Goal: Task Accomplishment & Management: Use online tool/utility

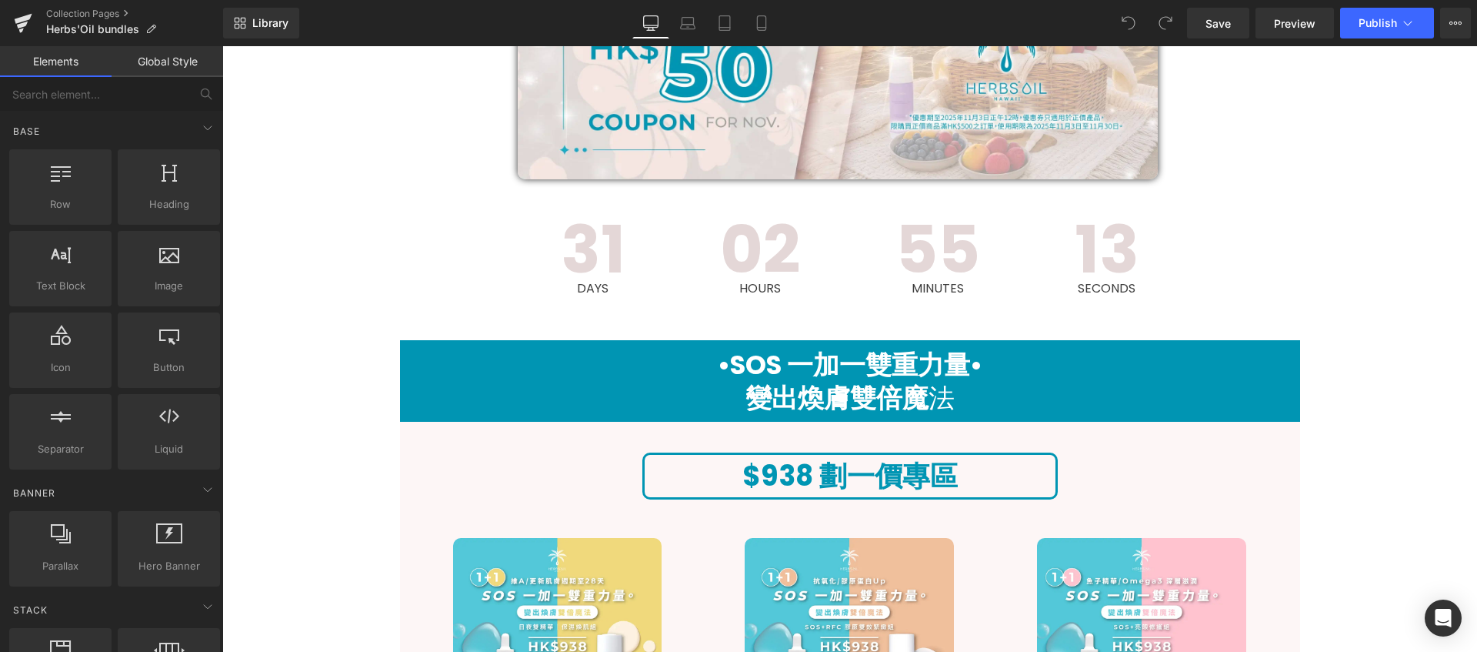
scroll to position [735, 0]
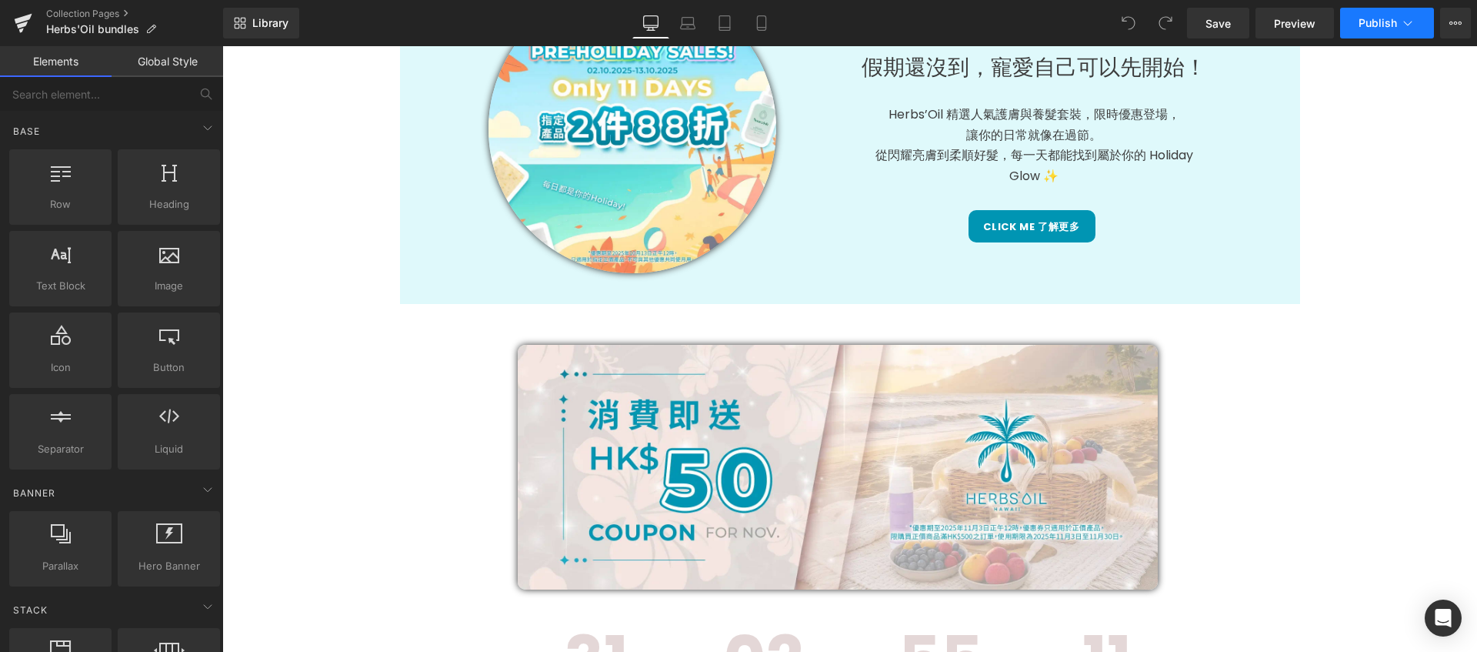
click at [1397, 22] on button "Publish" at bounding box center [1387, 23] width 94 height 31
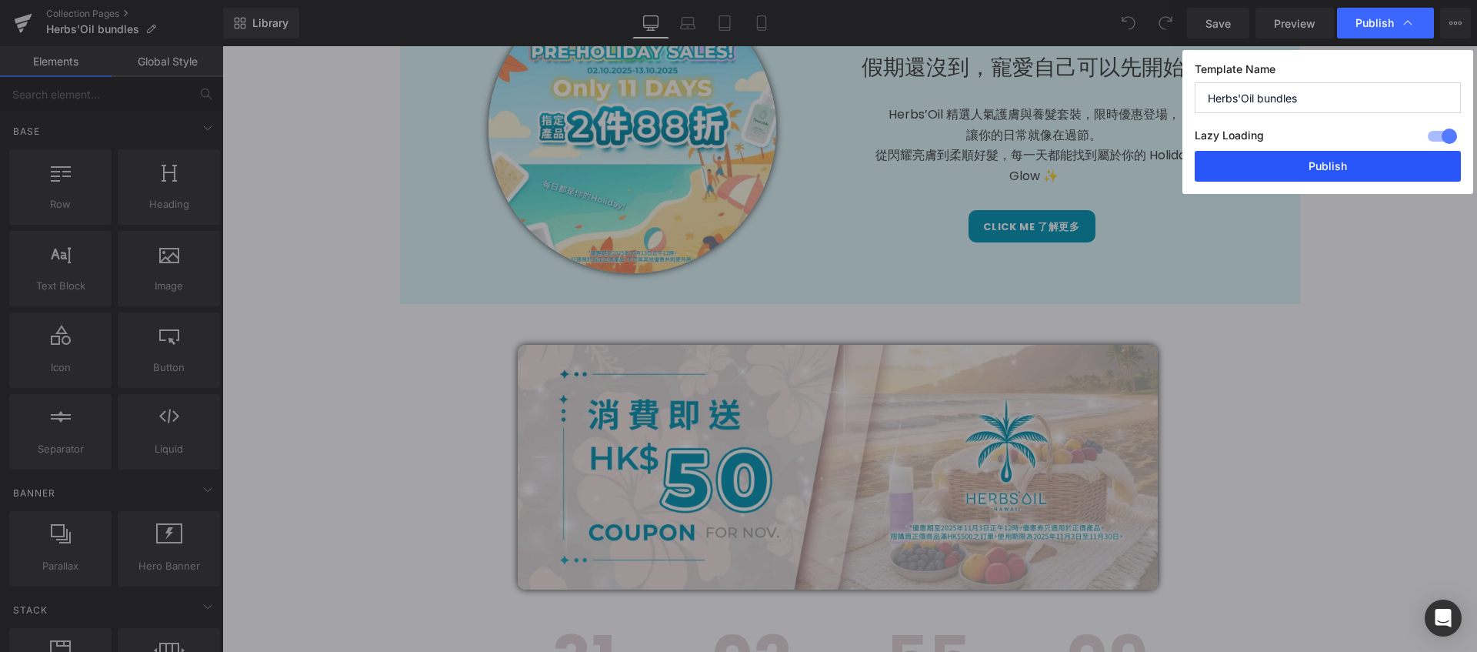
click at [1336, 166] on button "Publish" at bounding box center [1328, 166] width 266 height 31
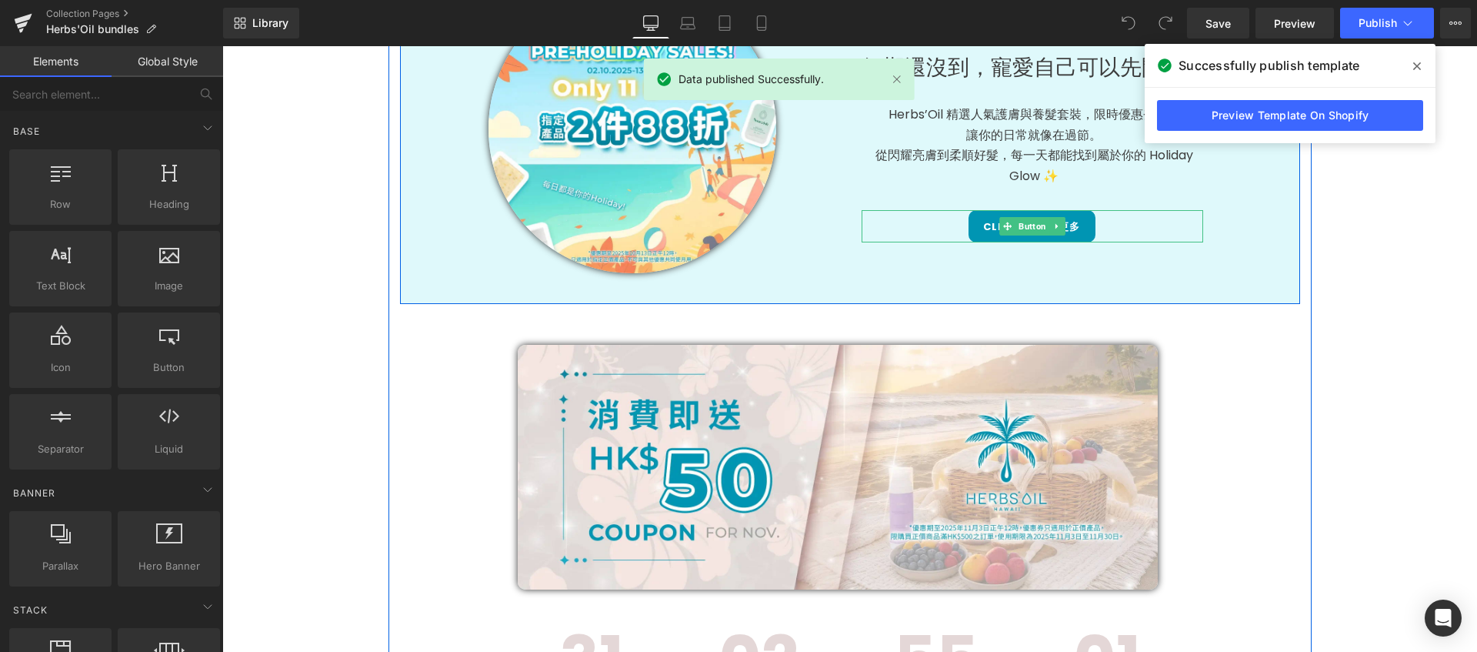
click at [975, 232] on link "Click me 了解更多" at bounding box center [1032, 226] width 126 height 32
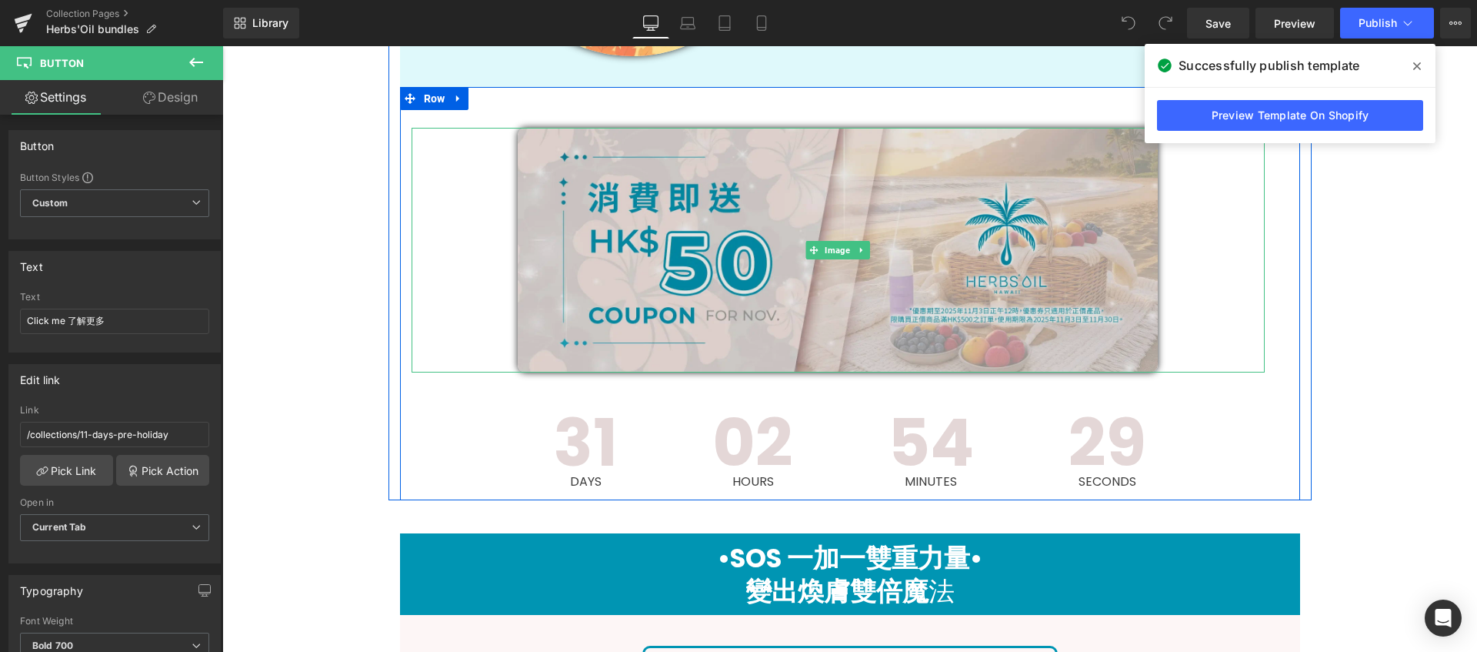
scroll to position [615, 0]
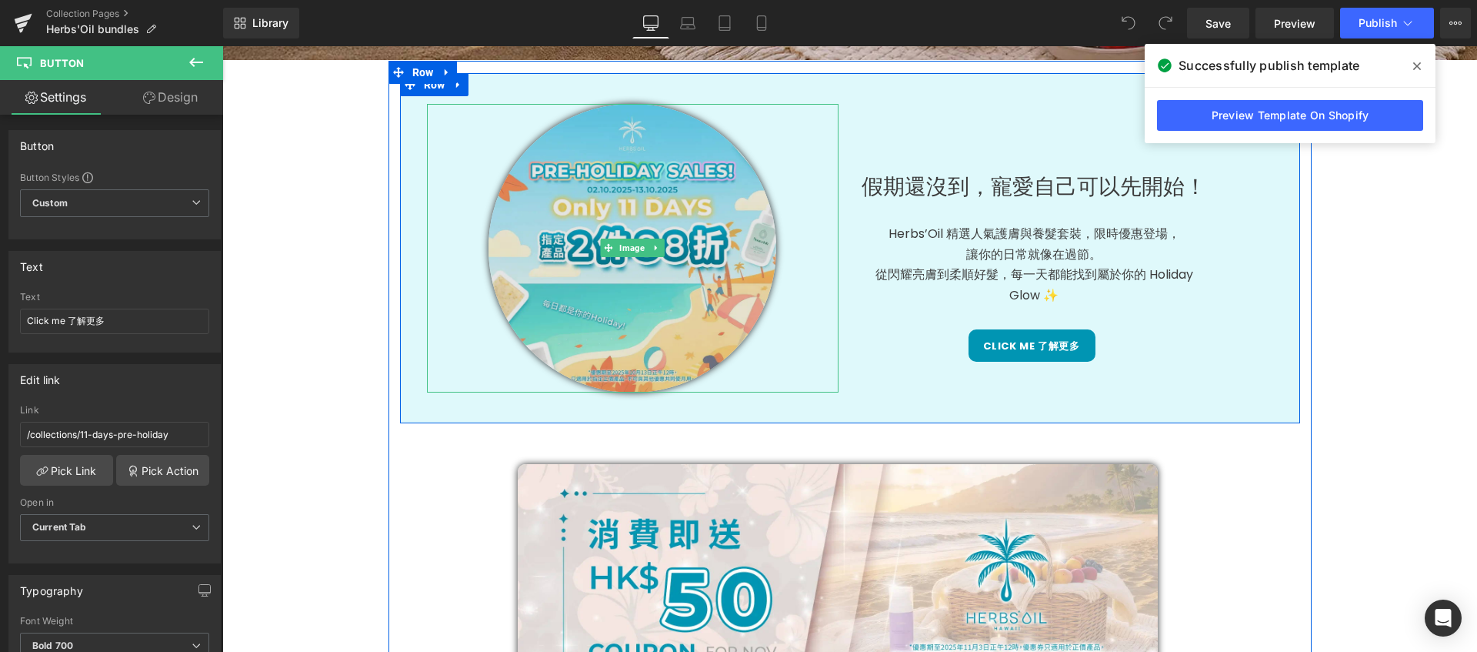
click at [542, 198] on img at bounding box center [633, 248] width 289 height 289
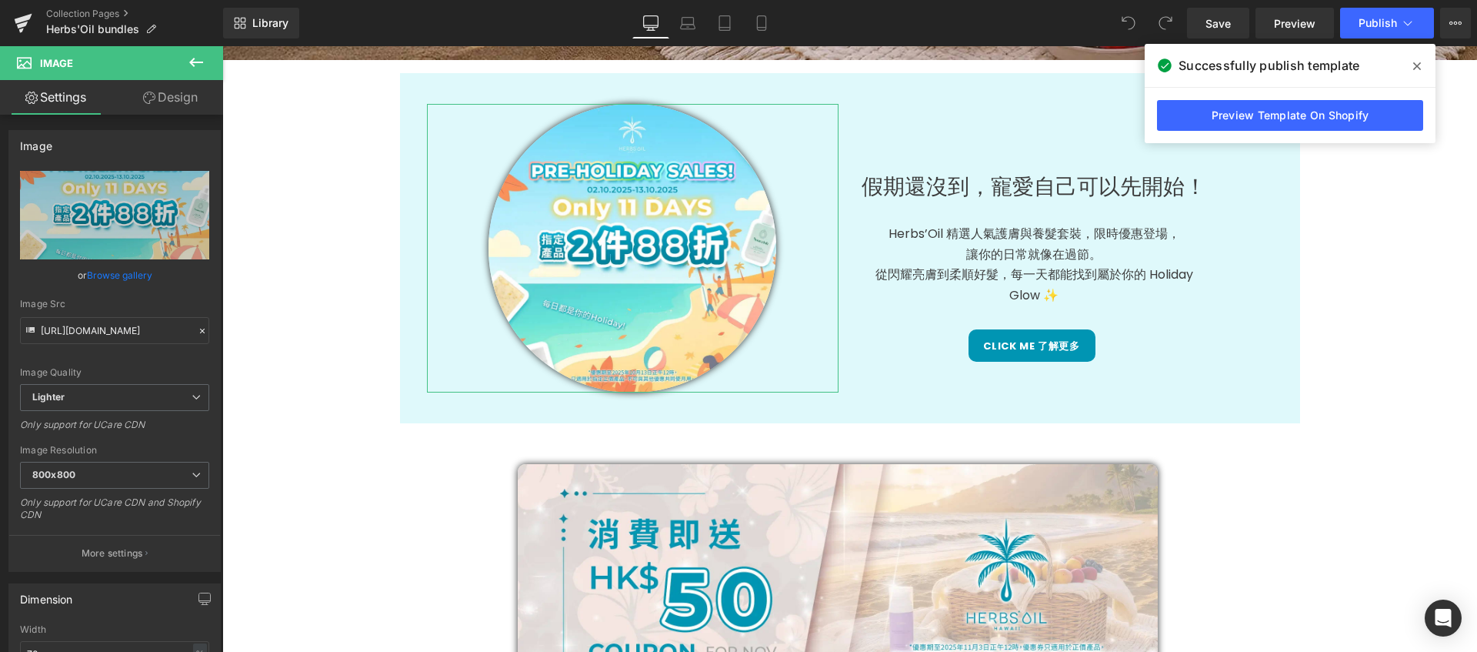
click at [168, 96] on link "Design" at bounding box center [171, 97] width 112 height 35
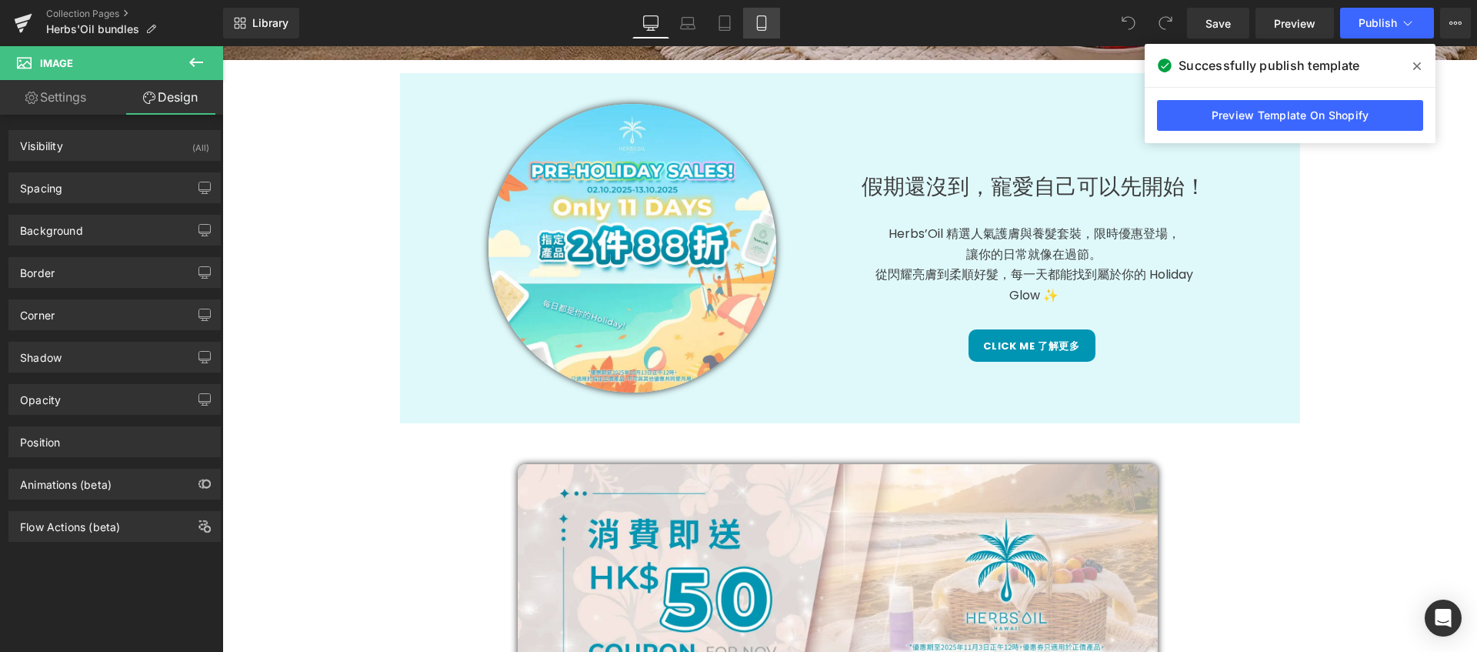
click at [756, 26] on icon at bounding box center [761, 22] width 15 height 15
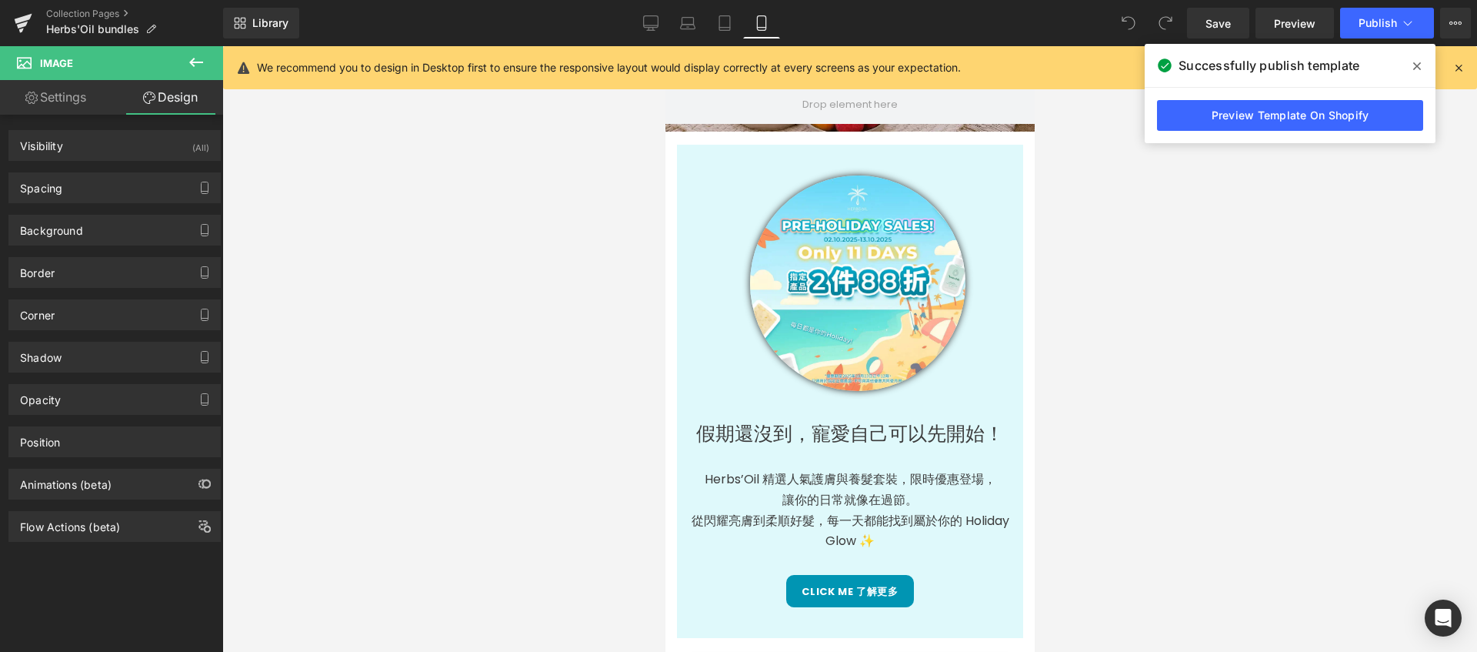
scroll to position [342, 0]
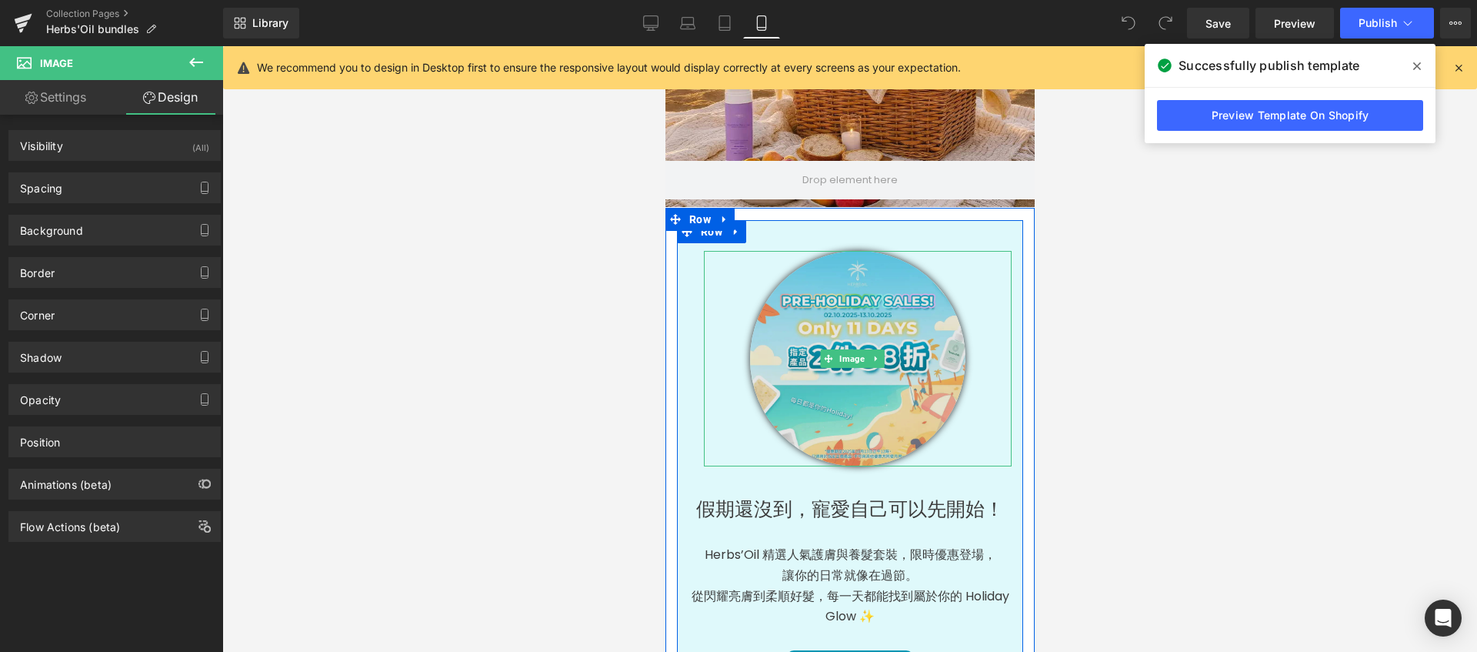
click at [806, 288] on img at bounding box center [856, 358] width 215 height 215
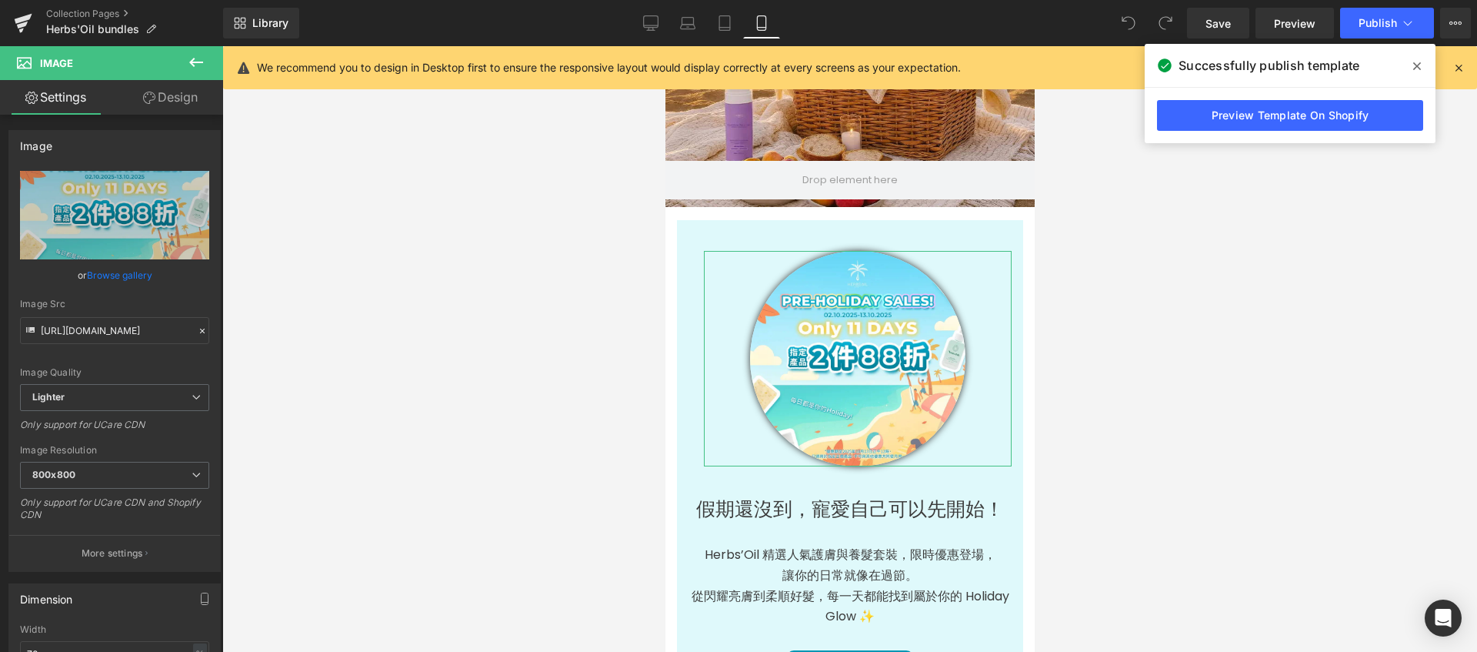
click at [155, 100] on link "Design" at bounding box center [171, 97] width 112 height 35
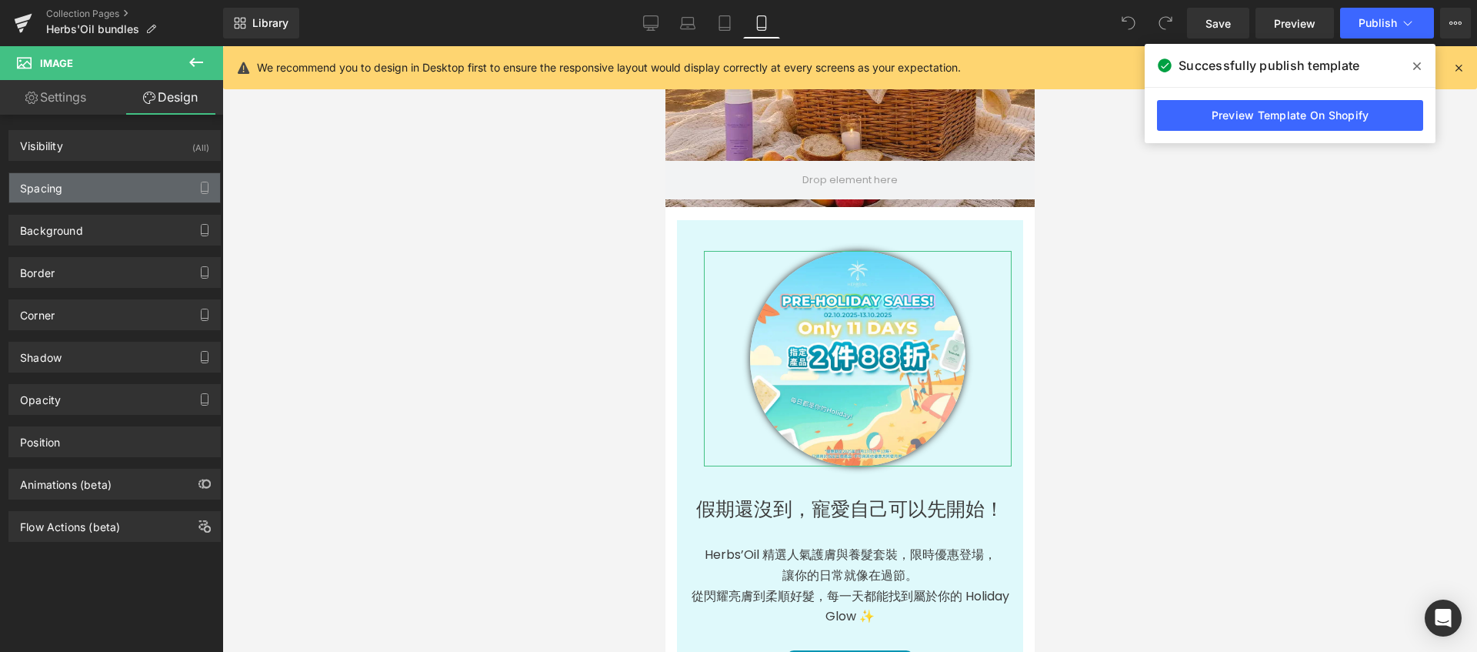
click at [95, 182] on div "Spacing" at bounding box center [114, 187] width 211 height 29
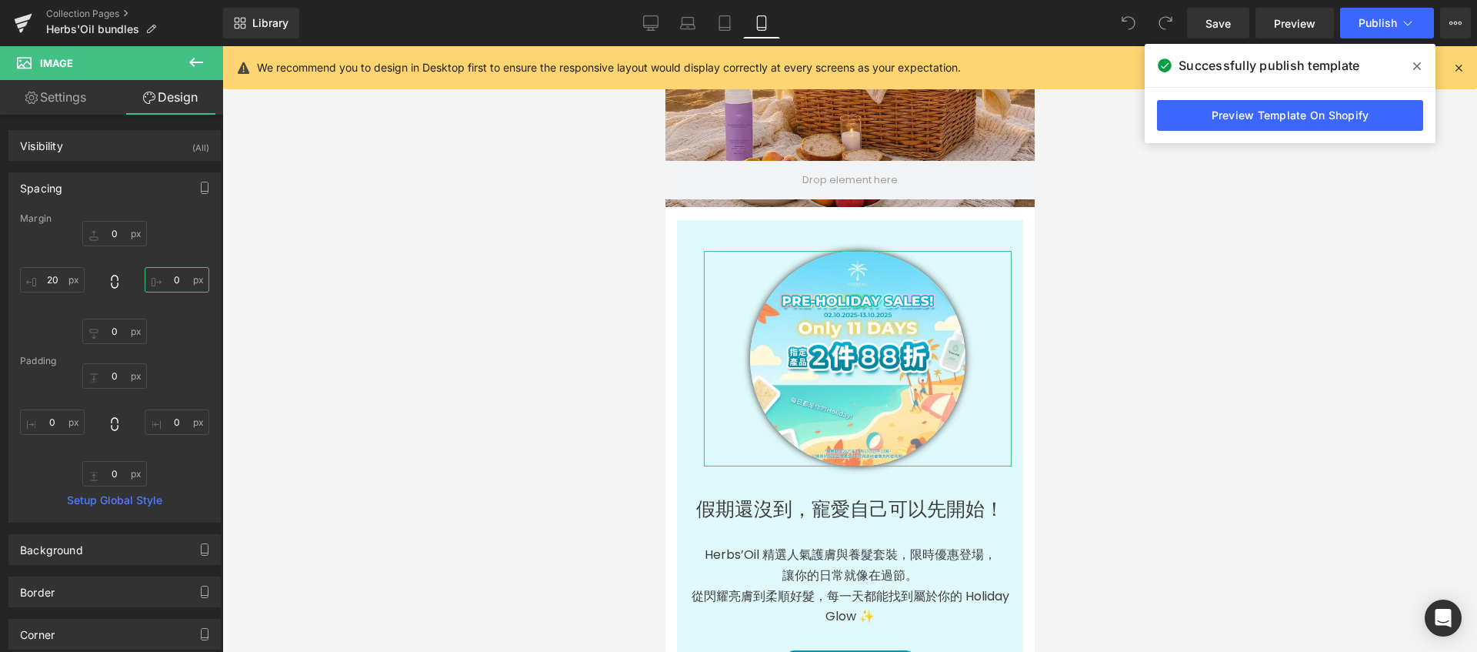
click at [177, 273] on input "0" at bounding box center [177, 279] width 65 height 25
type input "20"
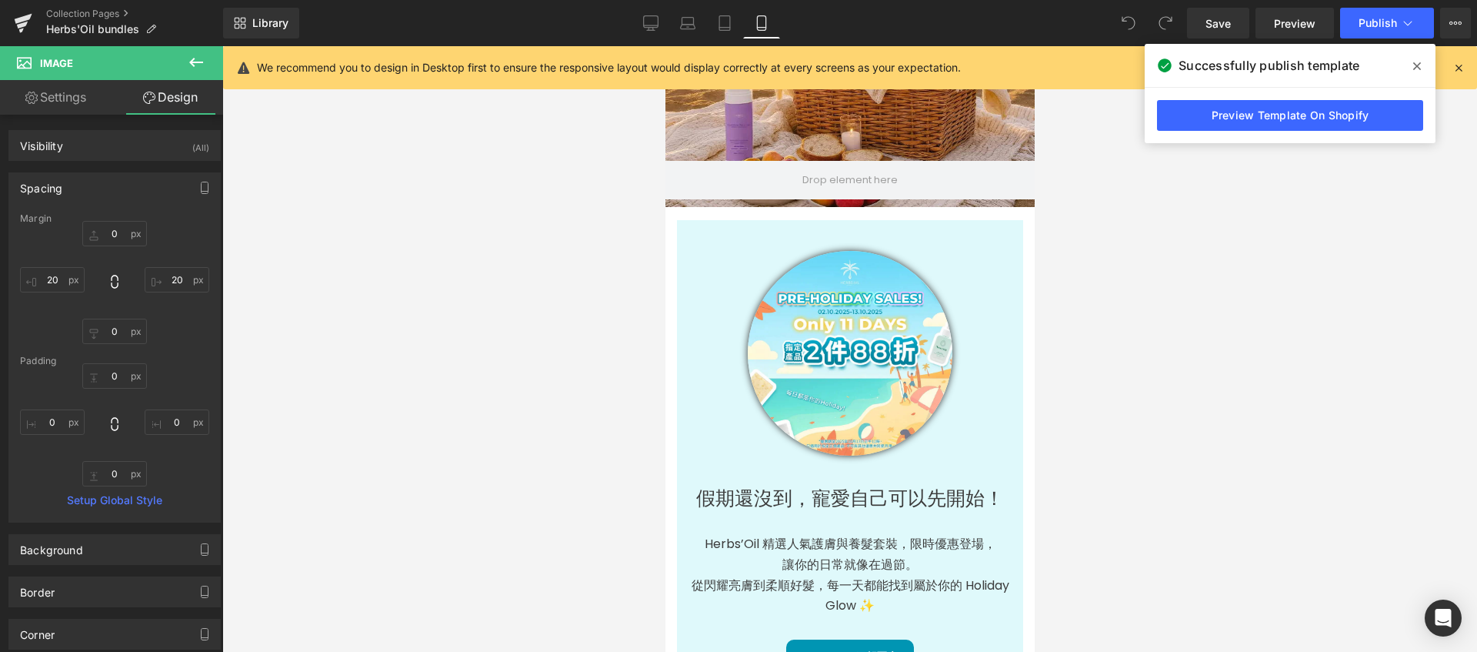
click at [591, 467] on div at bounding box center [849, 348] width 1255 height 605
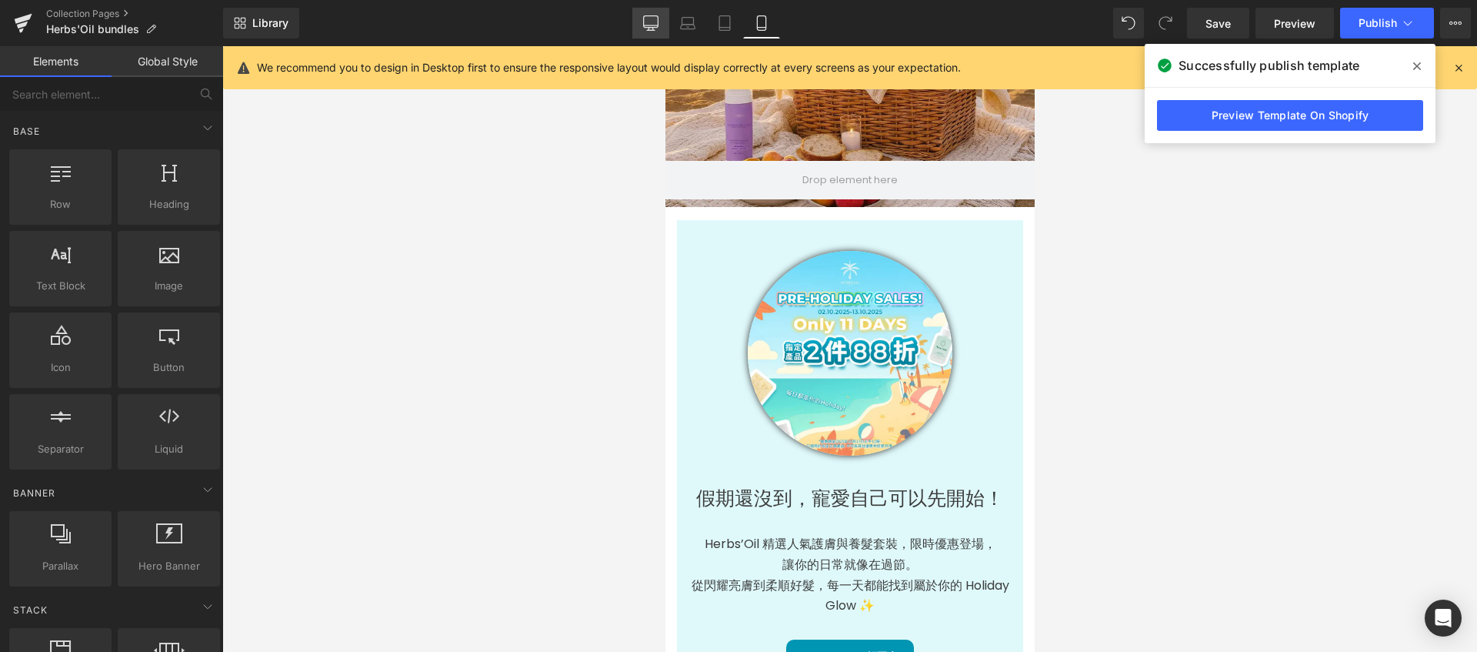
click at [652, 24] on icon at bounding box center [650, 22] width 15 height 15
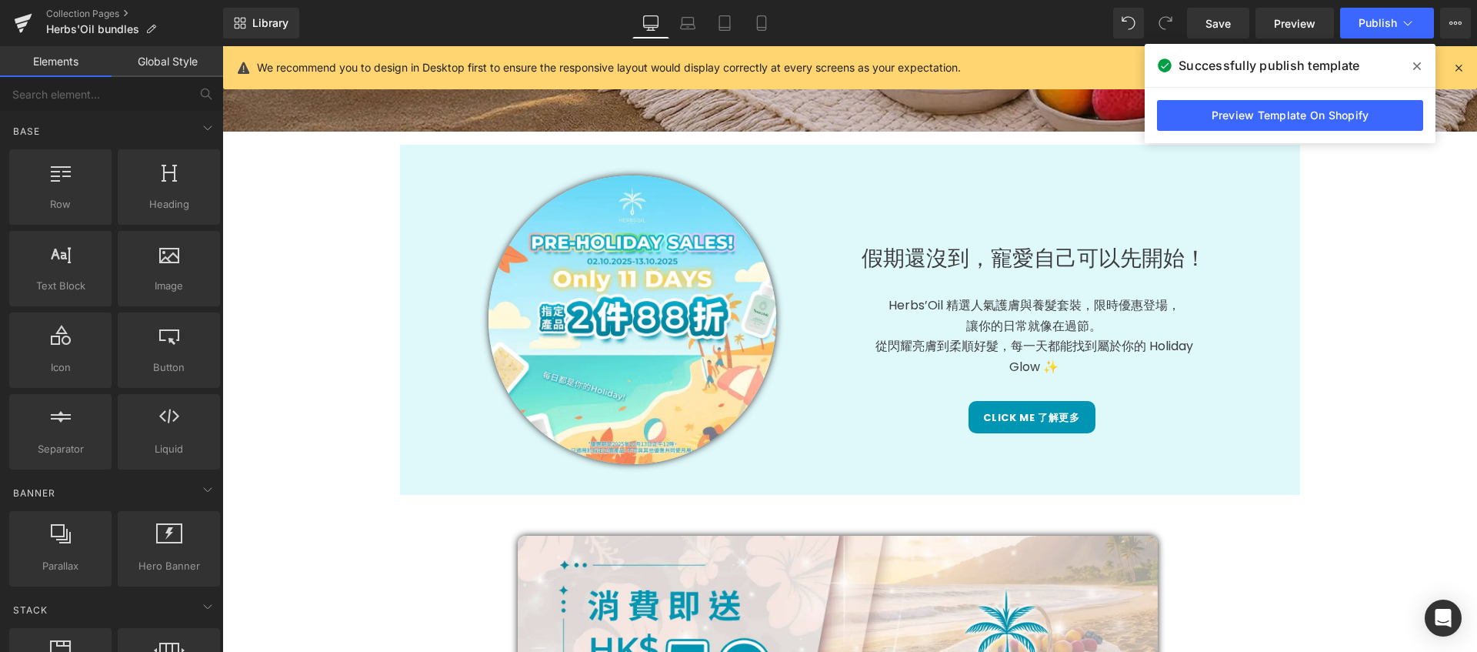
scroll to position [629, 0]
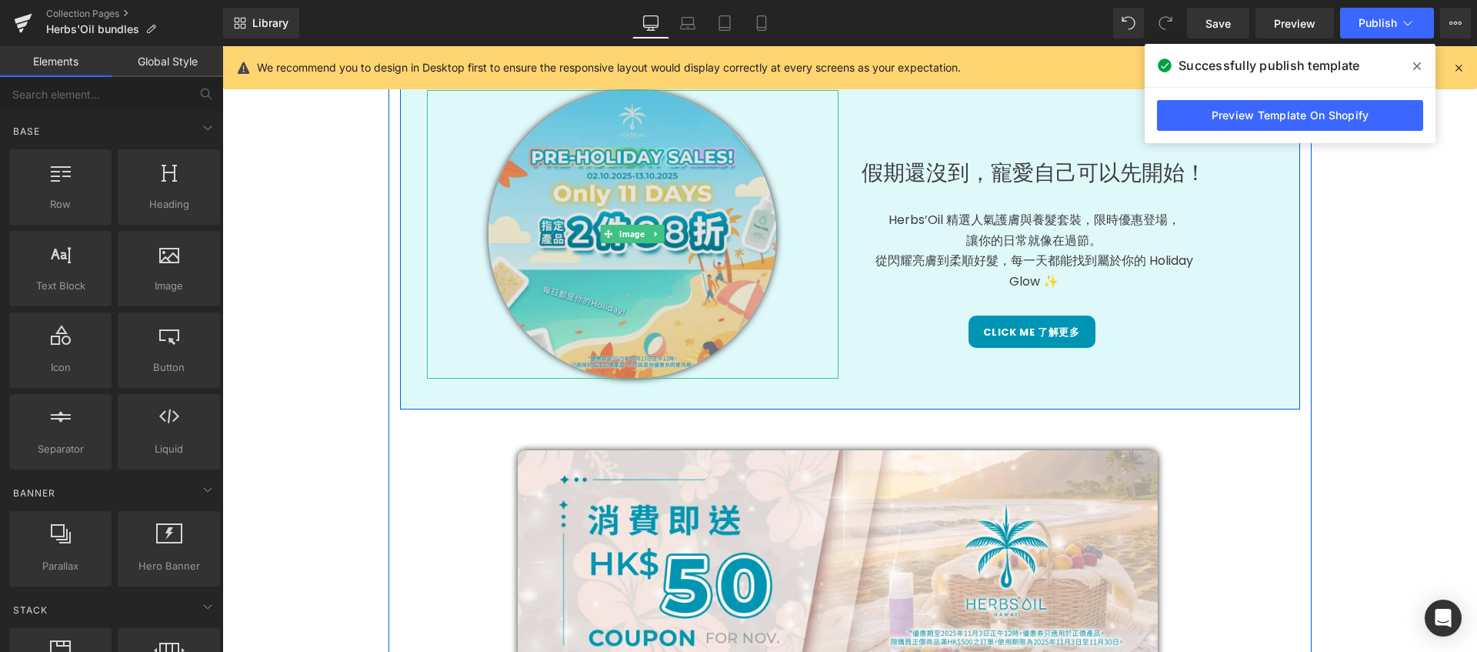
click at [637, 305] on img at bounding box center [633, 234] width 289 height 289
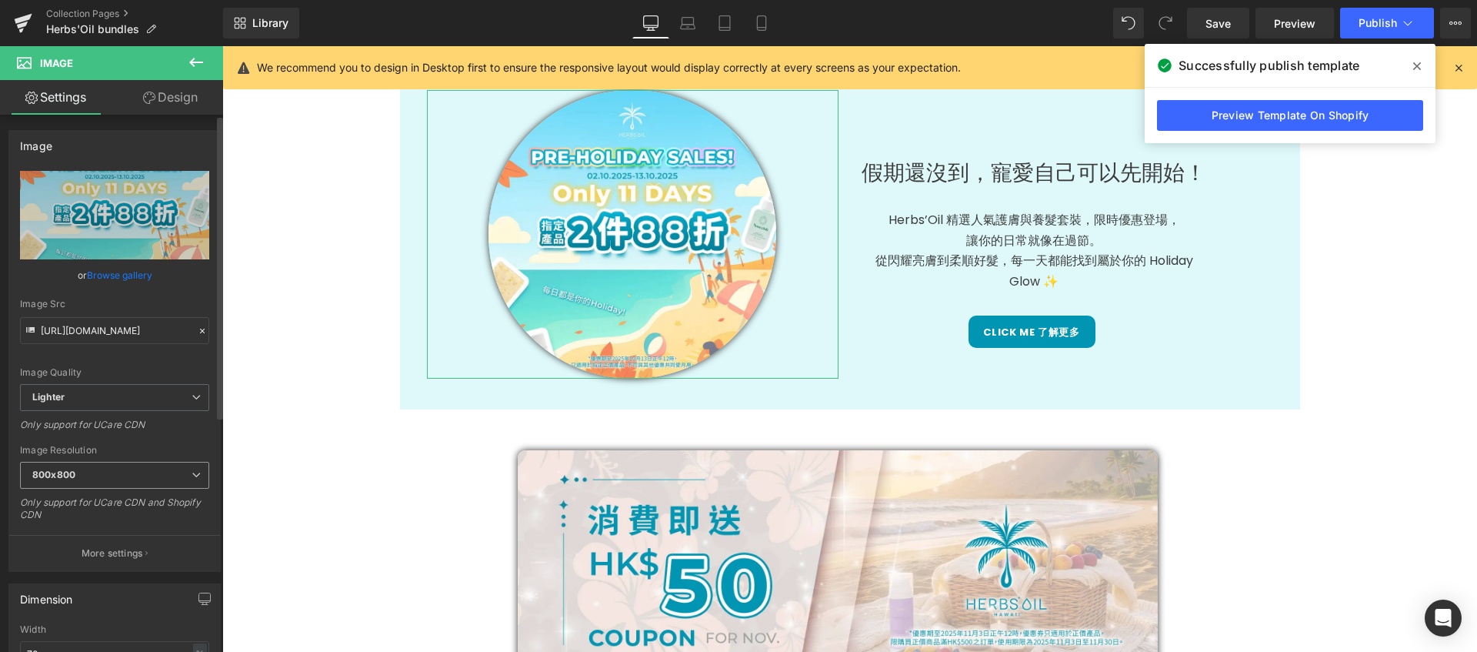
click at [104, 472] on span "800x800" at bounding box center [114, 475] width 189 height 27
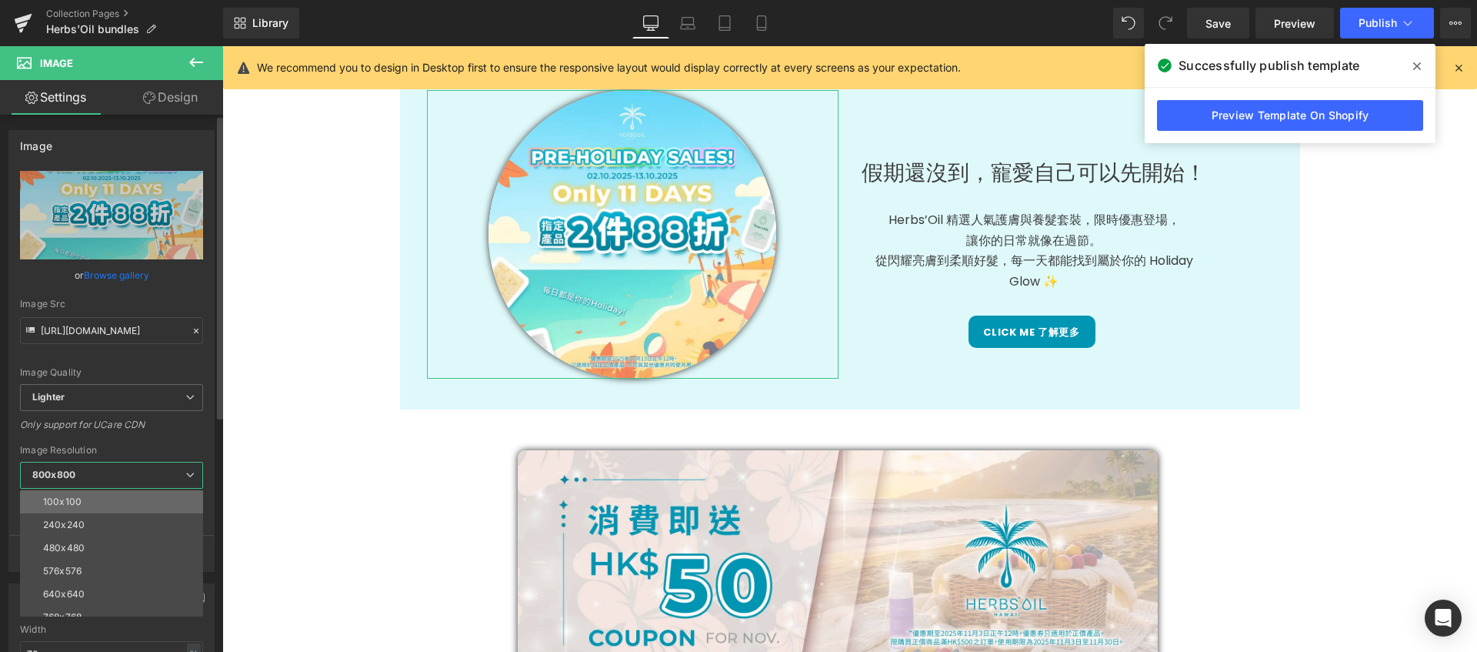
scroll to position [220, 0]
click at [129, 599] on li "3000x3000" at bounding box center [115, 604] width 190 height 23
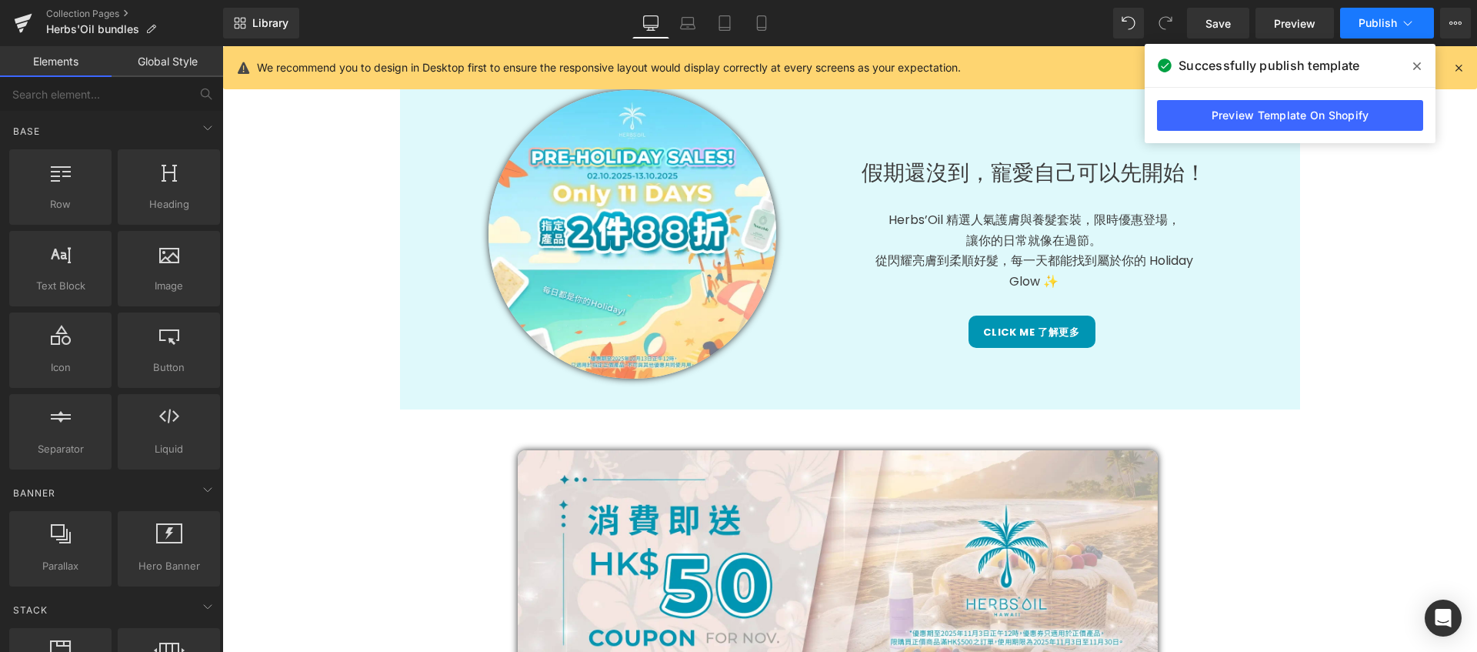
click at [1361, 28] on span "Publish" at bounding box center [1378, 23] width 38 height 12
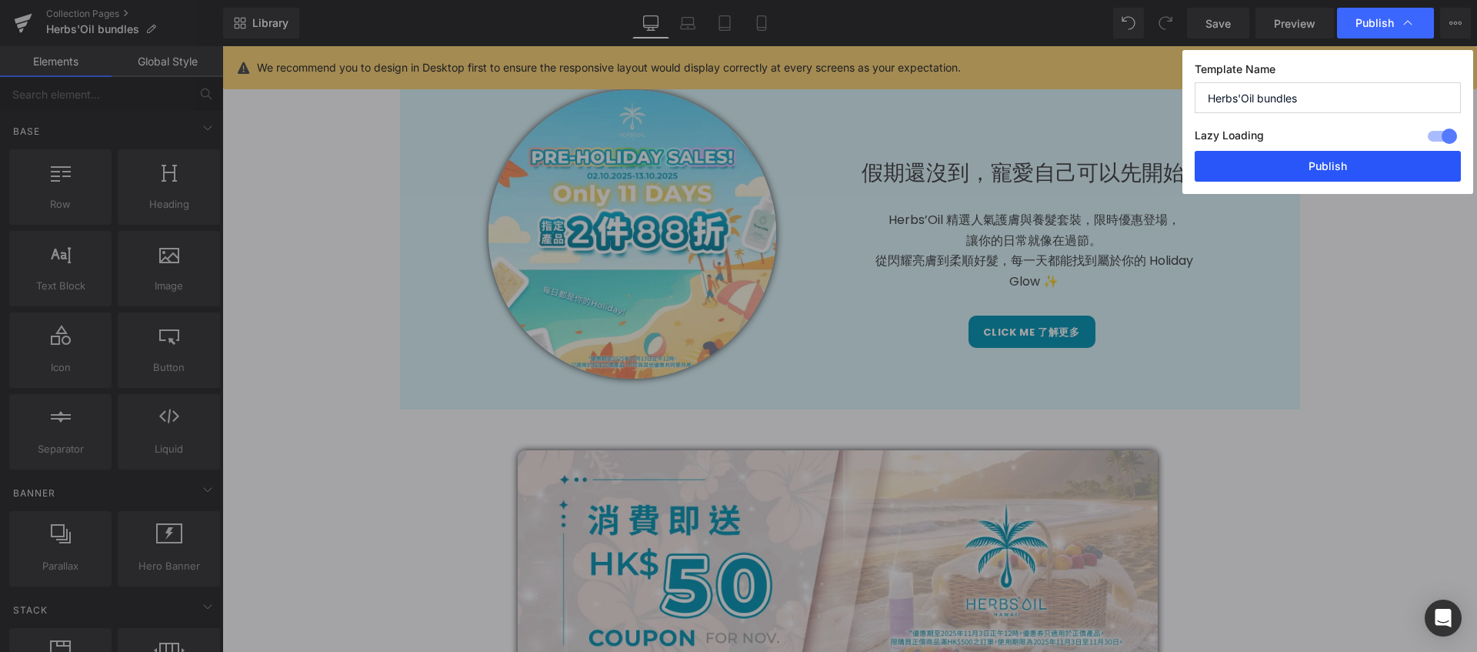
click at [1355, 172] on button "Publish" at bounding box center [1328, 166] width 266 height 31
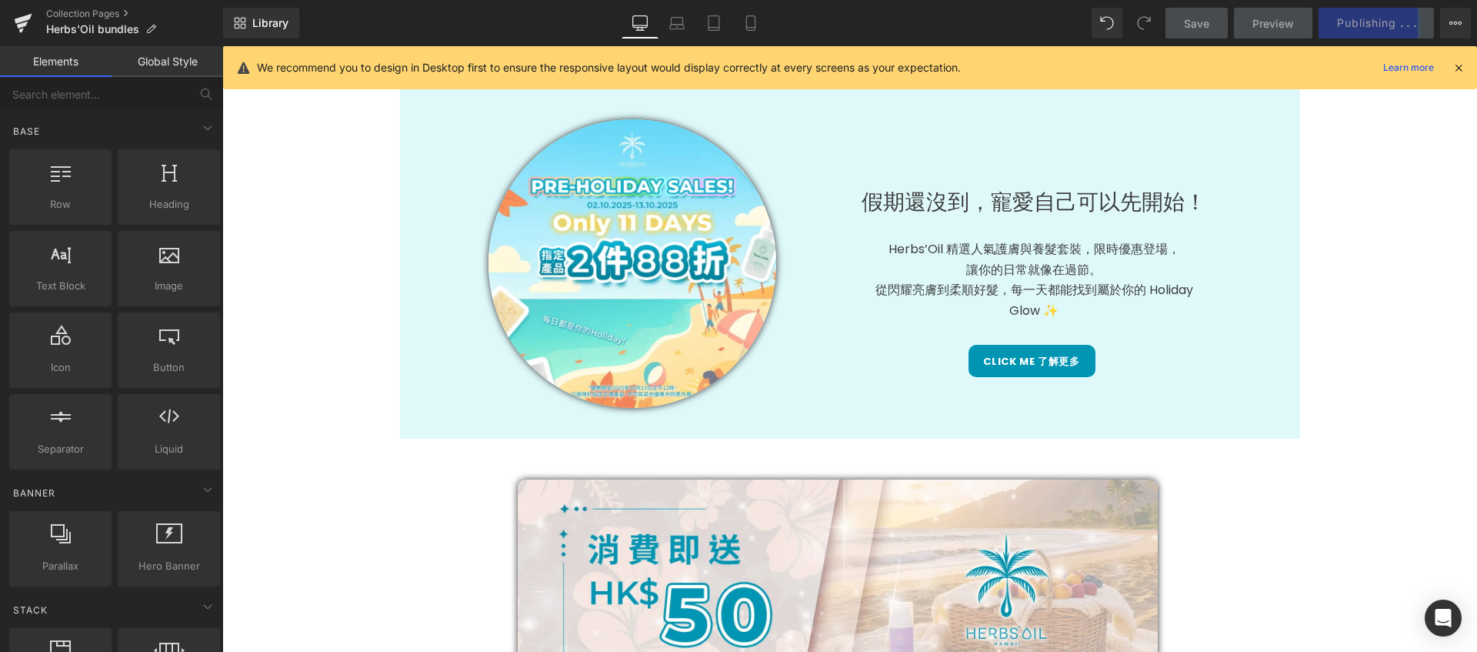
scroll to position [925, 0]
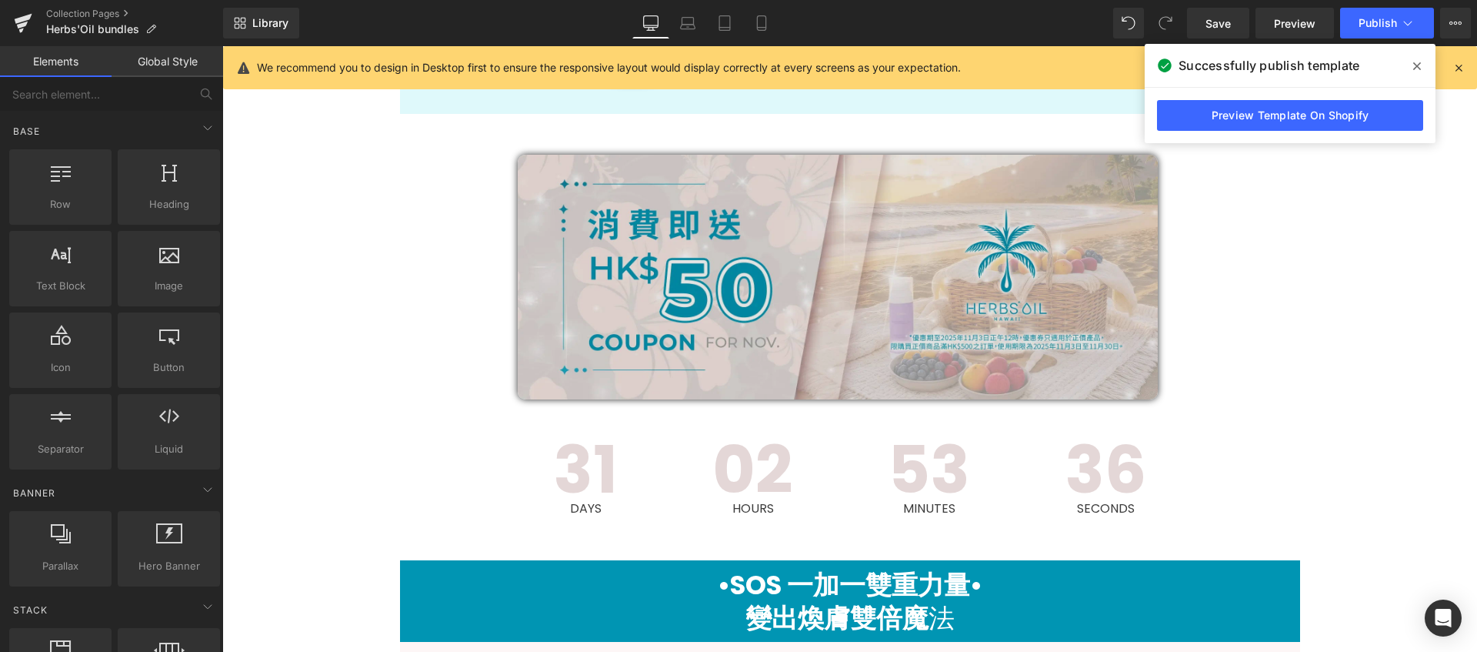
click at [681, 275] on img at bounding box center [838, 277] width 640 height 245
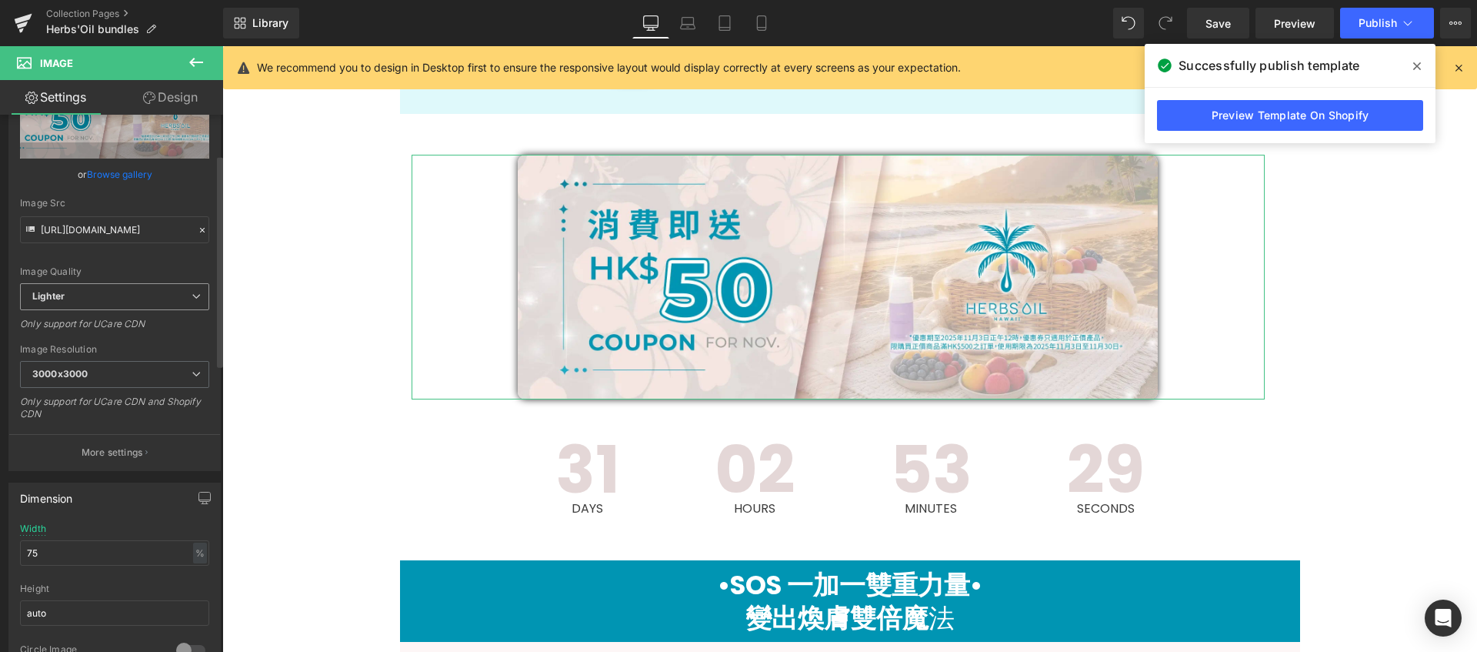
scroll to position [111, 0]
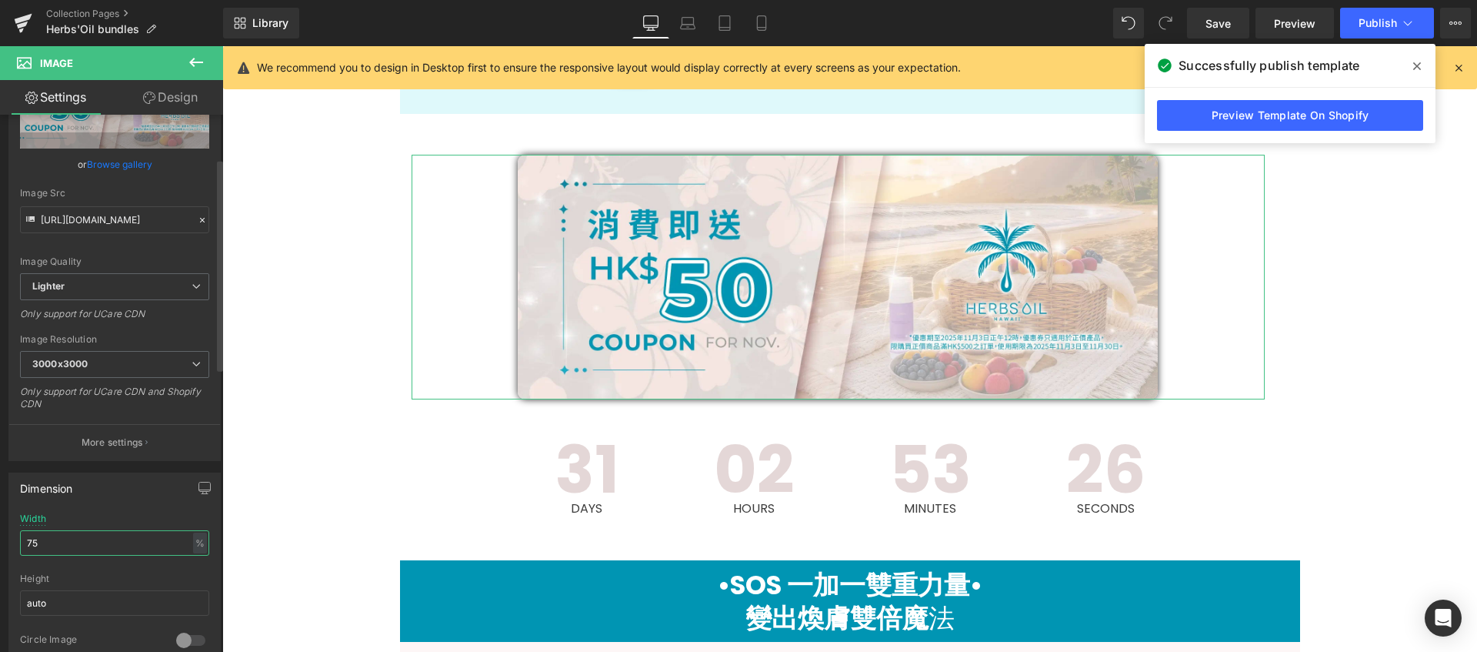
click at [109, 544] on input "75" at bounding box center [114, 542] width 189 height 25
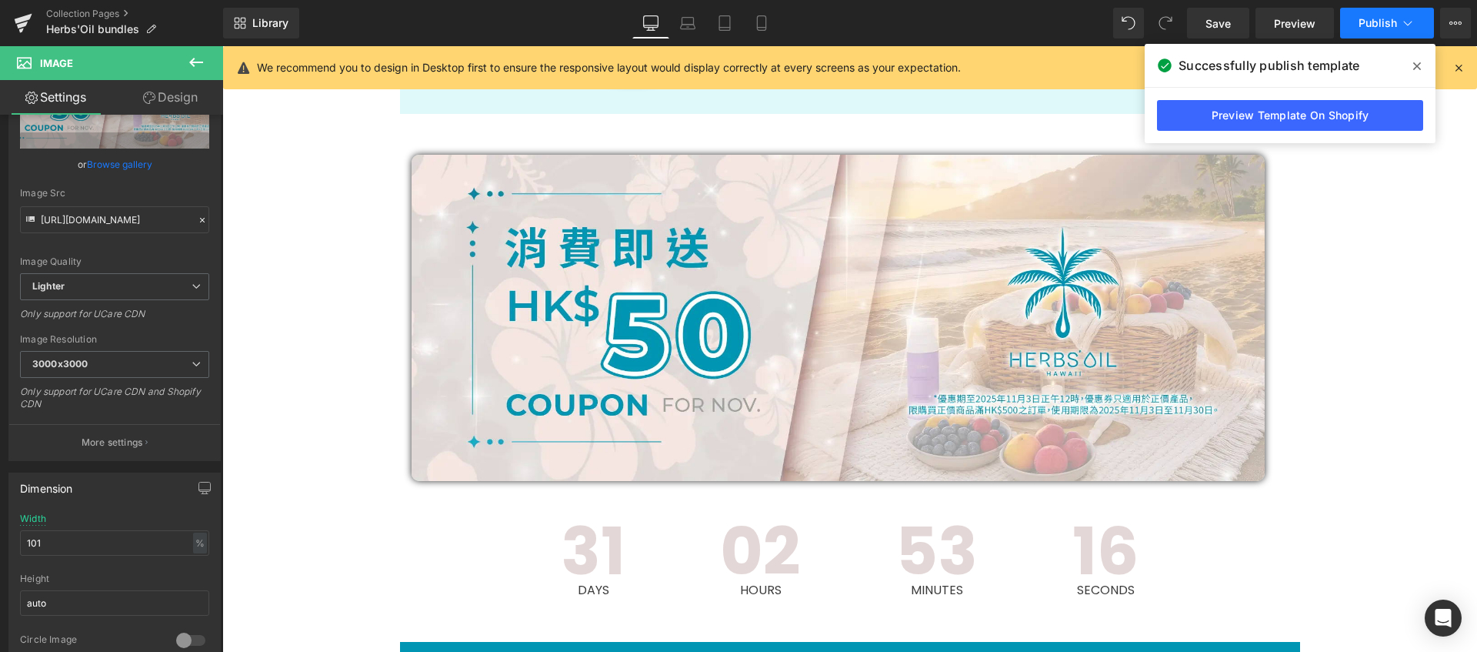
click at [1363, 30] on button "Publish" at bounding box center [1387, 23] width 94 height 31
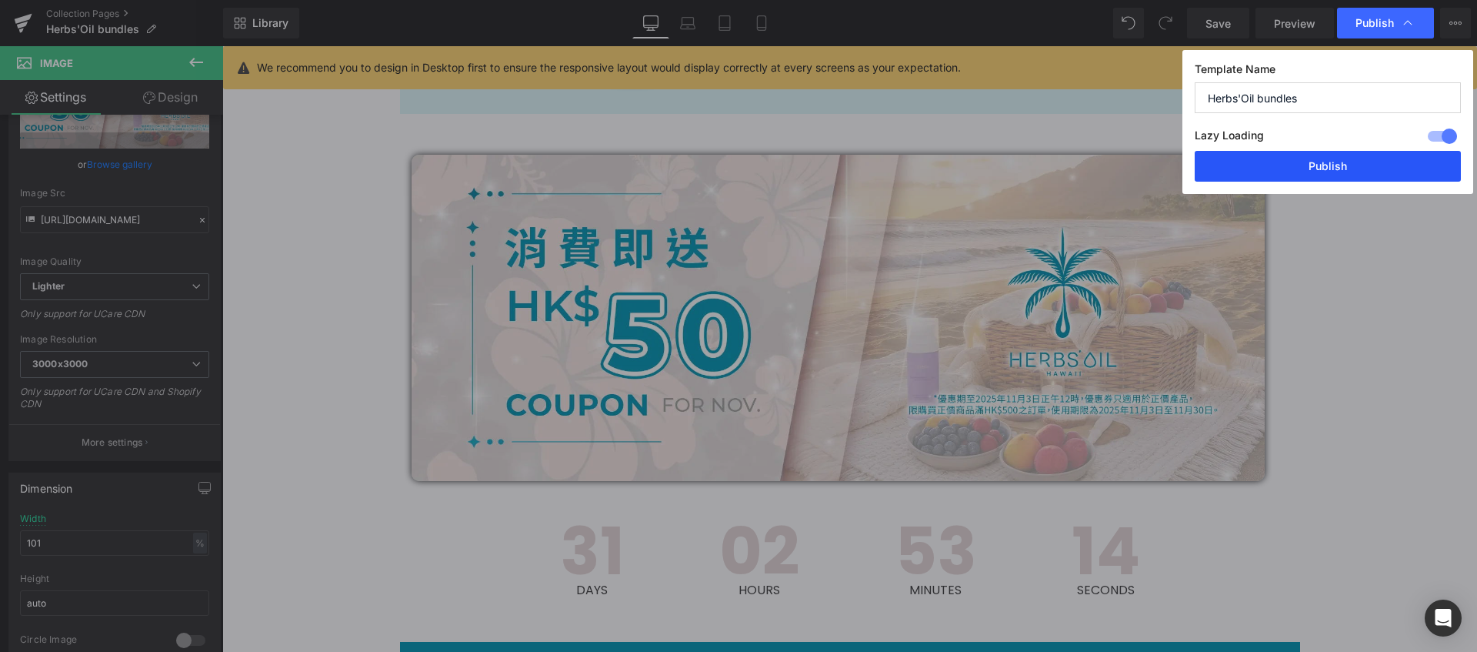
click at [1344, 168] on button "Publish" at bounding box center [1328, 166] width 266 height 31
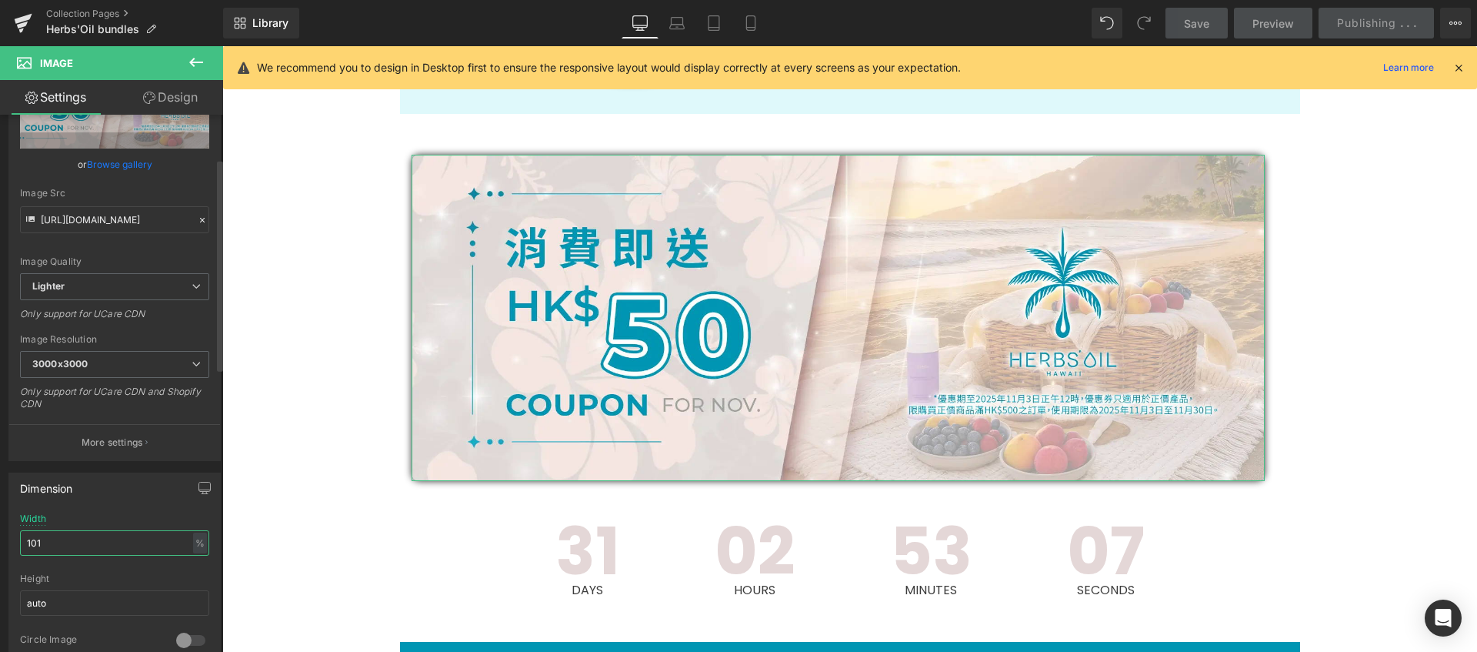
click at [88, 537] on input "101" at bounding box center [114, 542] width 189 height 25
type input "100"
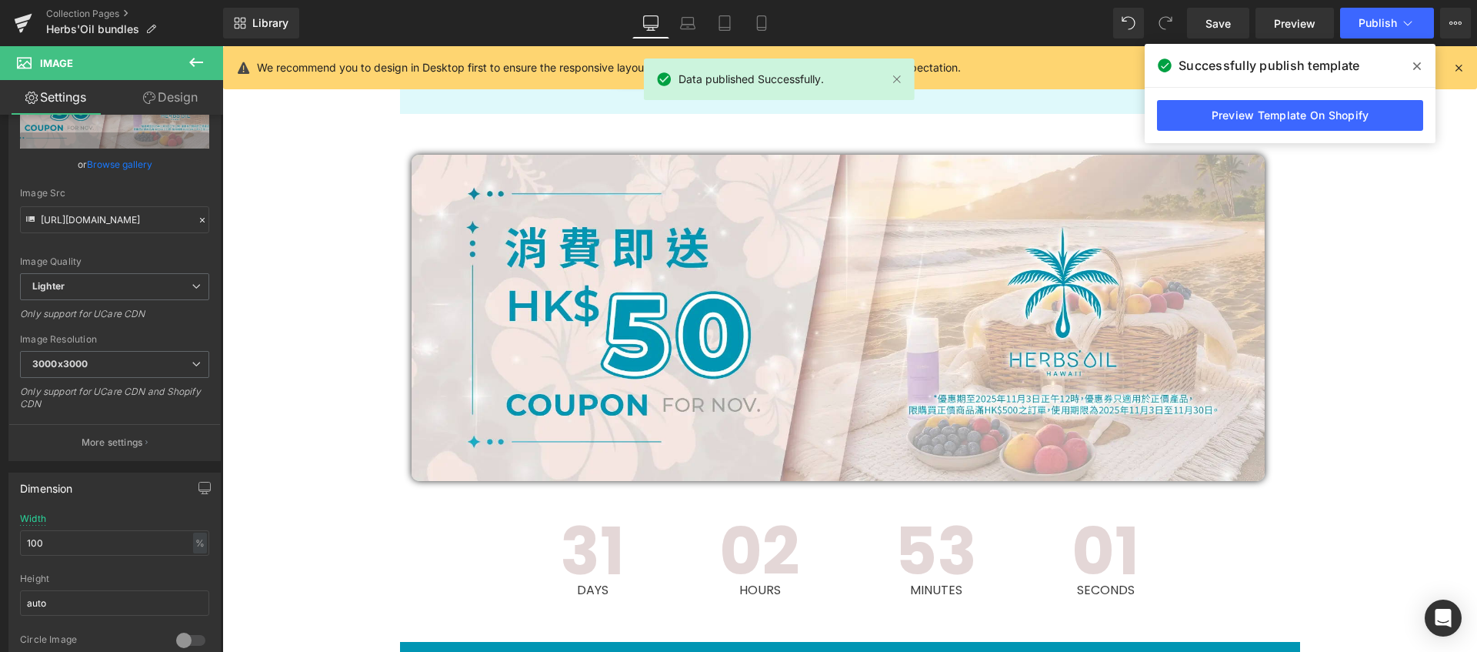
click at [1365, 20] on span "Publish" at bounding box center [1378, 23] width 38 height 12
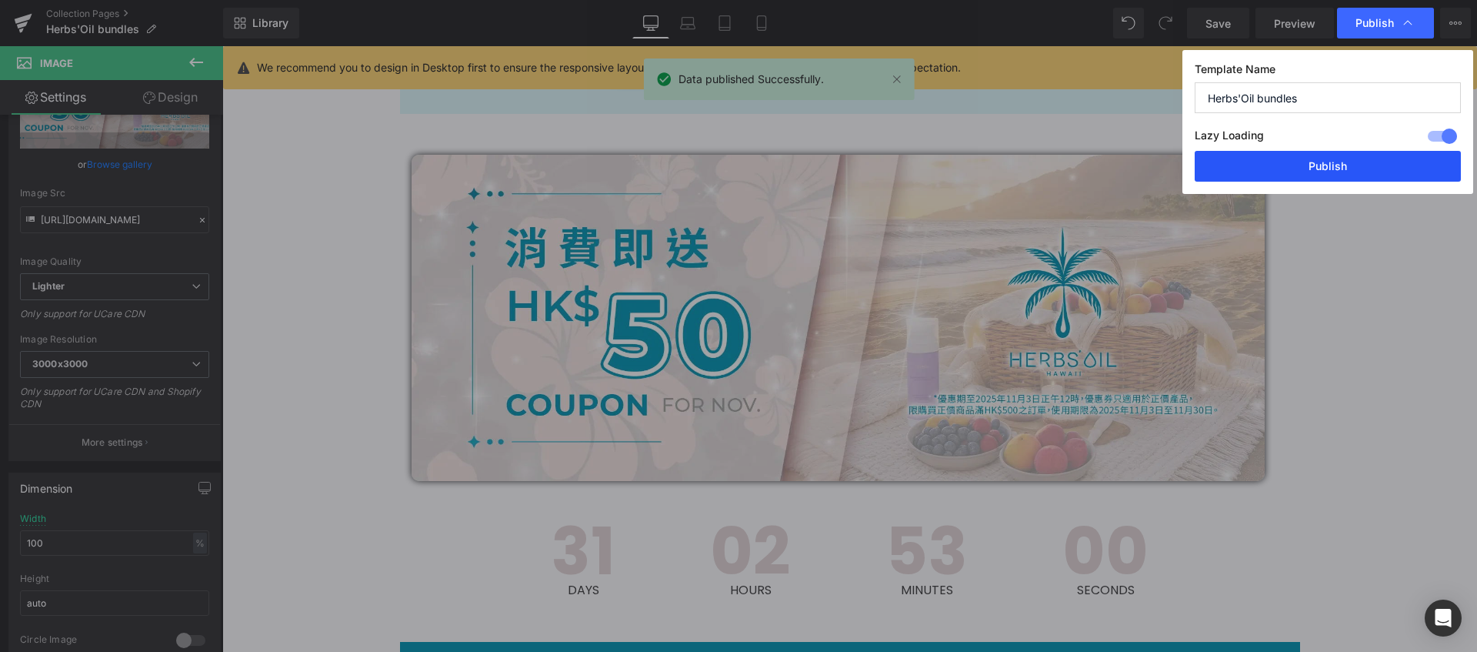
click at [1365, 166] on button "Publish" at bounding box center [1328, 166] width 266 height 31
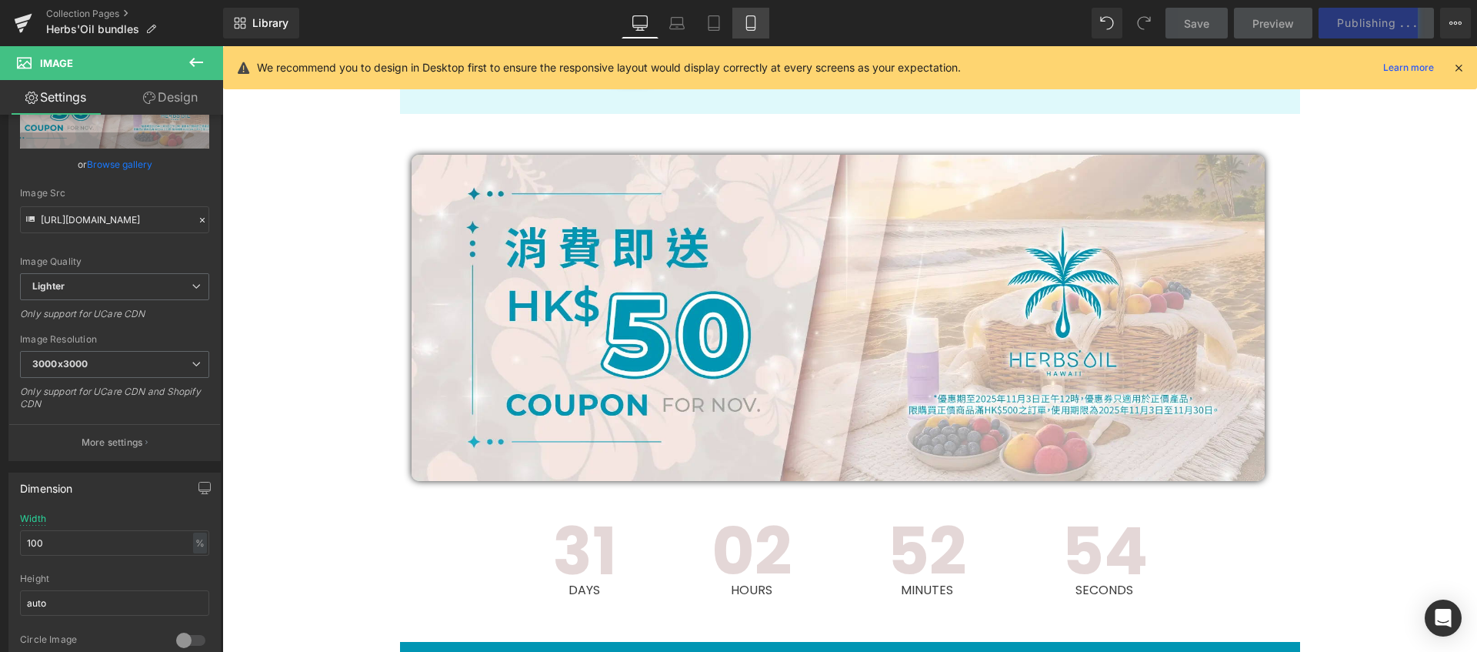
click at [756, 32] on link "Mobile" at bounding box center [750, 23] width 37 height 31
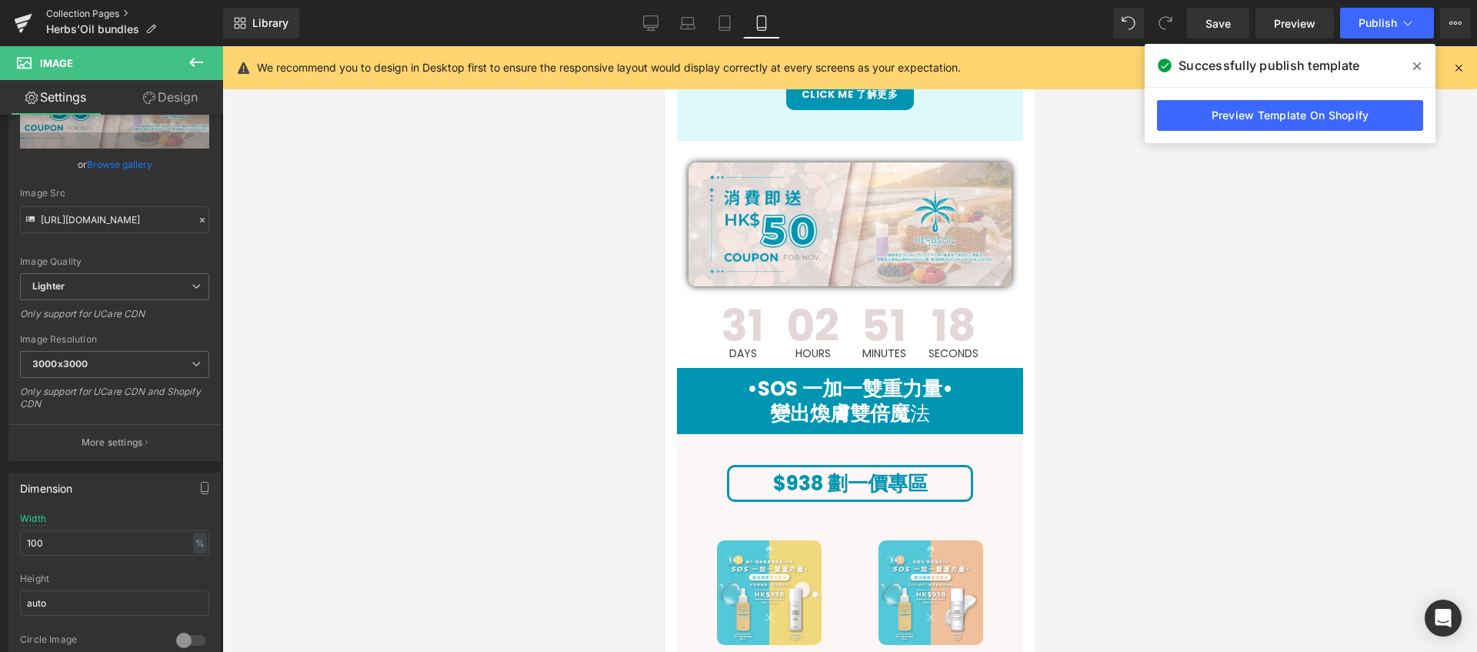
click at [65, 8] on link "Collection Pages" at bounding box center [134, 14] width 177 height 12
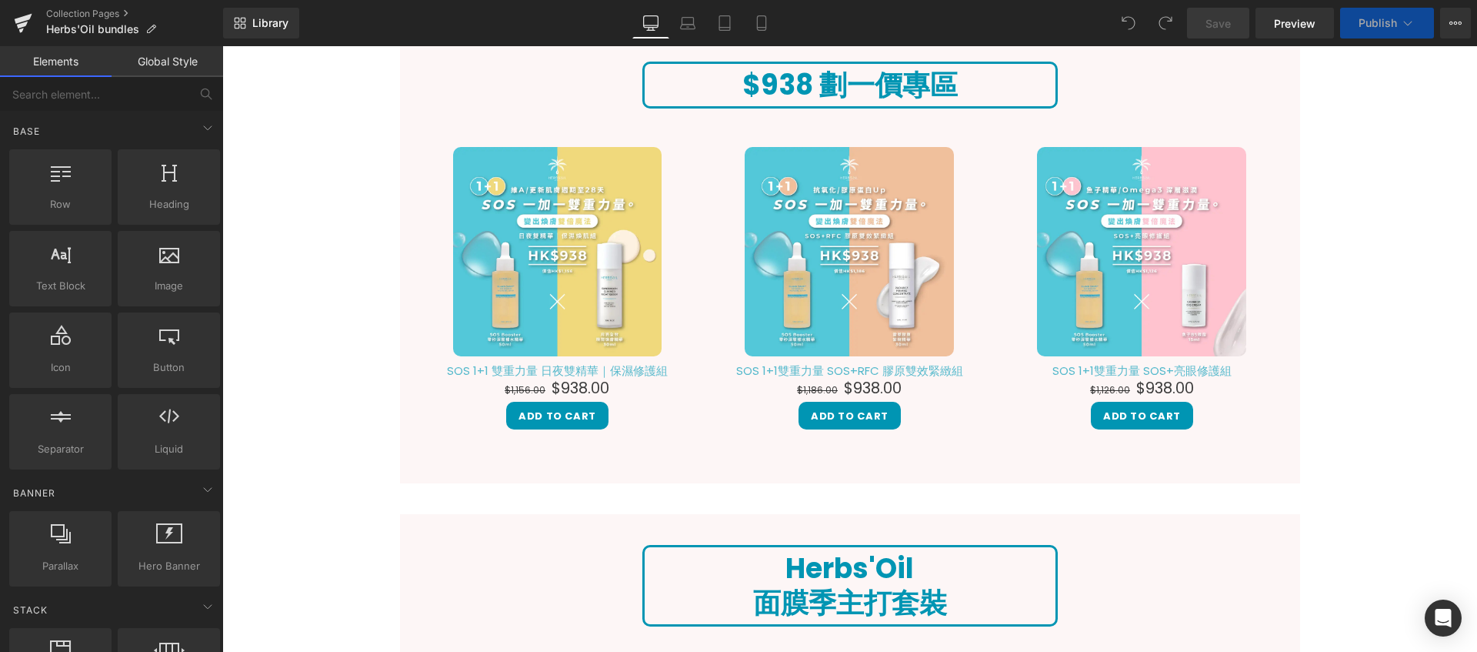
scroll to position [1873, 0]
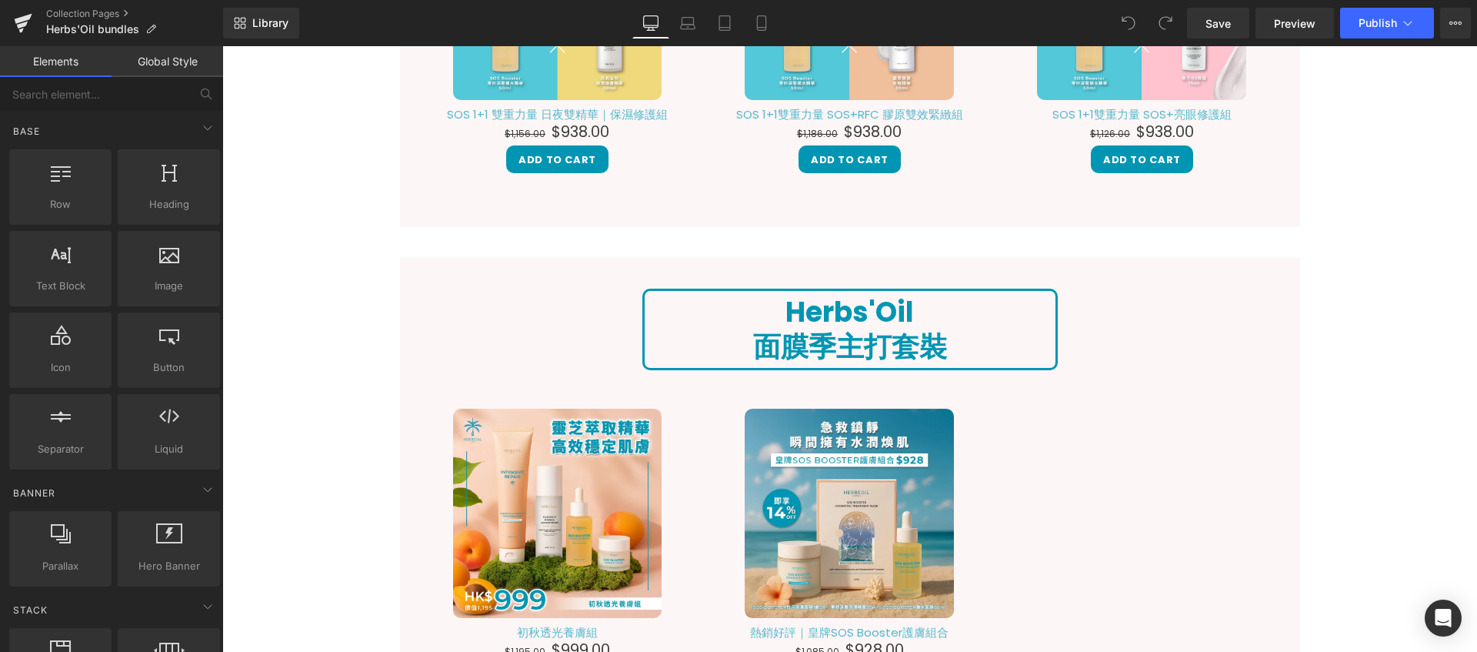
click at [844, 346] on strong "面膜季主打套裝" at bounding box center [850, 346] width 194 height 39
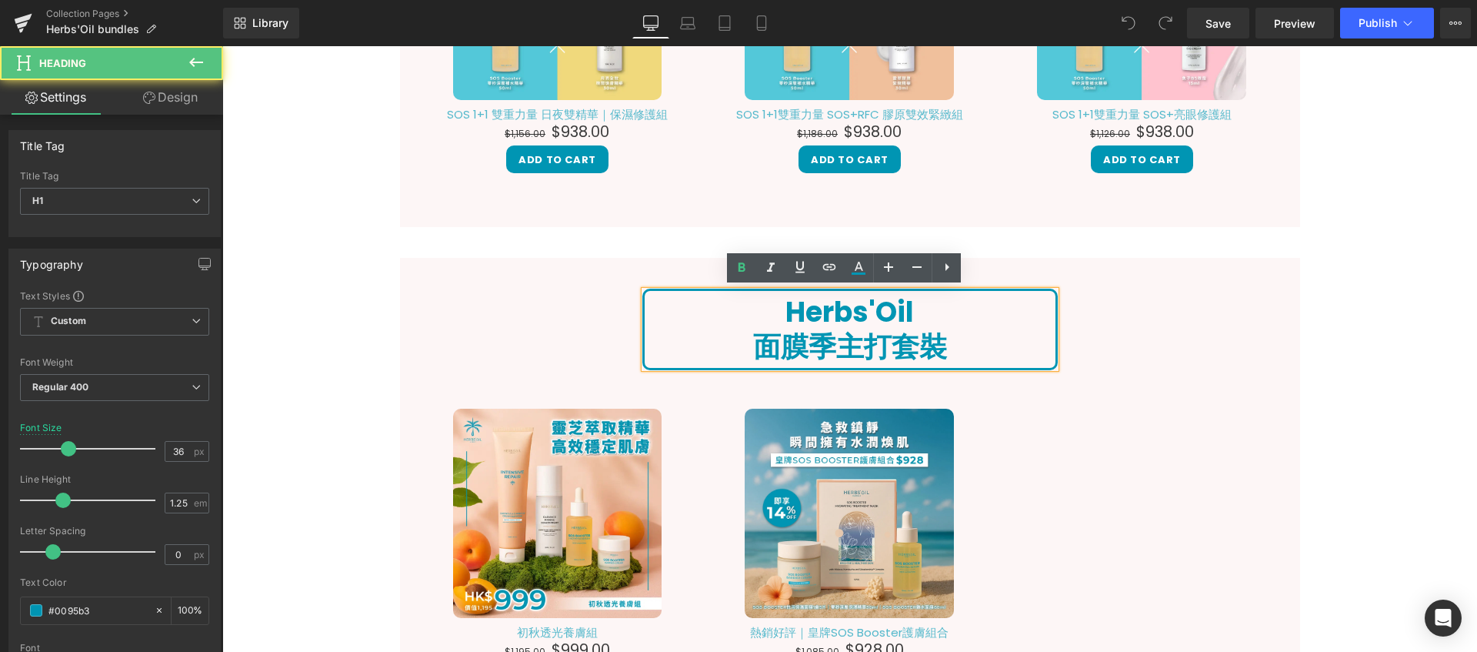
click at [826, 344] on strong "面膜季主打套裝" at bounding box center [850, 346] width 194 height 39
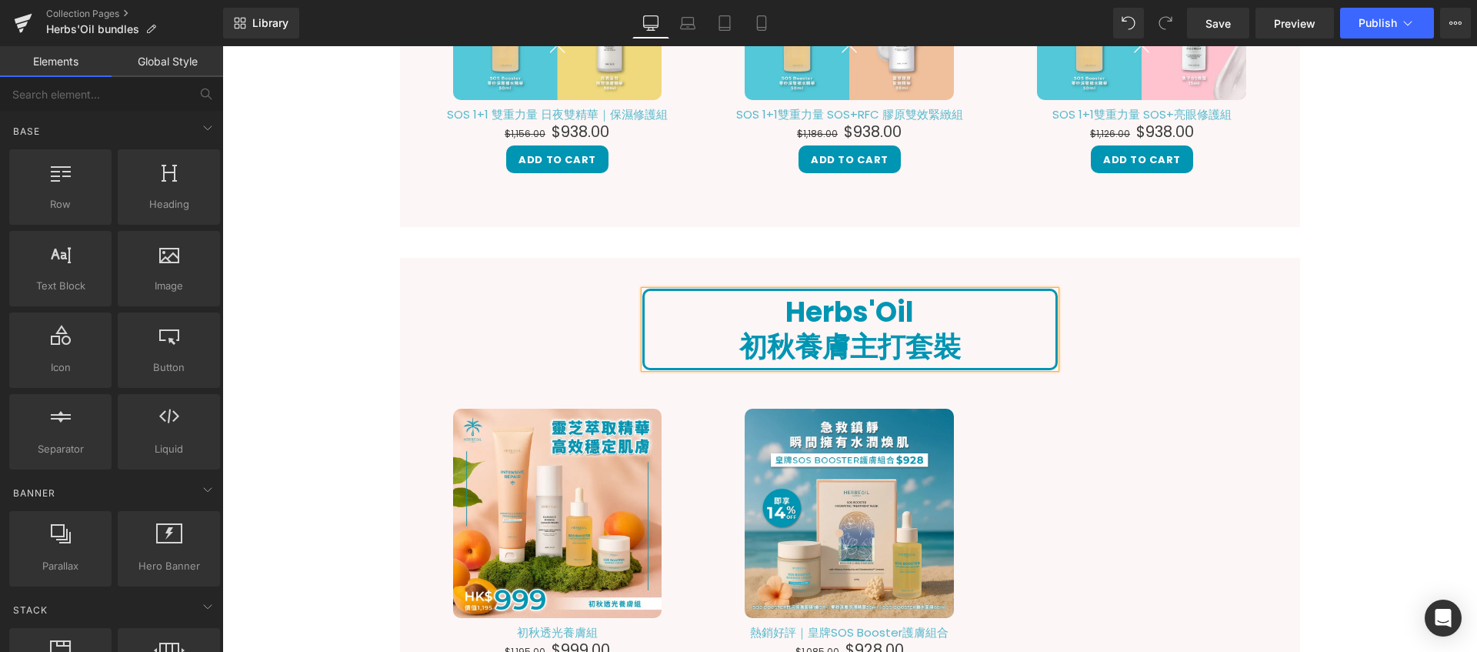
click at [1407, 444] on div "Hero Banner Image 假期還沒到，寵愛自己可以先開始！ Heading Herbs’Oil 精選人氣護膚與養髮套裝，限時優惠登場， 讓你的日常就…" at bounding box center [849, 578] width 1255 height 4552
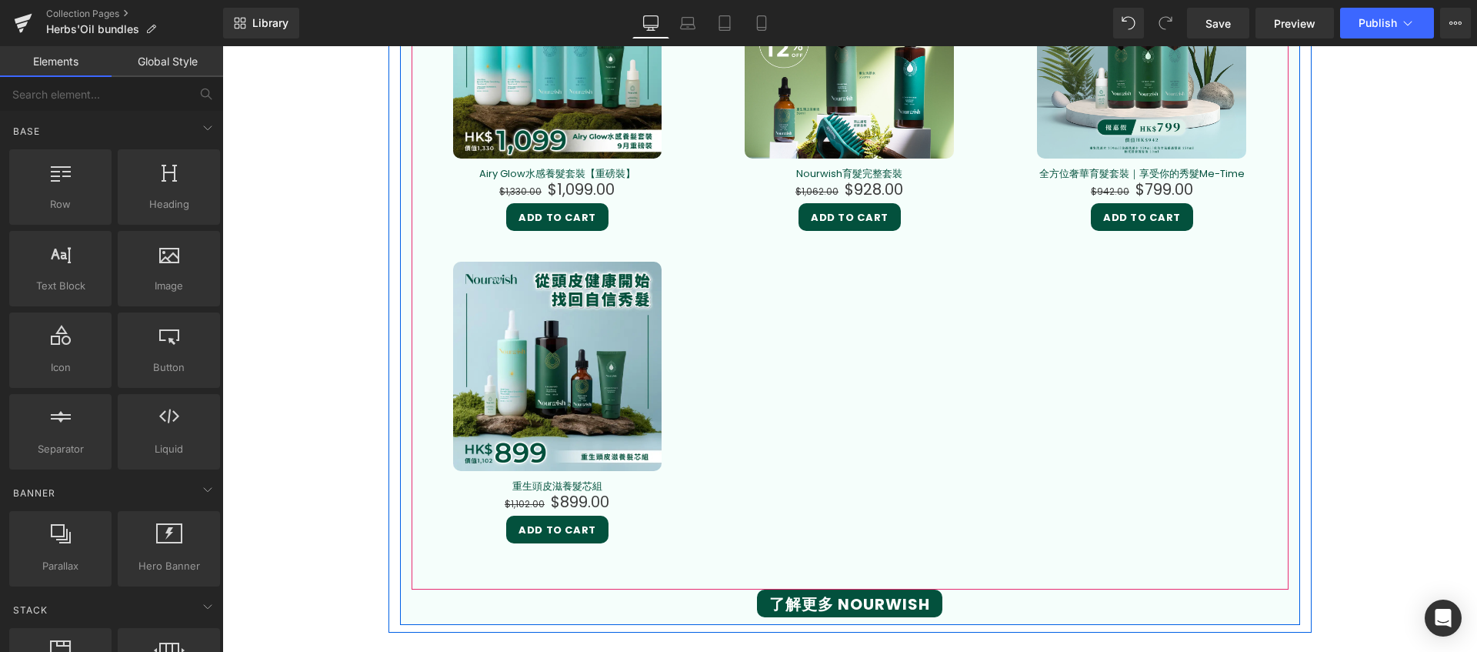
scroll to position [2645, 0]
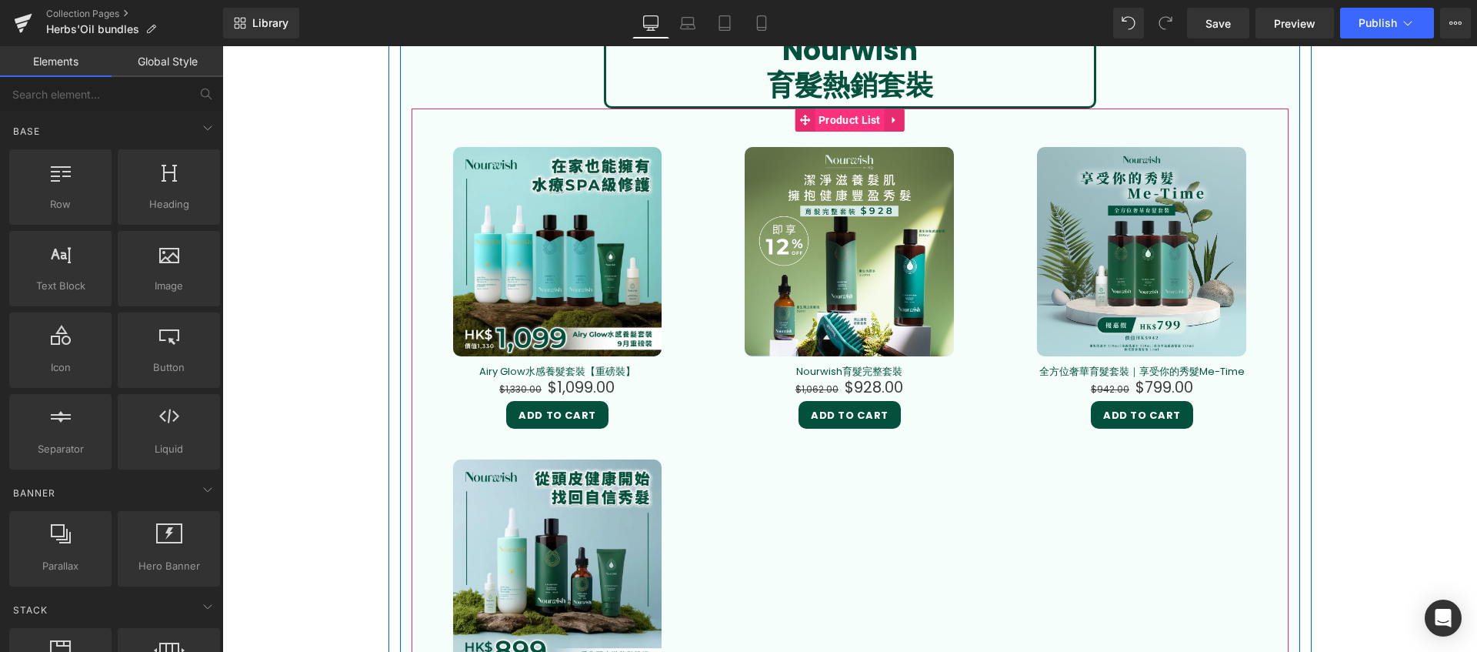
click at [832, 120] on span "Product List" at bounding box center [850, 119] width 70 height 23
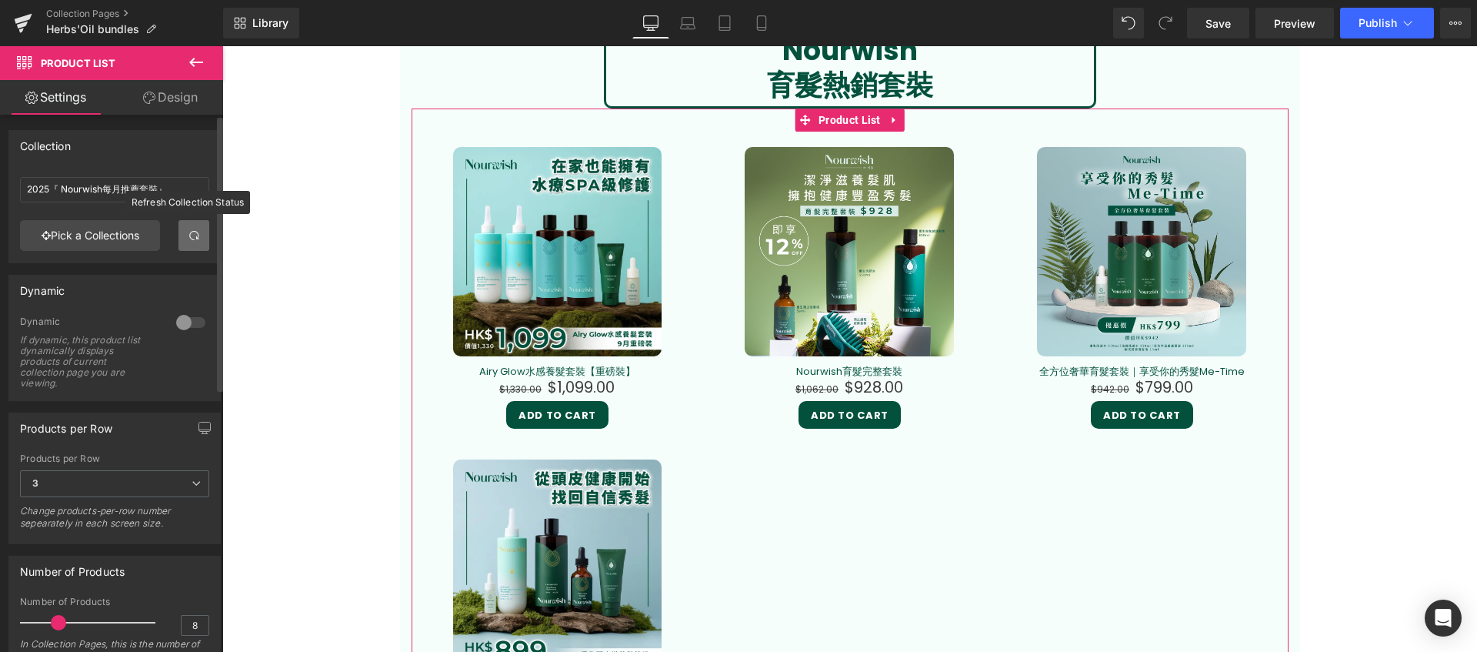
click at [202, 239] on link at bounding box center [193, 235] width 31 height 31
click at [189, 232] on span at bounding box center [194, 235] width 12 height 12
click at [83, 235] on link "Pick a Collections" at bounding box center [90, 235] width 140 height 31
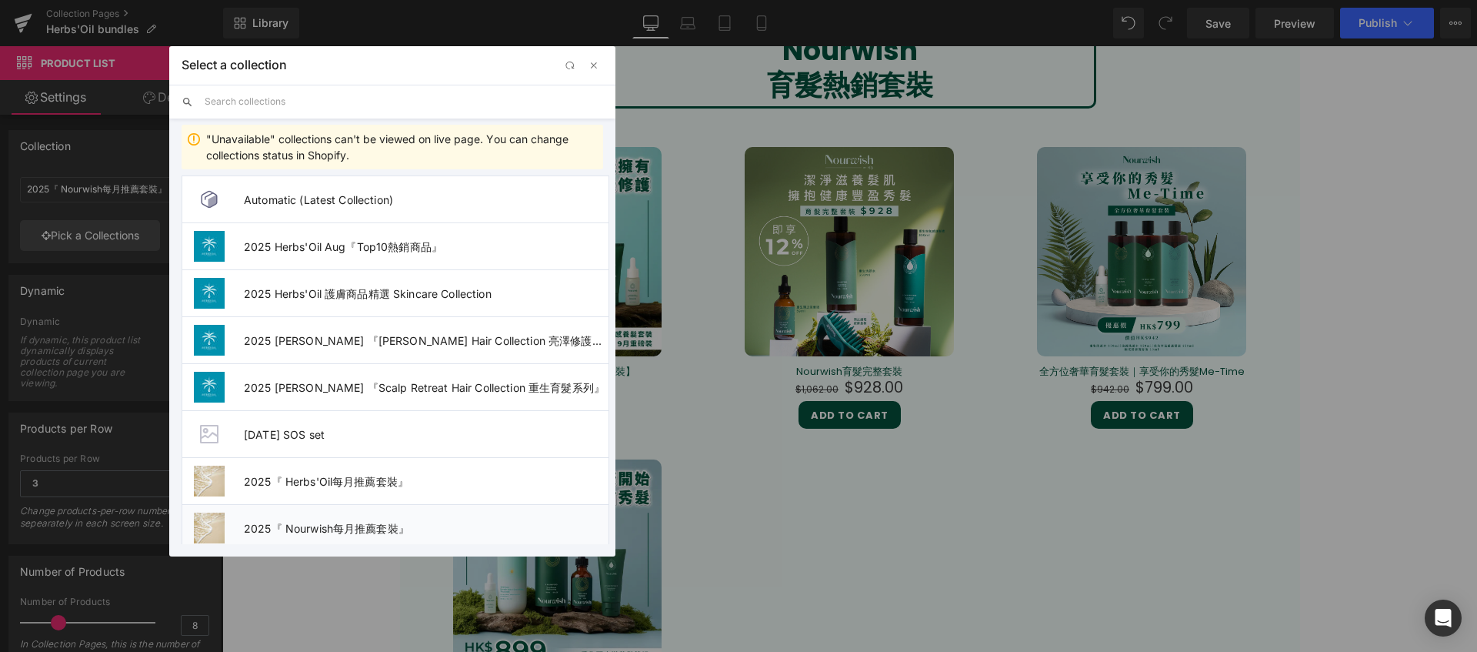
click at [338, 528] on span "2025『 Nourwish每月推薦套裝』" at bounding box center [426, 528] width 365 height 13
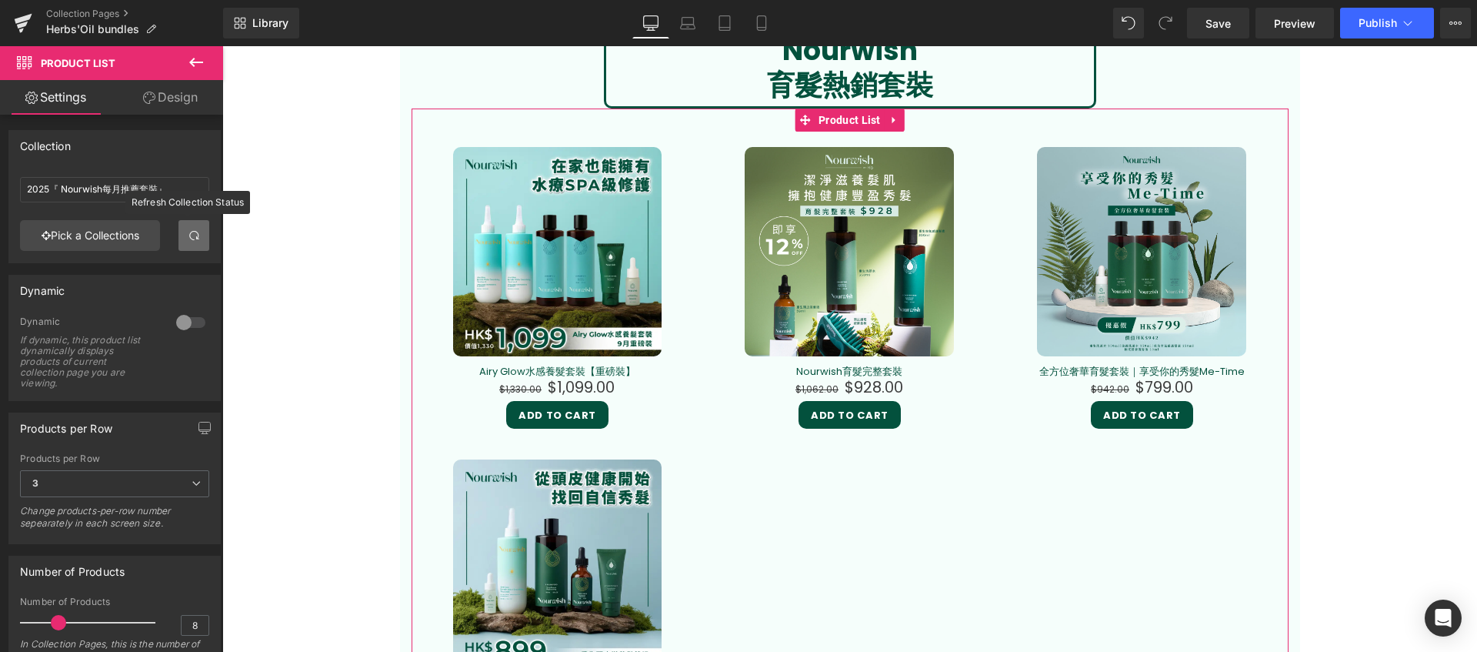
click at [188, 244] on link at bounding box center [193, 235] width 31 height 31
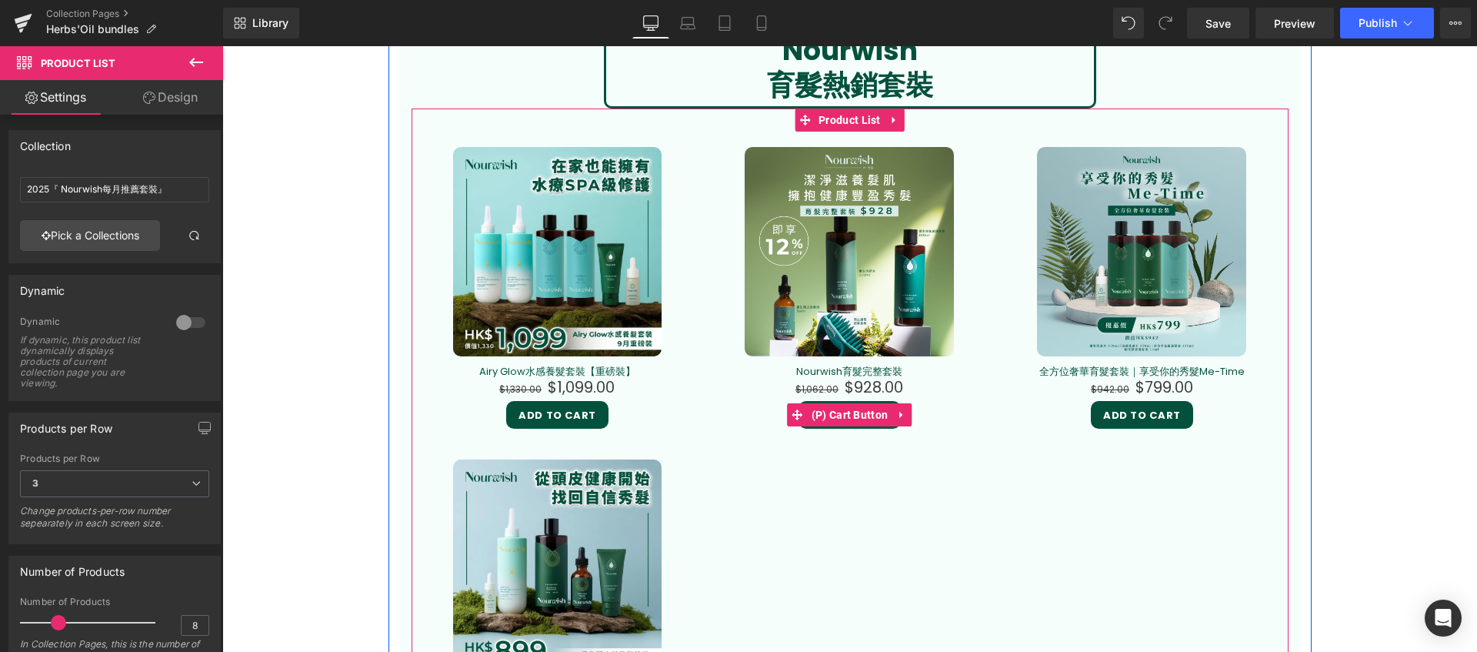
click at [973, 411] on div "Add To Cart" at bounding box center [850, 415] width 262 height 28
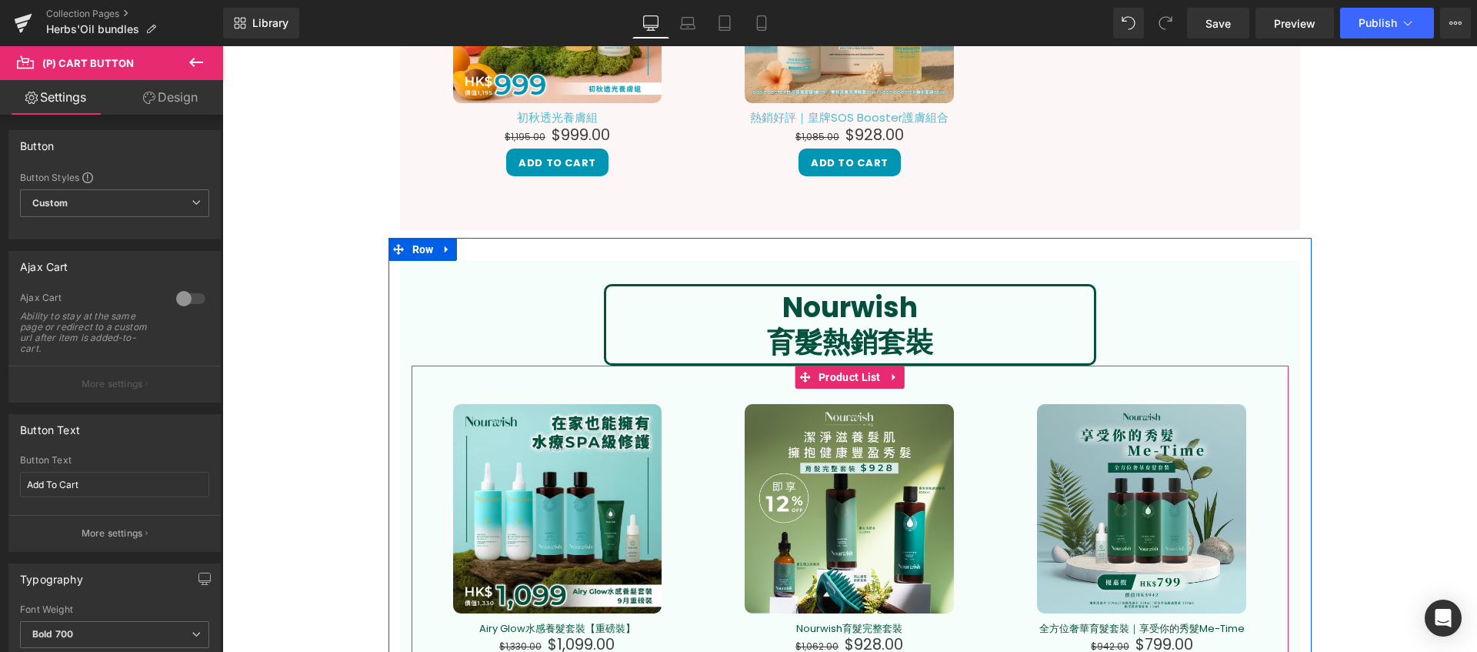
scroll to position [2147, 0]
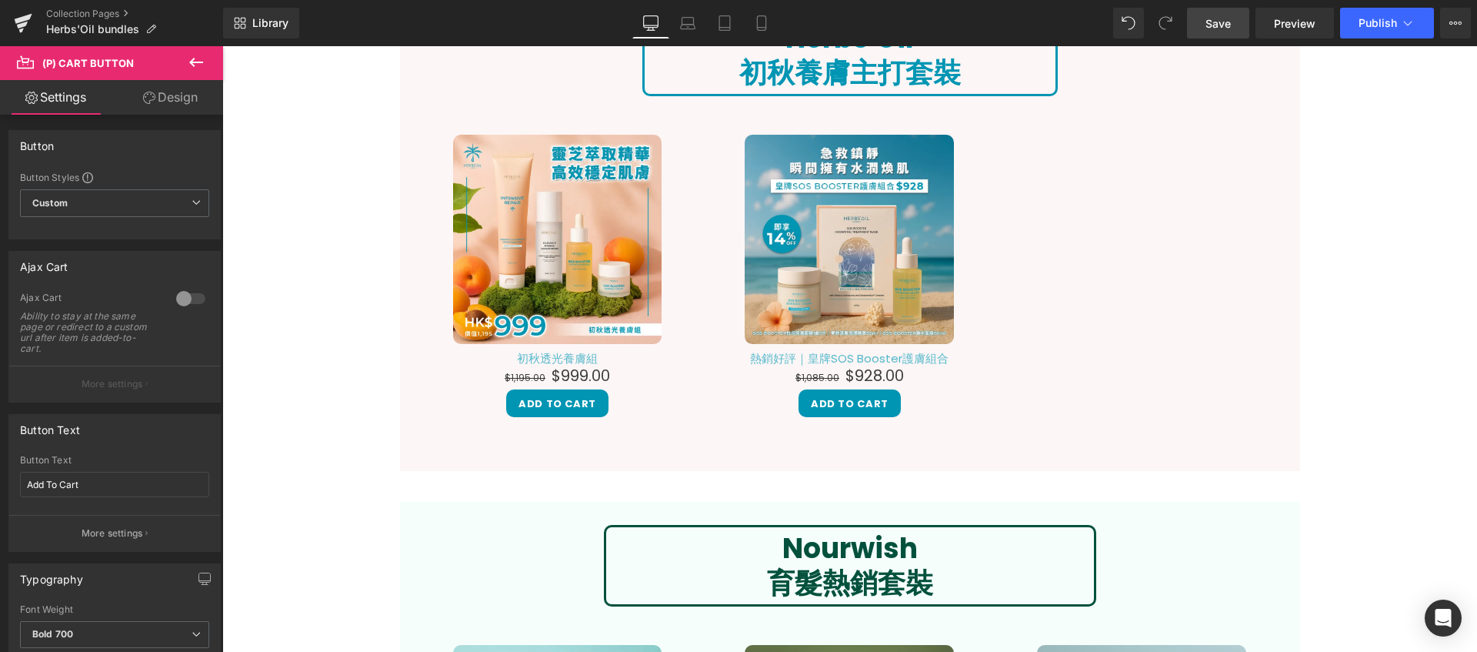
click at [1208, 20] on span "Save" at bounding box center [1218, 23] width 25 height 16
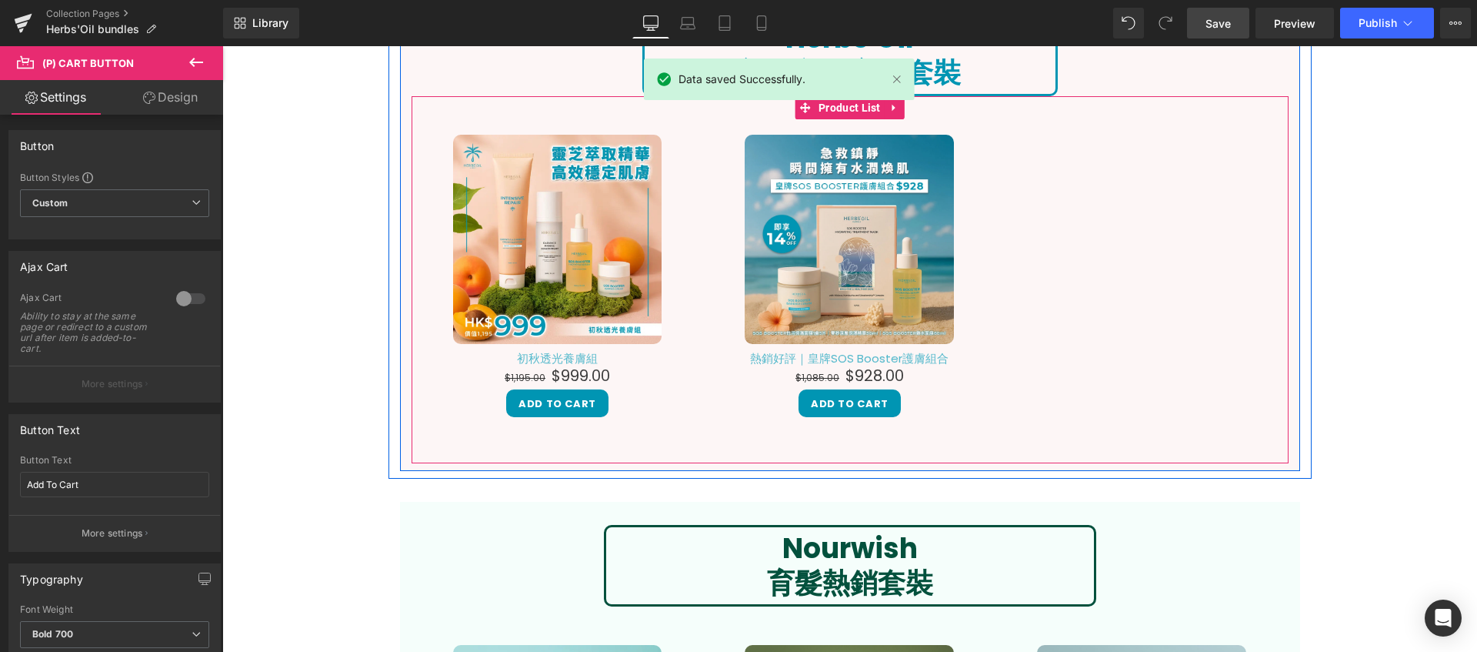
click at [684, 235] on div "Sale Off (P) Image 初秋透光養膚組 (P) Title $1,195.00 $999.00 (P) Price Add To Cart (P…" at bounding box center [558, 275] width 292 height 313
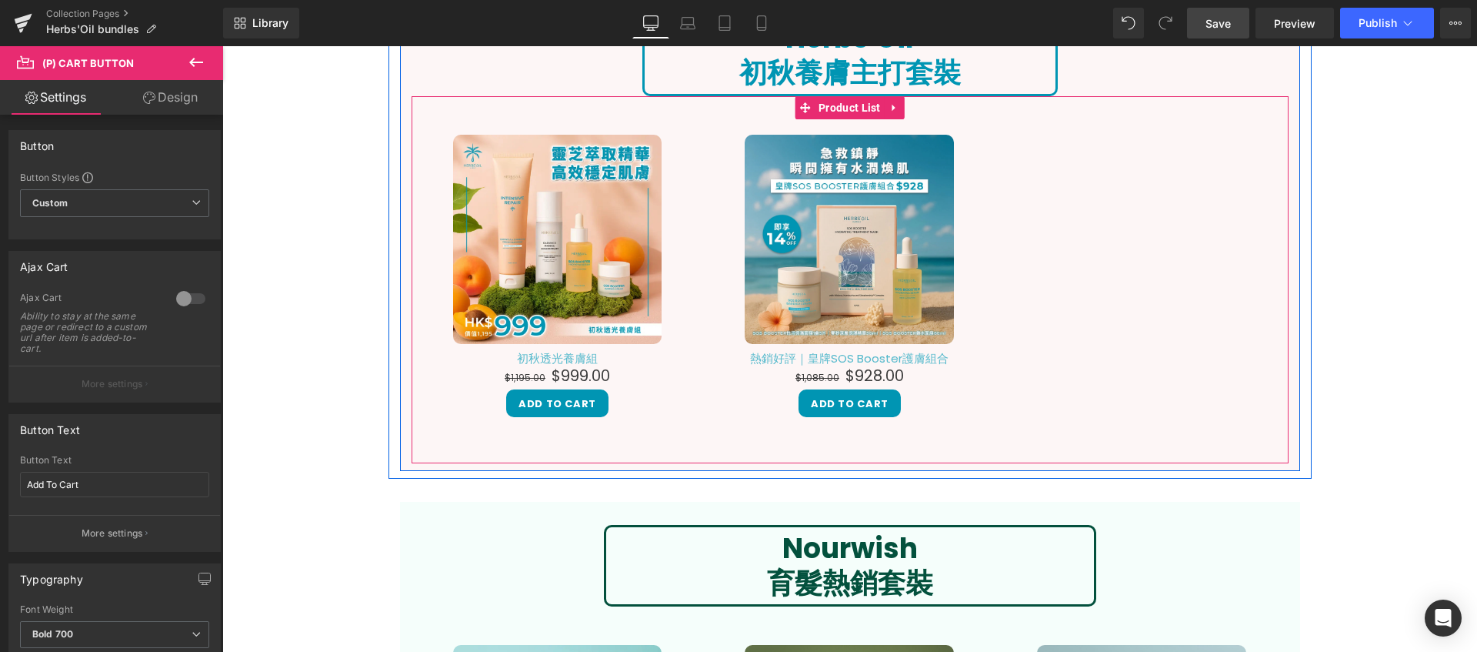
click at [524, 103] on div "Sale Off (P) Image 初秋透光養膚組 (P) Title $1,195.00 $999.00 (P) Price Add To Cart" at bounding box center [850, 268] width 877 height 344
click at [560, 101] on div "Sale Off (P) Image 初秋透光養膚組 (P) Title $1,195.00 $999.00 (P) Price Add To Cart" at bounding box center [850, 268] width 877 height 344
click at [856, 106] on span "Product List" at bounding box center [850, 107] width 70 height 23
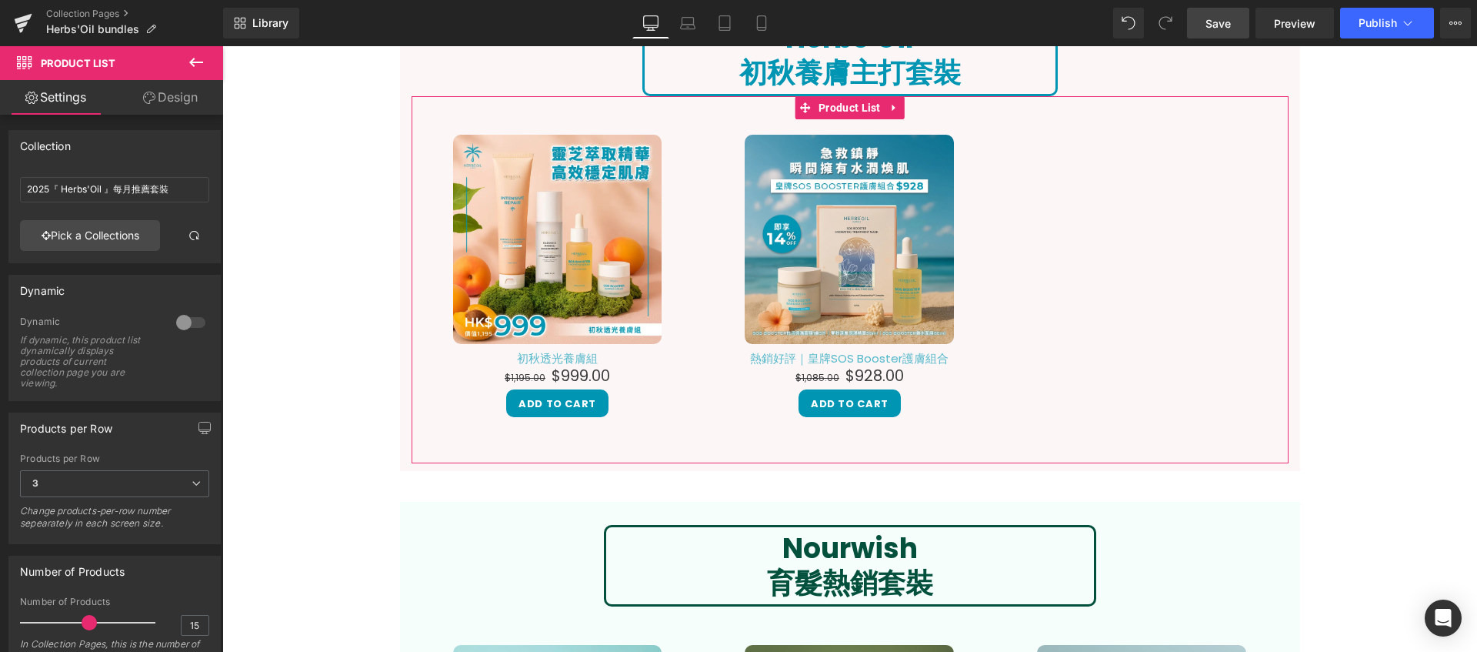
click at [157, 104] on link "Design" at bounding box center [171, 97] width 112 height 35
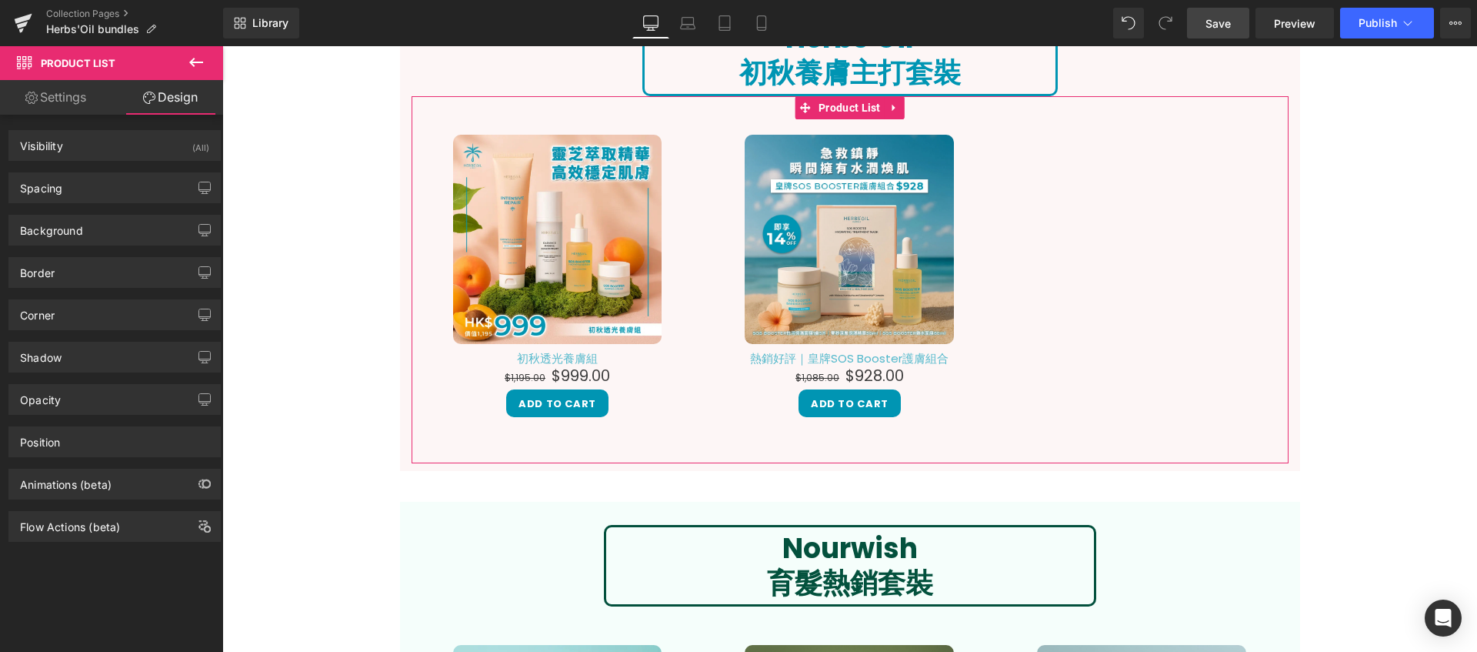
click at [101, 100] on link "Settings" at bounding box center [56, 97] width 112 height 35
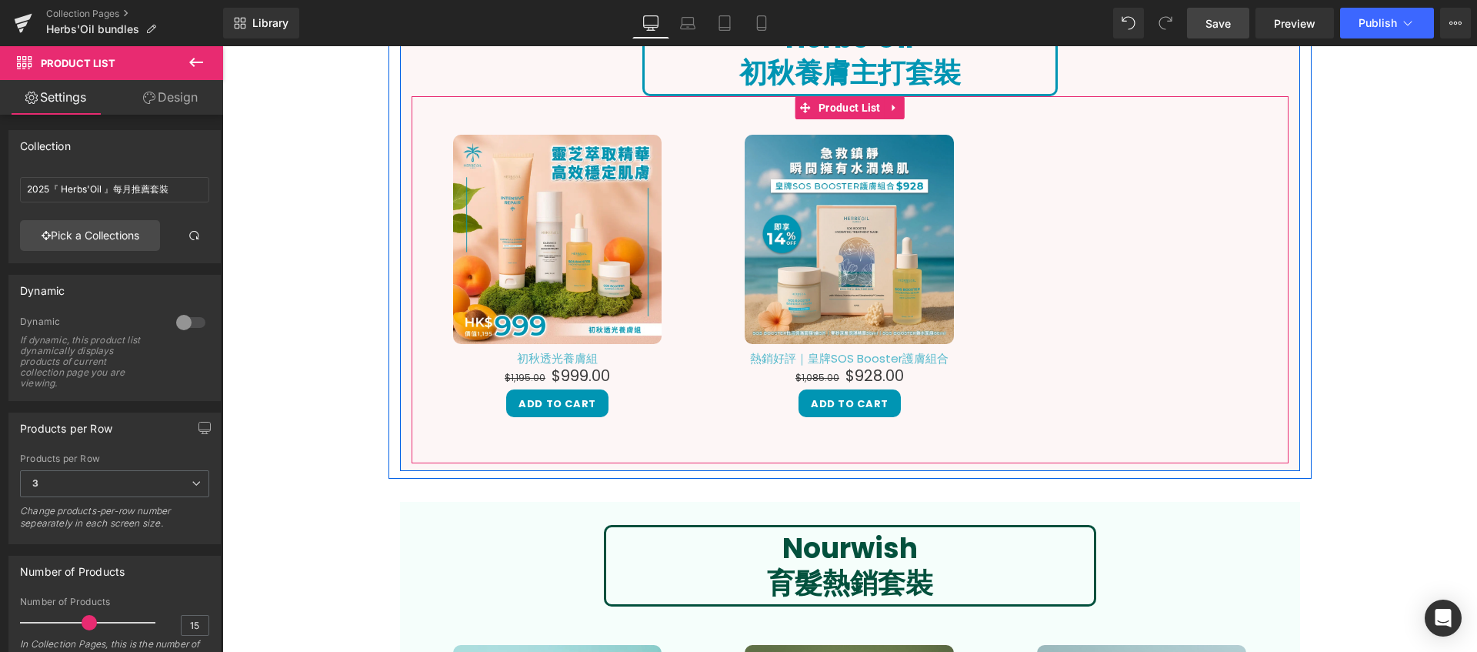
click at [412, 158] on div "Sale Off (P) Image 初秋透光養膚組 (P) Title $1,195.00 $999.00 (P) Price Add To Cart (P…" at bounding box center [558, 275] width 292 height 313
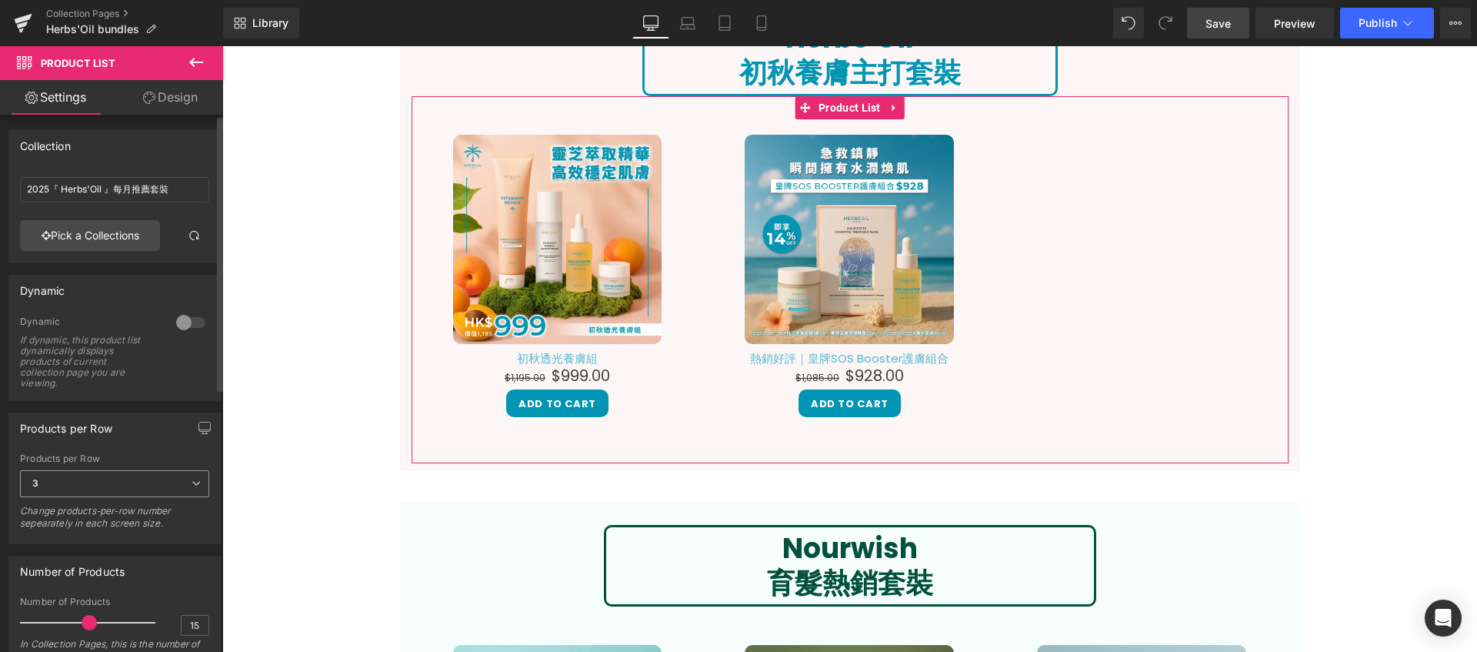
click at [113, 471] on span "3" at bounding box center [114, 483] width 189 height 27
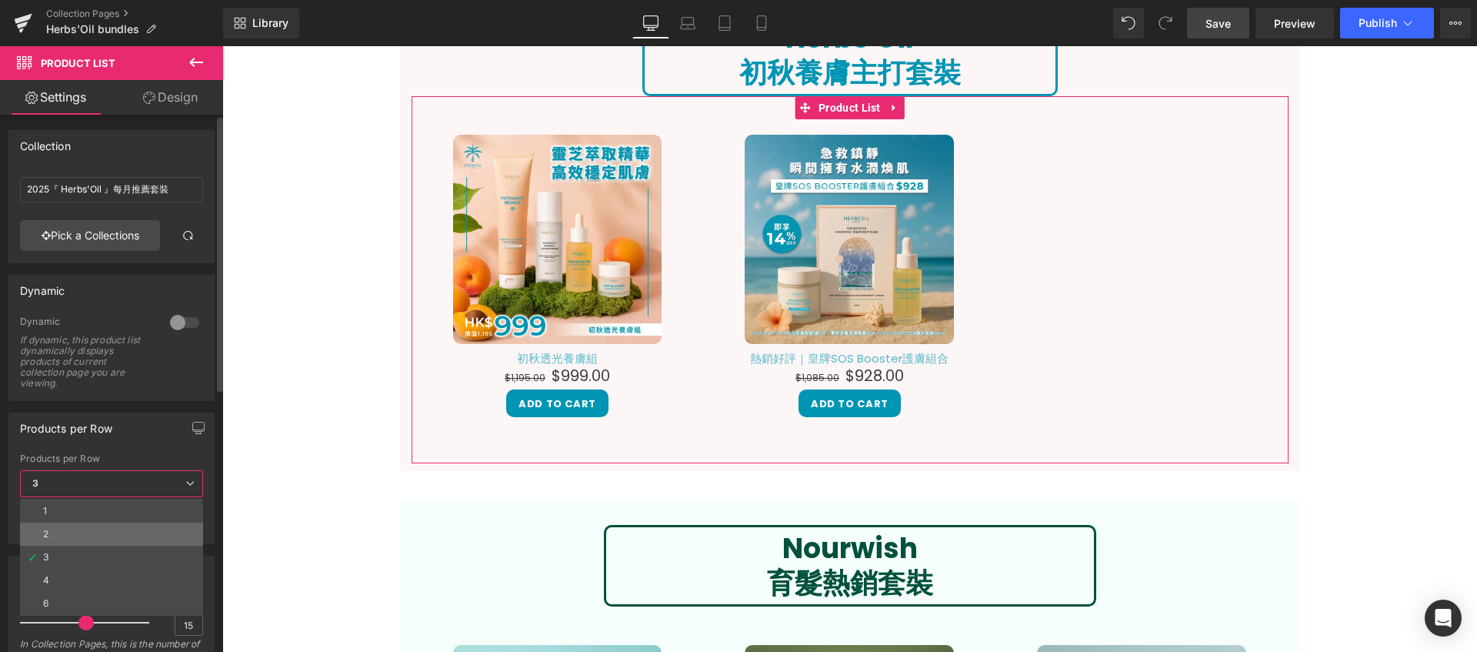
click at [98, 528] on li "2" at bounding box center [111, 533] width 183 height 23
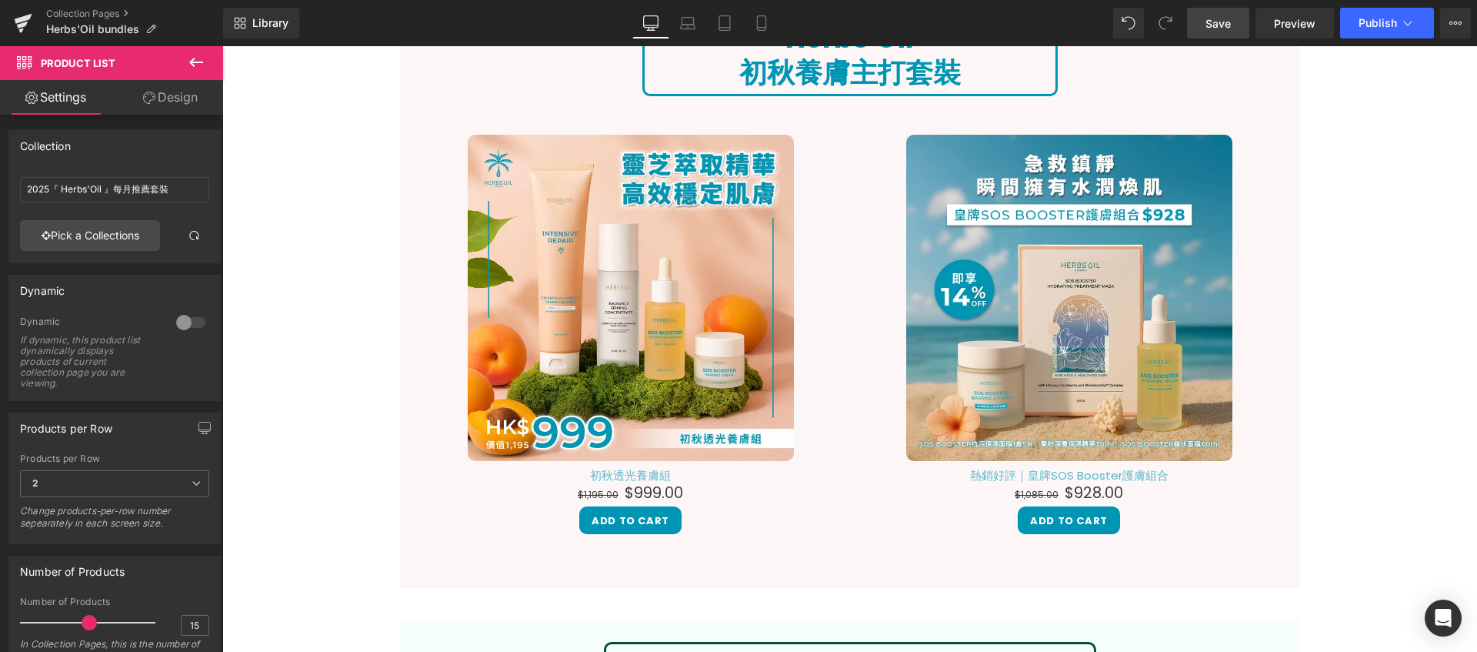
click at [308, 382] on div "Hero Banner Image 假期還沒到，寵愛自己可以先開始！ Heading Herbs’Oil 精選人氣護膚與養髮套裝，限時優惠登場， 讓你的日常就…" at bounding box center [849, 362] width 1255 height 4669
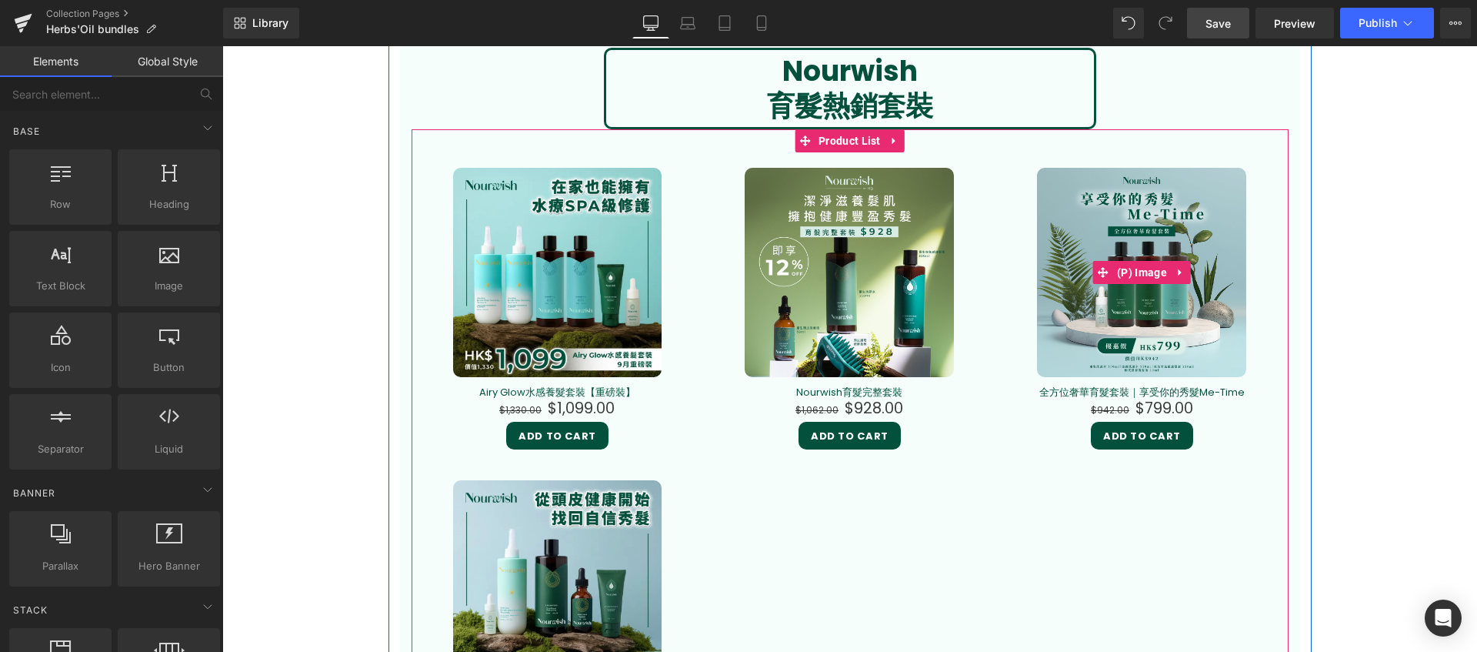
scroll to position [2881, 0]
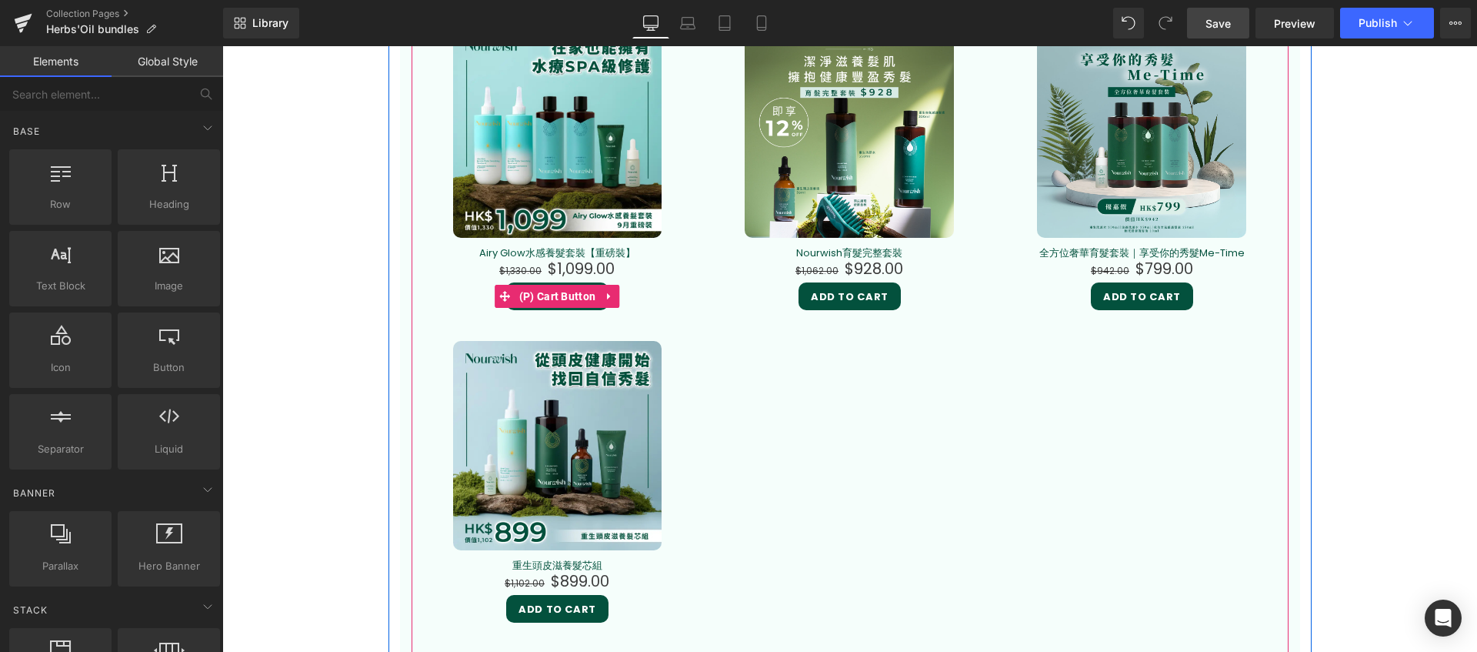
click at [672, 304] on div "Add To Cart" at bounding box center [558, 296] width 262 height 28
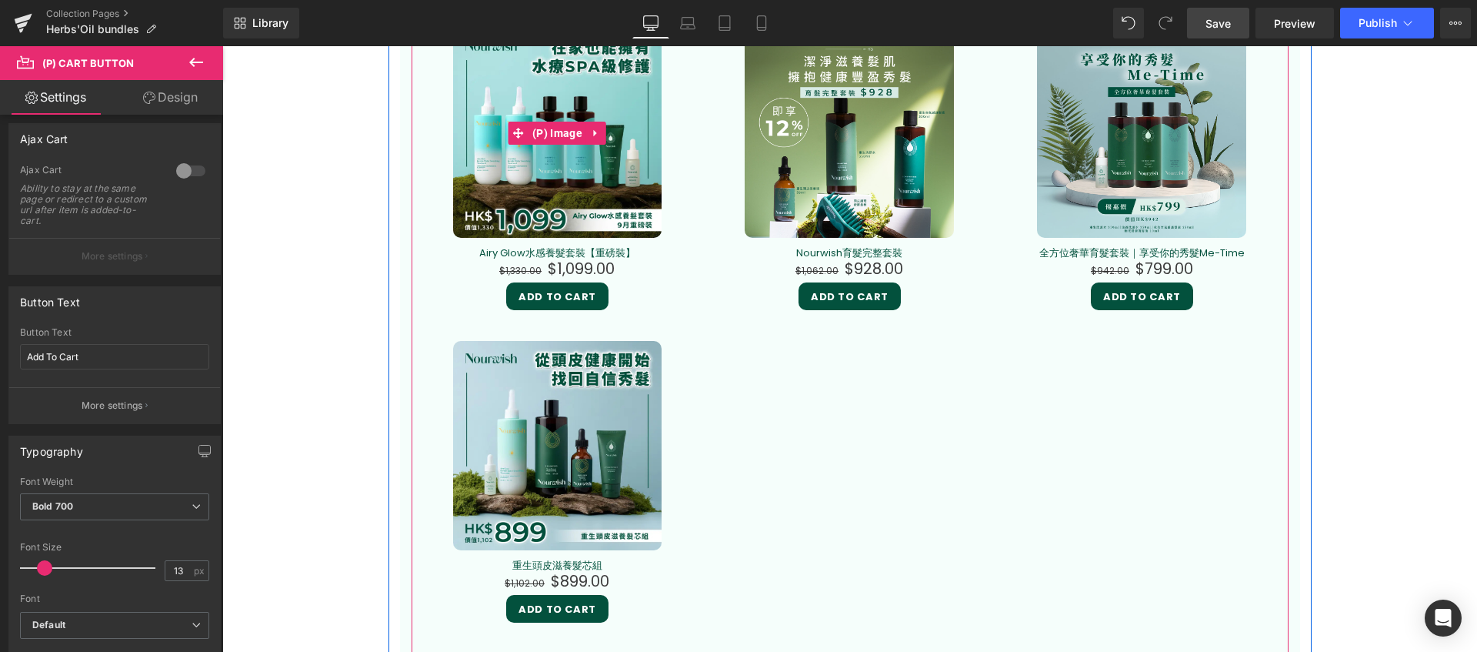
scroll to position [2624, 0]
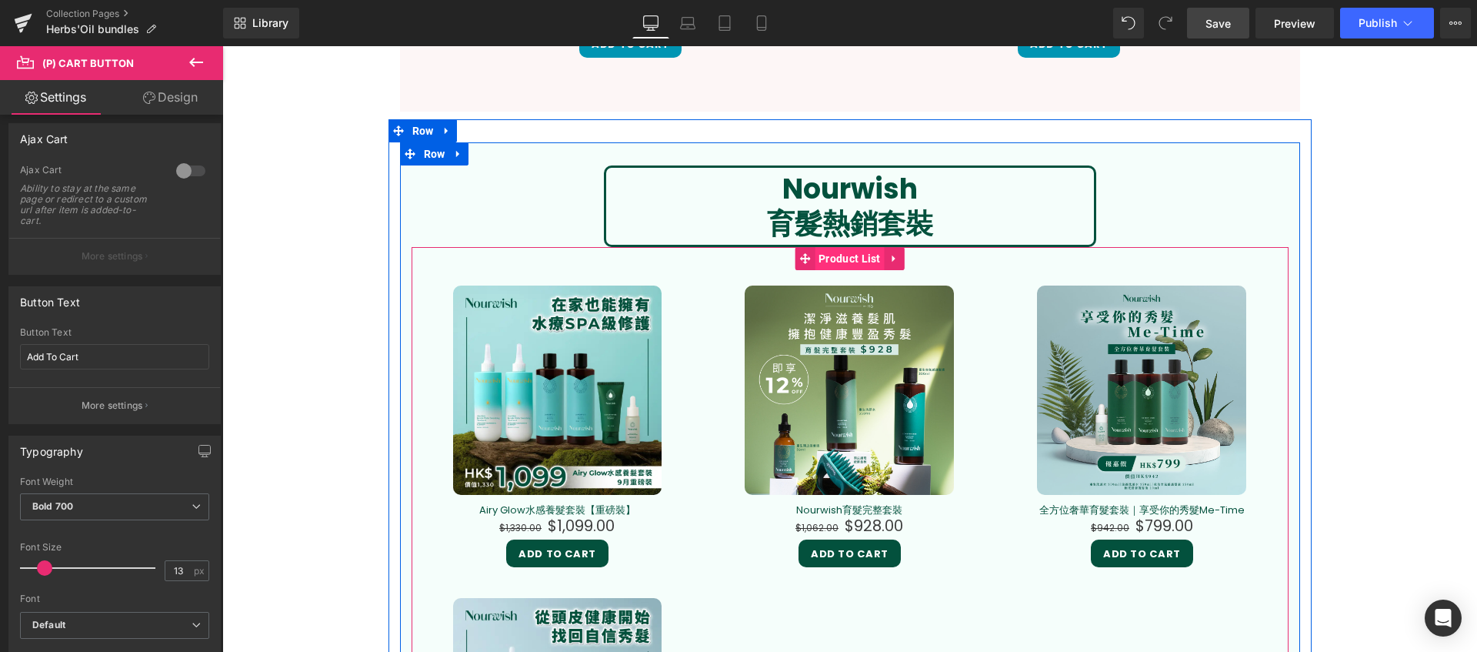
click at [829, 262] on span "Product List" at bounding box center [850, 258] width 70 height 23
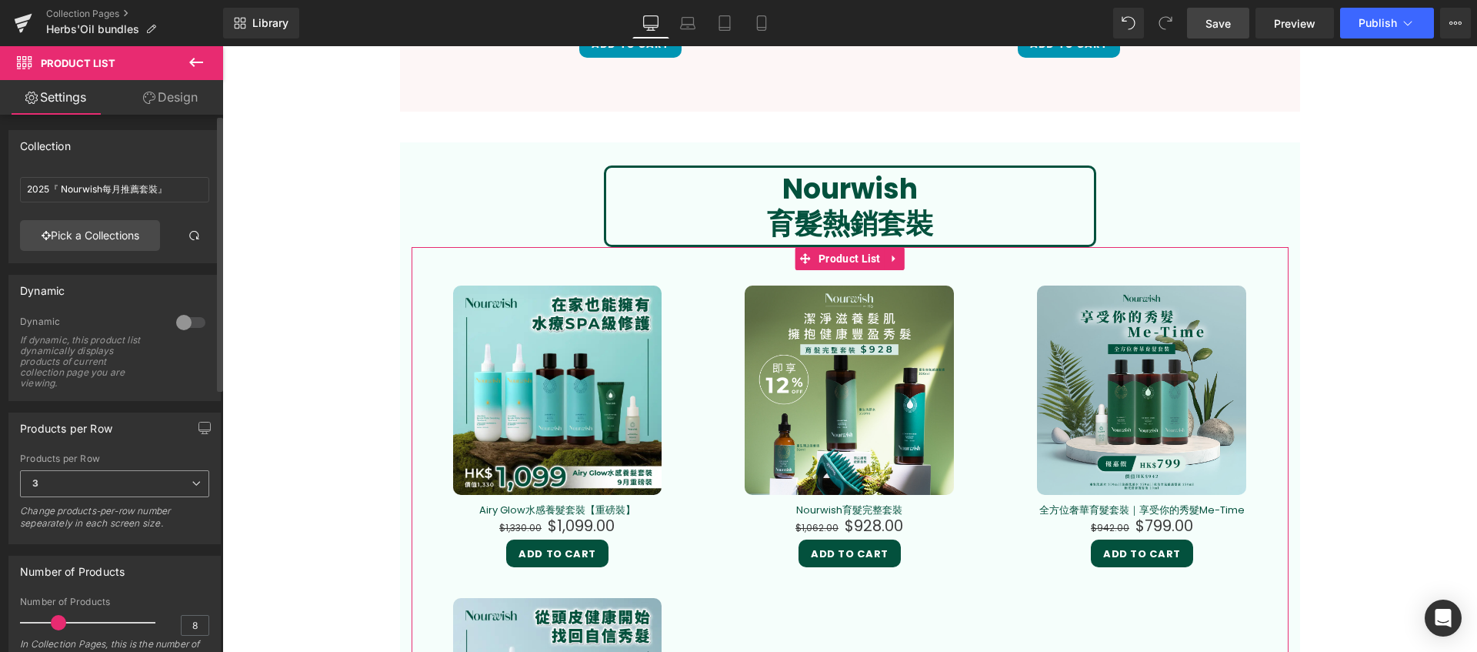
click at [136, 491] on span "3" at bounding box center [114, 483] width 189 height 27
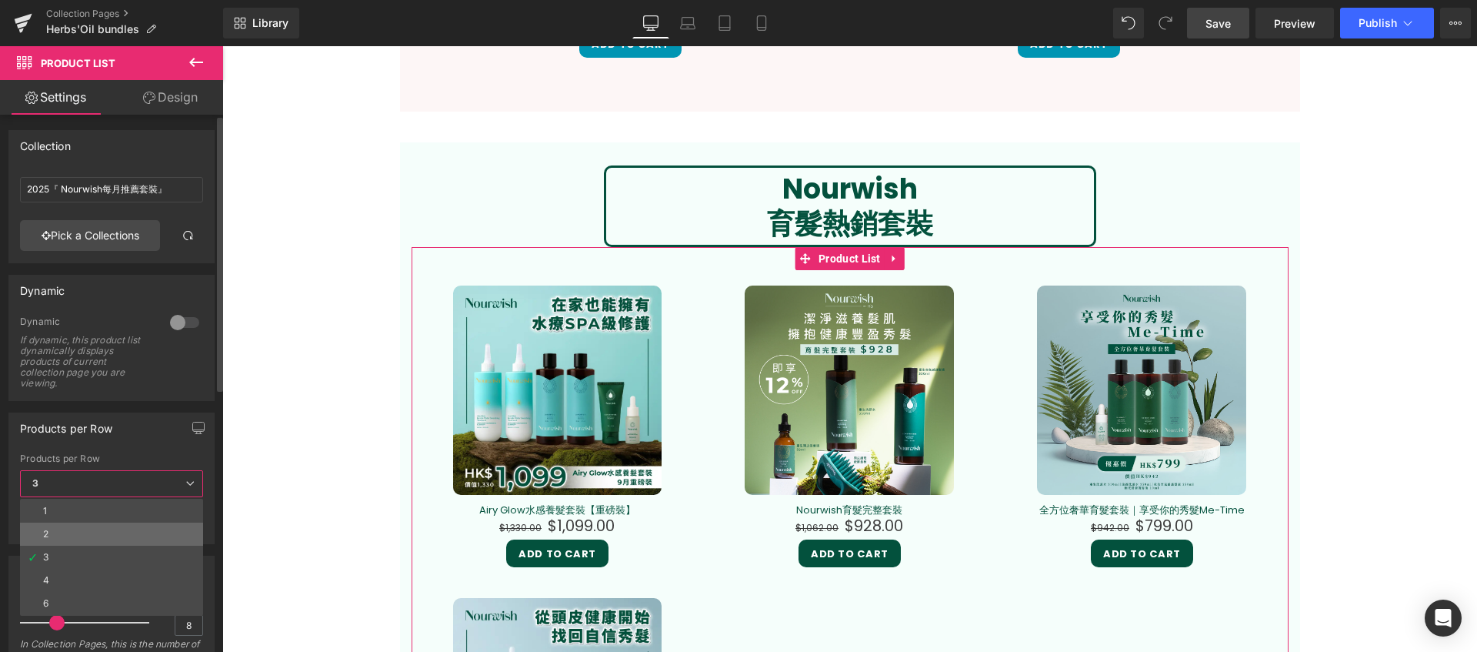
click at [101, 531] on li "2" at bounding box center [111, 533] width 183 height 23
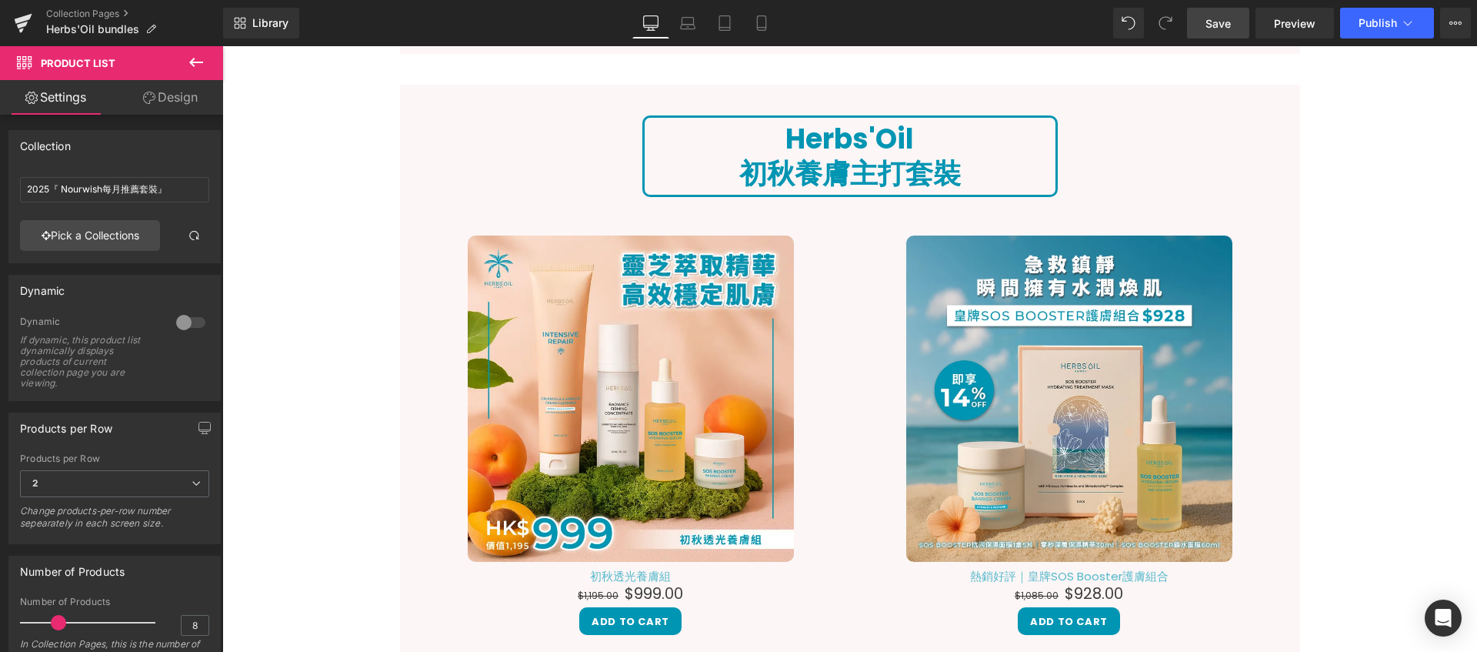
scroll to position [1156, 0]
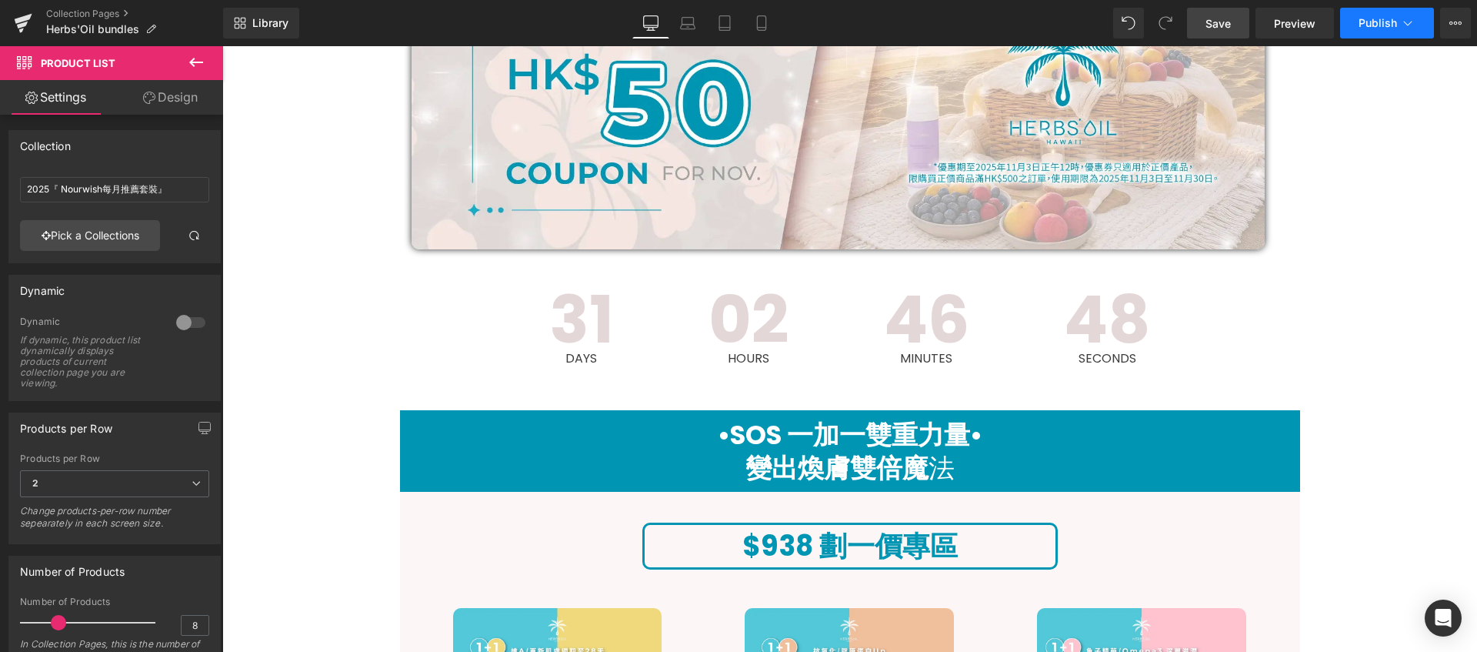
click at [1387, 23] on span "Publish" at bounding box center [1378, 23] width 38 height 12
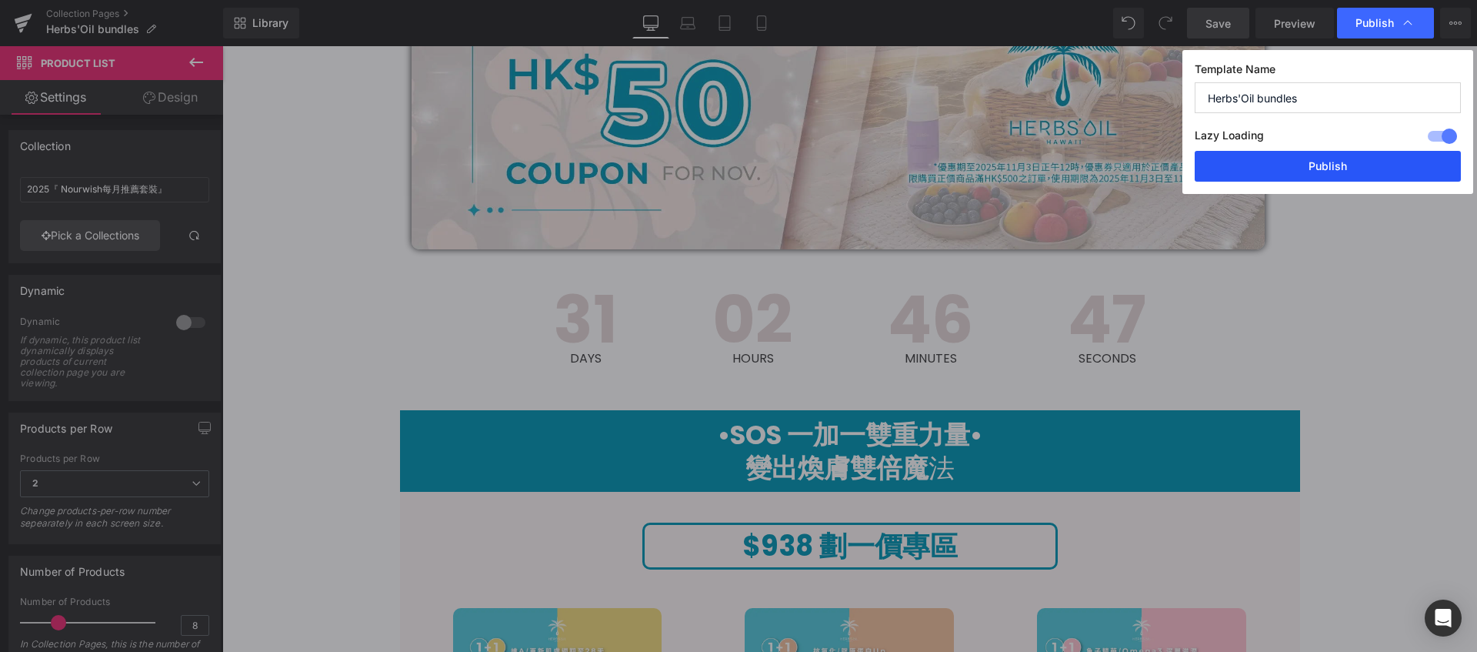
click at [1328, 155] on button "Publish" at bounding box center [1328, 166] width 266 height 31
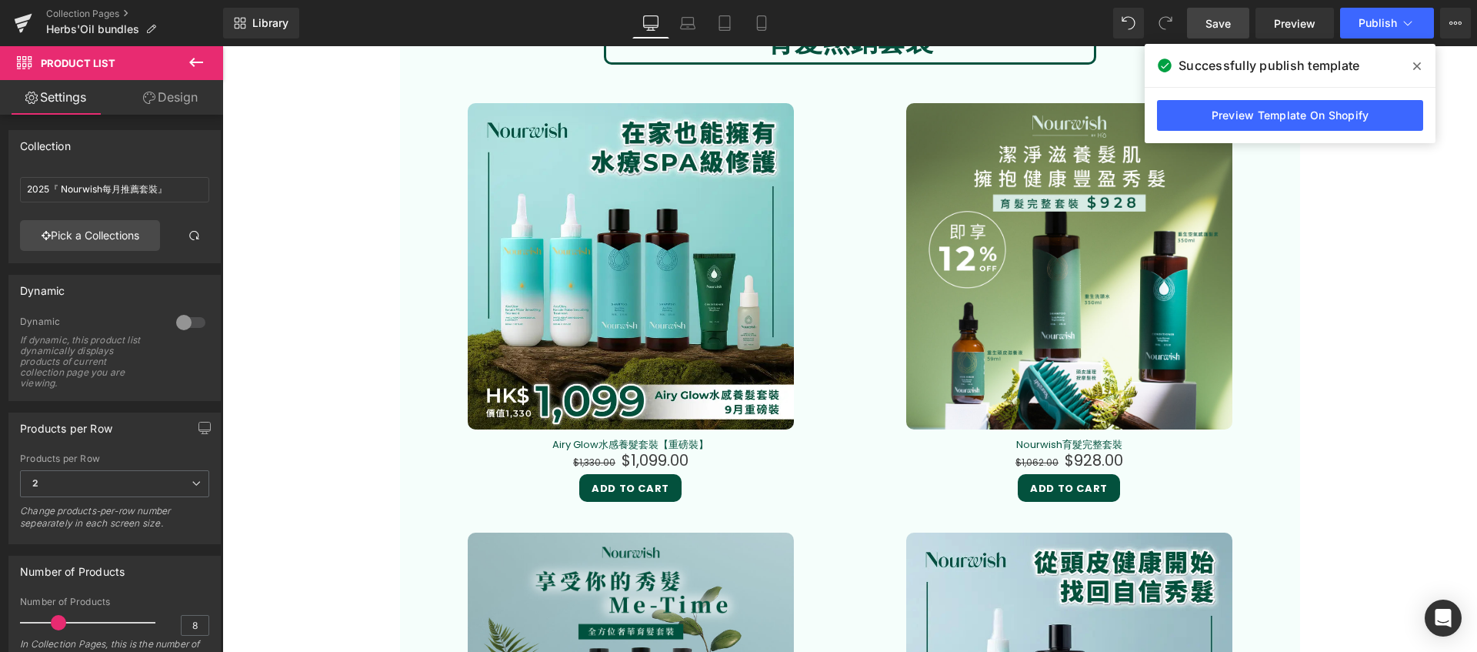
scroll to position [2549, 0]
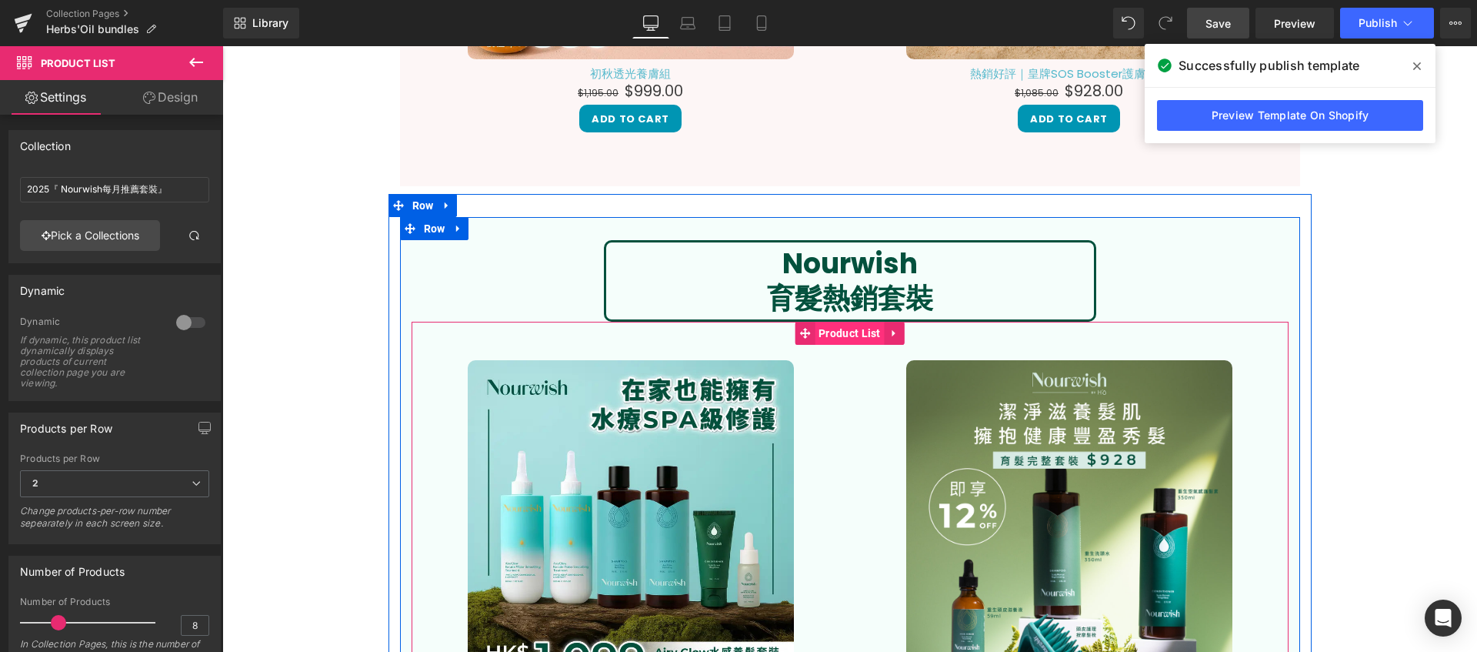
click at [821, 342] on span "Product List" at bounding box center [850, 333] width 70 height 23
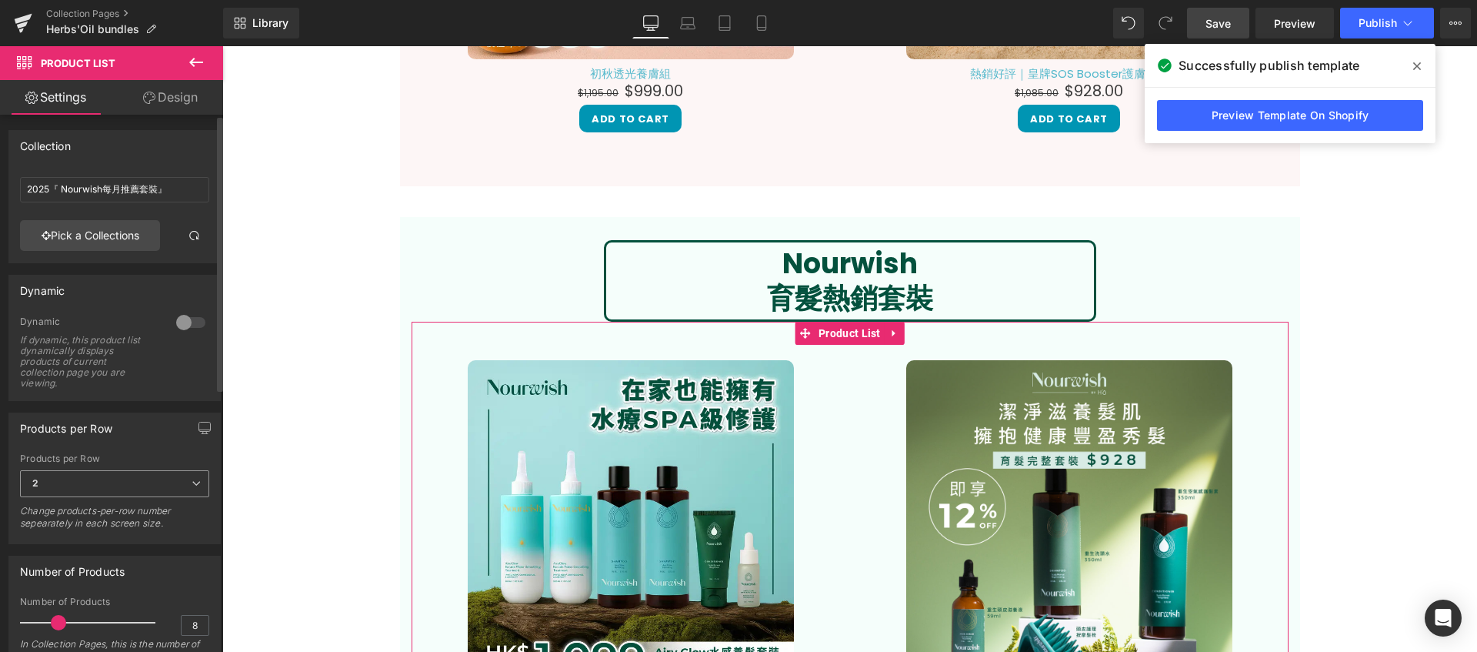
click at [123, 492] on span "2" at bounding box center [114, 483] width 189 height 27
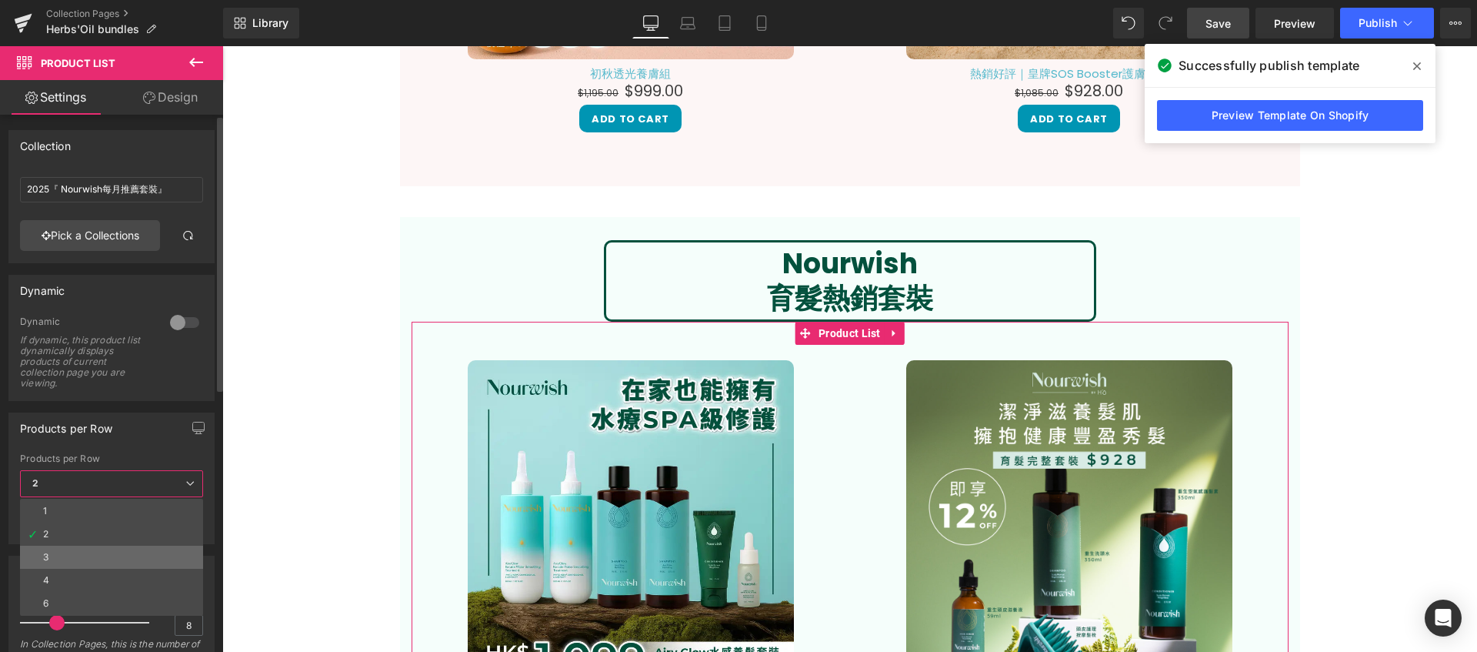
click at [105, 550] on li "3" at bounding box center [111, 556] width 183 height 23
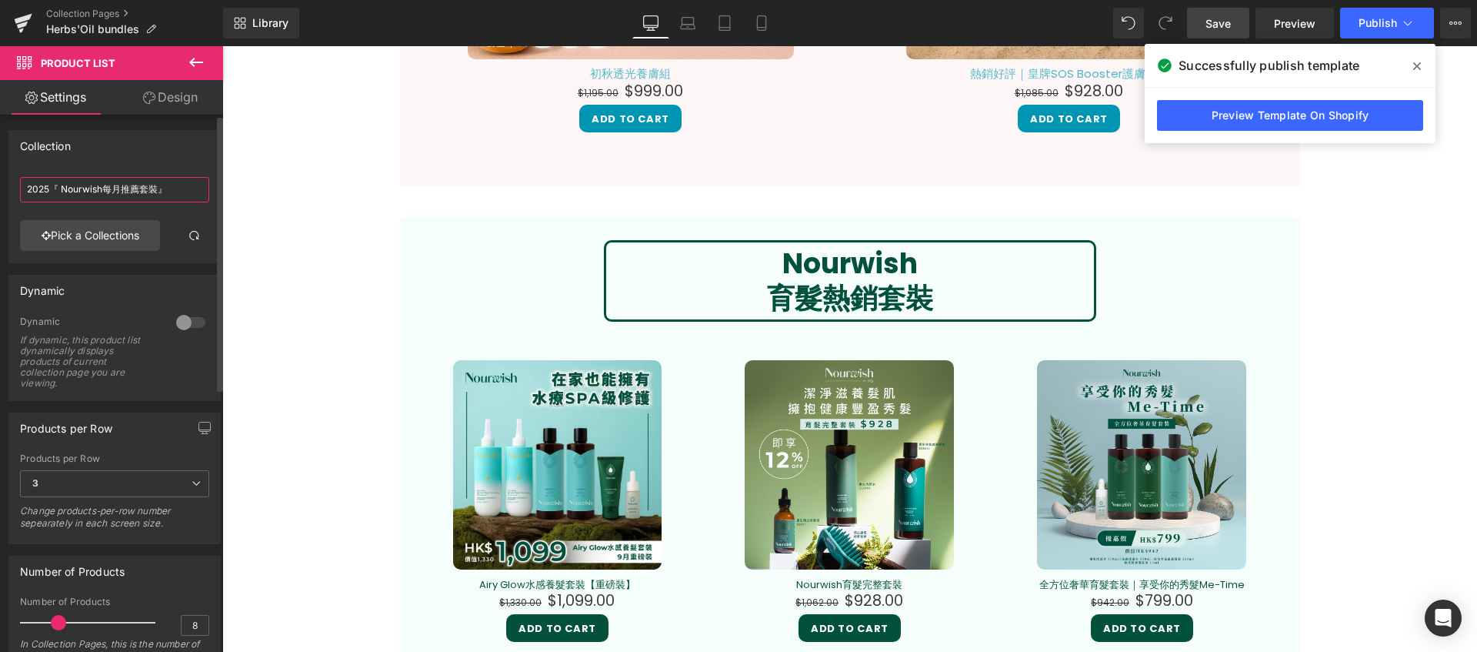
click at [185, 186] on input "2025『 Nourwish每月推薦套裝』" at bounding box center [114, 189] width 189 height 25
click at [188, 229] on span at bounding box center [194, 235] width 12 height 12
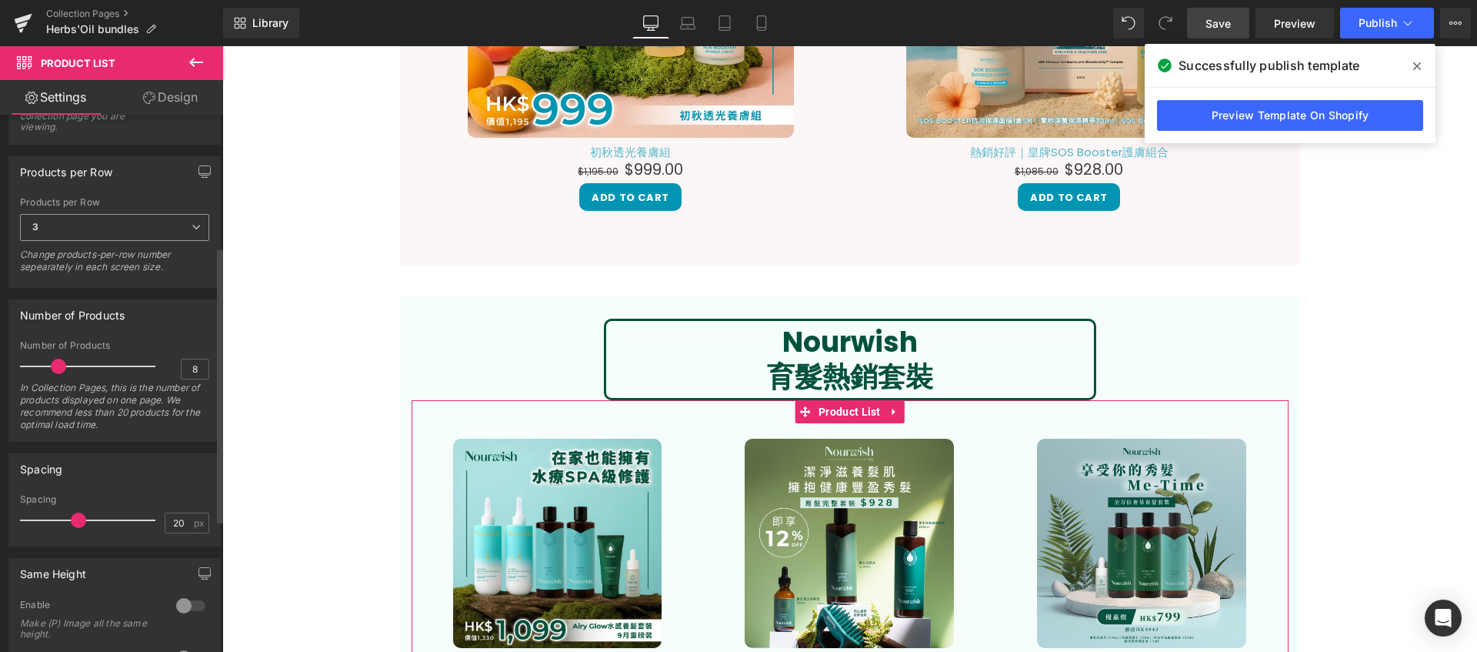
scroll to position [0, 0]
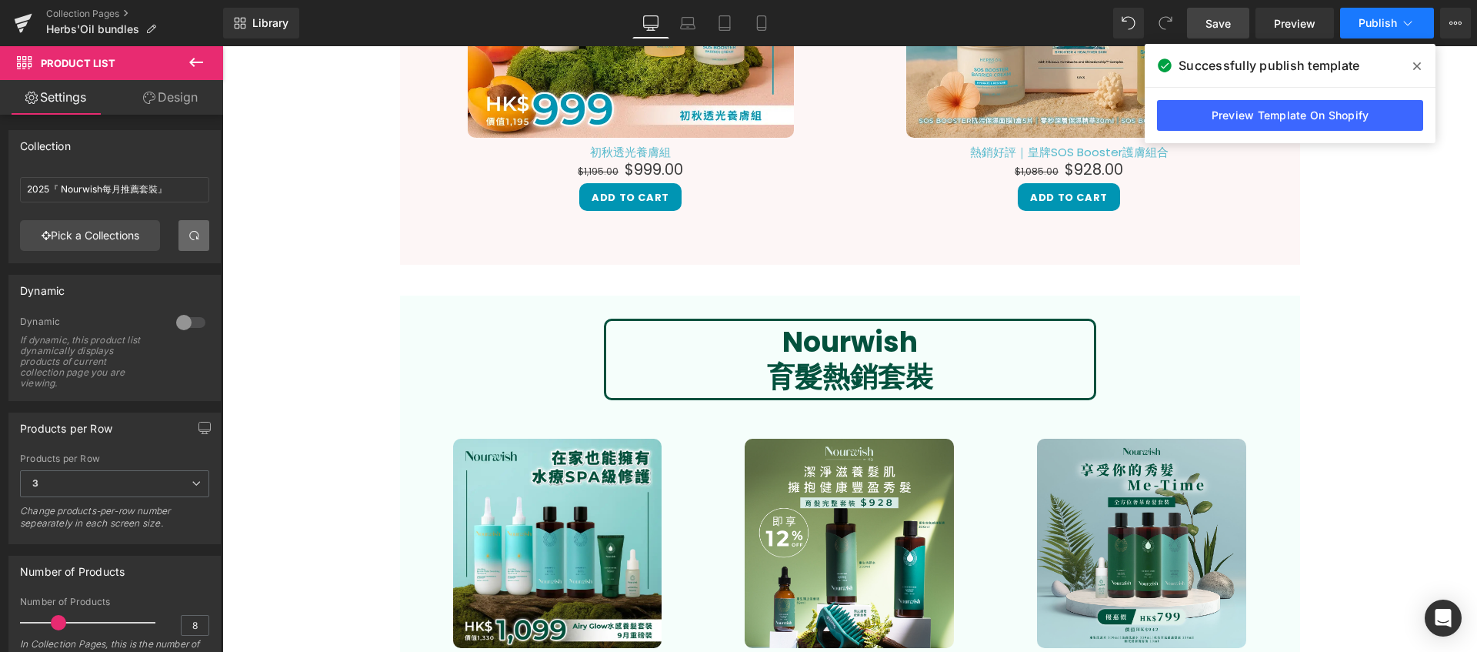
click at [1376, 29] on button "Publish" at bounding box center [1387, 23] width 94 height 31
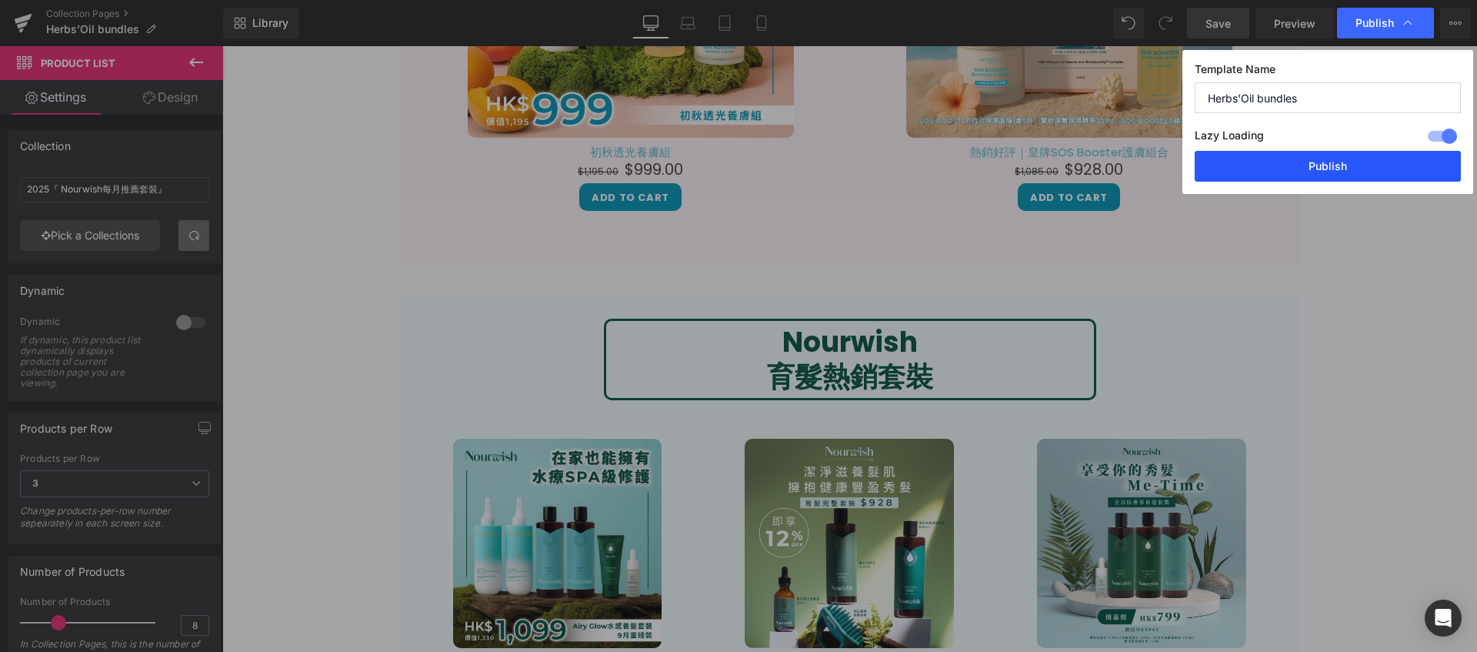
click at [1361, 156] on button "Publish" at bounding box center [1328, 166] width 266 height 31
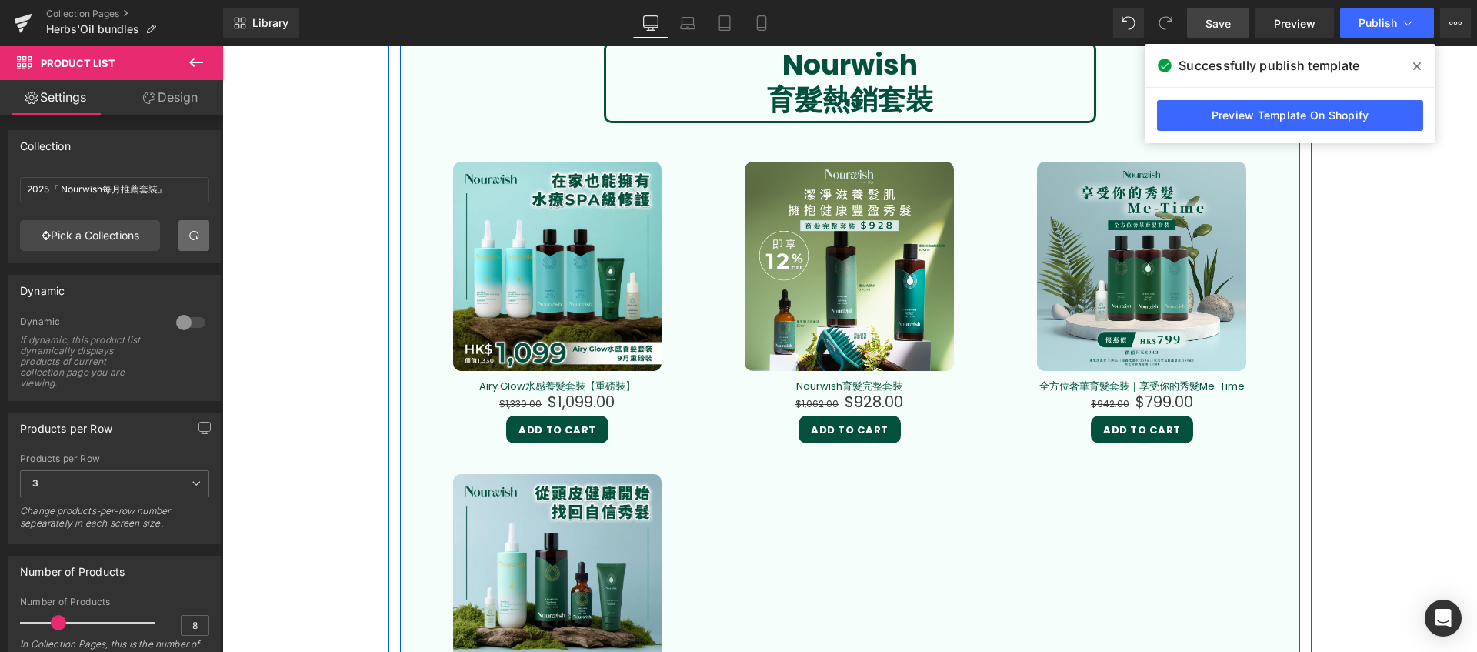
scroll to position [3153, 0]
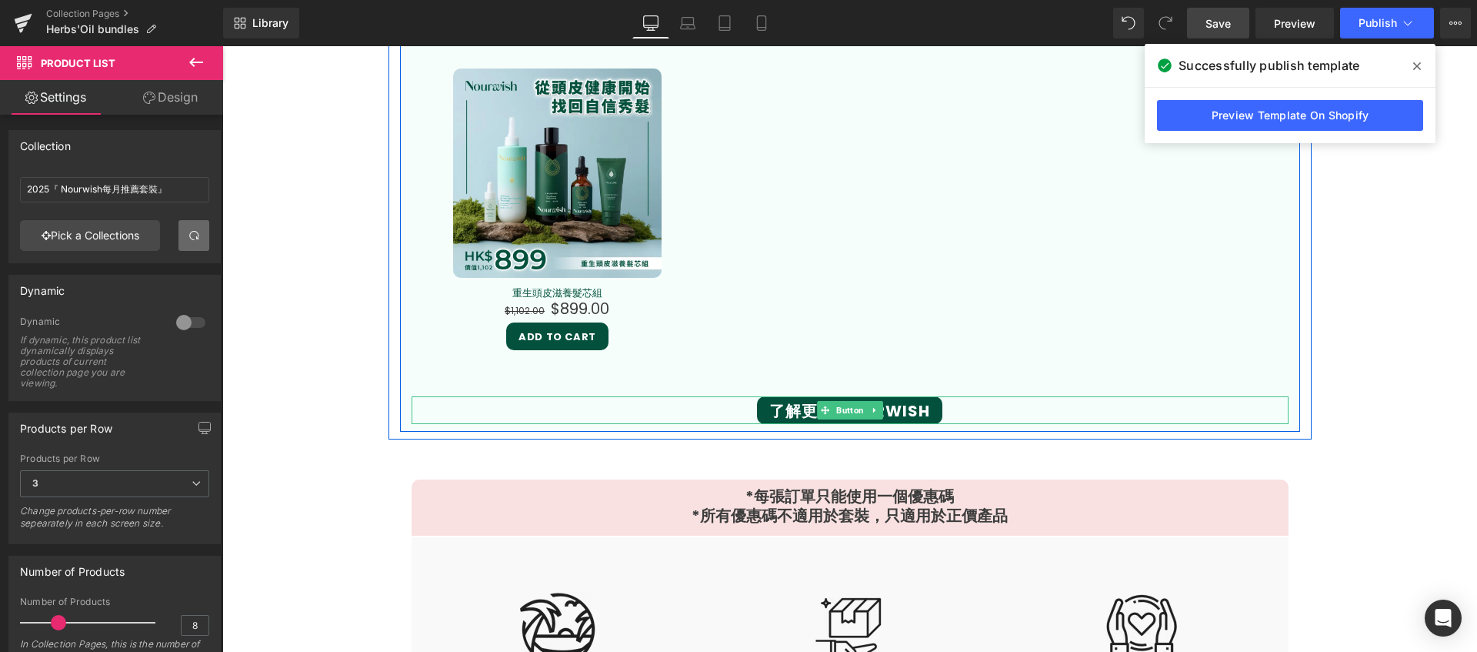
click at [1018, 412] on div "了解更多 Nourwish" at bounding box center [850, 410] width 877 height 28
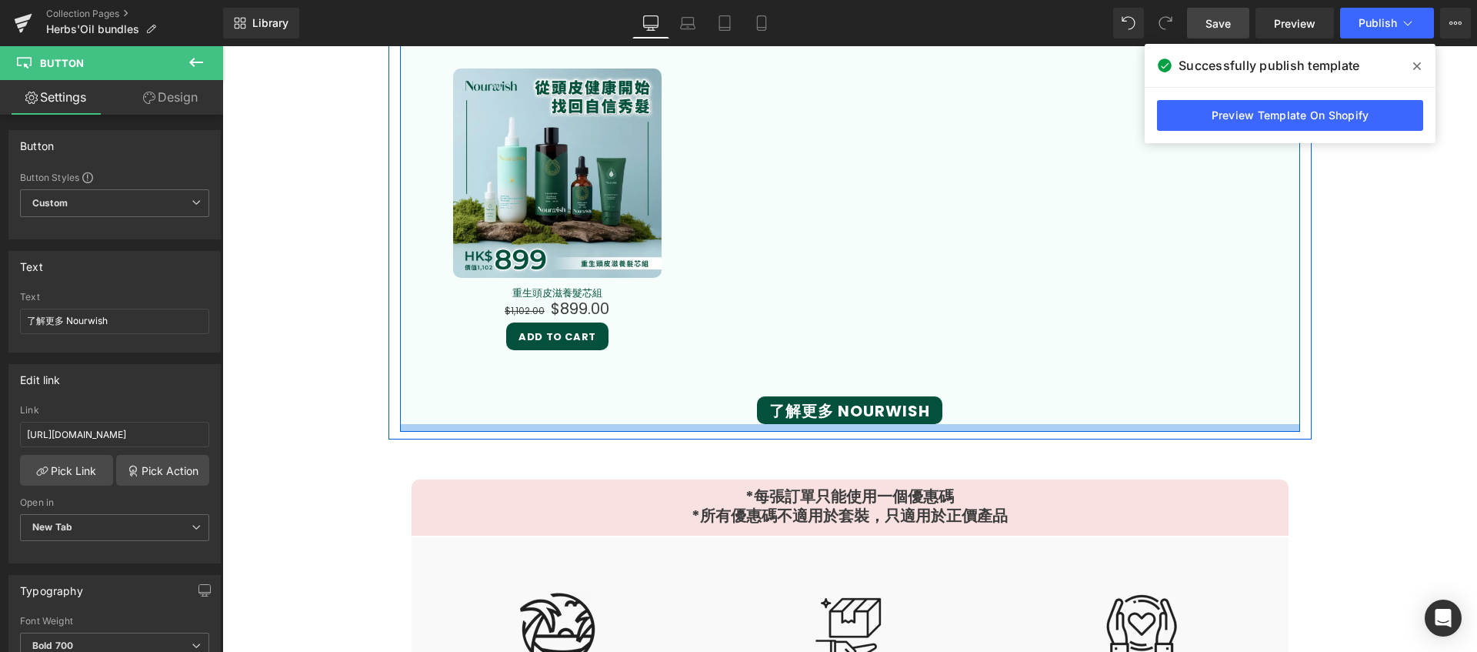
click at [1259, 426] on div at bounding box center [850, 428] width 900 height 8
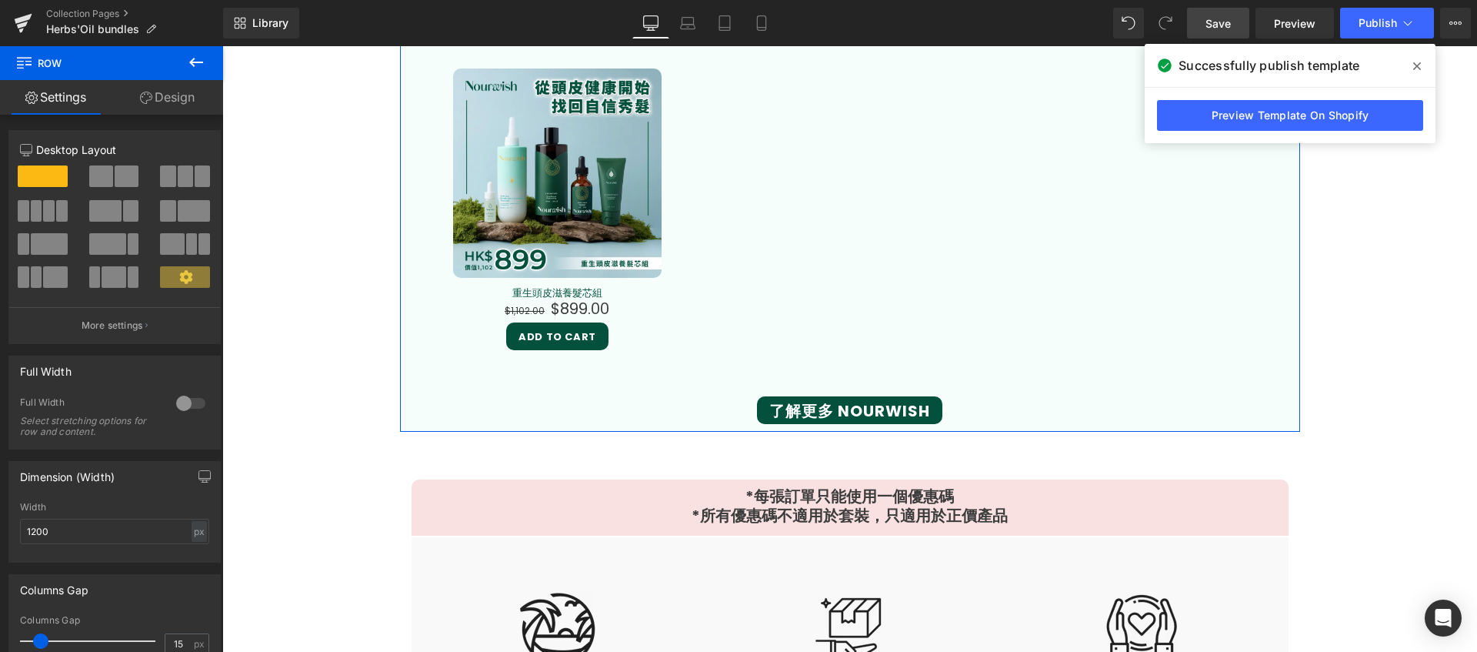
click at [165, 91] on link "Design" at bounding box center [168, 97] width 112 height 35
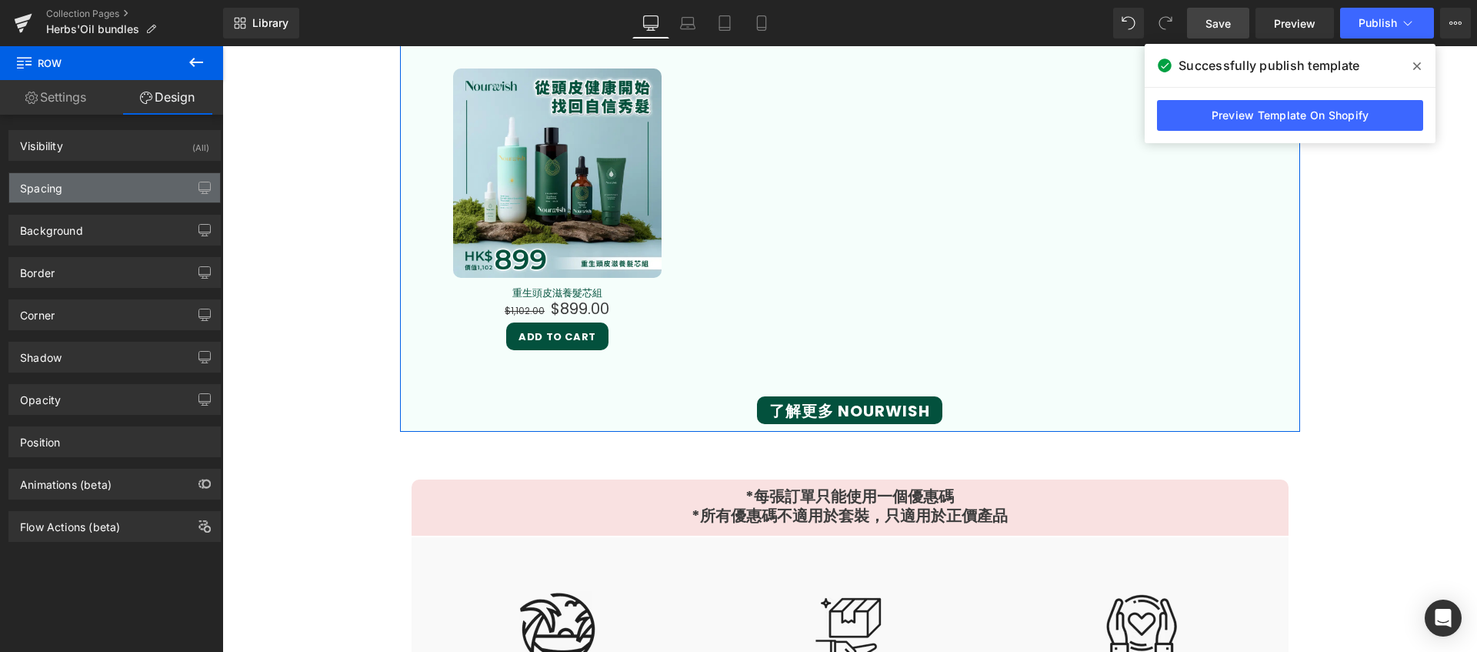
click at [141, 199] on div "Spacing" at bounding box center [114, 187] width 211 height 29
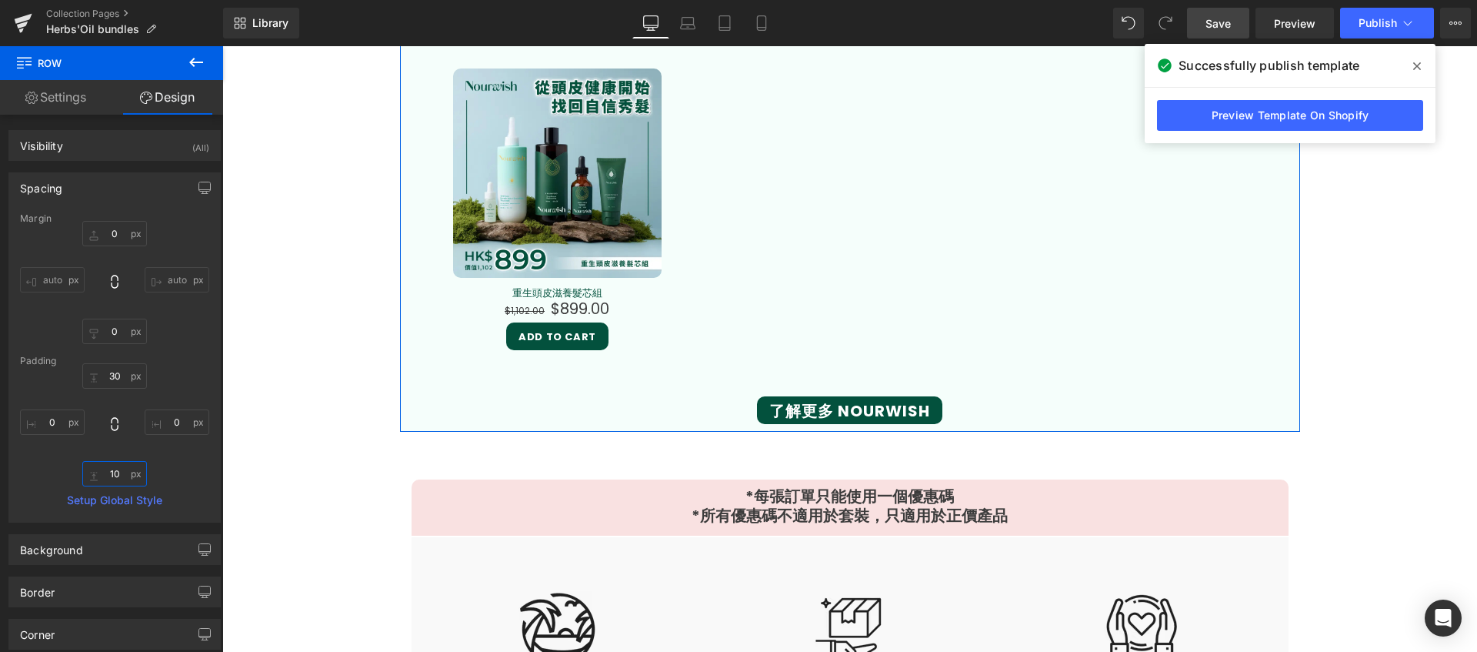
click at [126, 480] on input "10" at bounding box center [114, 473] width 65 height 25
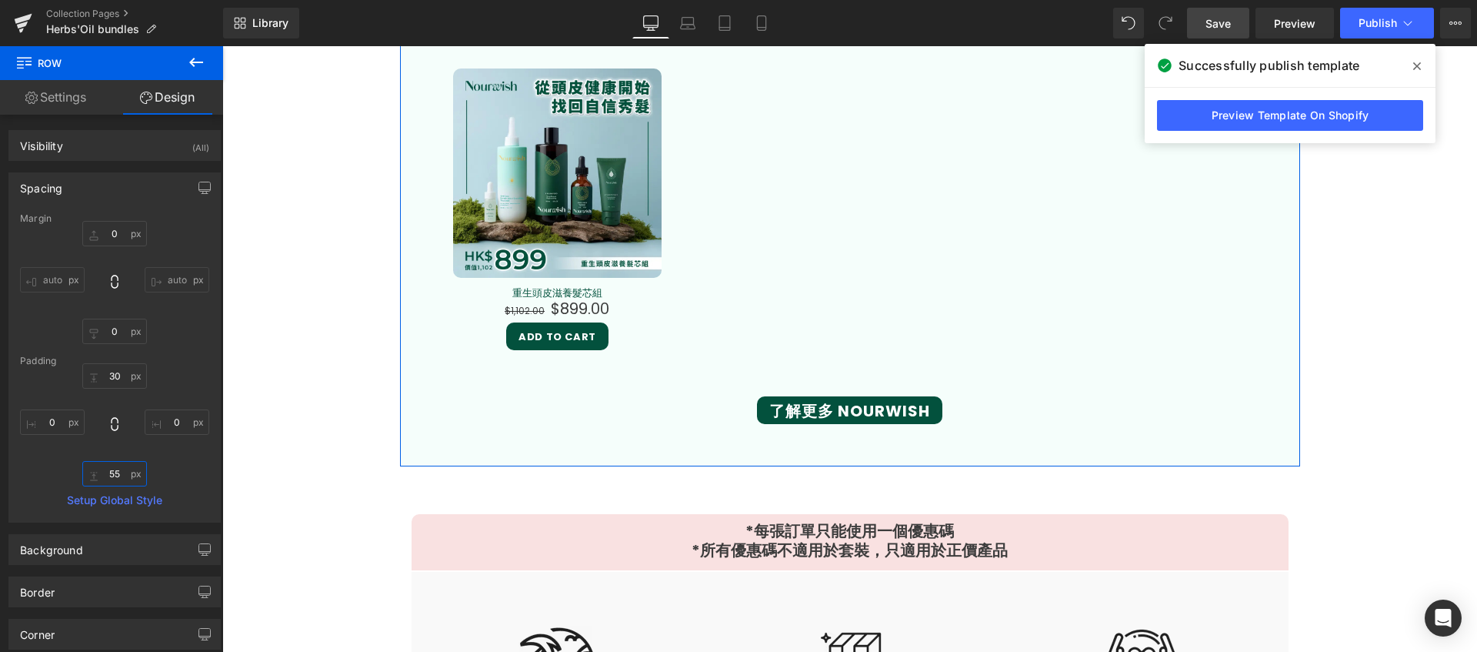
type input "56"
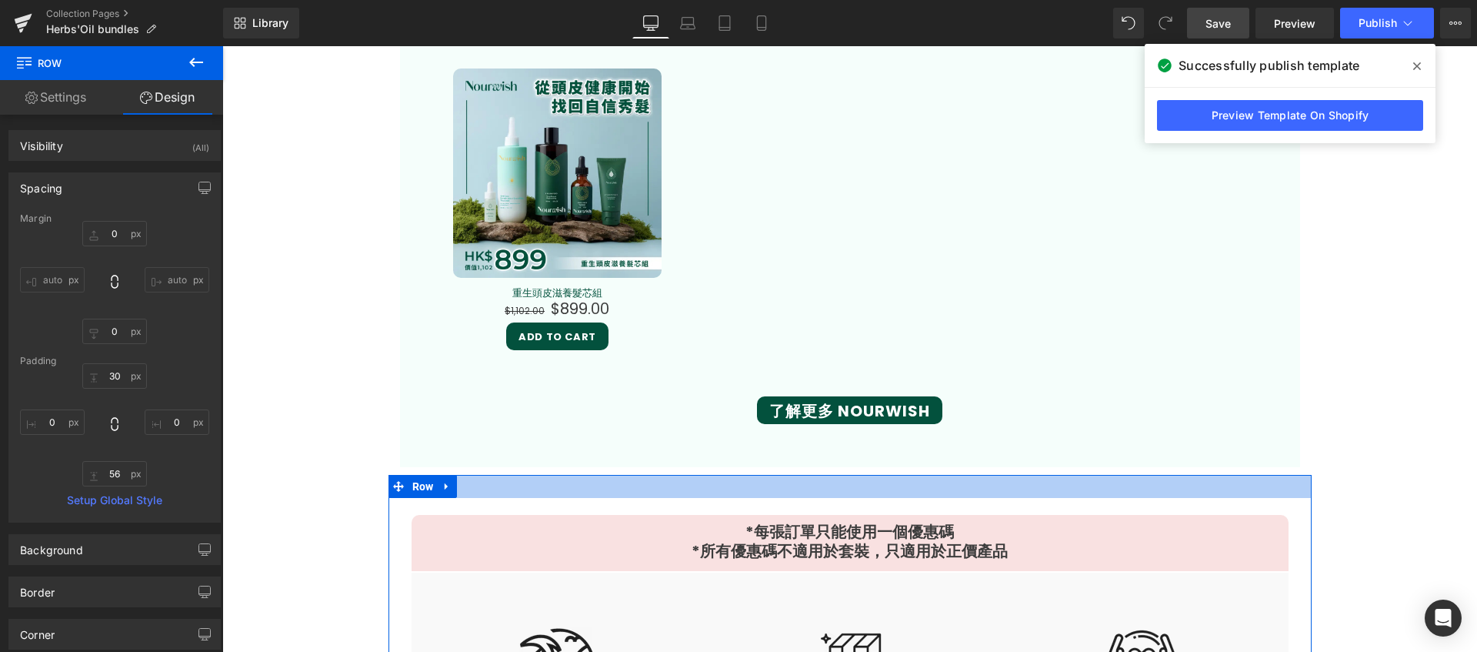
click at [803, 486] on div at bounding box center [850, 486] width 923 height 23
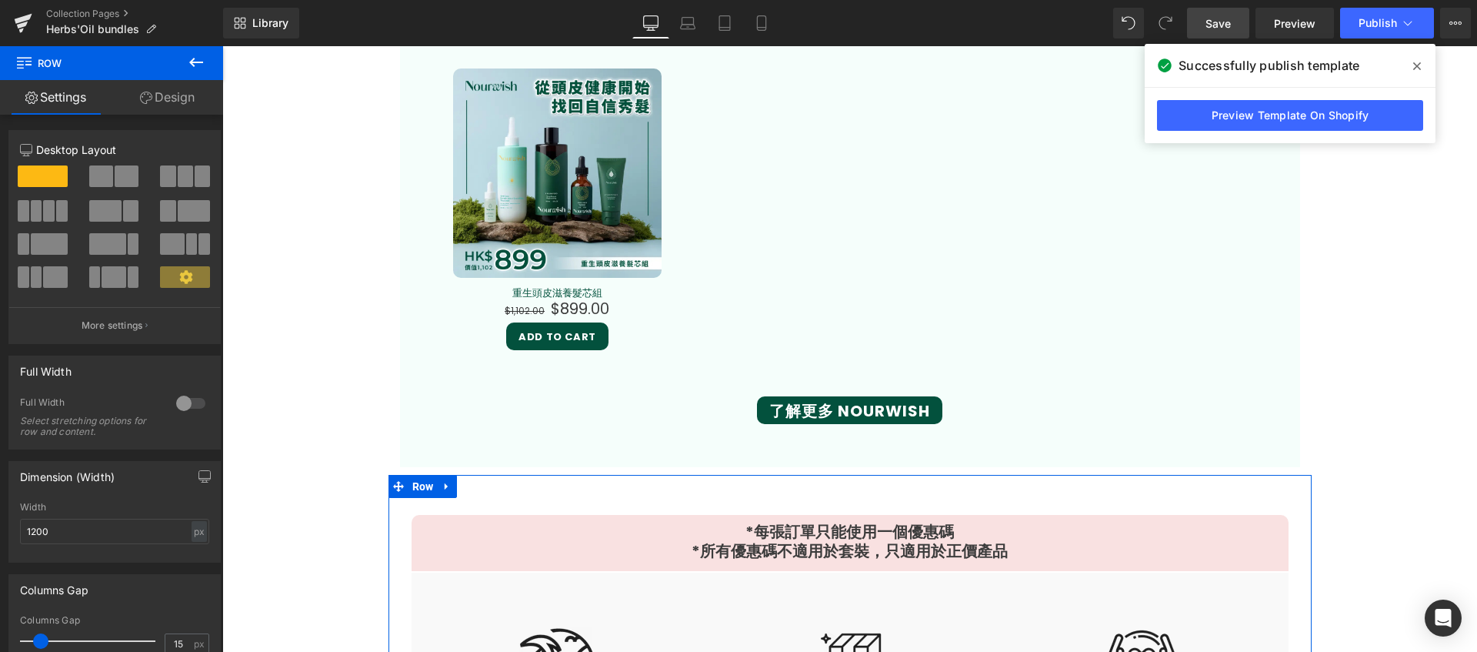
click at [180, 98] on link "Design" at bounding box center [168, 97] width 112 height 35
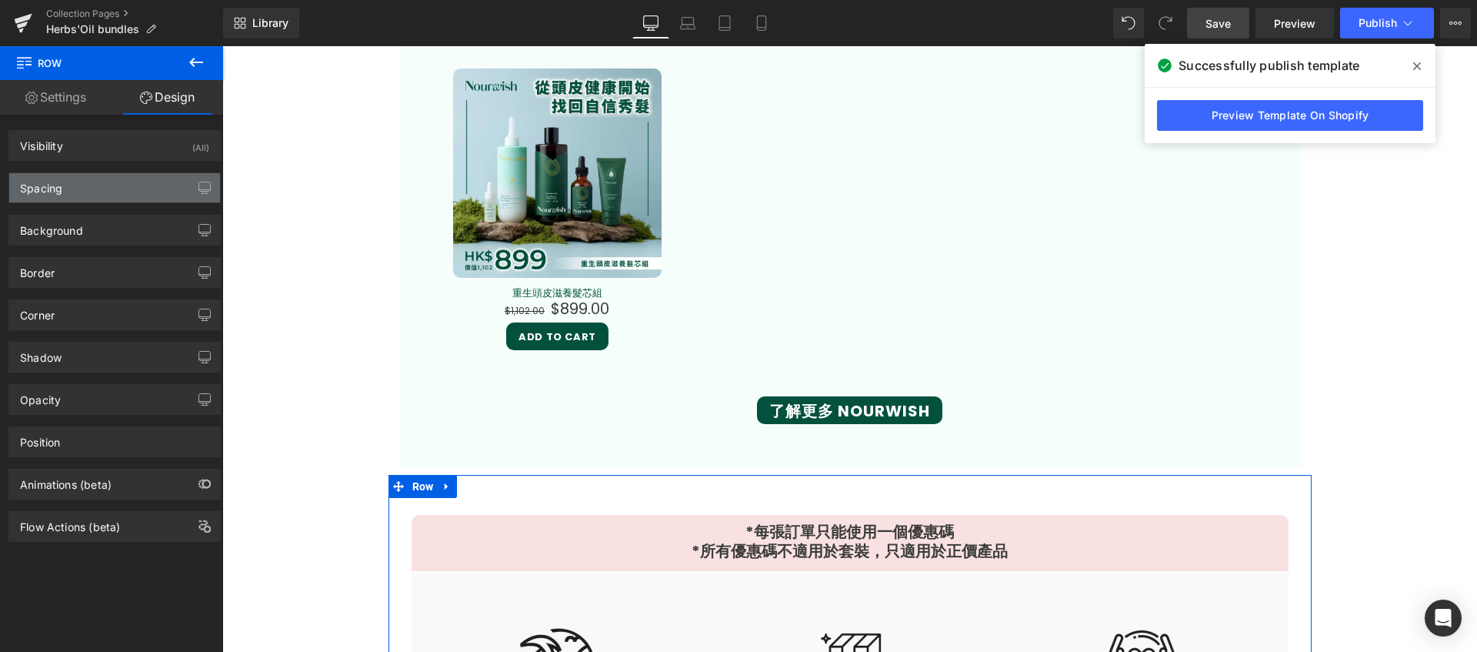
click at [128, 202] on div "Spacing" at bounding box center [114, 187] width 211 height 29
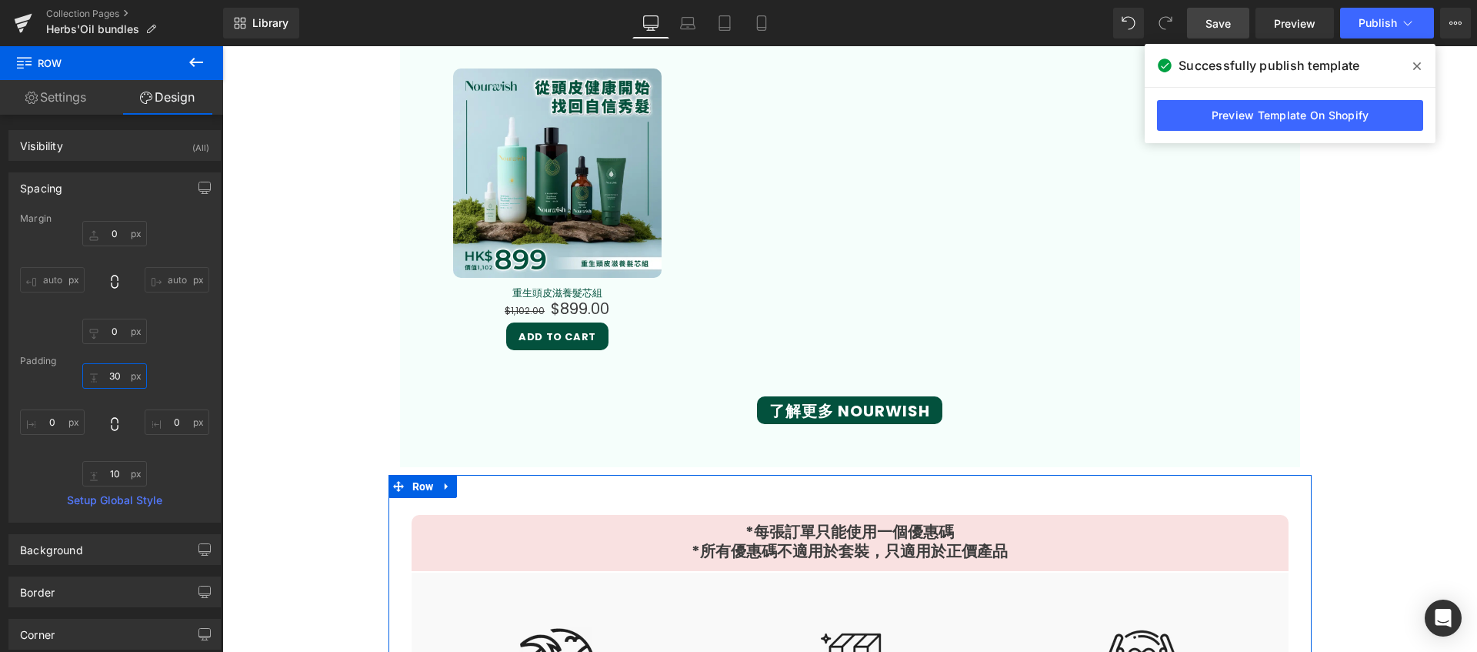
click at [121, 373] on input "30" at bounding box center [114, 375] width 65 height 25
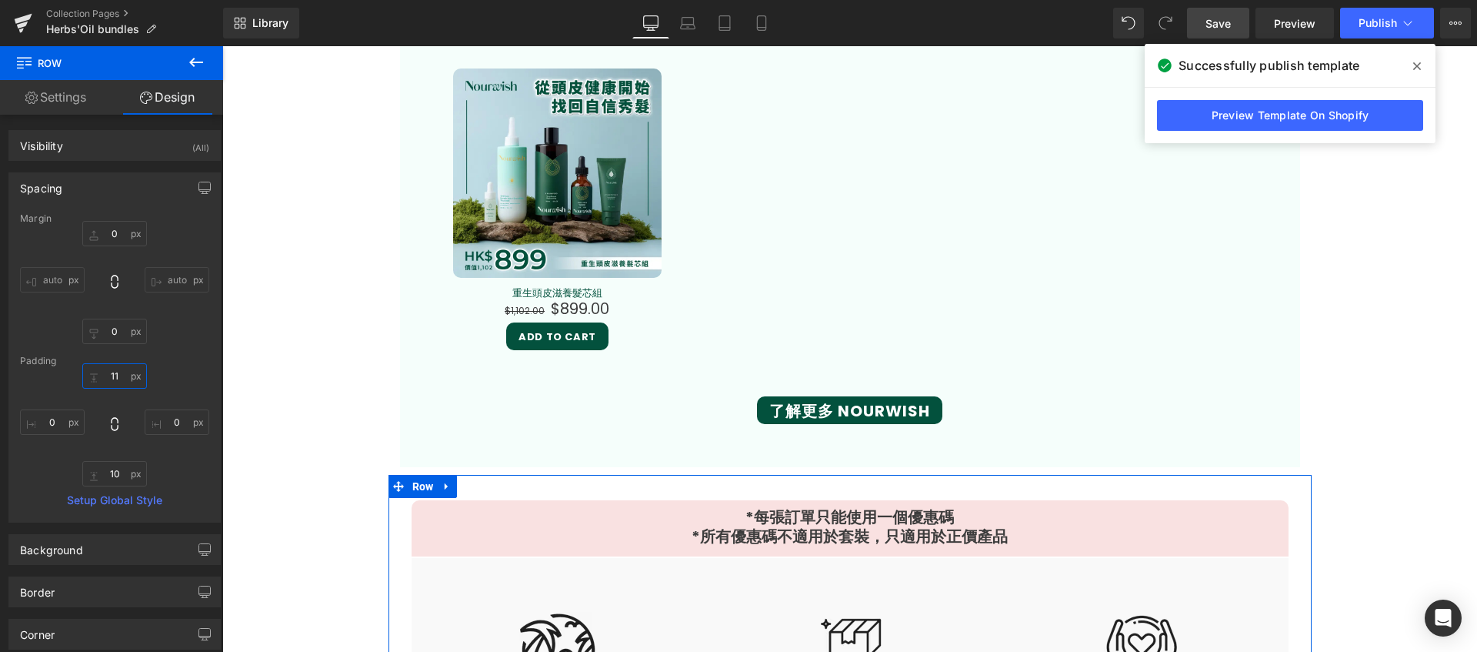
type input "10"
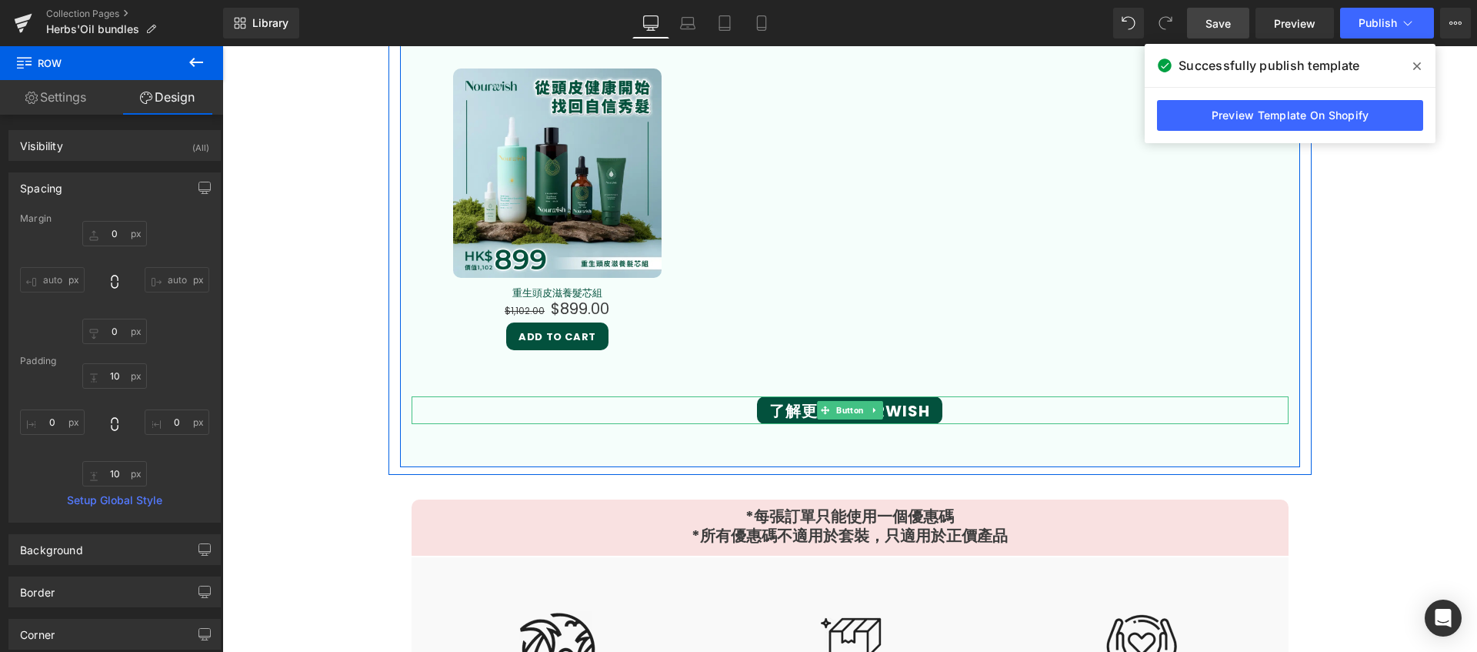
click at [918, 403] on span "了解更多 Nourwish" at bounding box center [849, 410] width 161 height 15
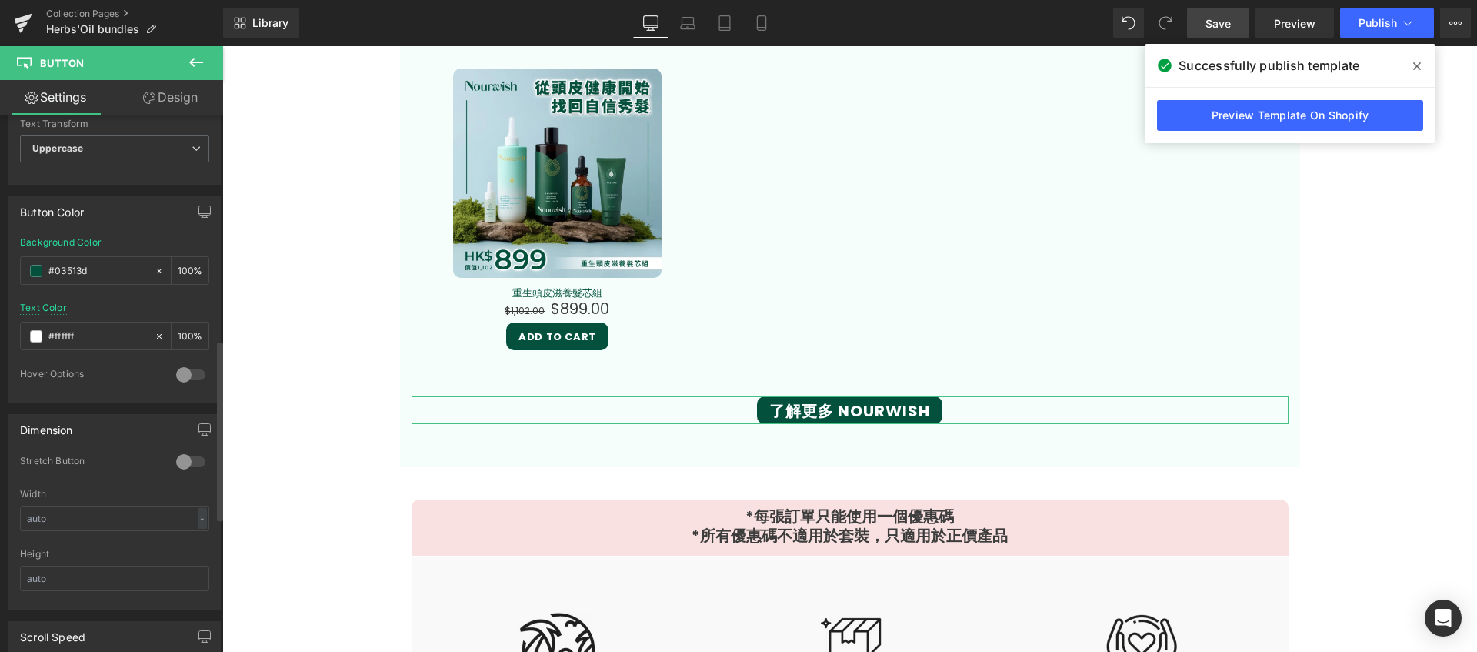
scroll to position [662, 0]
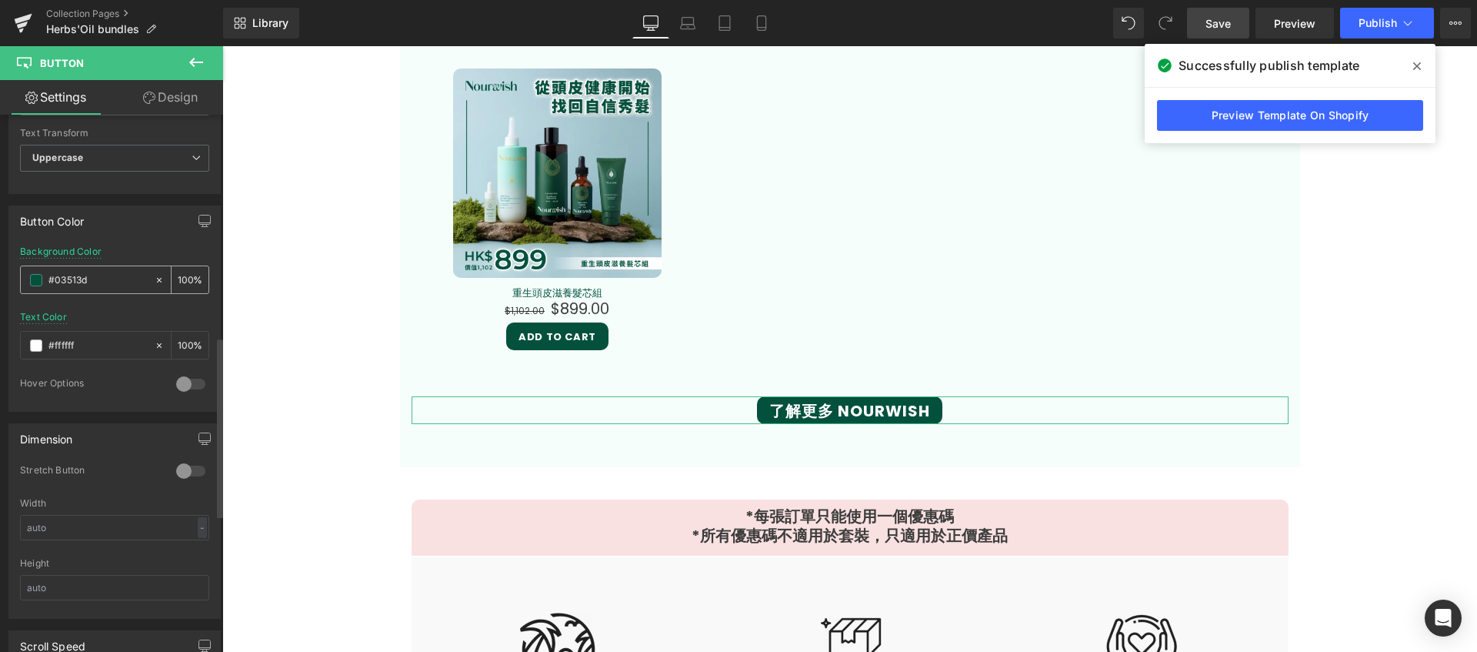
click at [155, 280] on icon at bounding box center [159, 280] width 11 height 11
type input "none"
type input "0"
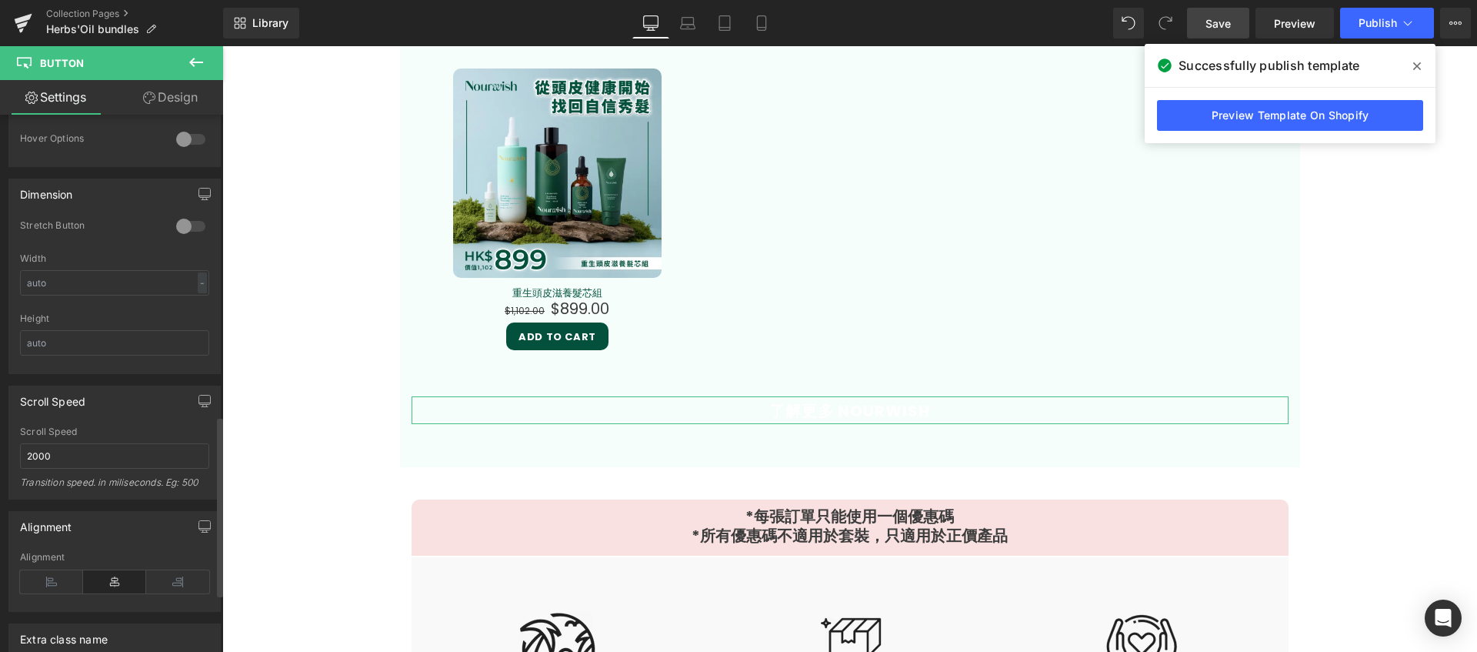
scroll to position [726, 0]
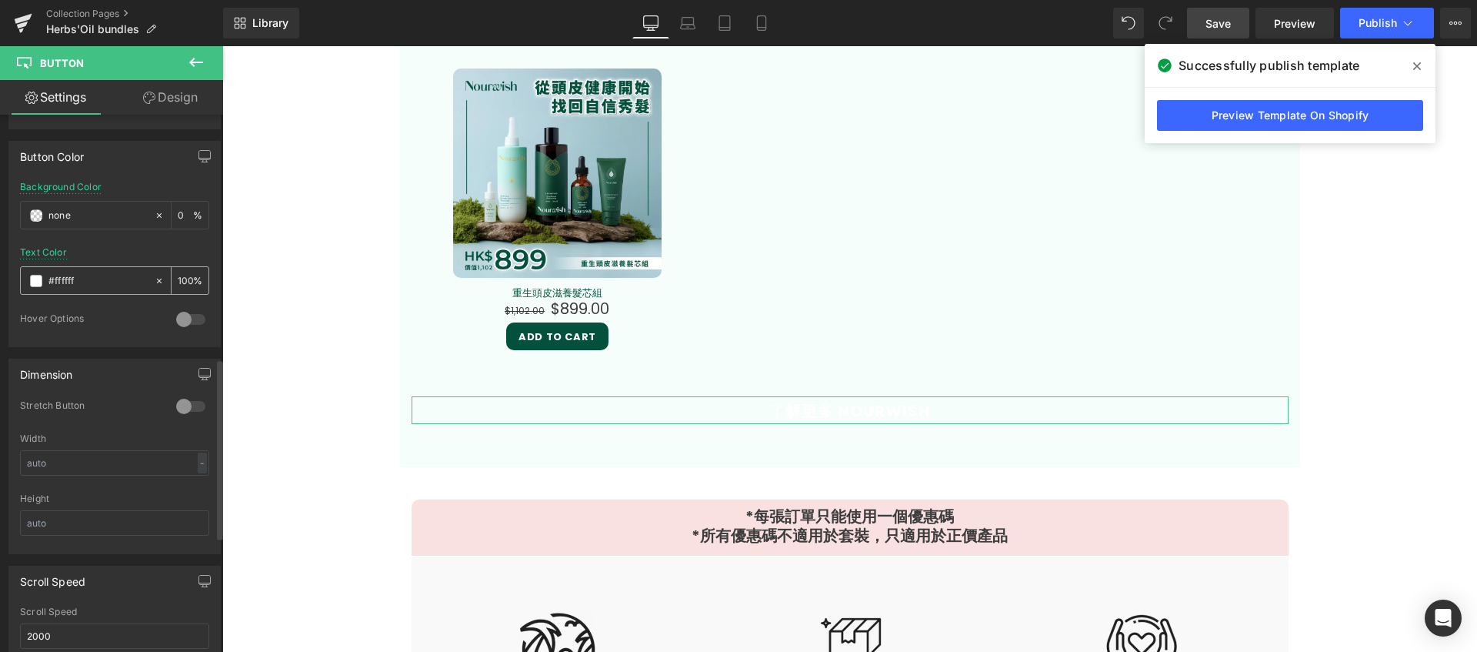
click at [105, 289] on div "#ffffff" at bounding box center [87, 280] width 133 height 27
click at [61, 286] on input "#ffffff" at bounding box center [97, 280] width 98 height 17
click at [41, 284] on span at bounding box center [36, 281] width 12 height 12
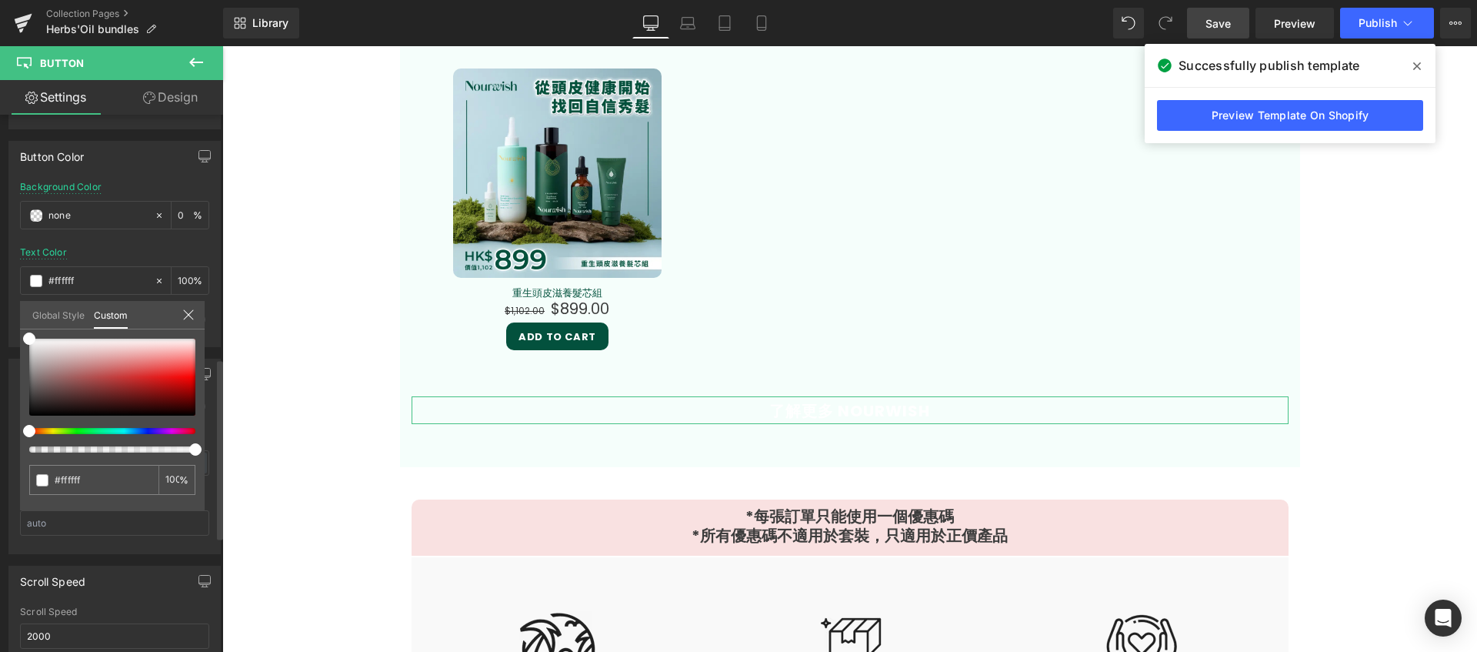
click at [138, 432] on div at bounding box center [106, 431] width 166 height 6
drag, startPoint x: 136, startPoint y: 432, endPoint x: 80, endPoint y: 435, distance: 56.3
click at [80, 435] on div at bounding box center [112, 396] width 166 height 114
type input "#007005"
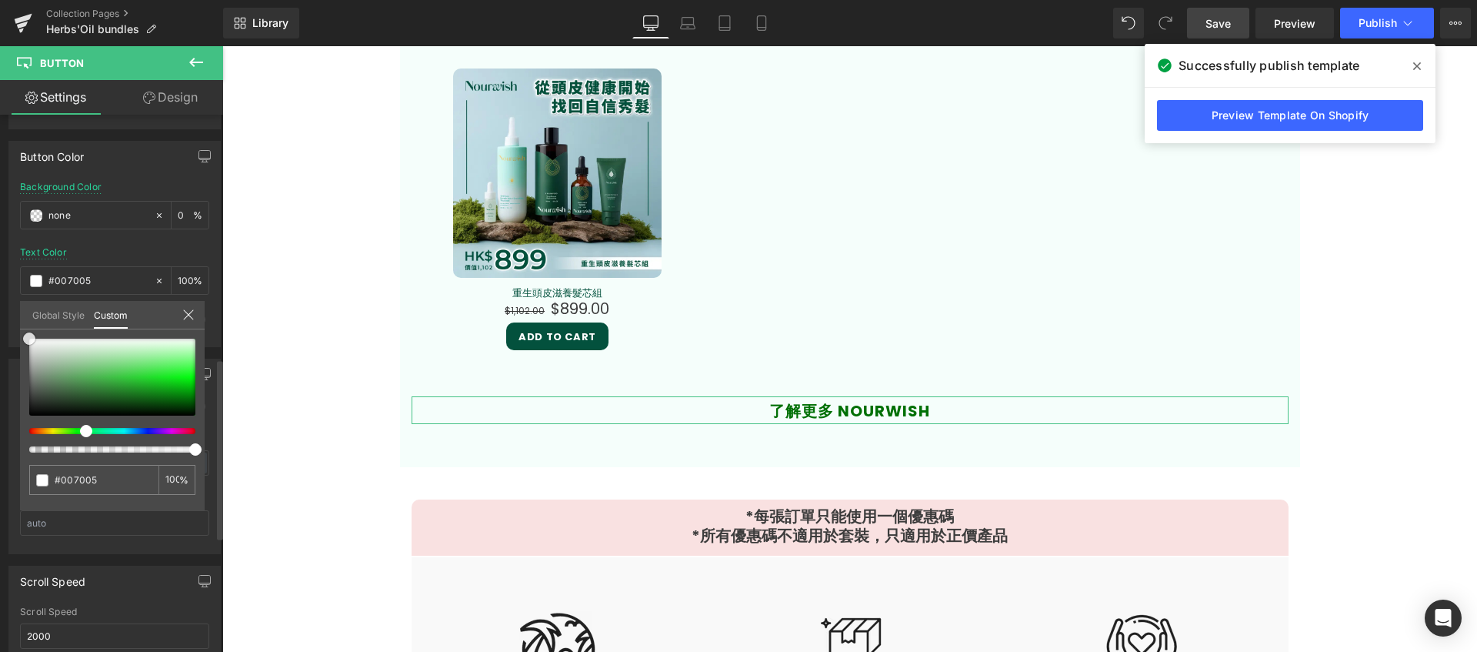
click at [179, 399] on div at bounding box center [112, 377] width 166 height 77
type input "#007014"
type input "#00700e"
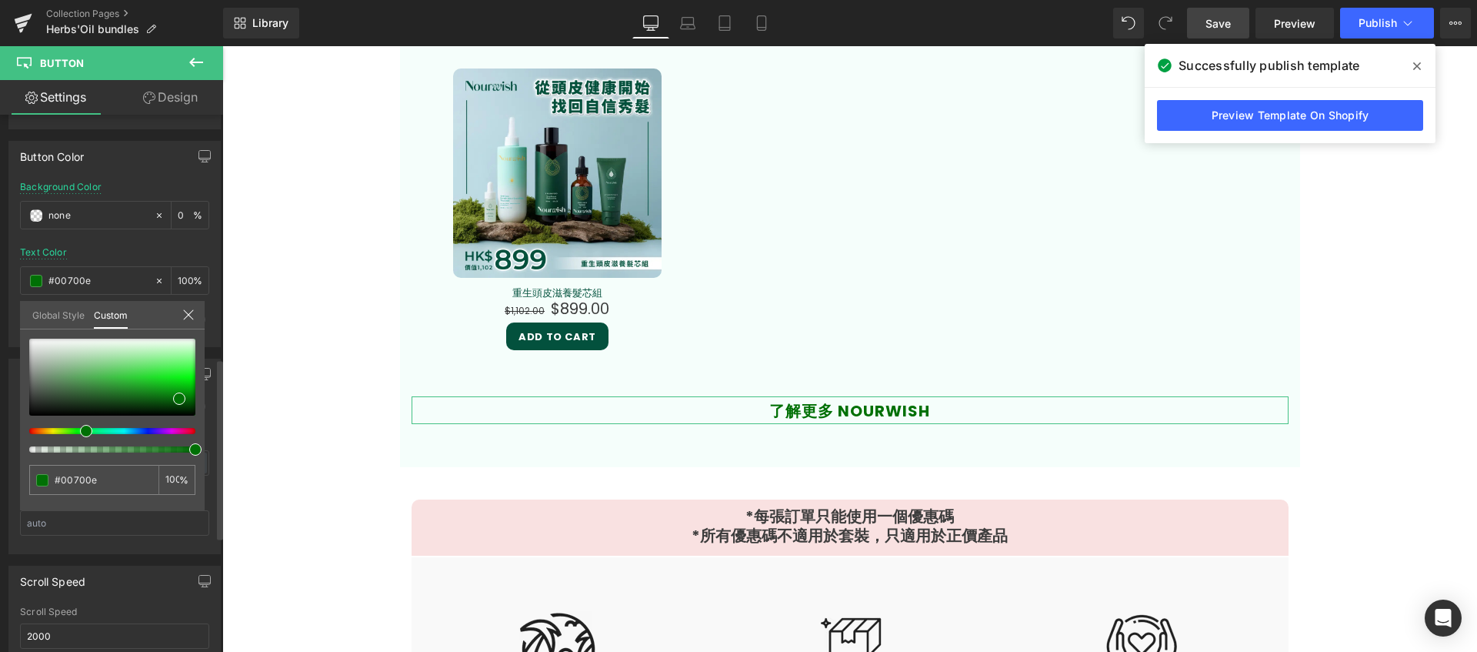
type input "#007005"
type input "#007001"
type input "#007000"
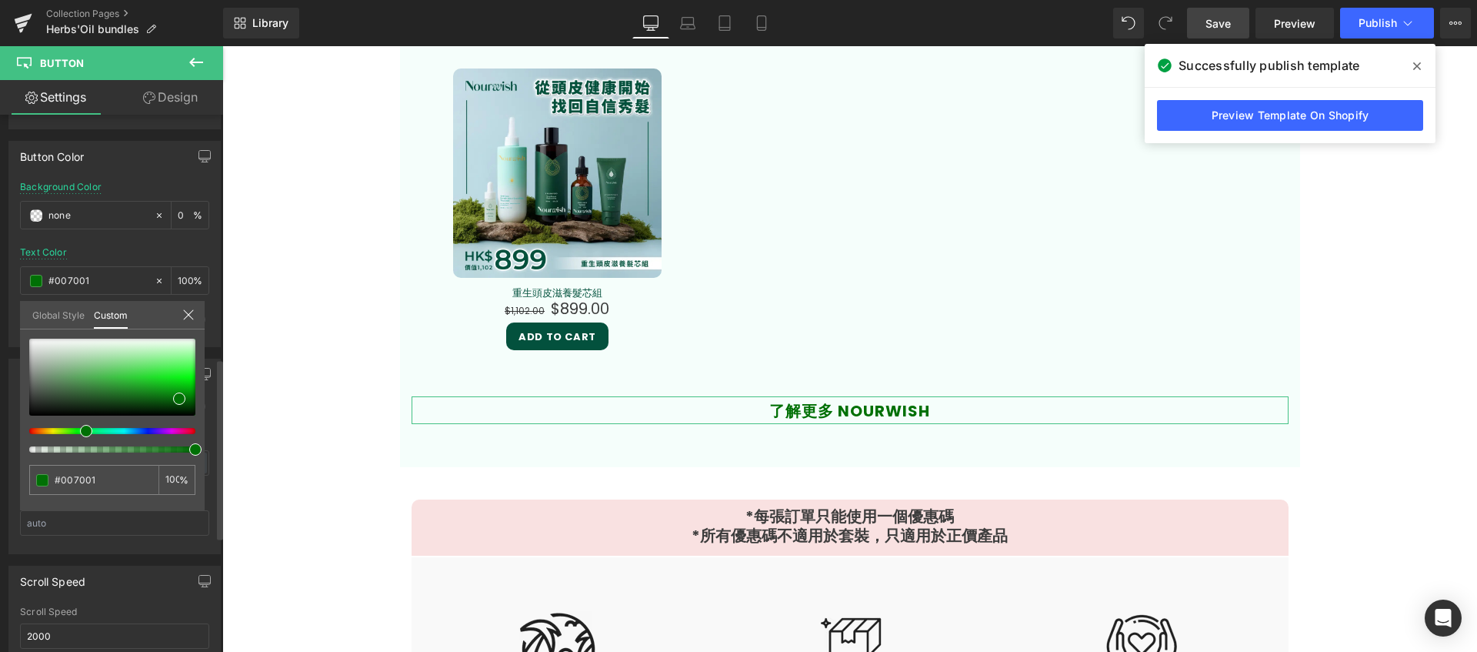
type input "#007000"
type input "#037000"
type input "#097000"
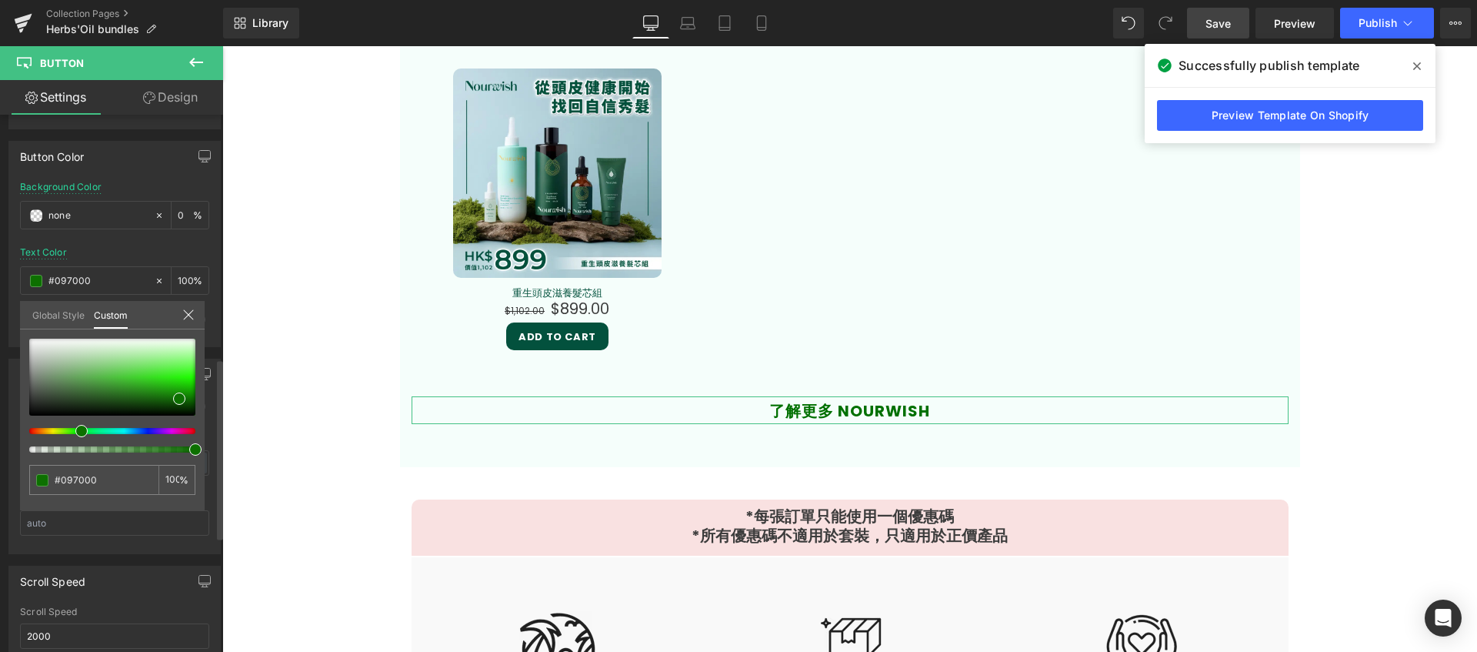
type input "#0d7000"
type input "#107000"
type input "#167000"
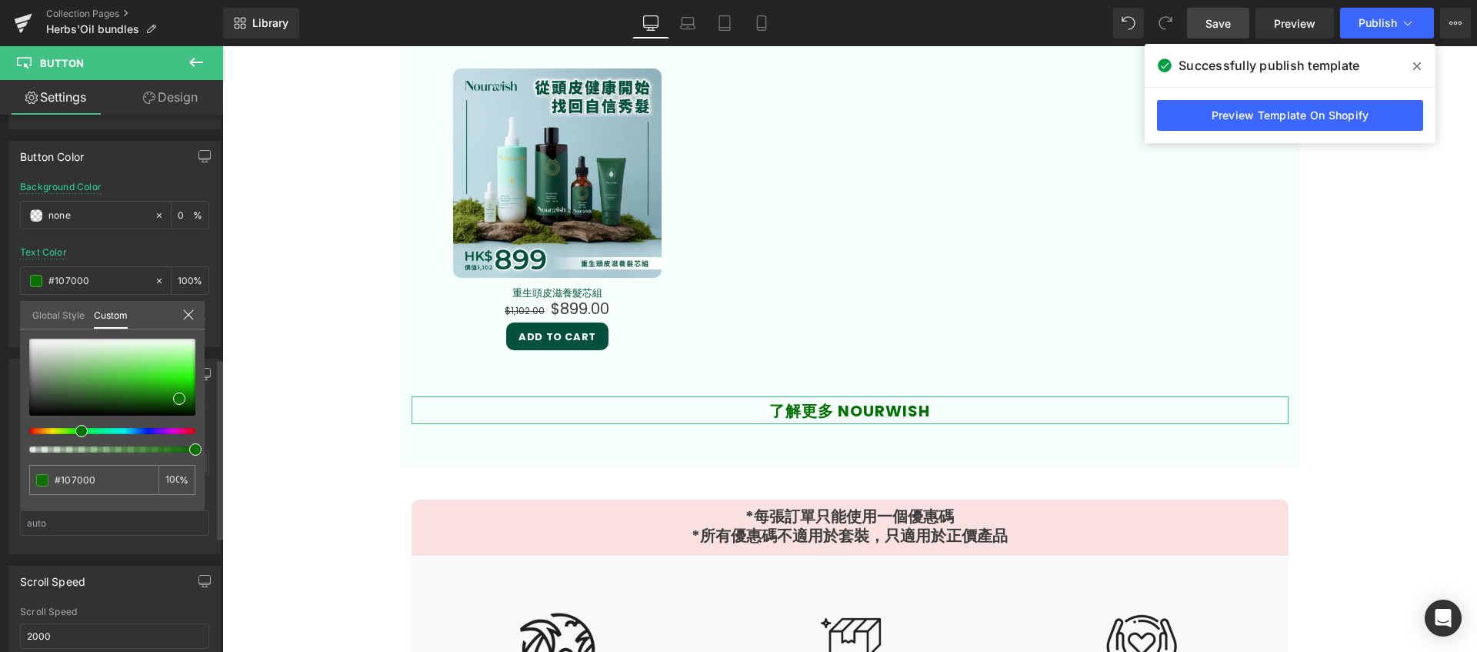
type input "#167000"
type input "#1f7000"
type input "#237000"
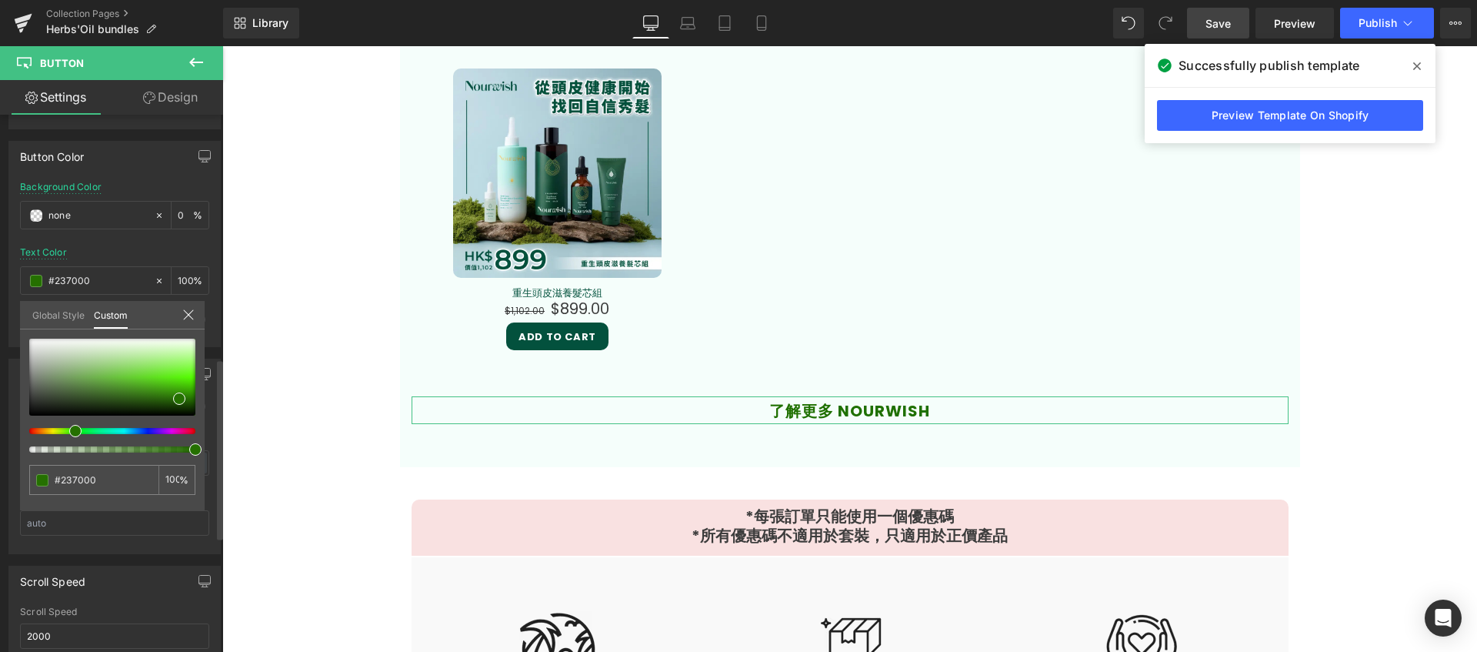
type input "#257000"
type input "#2c7000"
type input "#2e7000"
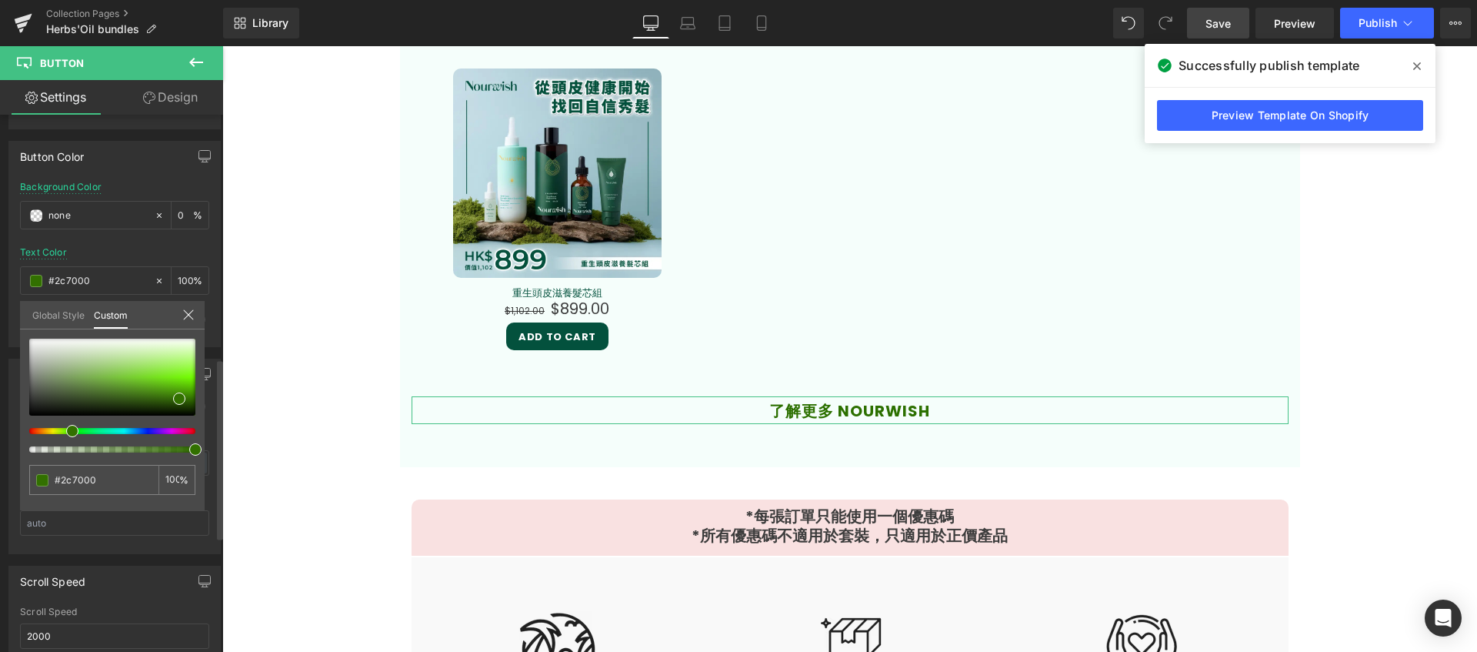
type input "#2e7000"
type input "#1f7000"
type input "#127000"
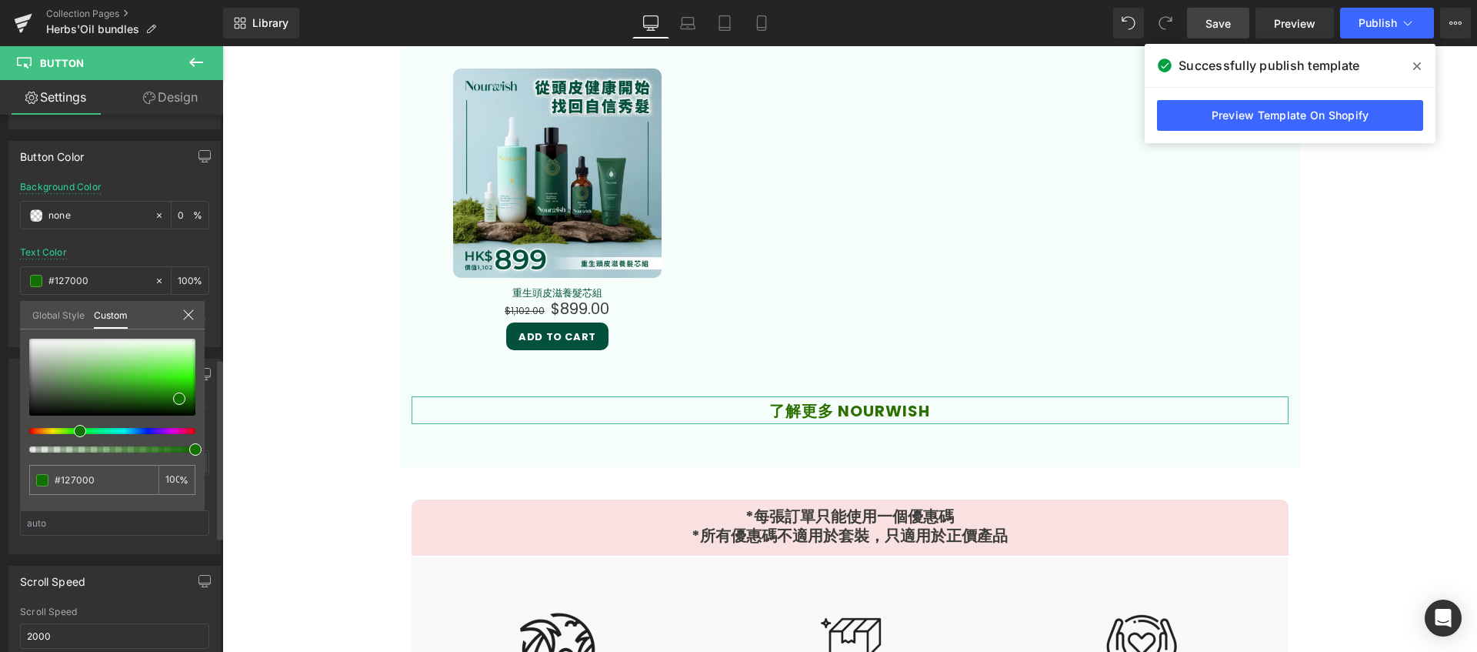
type input "#107000"
type input "#0d7000"
type input "#097000"
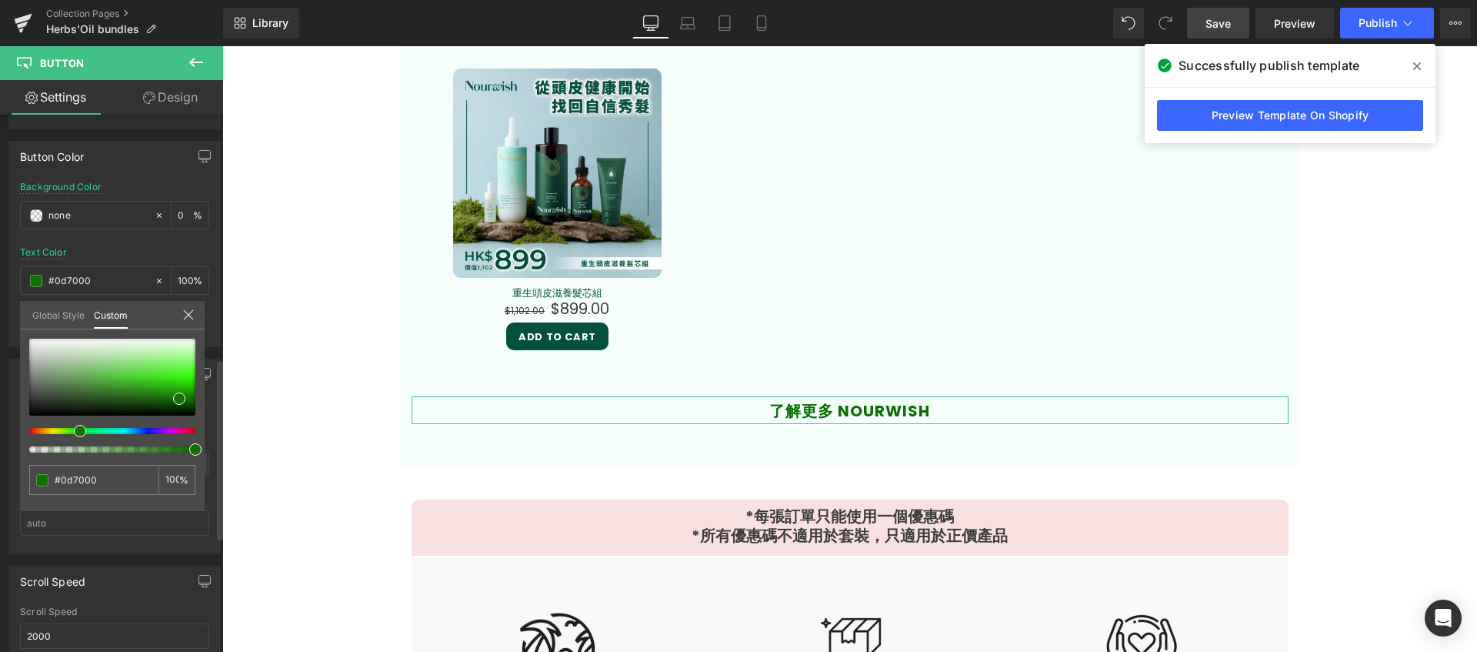
type input "#097000"
type input "#077000"
type input "#037000"
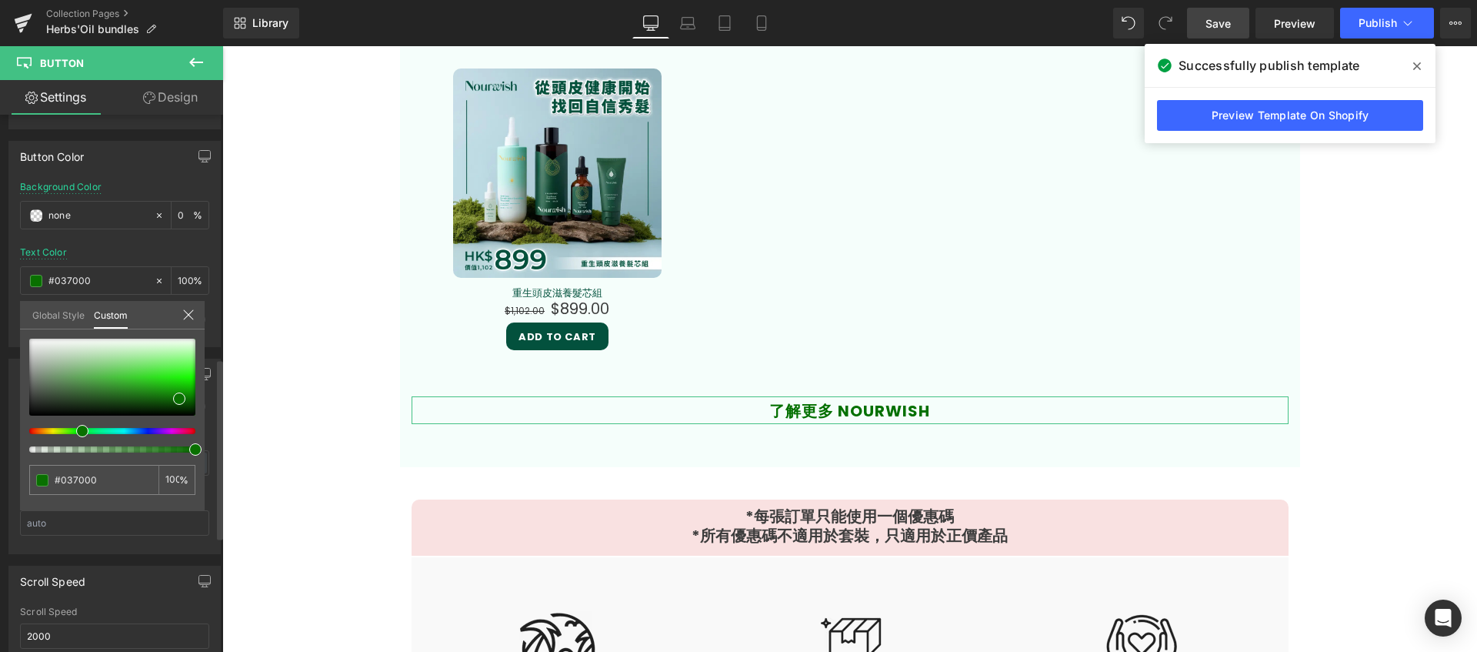
type input "#007000"
click at [76, 432] on div at bounding box center [106, 431] width 166 height 6
type input "#046604"
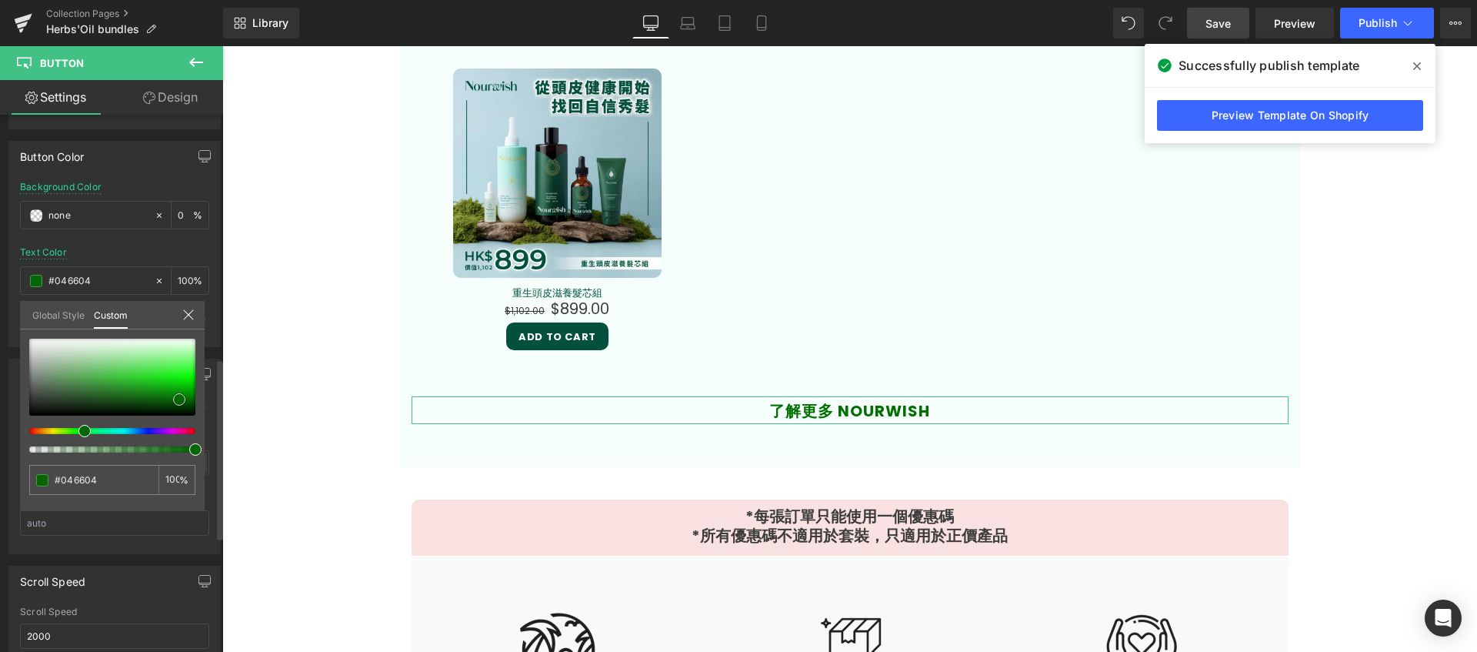
type input "#045704"
type input "#035203"
type input "#035303"
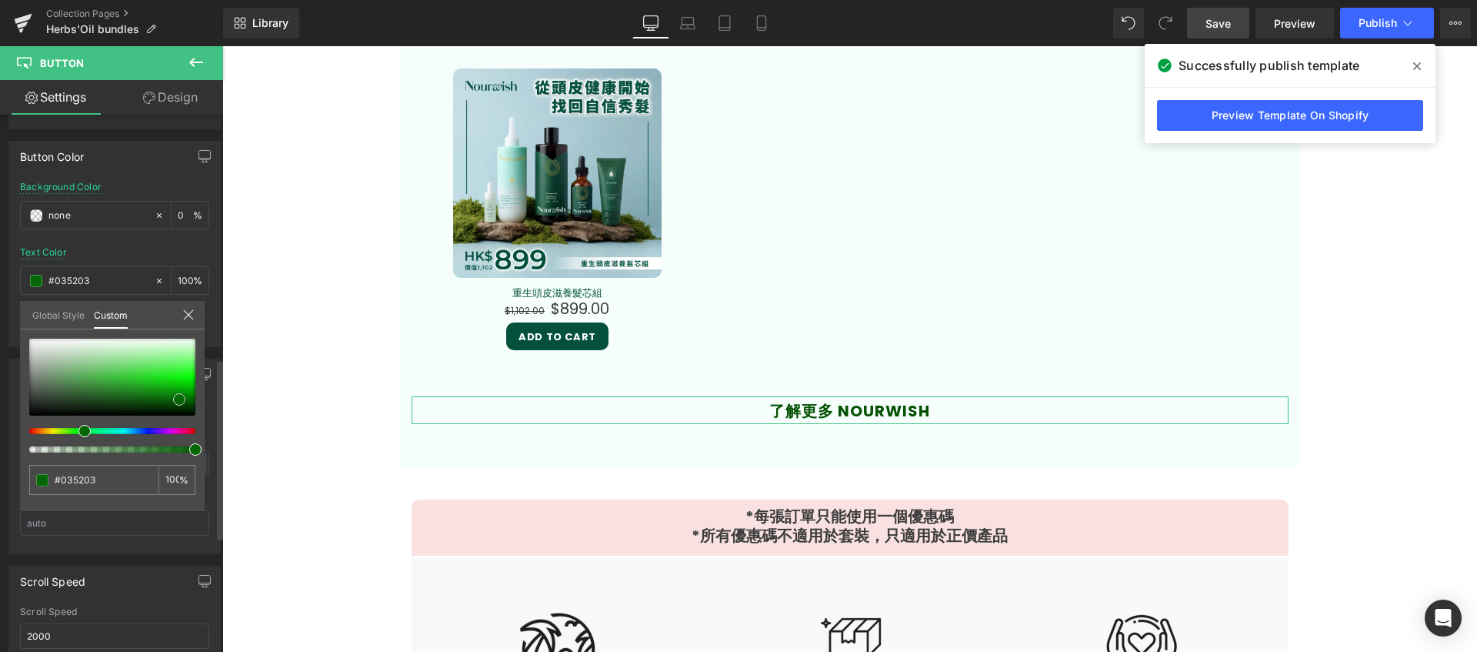
type input "#035303"
type input "#024e02"
type input "#024402"
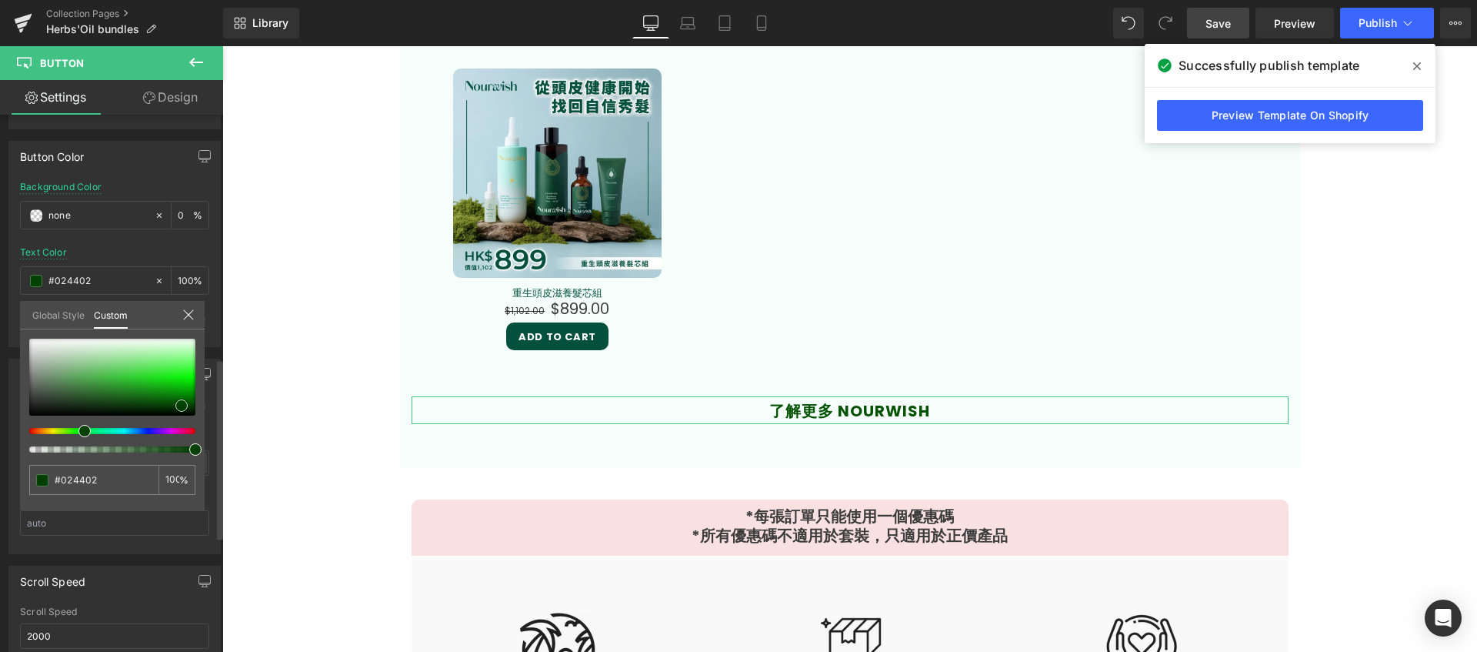
type input "#014001"
type input "#024502"
type input "#024a02"
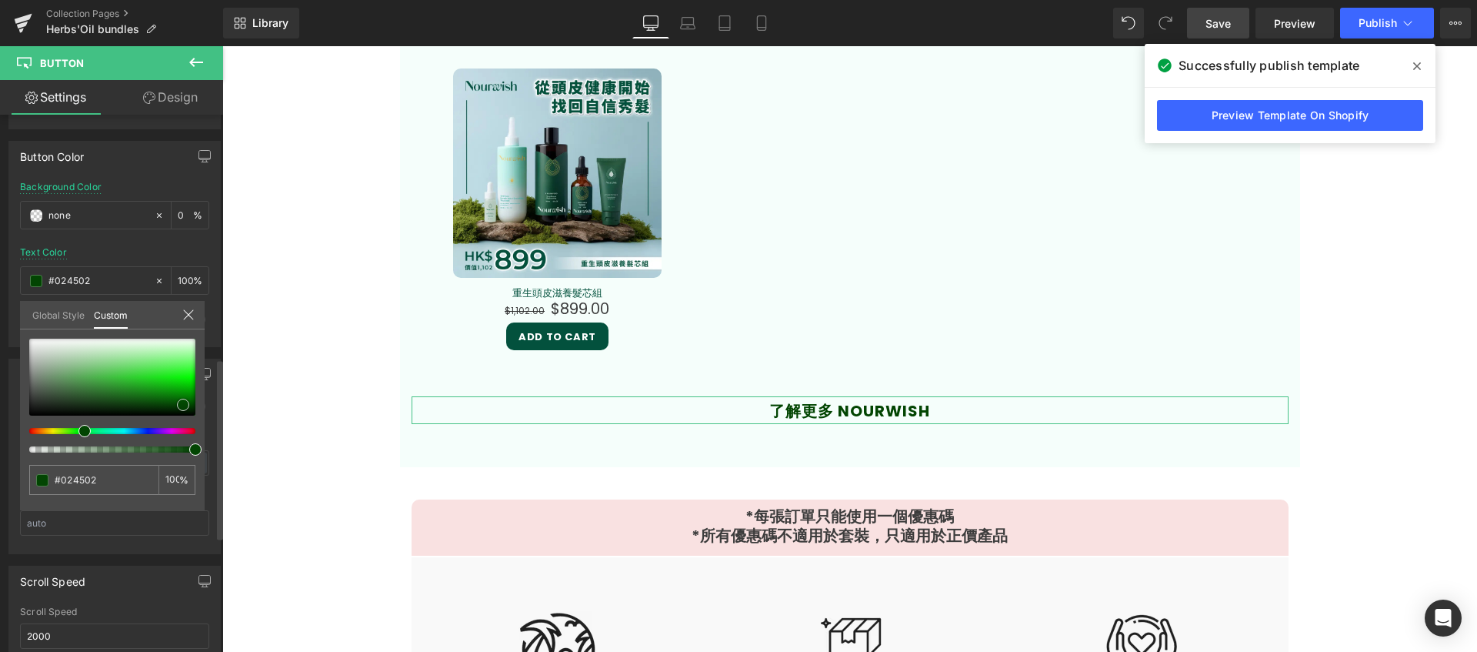
type input "#024a02"
click at [182, 404] on span at bounding box center [183, 405] width 12 height 12
type input "#014a01"
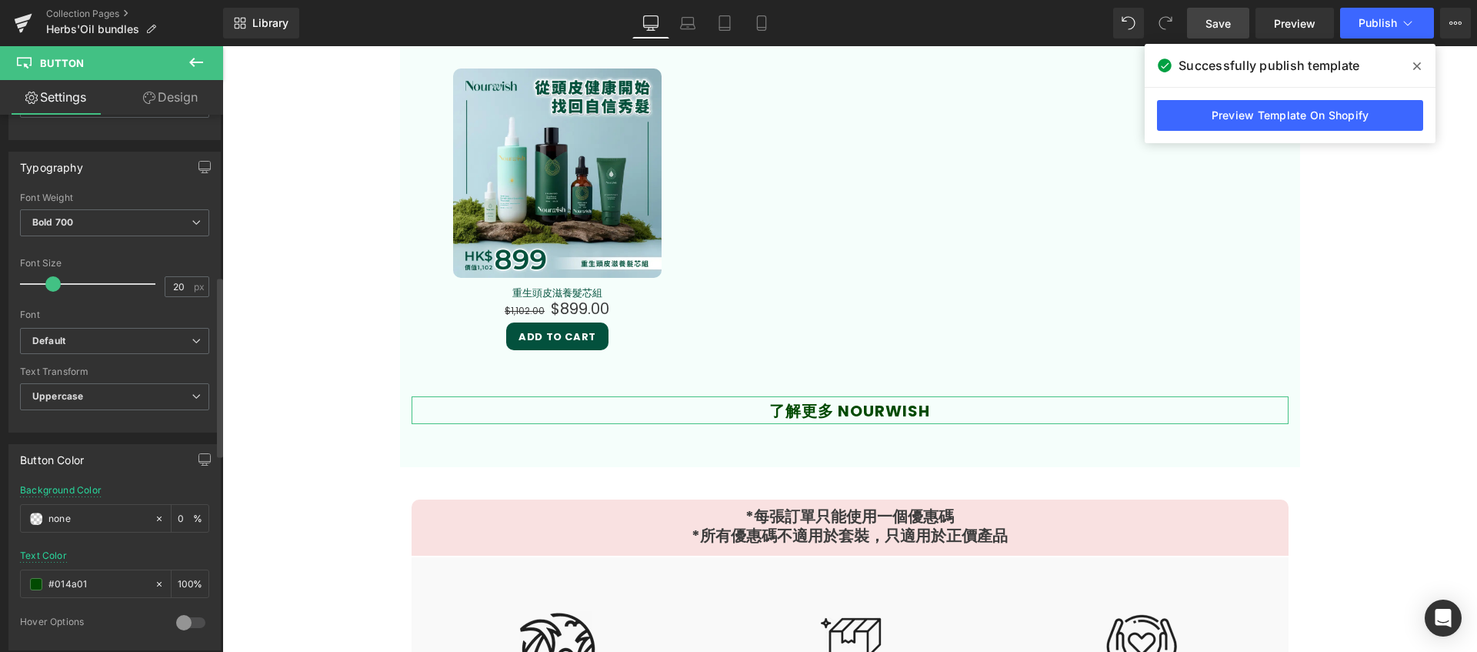
scroll to position [481, 0]
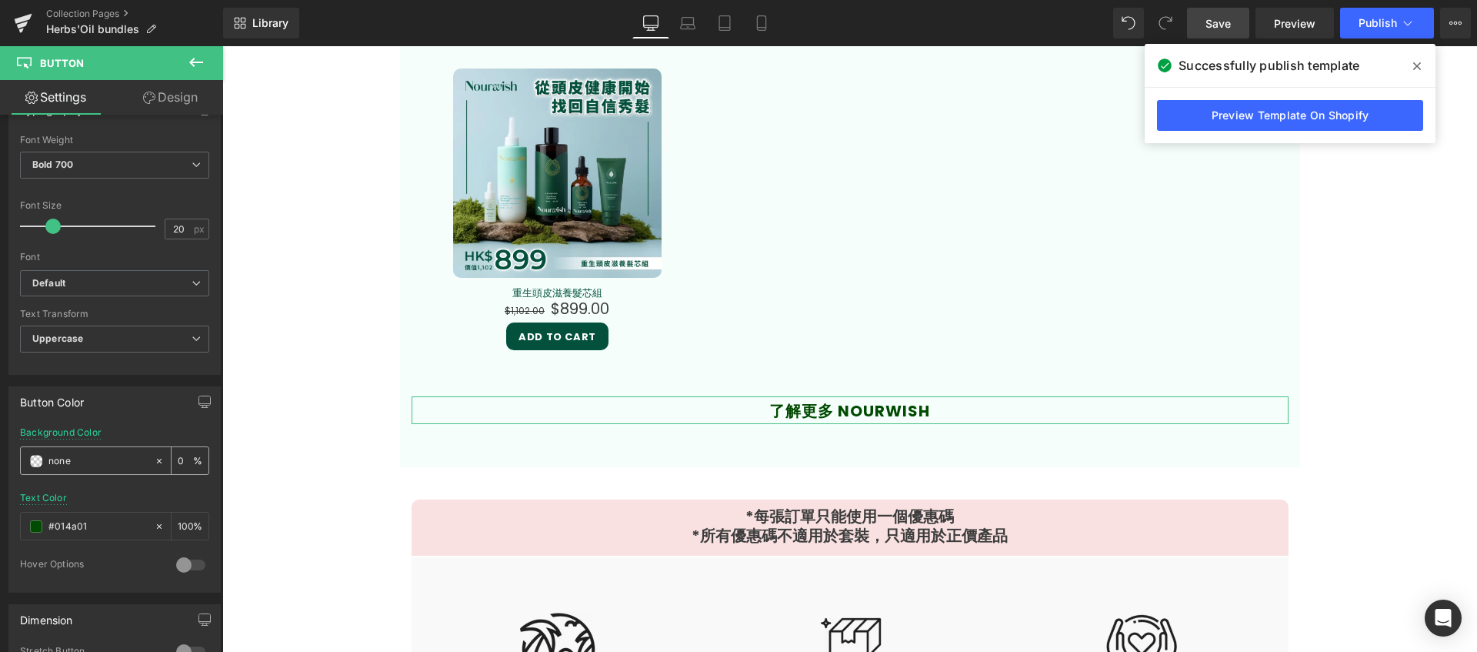
click at [33, 459] on span at bounding box center [36, 461] width 12 height 12
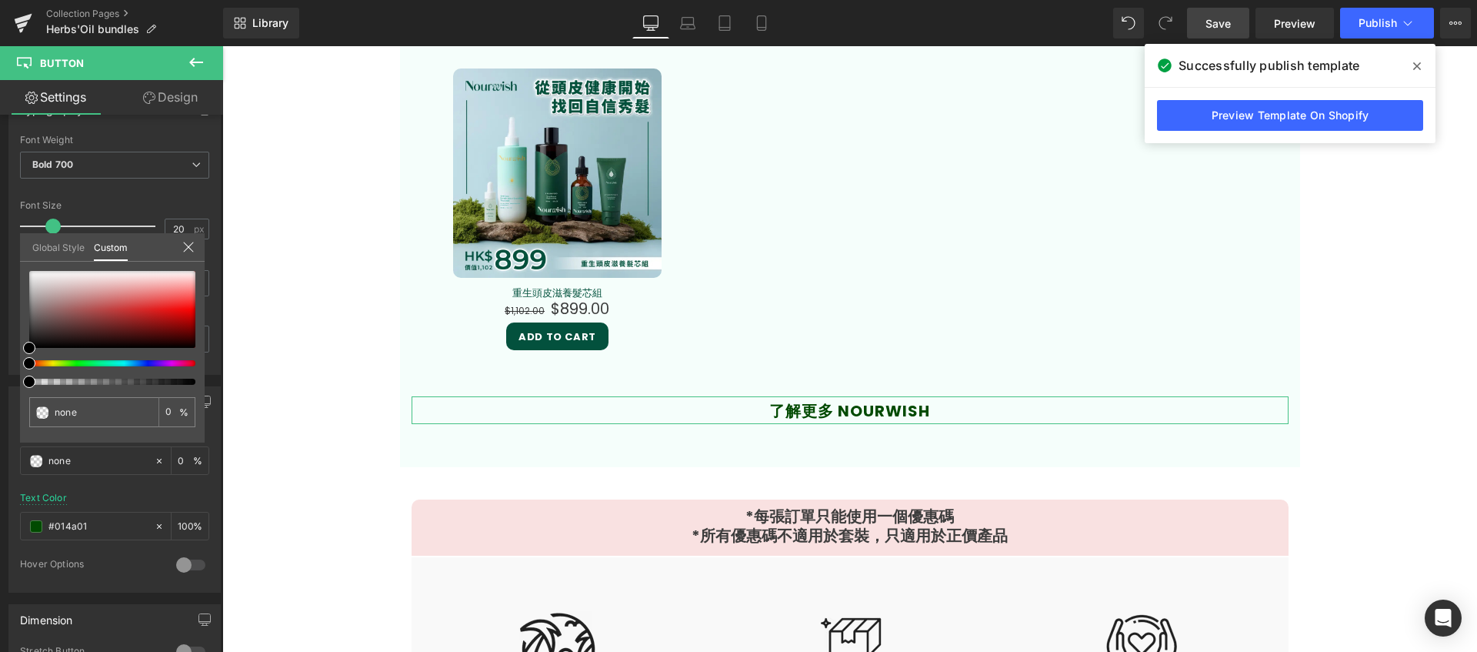
type input "#000000"
type input "100"
type input "#000000"
type input "100"
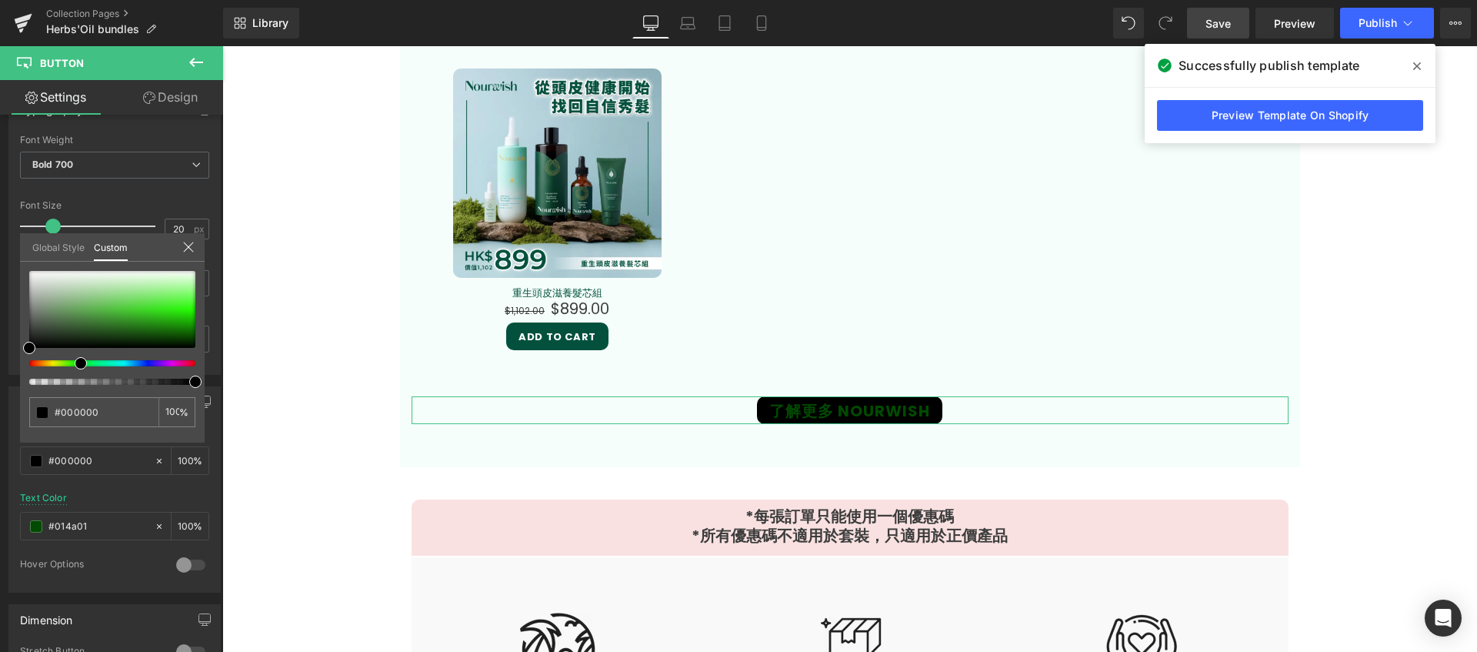
drag, startPoint x: 34, startPoint y: 362, endPoint x: 80, endPoint y: 361, distance: 46.2
click at [80, 361] on span at bounding box center [81, 363] width 12 height 12
click at [102, 302] on div at bounding box center [112, 309] width 166 height 77
type input "#74c468"
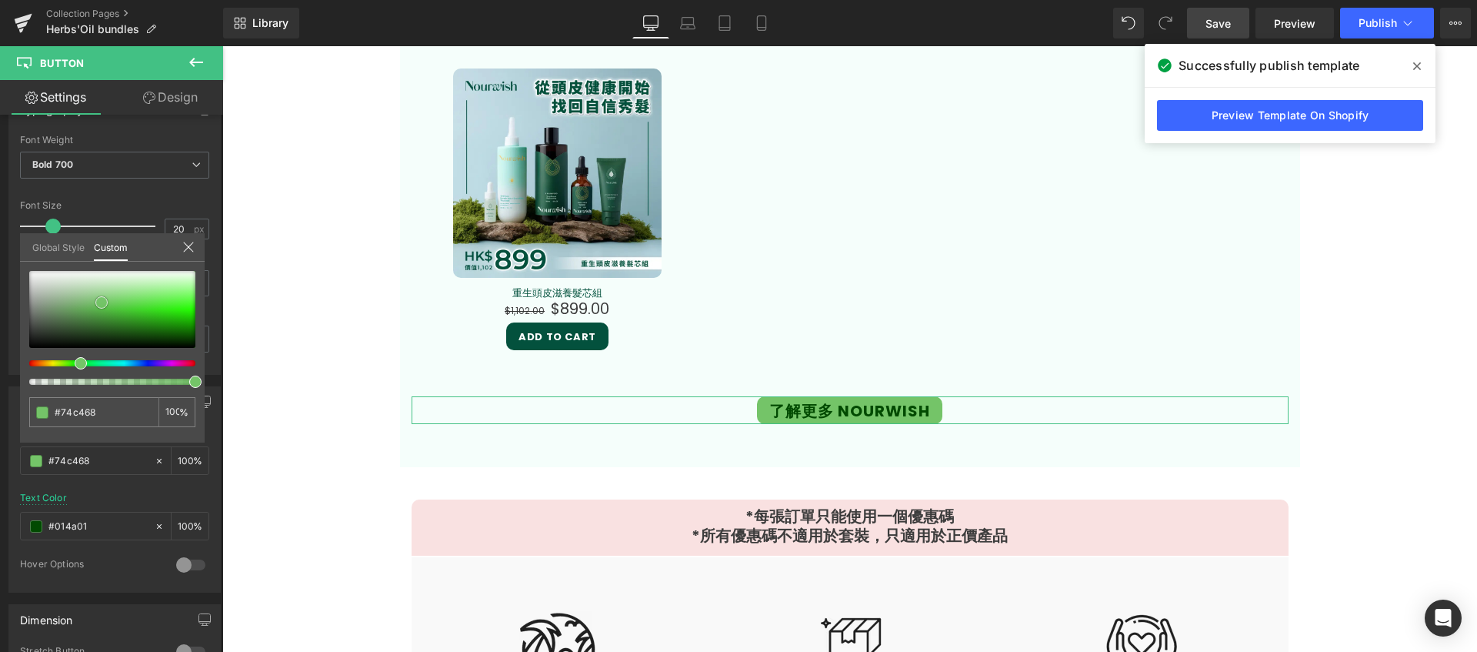
type input "#ddf0da"
click at [102, 279] on div at bounding box center [112, 309] width 166 height 77
type input "#daf0dc"
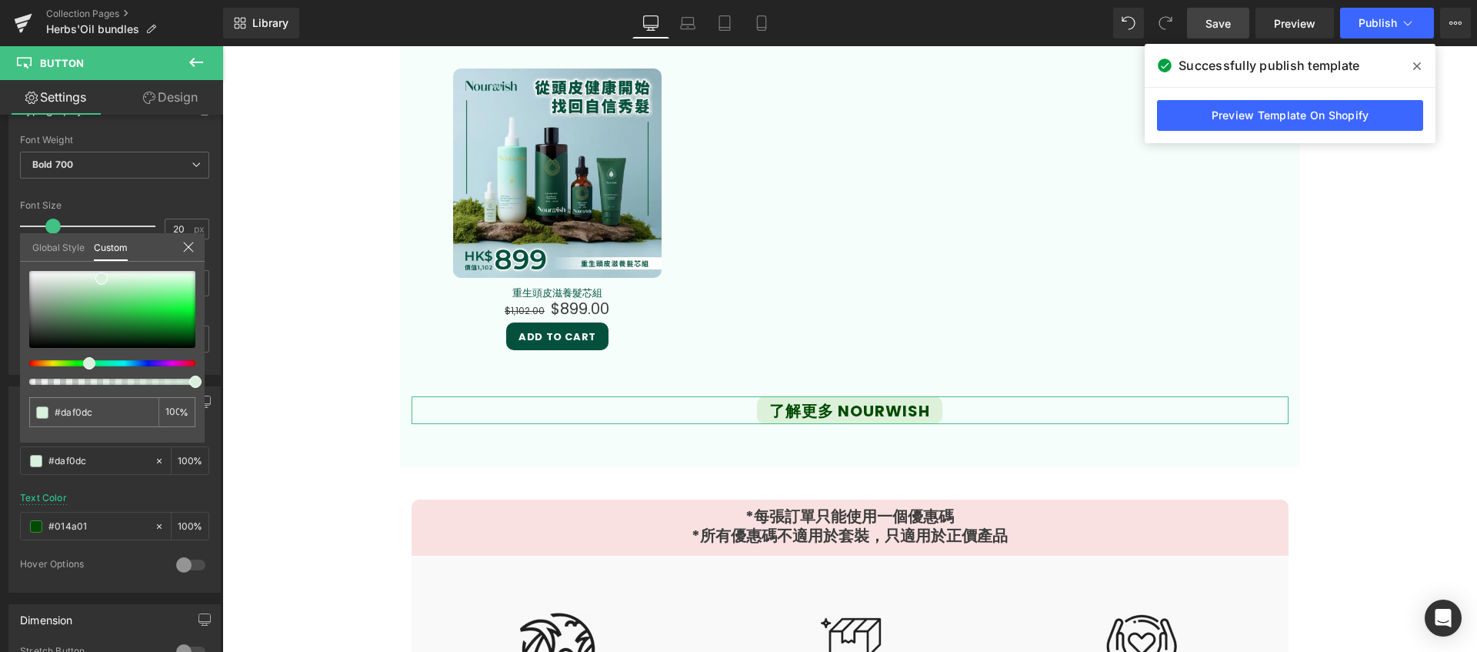
type input "#daf0de"
type input "#daf0e0"
type input "#daf0e1"
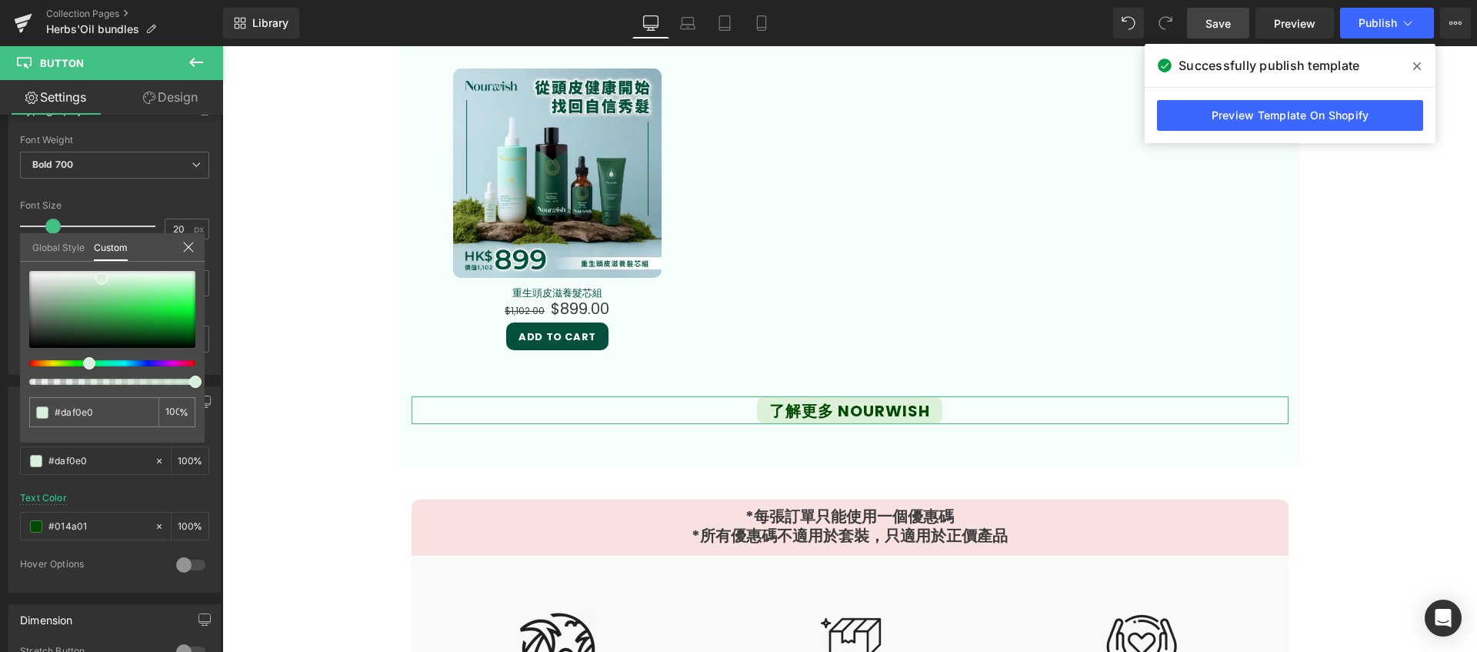
type input "#daf0e1"
type input "#daf0e2"
type input "#daf0e4"
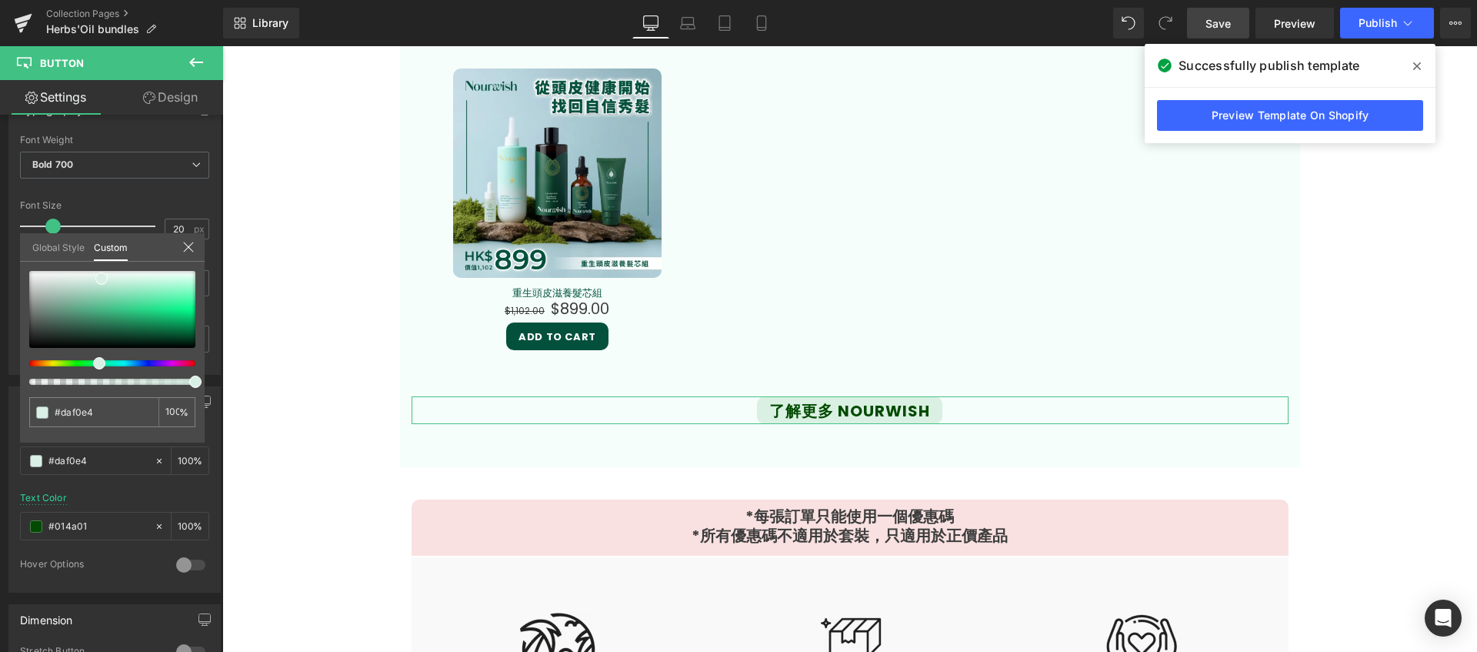
type input "#daf0e6"
type input "#daf0e7"
type input "#daf0e8"
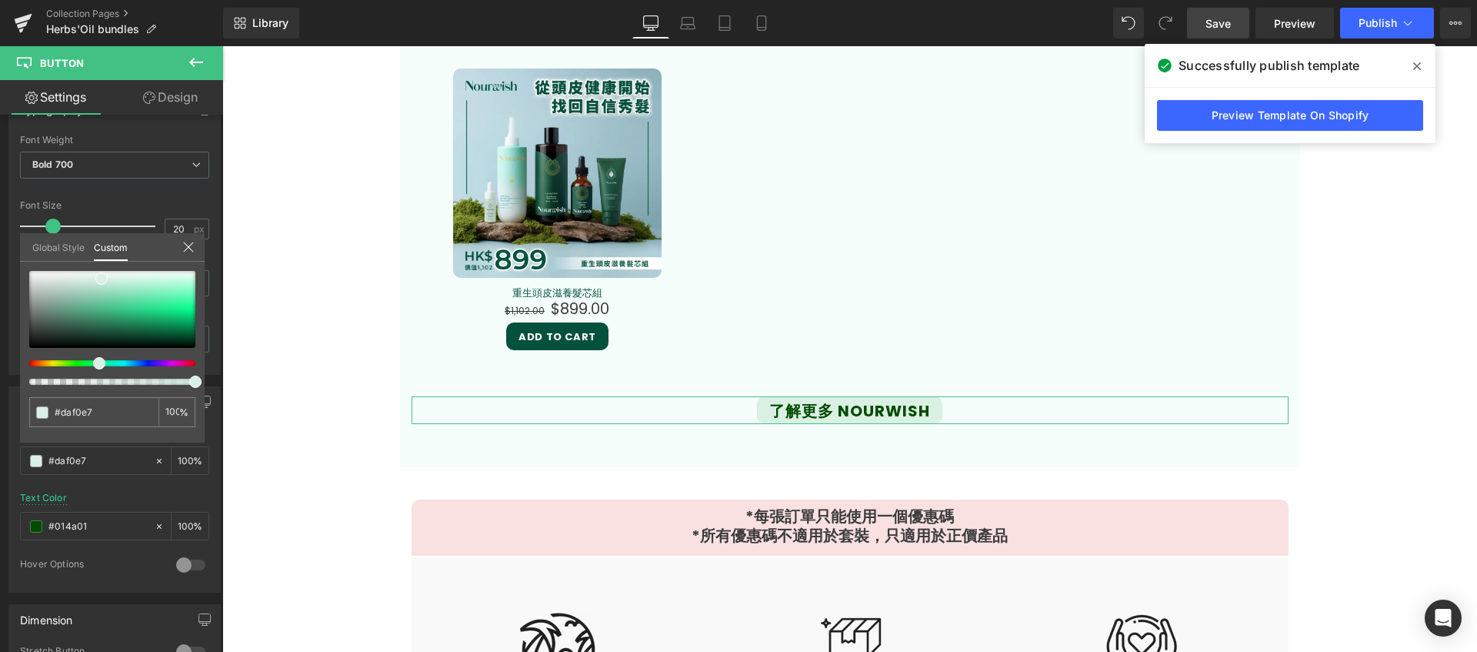
type input "#daf0e8"
type input "#daf0e9"
type input "#daf0ef"
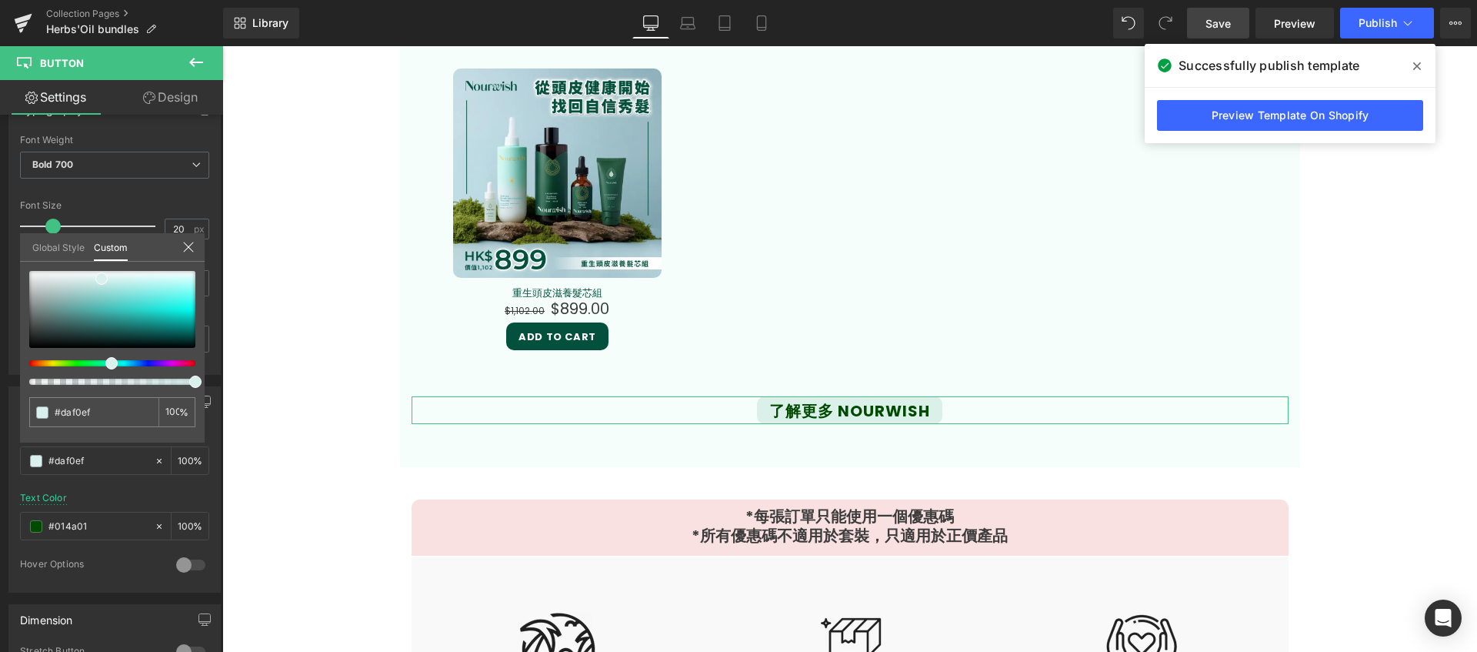
type input "#daeef0"
type input "#daeff0"
type input "#daf0f0"
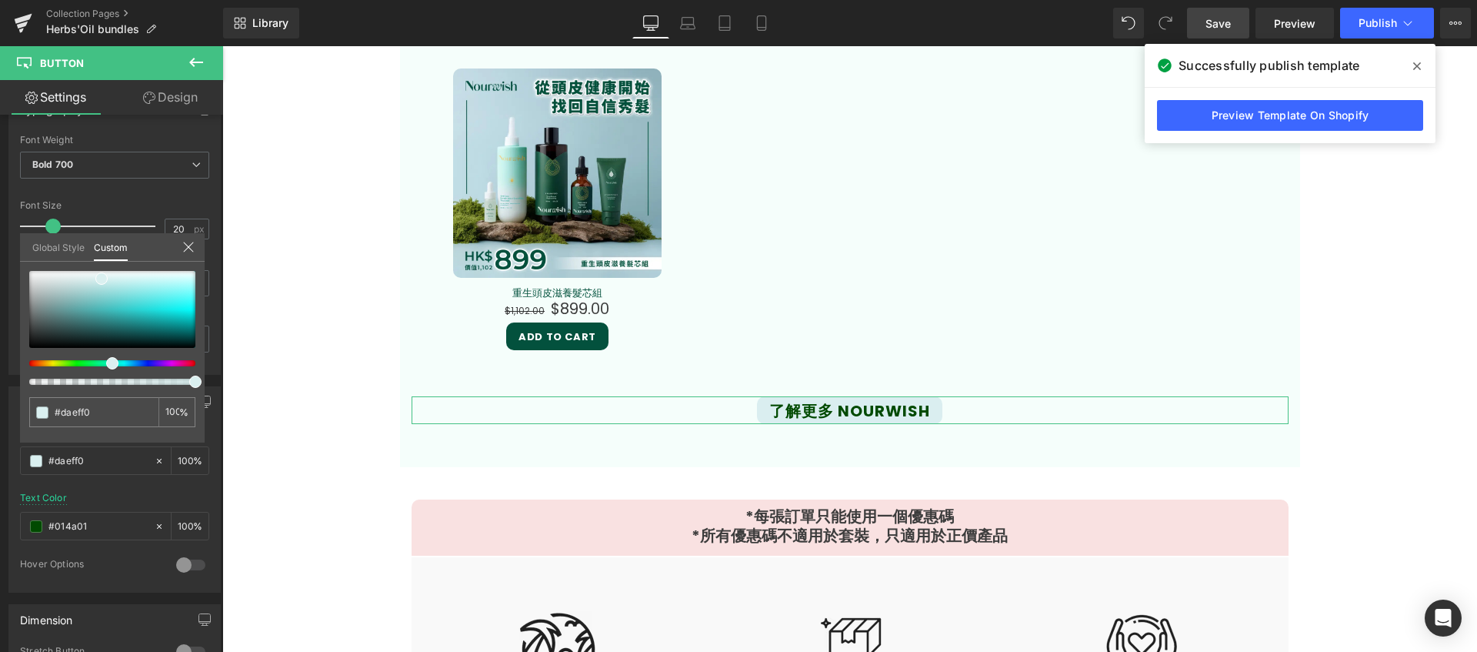
type input "#daf0f0"
drag, startPoint x: 87, startPoint y: 368, endPoint x: 110, endPoint y: 366, distance: 23.1
click at [110, 366] on span at bounding box center [112, 363] width 12 height 12
type input "#cfecec"
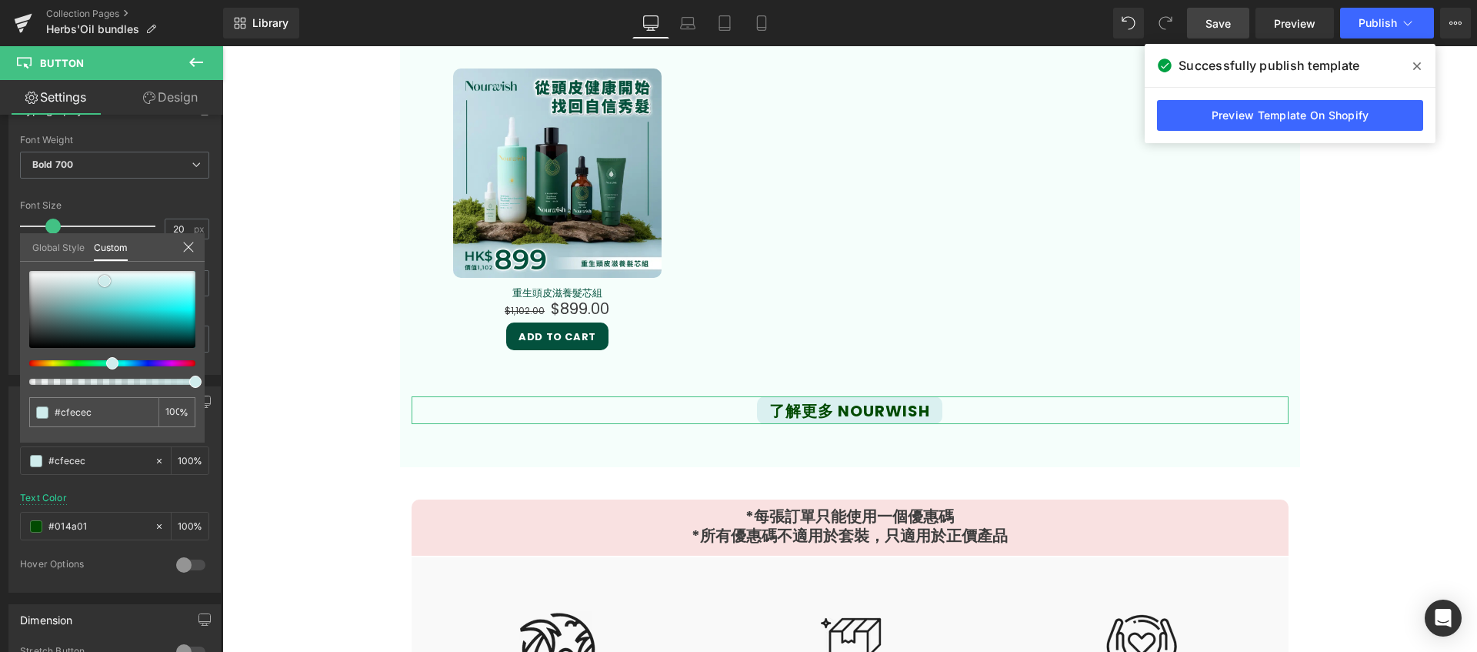
type input "#cbebeb"
type input "#c3e9e9"
type input "#c3e8e8"
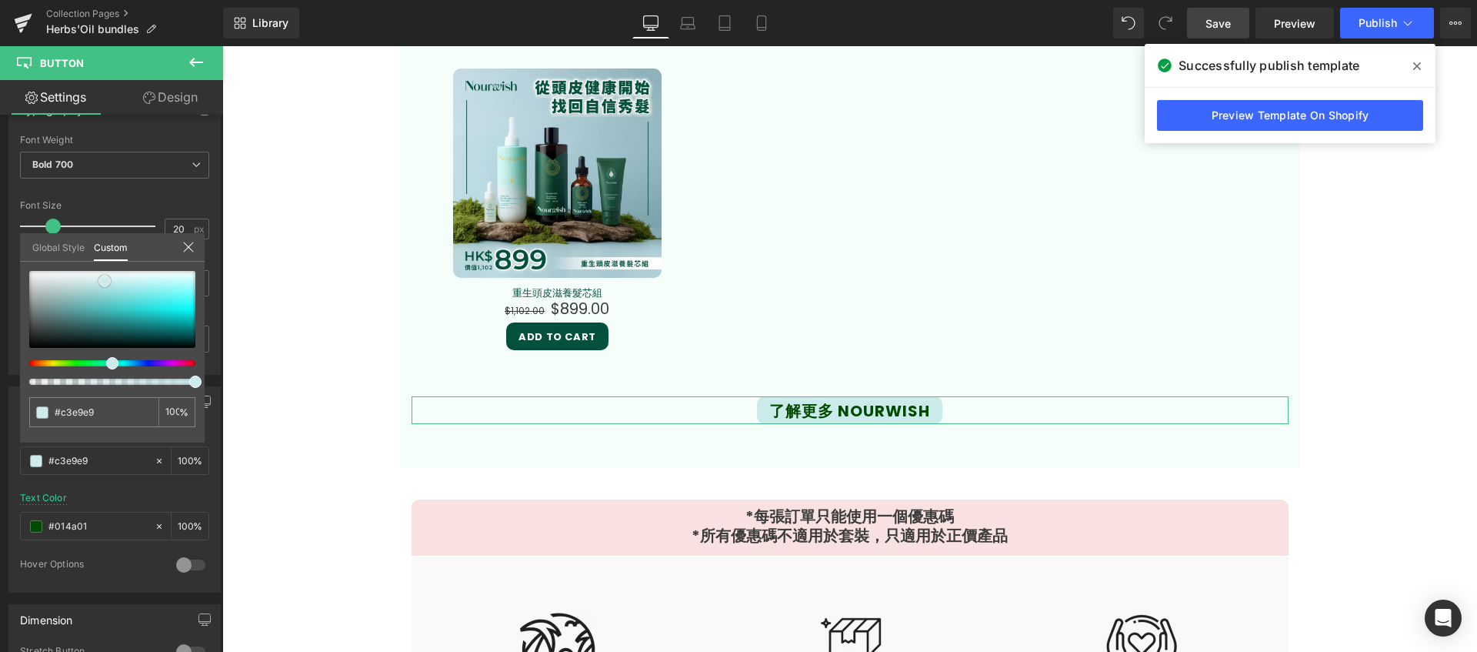
type input "#c3e8e8"
type input "#bfe8e8"
type input "#bbe7e7"
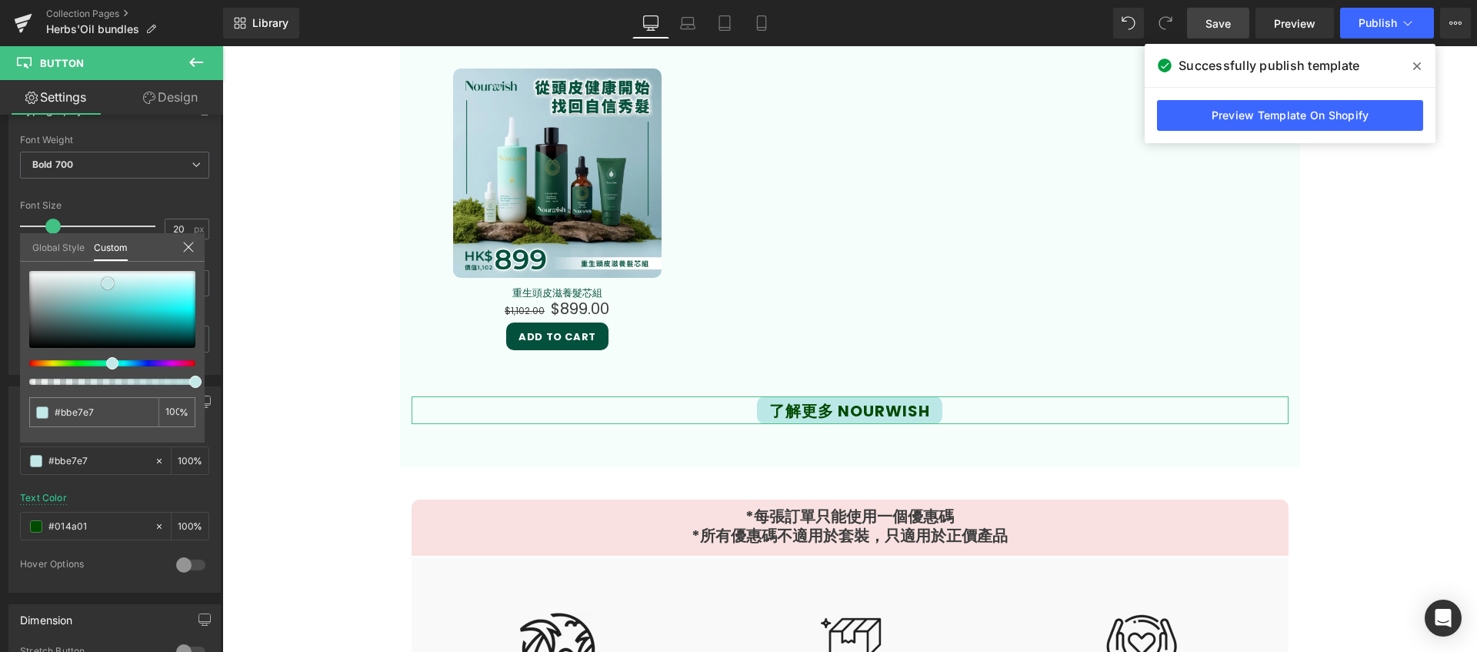
type input "#b3e4e4"
type input "#aee4e4"
type input "#abe2e2"
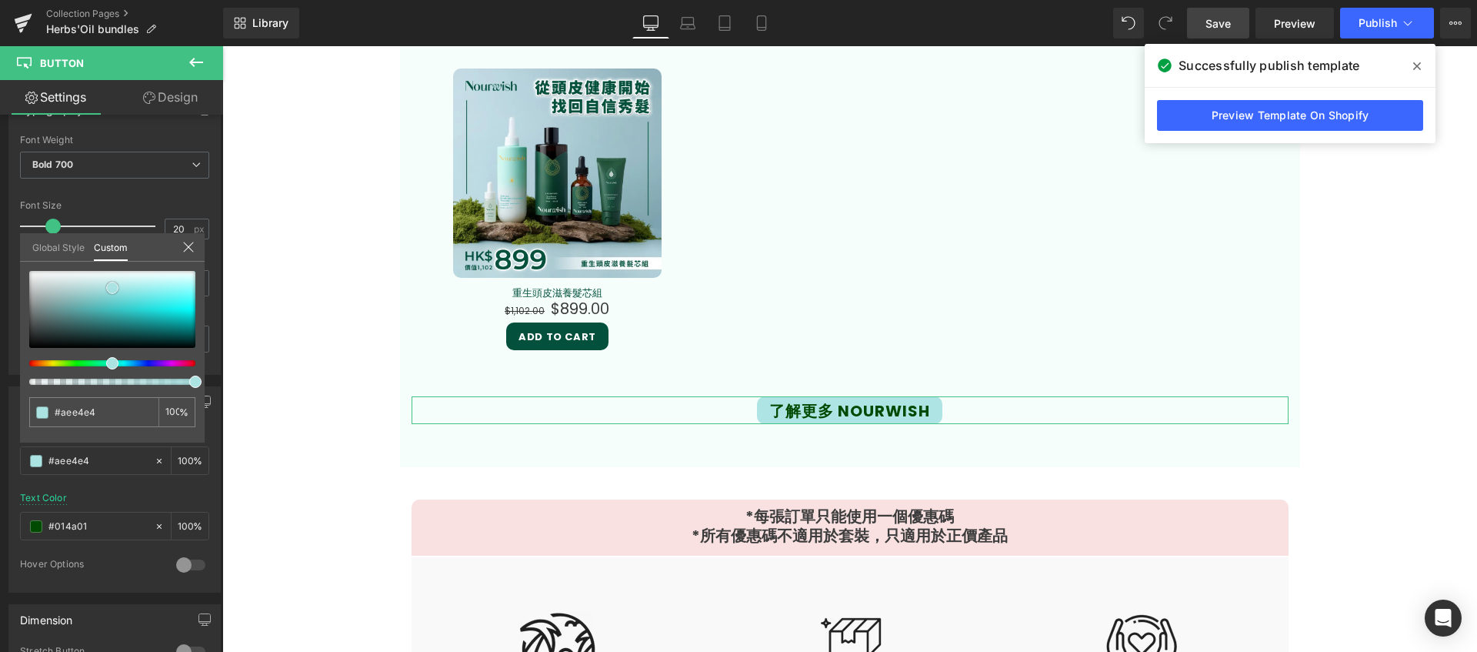
type input "#abe2e2"
drag, startPoint x: 107, startPoint y: 281, endPoint x: 115, endPoint y: 288, distance: 10.4
click at [115, 288] on span at bounding box center [112, 288] width 12 height 12
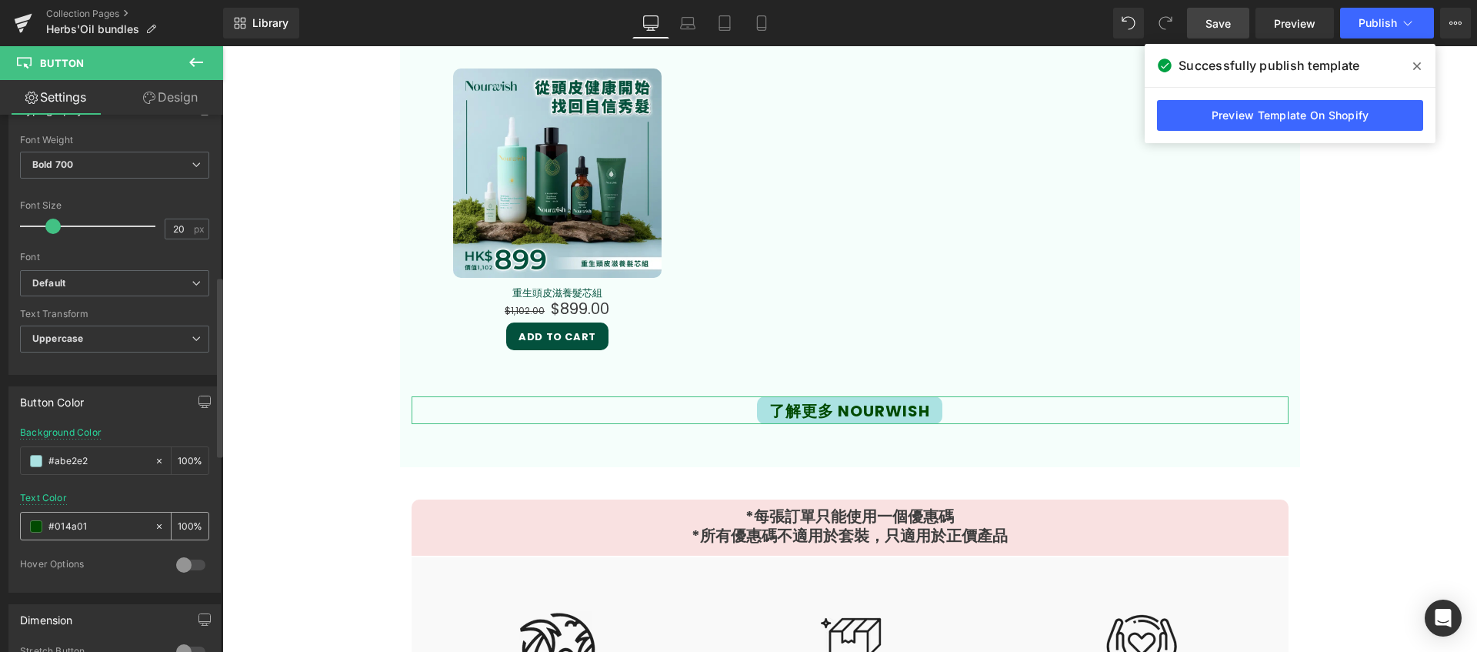
scroll to position [817, 0]
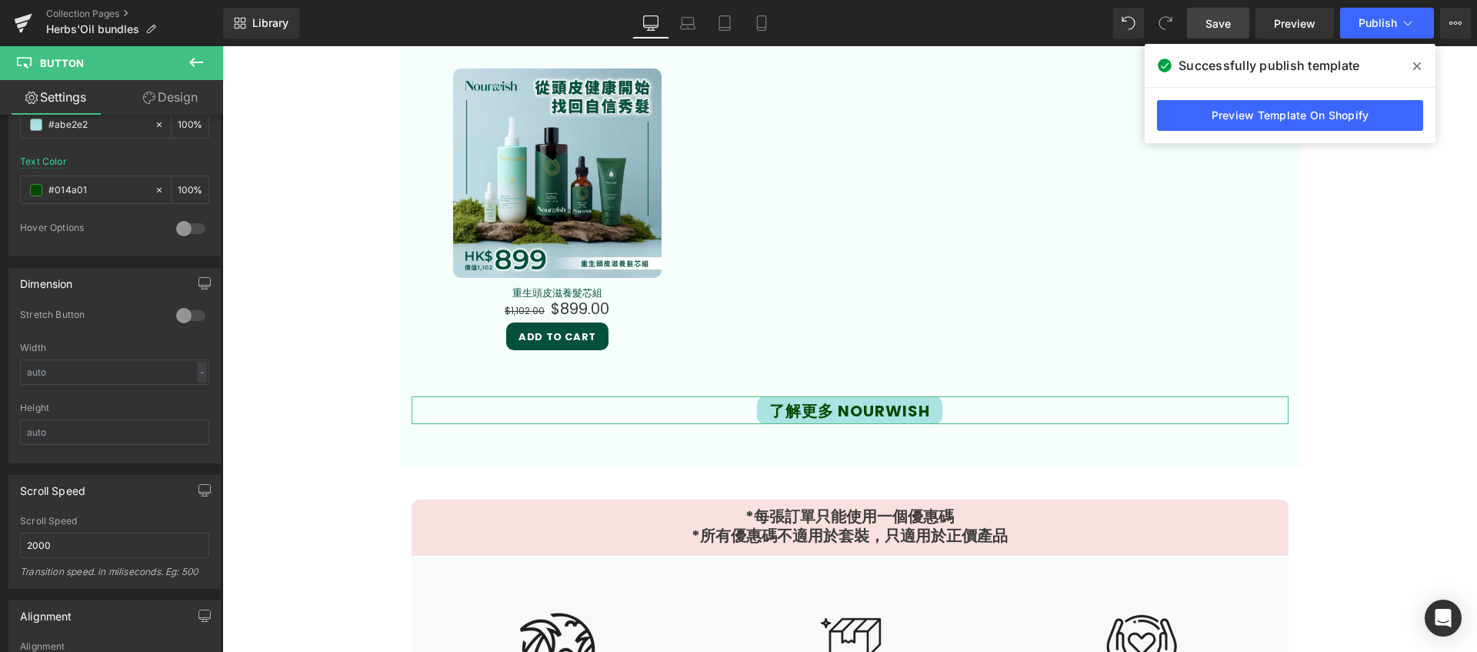
click at [165, 108] on link "Design" at bounding box center [171, 97] width 112 height 35
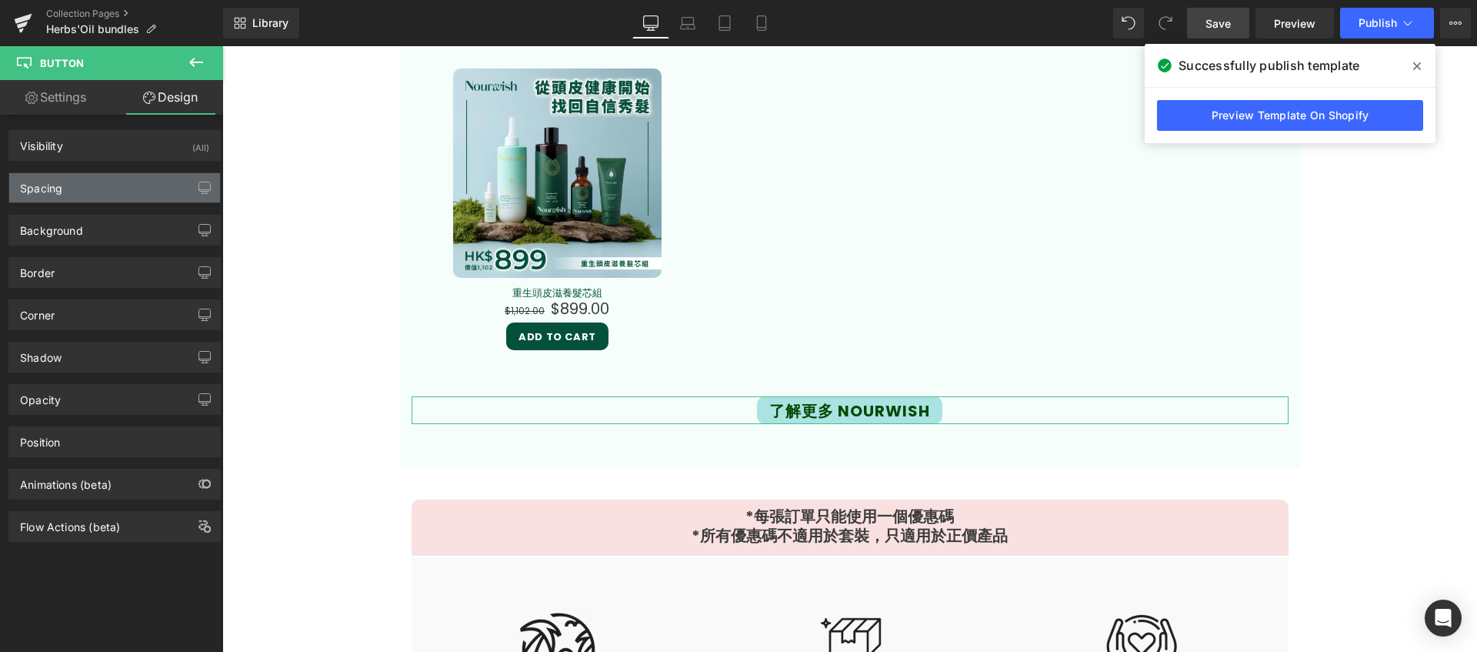
click at [124, 192] on div "Spacing" at bounding box center [114, 187] width 211 height 29
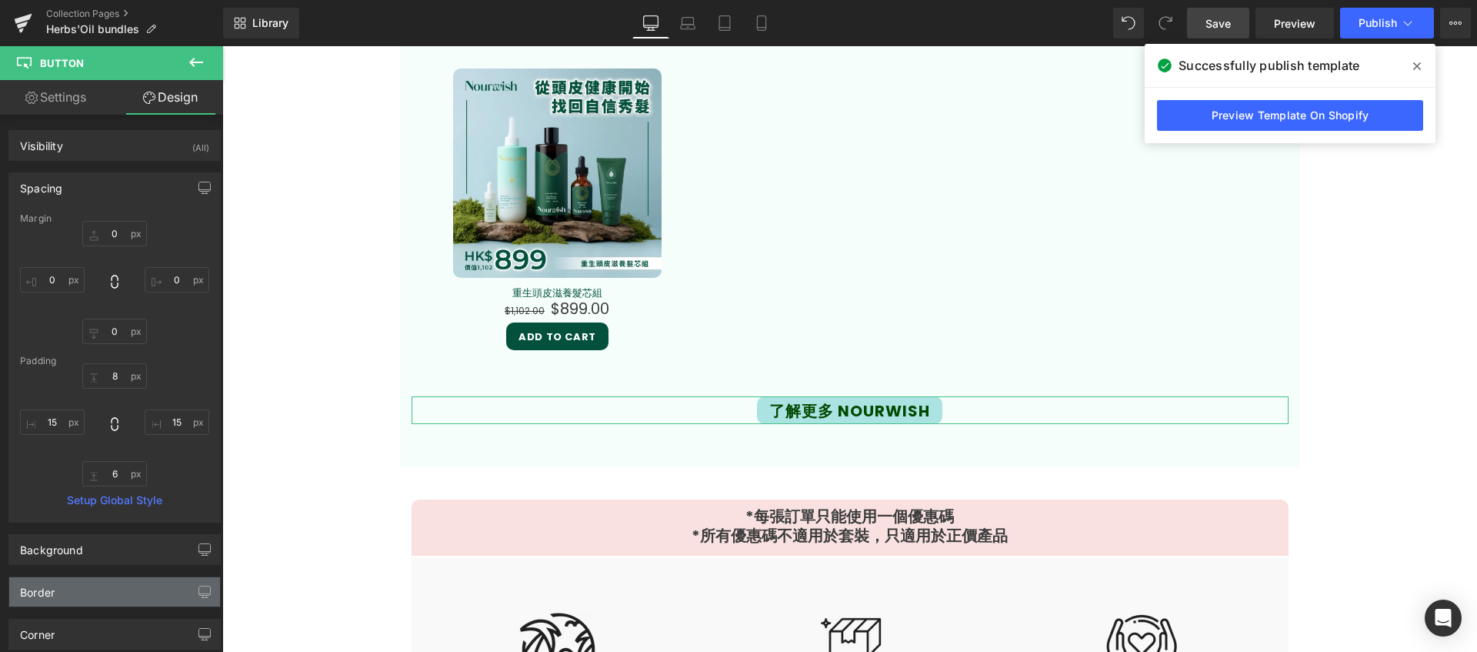
click at [160, 585] on div "Border" at bounding box center [114, 591] width 211 height 29
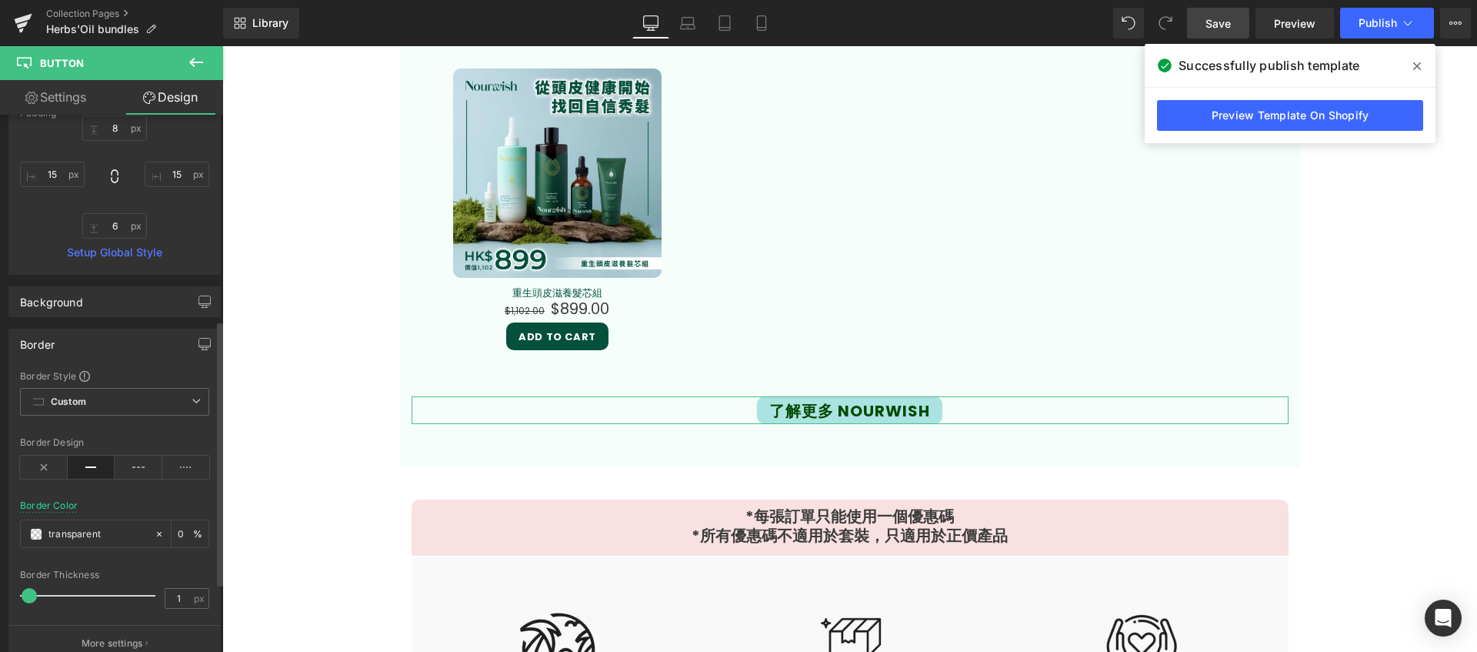
scroll to position [495, 0]
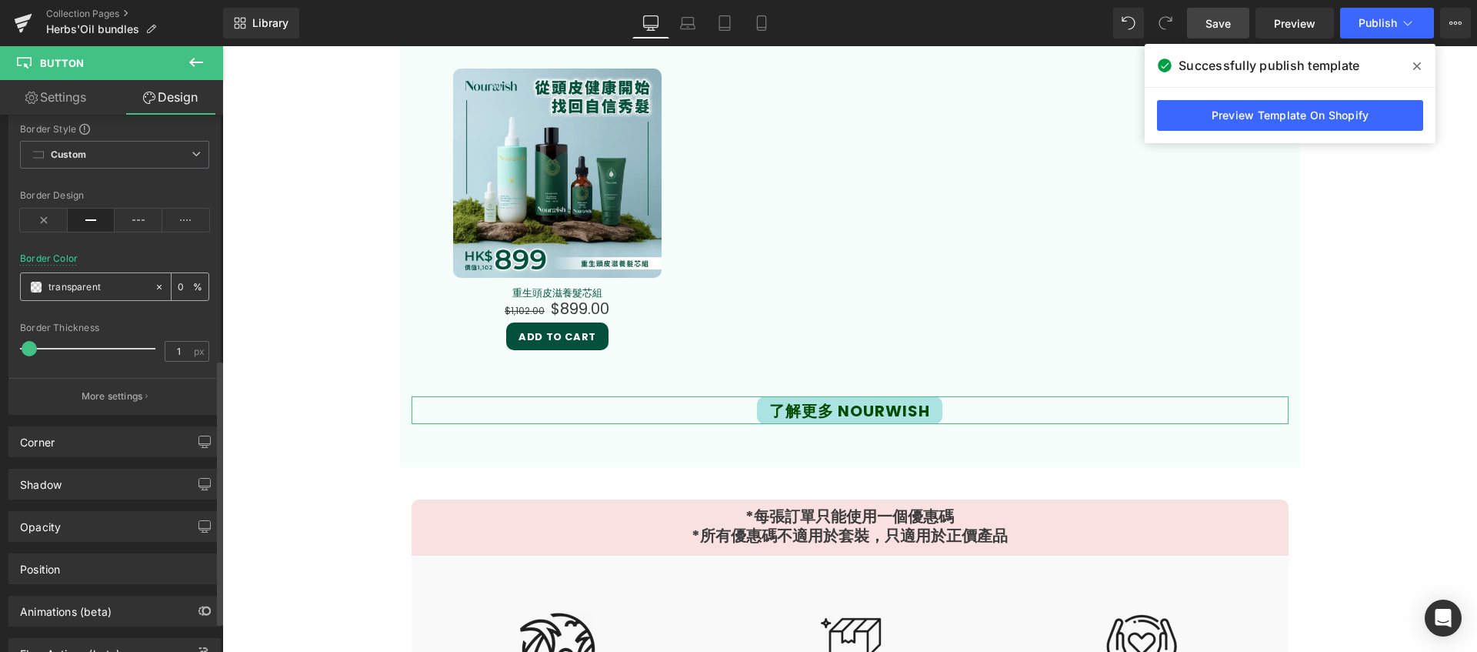
click at [36, 288] on span at bounding box center [36, 287] width 12 height 12
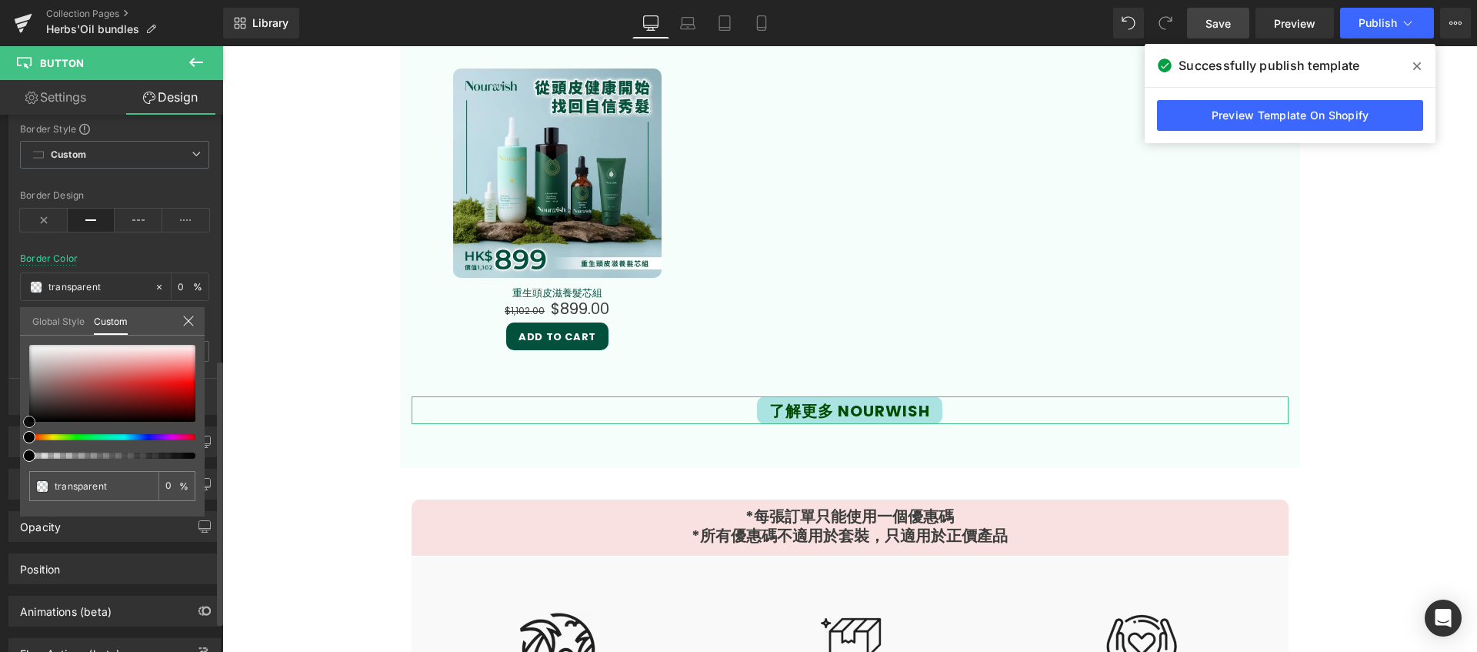
click at [32, 423] on span at bounding box center [29, 421] width 12 height 12
type input "#100e0e"
type input "100"
type input "#100e0e"
type input "100"
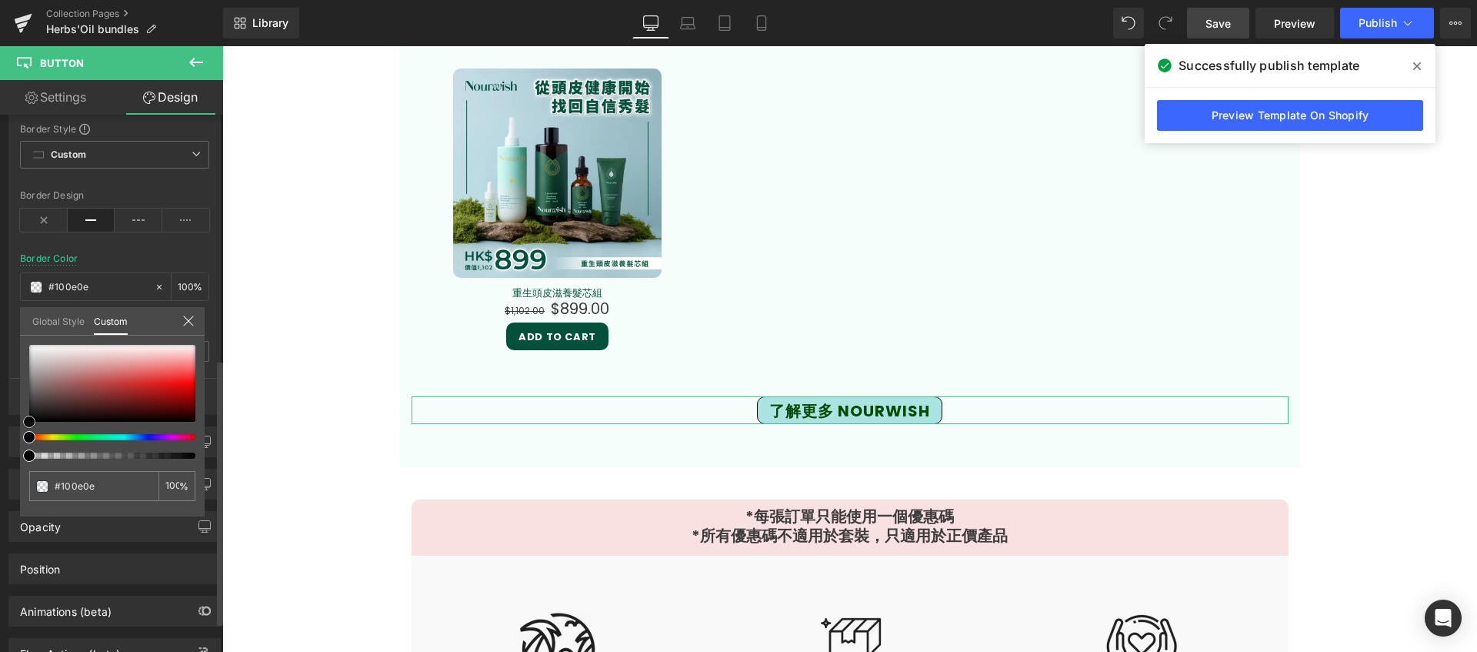
click at [42, 417] on div at bounding box center [112, 383] width 166 height 77
type input "#0f0e0e"
type input "#0f0f0f"
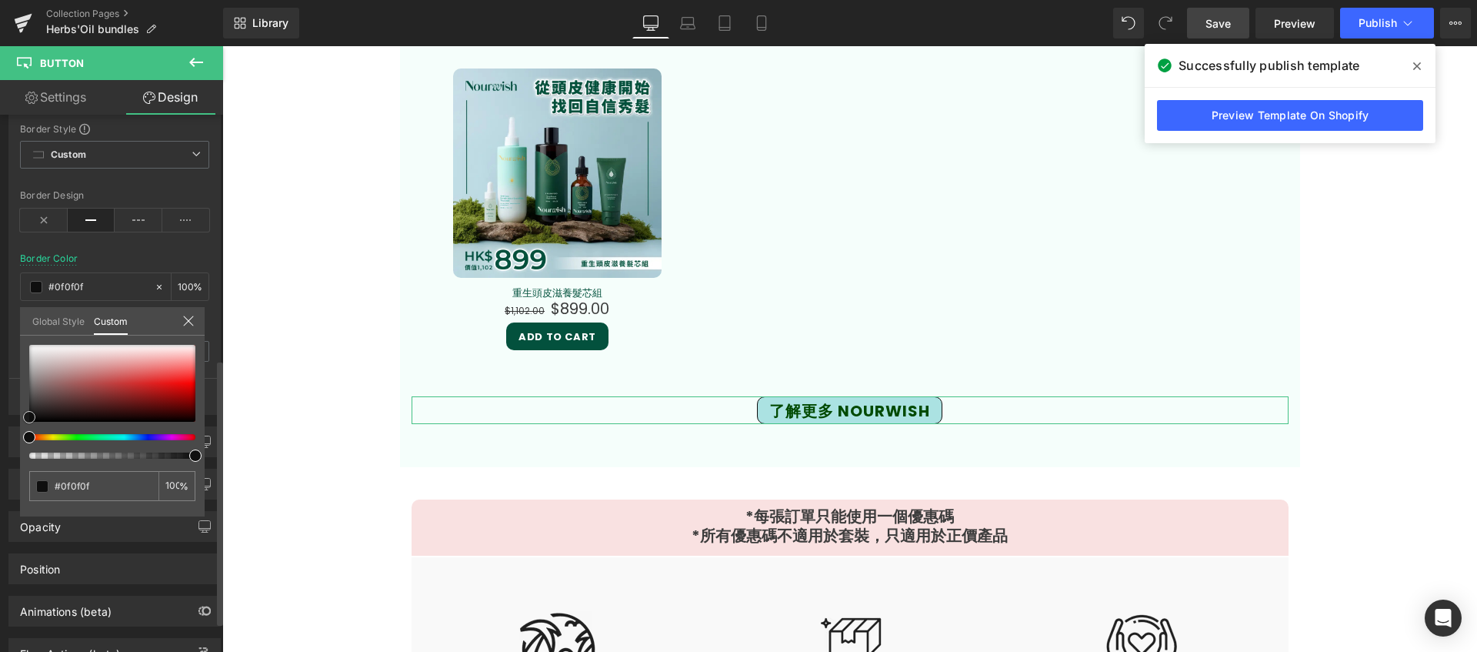
drag, startPoint x: 42, startPoint y: 417, endPoint x: 23, endPoint y: 417, distance: 18.5
click at [23, 417] on span at bounding box center [29, 417] width 12 height 12
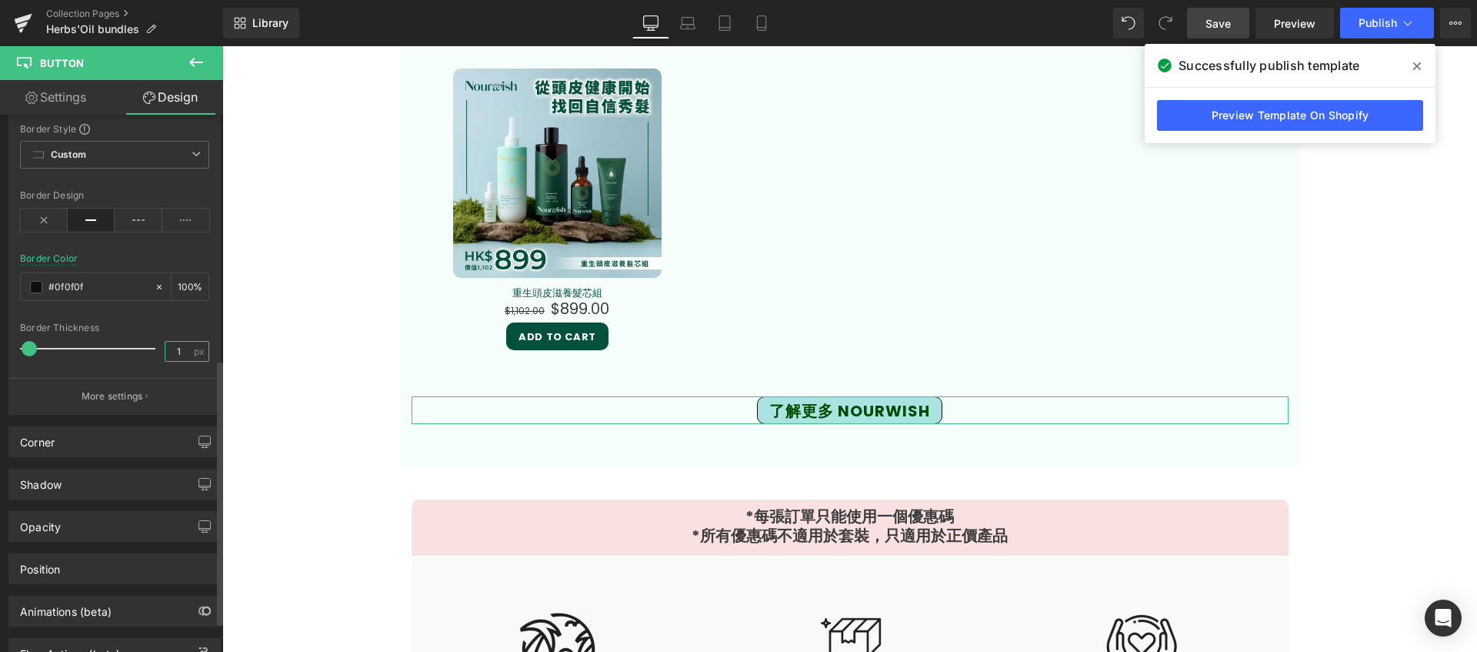
click at [175, 354] on input "1" at bounding box center [178, 351] width 27 height 19
type input "4"
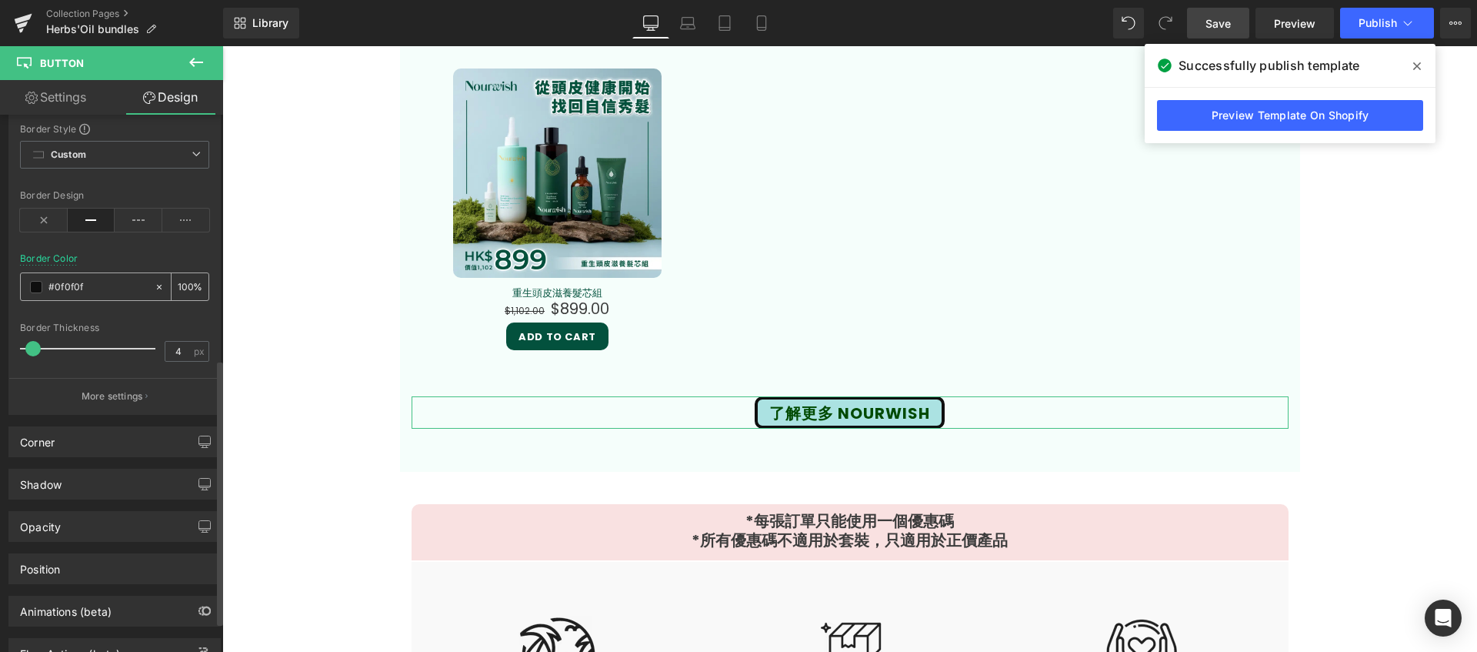
click at [31, 284] on span at bounding box center [36, 287] width 12 height 12
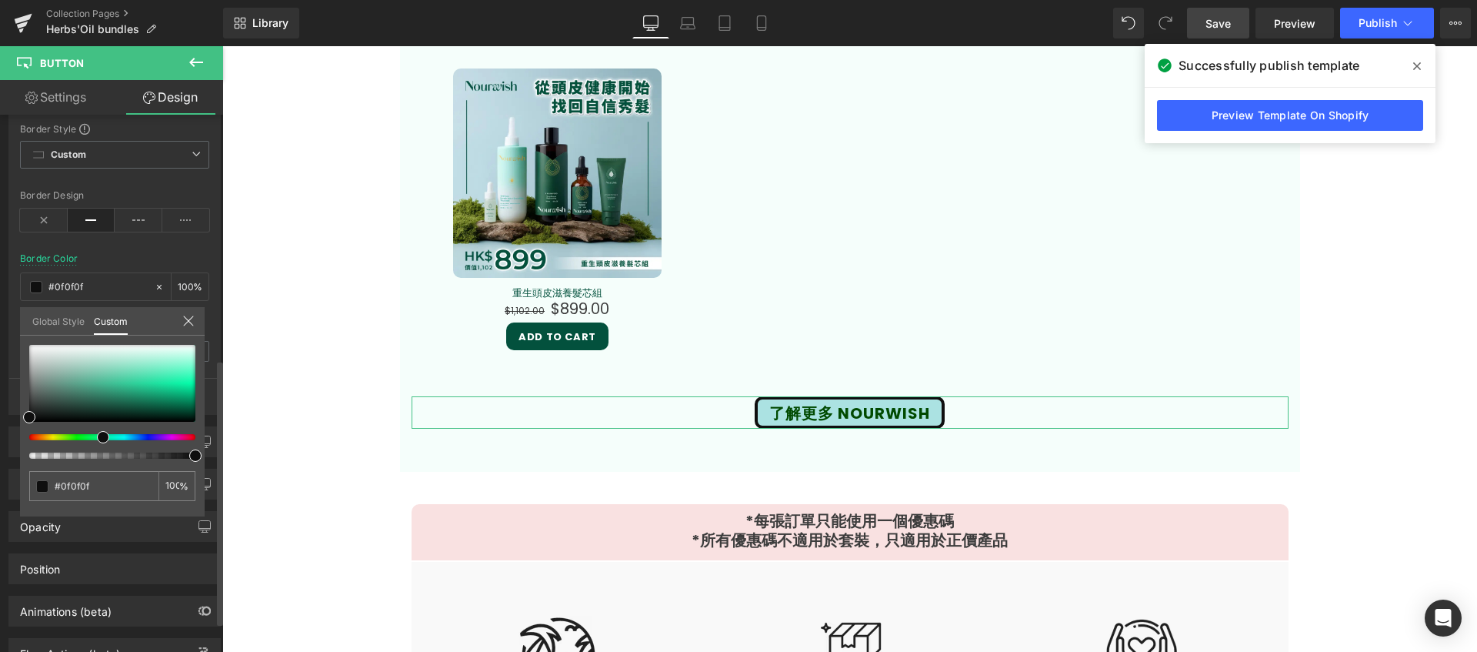
drag, startPoint x: 35, startPoint y: 439, endPoint x: 103, endPoint y: 439, distance: 68.5
click at [103, 439] on span at bounding box center [103, 437] width 12 height 12
drag, startPoint x: 108, startPoint y: 435, endPoint x: 98, endPoint y: 439, distance: 9.7
click at [98, 439] on span at bounding box center [98, 437] width 12 height 12
type input "#00512b"
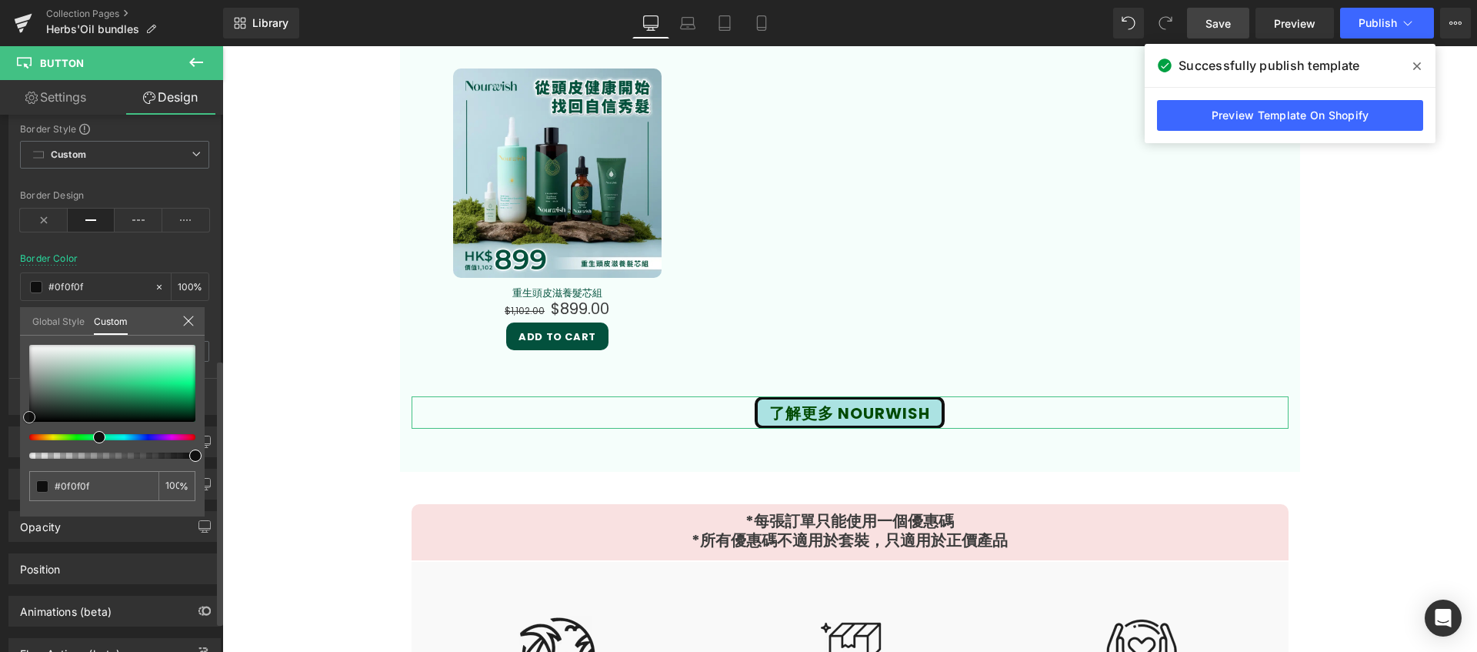
type input "#00512b"
click at [186, 409] on div at bounding box center [112, 383] width 166 height 77
type input "#014a28"
type input "#003d20"
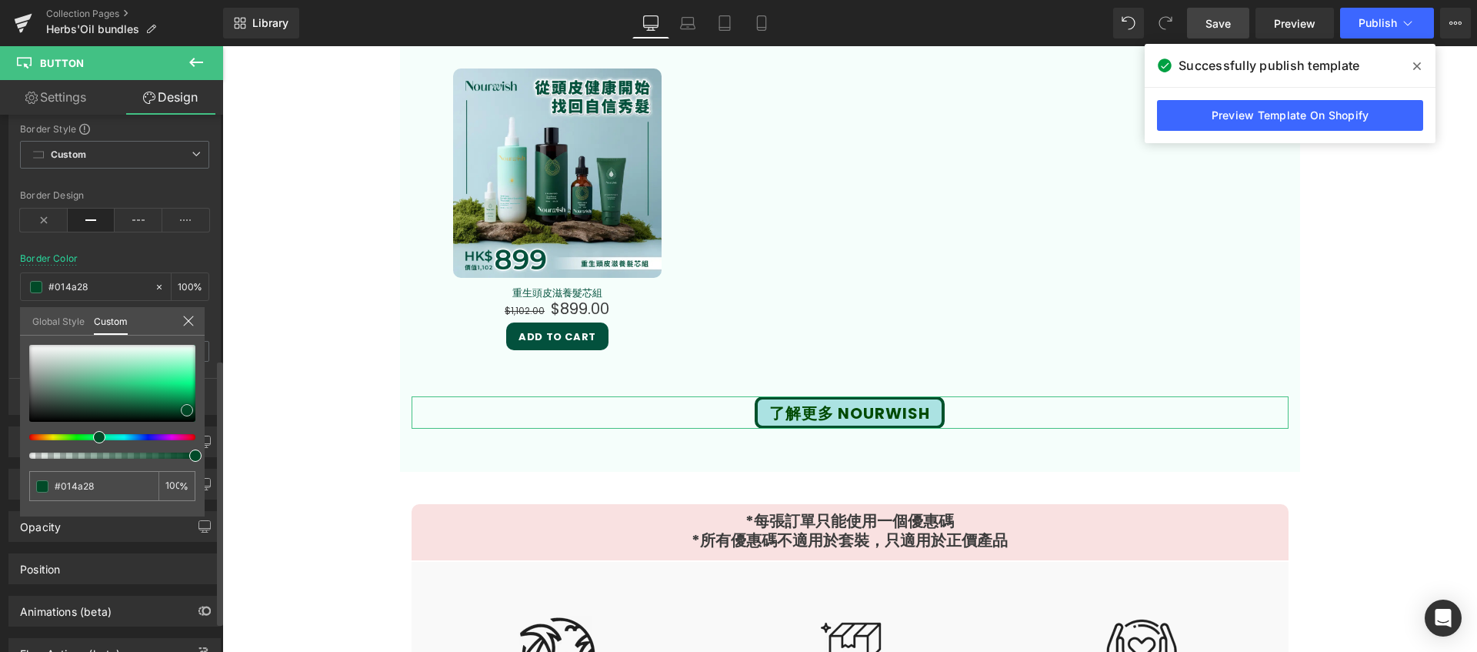
type input "#003d20"
type input "#00381c"
type input "#003318"
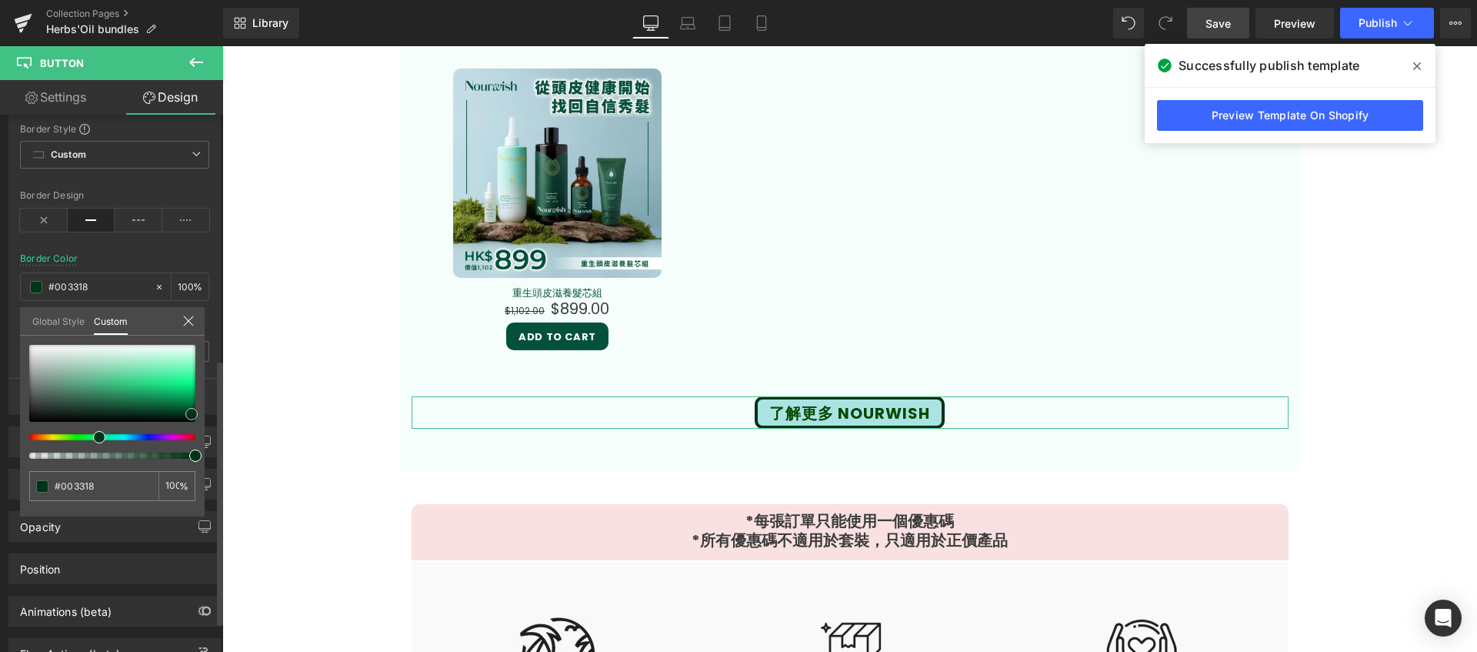
type input "#00381a"
type input "#025428"
type input "#015e2d"
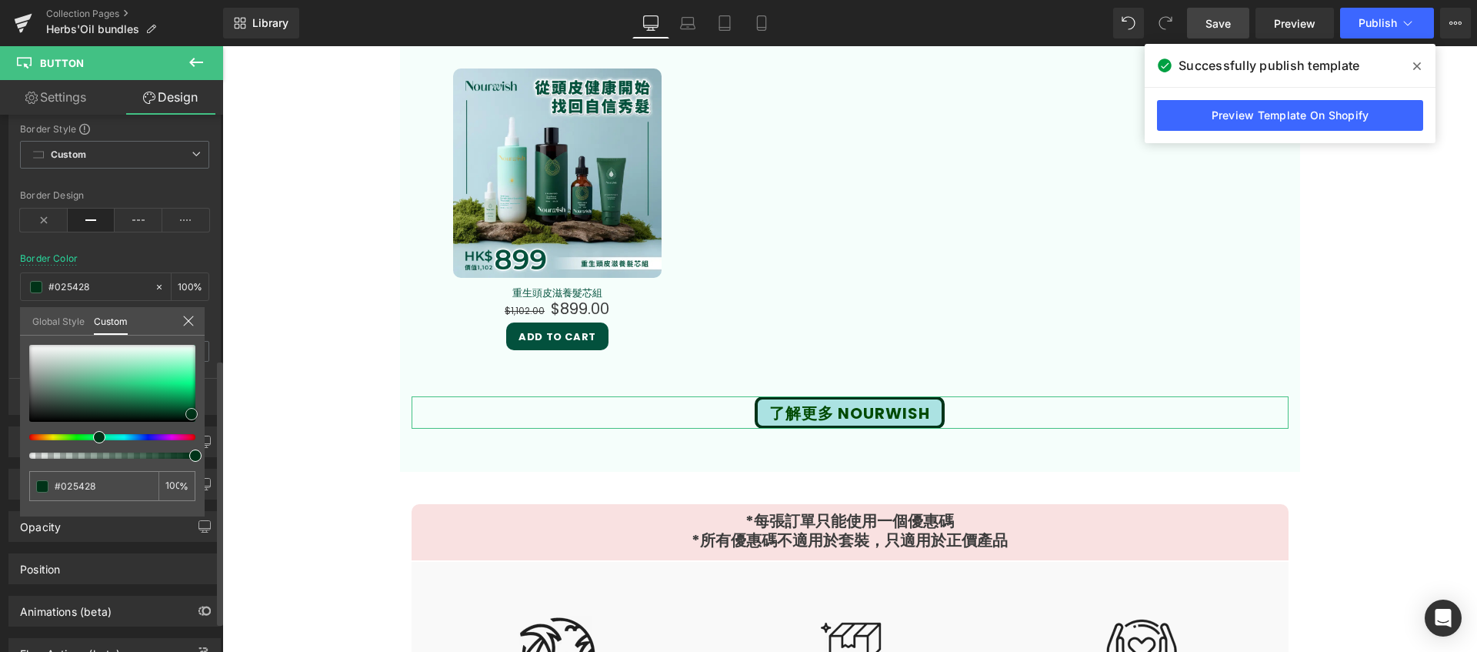
type input "#015e2d"
type input "#03622f"
type input "#046632"
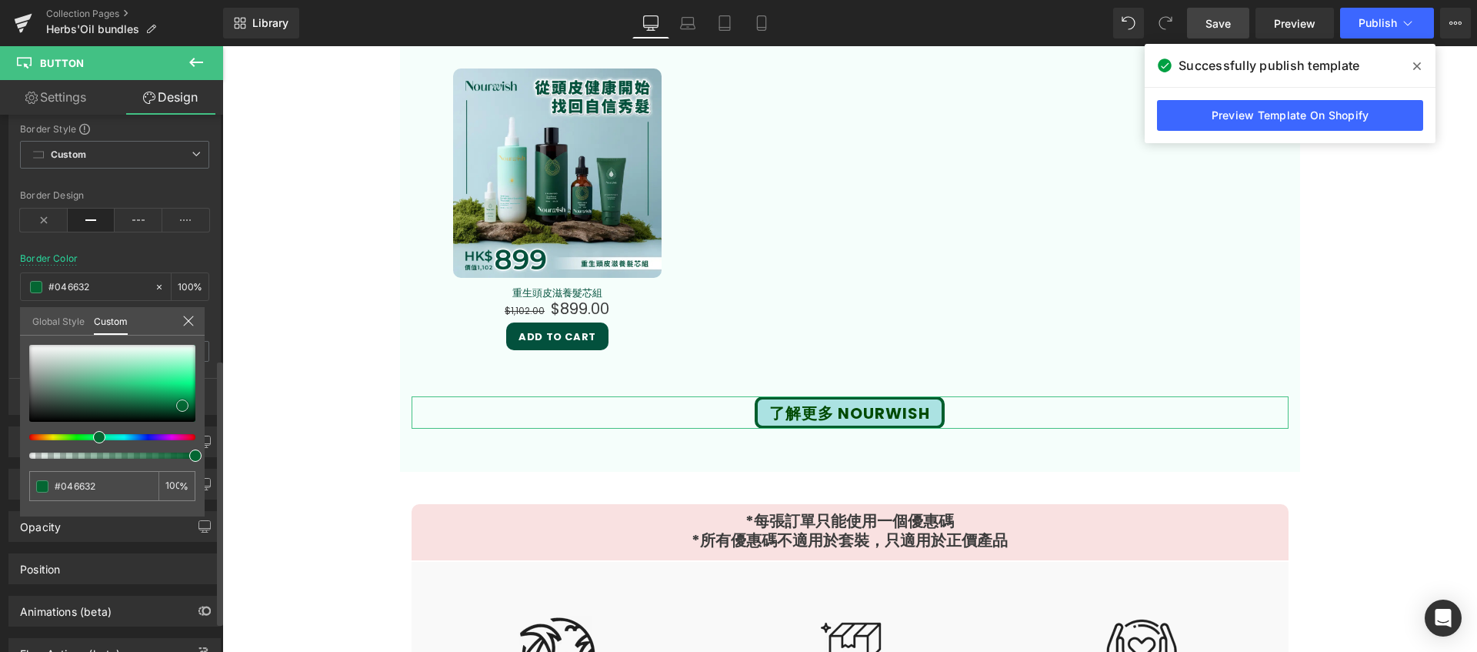
type input "#036c34"
type input "#057037"
type input "#078643"
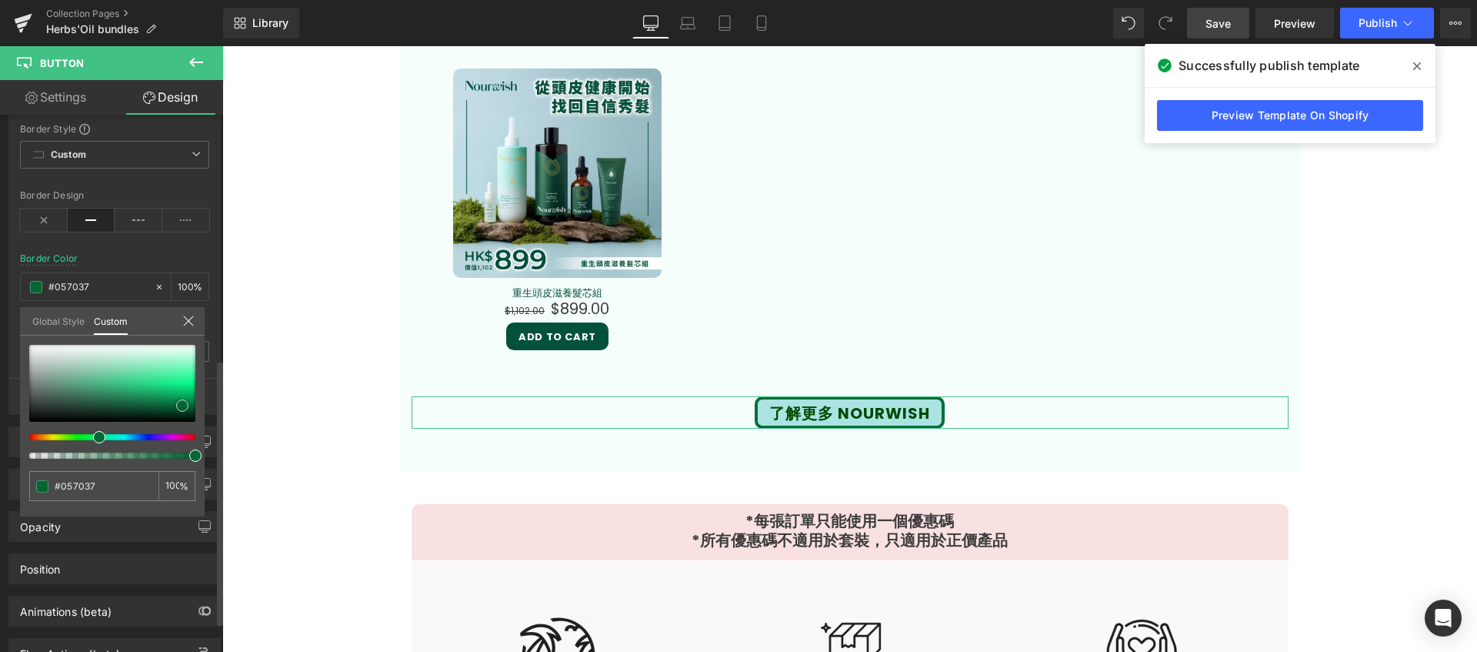
type input "#078643"
type input "#098a45"
type input "#0b934a"
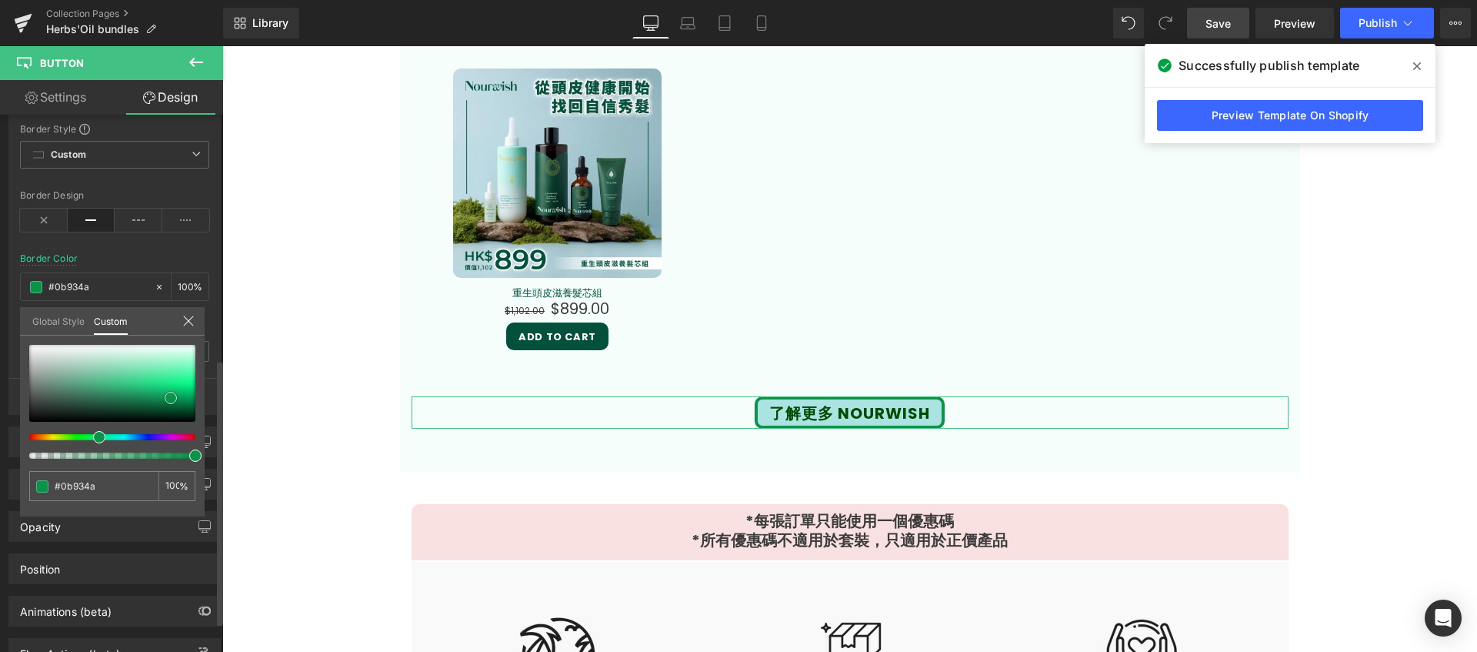
type input "#0a8945"
type input "#088040"
type input "#077d3e"
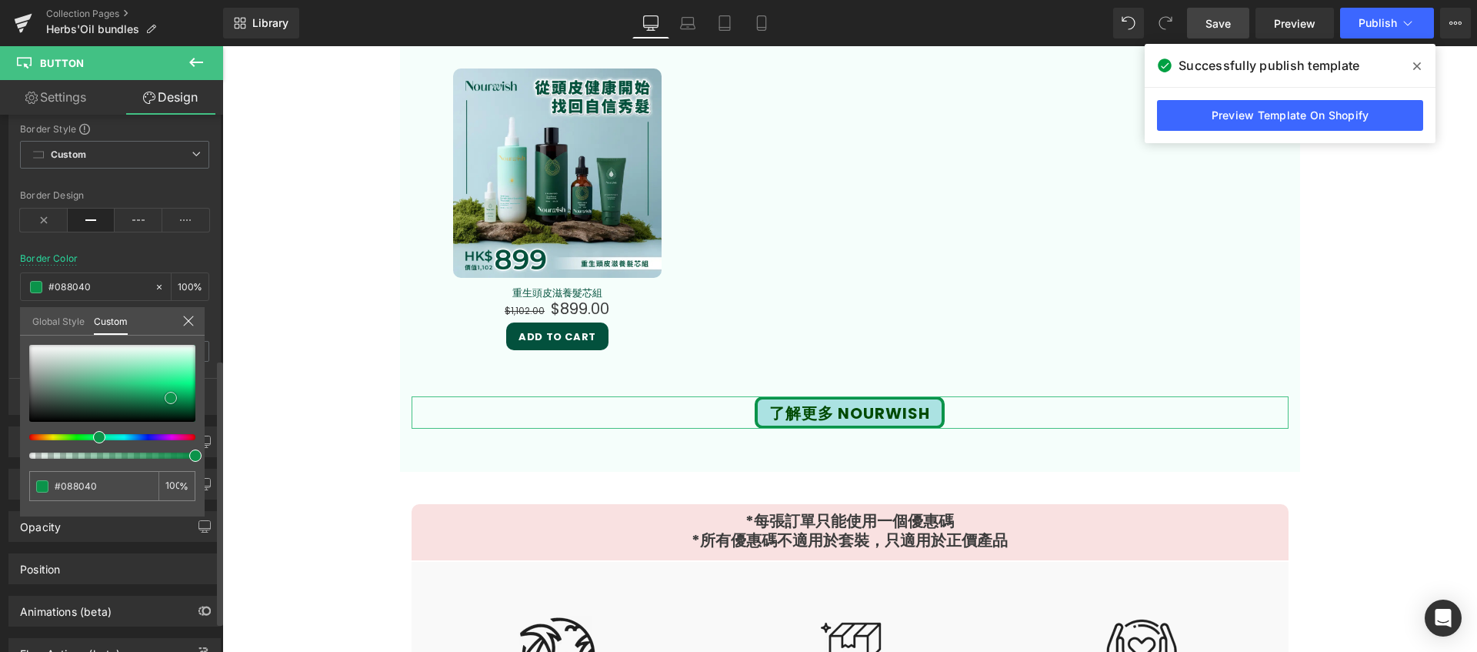
type input "#077d3e"
type input "#07783b"
type input "#067339"
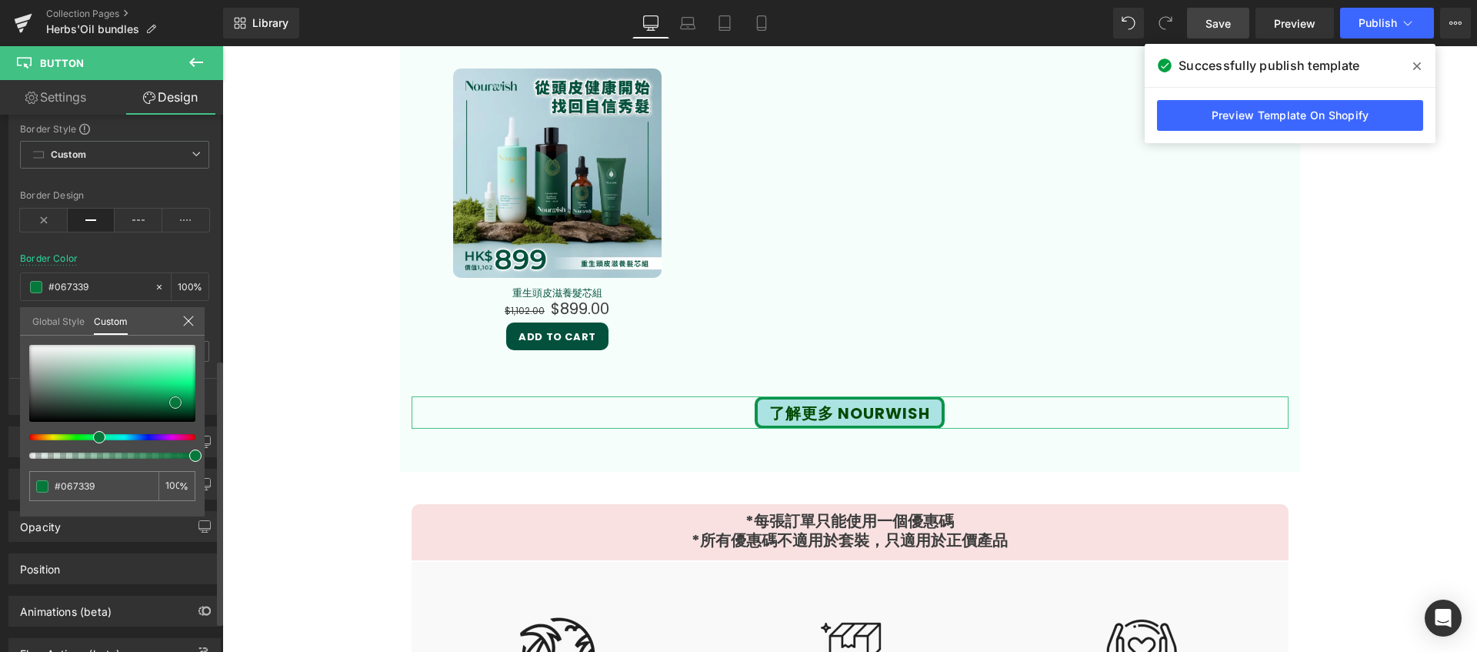
type input "#067439"
type input "#056f37"
type input "#057037"
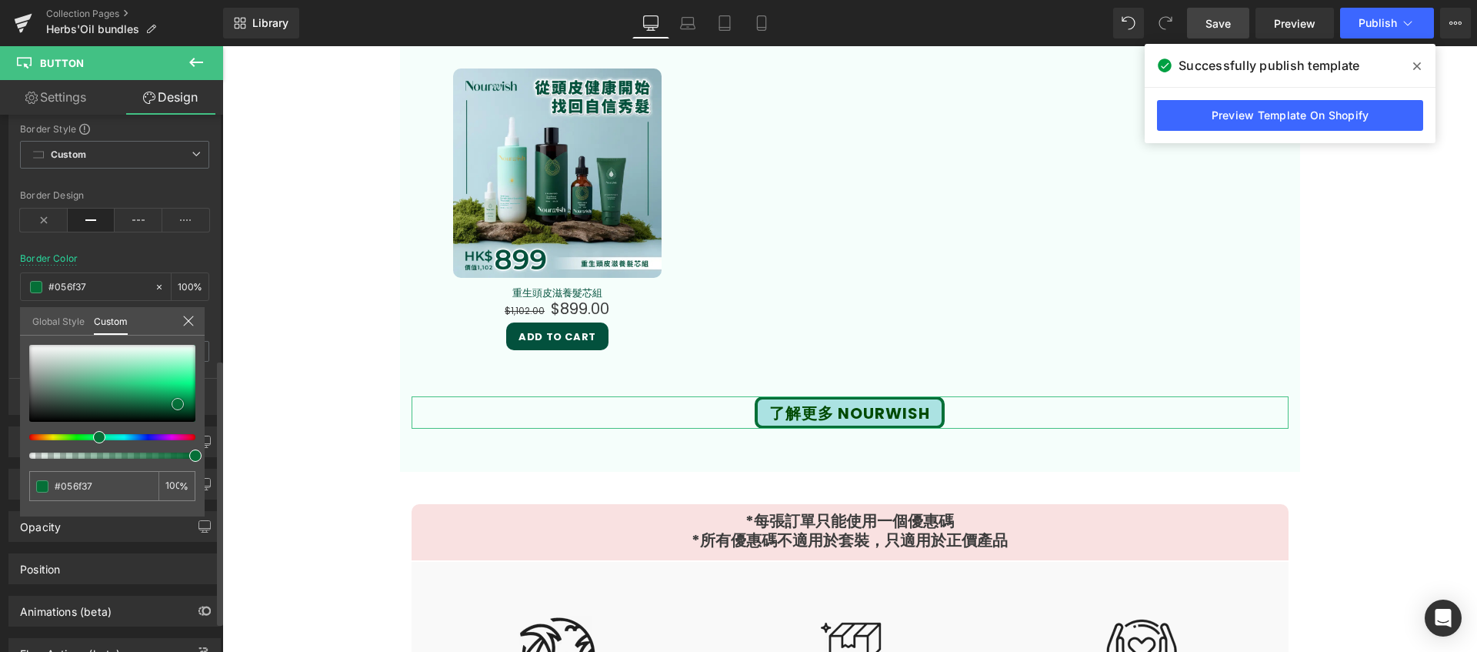
type input "#057037"
type input "#056b34"
type input "#046632"
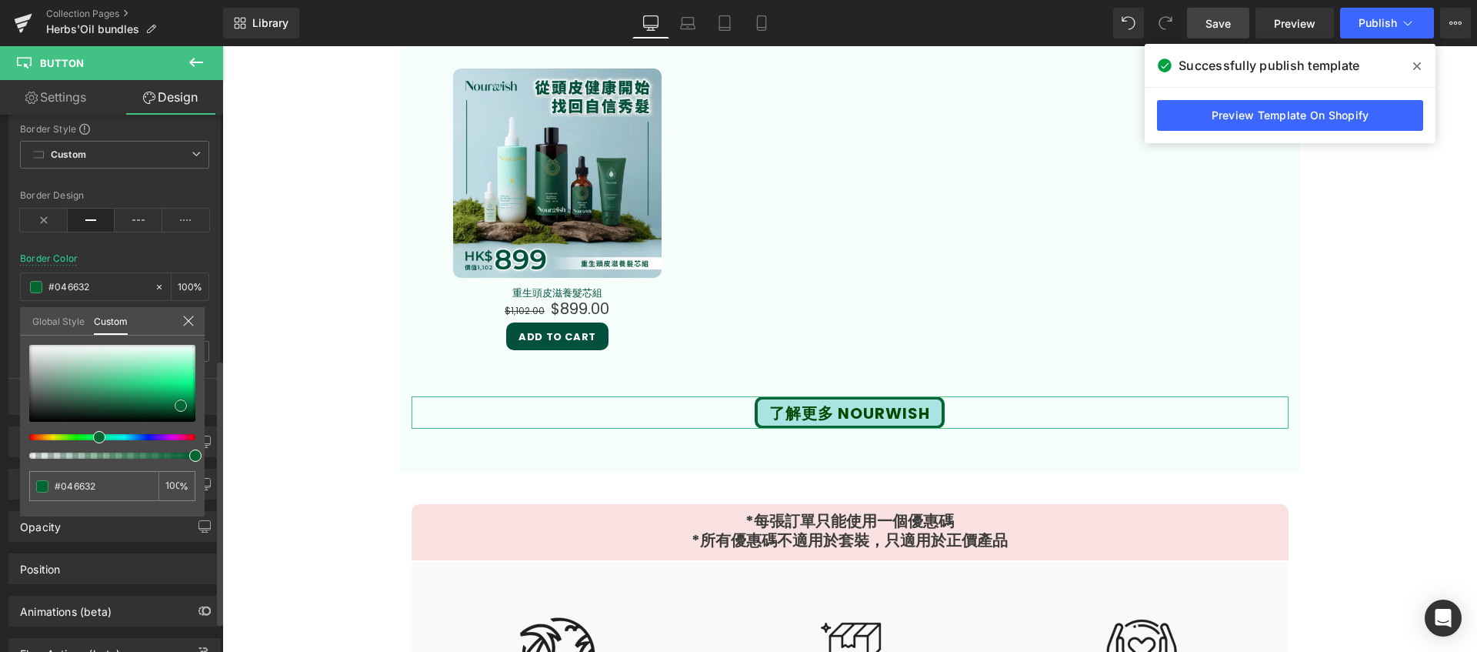
type input "#036732"
type input "#026832"
click at [188, 405] on span at bounding box center [188, 405] width 12 height 12
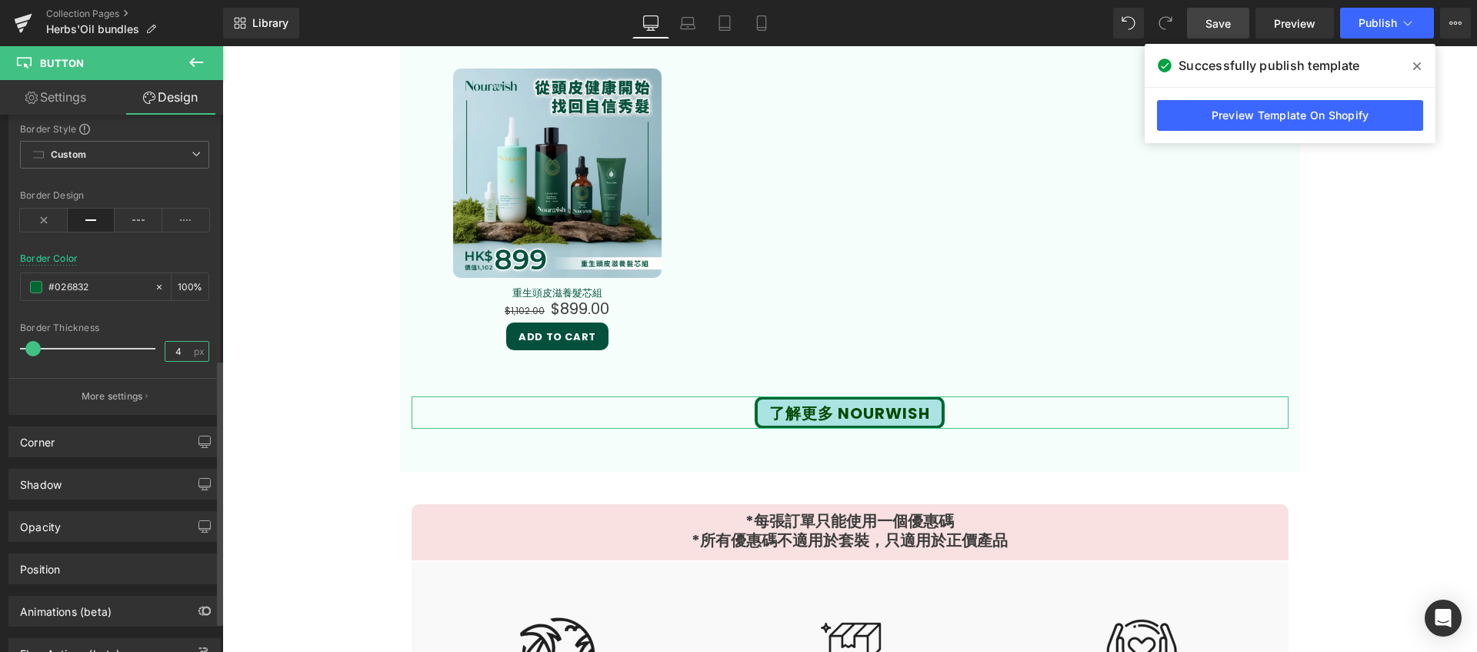
click at [173, 347] on input "4" at bounding box center [178, 351] width 27 height 19
type input "2"
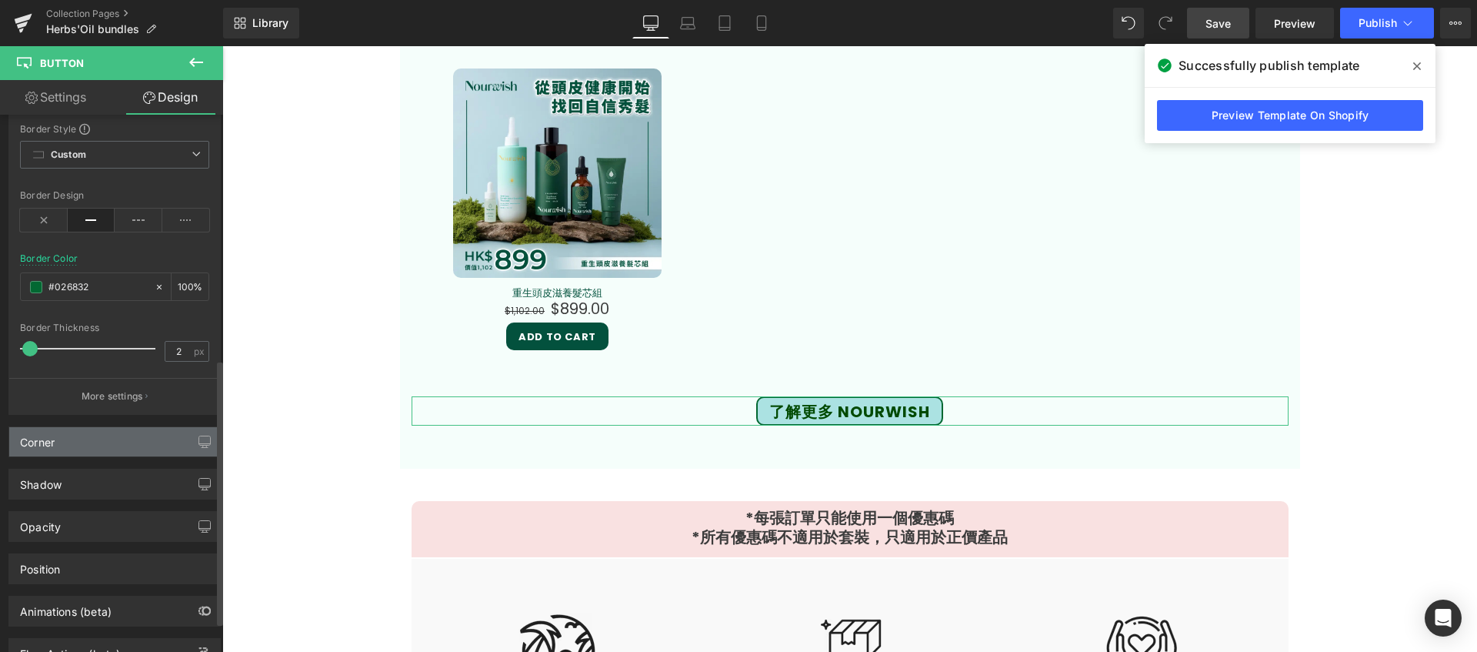
click at [142, 447] on div "Corner" at bounding box center [114, 441] width 211 height 29
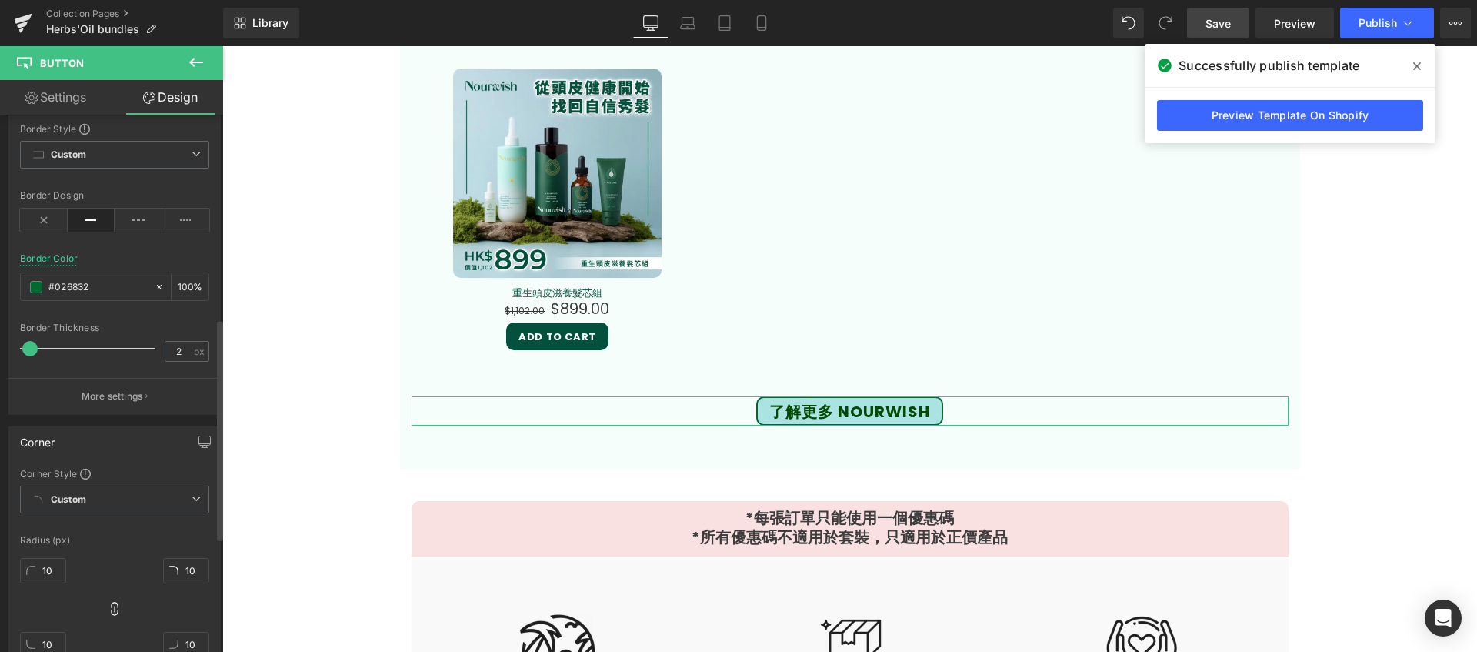
scroll to position [752, 0]
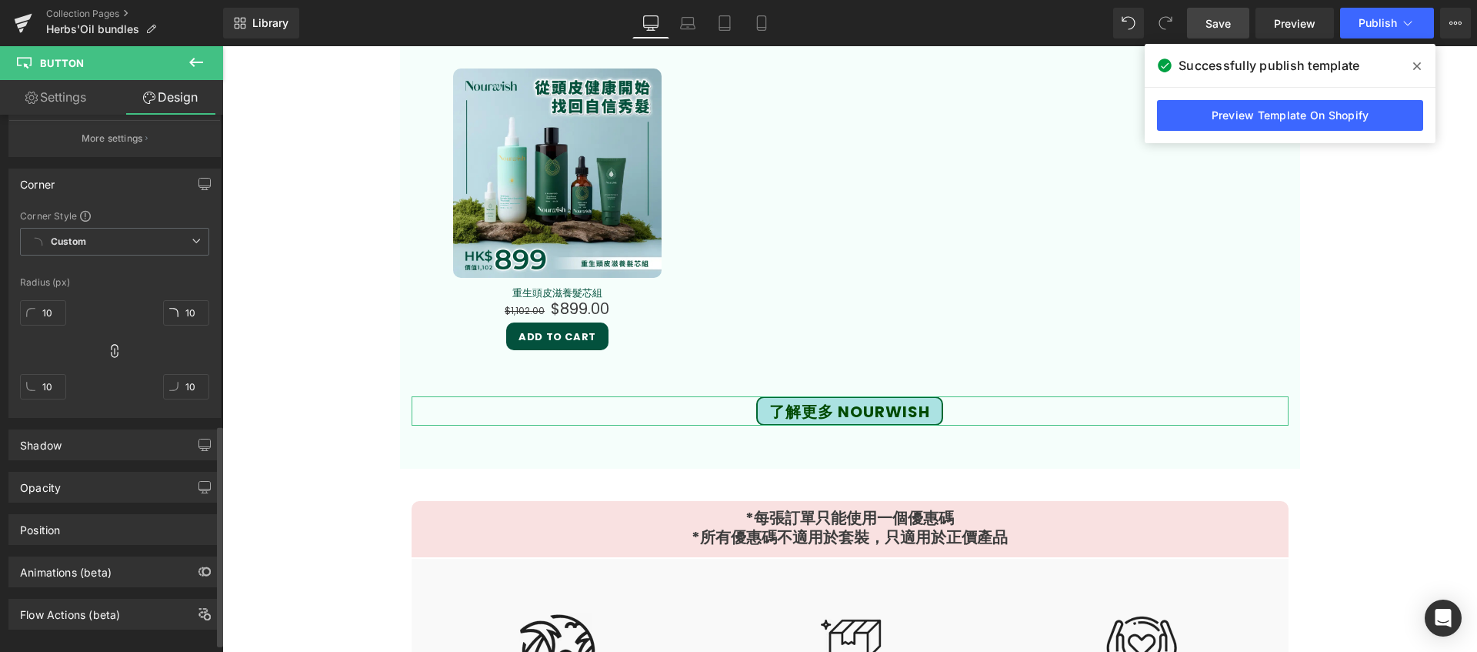
click at [128, 430] on div "Shadow" at bounding box center [114, 444] width 211 height 29
click at [82, 502] on div "Drop Shadow" at bounding box center [67, 500] width 95 height 23
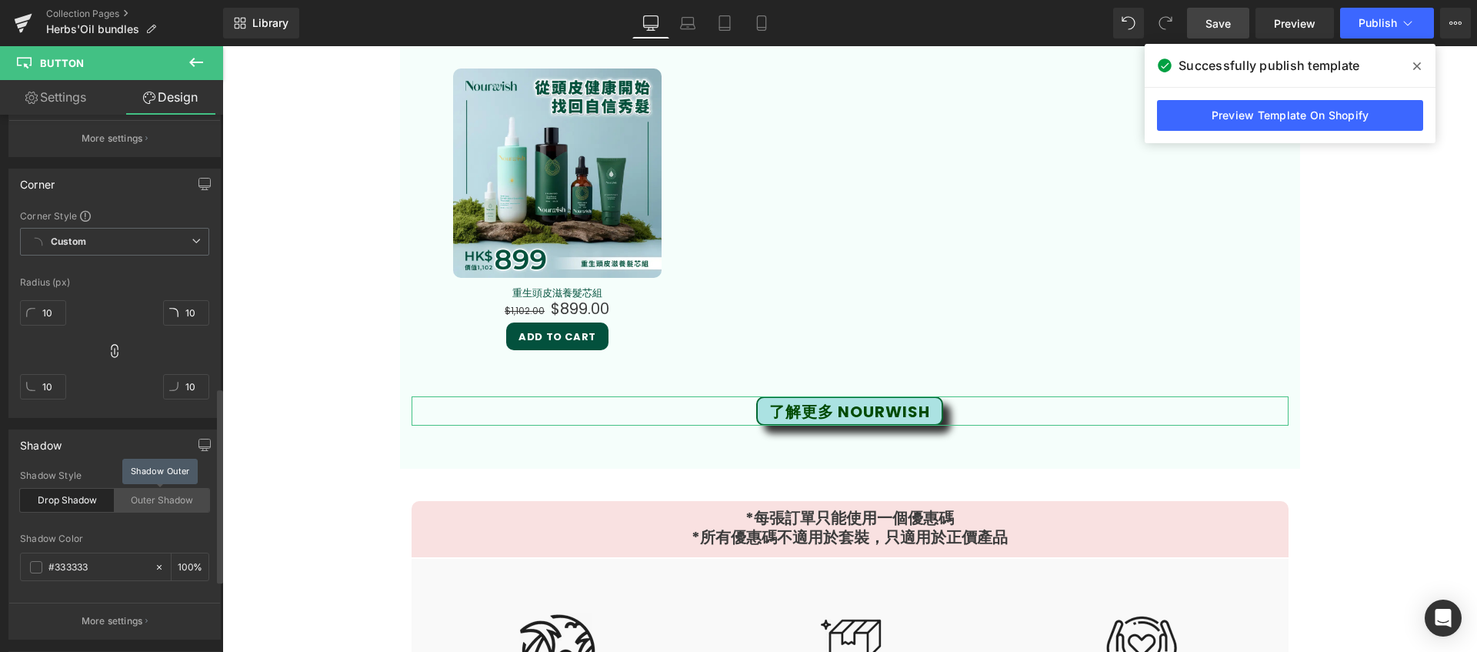
click at [150, 501] on div "Outer Shadow" at bounding box center [162, 500] width 95 height 23
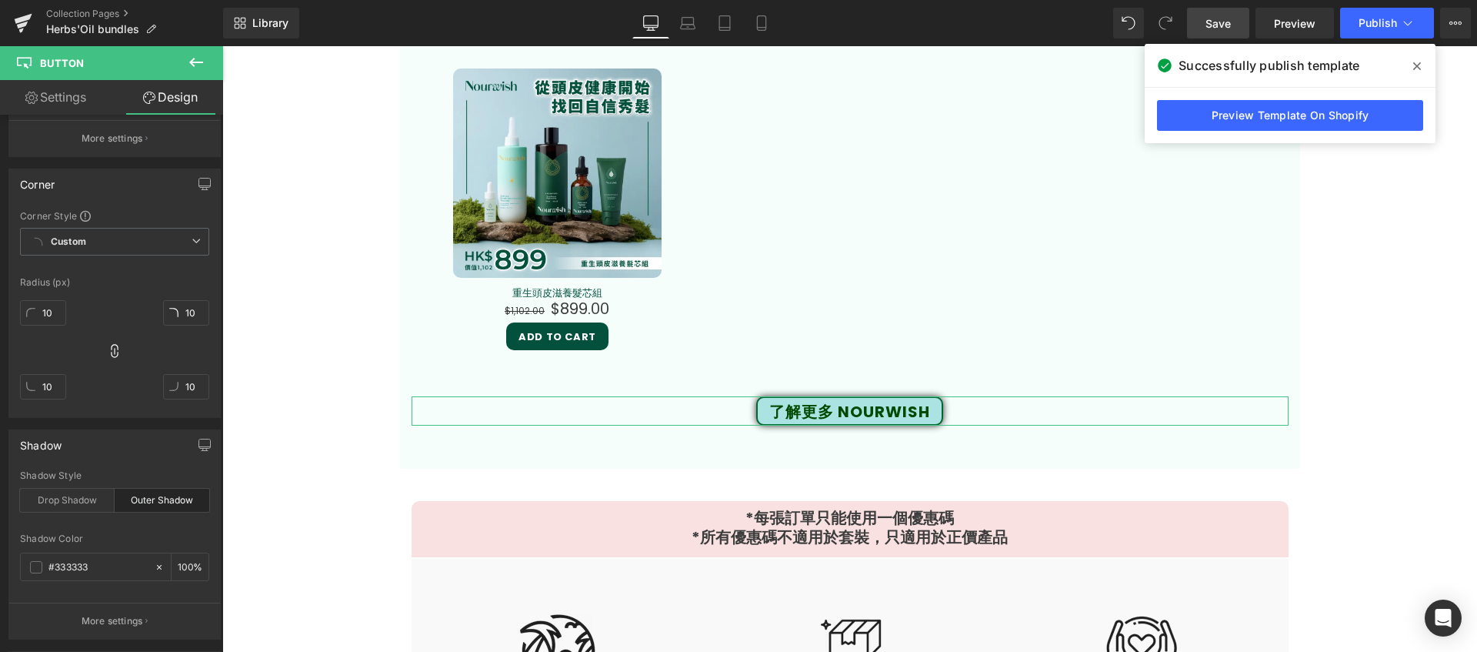
click at [58, 94] on link "Settings" at bounding box center [56, 97] width 112 height 35
type input "100"
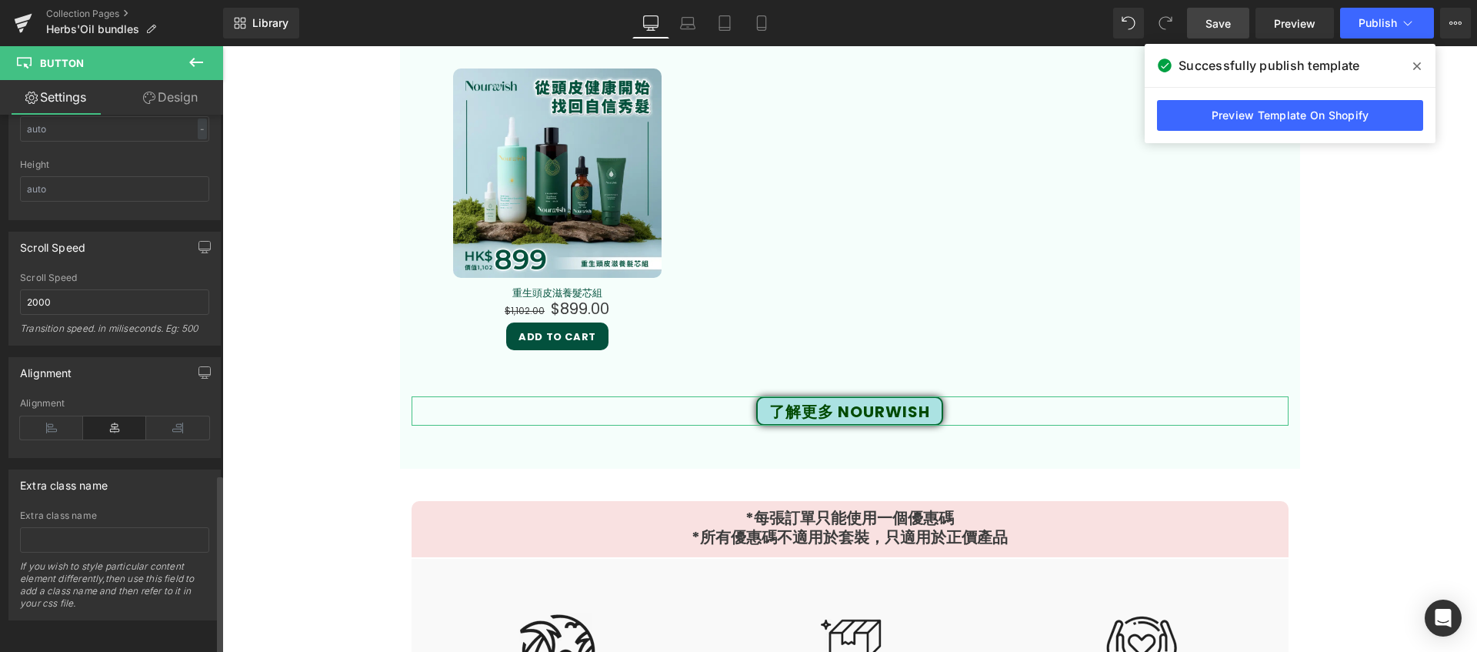
scroll to position [749, 0]
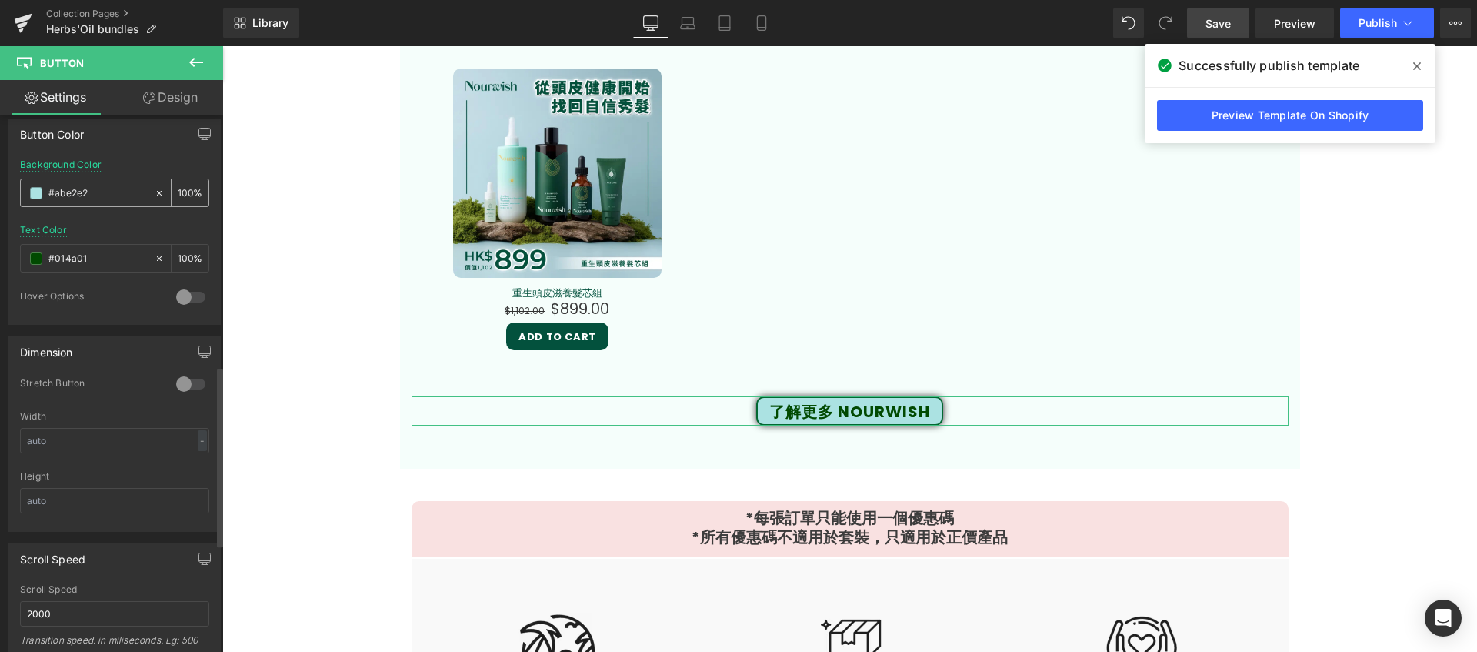
click at [154, 190] on icon at bounding box center [159, 193] width 11 height 11
type input "none"
type input "0"
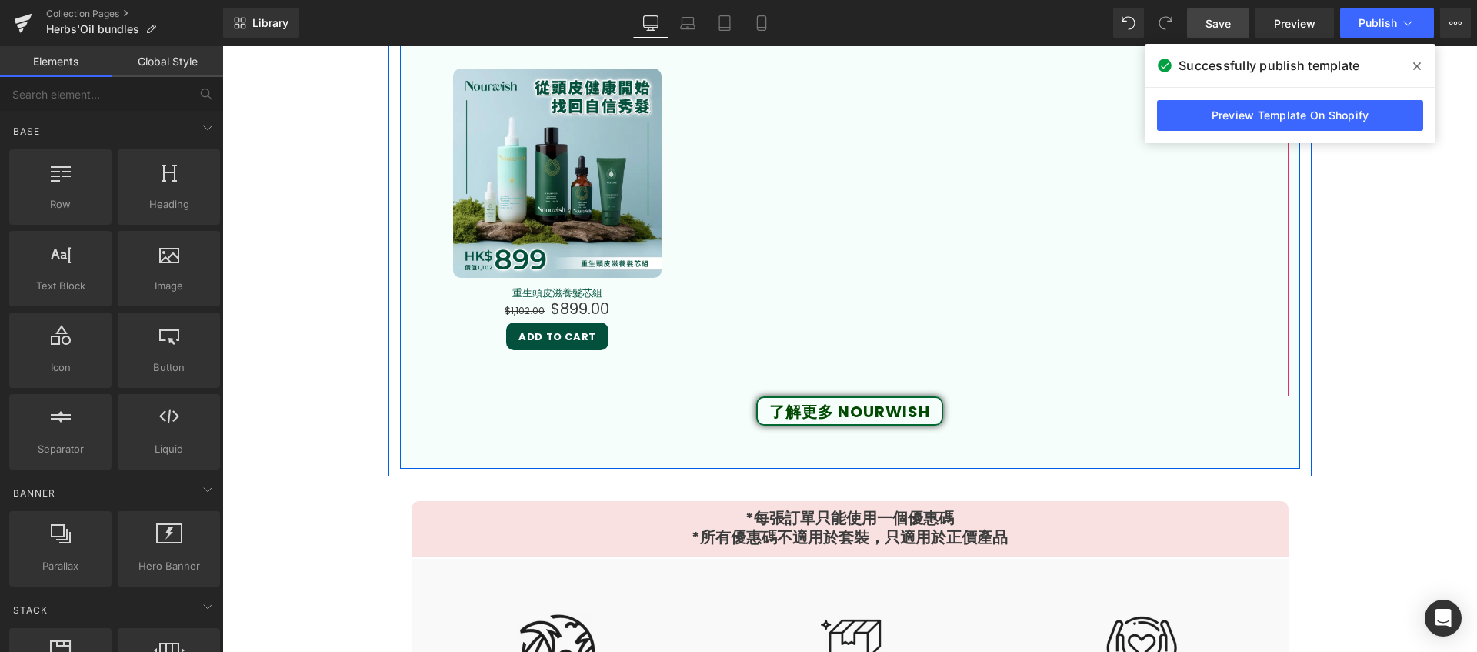
click at [1034, 371] on div "Sale Off (P) Image Airy Glow水感養髮套裝【重磅裝】 (P) Title $1,330.00 $1,099.00 (P) Price" at bounding box center [850, 46] width 877 height 656
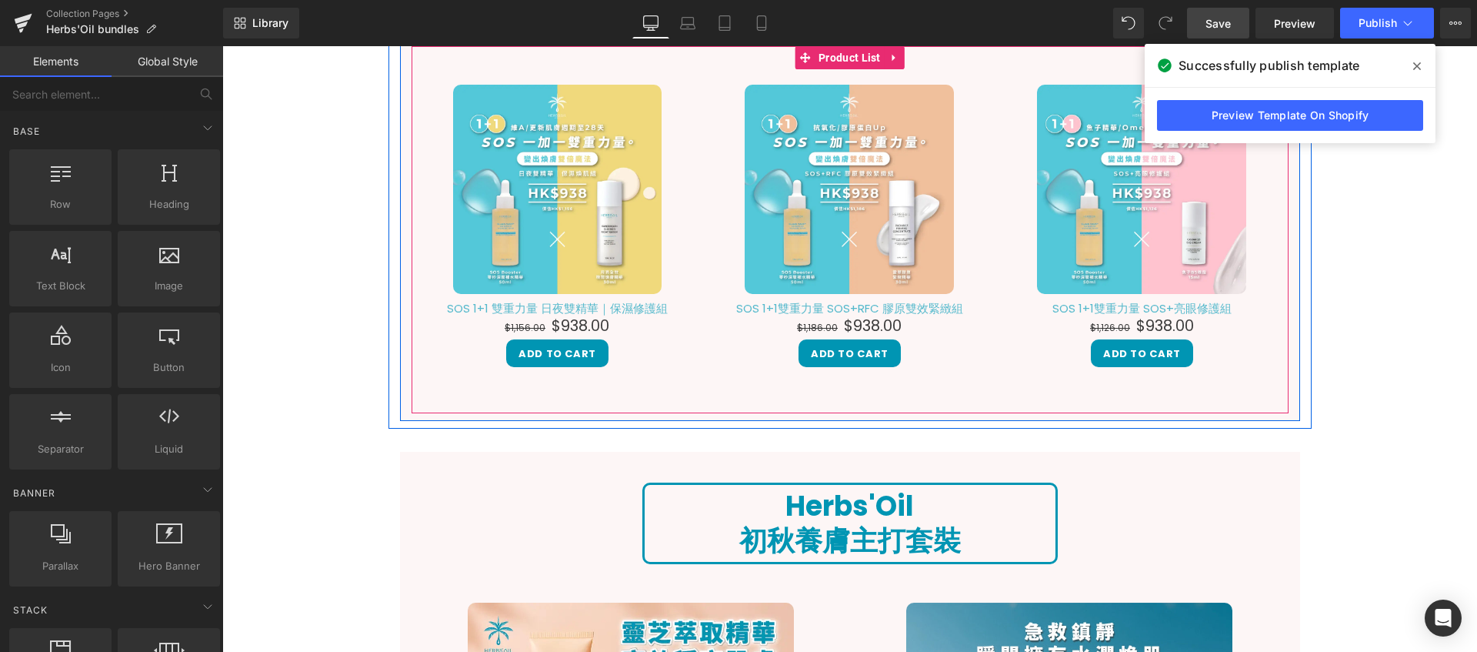
scroll to position [1646, 0]
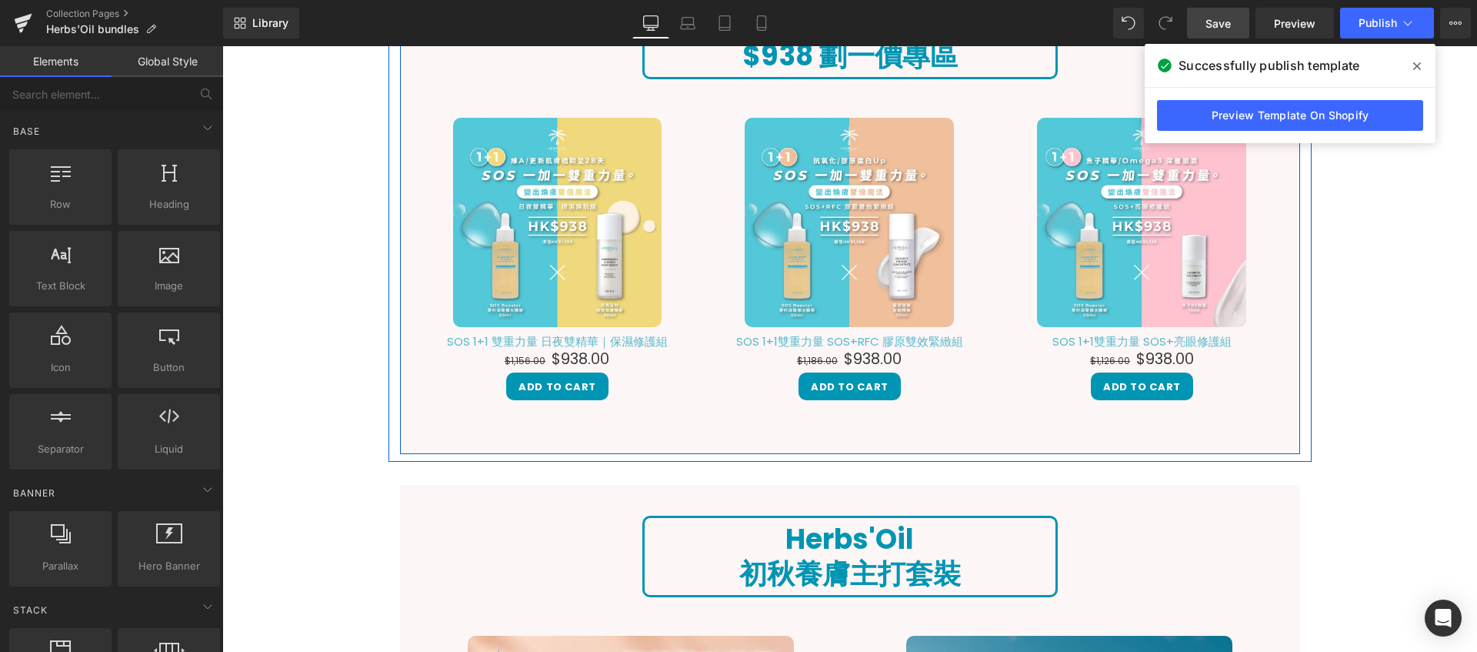
click at [962, 64] on h1 "$938 劃一價專區" at bounding box center [850, 55] width 411 height 35
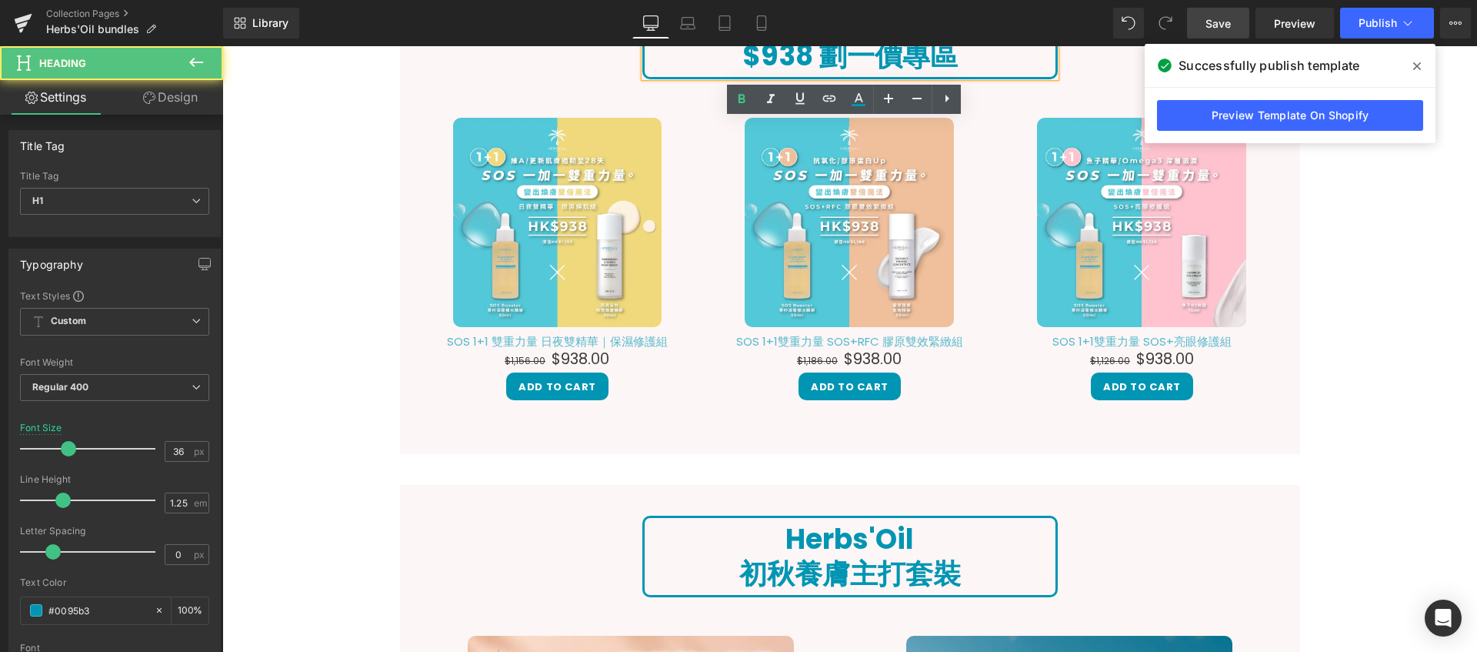
scroll to position [1611, 0]
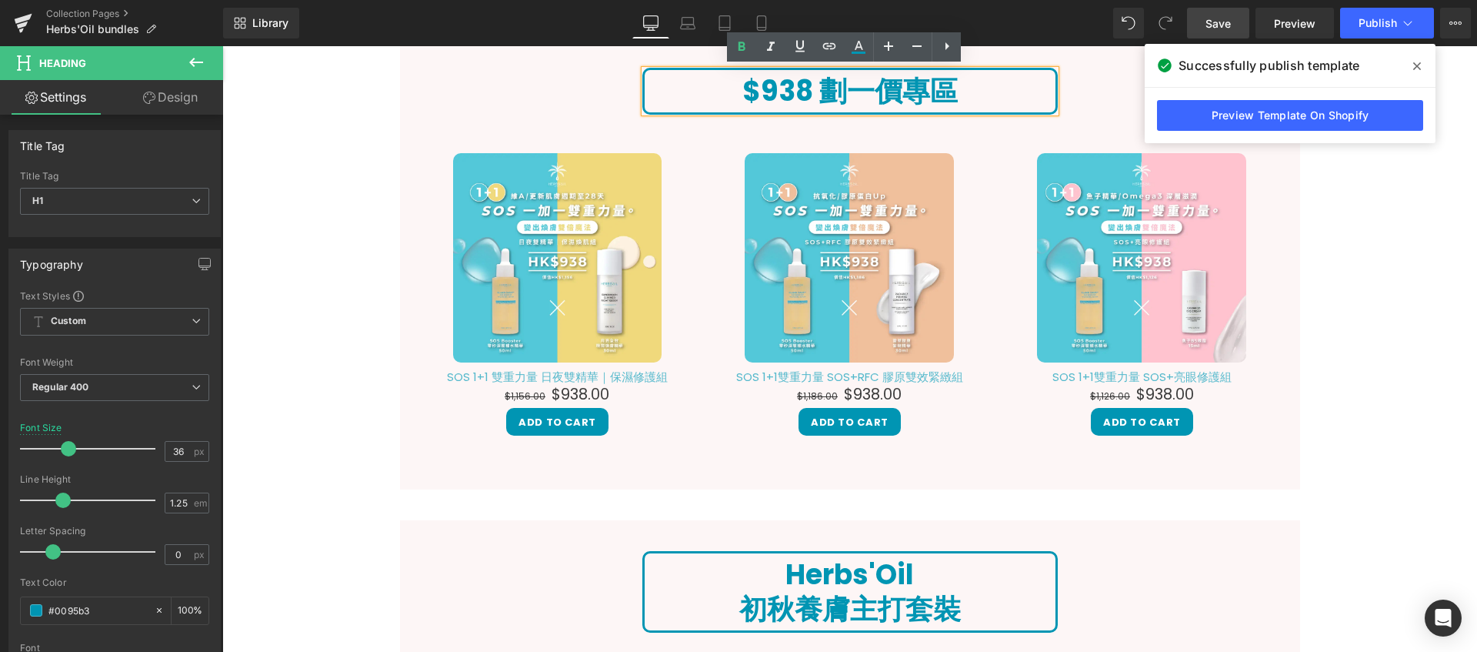
click at [568, 99] on div "$938 劃一價專區 Heading Sale Off (P) Image SOS 1+1 雙重力量 日夜雙精華｜保濕修護組 (P) Title $1,156…" at bounding box center [850, 271] width 900 height 422
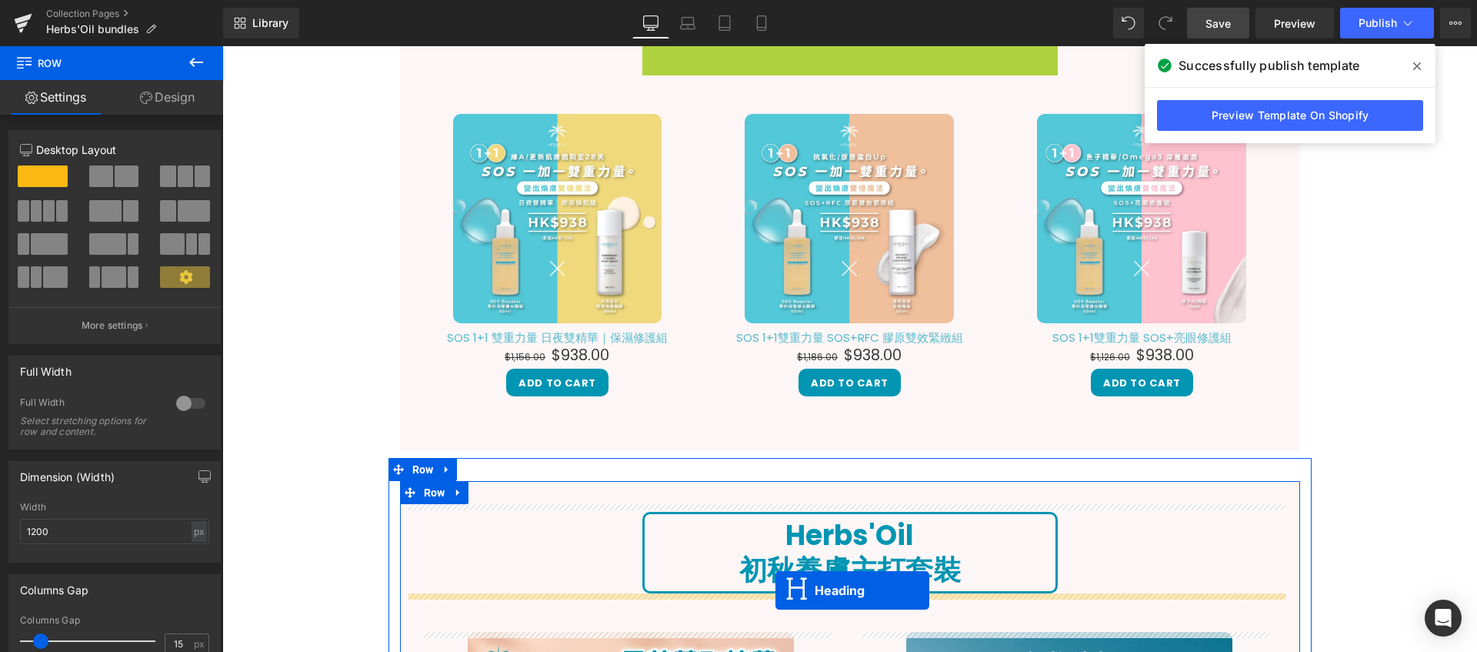
scroll to position [1659, 0]
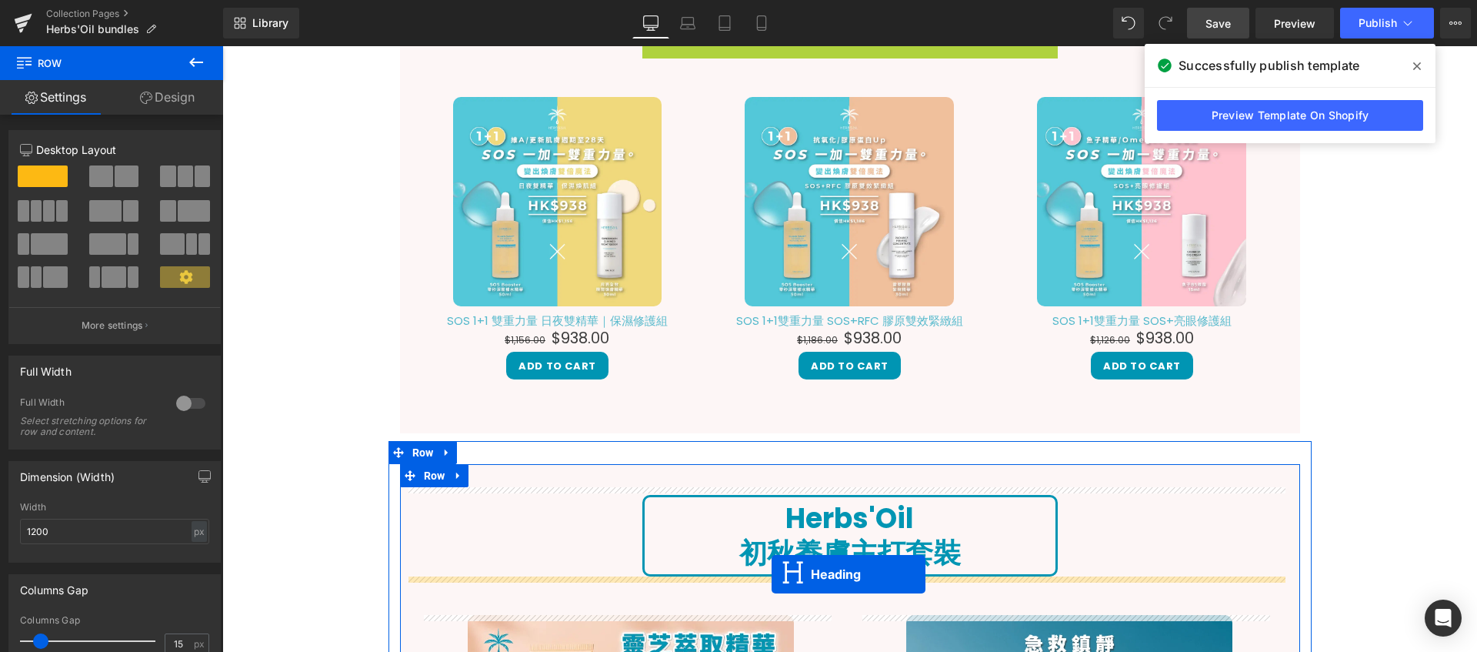
drag, startPoint x: 809, startPoint y: 92, endPoint x: 772, endPoint y: 574, distance: 483.8
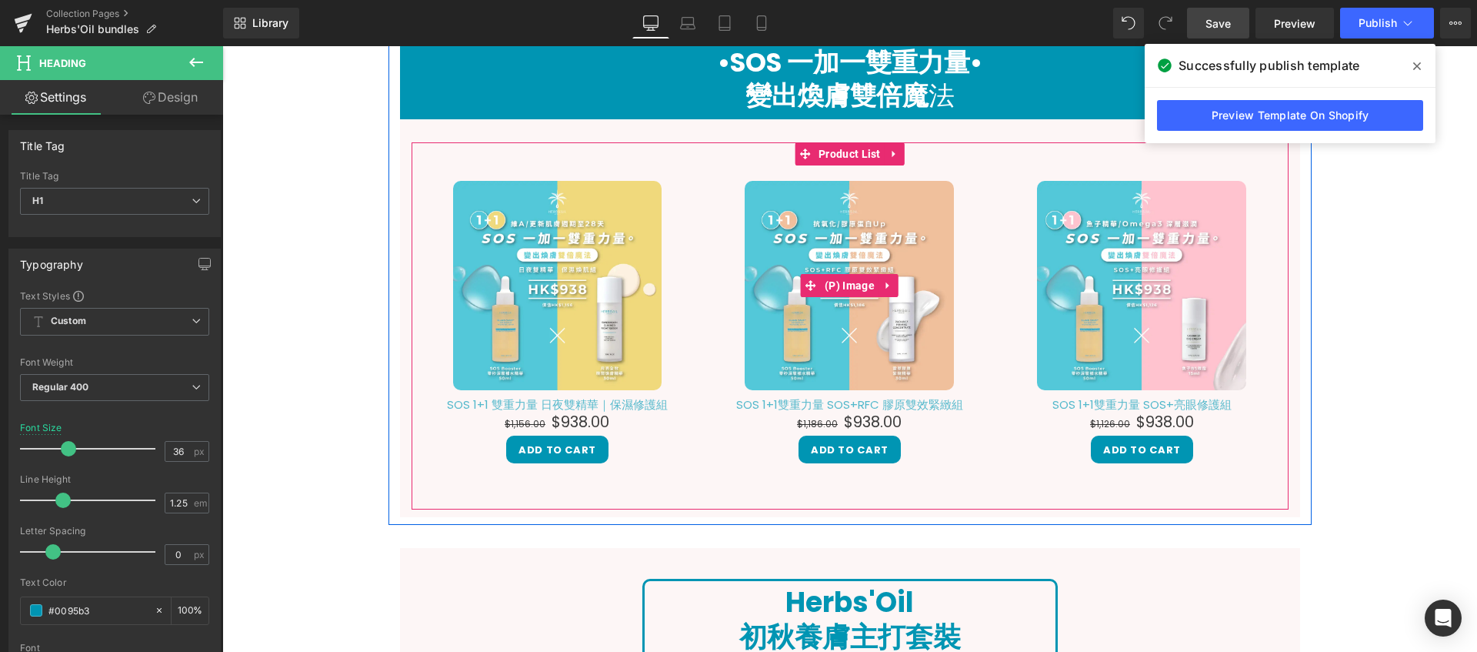
scroll to position [1292, 0]
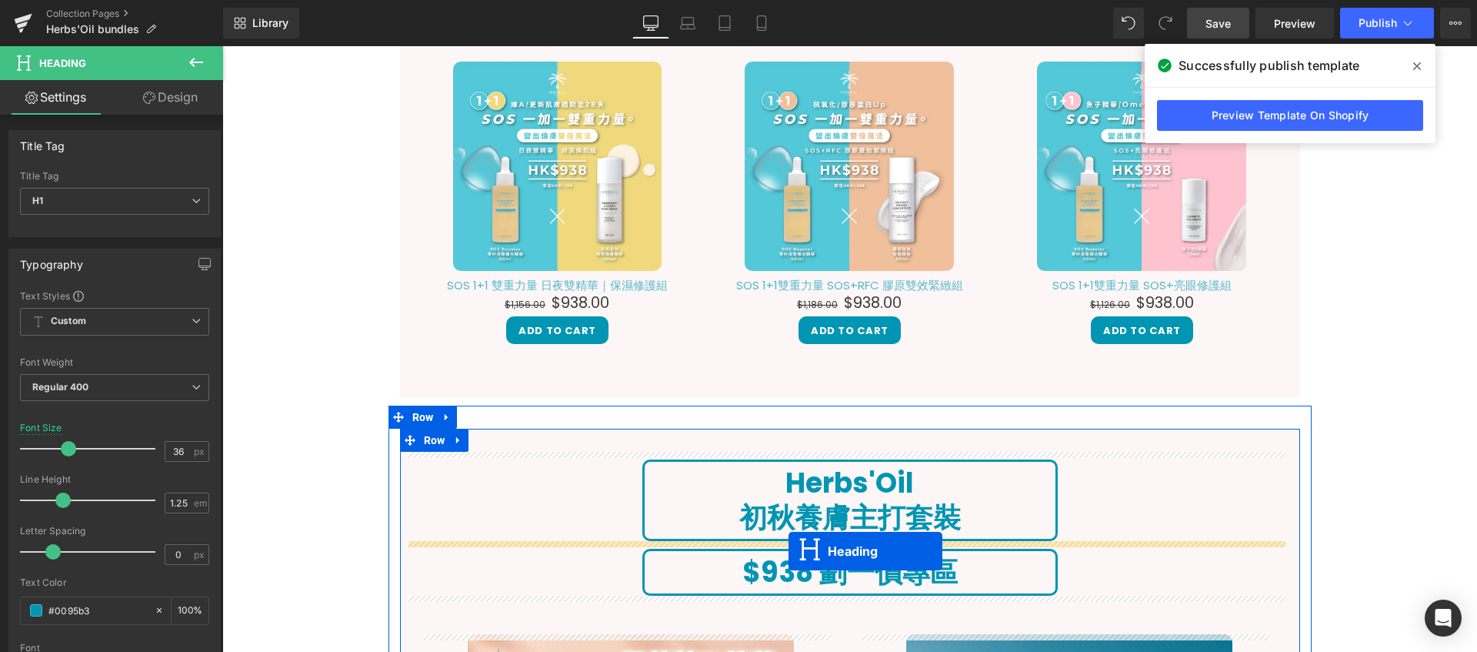
drag, startPoint x: 809, startPoint y: 318, endPoint x: 789, endPoint y: 551, distance: 234.0
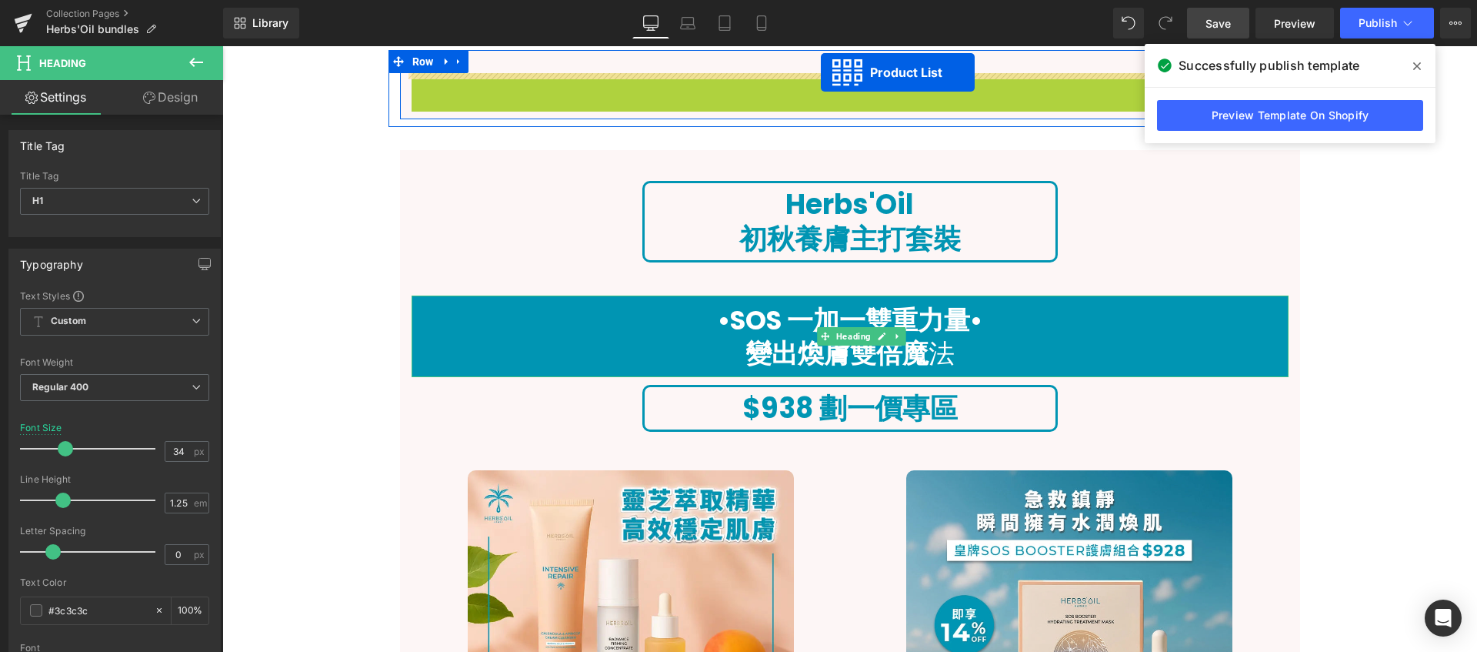
scroll to position [1468, 0]
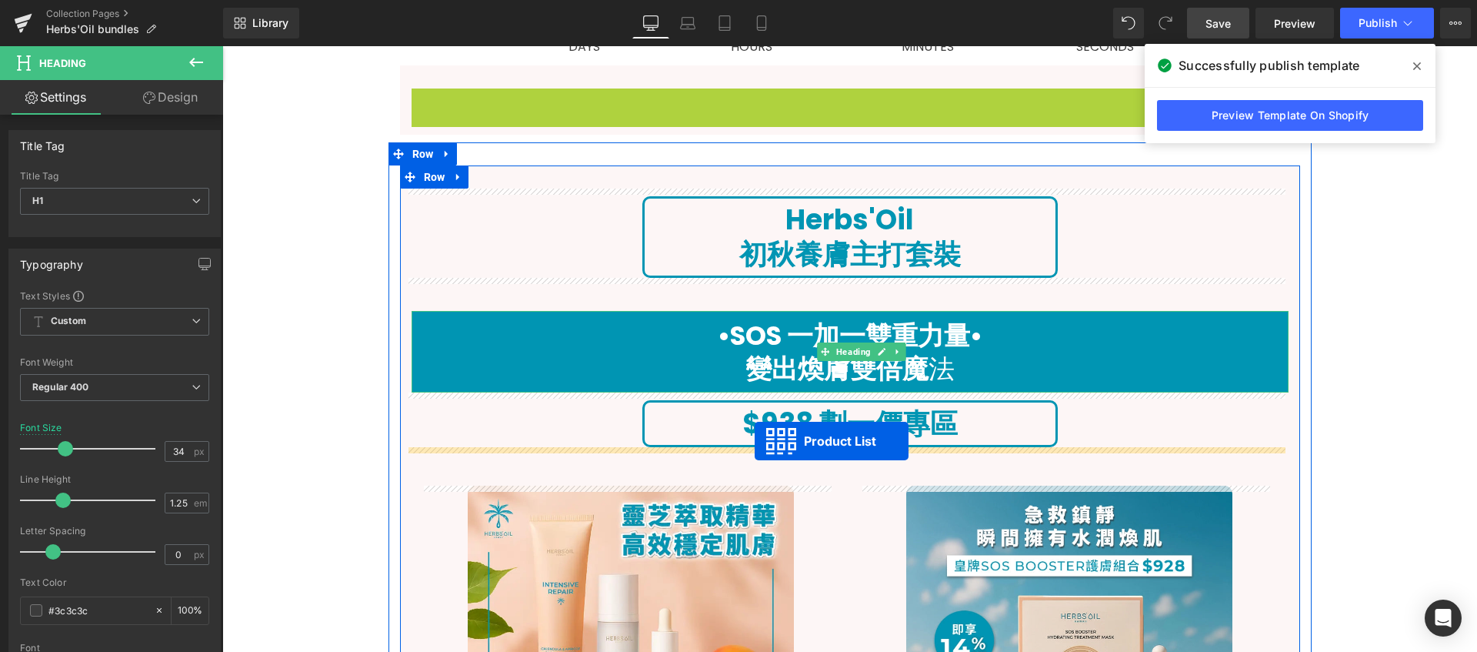
drag, startPoint x: 834, startPoint y: 52, endPoint x: 755, endPoint y: 441, distance: 397.3
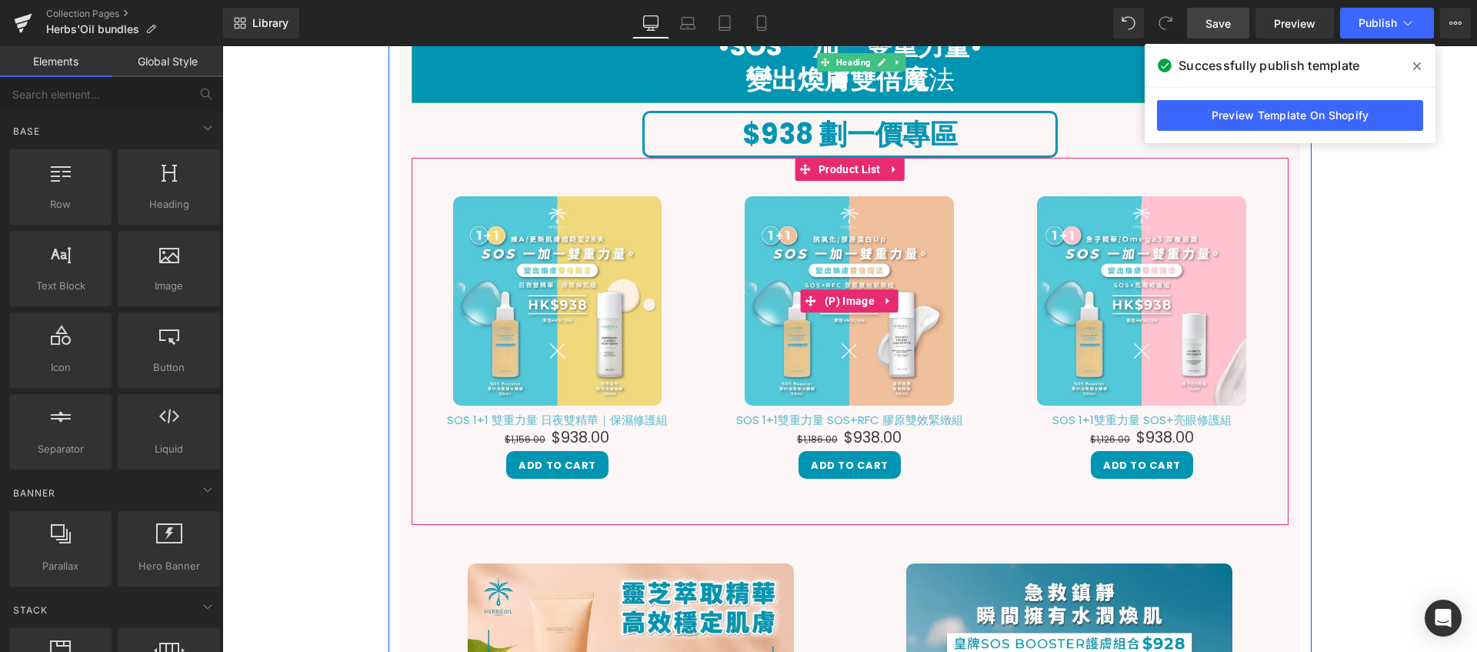
scroll to position [1579, 0]
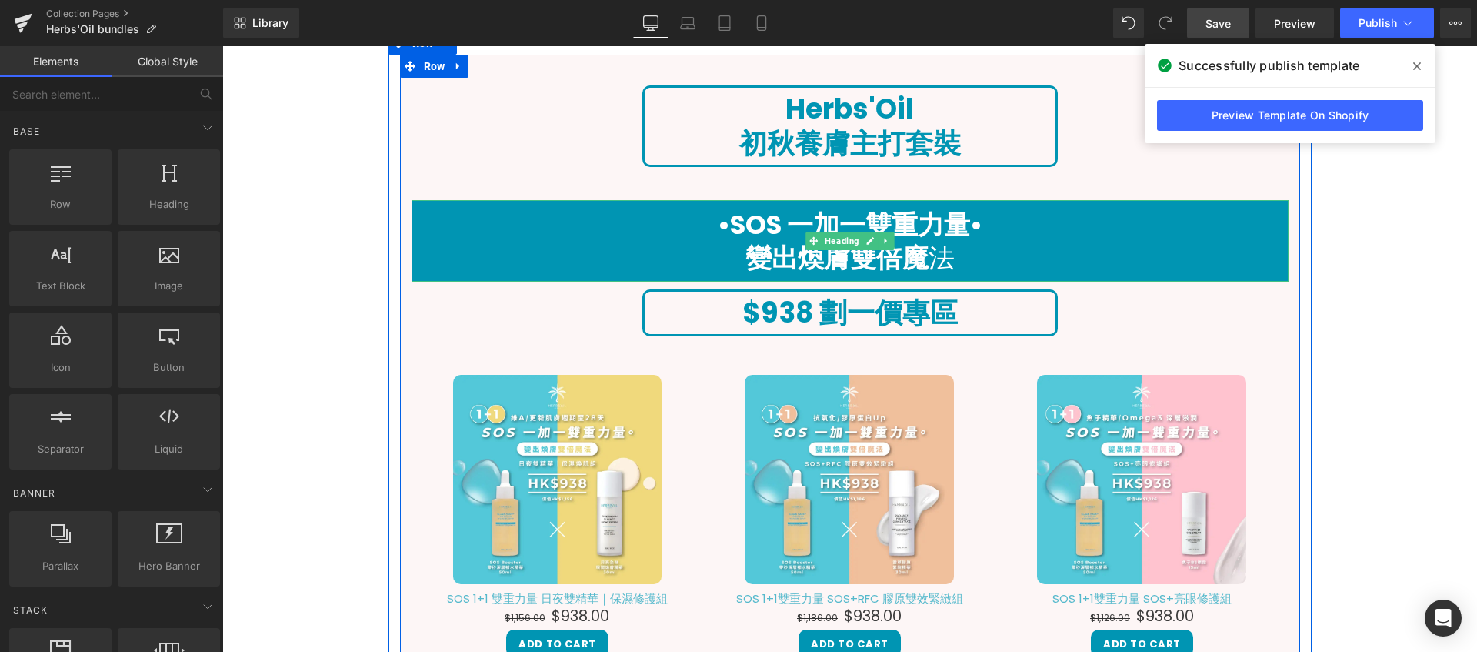
click at [635, 220] on h1 "•SOS 一加一雙重力量•" at bounding box center [850, 224] width 877 height 33
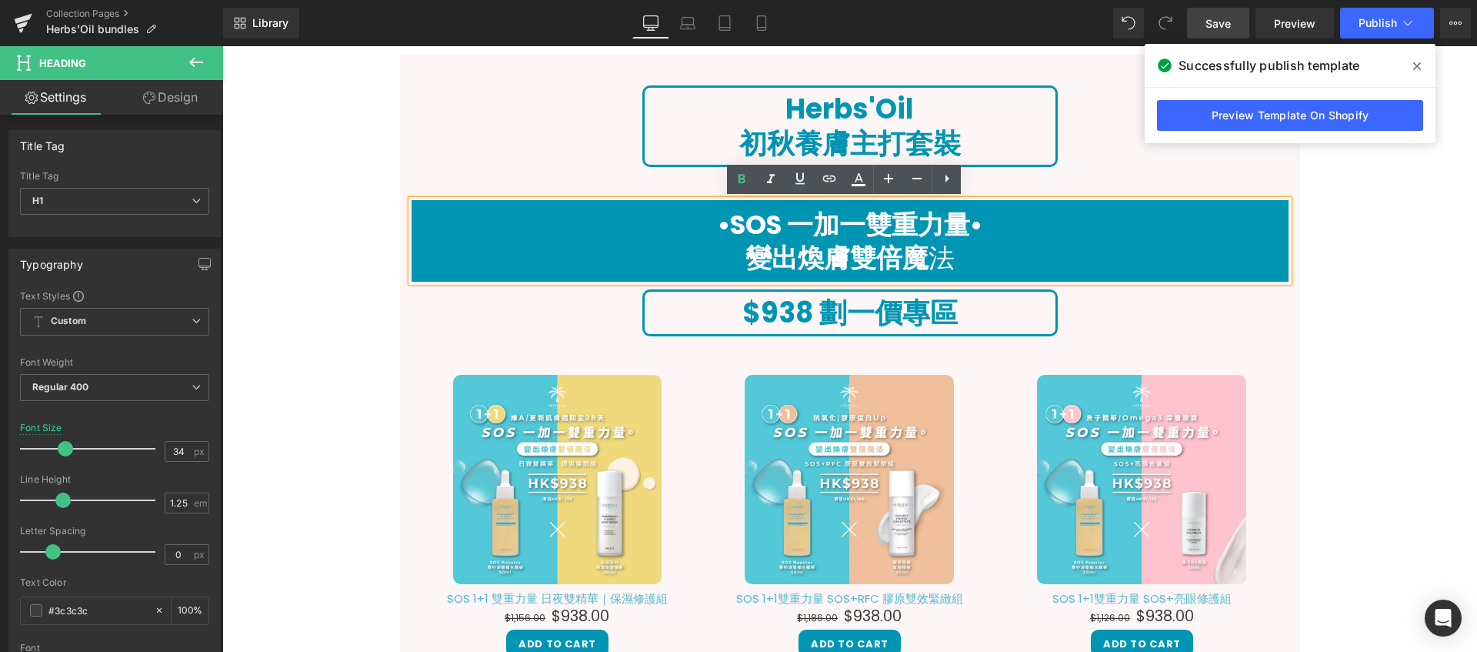
click at [537, 182] on div "Herbs'Oil 初秋養膚主打套裝 Heading •SOS 一加一雙重力量• 變出煥膚雙倍魔 法 Heading $938 劃一價專區 Heading S…" at bounding box center [850, 632] width 900 height 1109
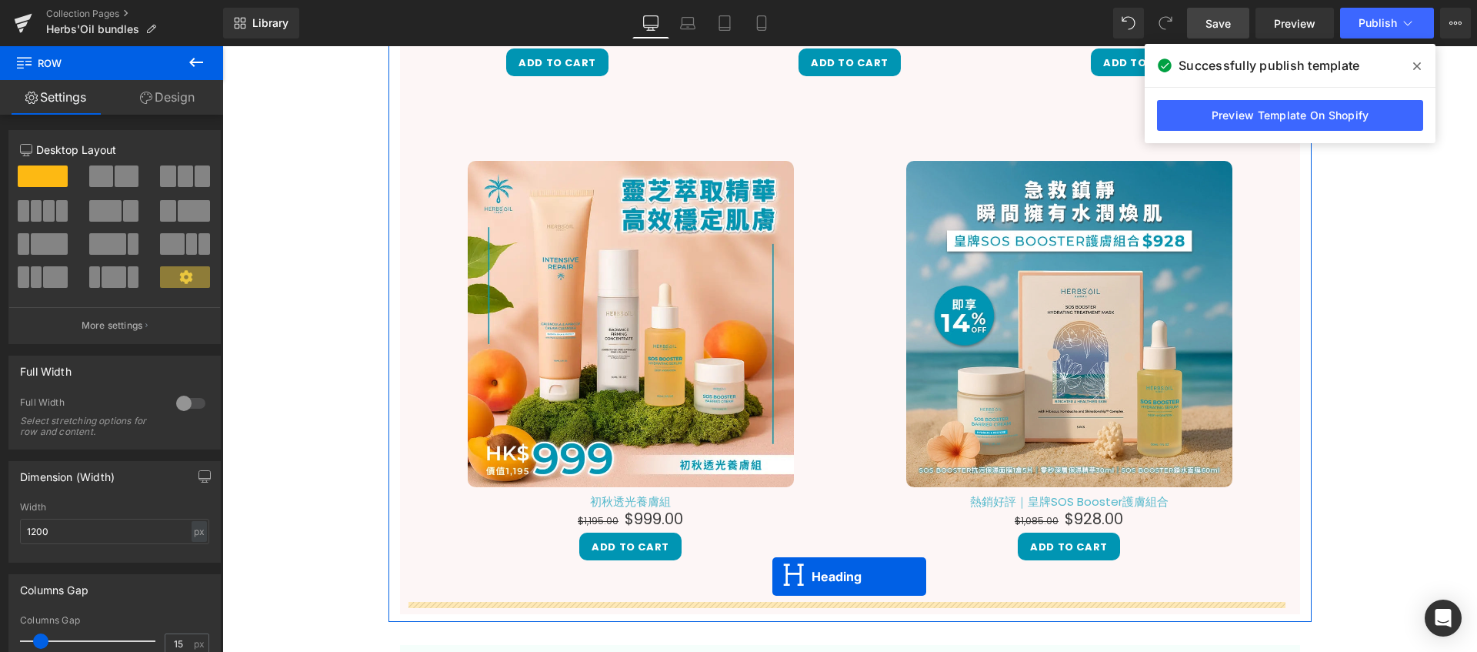
scroll to position [2135, 0]
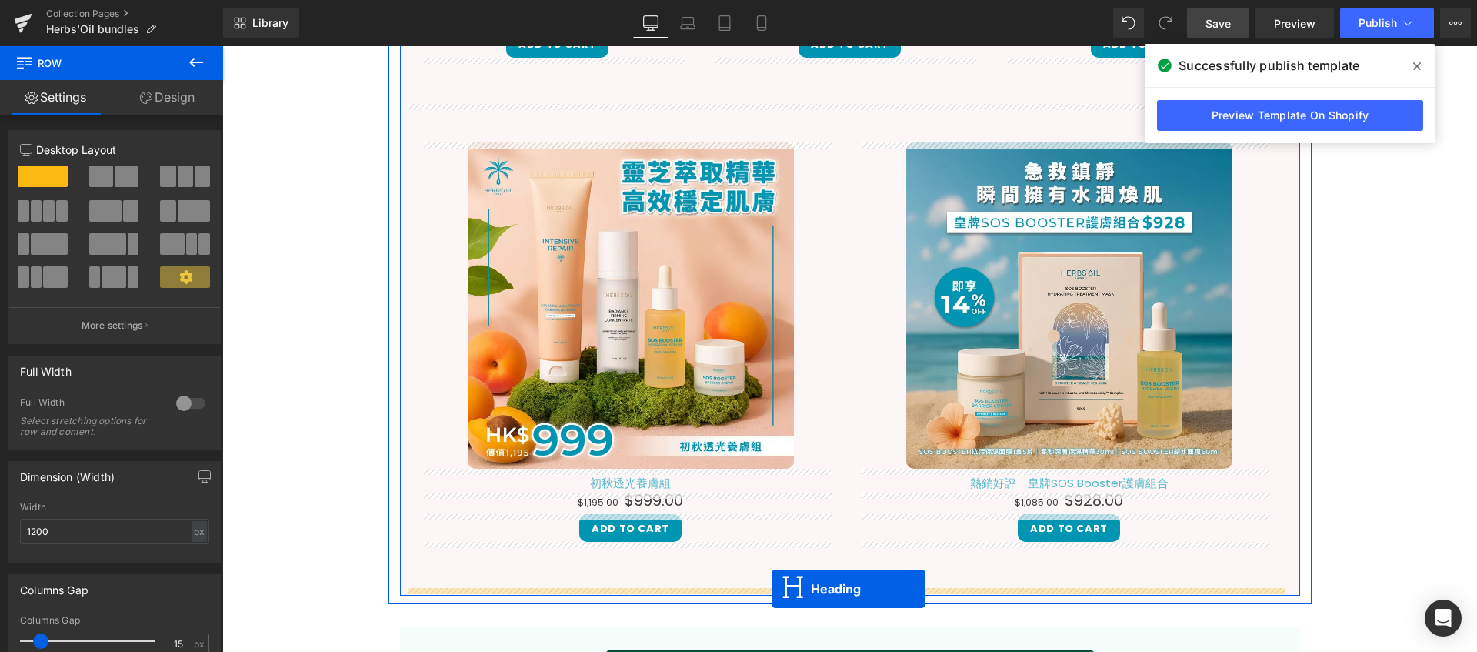
drag, startPoint x: 812, startPoint y: 239, endPoint x: 772, endPoint y: 589, distance: 352.3
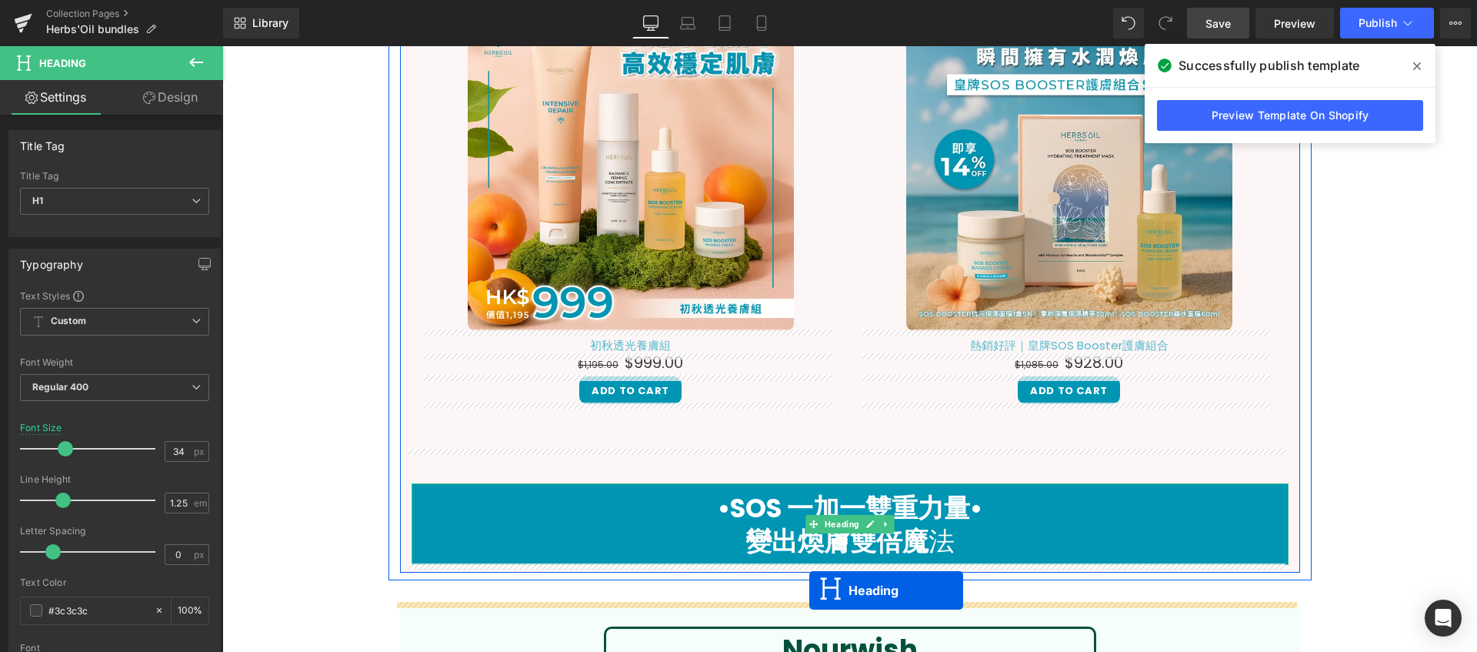
scroll to position [2208, 0]
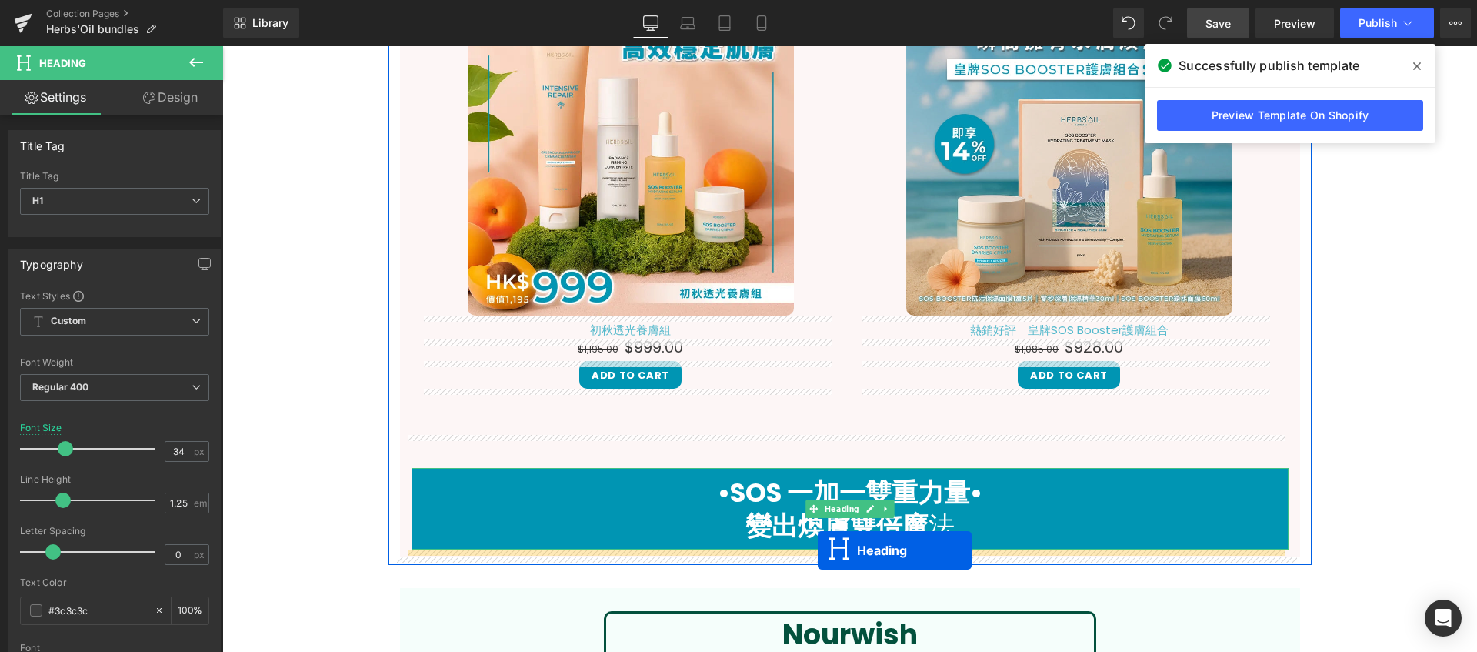
drag, startPoint x: 807, startPoint y: 407, endPoint x: 818, endPoint y: 550, distance: 143.5
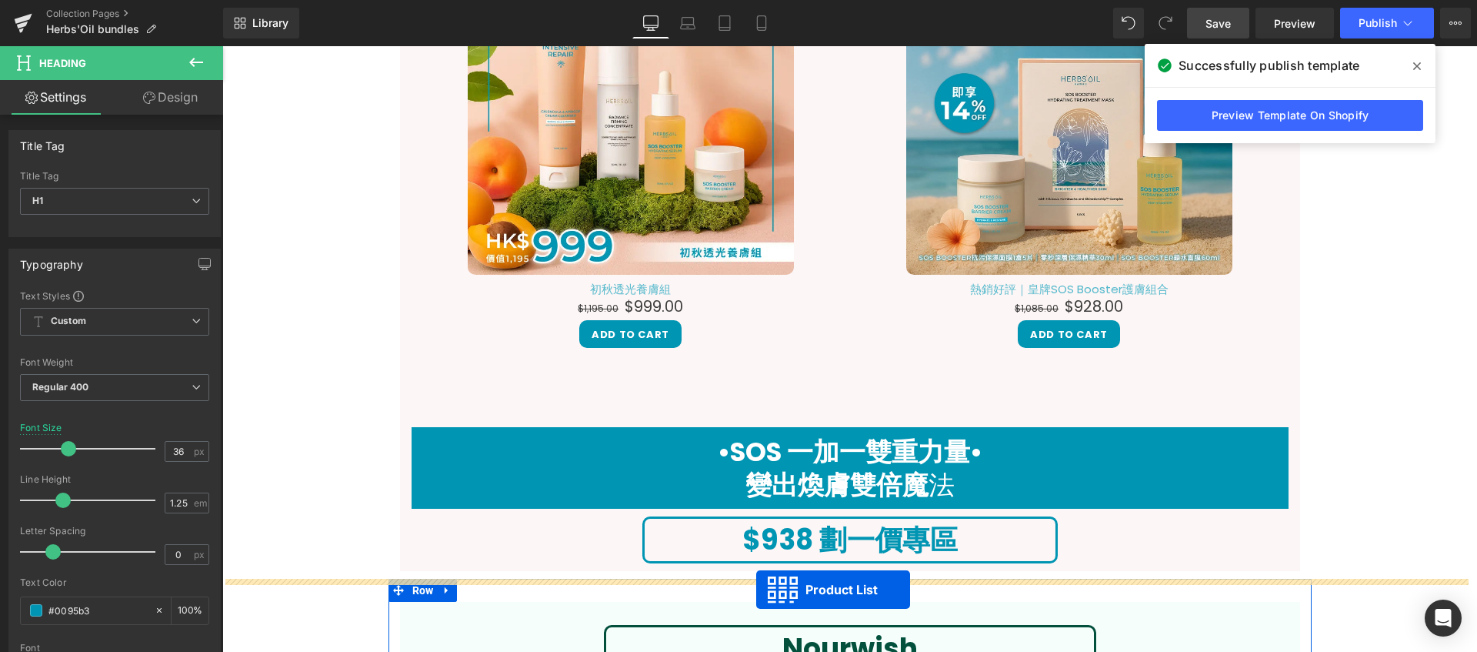
scroll to position [1891, 0]
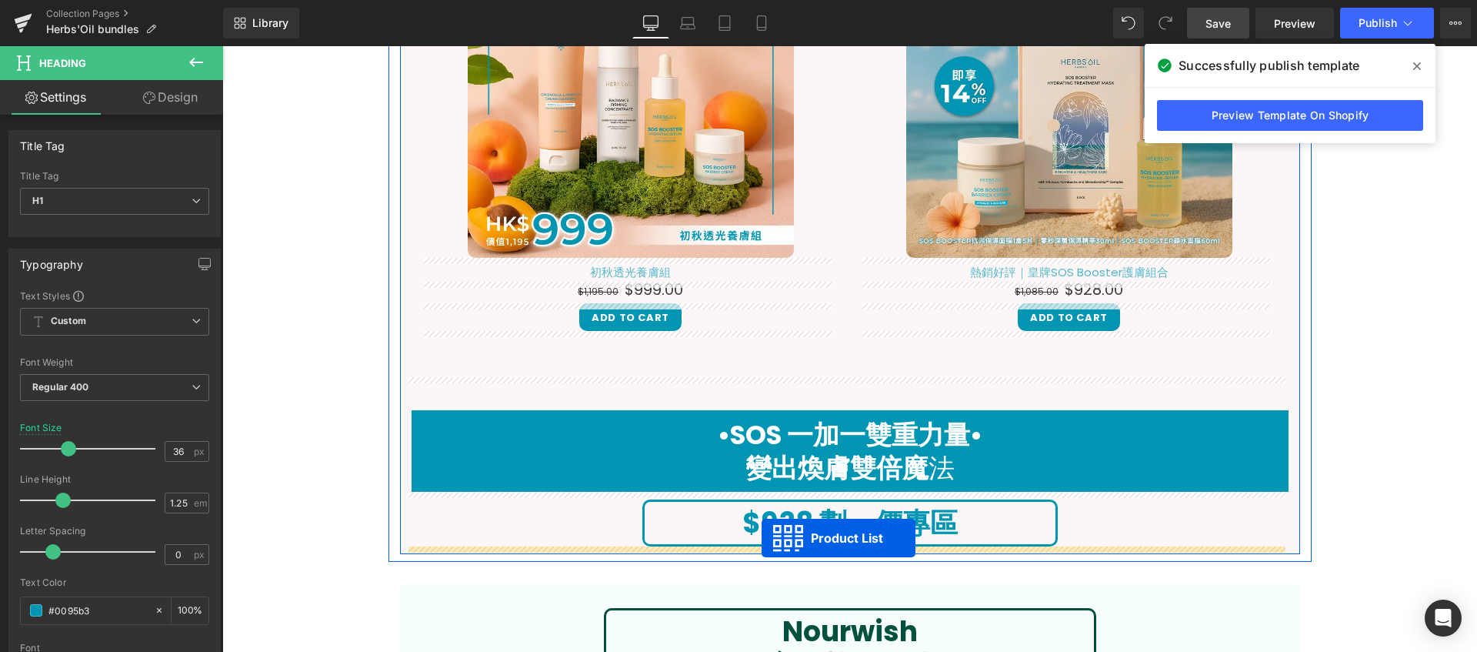
drag, startPoint x: 802, startPoint y: 180, endPoint x: 762, endPoint y: 538, distance: 360.0
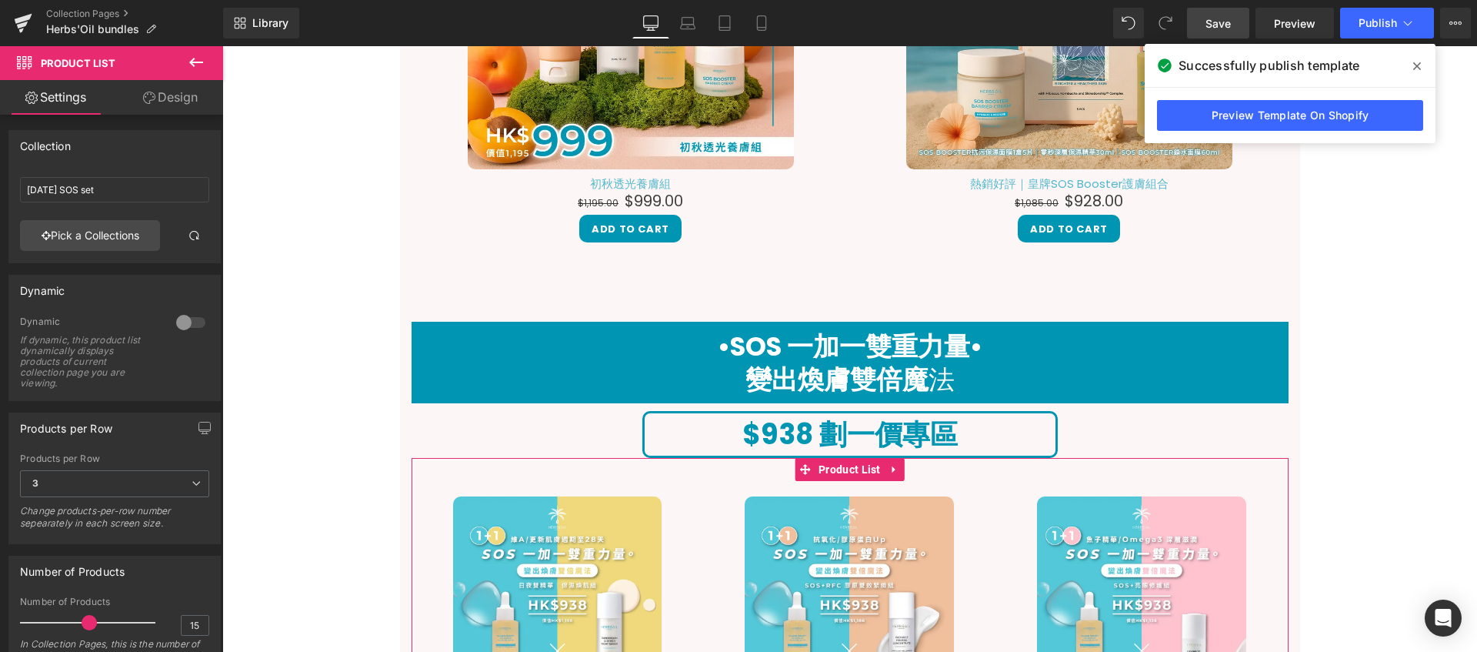
scroll to position [2208, 0]
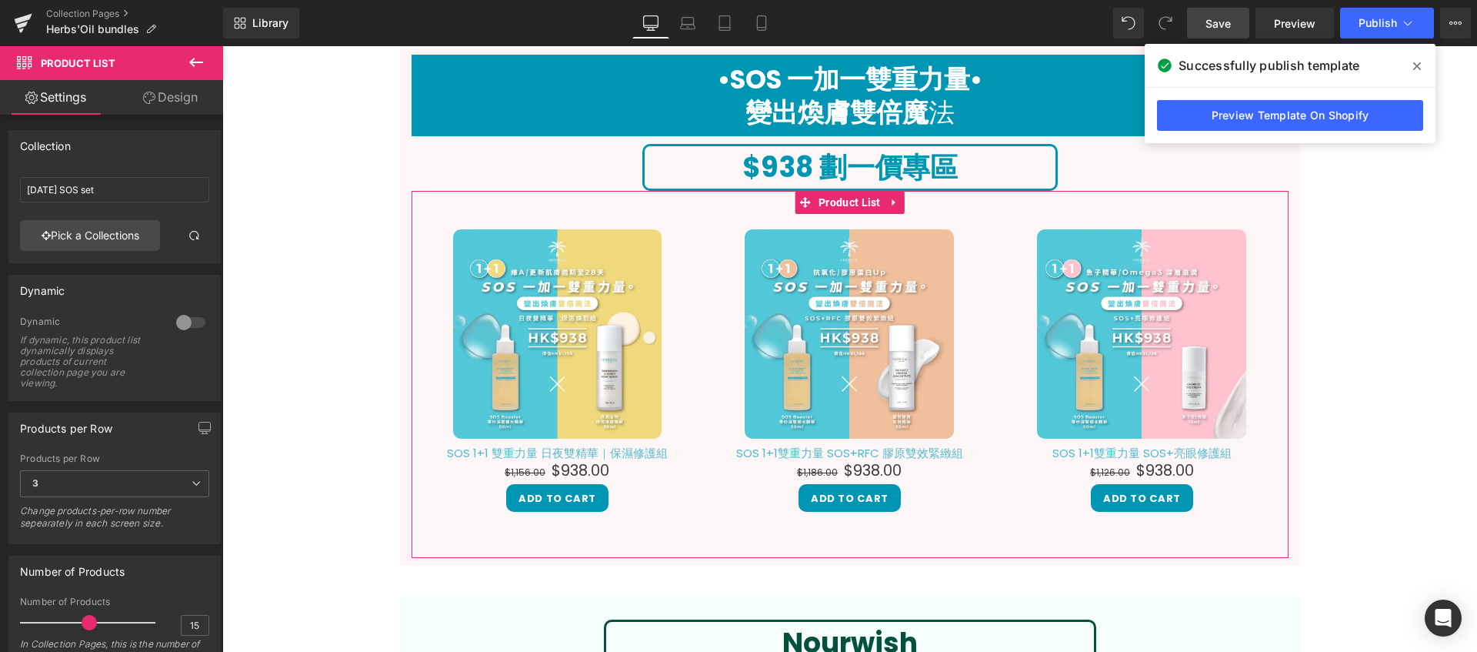
click at [1413, 392] on div "Hero Banner Image 假期還沒到，寵愛自己可以先開始！ Heading Herbs’Oil 精選人氣護膚與養髮套裝，限時優惠登場， 讓你的日常就…" at bounding box center [849, 331] width 1255 height 4729
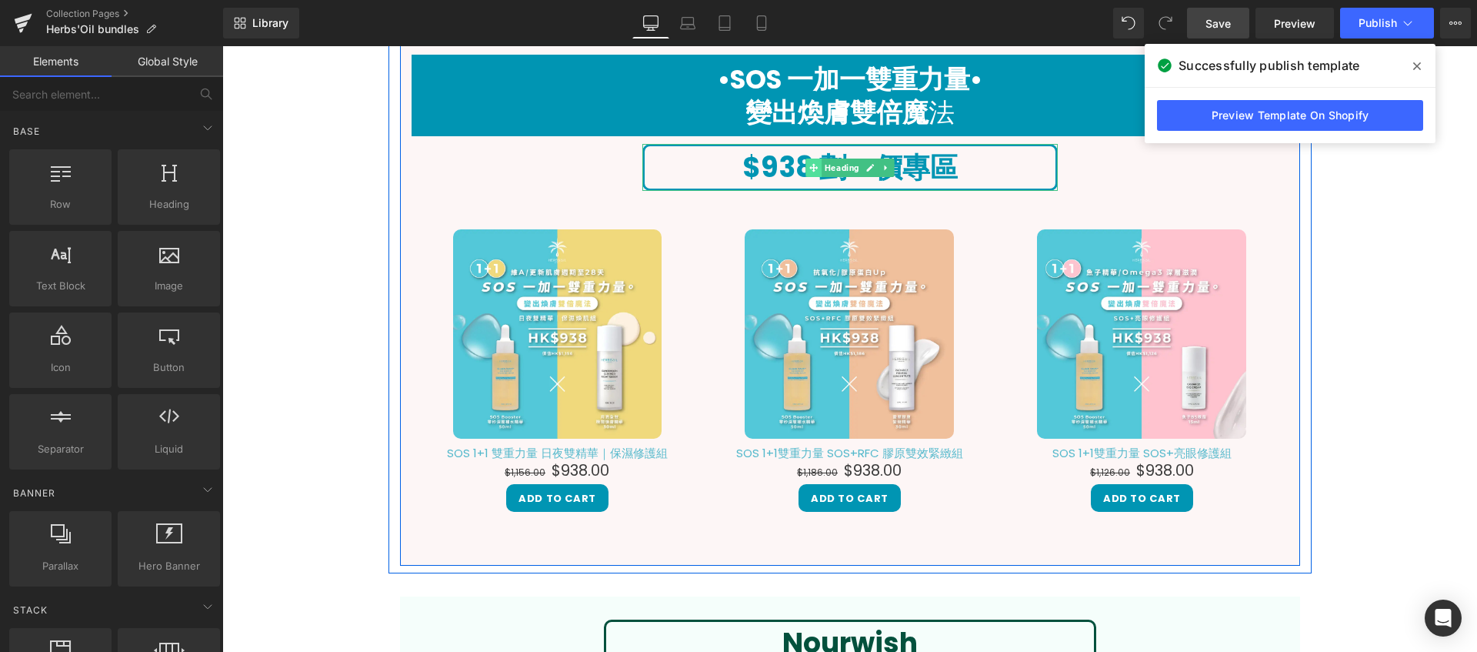
click at [814, 165] on span at bounding box center [814, 167] width 16 height 18
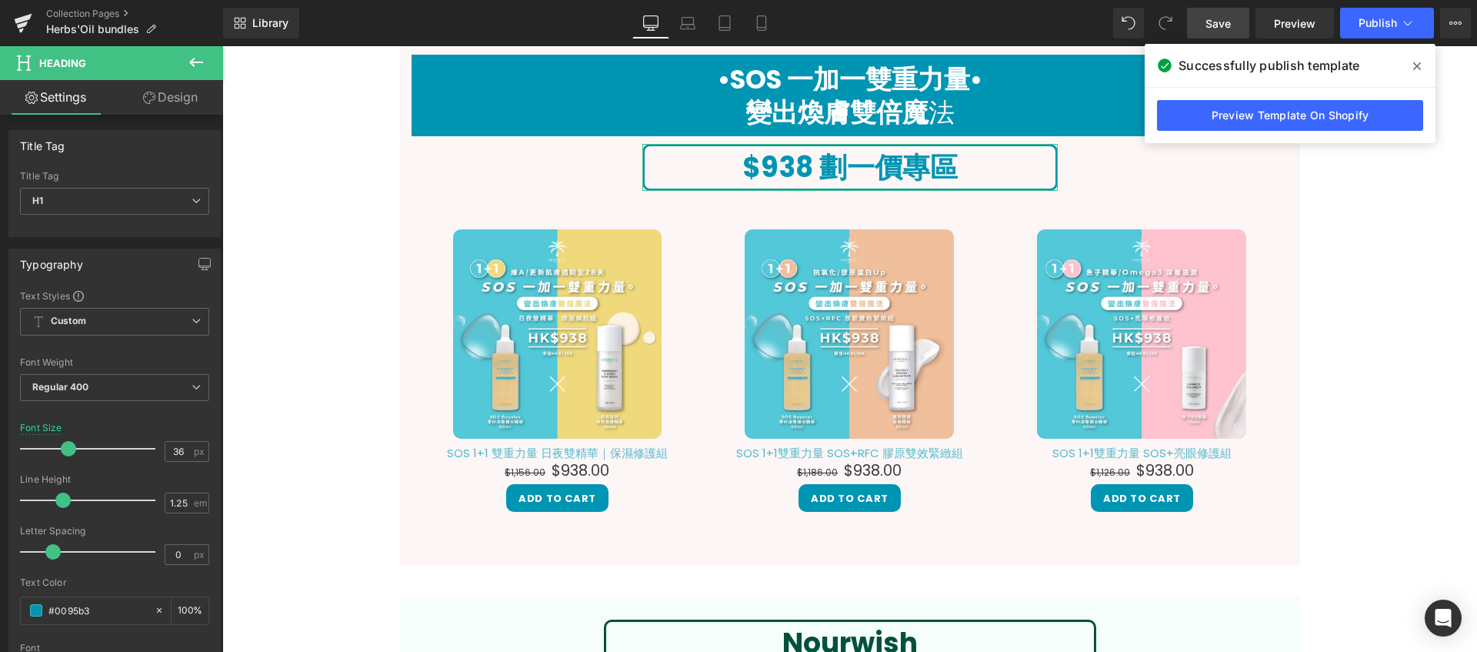
click at [197, 88] on link "Design" at bounding box center [171, 97] width 112 height 35
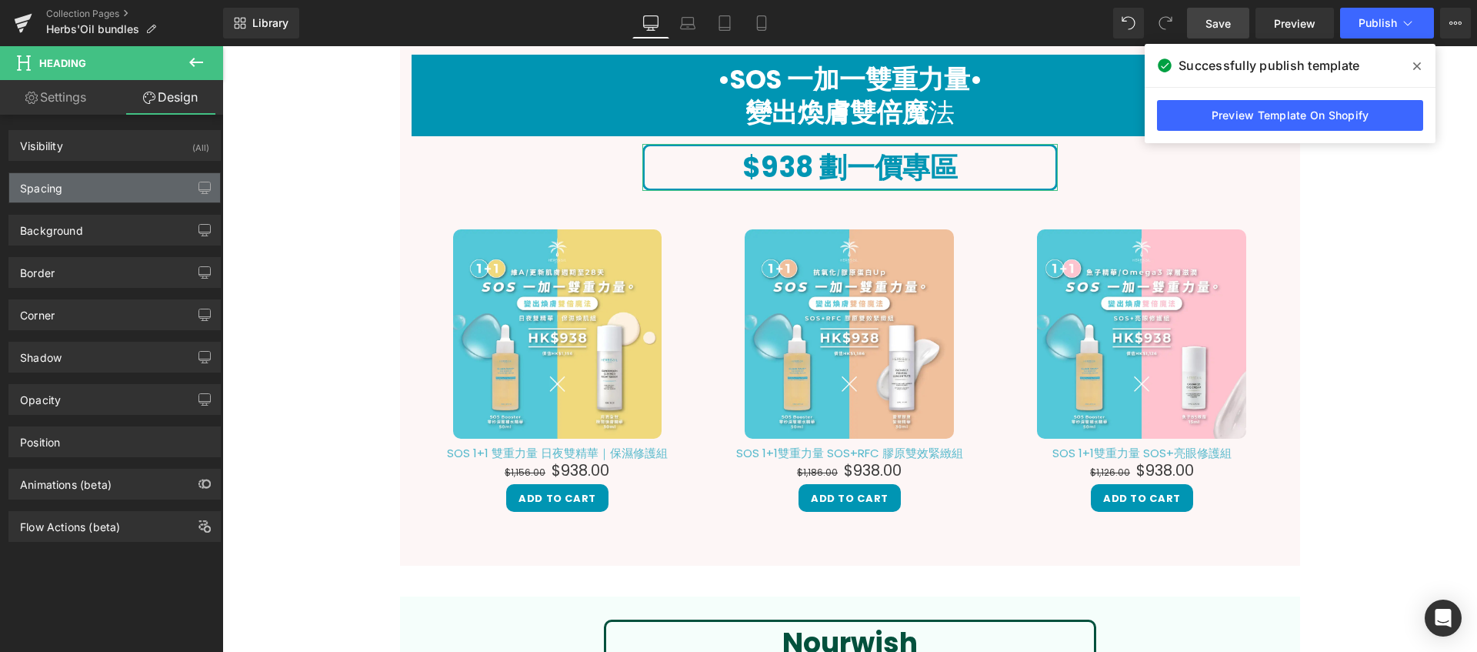
click at [170, 176] on div "Spacing" at bounding box center [114, 187] width 211 height 29
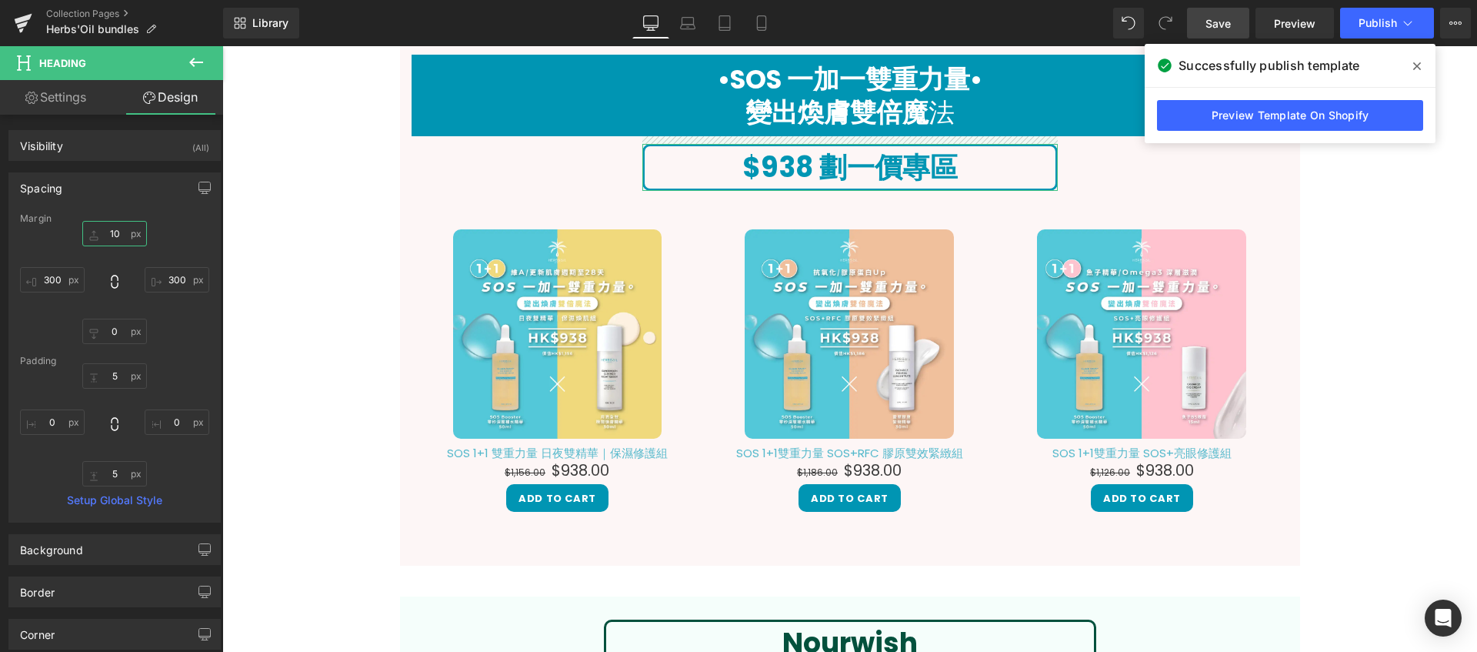
click at [118, 230] on input "10" at bounding box center [114, 233] width 65 height 25
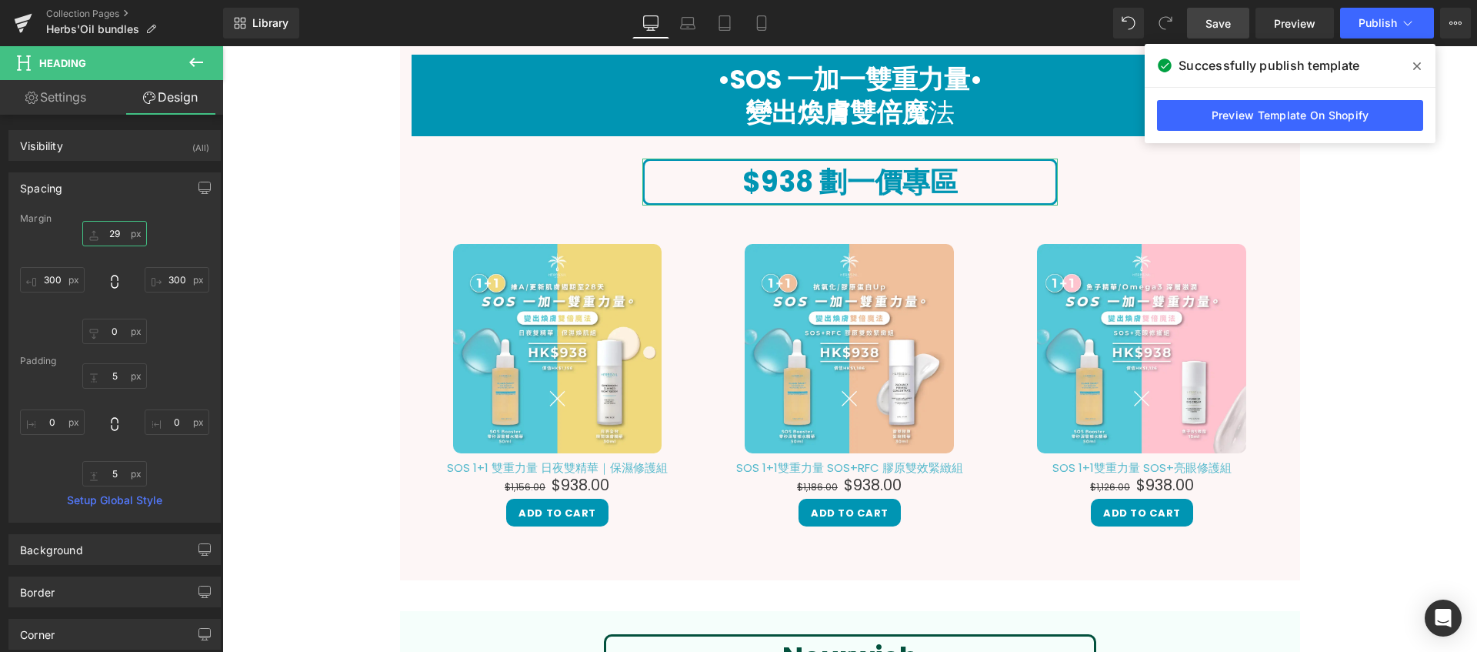
type input "30"
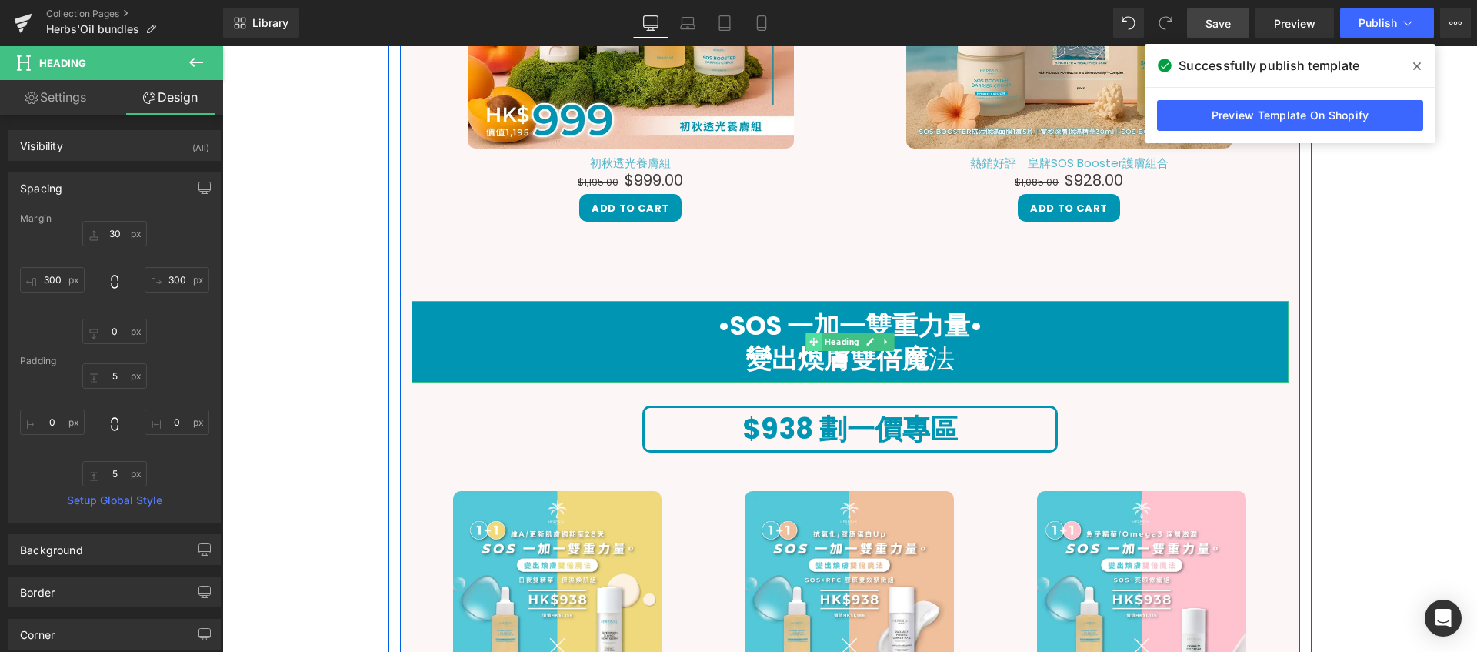
click at [809, 339] on icon at bounding box center [813, 342] width 8 height 8
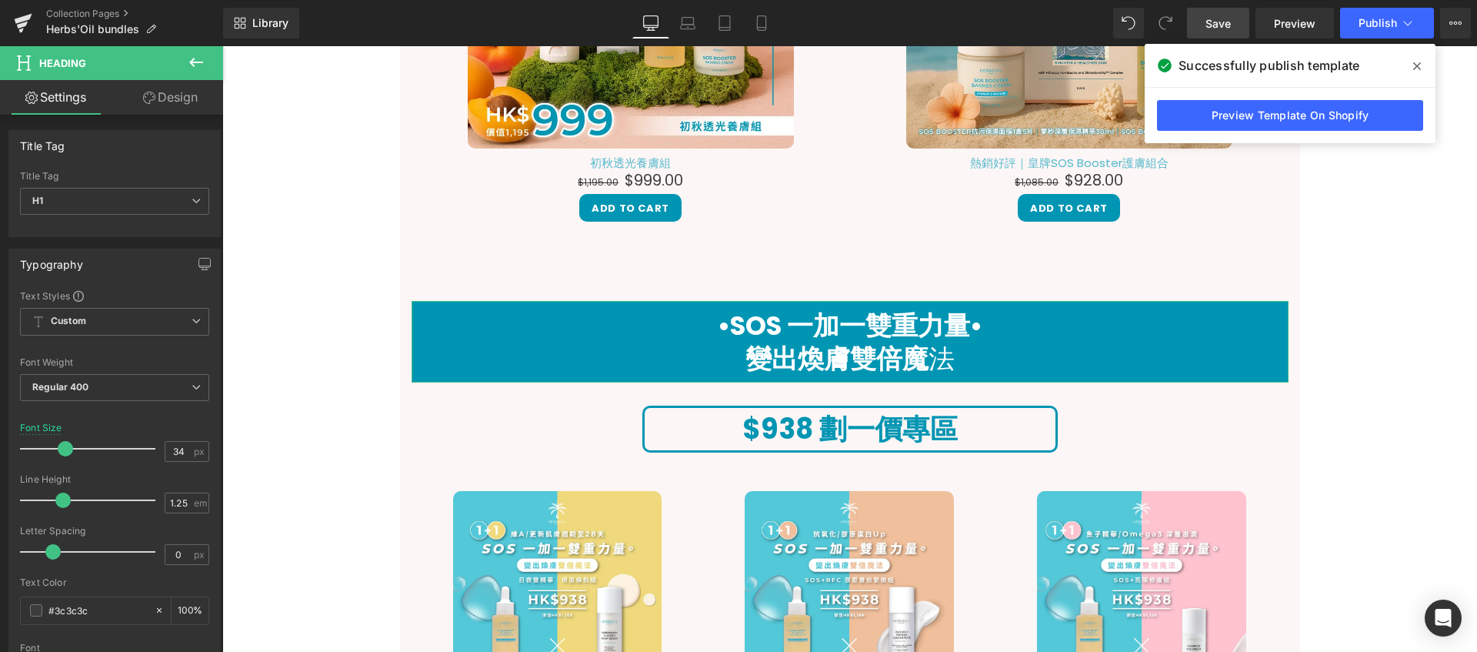
click at [195, 100] on link "Design" at bounding box center [171, 97] width 112 height 35
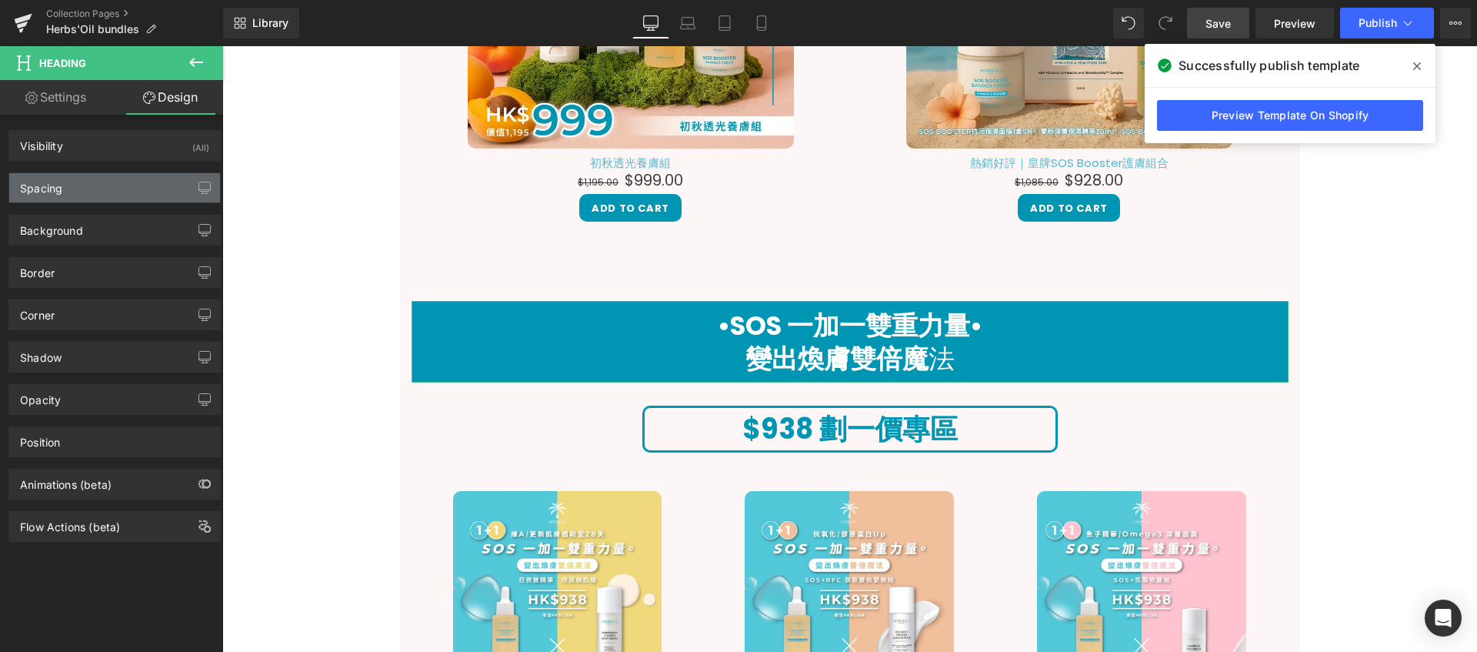
click at [115, 186] on div "Spacing" at bounding box center [114, 187] width 211 height 29
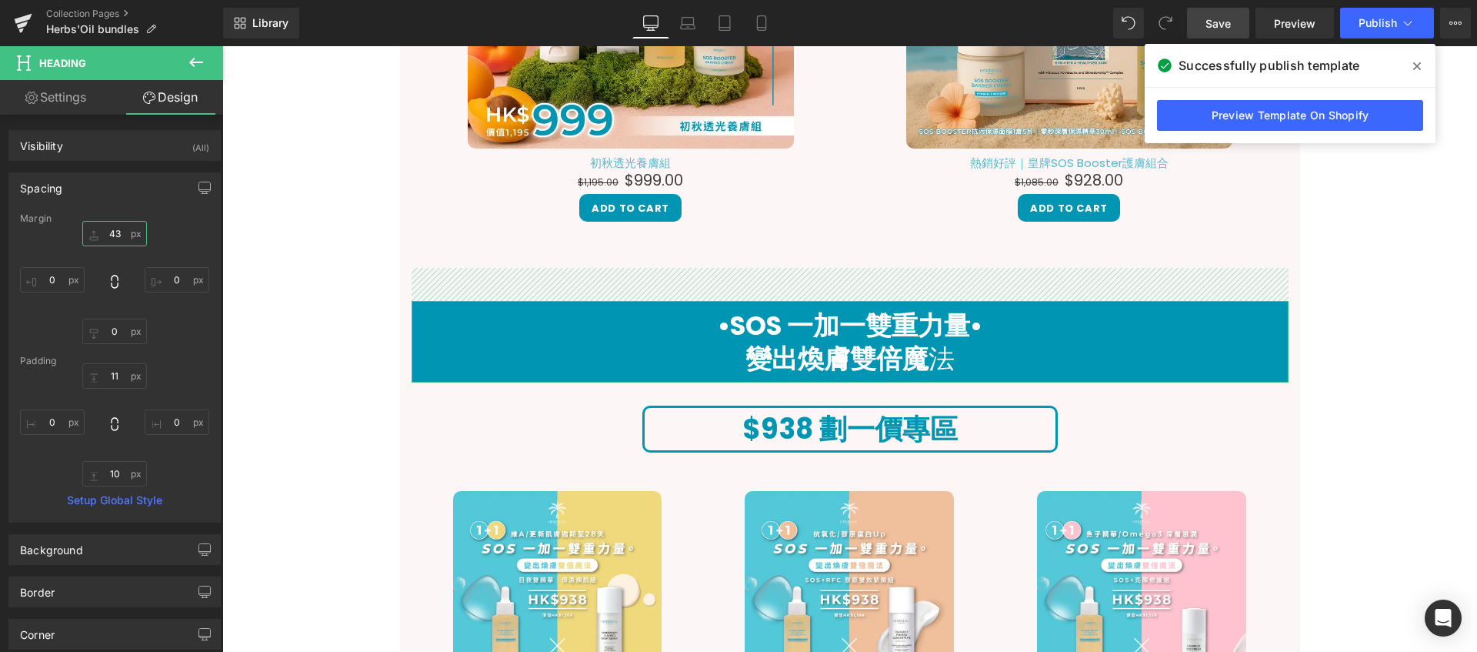
click at [122, 235] on input "43" at bounding box center [114, 233] width 65 height 25
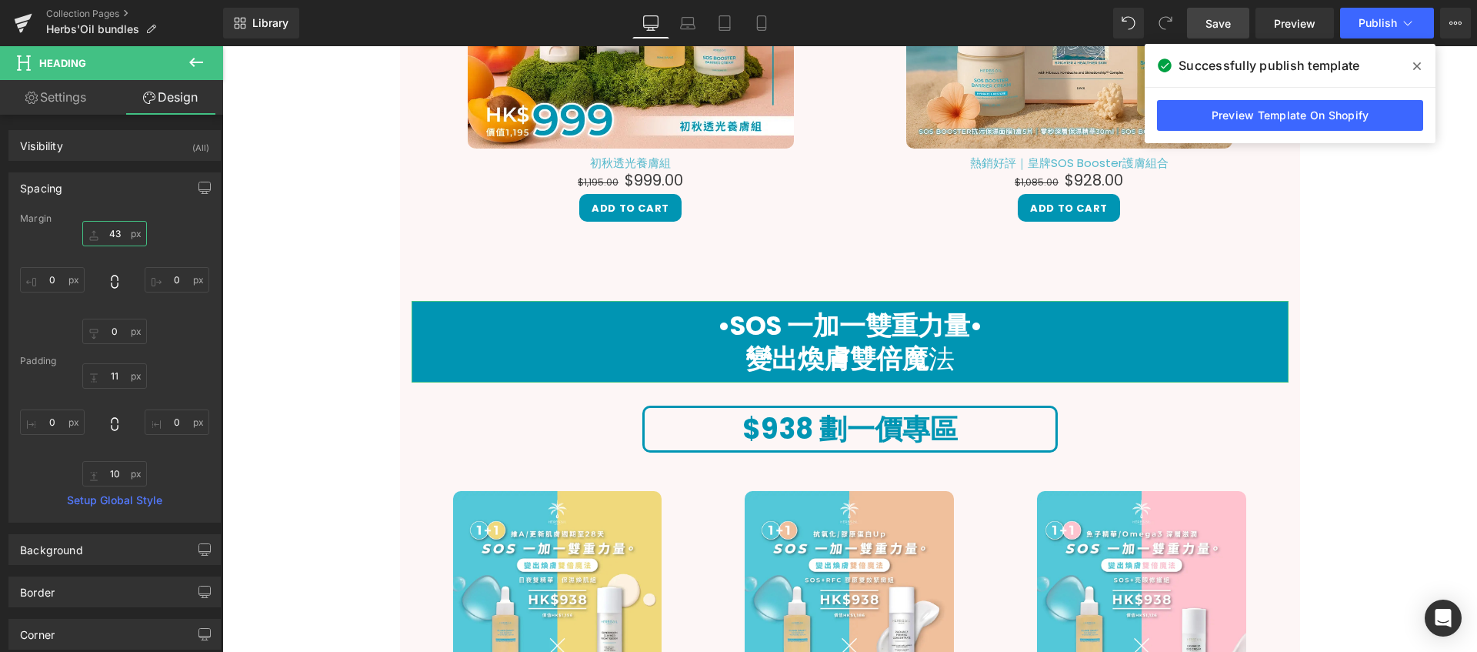
type input "２"
type input "２０"
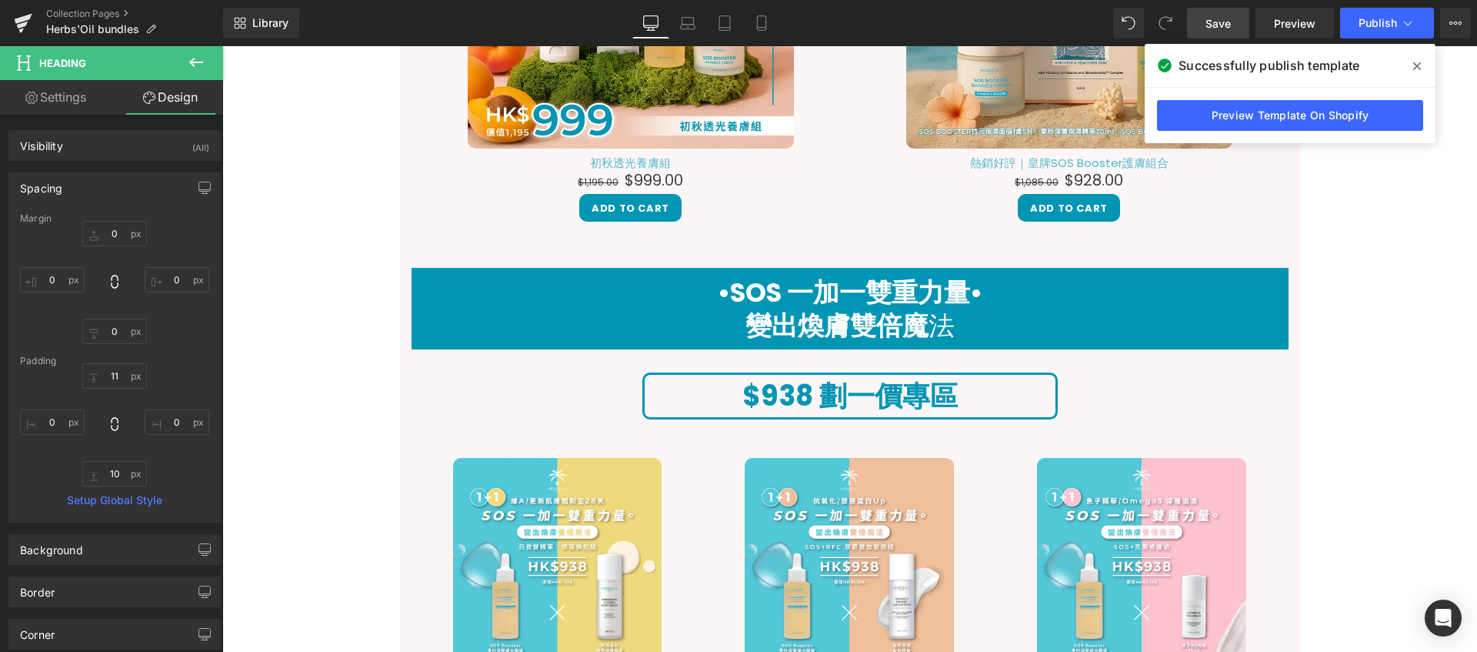
click at [327, 336] on div "Hero Banner Image 假期還沒到，寵愛自己可以先開始！ Heading Herbs’Oil 精選人氣護膚與養髮套裝，限時優惠登場， 讓你的日常就…" at bounding box center [849, 569] width 1255 height 4711
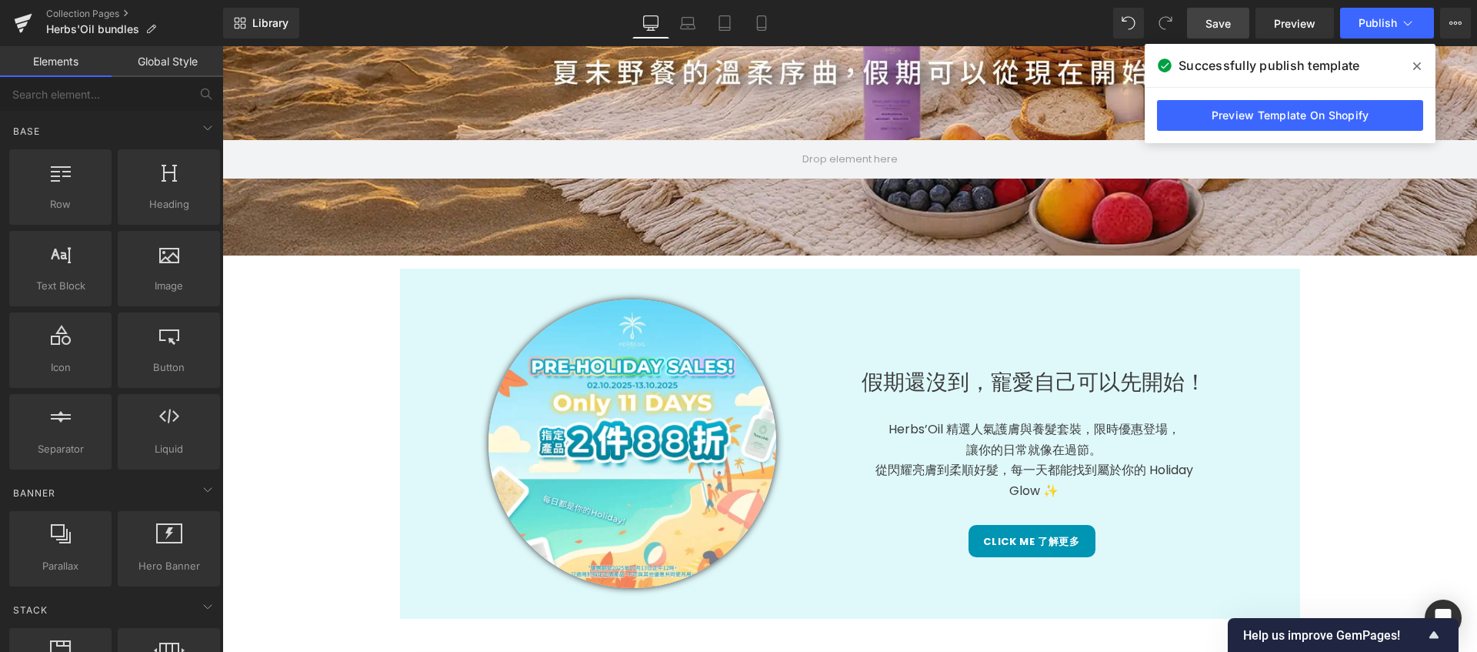
scroll to position [162, 0]
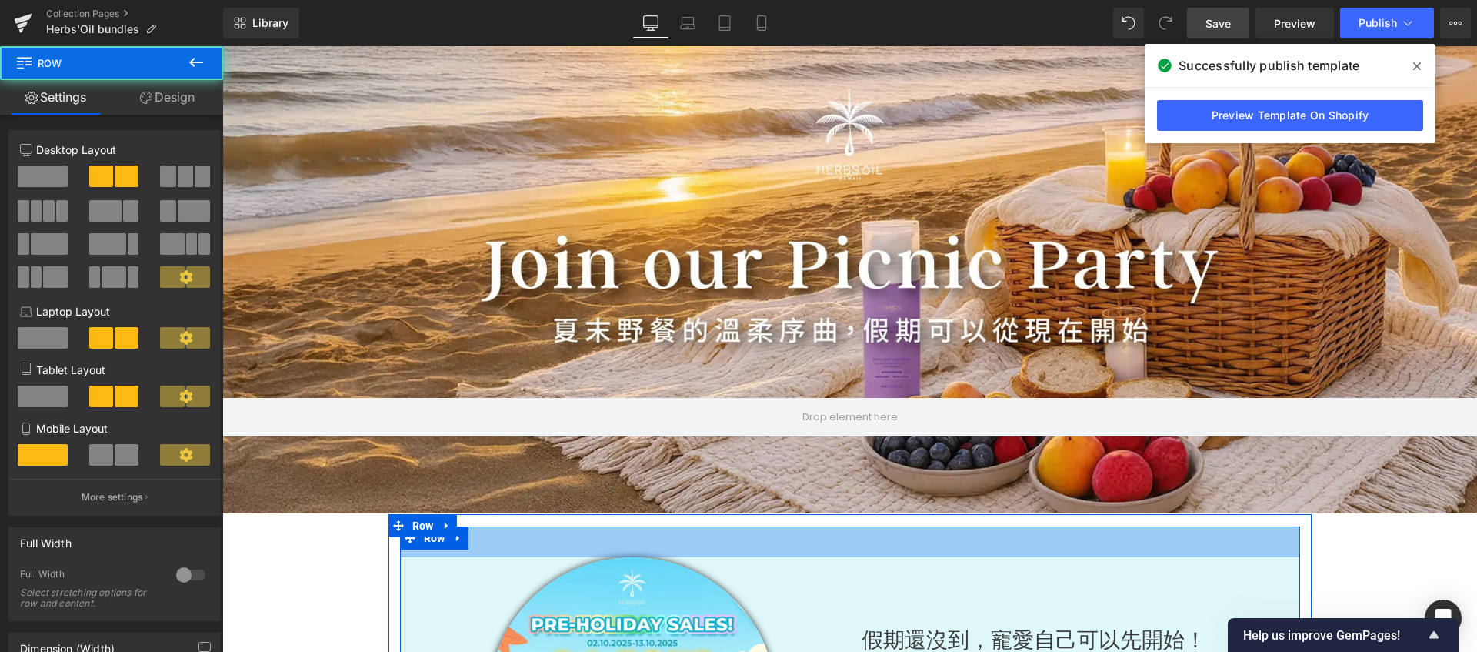
click at [802, 533] on div "40px" at bounding box center [850, 541] width 900 height 31
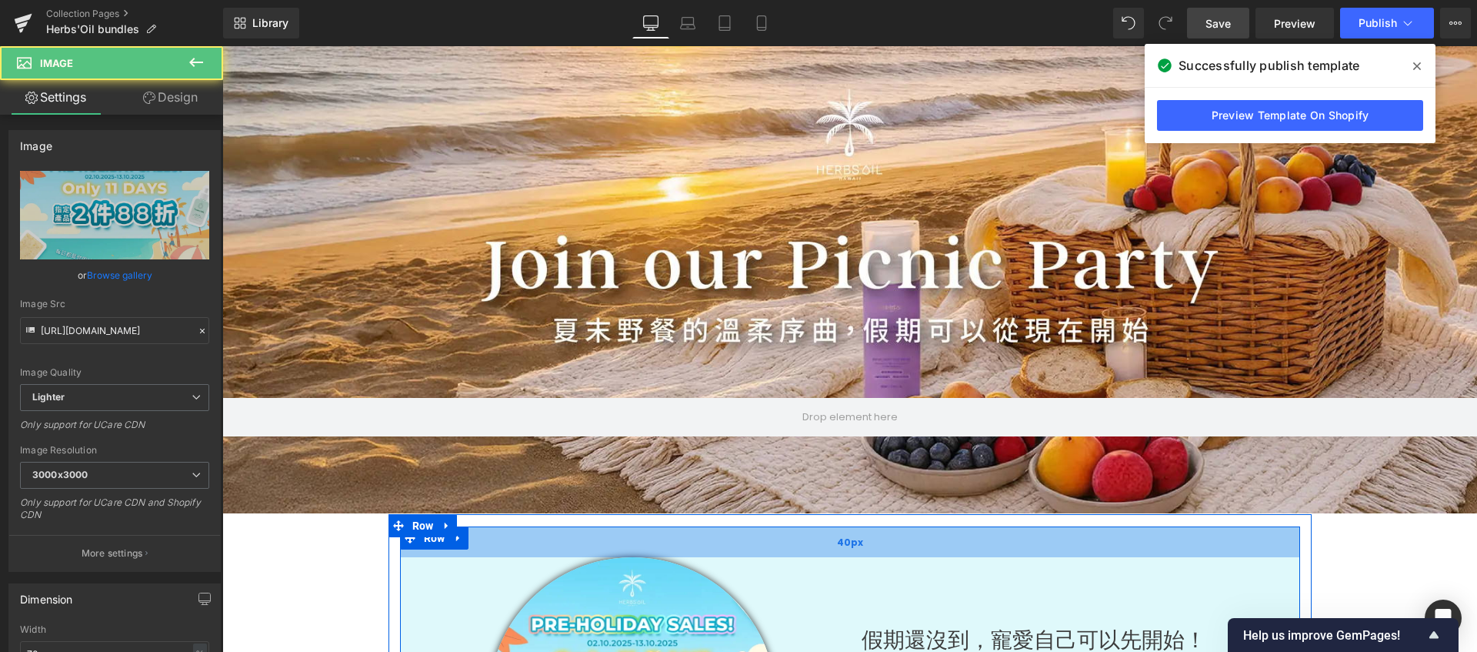
click at [472, 544] on div "40px" at bounding box center [850, 541] width 900 height 31
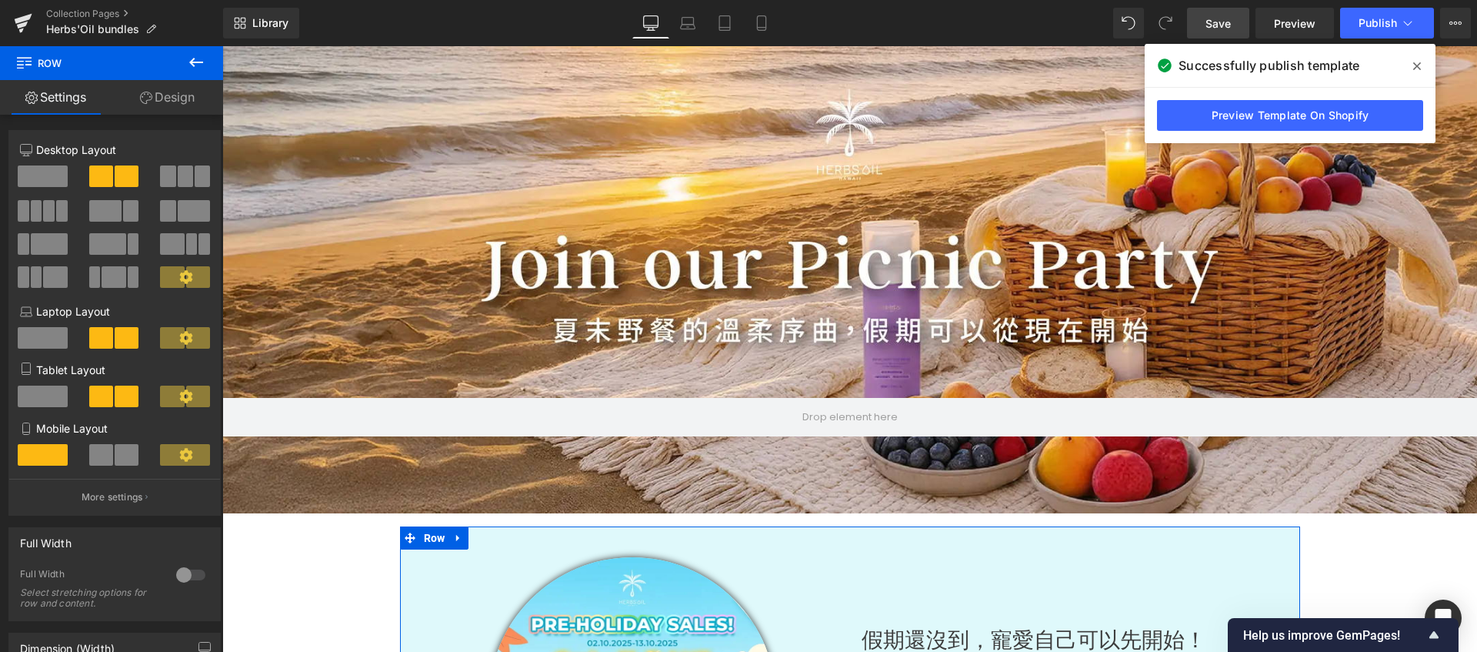
click at [168, 94] on link "Design" at bounding box center [168, 97] width 112 height 35
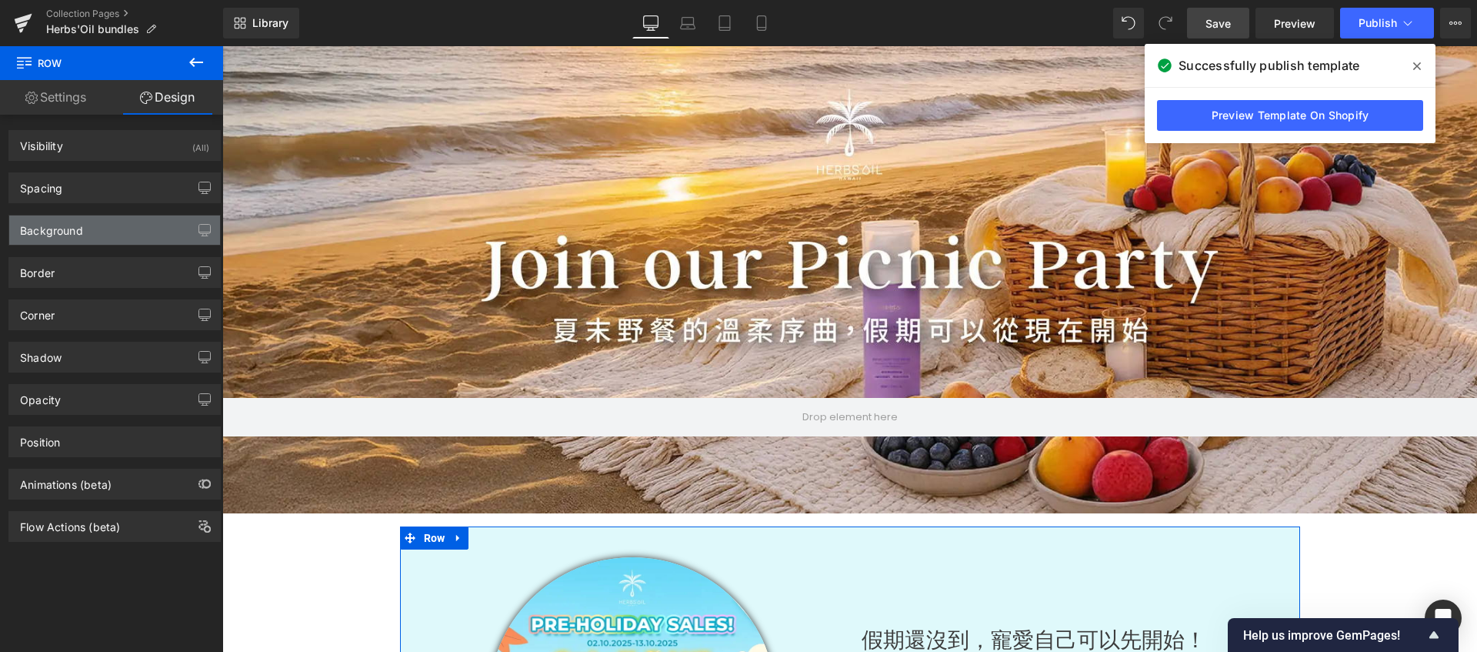
click at [94, 236] on div "Background" at bounding box center [114, 229] width 211 height 29
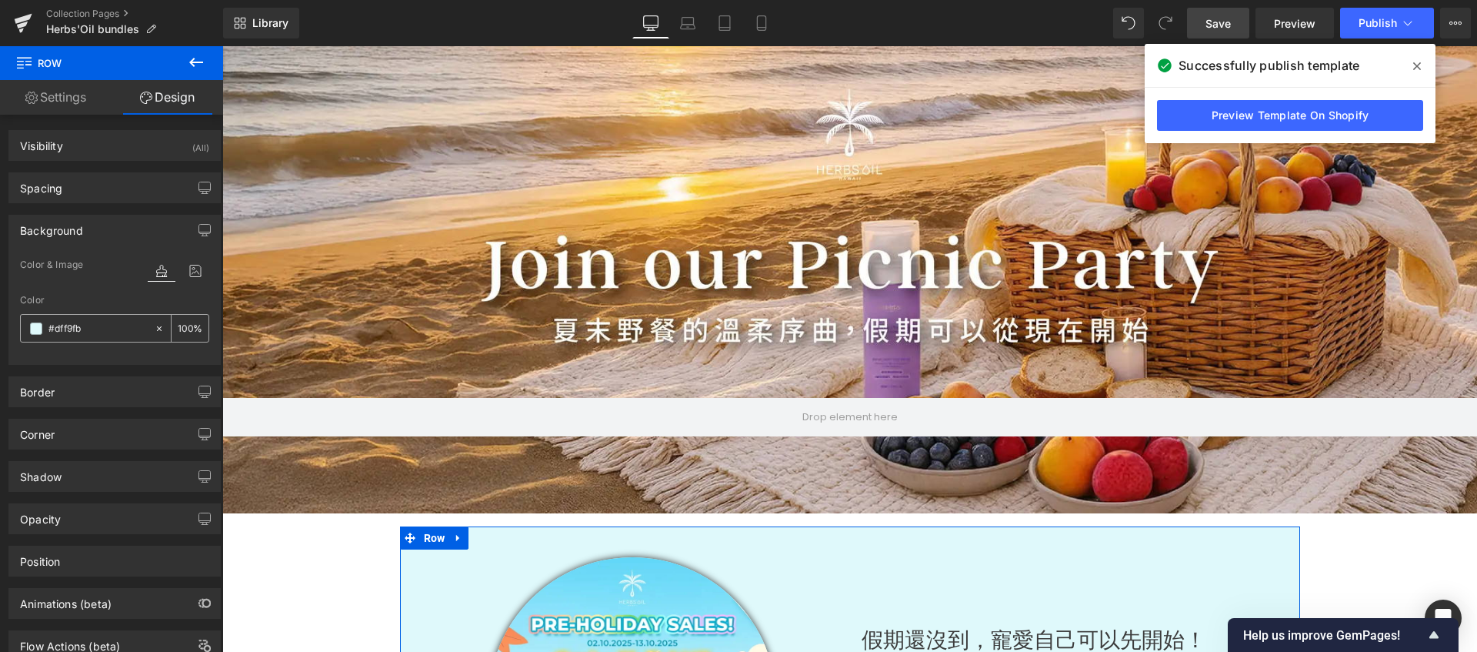
click at [37, 333] on span at bounding box center [36, 328] width 12 height 12
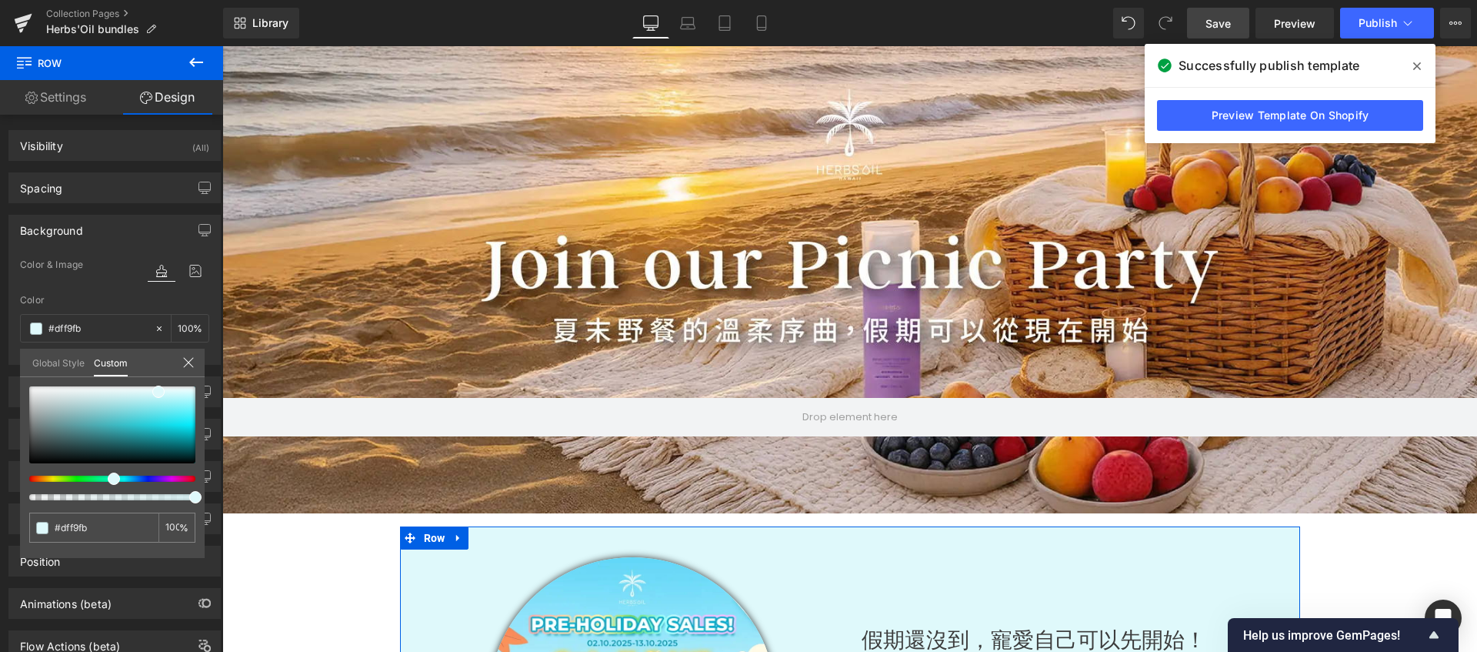
type input "#dff4fb"
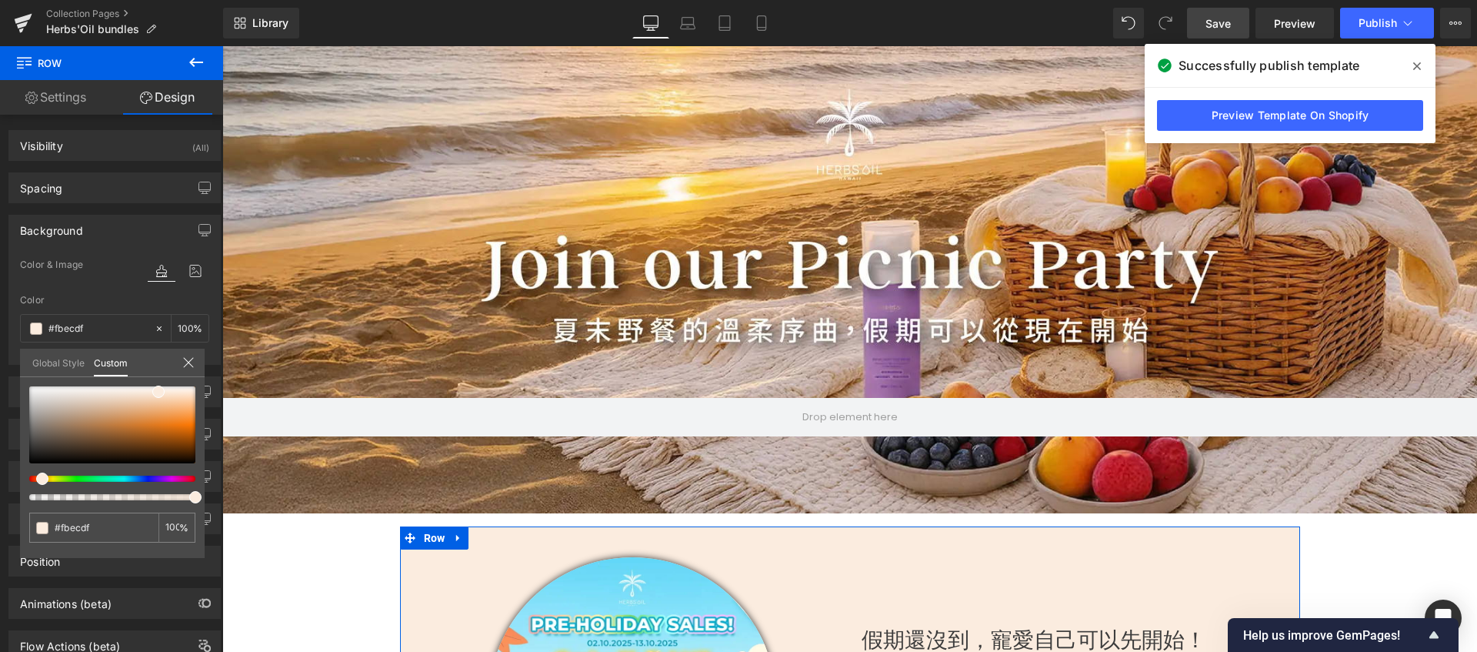
drag, startPoint x: 115, startPoint y: 480, endPoint x: 38, endPoint y: 485, distance: 77.1
click at [38, 485] on div at bounding box center [112, 443] width 166 height 114
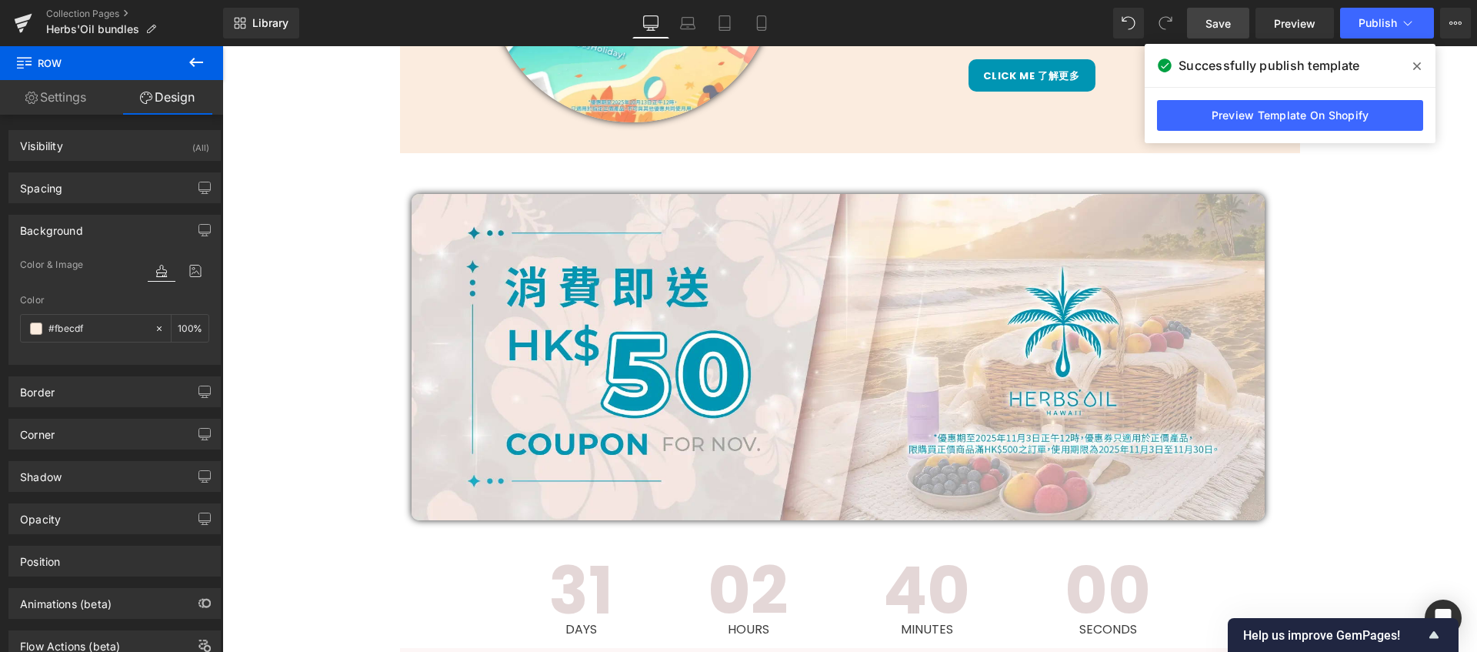
scroll to position [866, 0]
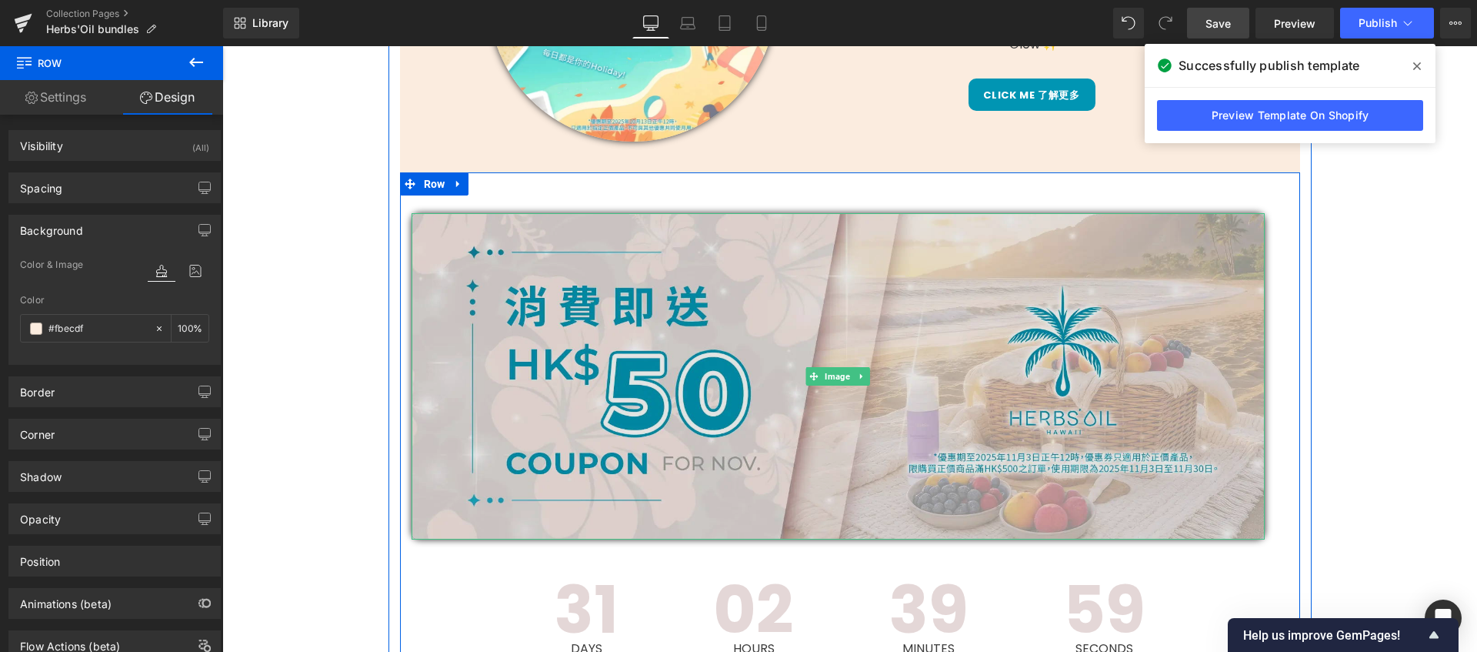
click at [1231, 473] on img at bounding box center [838, 376] width 853 height 327
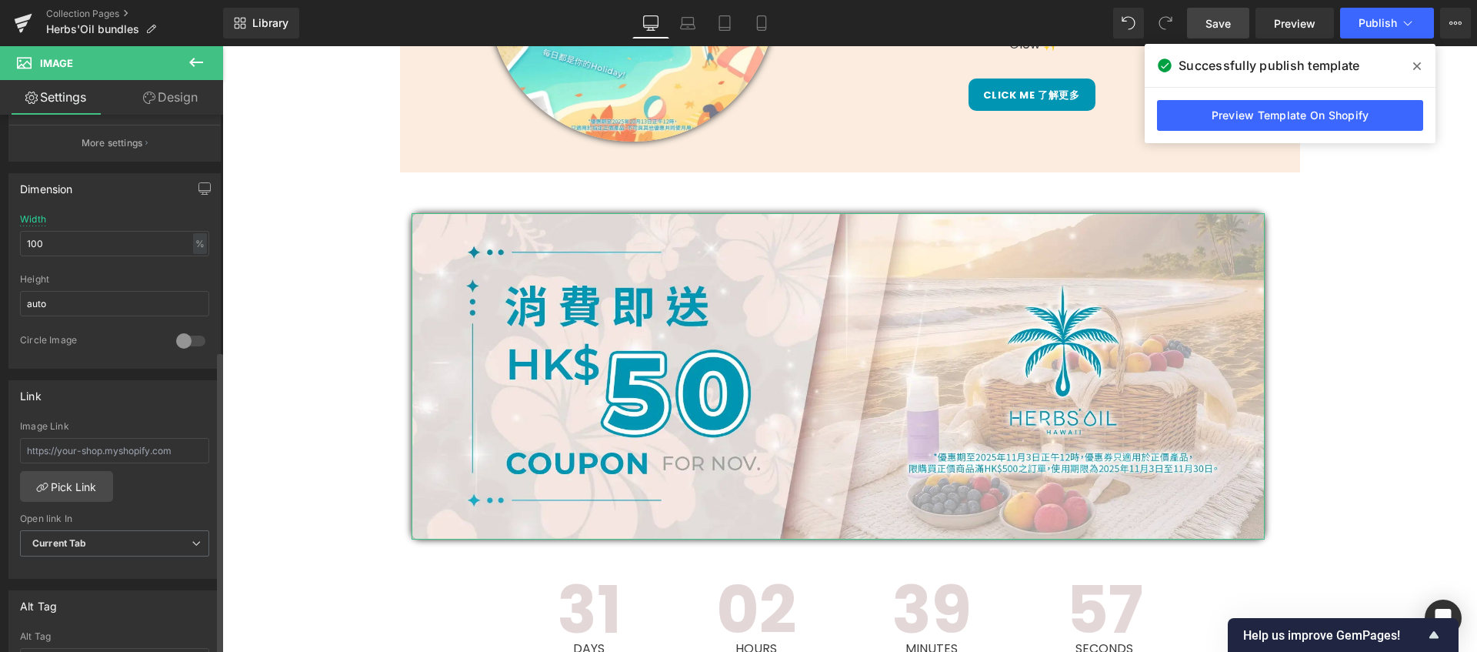
scroll to position [829, 0]
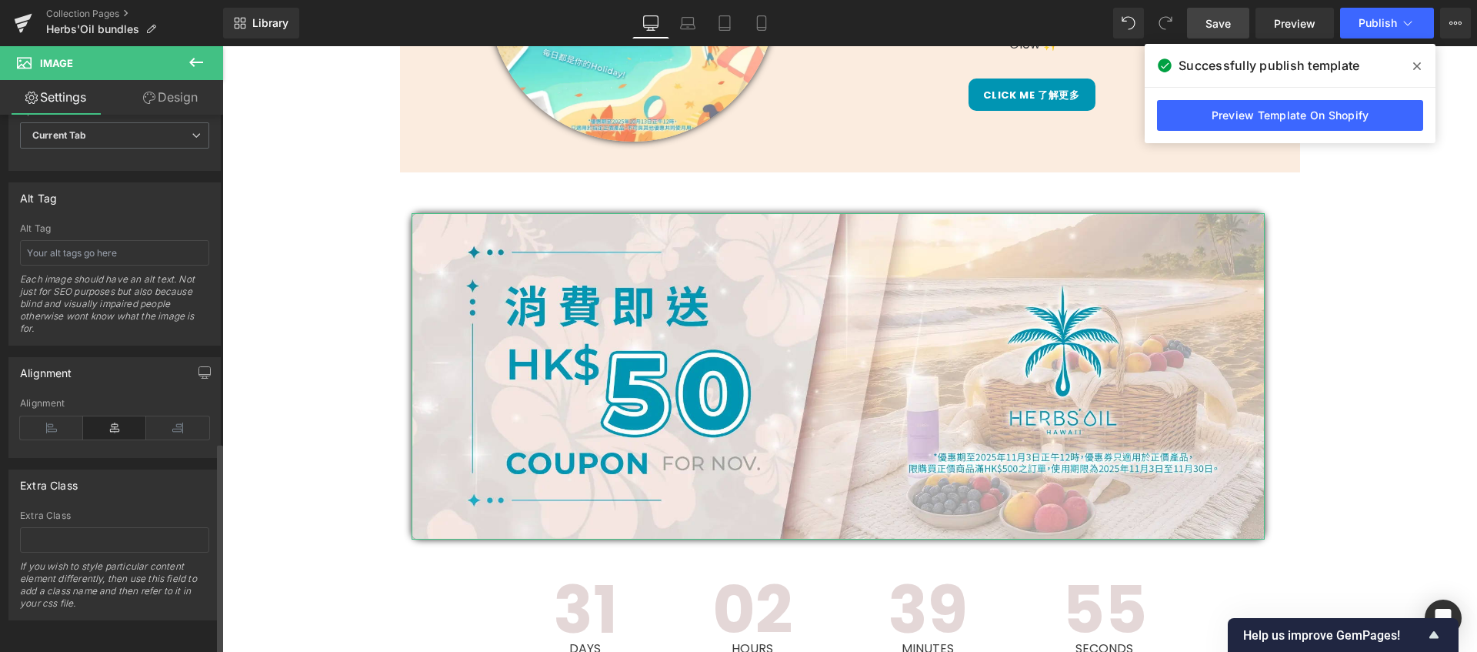
click at [113, 416] on icon at bounding box center [114, 427] width 63 height 23
click at [178, 89] on link "Design" at bounding box center [171, 97] width 112 height 35
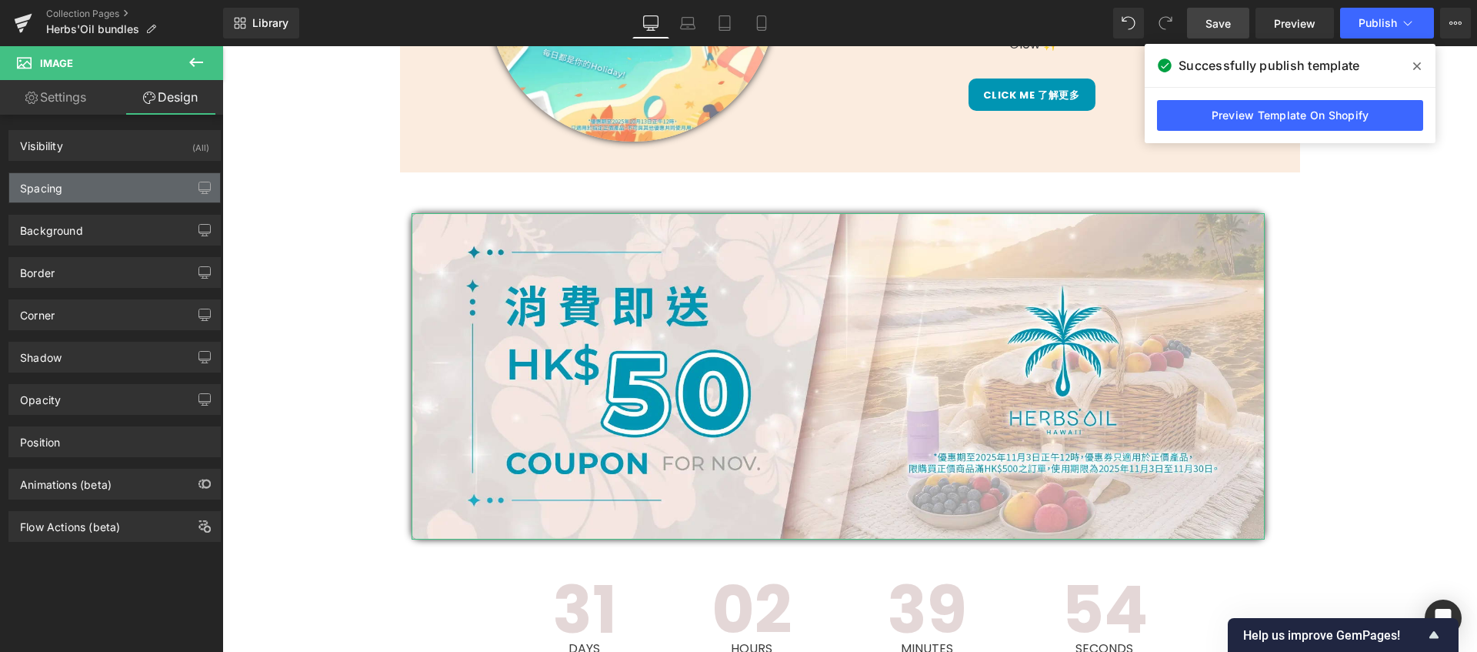
click at [90, 190] on div "Spacing" at bounding box center [114, 187] width 211 height 29
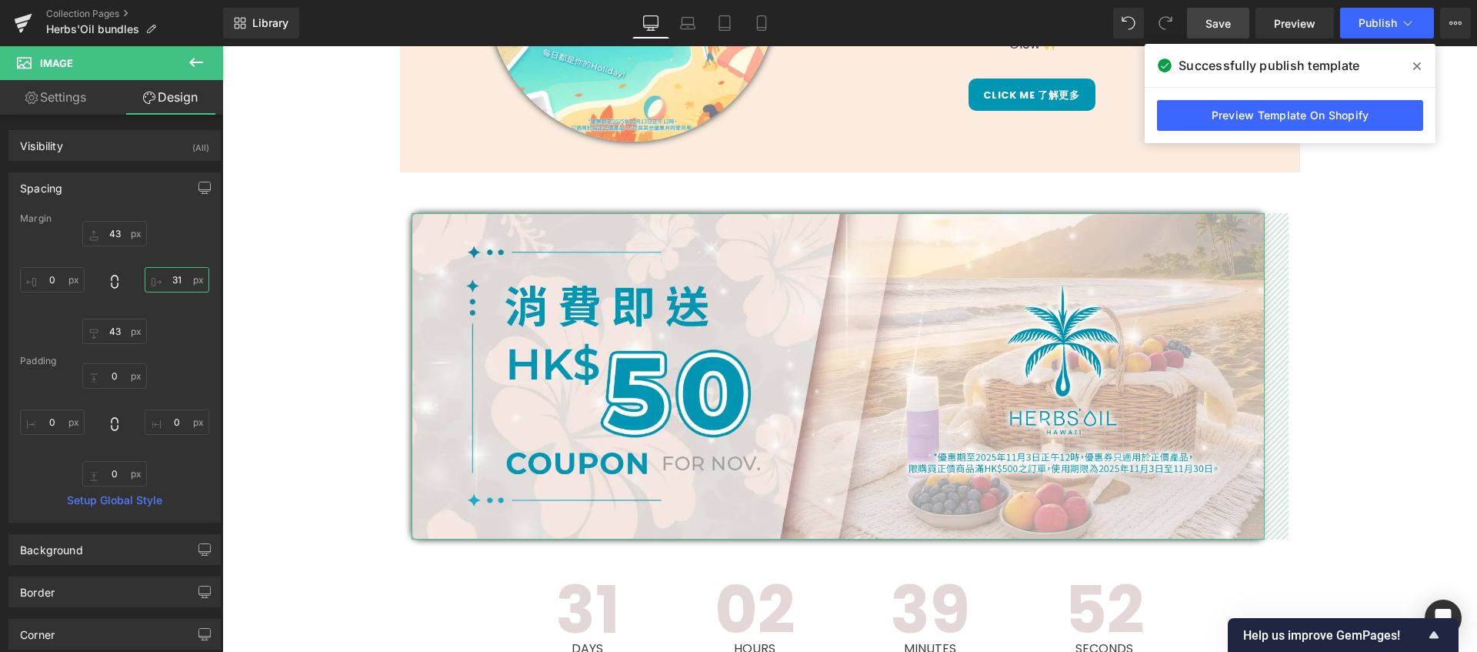
click at [177, 284] on input "31" at bounding box center [177, 279] width 65 height 25
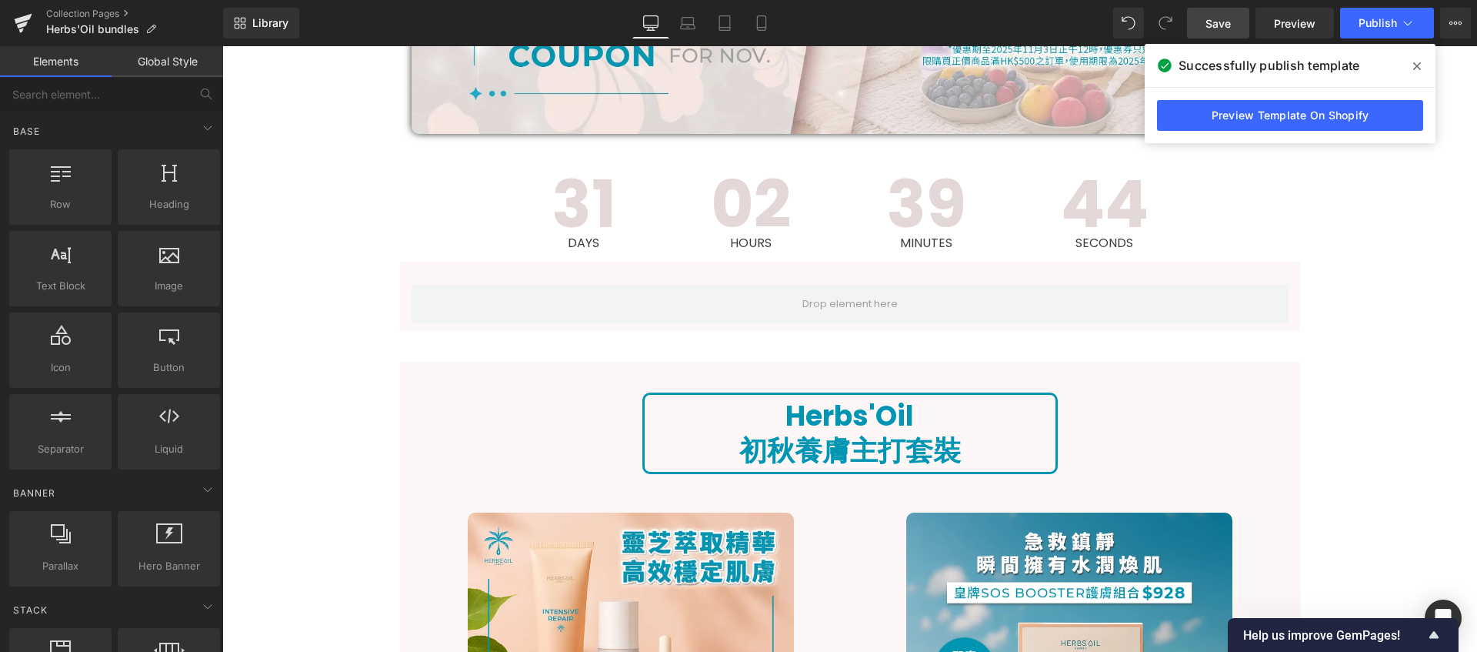
scroll to position [1360, 0]
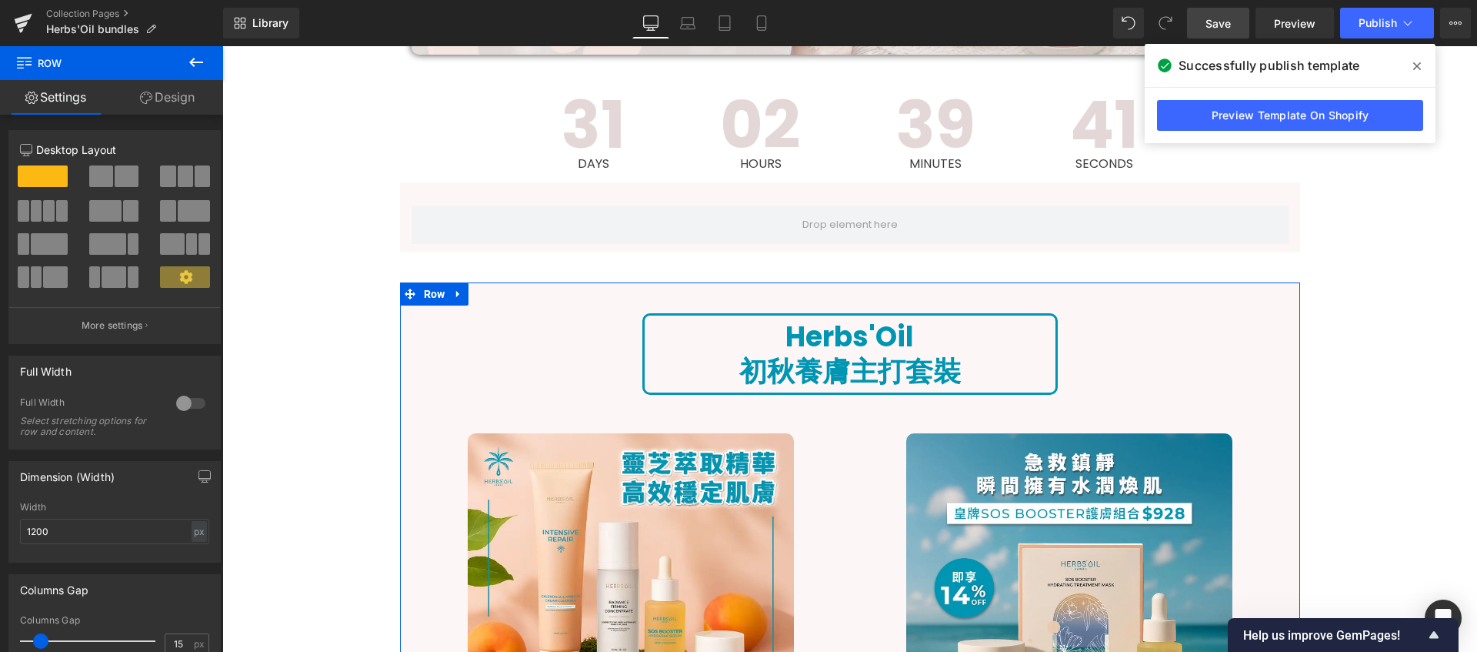
click at [190, 102] on link "Design" at bounding box center [168, 97] width 112 height 35
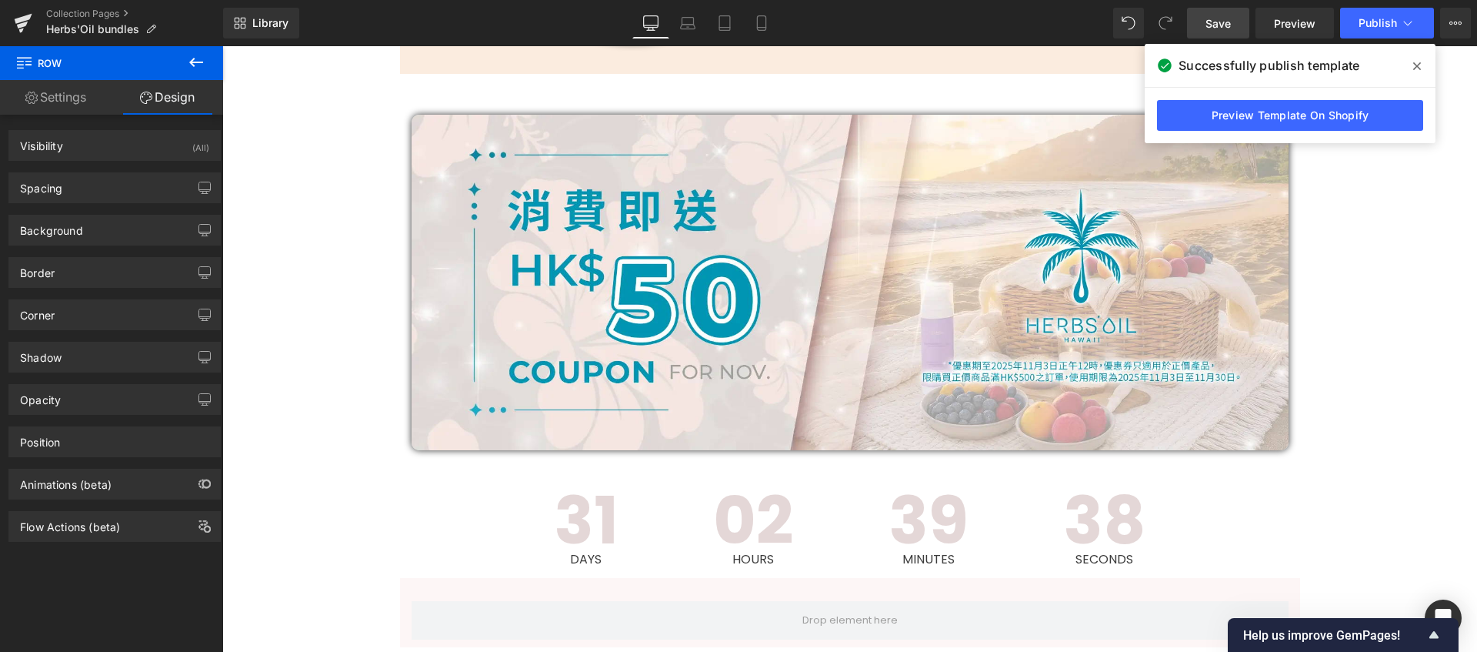
scroll to position [629, 0]
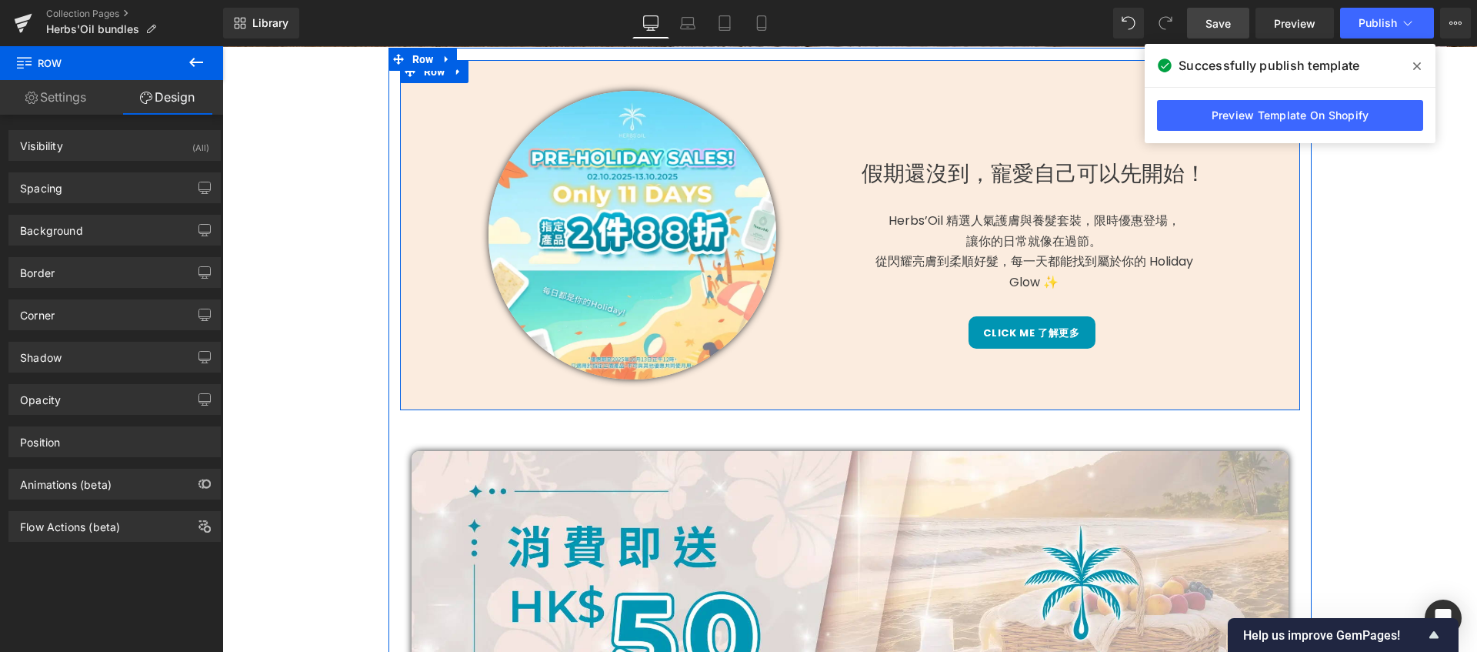
click at [405, 379] on div "Image" at bounding box center [625, 235] width 450 height 289
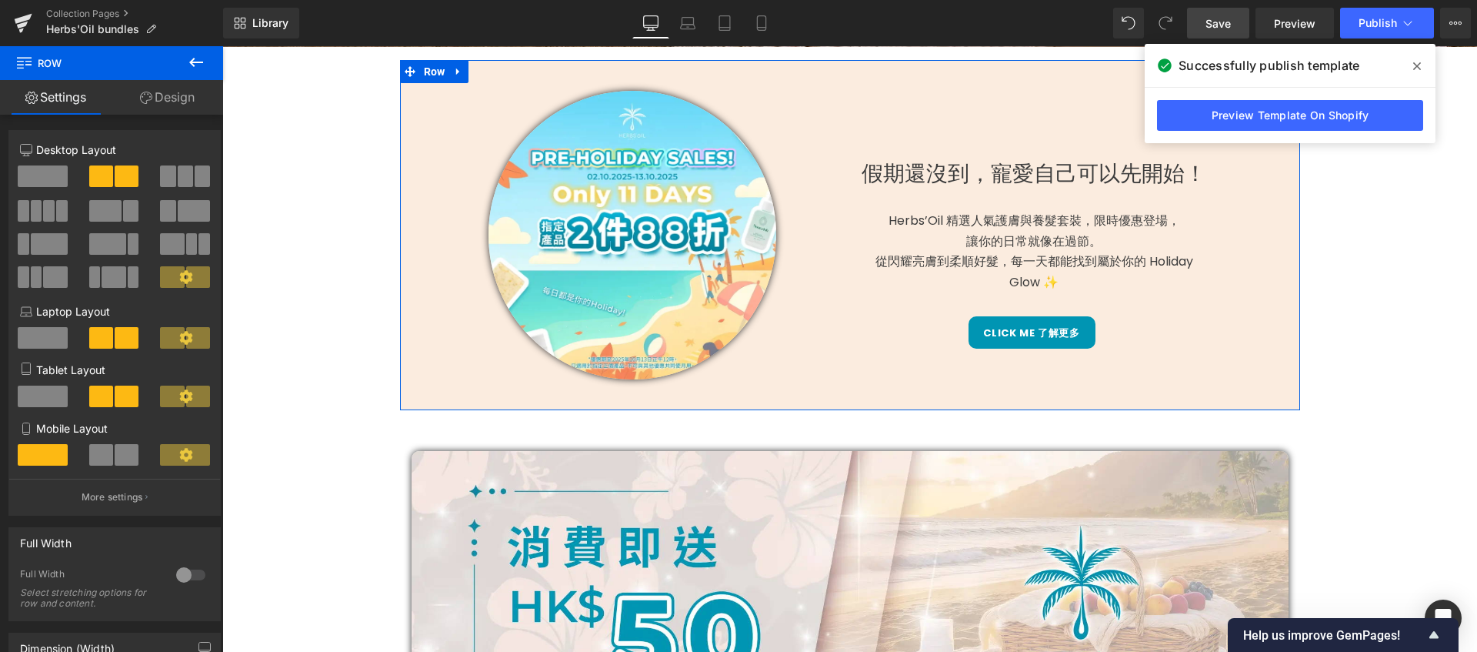
click at [170, 97] on link "Design" at bounding box center [168, 97] width 112 height 35
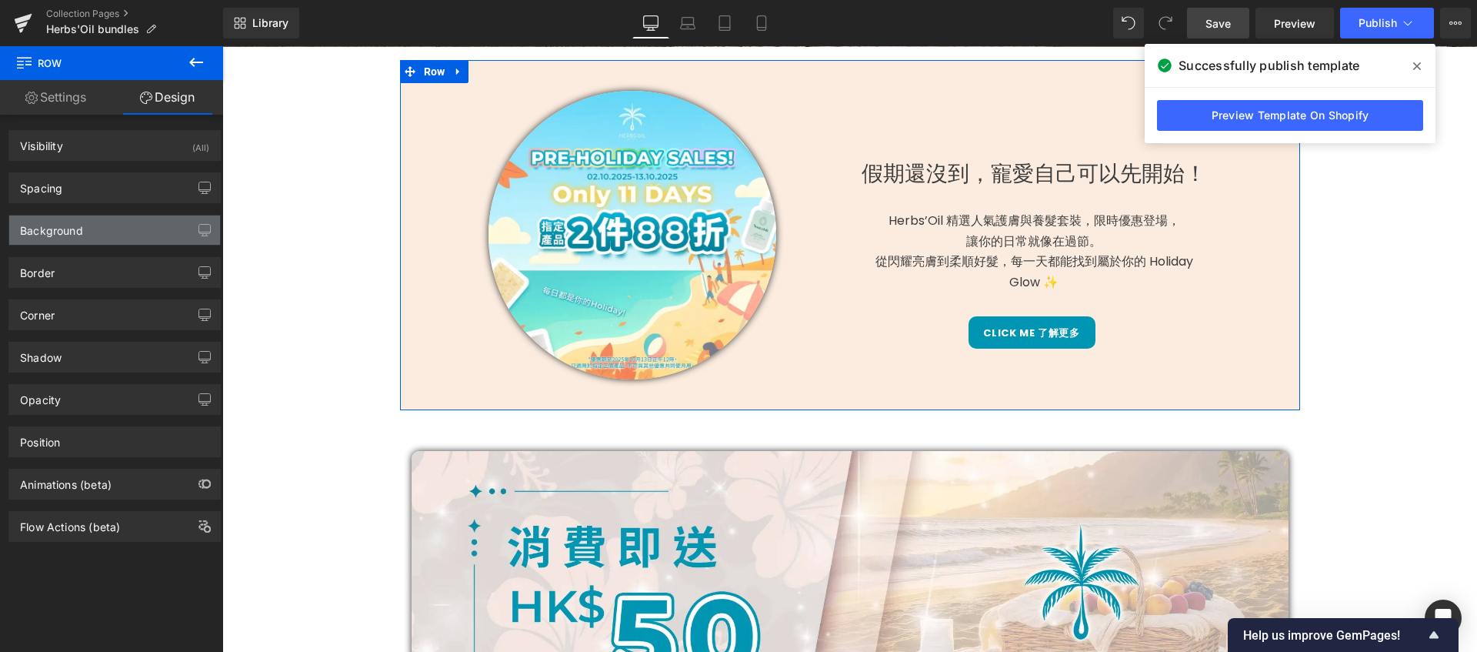
click at [105, 237] on div "Background" at bounding box center [114, 229] width 211 height 29
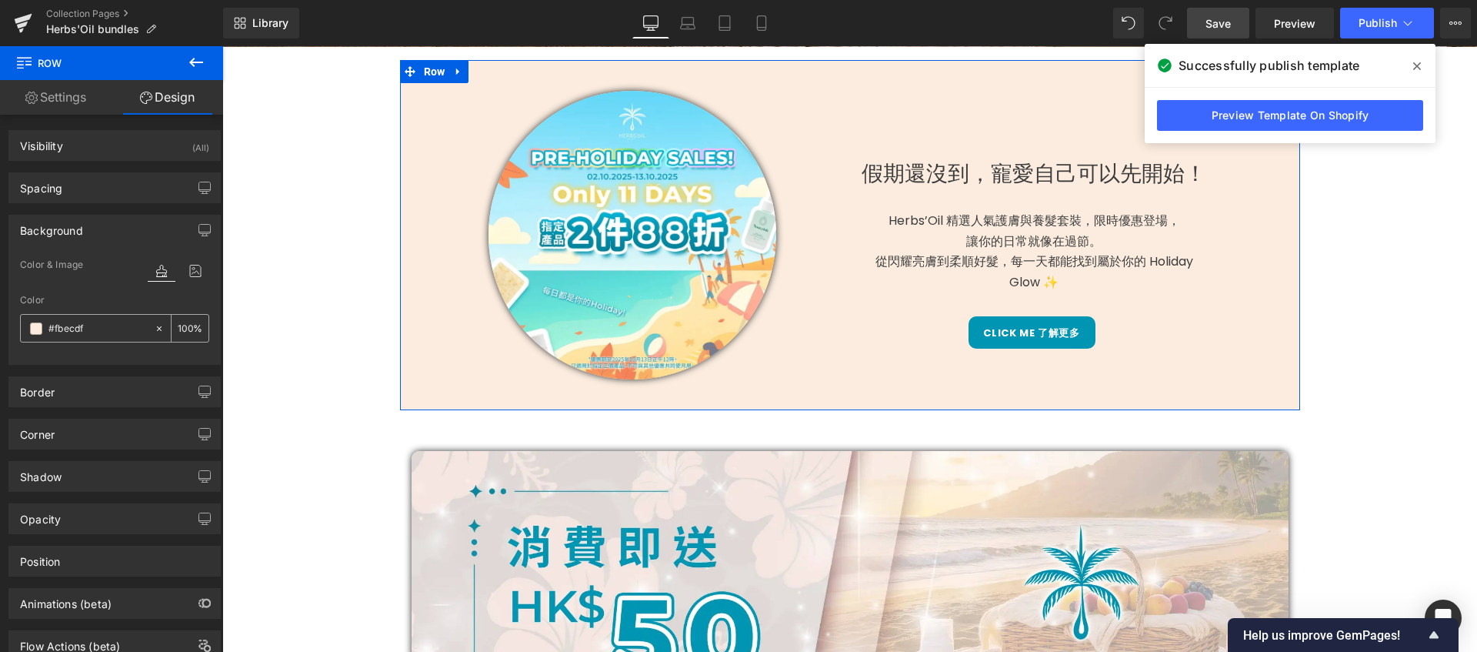
click at [33, 334] on div "#fbecdf" at bounding box center [87, 328] width 133 height 27
click at [35, 329] on span at bounding box center [36, 328] width 12 height 12
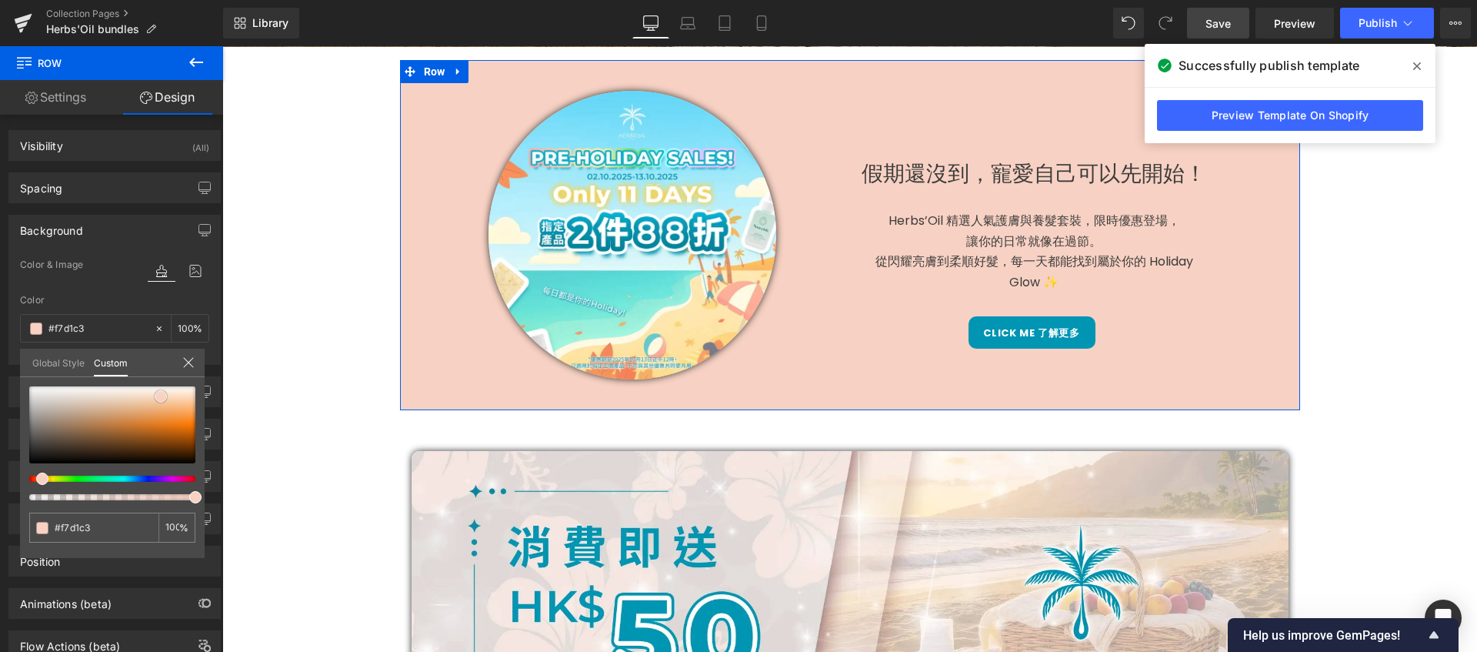
click at [159, 399] on span at bounding box center [161, 396] width 12 height 12
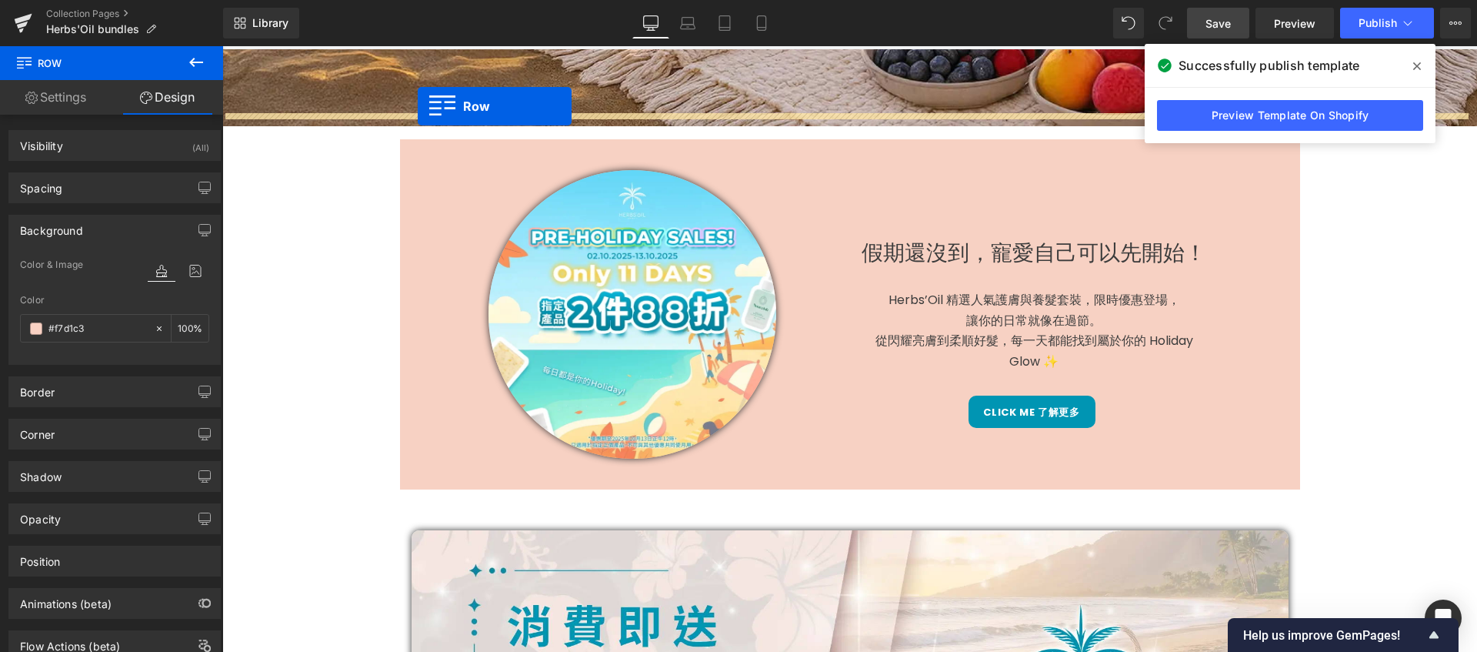
scroll to position [529, 0]
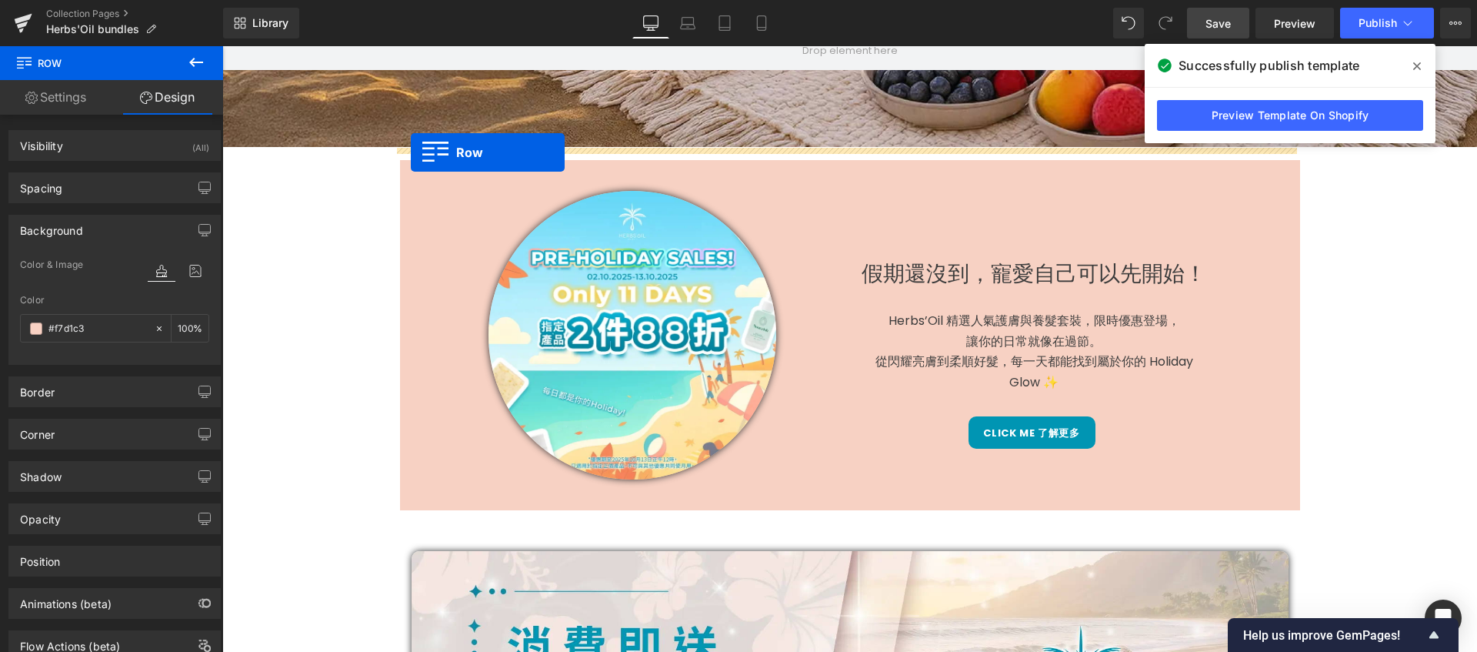
drag, startPoint x: 392, startPoint y: 301, endPoint x: 411, endPoint y: 152, distance: 149.7
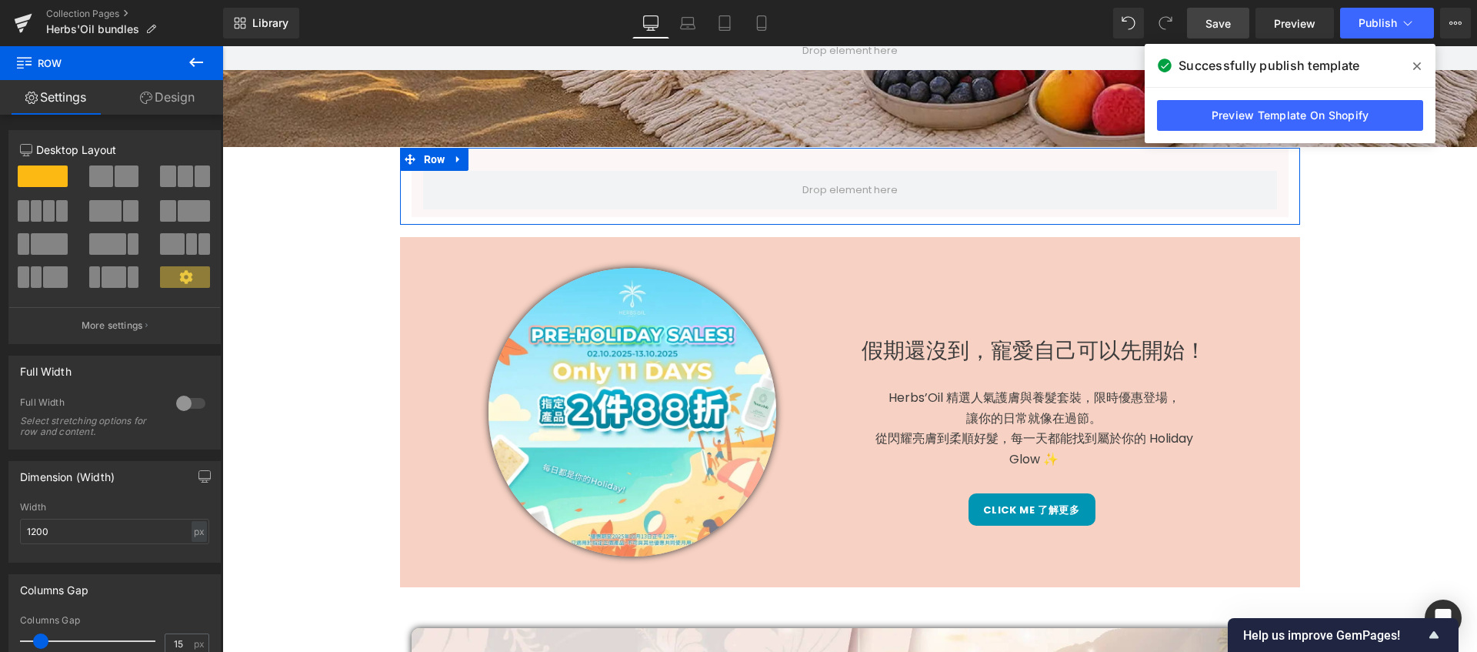
click at [169, 95] on link "Design" at bounding box center [168, 97] width 112 height 35
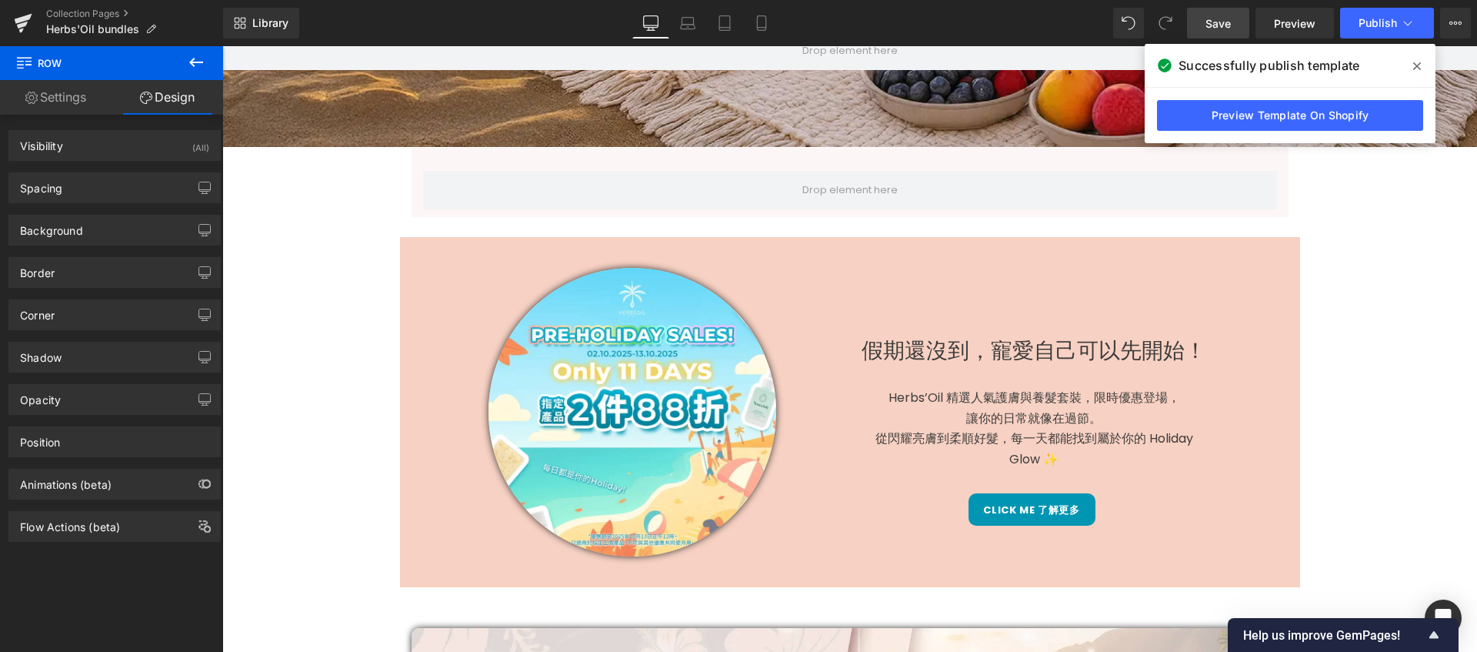
click at [198, 65] on icon at bounding box center [196, 62] width 18 height 18
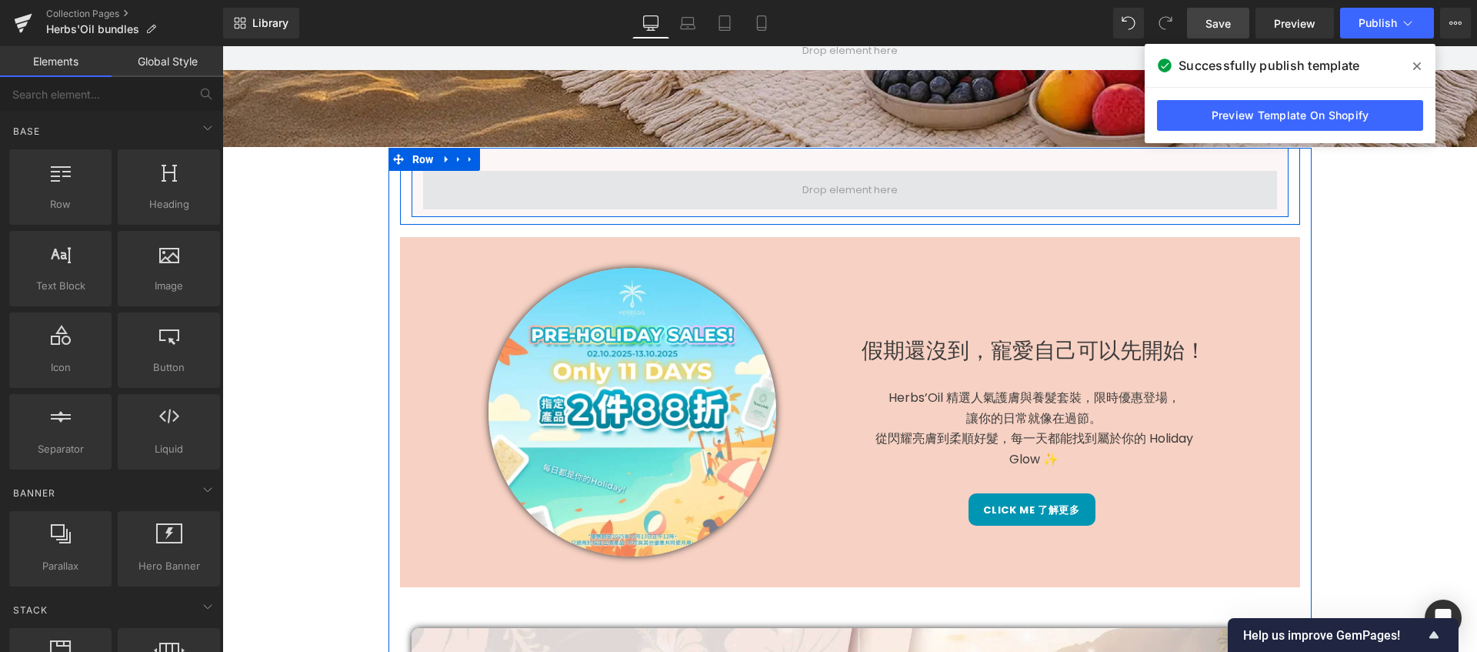
click at [797, 183] on span at bounding box center [850, 189] width 106 height 23
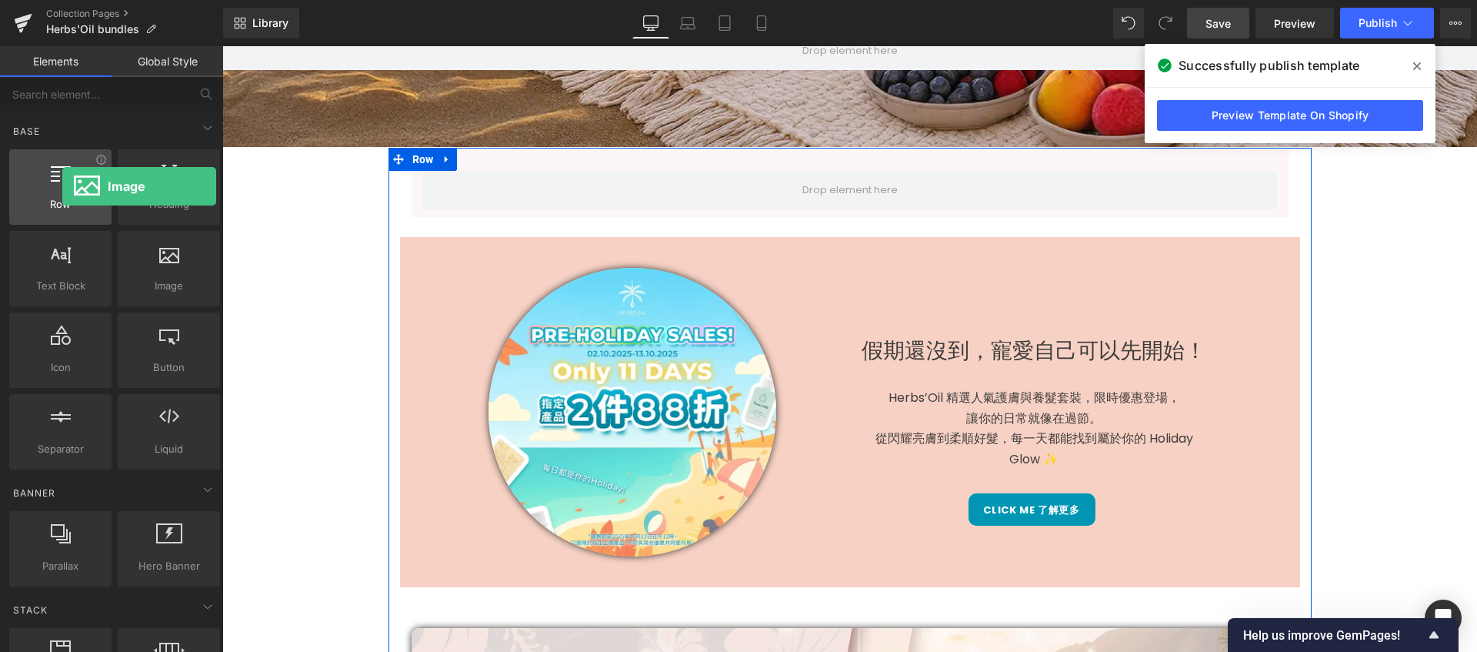
drag, startPoint x: 167, startPoint y: 293, endPoint x: 62, endPoint y: 186, distance: 149.6
click at [62, 186] on div "Row rows, columns, layouts, div Heading headings, titles, h1,h2,h3,h4,h5,h6 Tex…" at bounding box center [114, 309] width 217 height 326
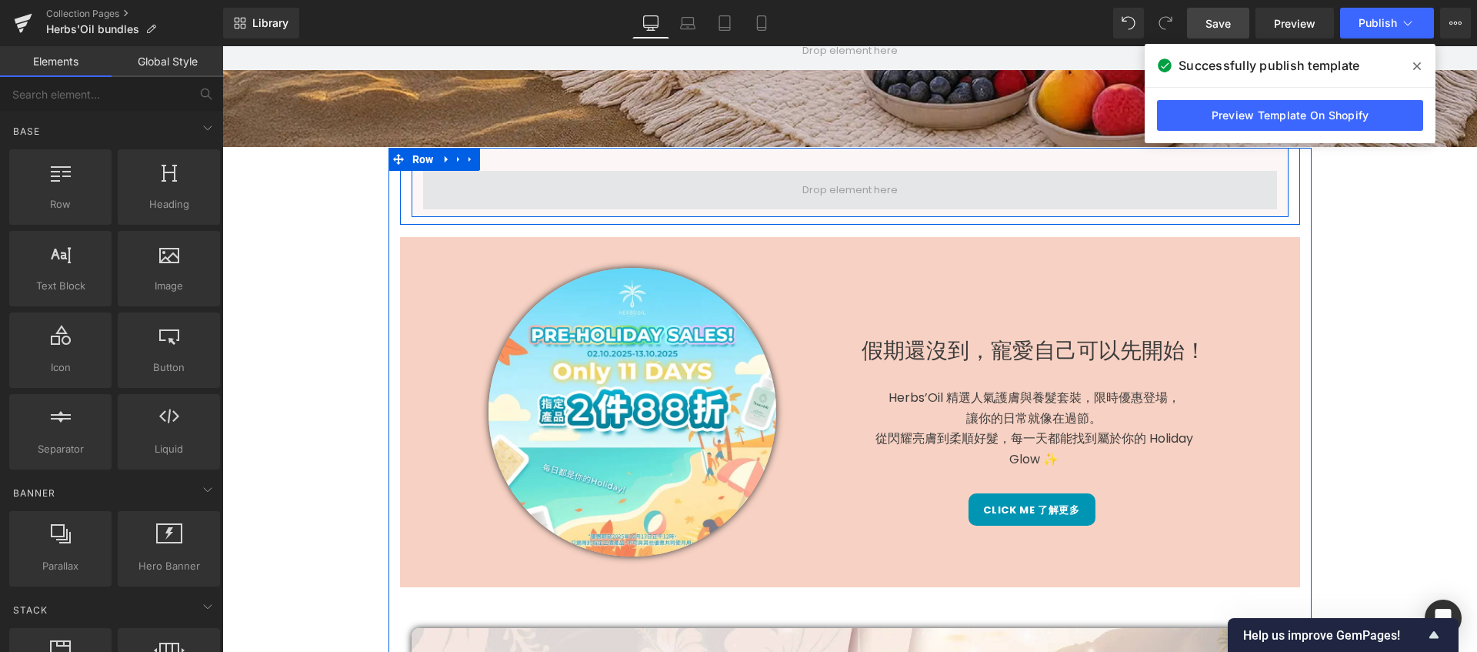
click at [512, 189] on span at bounding box center [850, 190] width 854 height 38
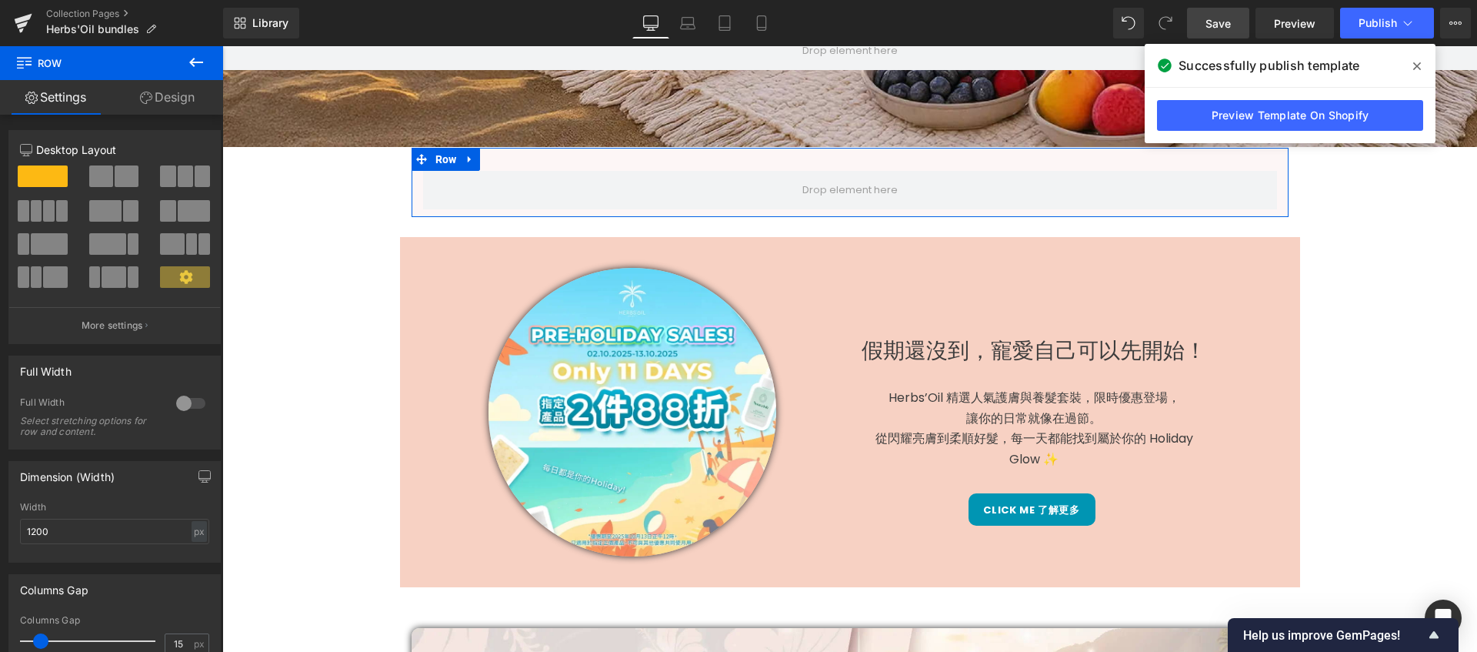
click at [99, 178] on span at bounding box center [101, 176] width 24 height 22
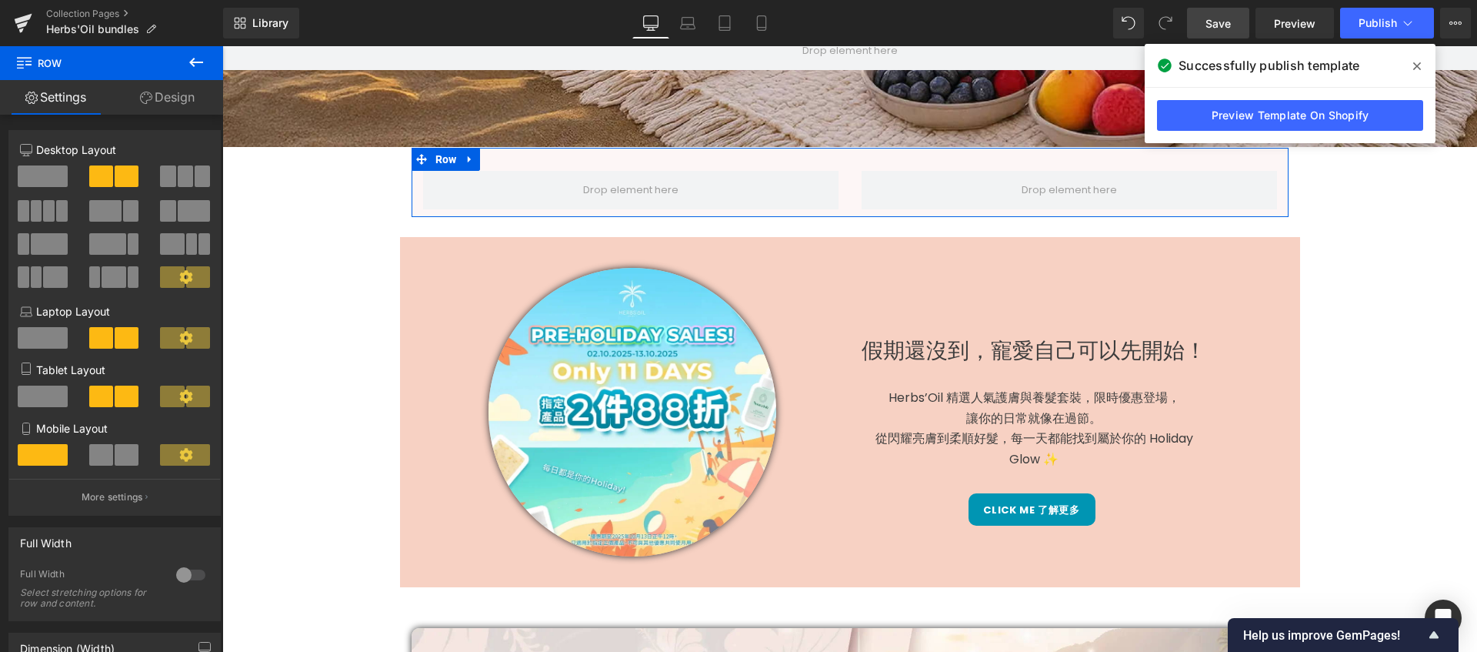
click at [158, 106] on link "Design" at bounding box center [168, 97] width 112 height 35
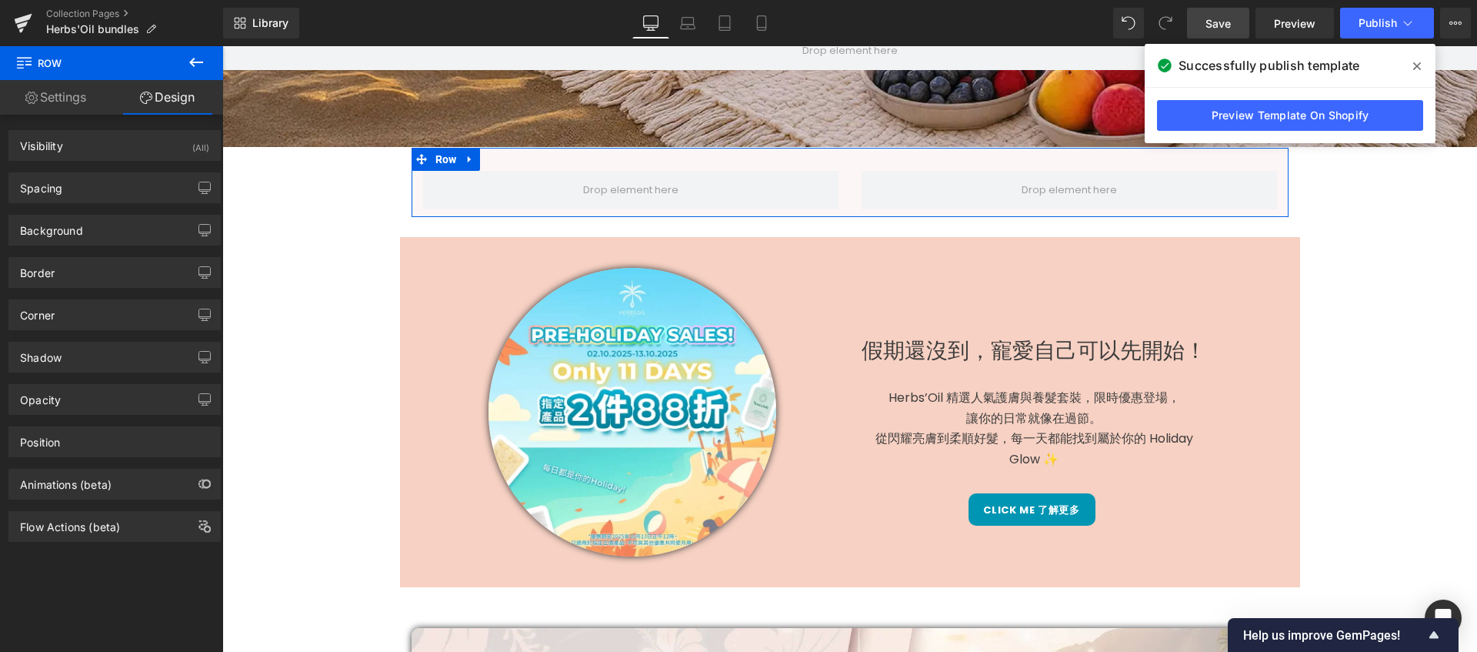
click at [78, 104] on link "Settings" at bounding box center [56, 97] width 112 height 35
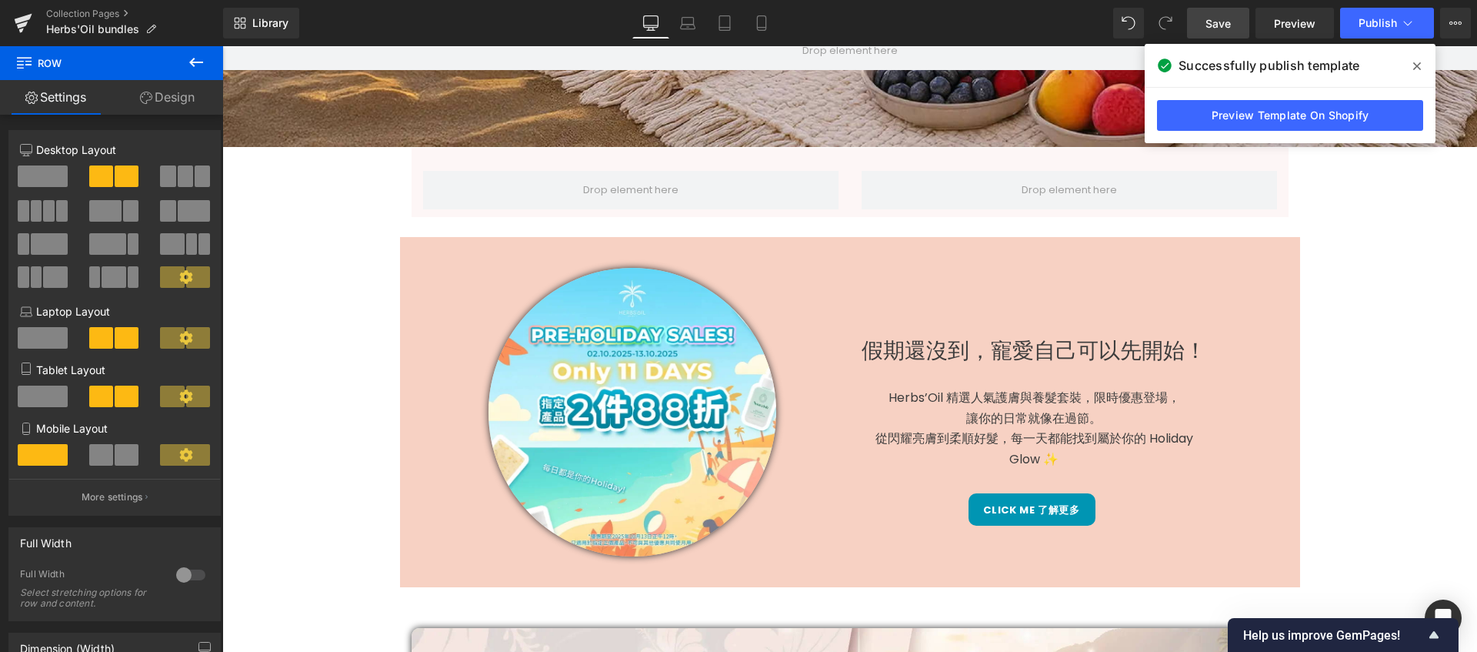
click at [205, 60] on button at bounding box center [196, 63] width 54 height 34
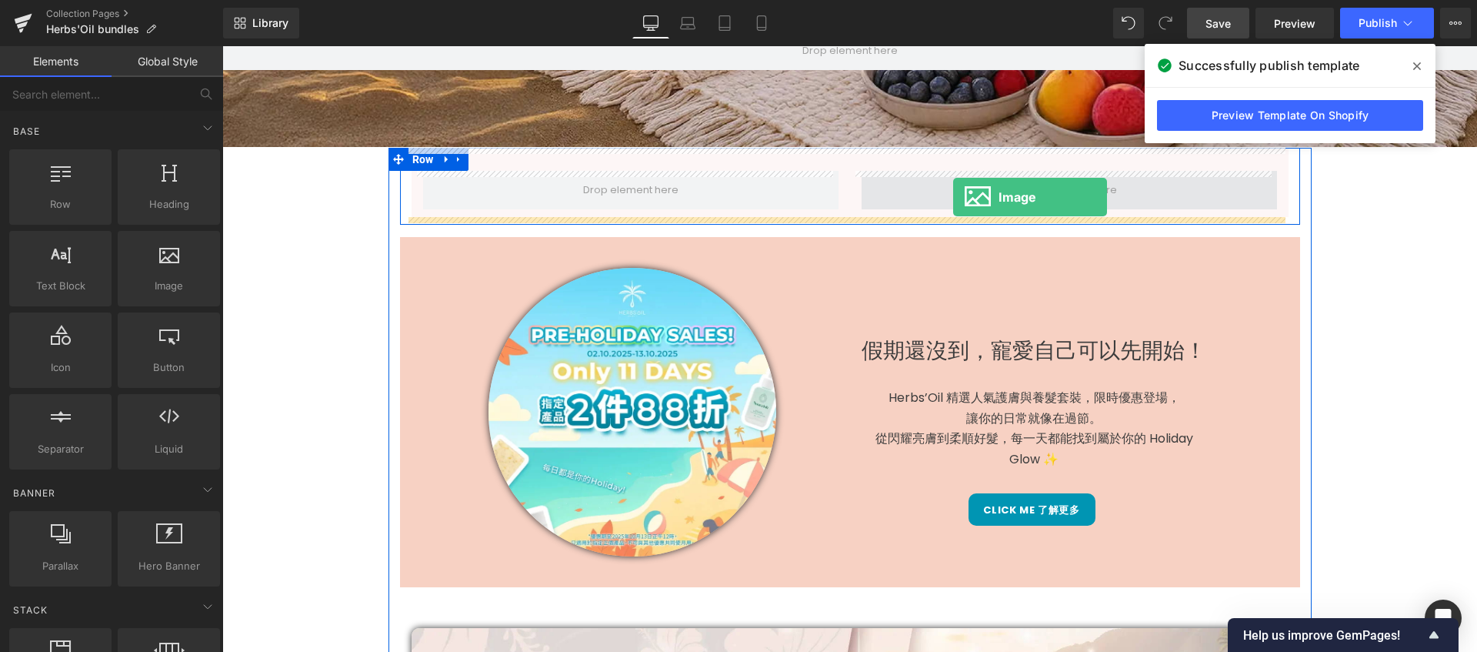
drag, startPoint x: 376, startPoint y: 337, endPoint x: 953, endPoint y: 197, distance: 593.8
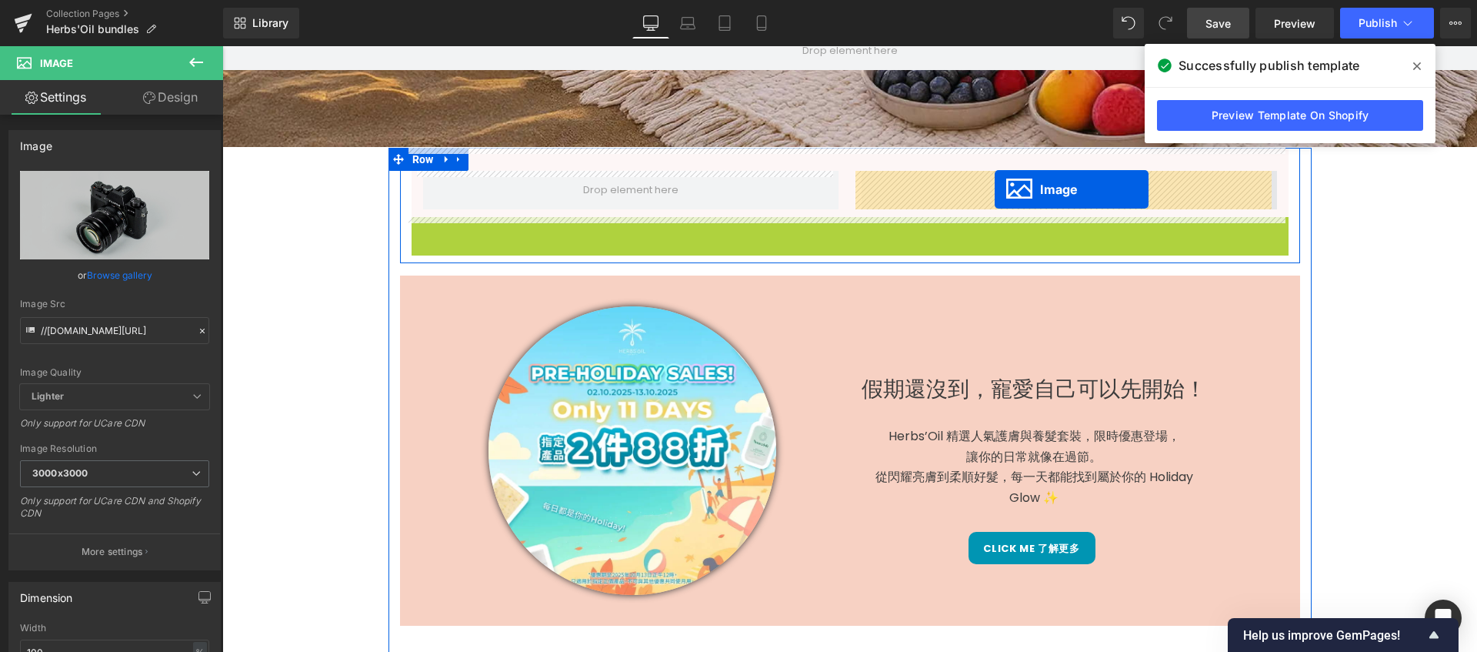
drag, startPoint x: 819, startPoint y: 507, endPoint x: 995, endPoint y: 189, distance: 363.0
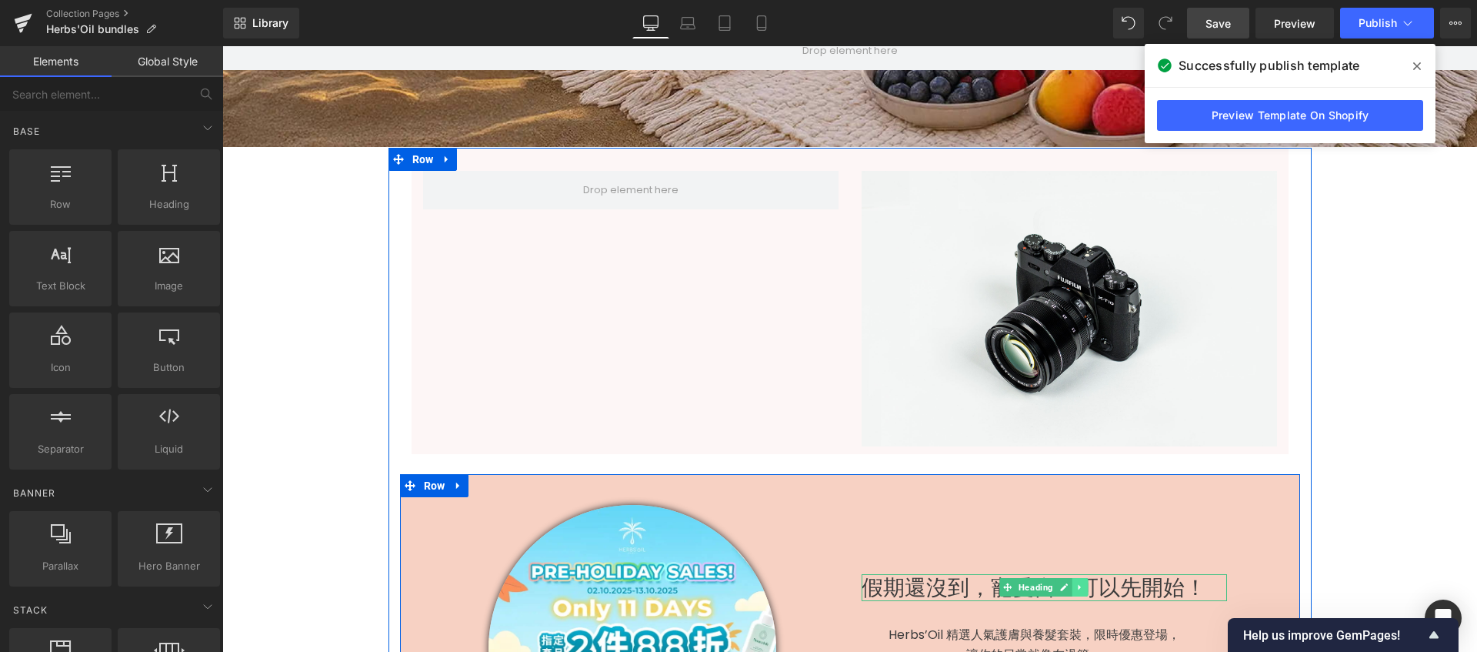
click at [1078, 588] on icon at bounding box center [1080, 586] width 8 height 9
click at [1067, 592] on link at bounding box center [1072, 587] width 16 height 18
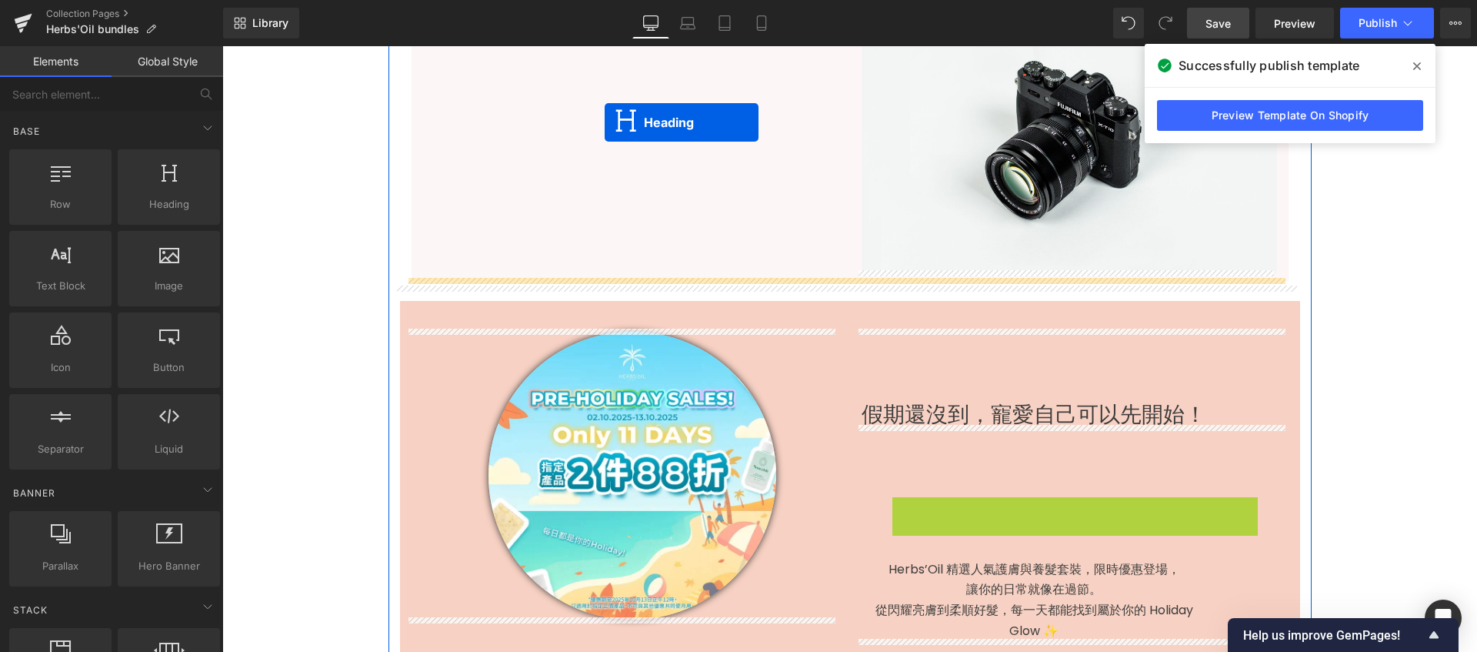
scroll to position [698, 0]
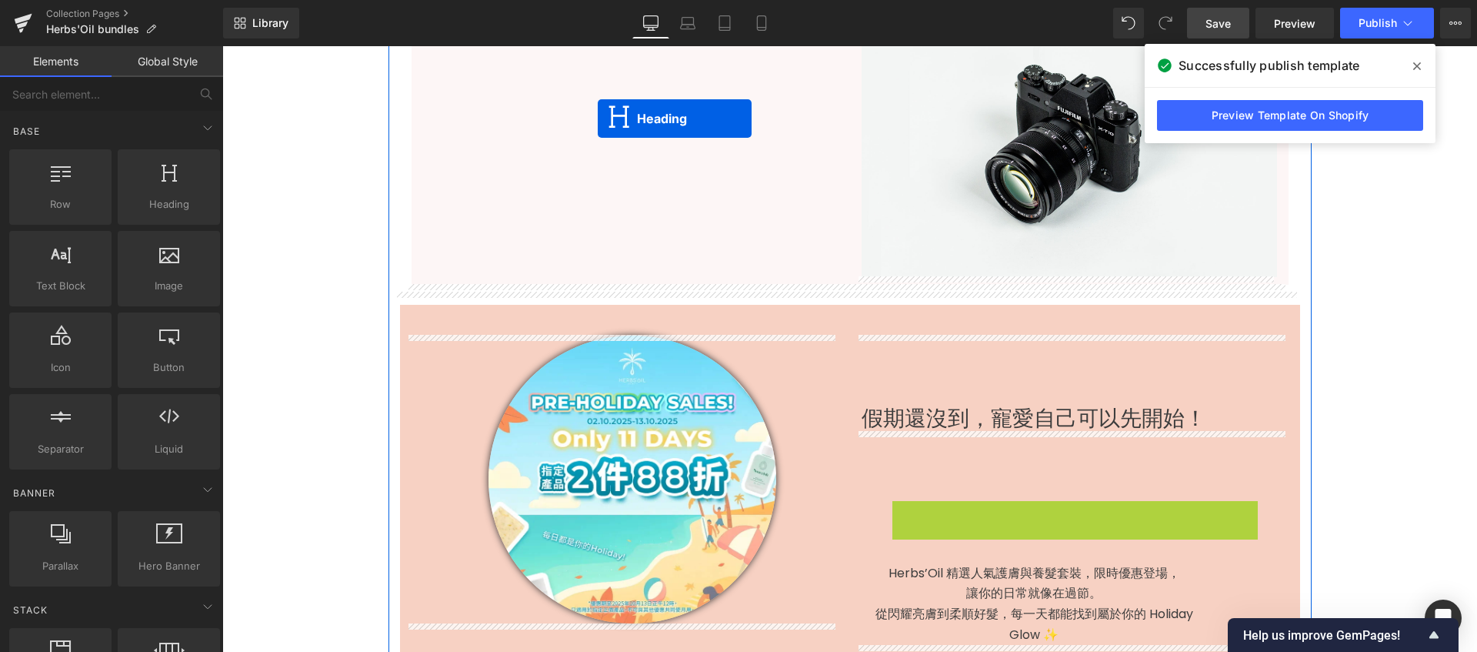
drag, startPoint x: 1003, startPoint y: 491, endPoint x: 598, endPoint y: 103, distance: 561.0
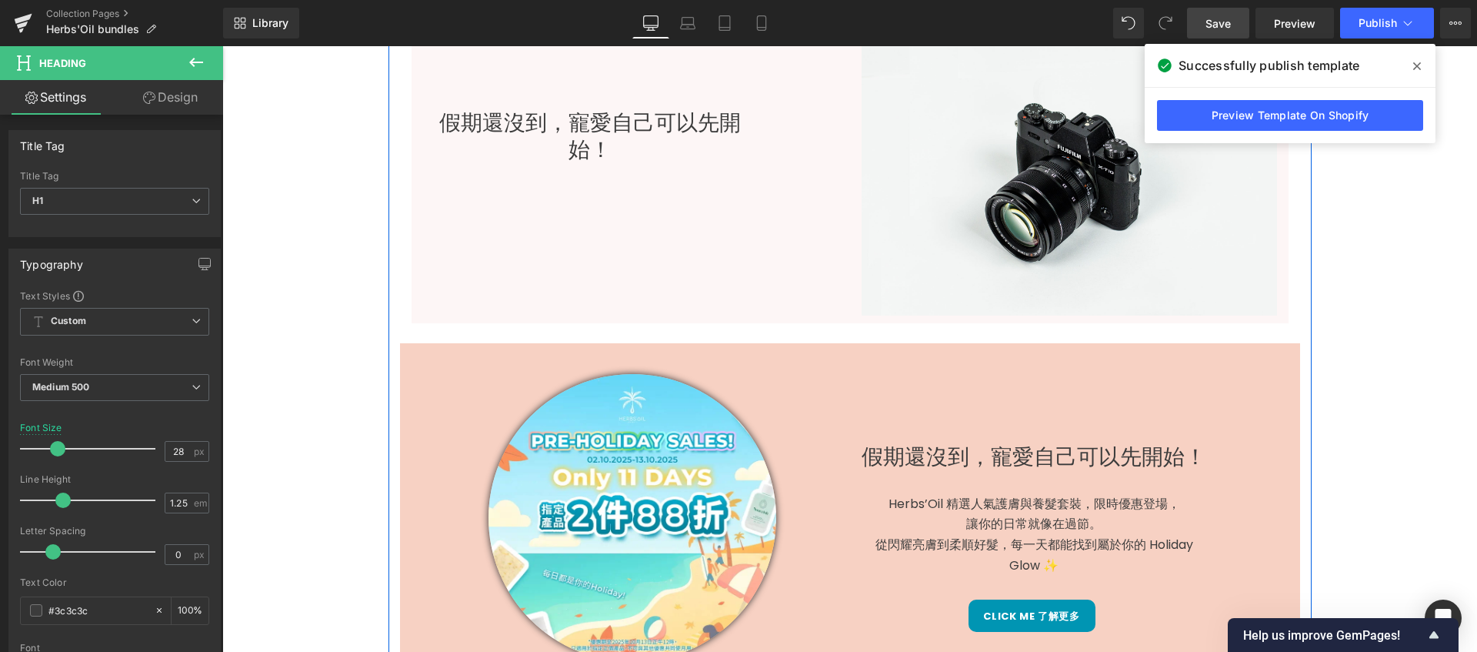
scroll to position [717, 0]
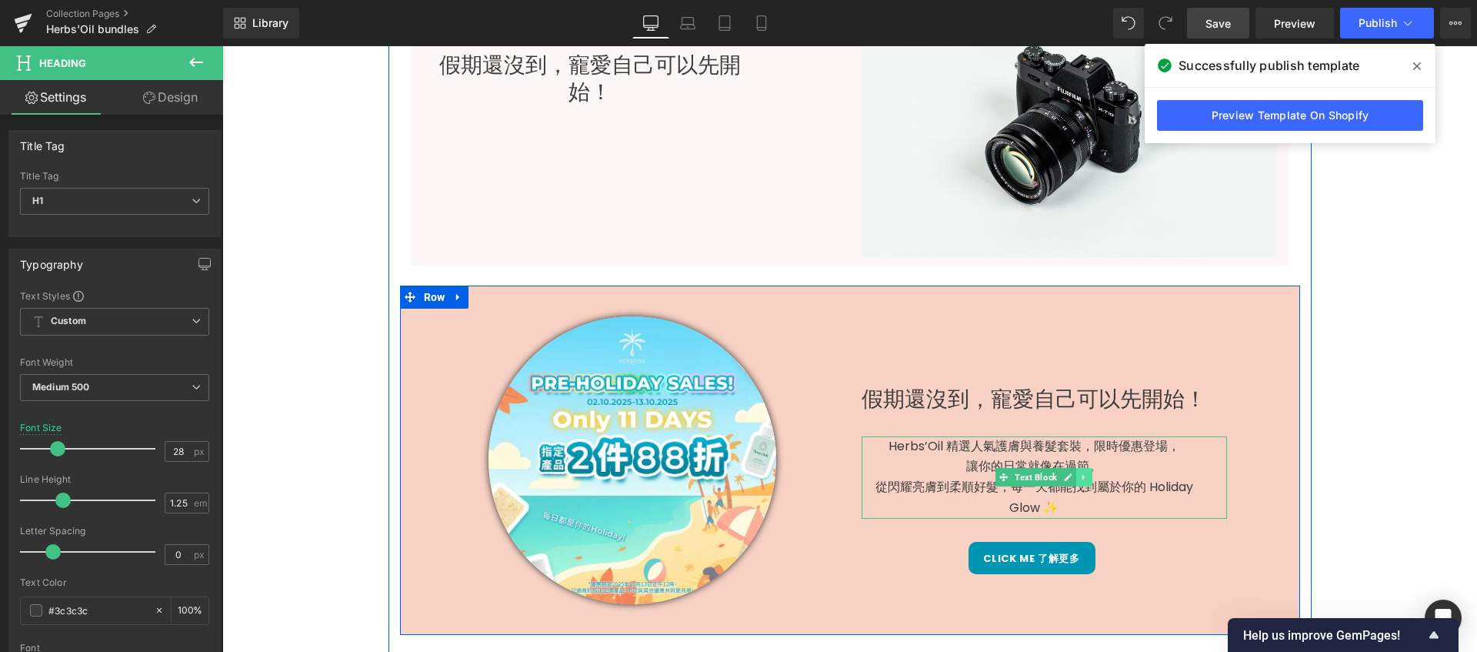
click at [1076, 482] on link at bounding box center [1084, 477] width 16 height 18
click at [1070, 482] on link at bounding box center [1077, 477] width 16 height 18
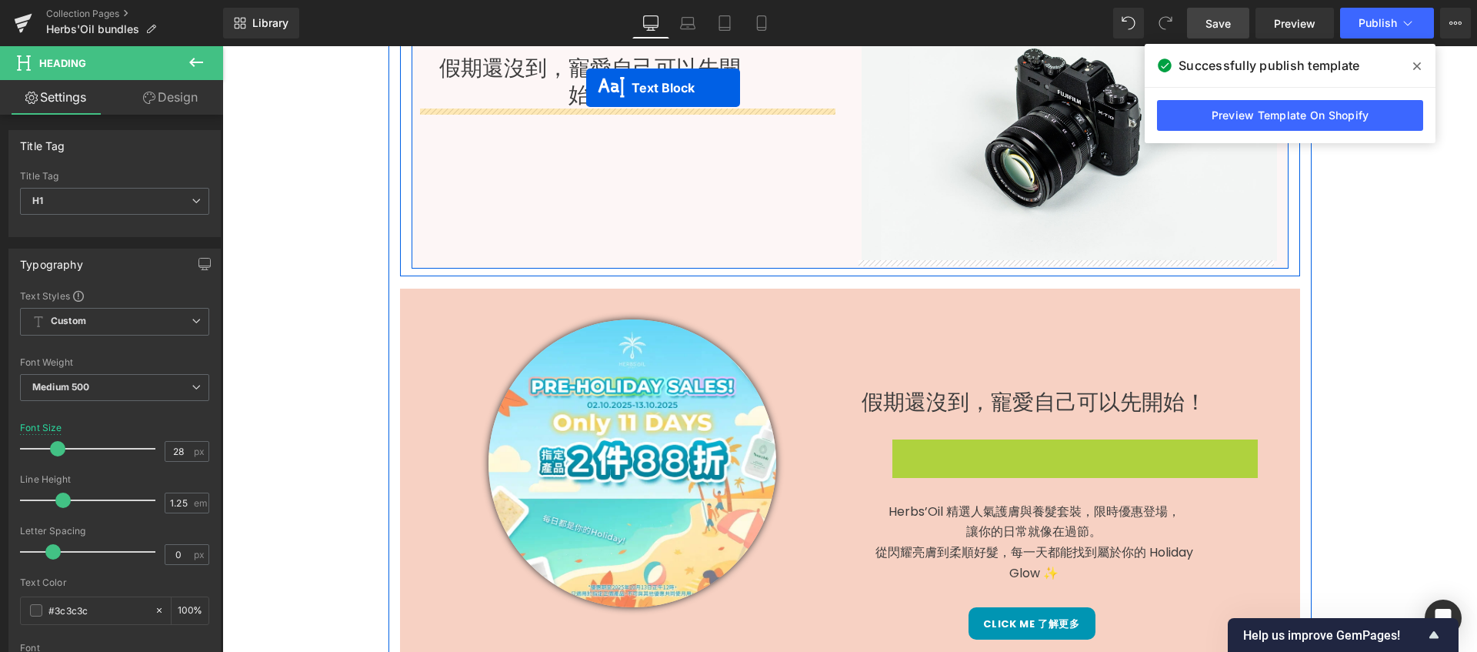
scroll to position [694, 0]
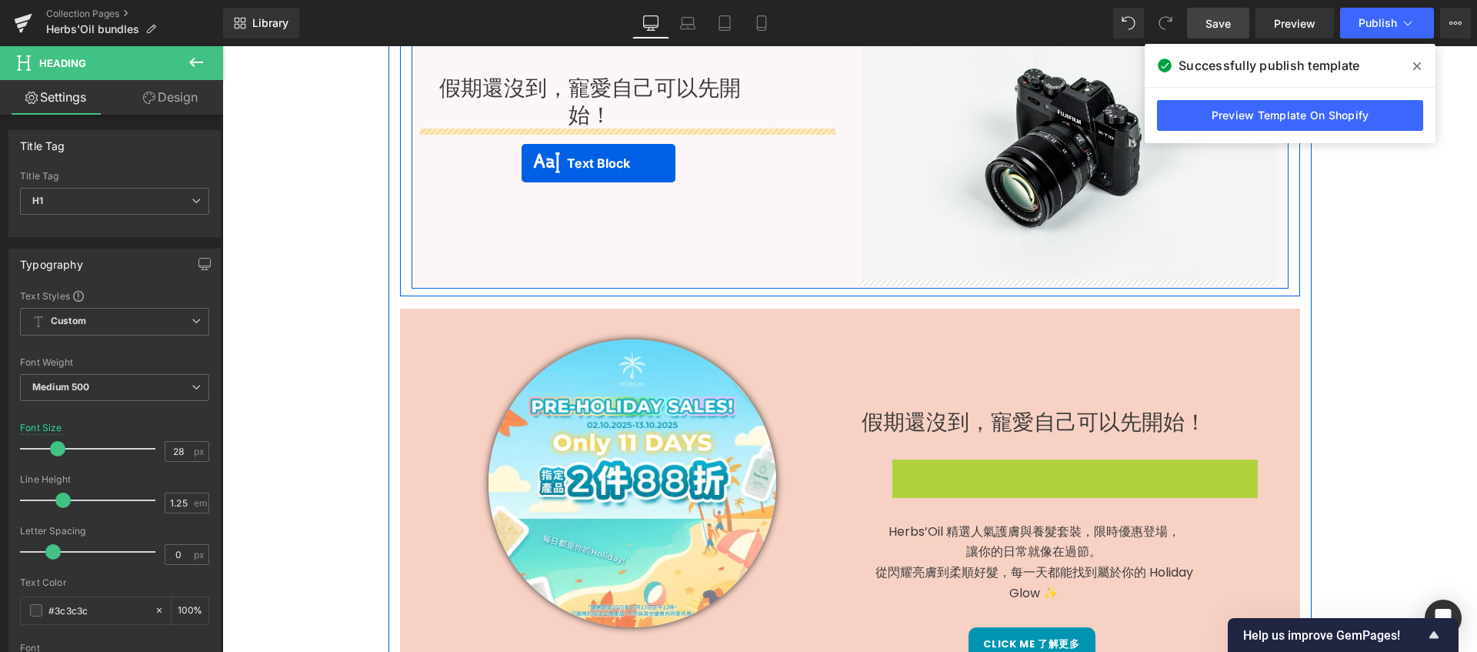
drag, startPoint x: 975, startPoint y: 284, endPoint x: 522, endPoint y: 163, distance: 469.0
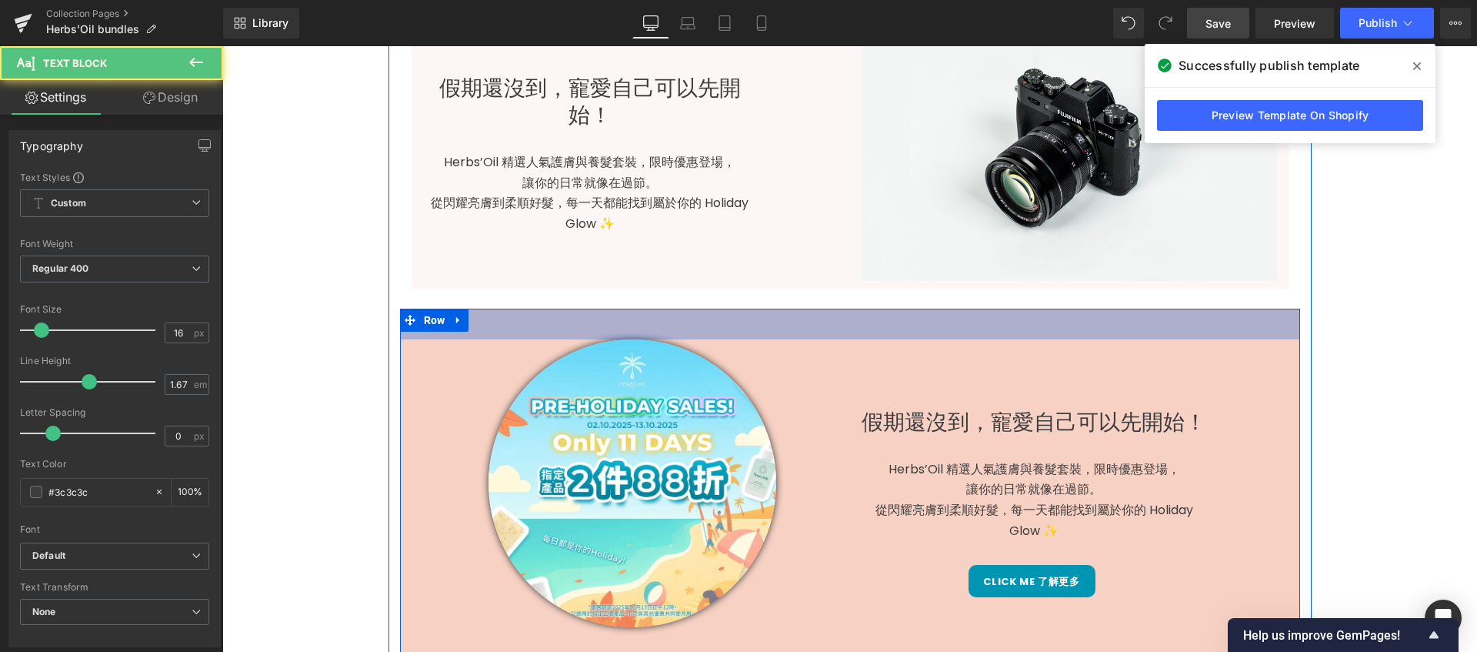
scroll to position [913, 0]
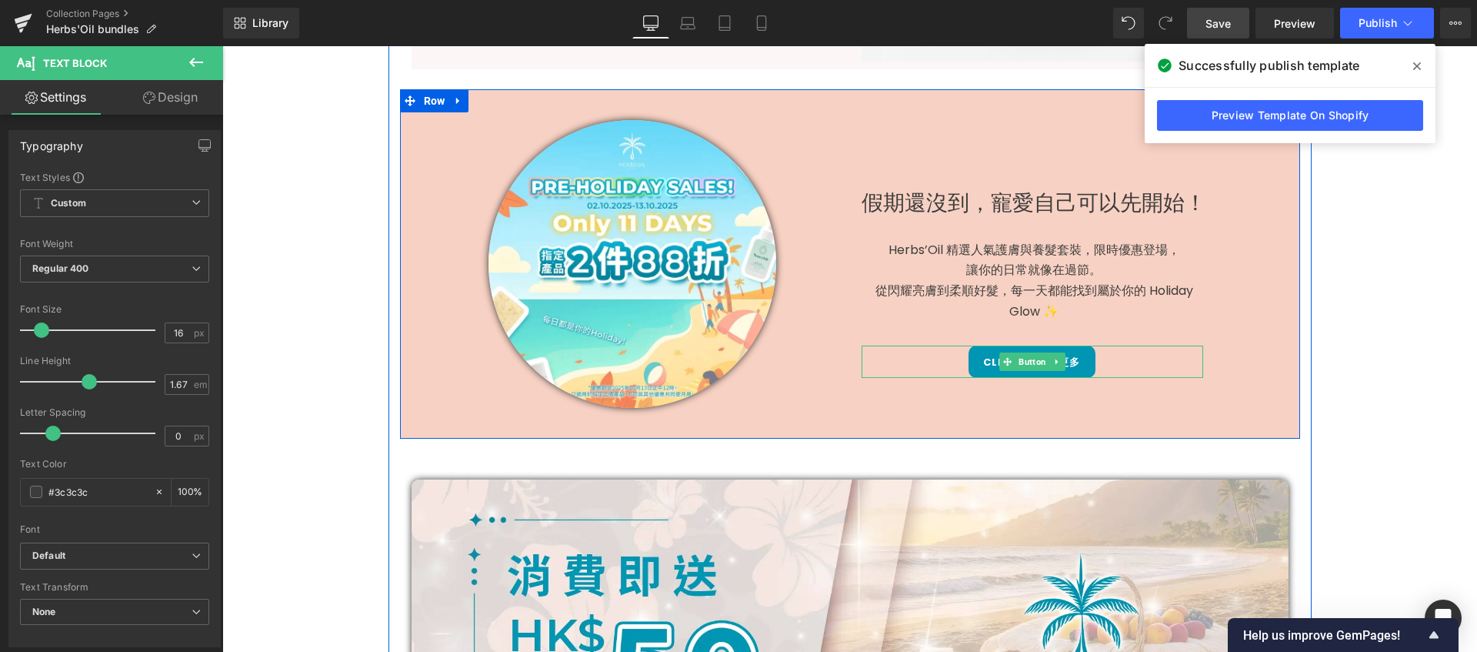
click at [1133, 360] on div "Click me 了解更多" at bounding box center [1033, 361] width 342 height 32
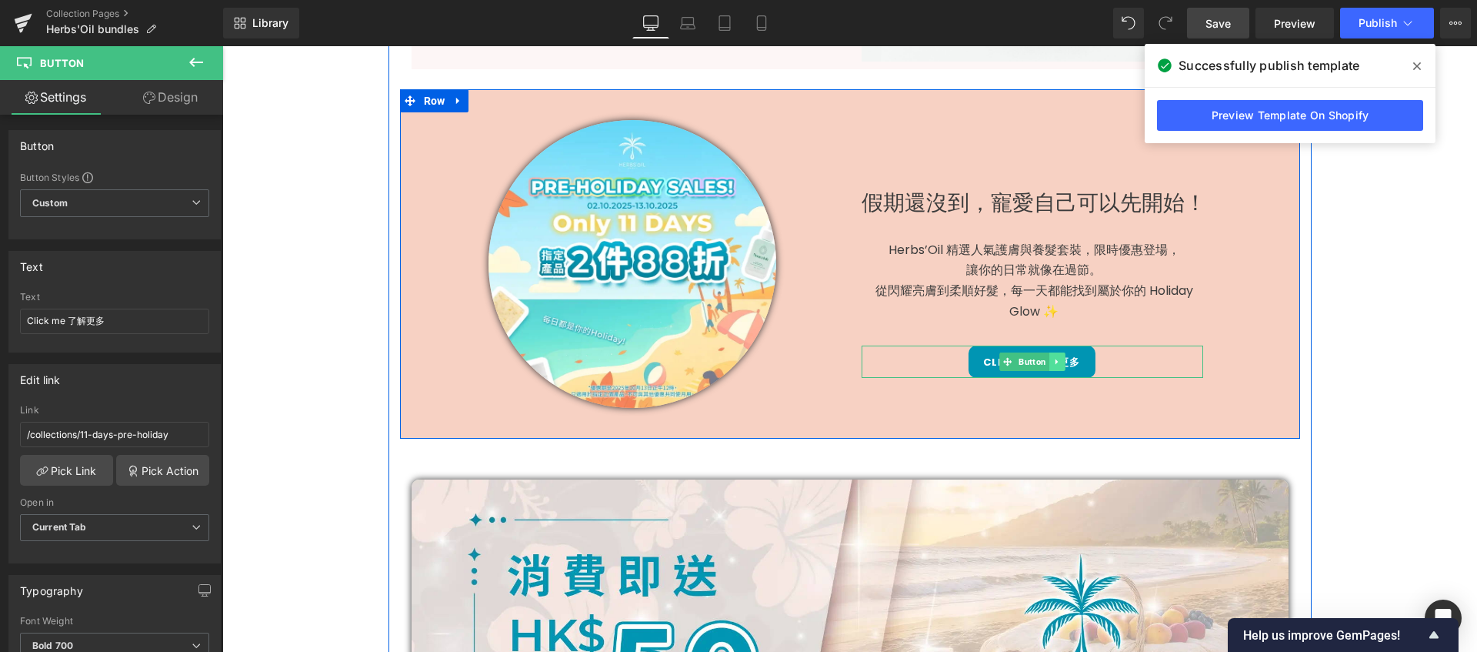
click at [1052, 360] on icon at bounding box center [1056, 361] width 8 height 9
click at [1047, 362] on icon at bounding box center [1049, 361] width 8 height 8
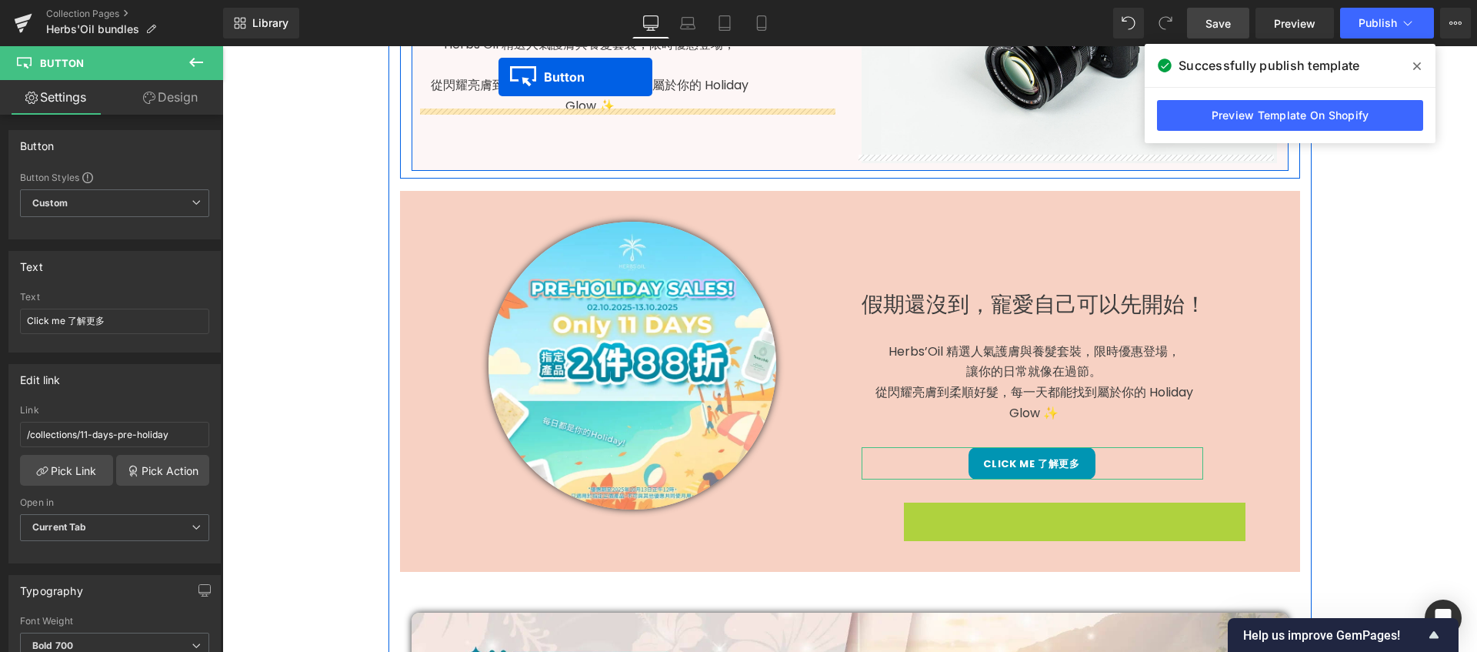
scroll to position [790, 0]
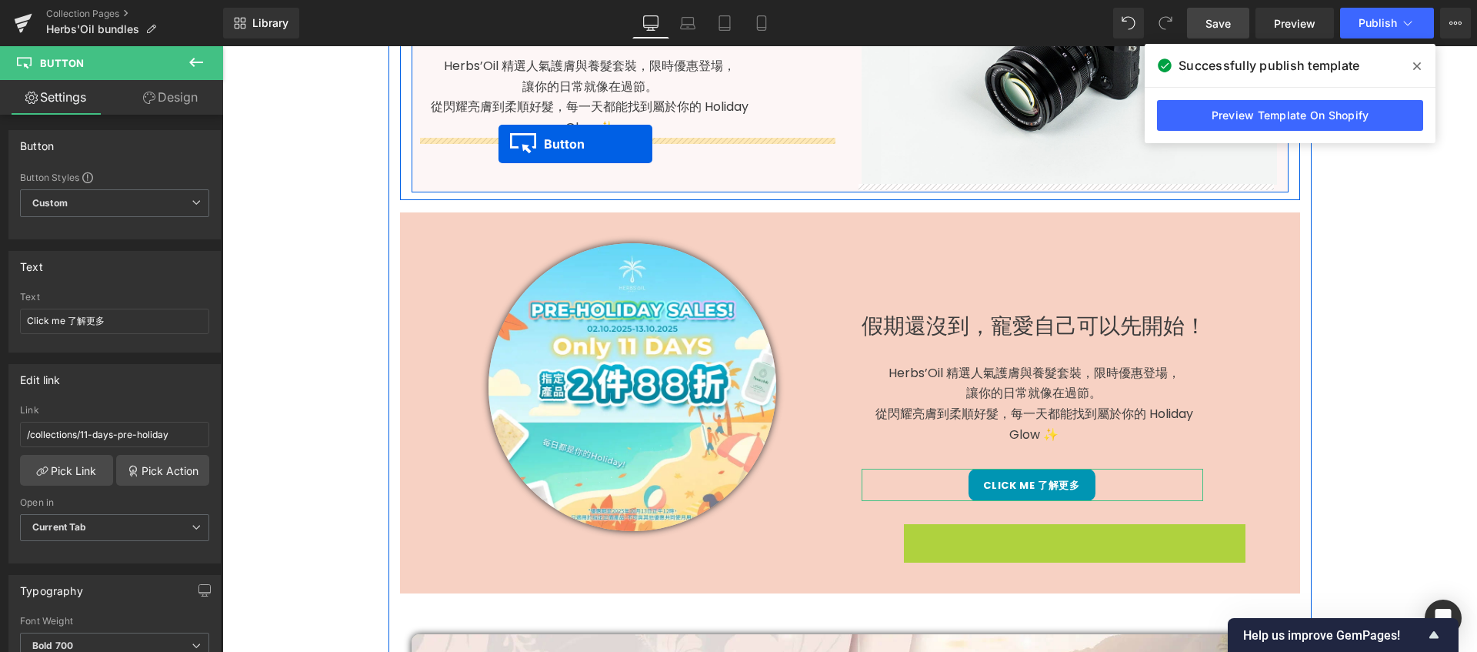
drag, startPoint x: 1006, startPoint y: 415, endPoint x: 499, endPoint y: 144, distance: 574.8
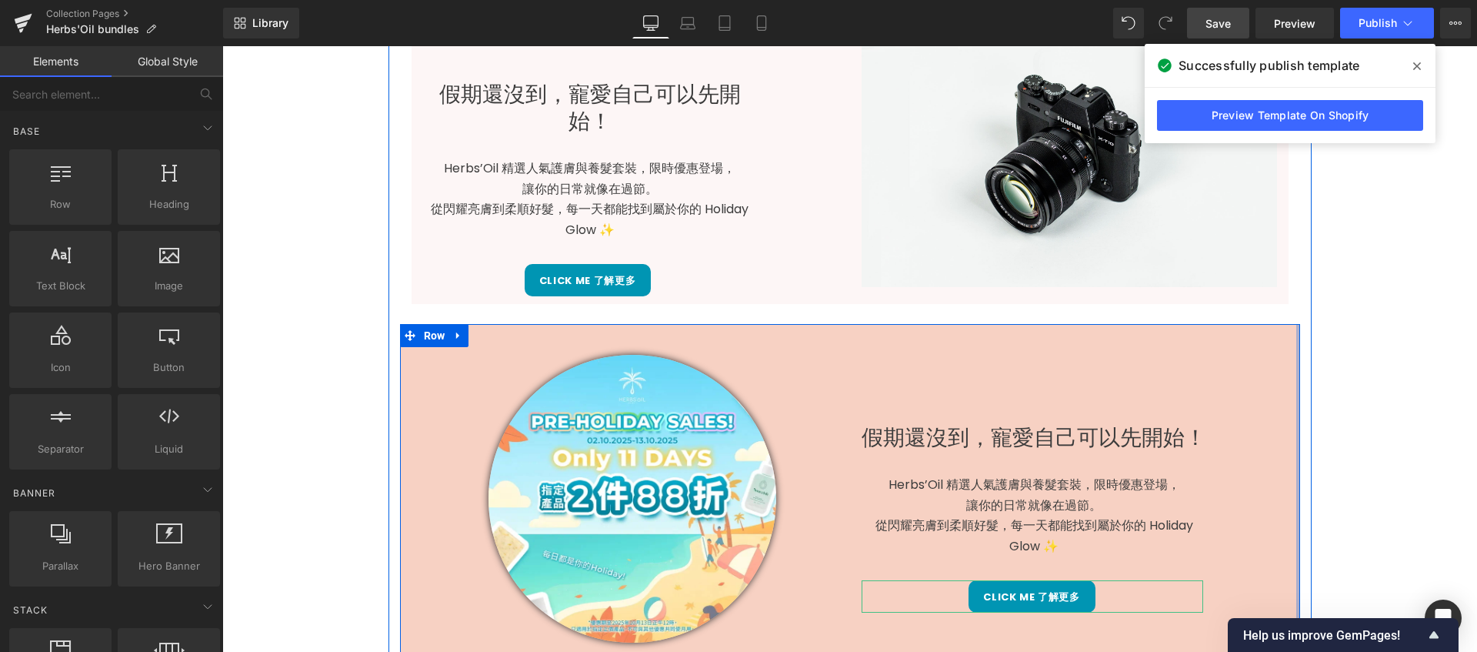
scroll to position [509, 0]
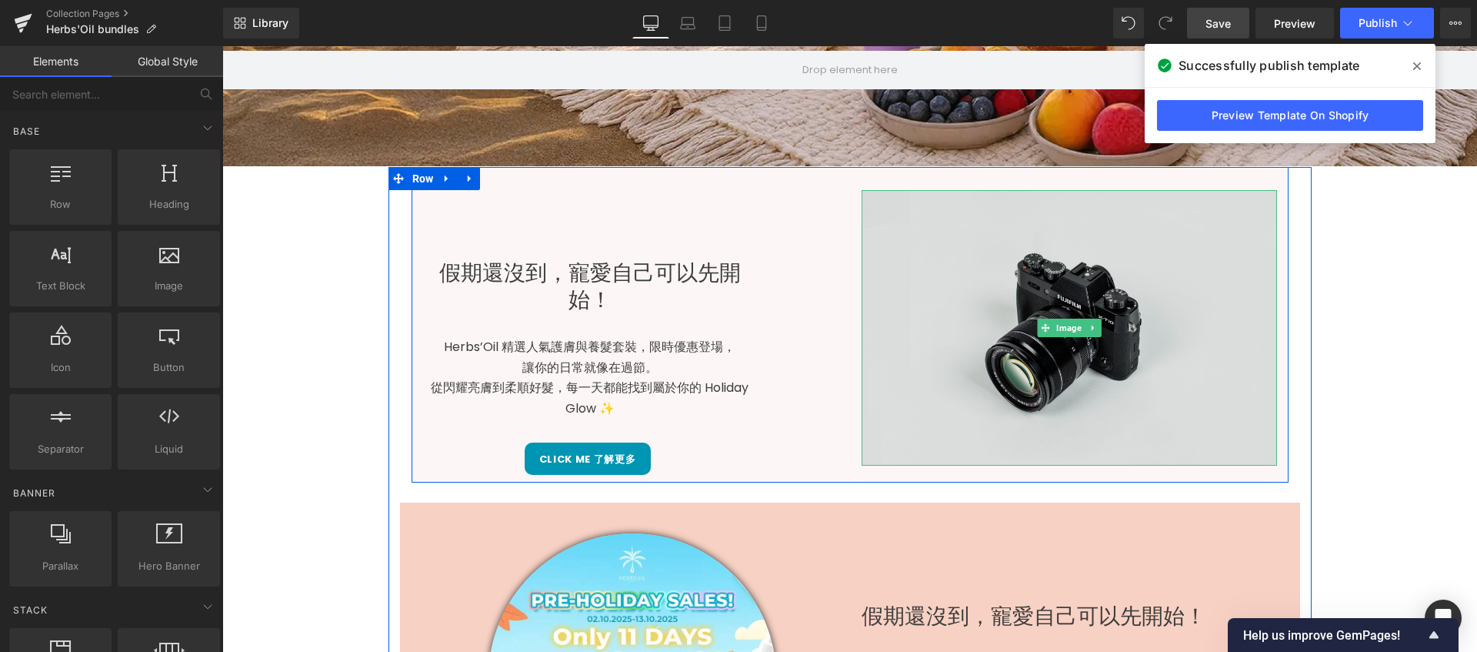
click at [1070, 409] on img at bounding box center [1069, 327] width 415 height 275
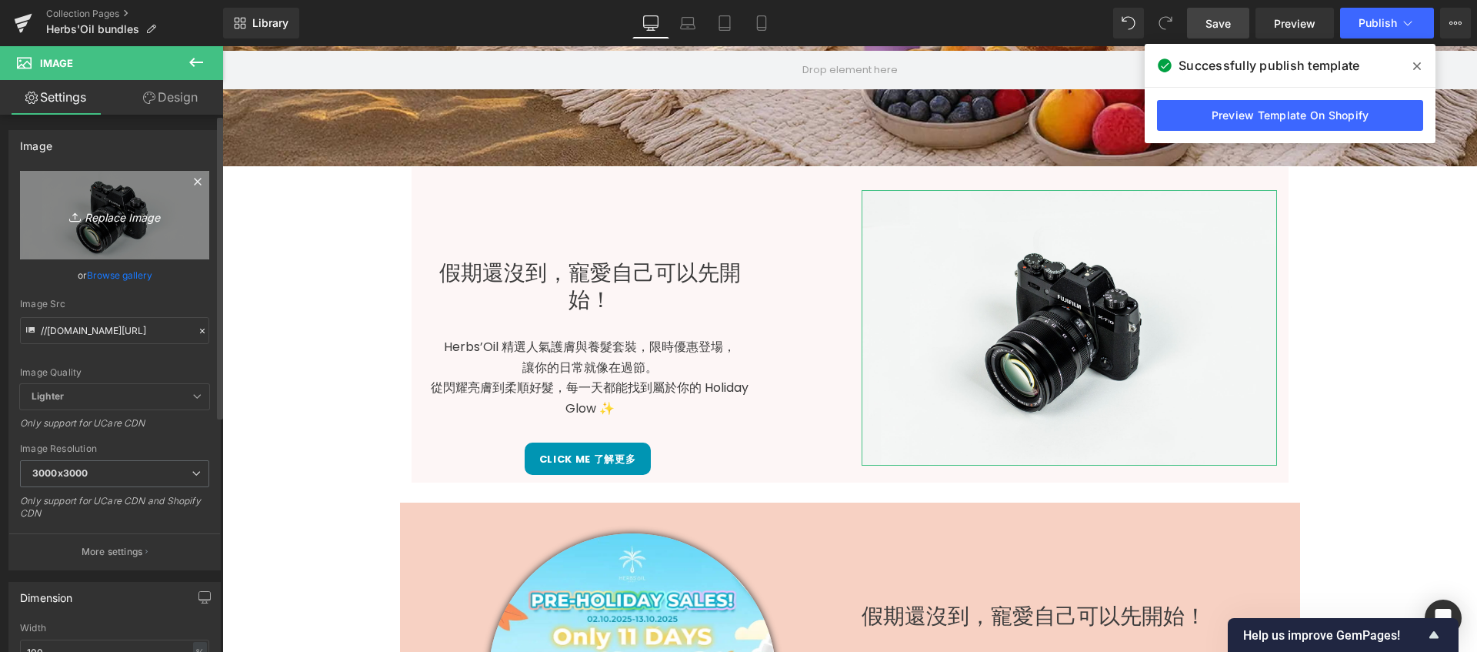
click at [95, 215] on icon "Replace Image" at bounding box center [114, 214] width 123 height 19
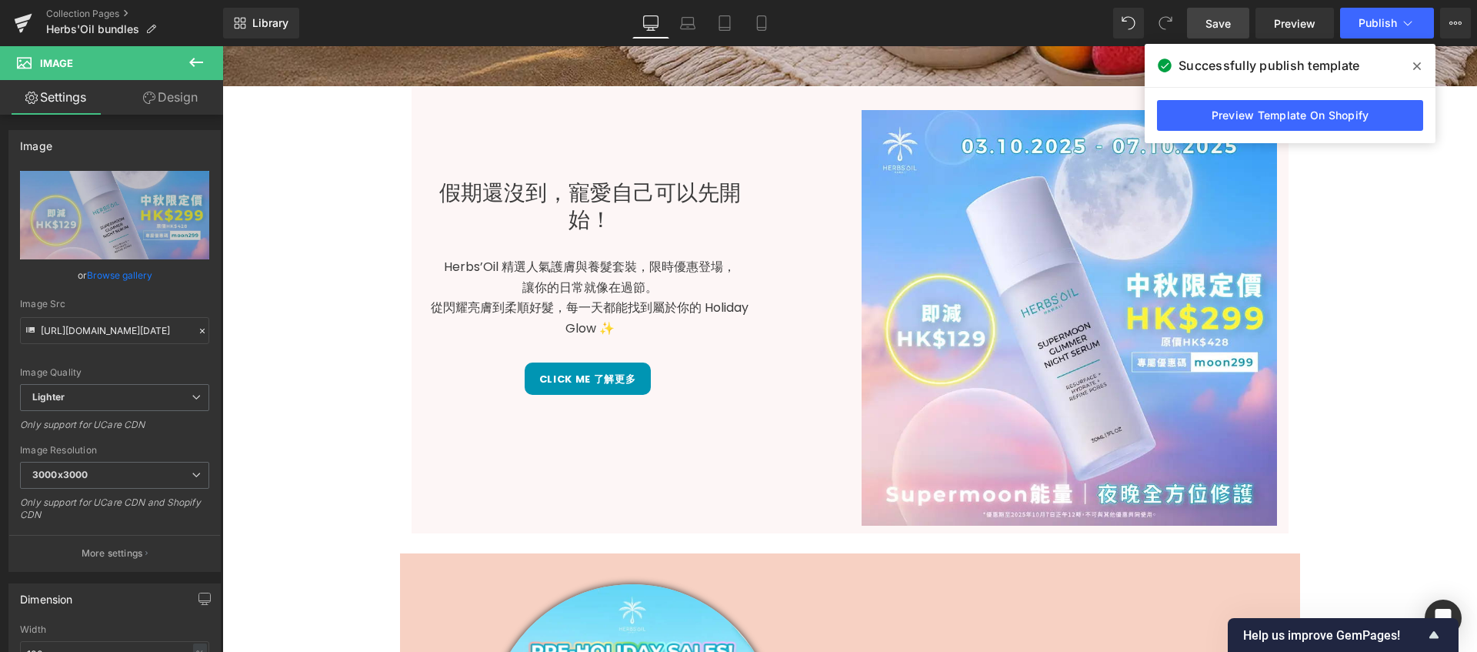
scroll to position [662, 0]
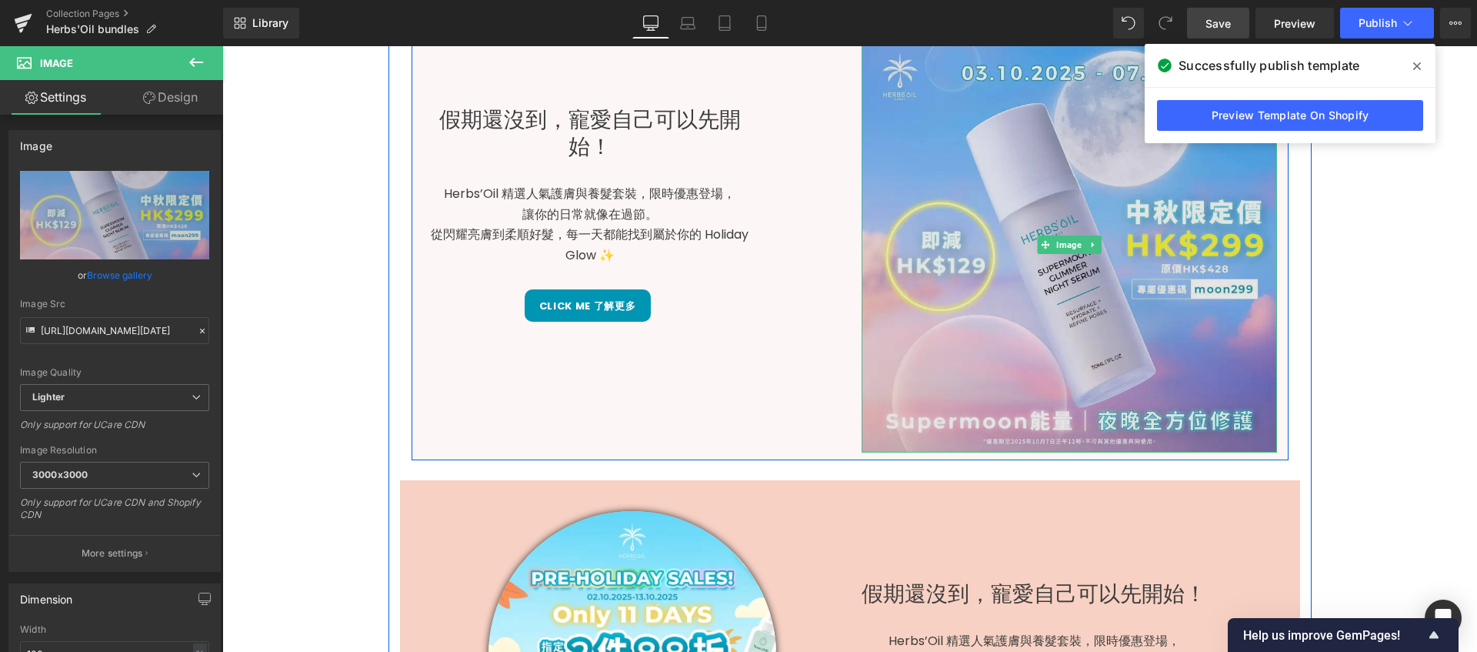
click at [1114, 292] on img at bounding box center [1069, 244] width 415 height 415
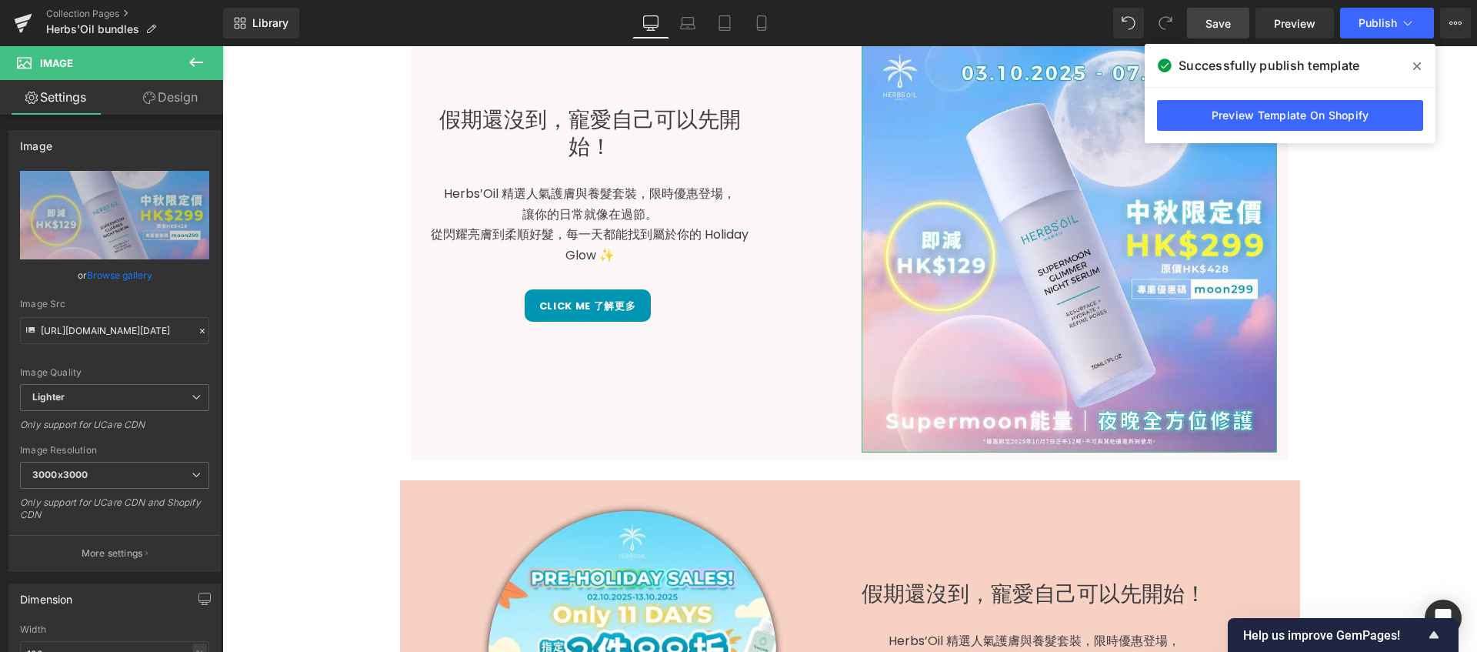
click at [139, 96] on link "Design" at bounding box center [171, 97] width 112 height 35
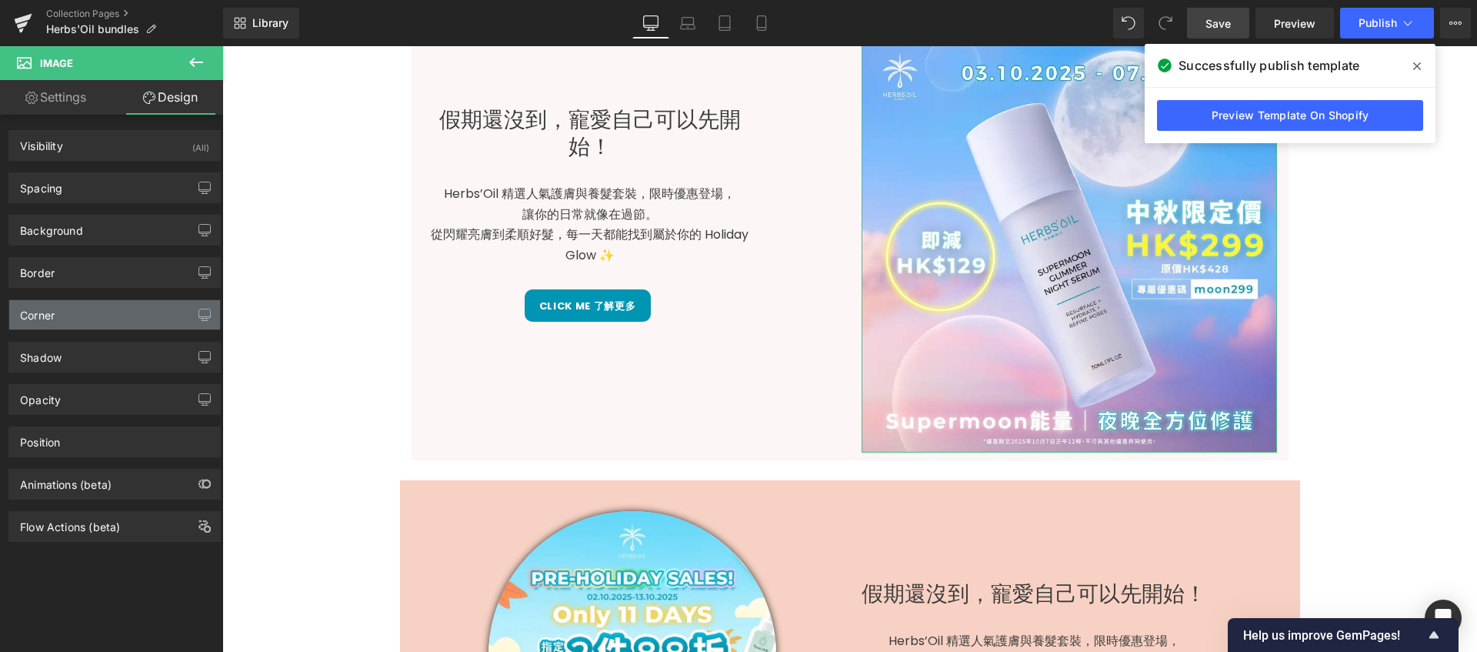
click at [157, 315] on div "Corner" at bounding box center [114, 314] width 211 height 29
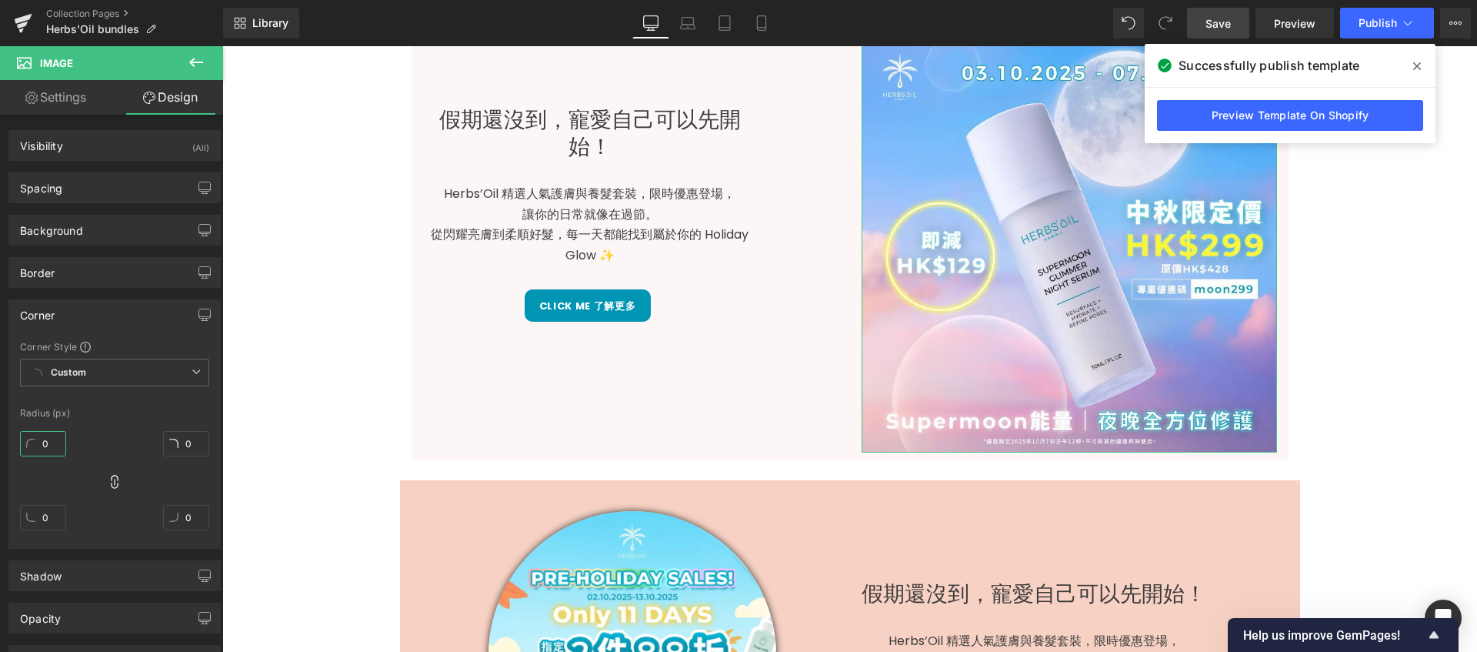
click at [51, 445] on input "0" at bounding box center [43, 443] width 46 height 25
click at [68, 571] on div "Shadow" at bounding box center [114, 575] width 211 height 29
click at [66, 625] on div "Drop Shadow" at bounding box center [67, 630] width 95 height 23
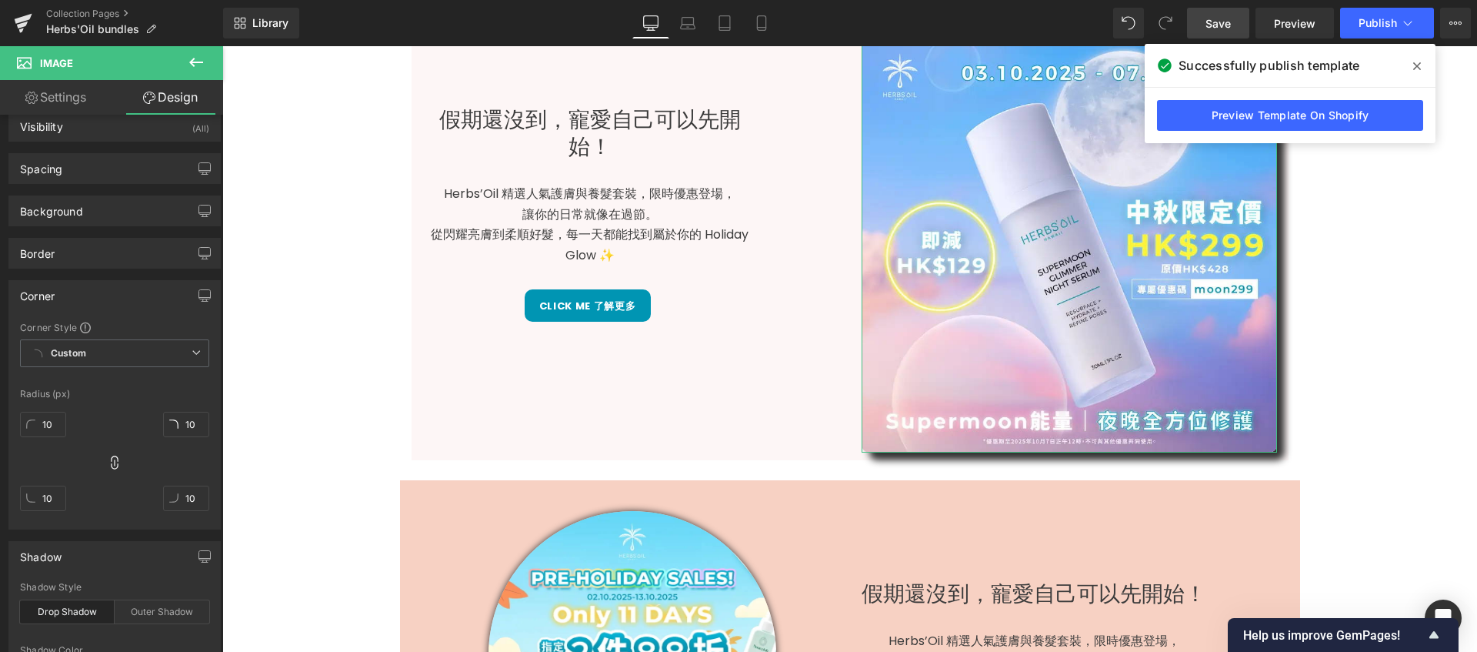
scroll to position [132, 0]
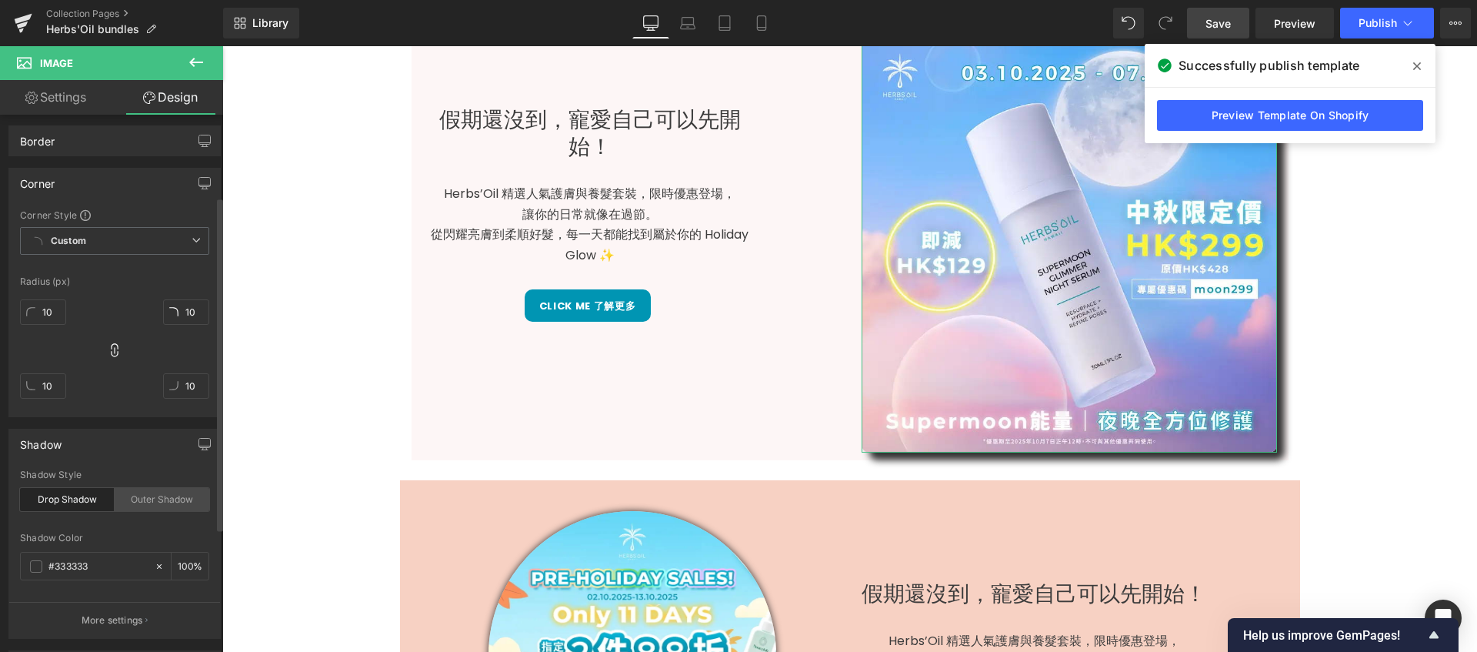
click at [135, 502] on div "Outer Shadow" at bounding box center [162, 499] width 95 height 23
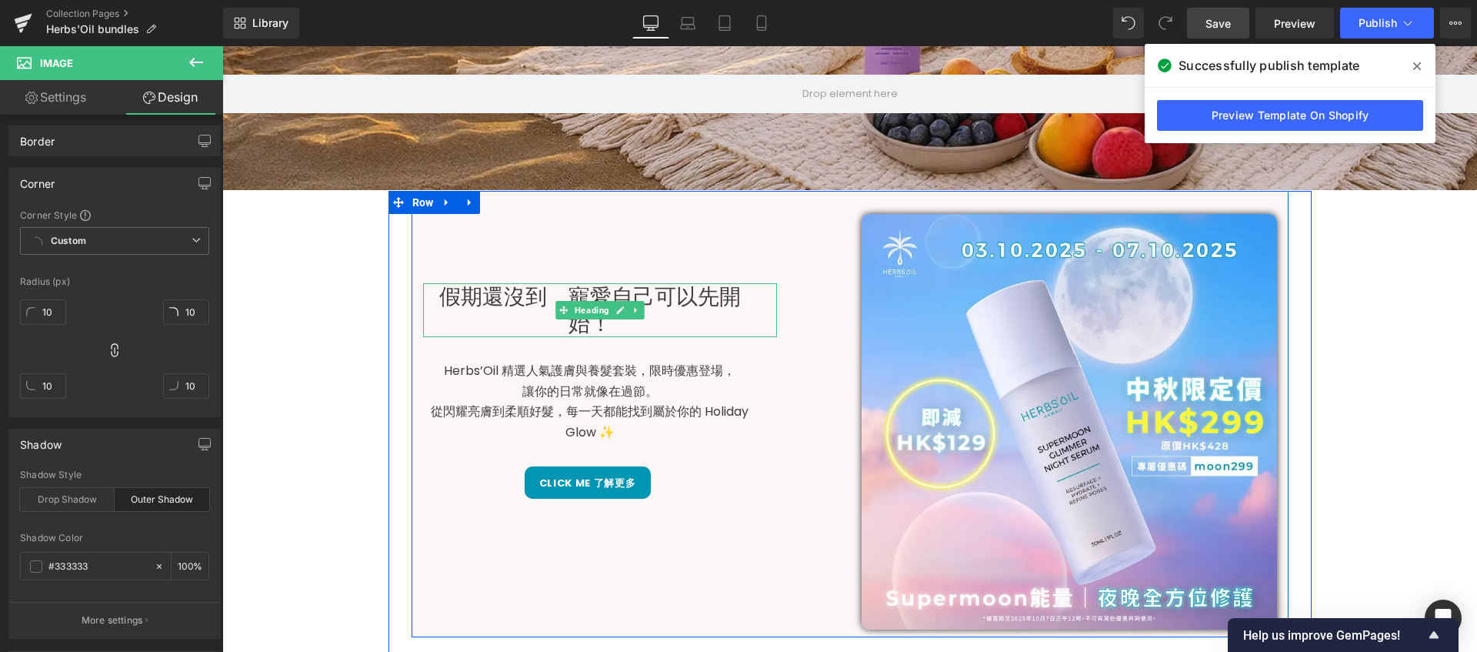
scroll to position [662, 0]
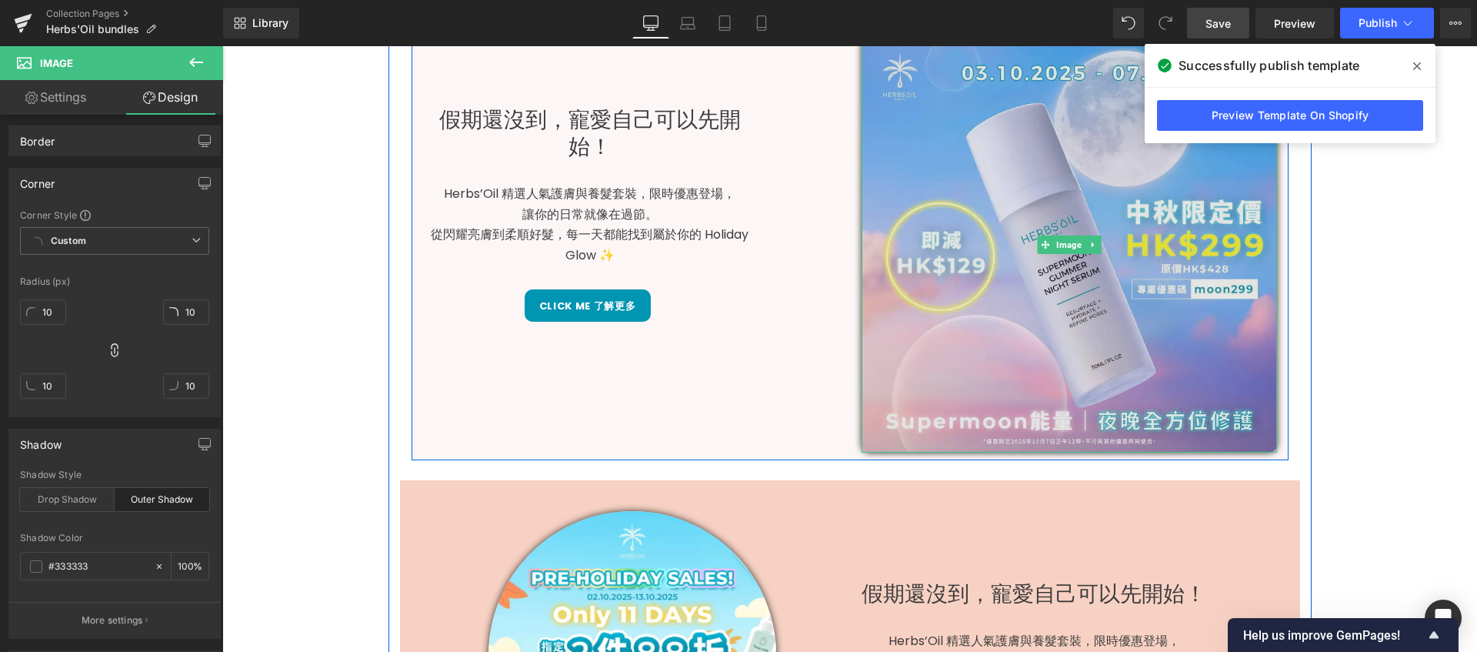
click at [935, 304] on img at bounding box center [1069, 244] width 415 height 415
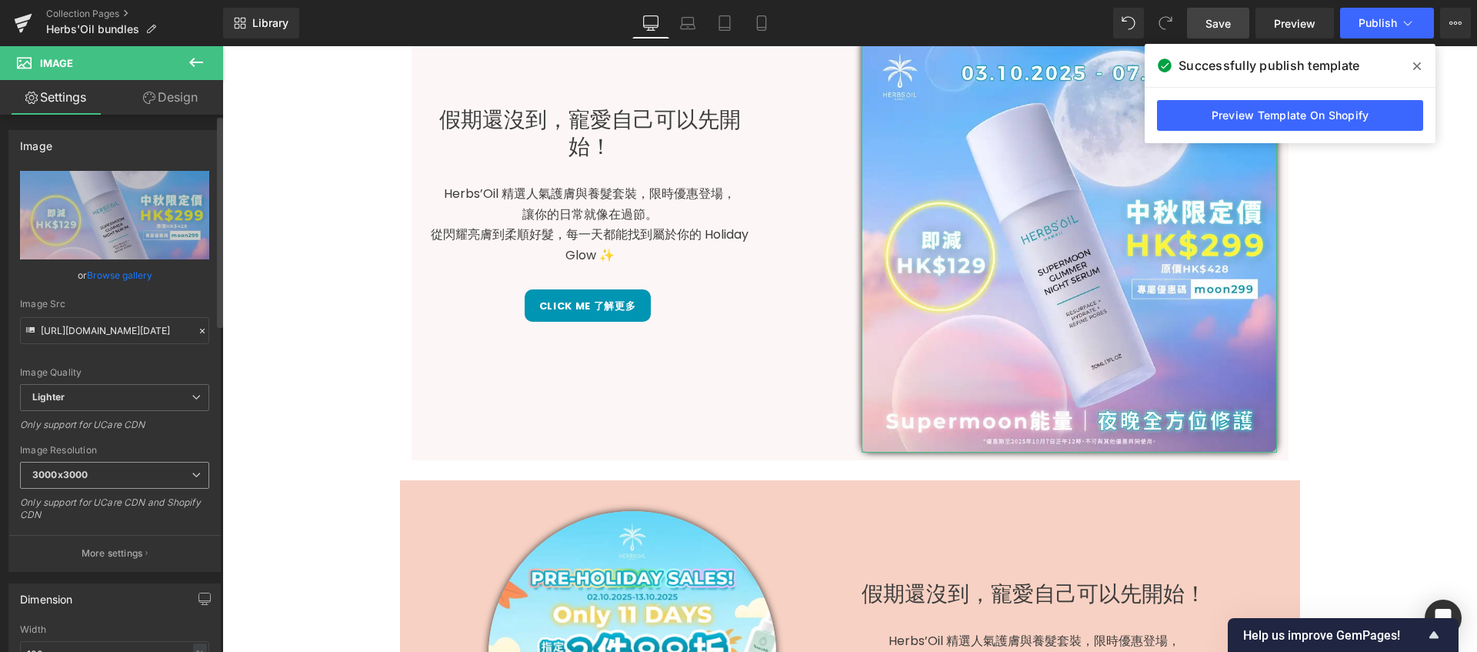
click at [70, 475] on b "3000x3000" at bounding box center [59, 475] width 55 height 12
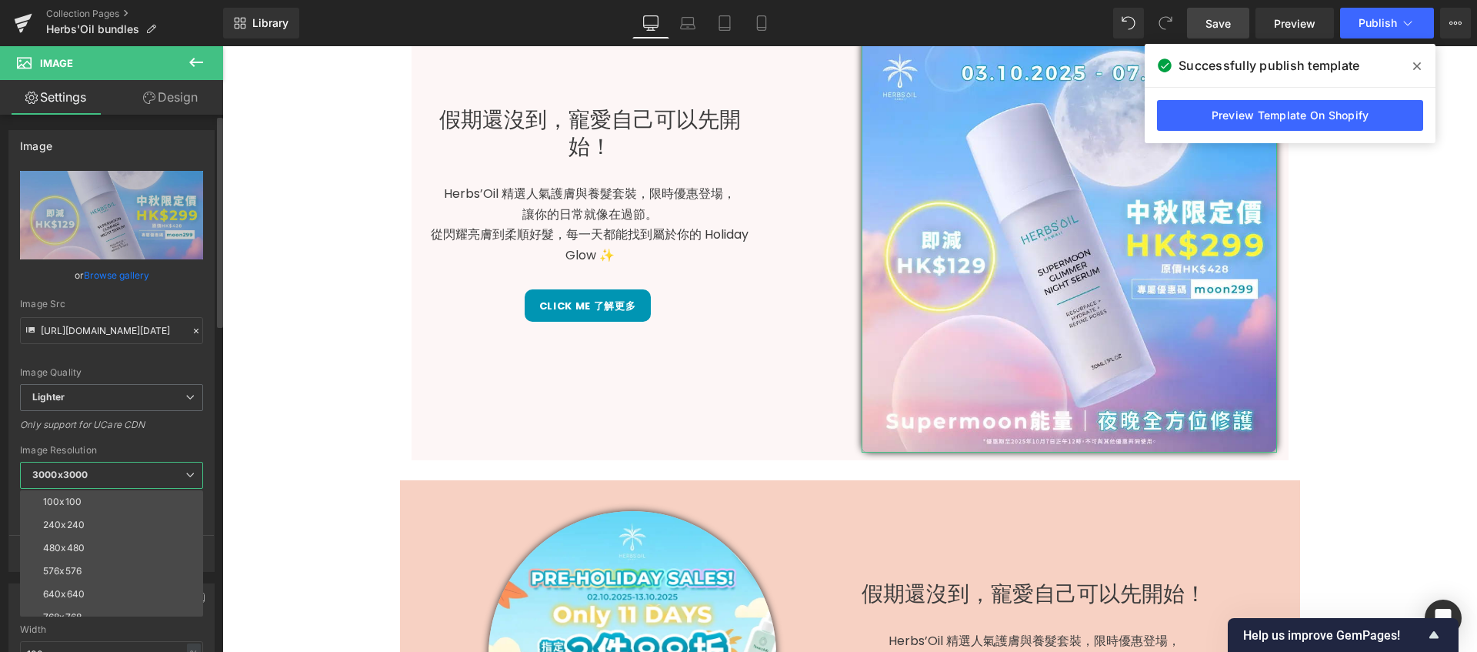
click at [147, 452] on div "Image Resolution" at bounding box center [111, 450] width 183 height 11
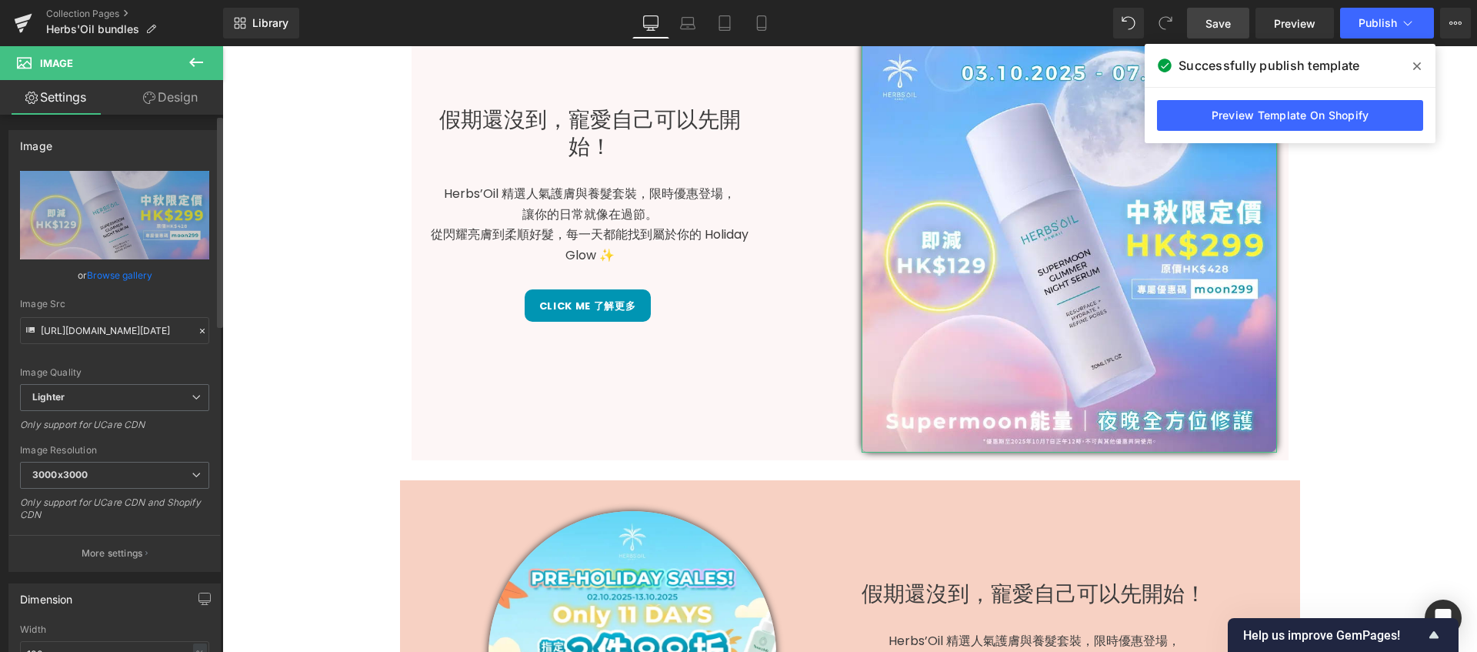
scroll to position [318, 0]
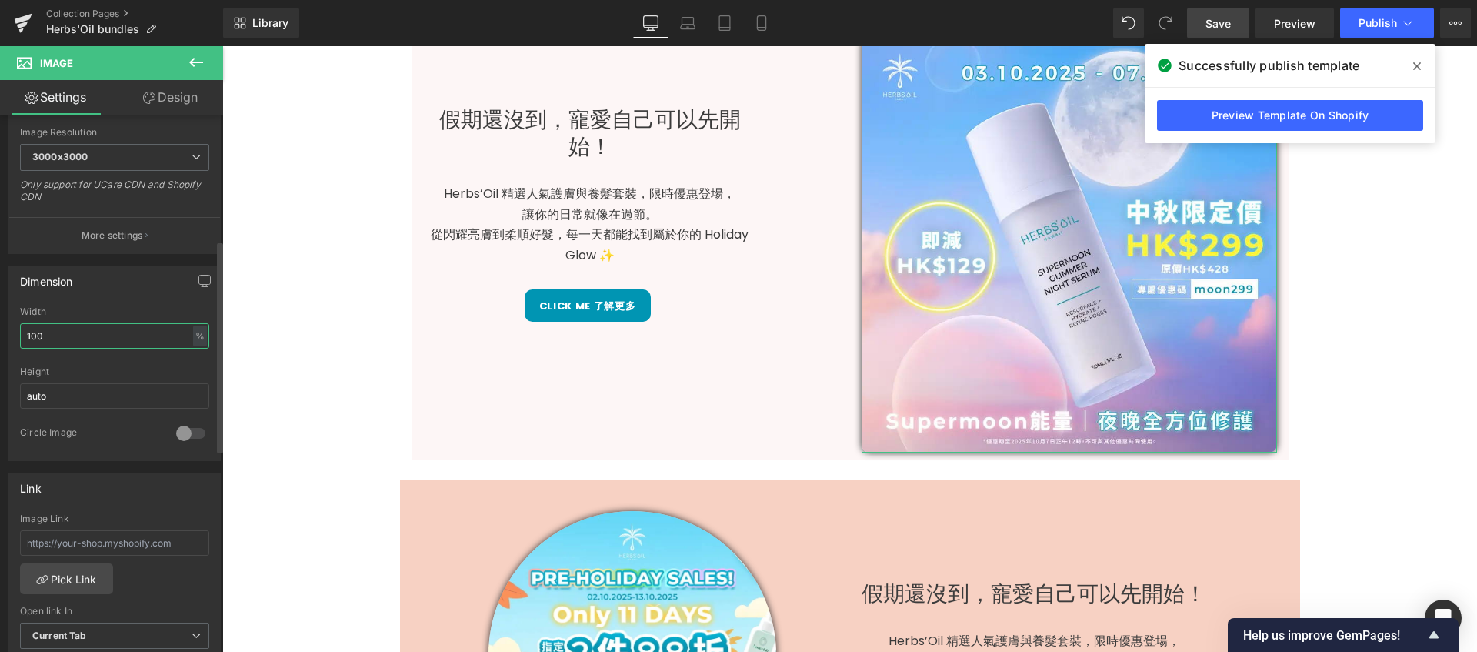
click at [168, 336] on input "100" at bounding box center [114, 335] width 189 height 25
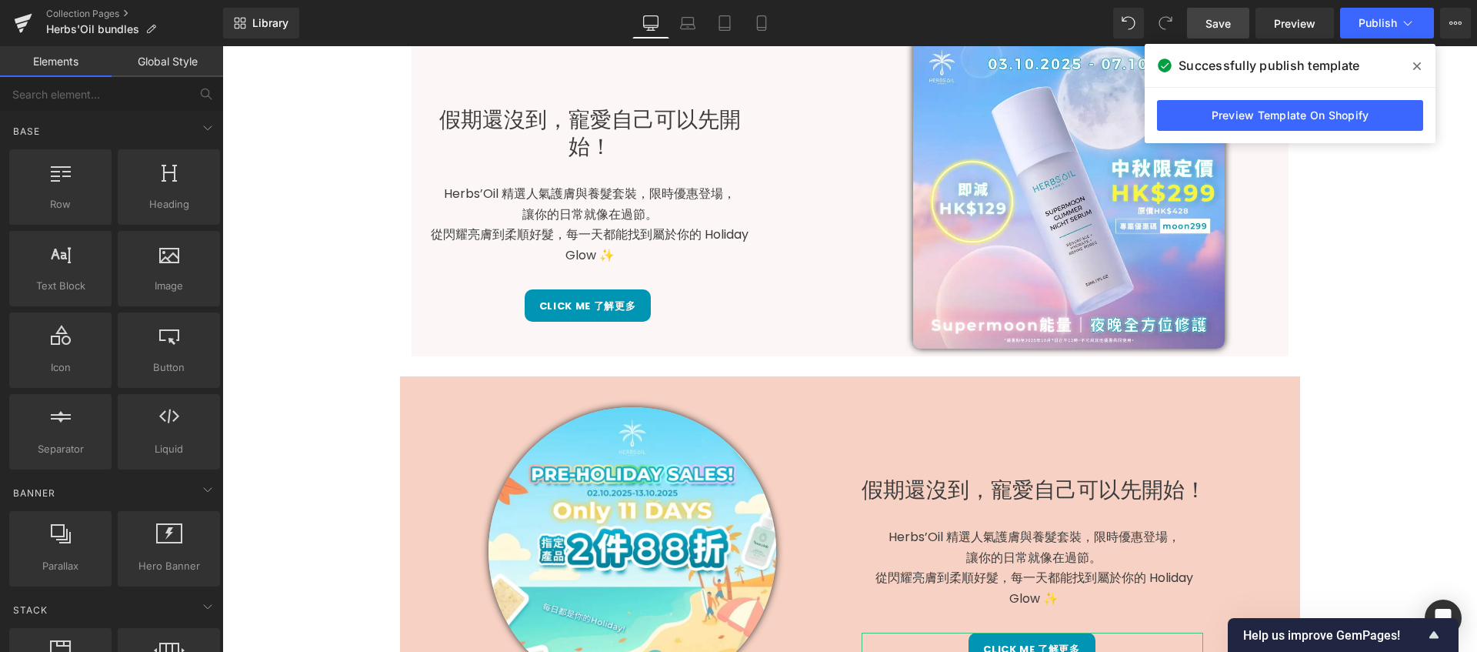
scroll to position [416, 0]
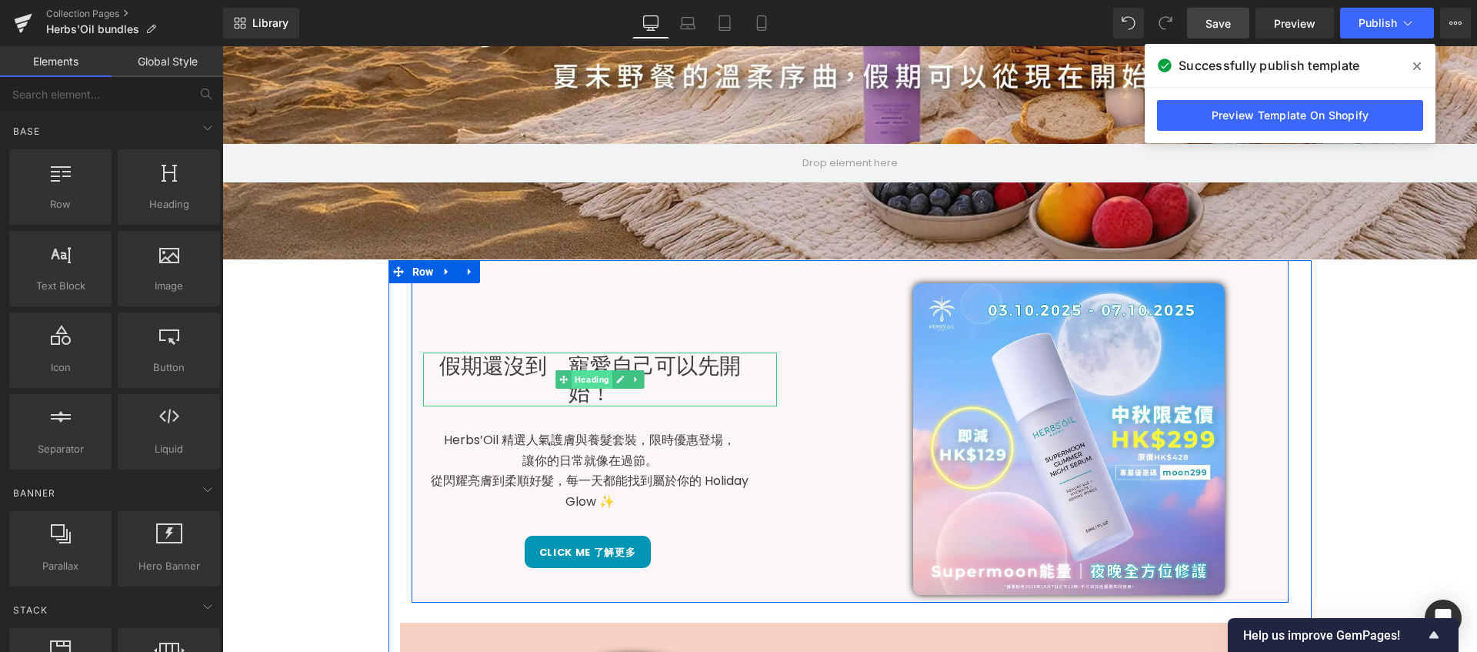
click at [582, 385] on span "Heading" at bounding box center [592, 379] width 41 height 18
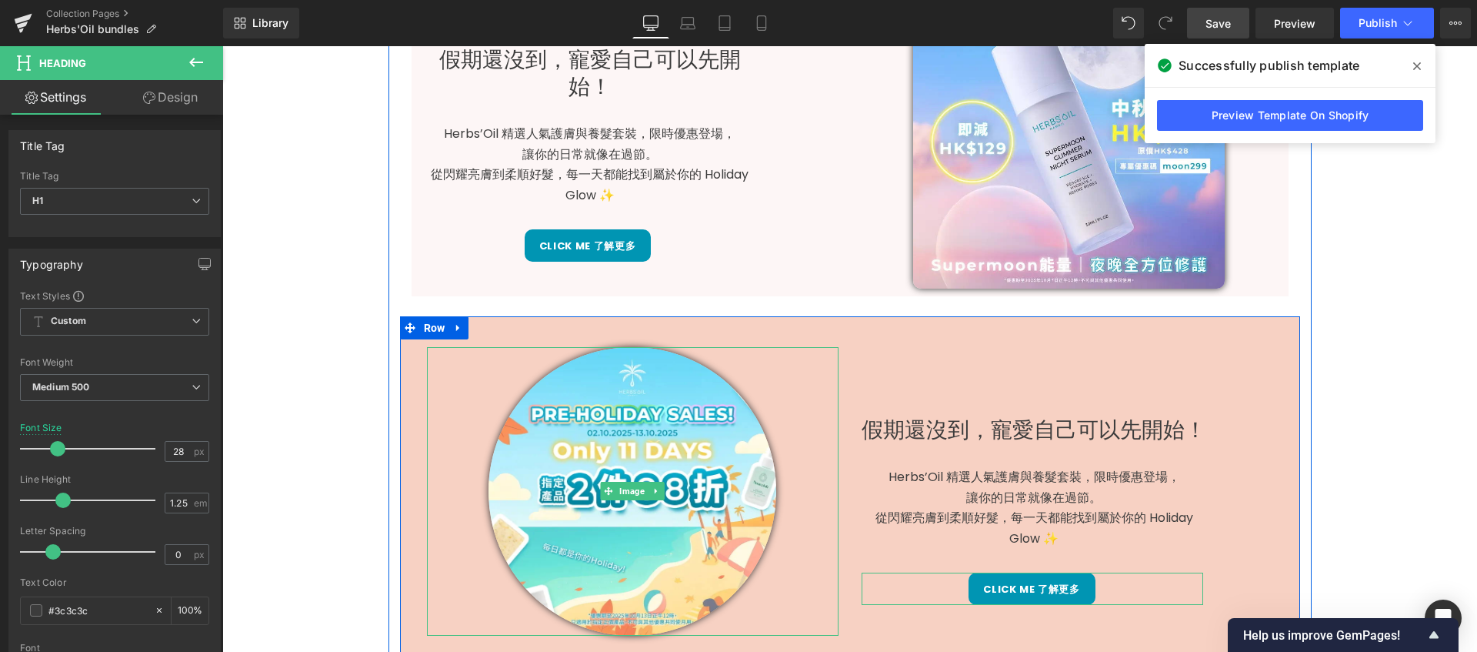
scroll to position [712, 0]
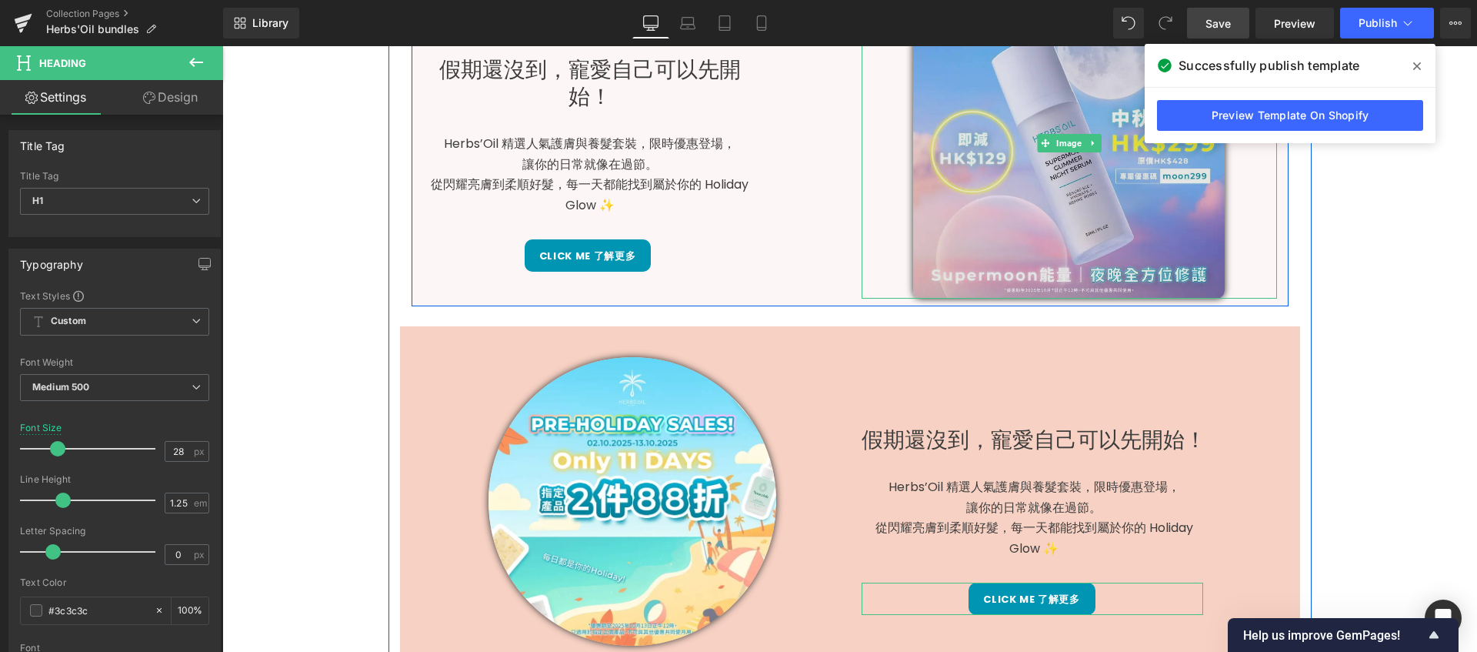
click at [1052, 192] on img at bounding box center [1069, 143] width 312 height 312
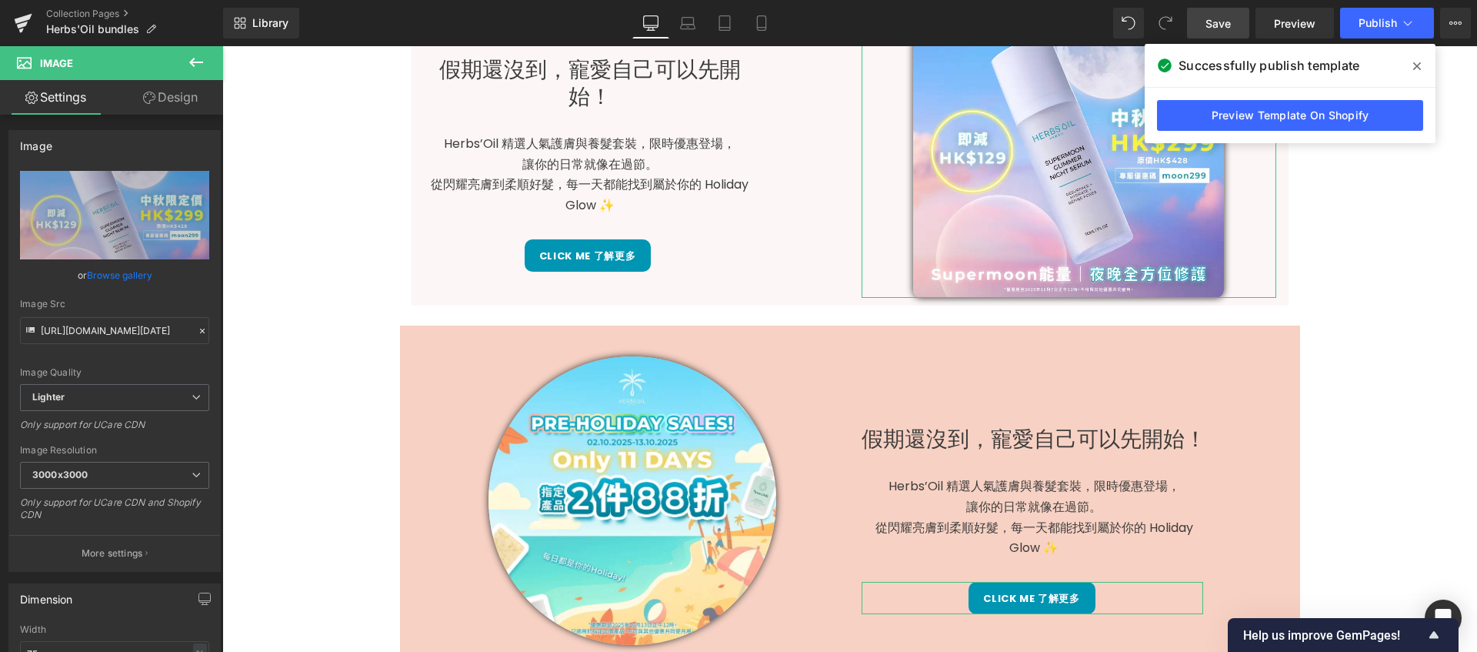
click at [175, 95] on link "Design" at bounding box center [171, 97] width 112 height 35
click at [0, 0] on div "Spacing" at bounding box center [0, 0] width 0 height 0
click input "0"
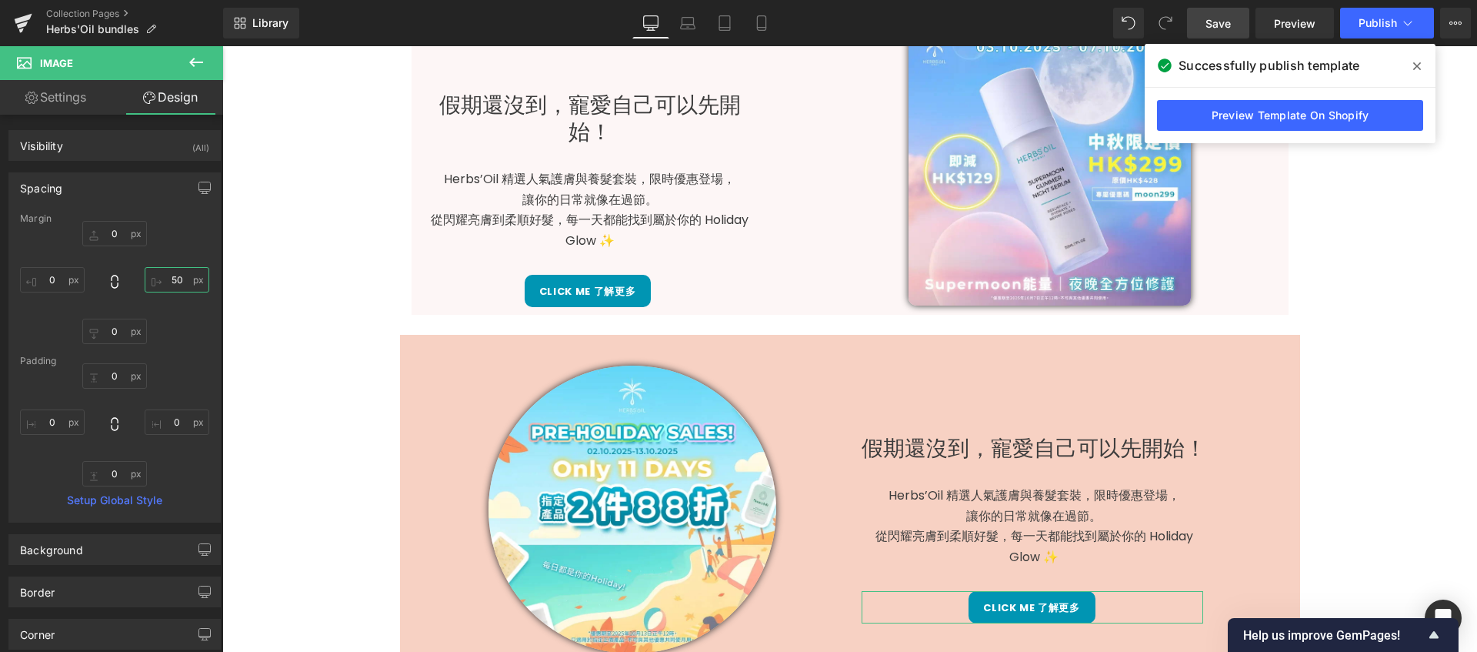
scroll to position [499, 0]
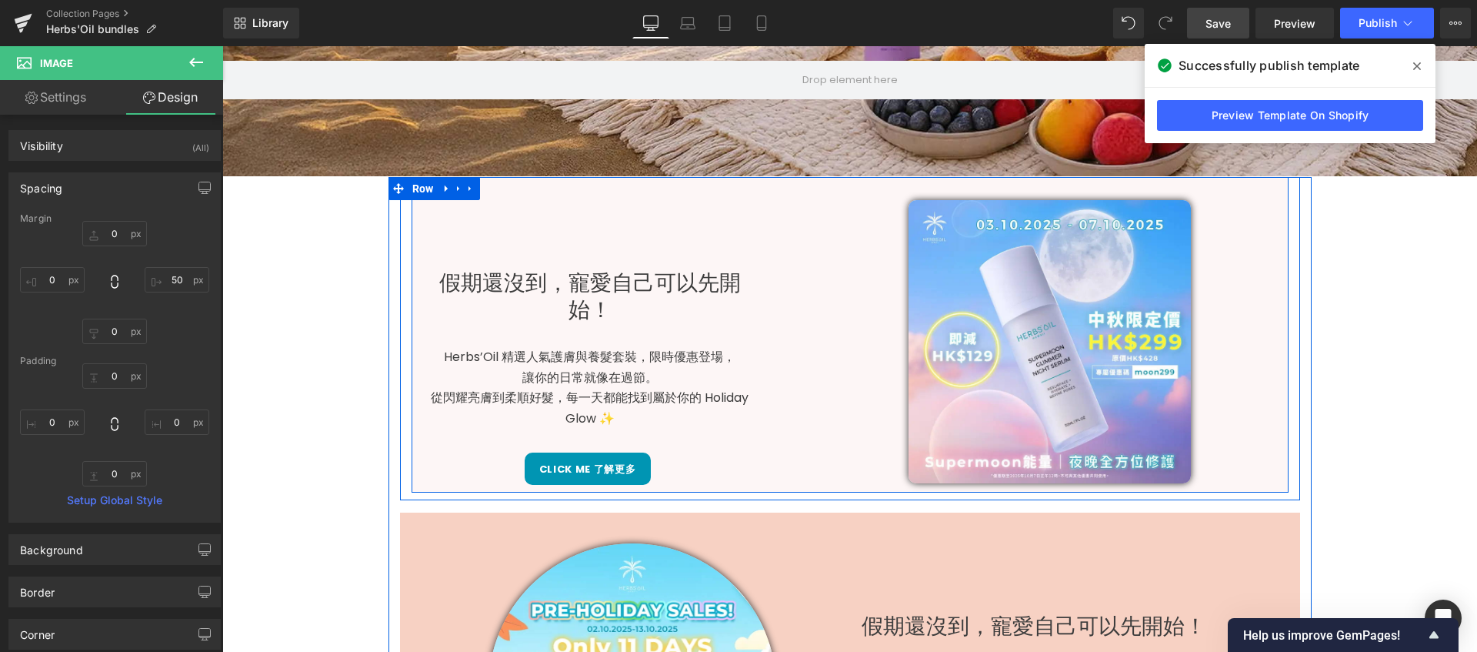
click at [775, 477] on div "假期還沒到，寵愛自己可以先開始！ Heading Herbs’Oil 精選人氣護膚與養髮套裝，限時優惠登場， 讓你的日常就像在過節。 從閃耀亮膚到柔順好髮，每…" at bounding box center [631, 342] width 439 height 285
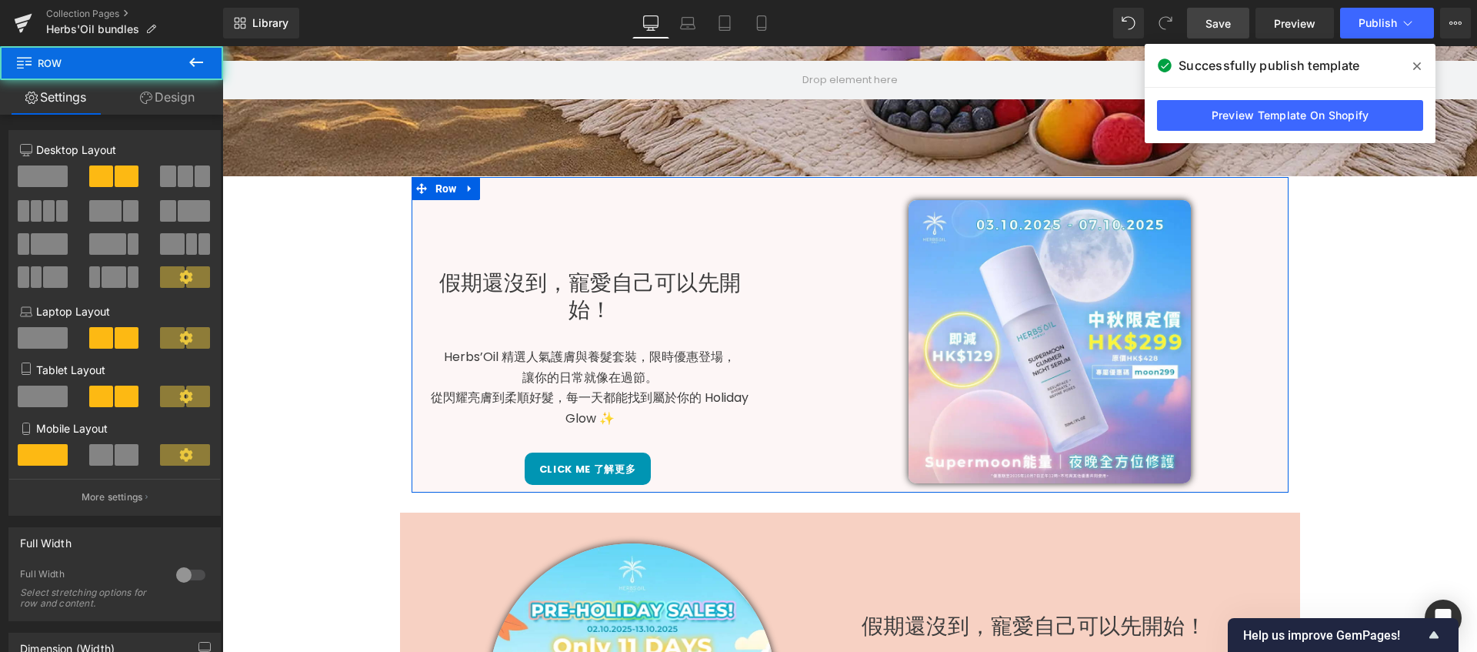
click at [175, 107] on link "Design" at bounding box center [168, 97] width 112 height 35
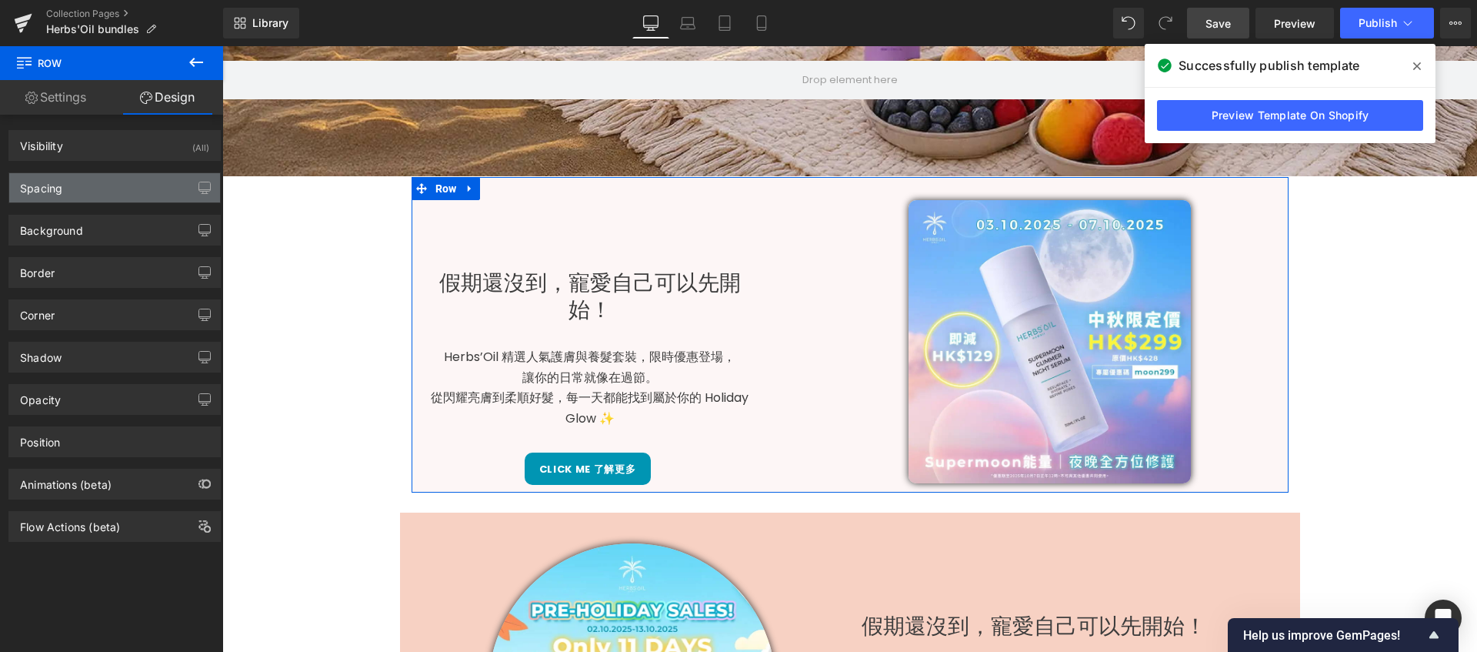
click at [113, 190] on div "Spacing" at bounding box center [114, 187] width 211 height 29
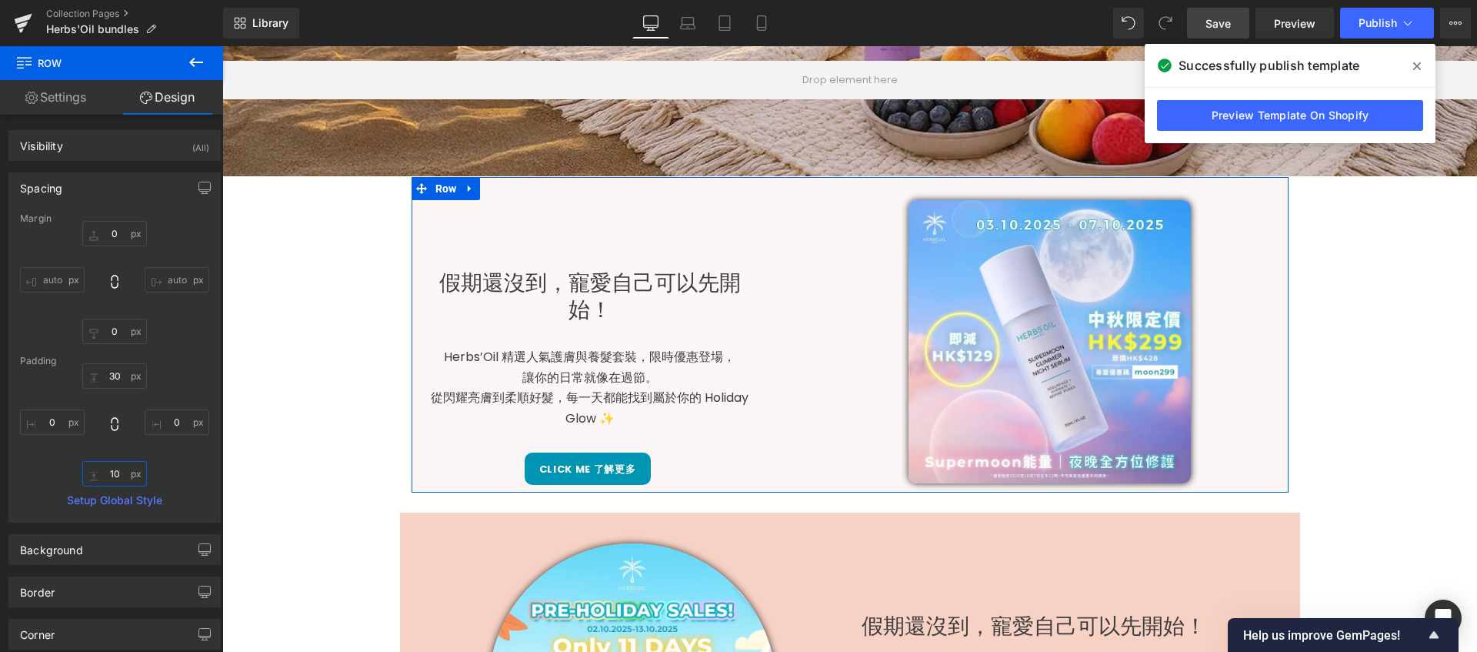
click at [114, 478] on input "10" at bounding box center [114, 473] width 65 height 25
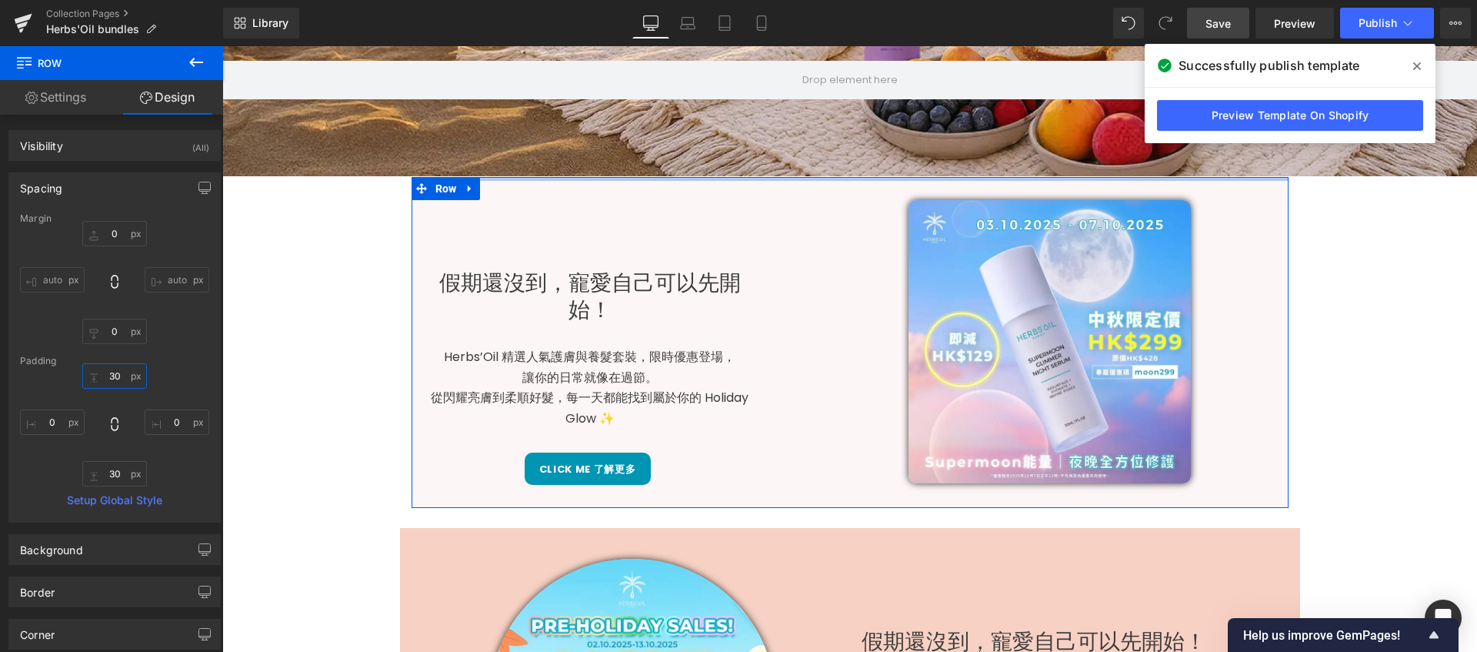
click at [125, 379] on input "30" at bounding box center [114, 375] width 65 height 25
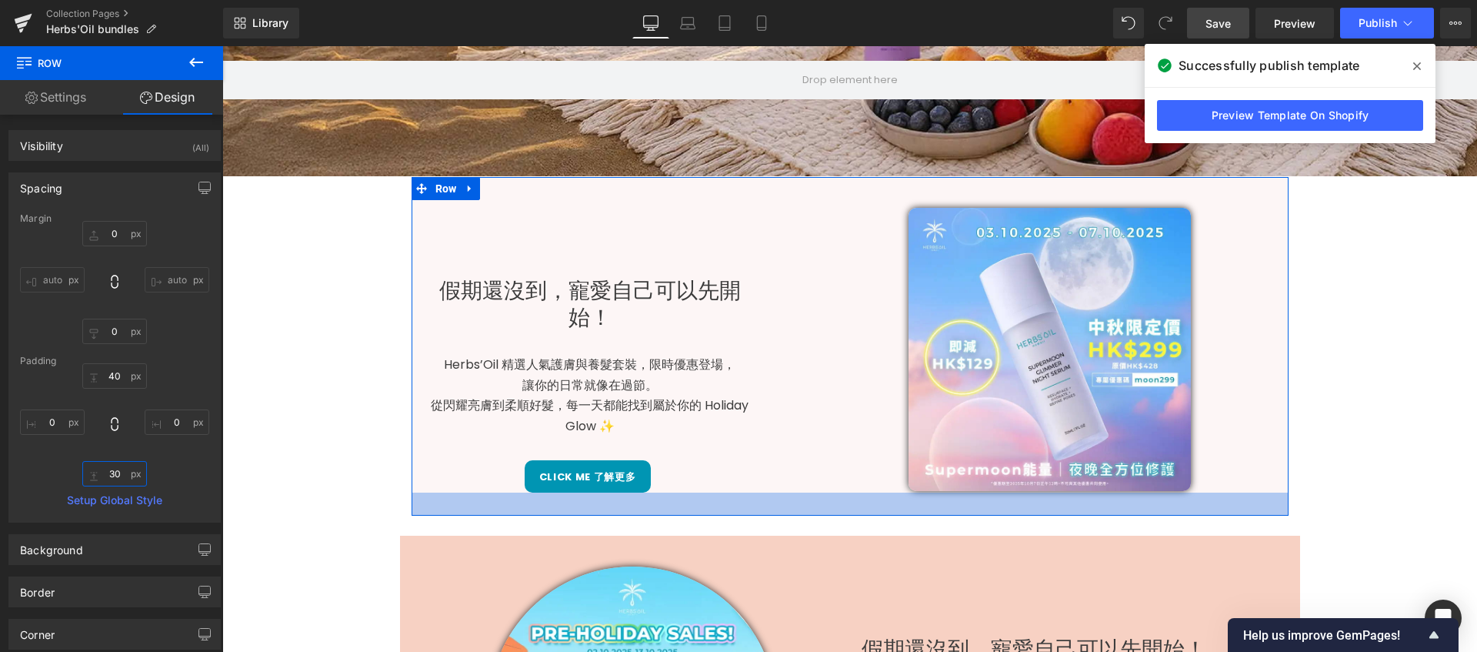
click at [123, 469] on input "30" at bounding box center [114, 473] width 65 height 25
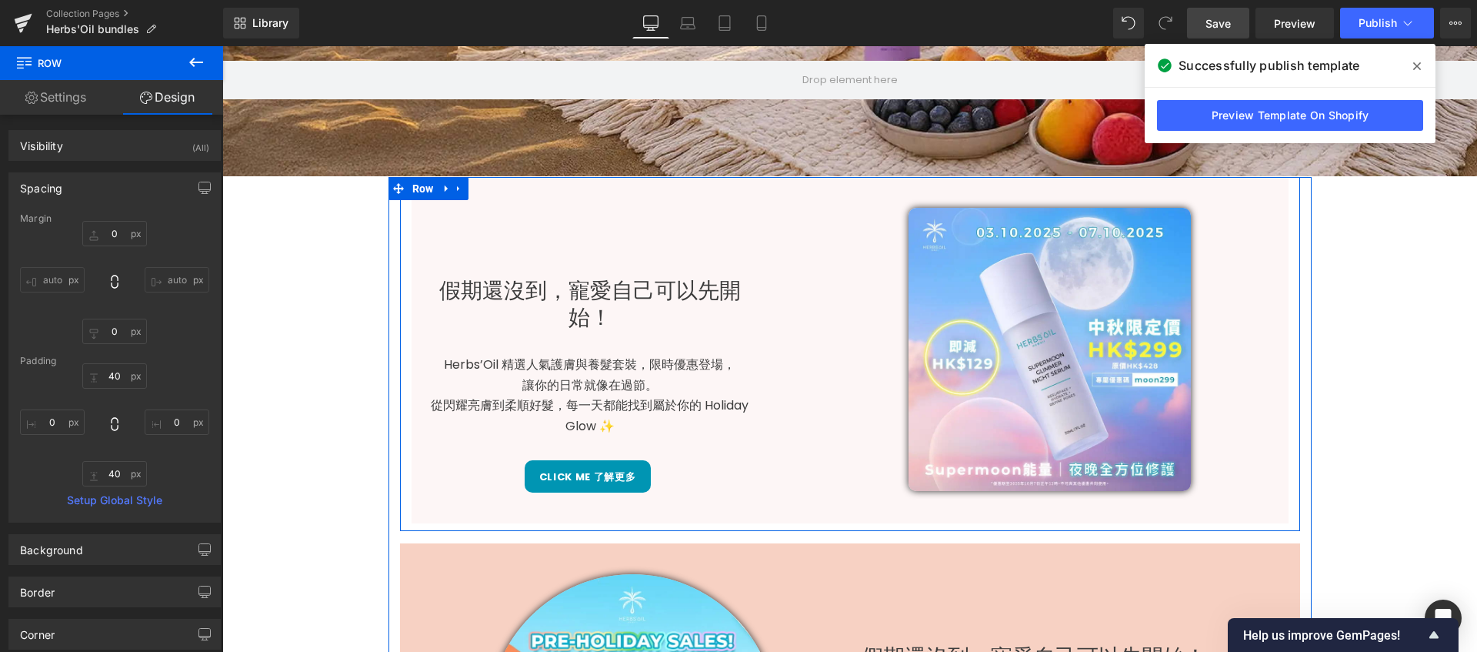
click at [400, 508] on div "假期還沒到，寵愛自己可以先開始！ Heading Herbs’Oil 精選人氣護膚與養髮套裝，限時優惠登場， 讓你的日常就像在過節。 從閃耀亮膚到柔順好髮，每…" at bounding box center [850, 350] width 900 height 346
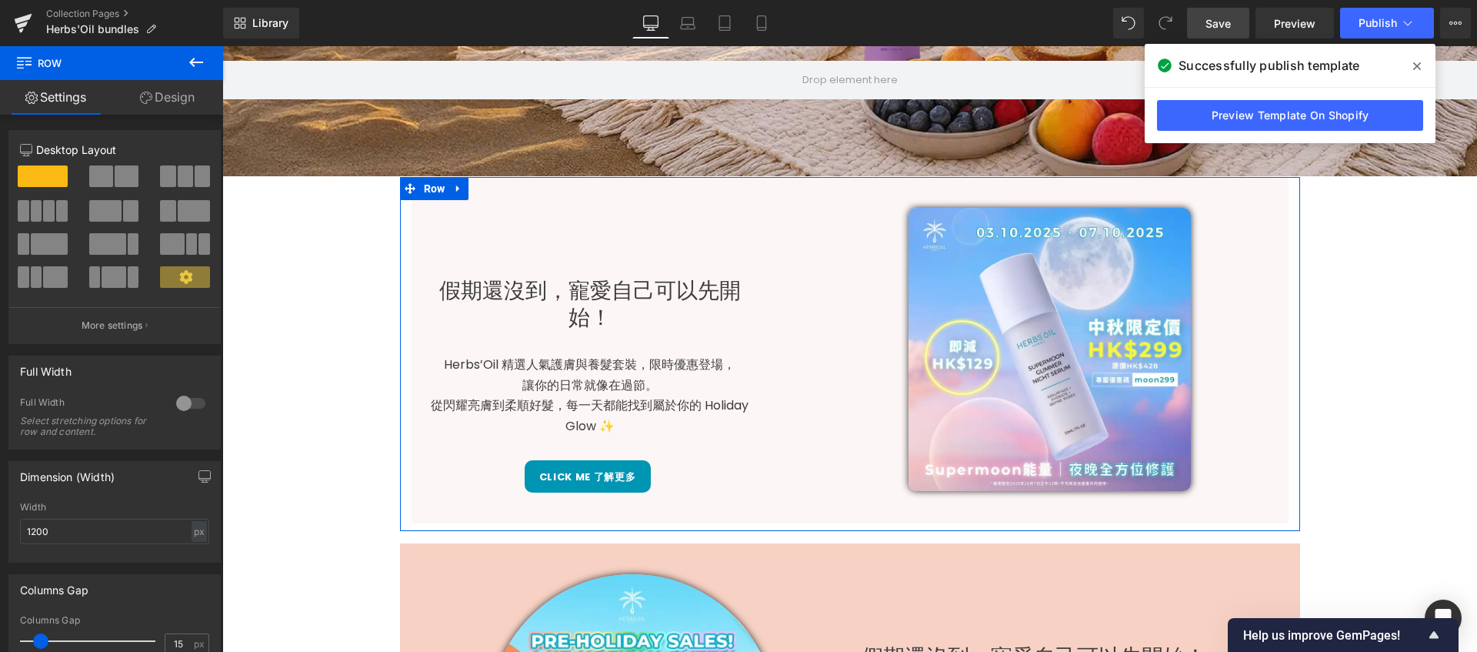
click at [157, 98] on link "Design" at bounding box center [168, 97] width 112 height 35
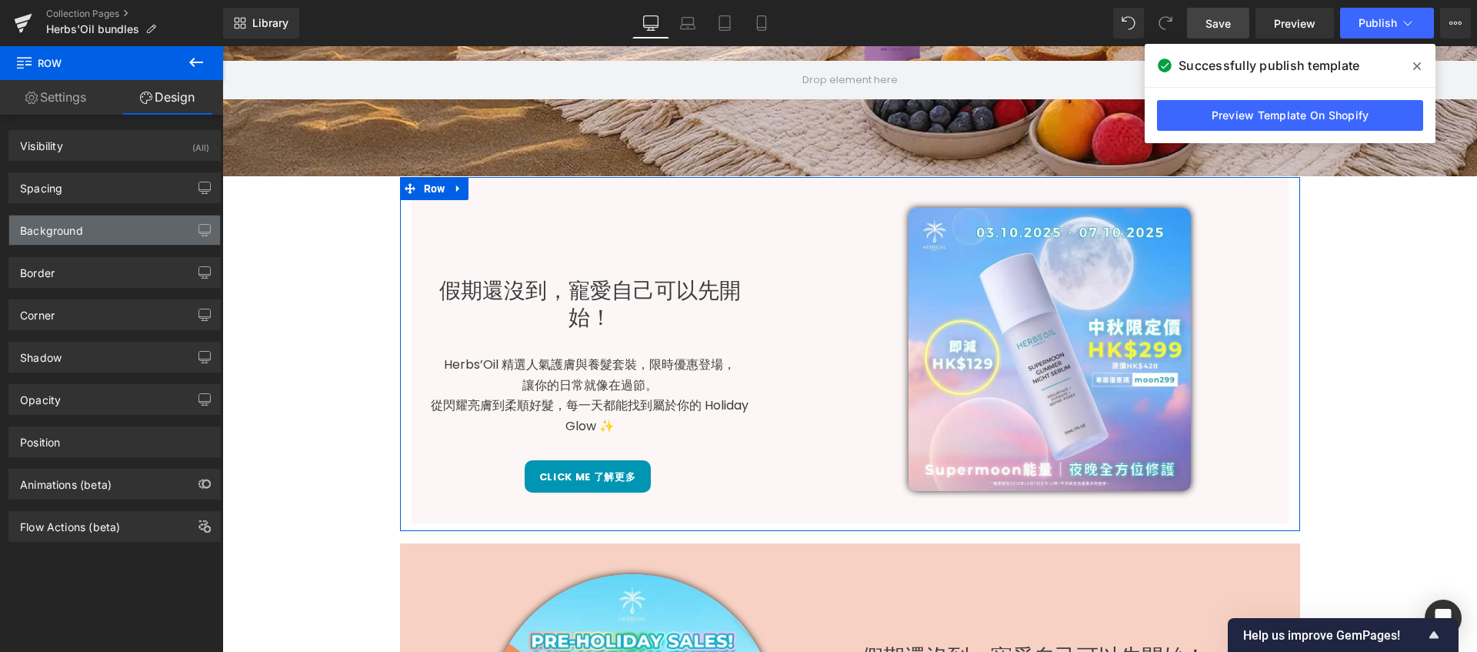
click at [95, 241] on div "Background" at bounding box center [114, 229] width 211 height 29
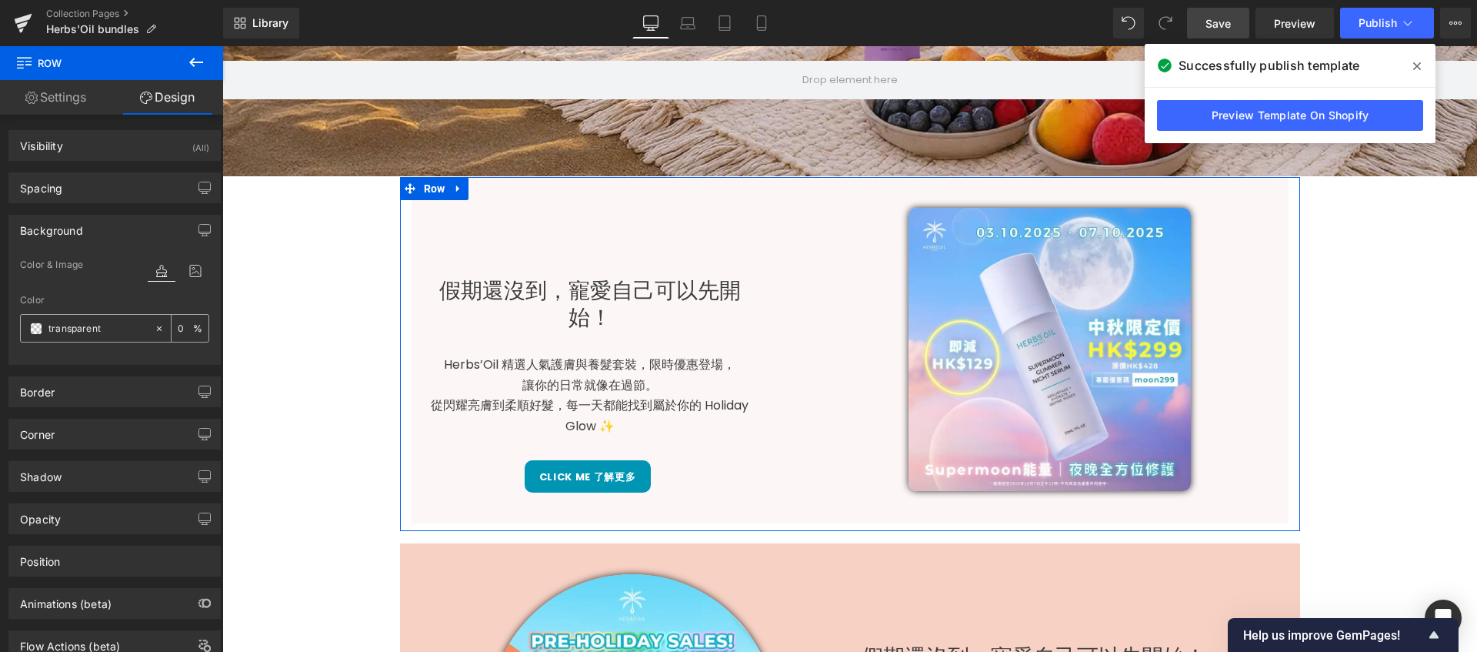
click at [34, 327] on span at bounding box center [36, 328] width 12 height 12
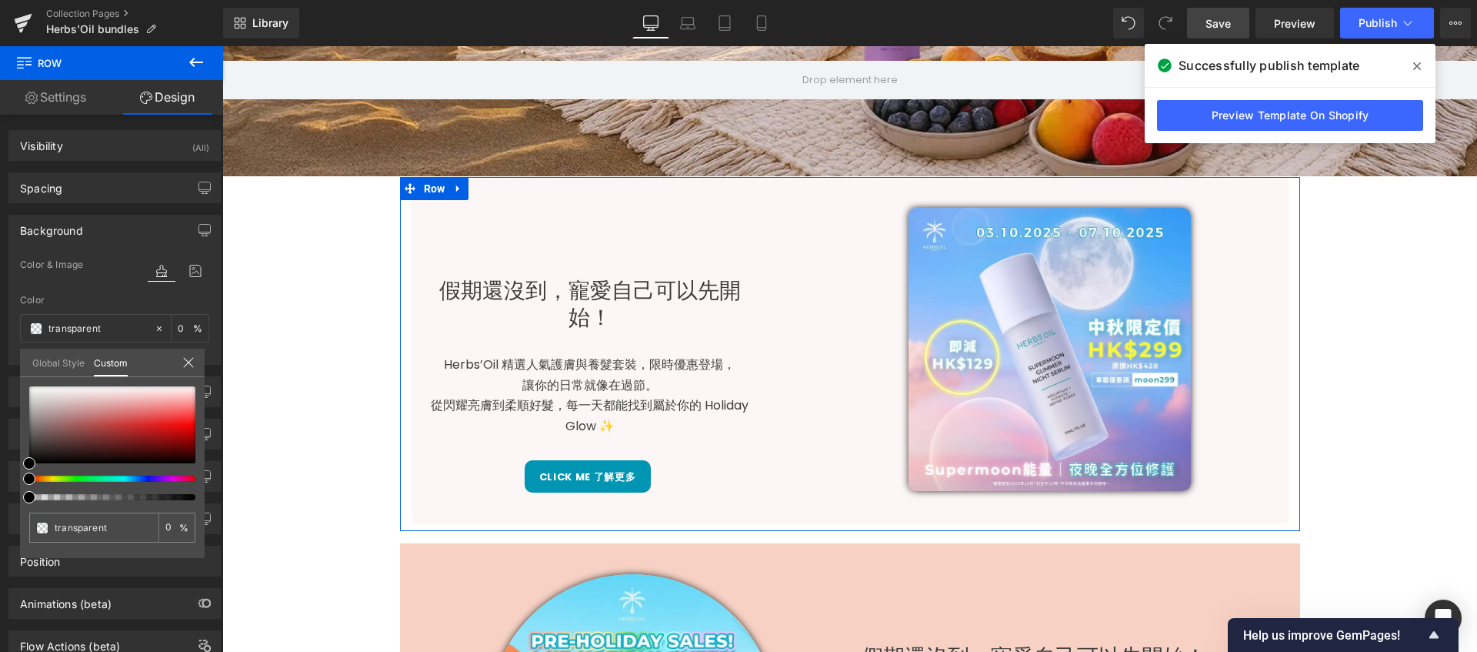
click at [160, 482] on div at bounding box center [112, 443] width 166 height 114
click at [162, 479] on div at bounding box center [106, 478] width 166 height 6
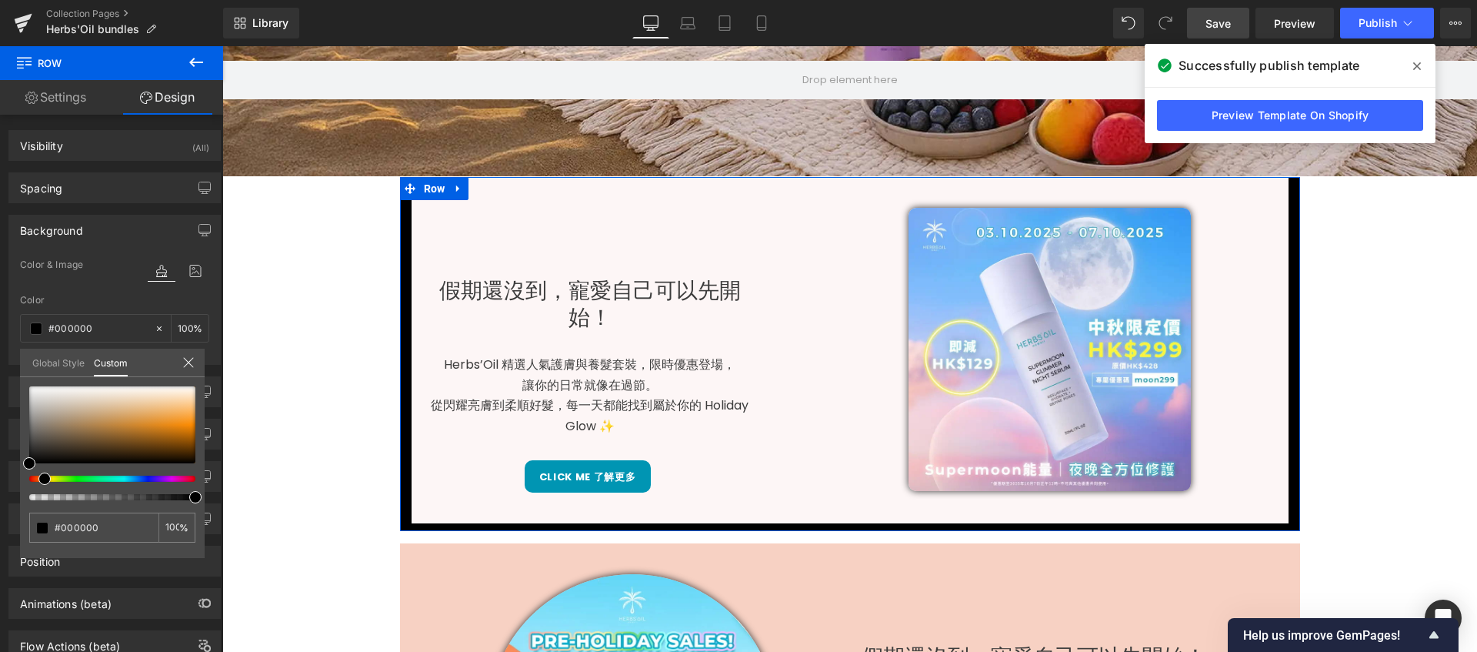
drag, startPoint x: 162, startPoint y: 478, endPoint x: 34, endPoint y: 472, distance: 128.6
click at [34, 472] on div at bounding box center [112, 443] width 166 height 114
click at [187, 403] on div at bounding box center [112, 424] width 166 height 77
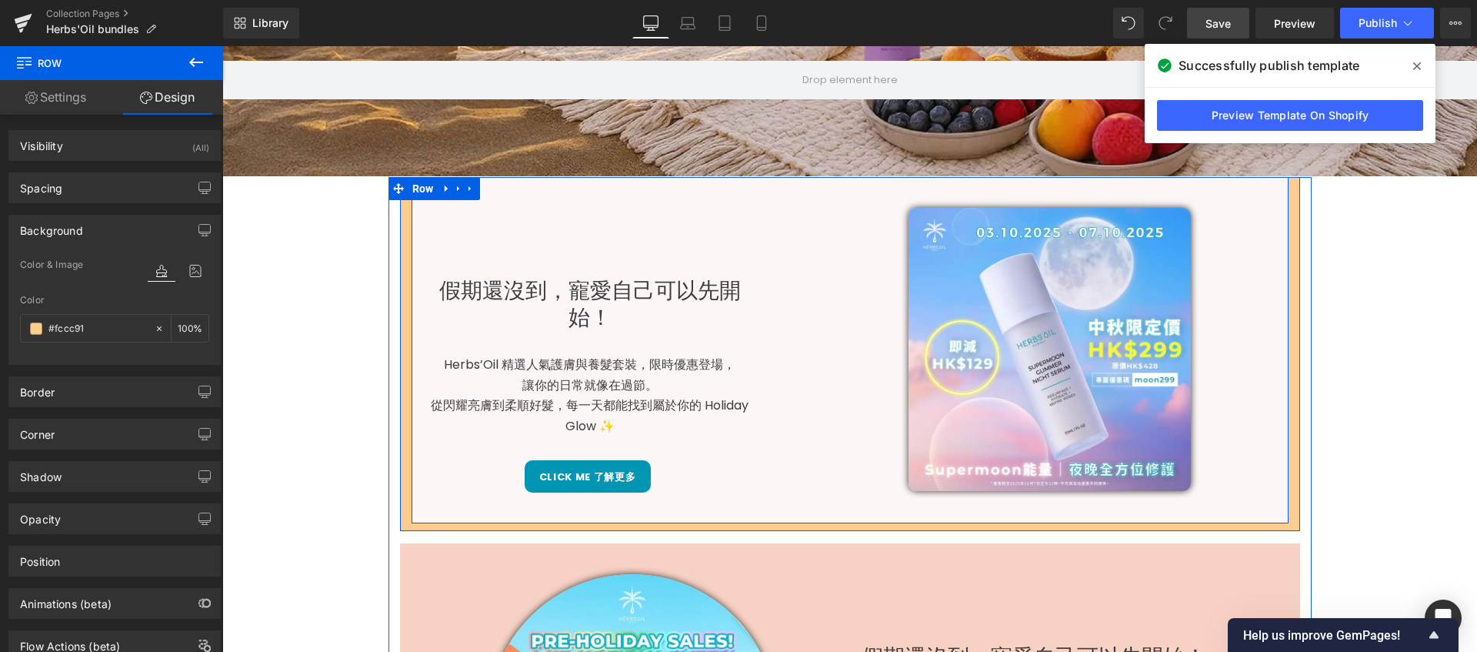
click at [577, 223] on div "假期還沒到，寵愛自己可以先開始！ Heading Herbs’Oil 精選人氣護膚與養髮套裝，限時優惠登場， 讓你的日常就像在過節。 從閃耀亮膚到柔順好髮，每…" at bounding box center [631, 350] width 439 height 285
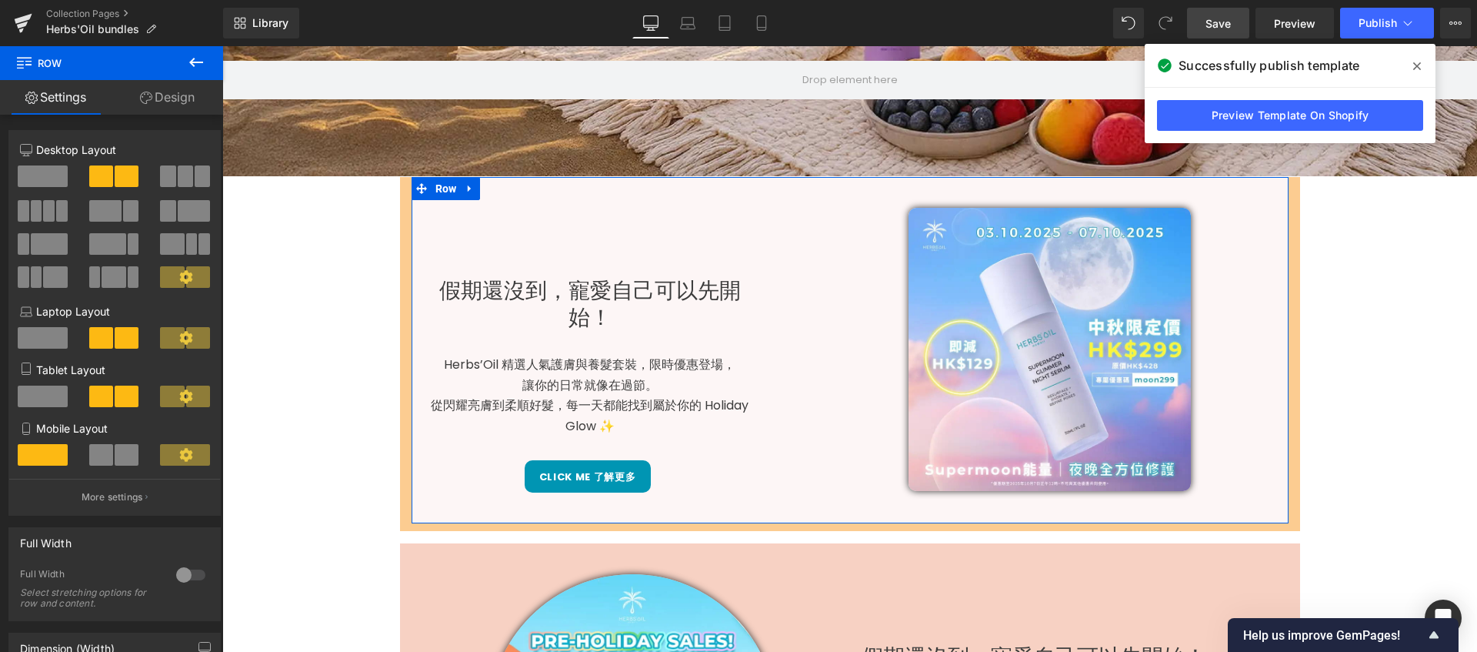
click at [180, 98] on link "Design" at bounding box center [168, 97] width 112 height 35
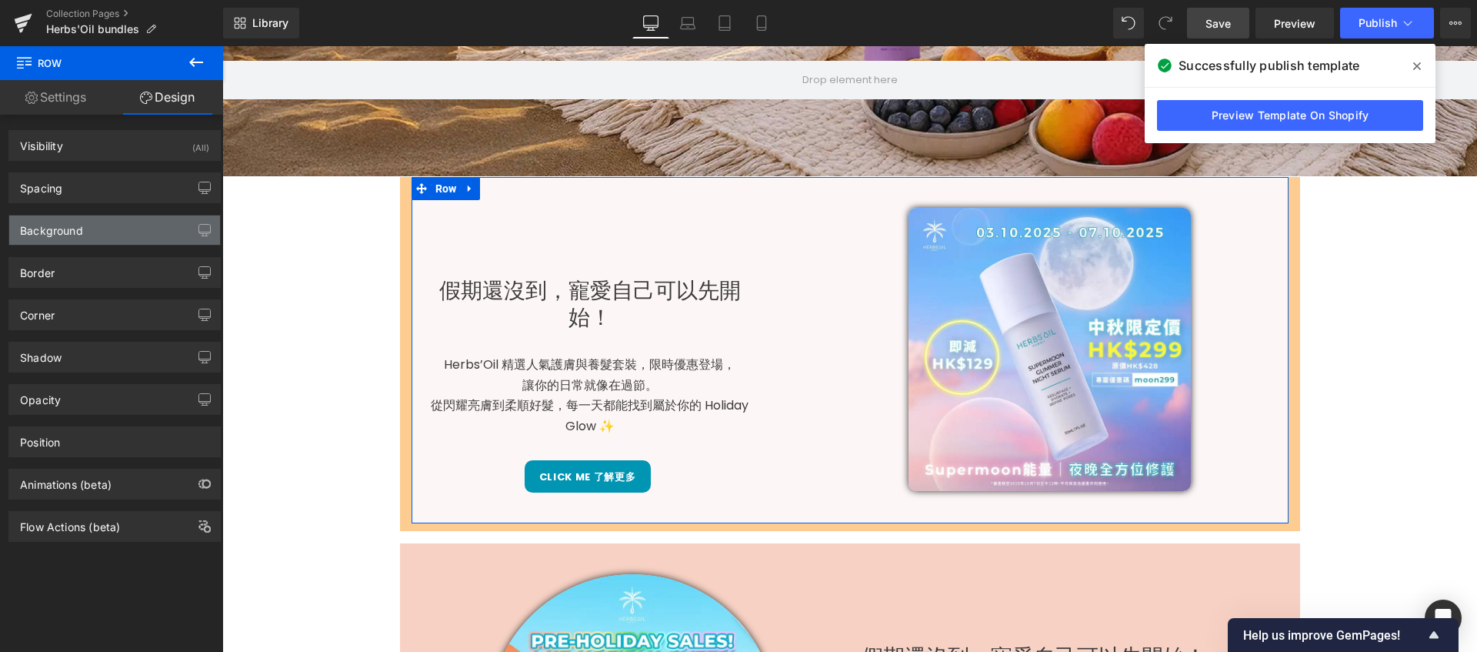
click at [111, 236] on div "Background" at bounding box center [114, 229] width 211 height 29
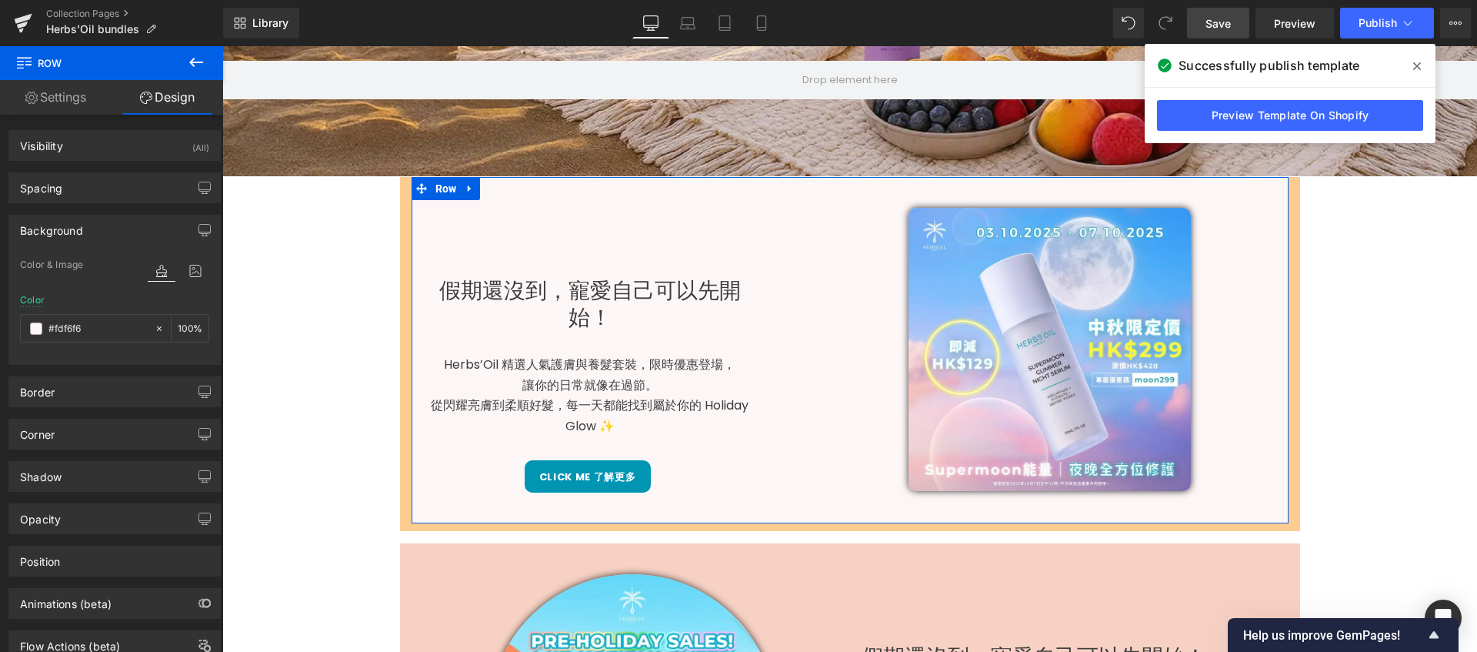
drag, startPoint x: 116, startPoint y: 329, endPoint x: -7, endPoint y: 330, distance: 123.1
click at [0, 330] on html "Heading You are previewing how the will restyle your page. You can not edit Ele…" at bounding box center [738, 326] width 1477 height 652
drag, startPoint x: 100, startPoint y: 325, endPoint x: 38, endPoint y: 324, distance: 62.3
click at [38, 324] on div "#fdf6f6" at bounding box center [87, 328] width 133 height 27
paste input "ccc91"
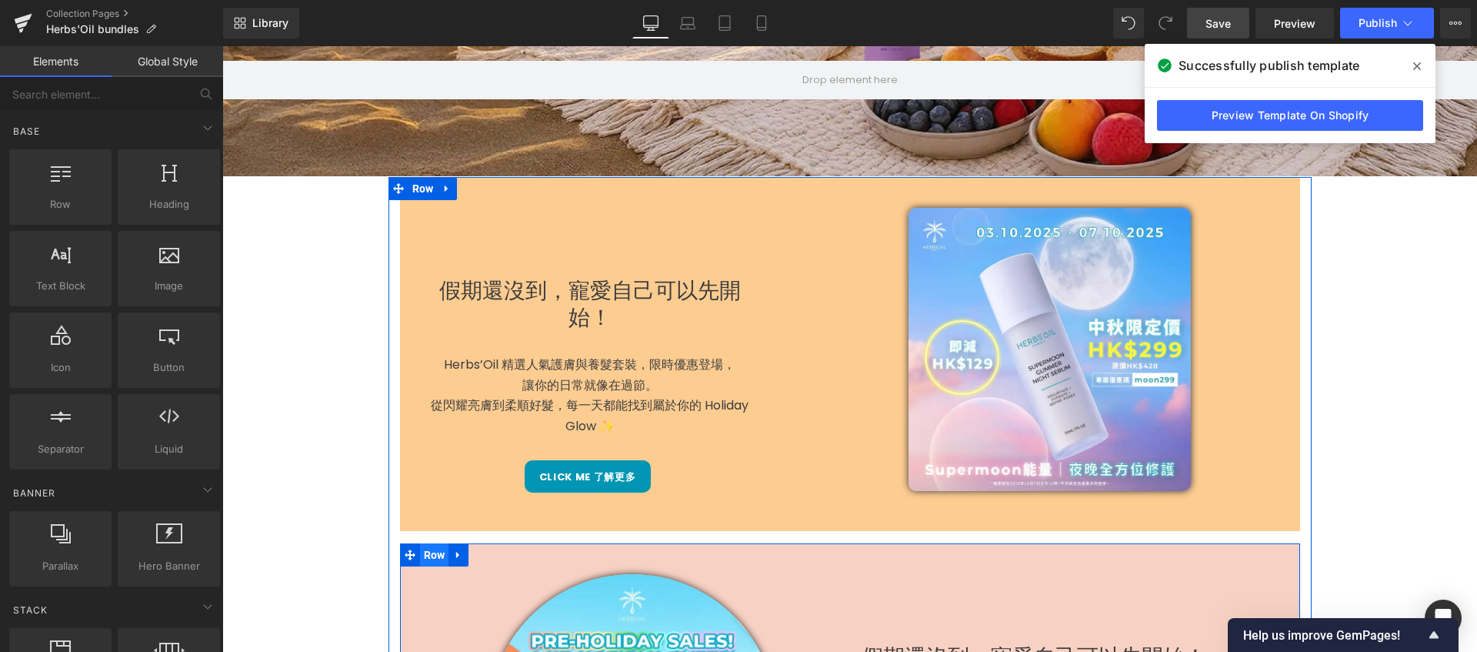
click at [429, 557] on span "Row" at bounding box center [434, 554] width 29 height 23
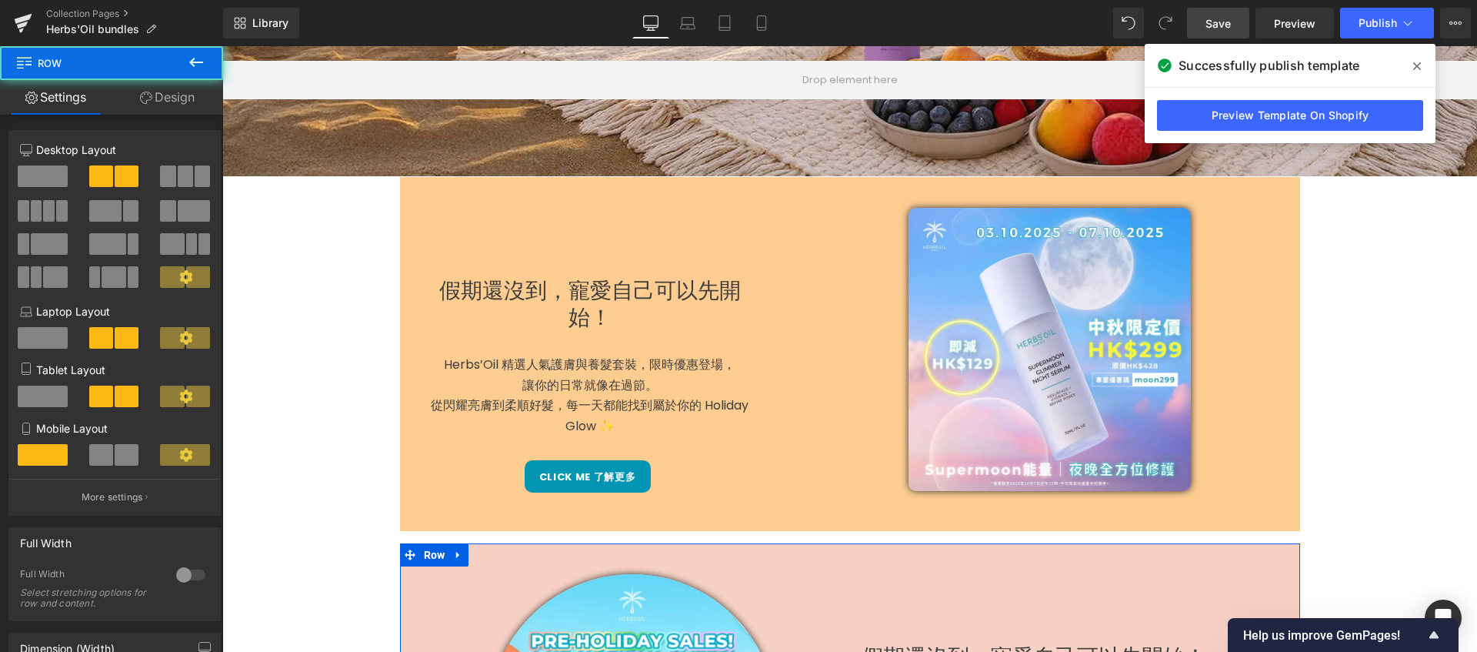
click at [178, 96] on link "Design" at bounding box center [168, 97] width 112 height 35
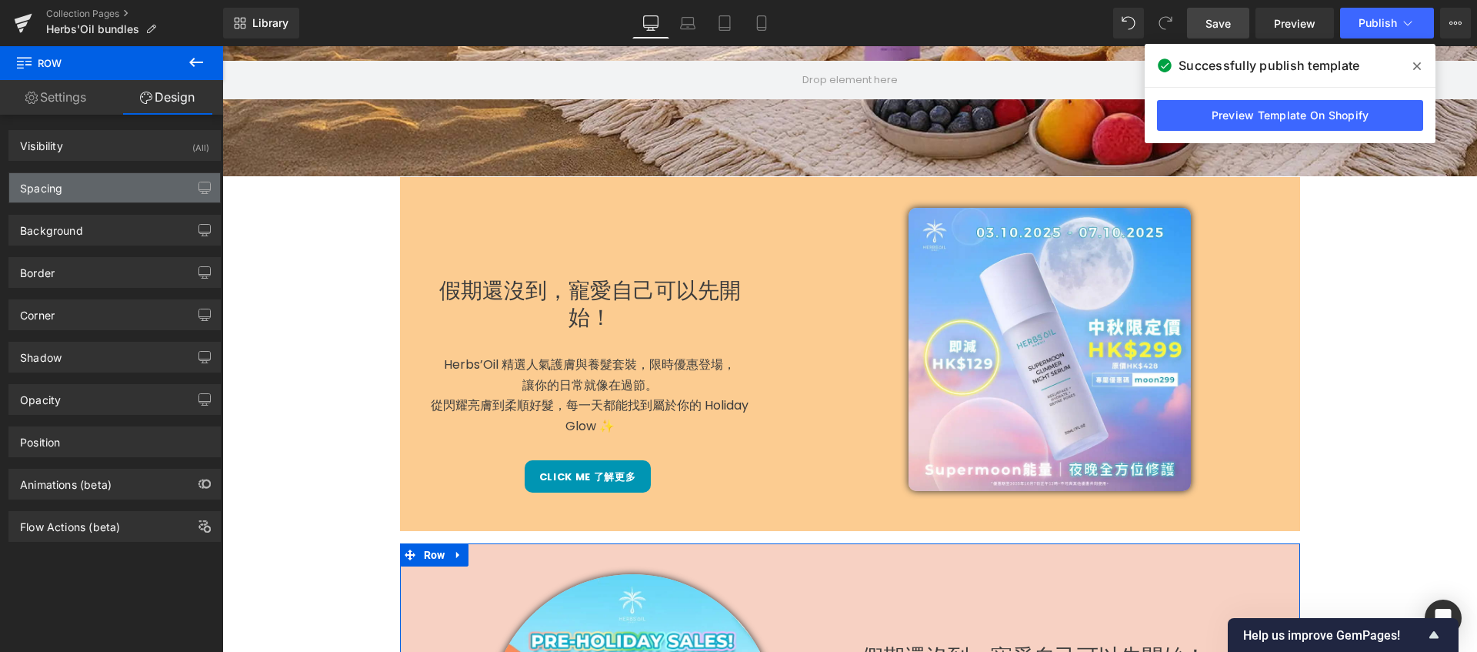
click at [112, 195] on div "Spacing" at bounding box center [114, 187] width 211 height 29
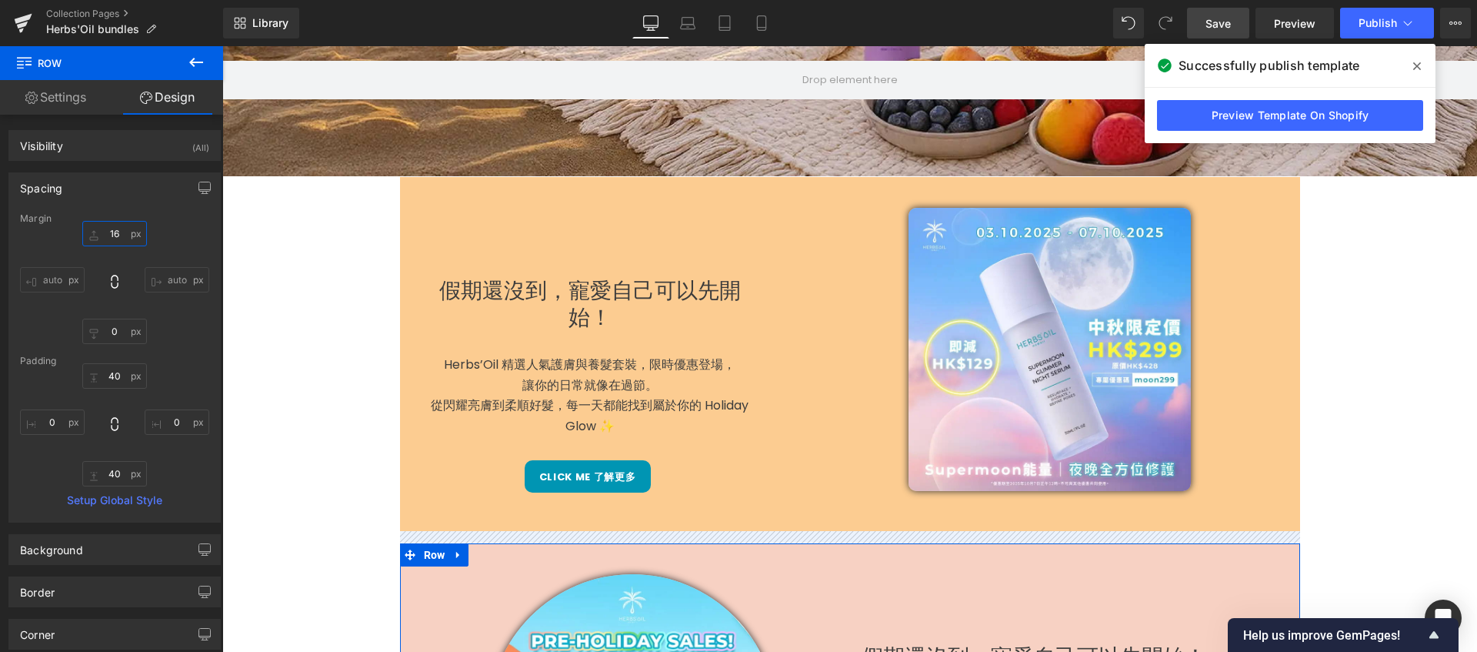
click at [119, 237] on input "16" at bounding box center [114, 233] width 65 height 25
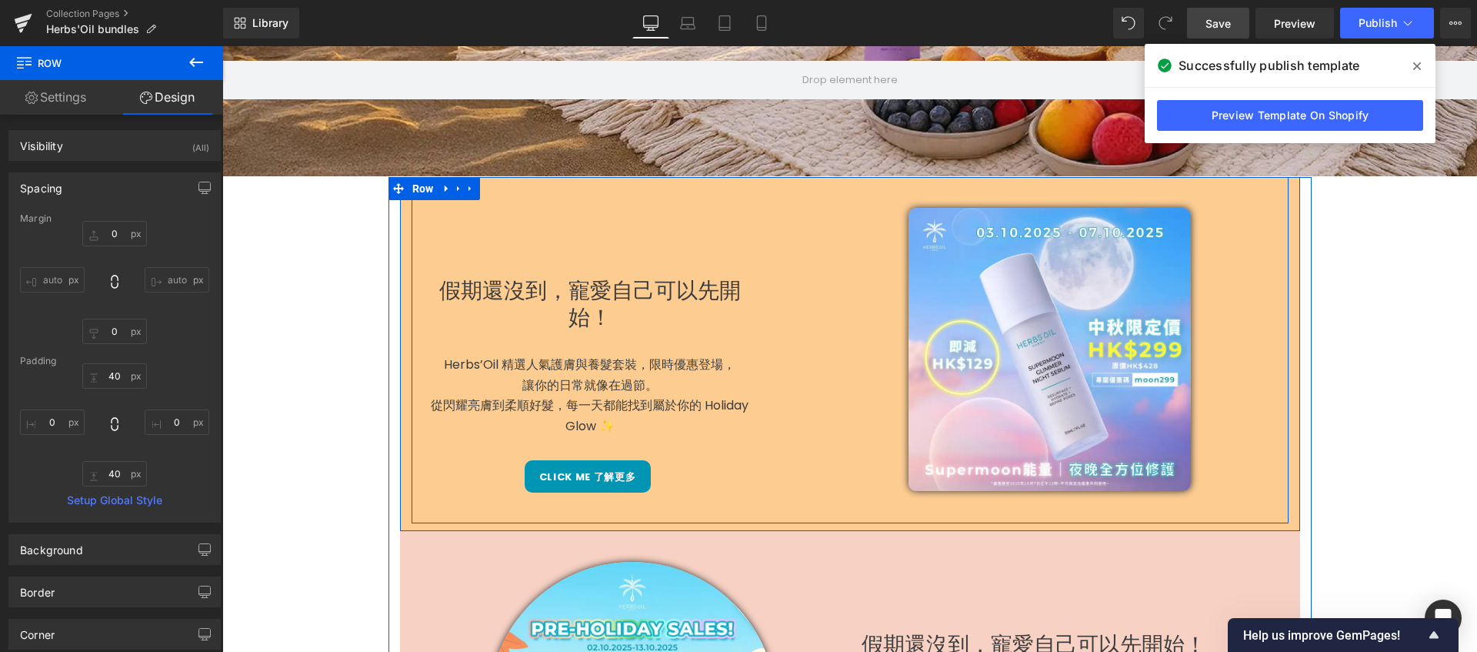
click at [766, 269] on div "假期還沒到，寵愛自己可以先開始！ Heading Herbs’Oil 精選人氣護膚與養髮套裝，限時優惠登場， 讓你的日常就像在過節。 從閃耀亮膚到柔順好髮，每…" at bounding box center [631, 350] width 439 height 285
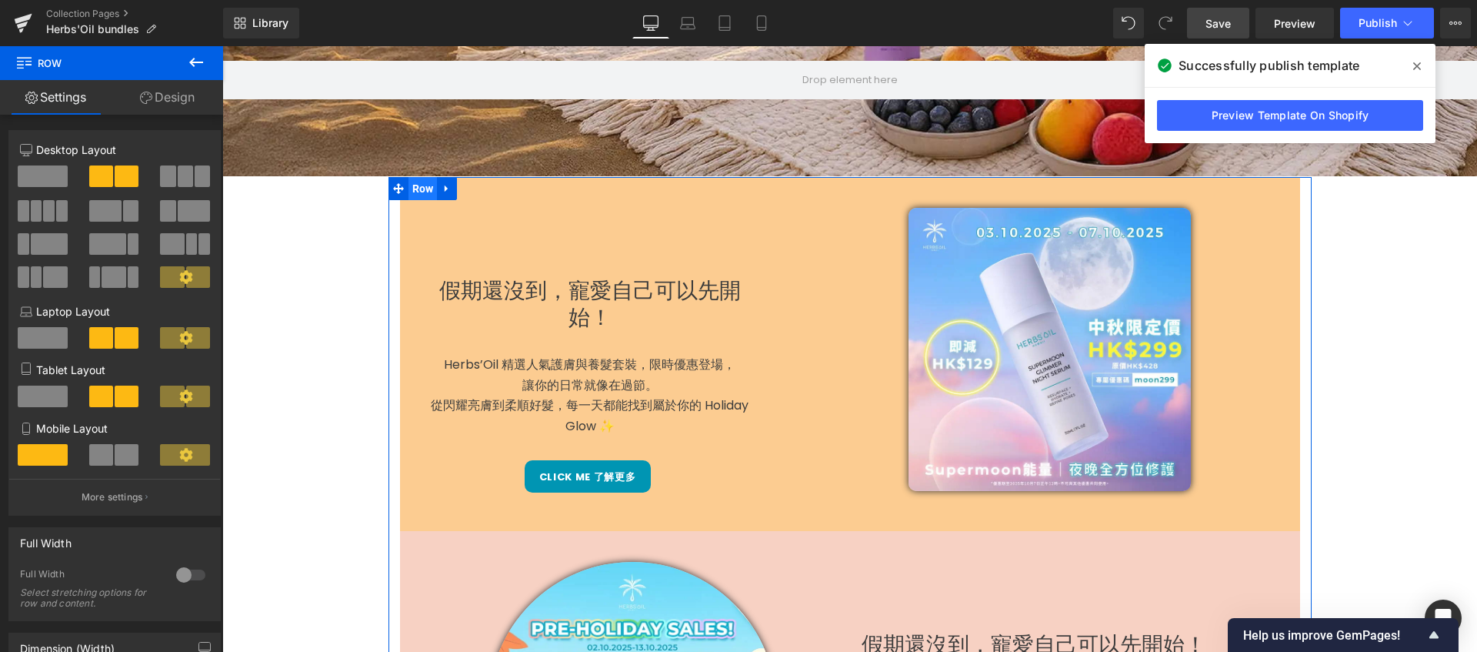
click at [415, 195] on span "Row" at bounding box center [423, 188] width 29 height 23
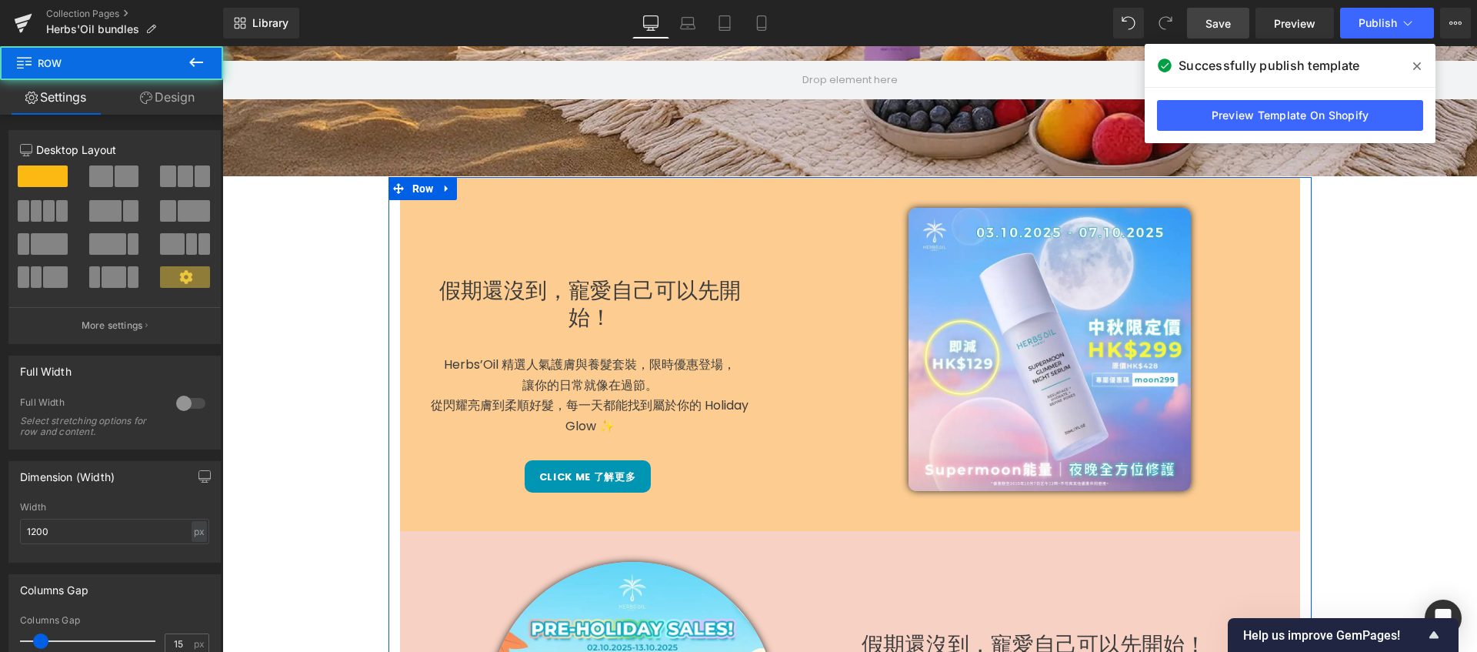
click at [169, 93] on link "Design" at bounding box center [168, 97] width 112 height 35
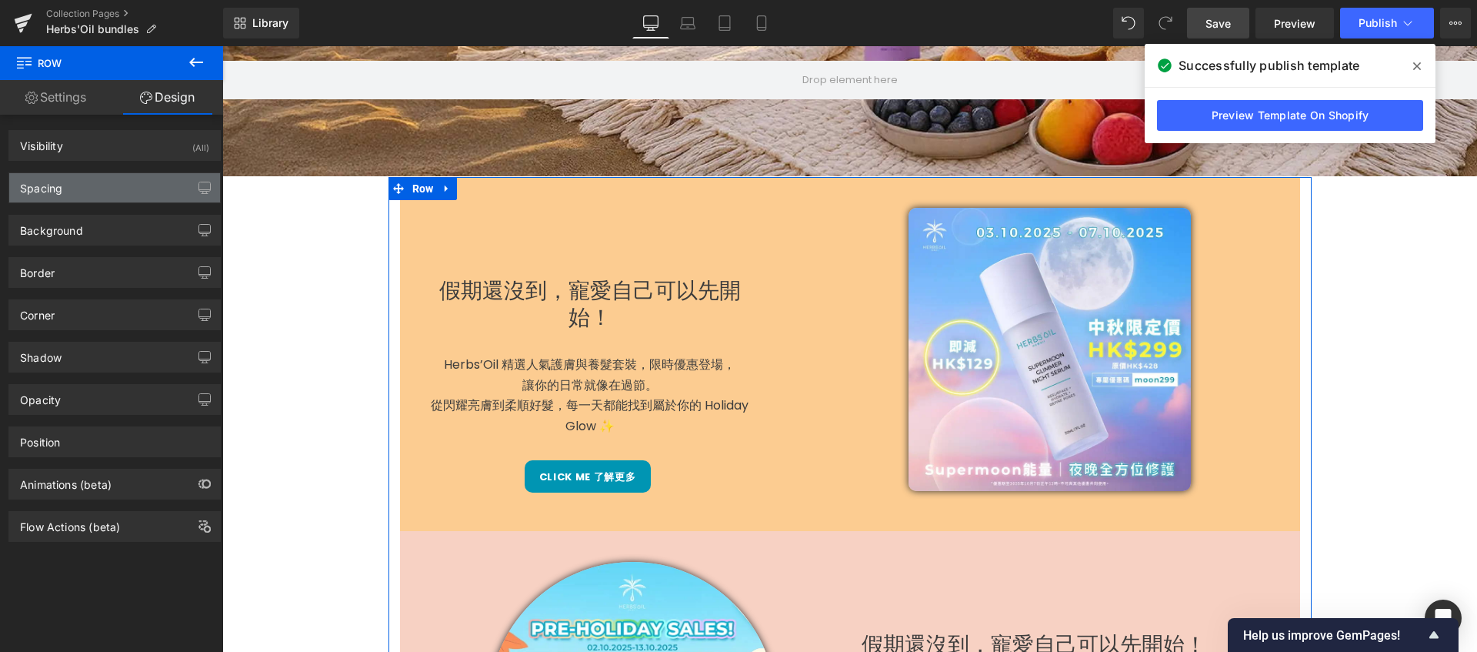
click at [119, 179] on div "Spacing" at bounding box center [114, 187] width 211 height 29
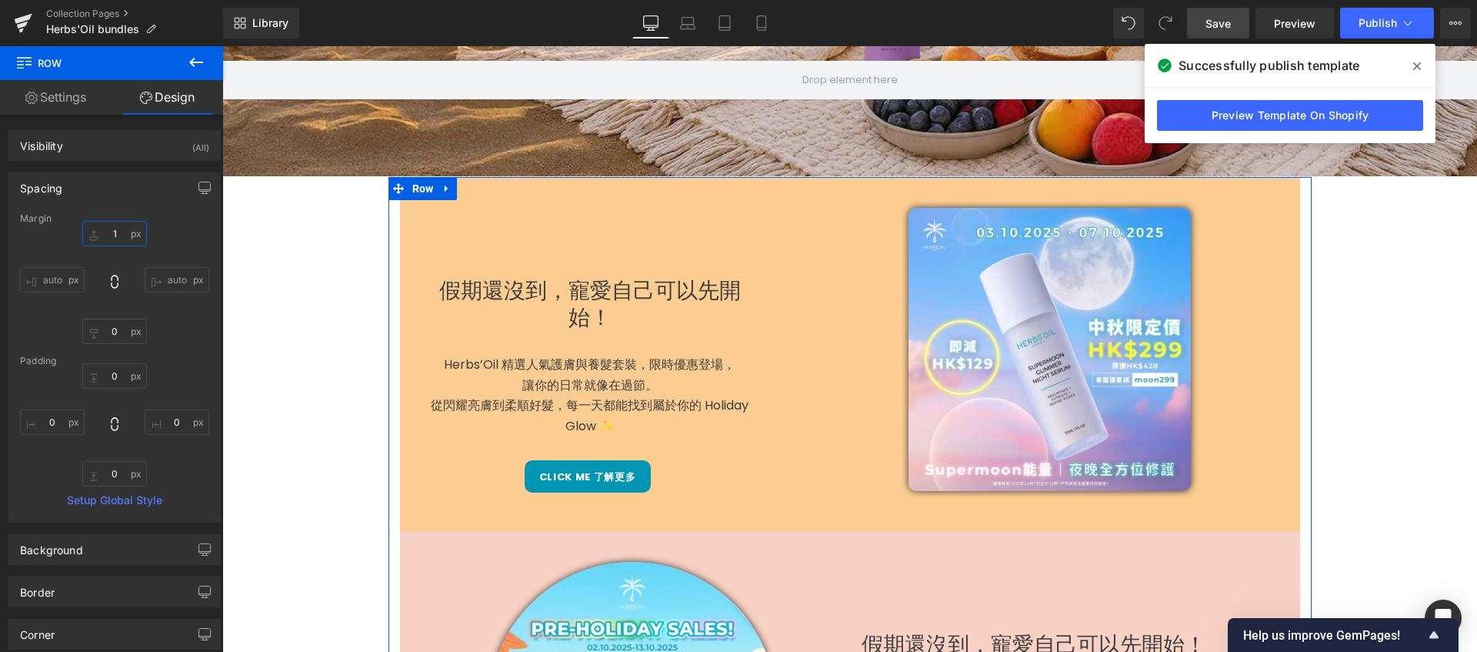
click at [118, 234] on input "1" at bounding box center [114, 233] width 65 height 25
click at [150, 94] on link "Design" at bounding box center [168, 97] width 112 height 35
click at [67, 89] on link "Settings" at bounding box center [56, 97] width 112 height 35
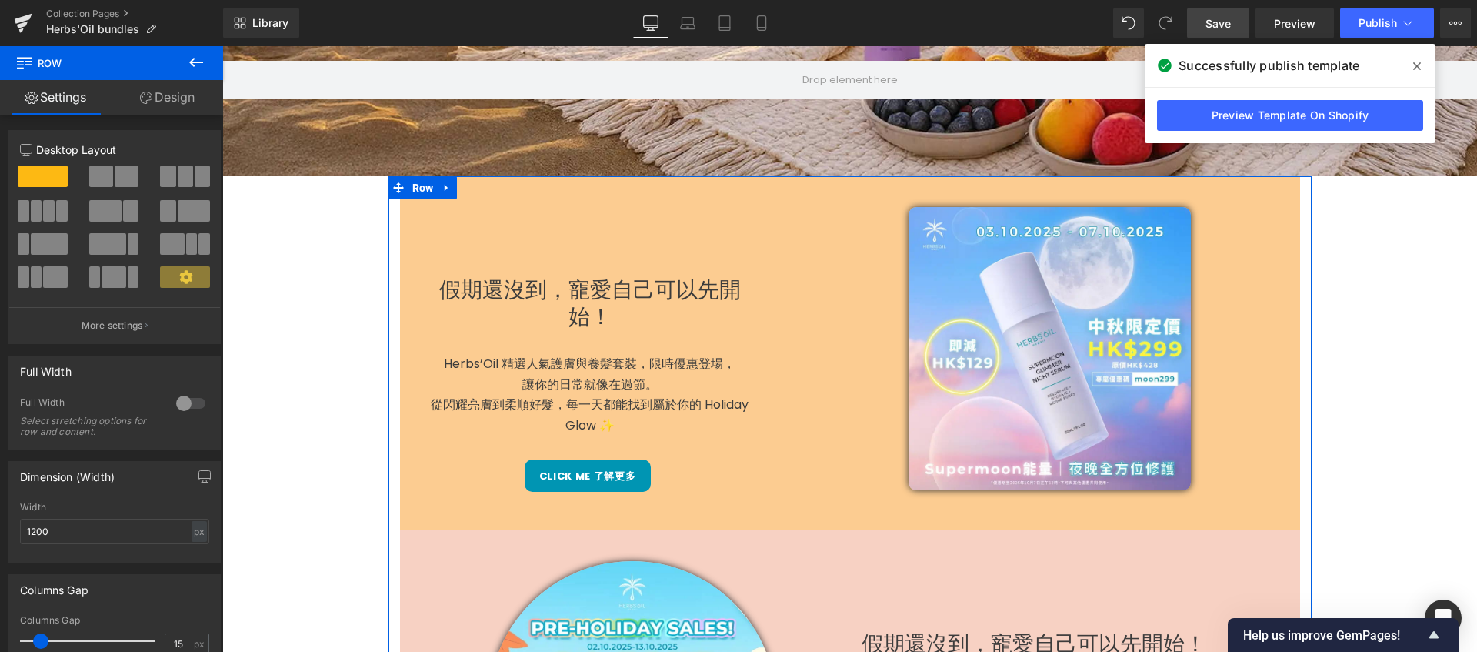
click at [165, 94] on link "Design" at bounding box center [168, 97] width 112 height 35
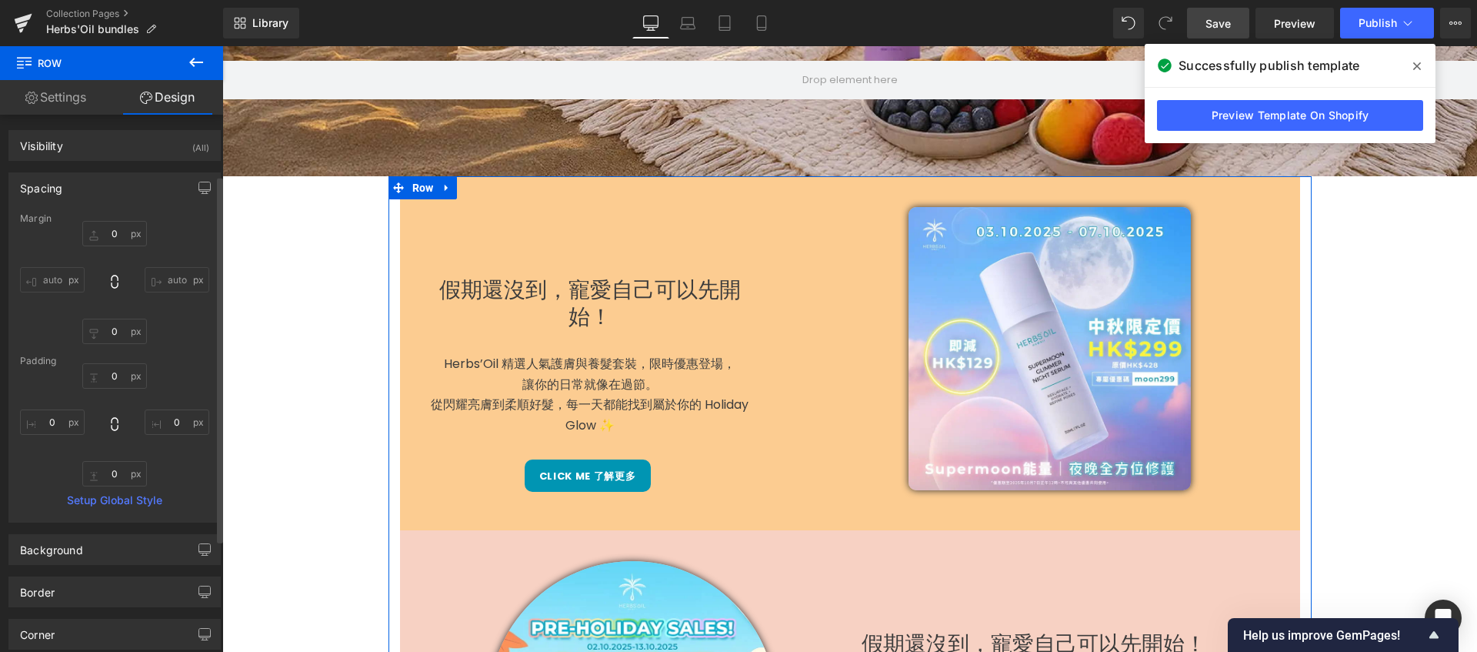
scroll to position [88, 0]
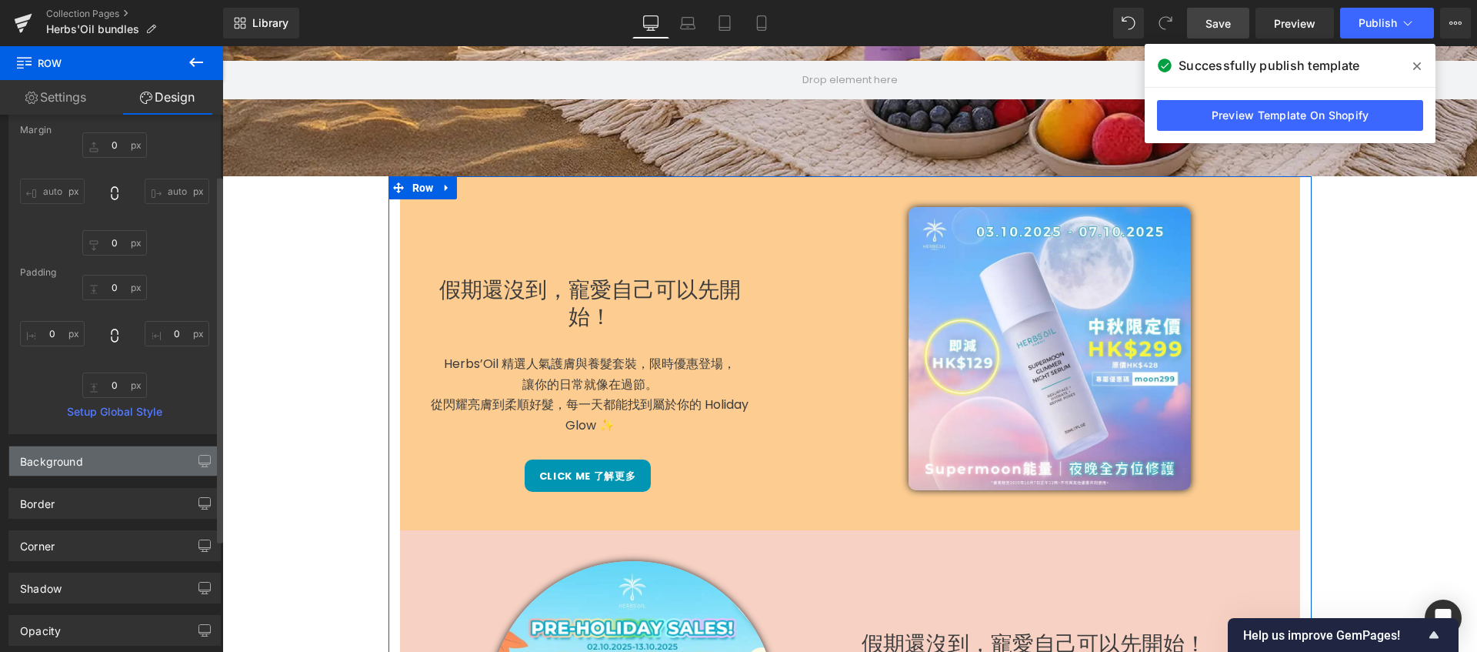
click at [101, 465] on div "Background" at bounding box center [114, 460] width 211 height 29
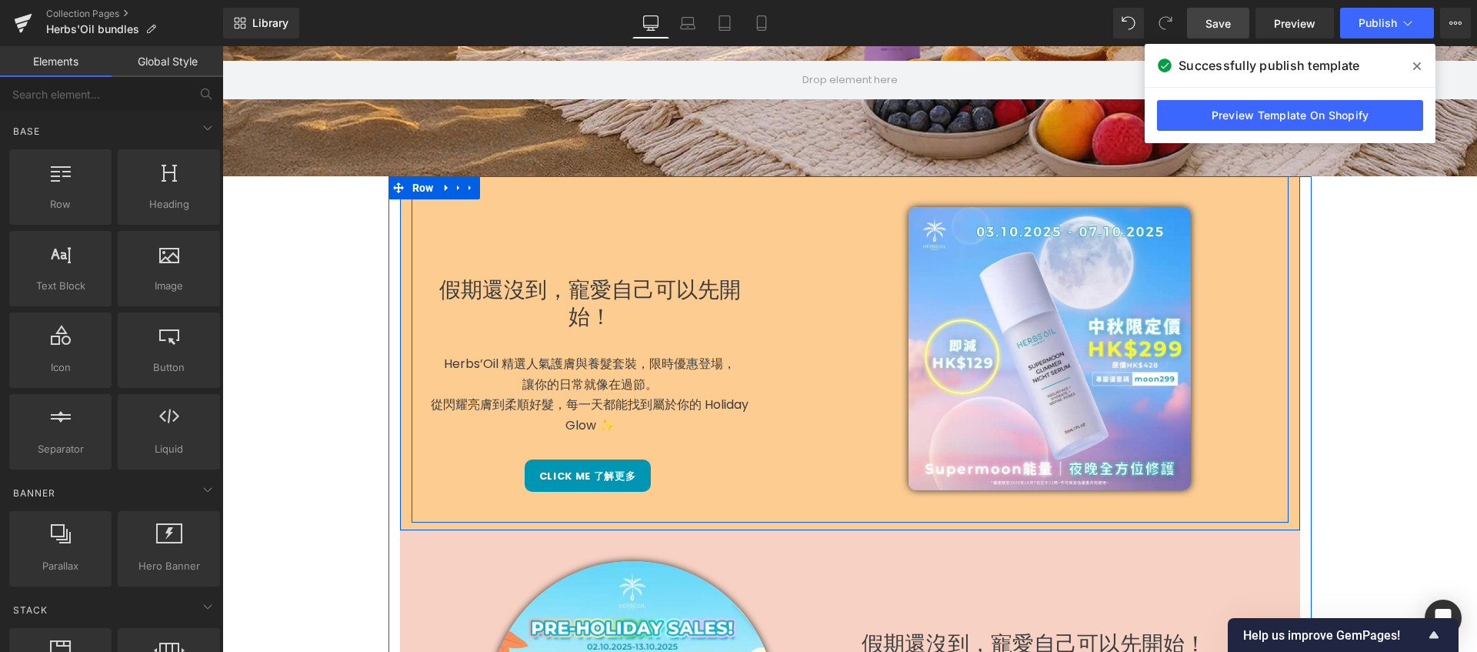
click at [538, 222] on div "假期還沒到，寵愛自己可以先開始！ Heading Herbs’Oil 精選人氣護膚與養髮套裝，限時優惠登場， 讓你的日常就像在過節。 從閃耀亮膚到柔順好髮，每…" at bounding box center [631, 349] width 439 height 285
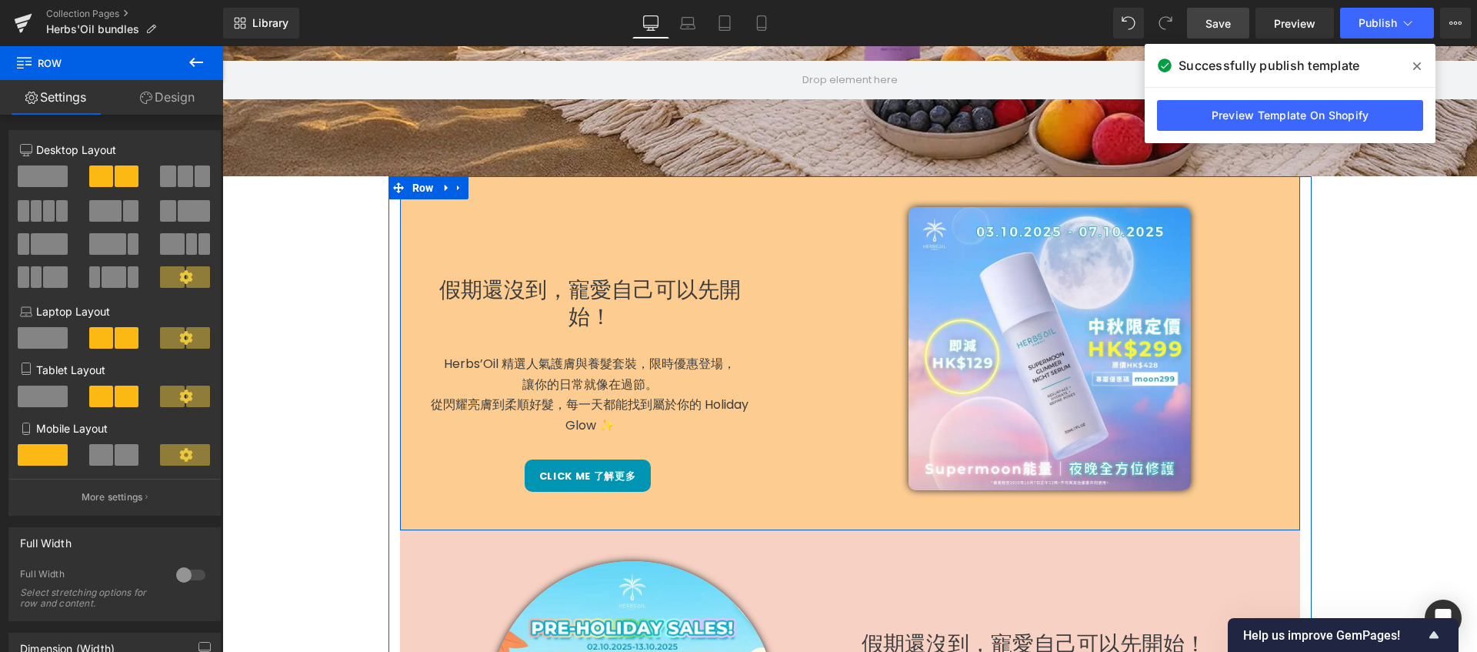
click at [400, 239] on div "假期還沒到，寵愛自己可以先開始！ Heading Herbs’Oil 精選人氣護膚與養髮套裝，限時優惠登場， 讓你的日常就像在過節。 從閃耀亮膚到柔順好髮，每…" at bounding box center [850, 349] width 900 height 346
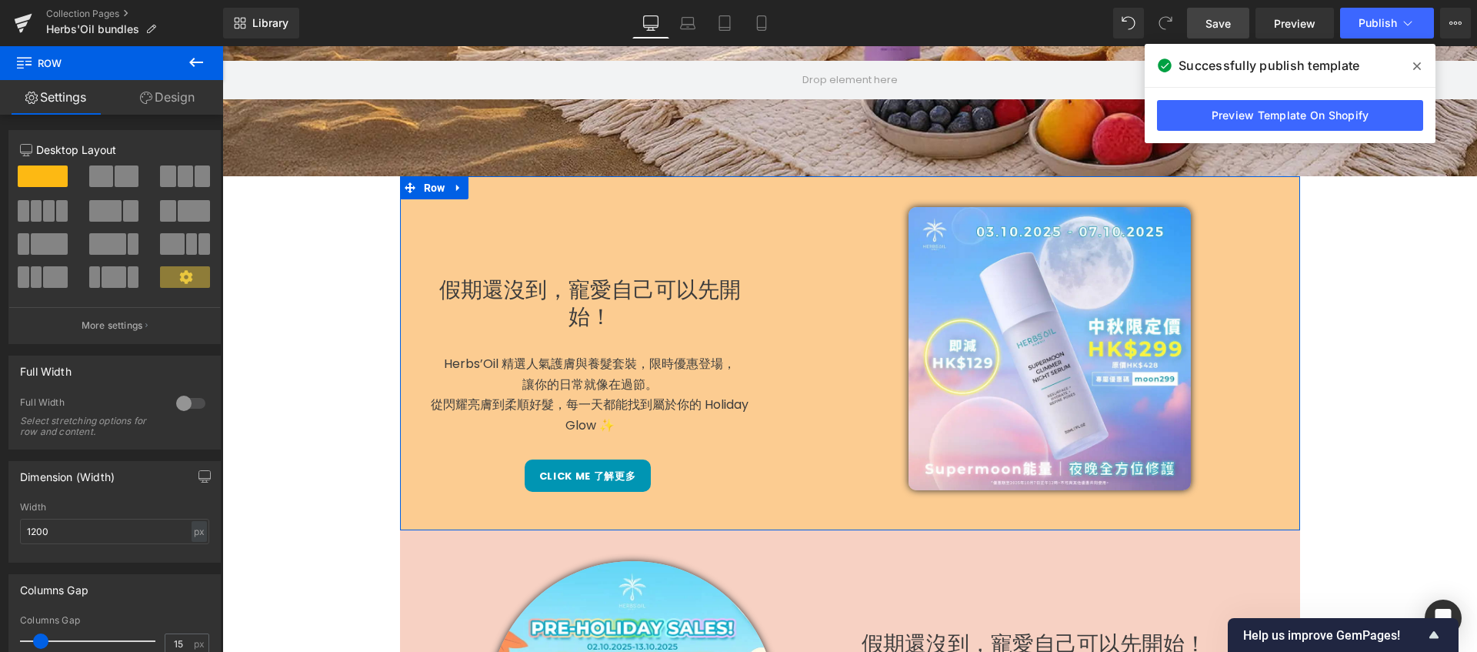
click at [171, 102] on link "Design" at bounding box center [168, 97] width 112 height 35
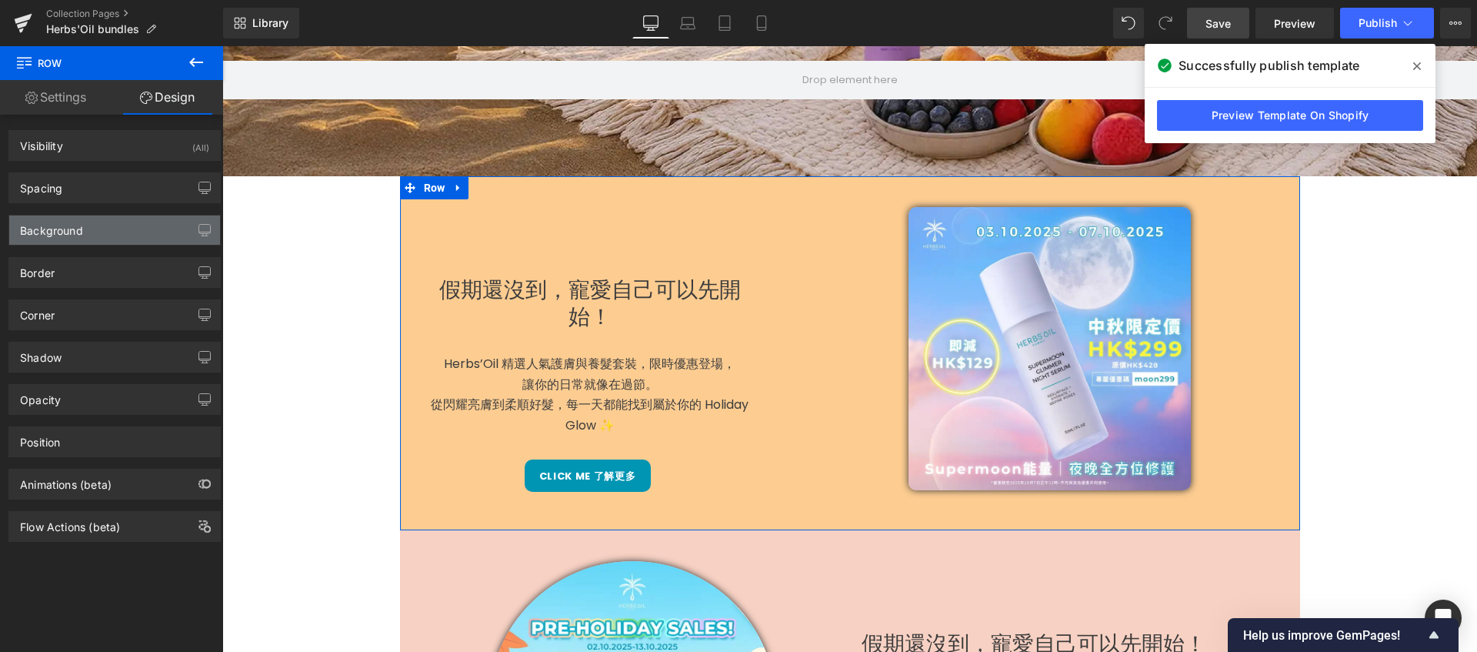
click at [99, 239] on div "Background" at bounding box center [114, 229] width 211 height 29
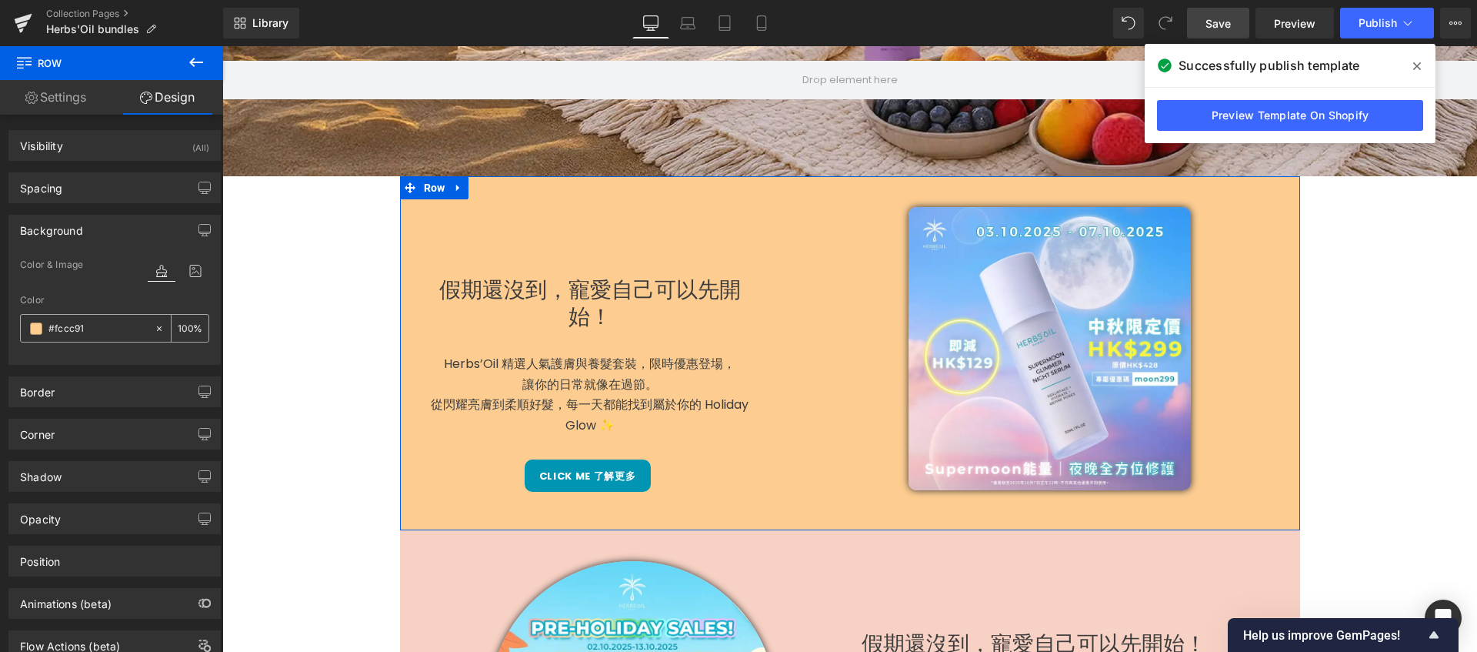
click at [36, 325] on span at bounding box center [36, 328] width 12 height 12
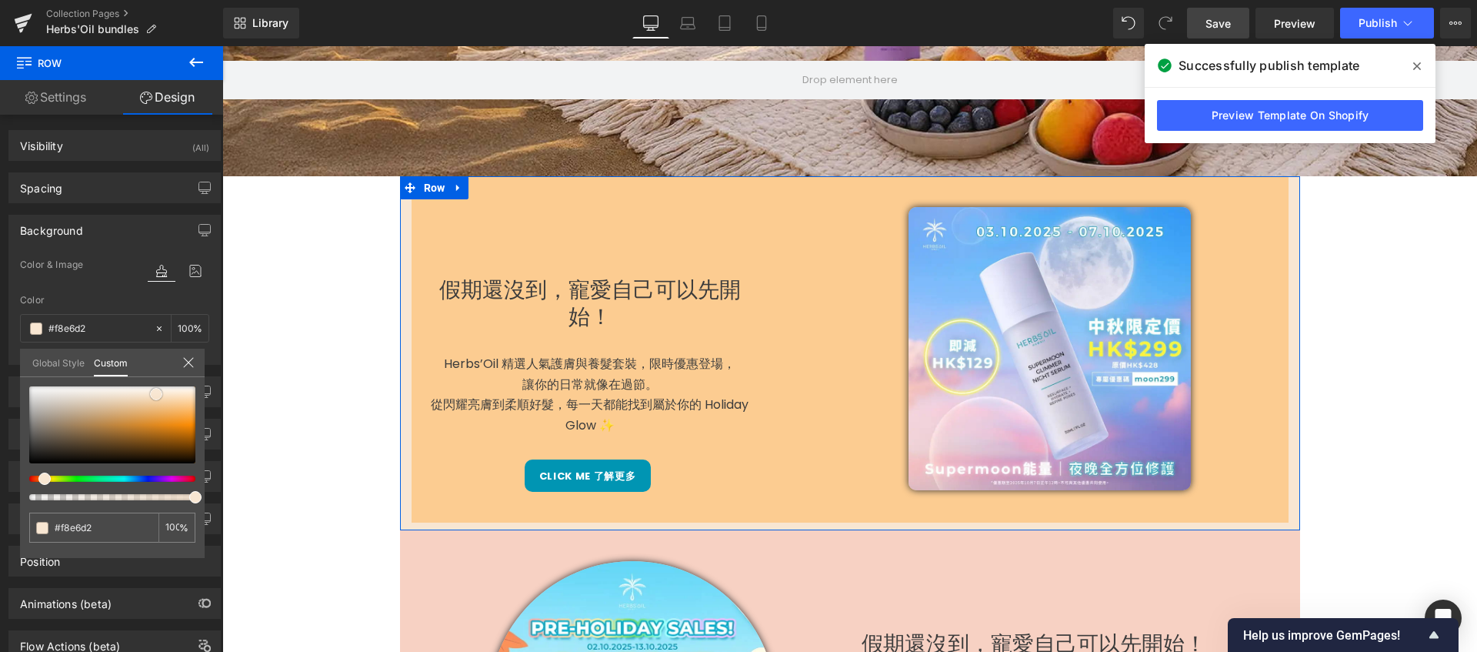
drag, startPoint x: 188, startPoint y: 402, endPoint x: 157, endPoint y: 392, distance: 32.1
click at [157, 392] on span at bounding box center [156, 394] width 12 height 12
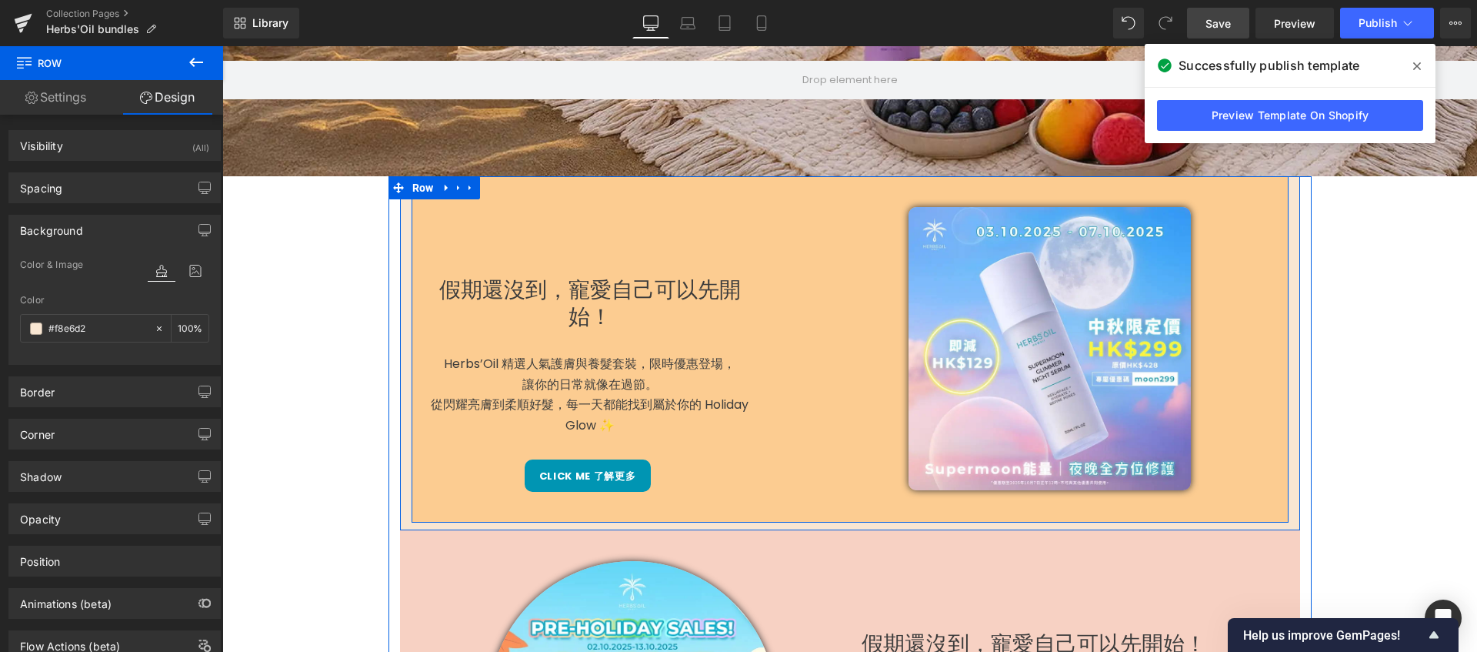
click at [799, 436] on div "假期還沒到，寵愛自己可以先開始！ Heading Herbs’Oil 精選人氣護膚與養髮套裝，限時優惠登場， 讓你的日常就像在過節。 從閃耀亮膚到柔順好髮，每…" at bounding box center [631, 349] width 439 height 285
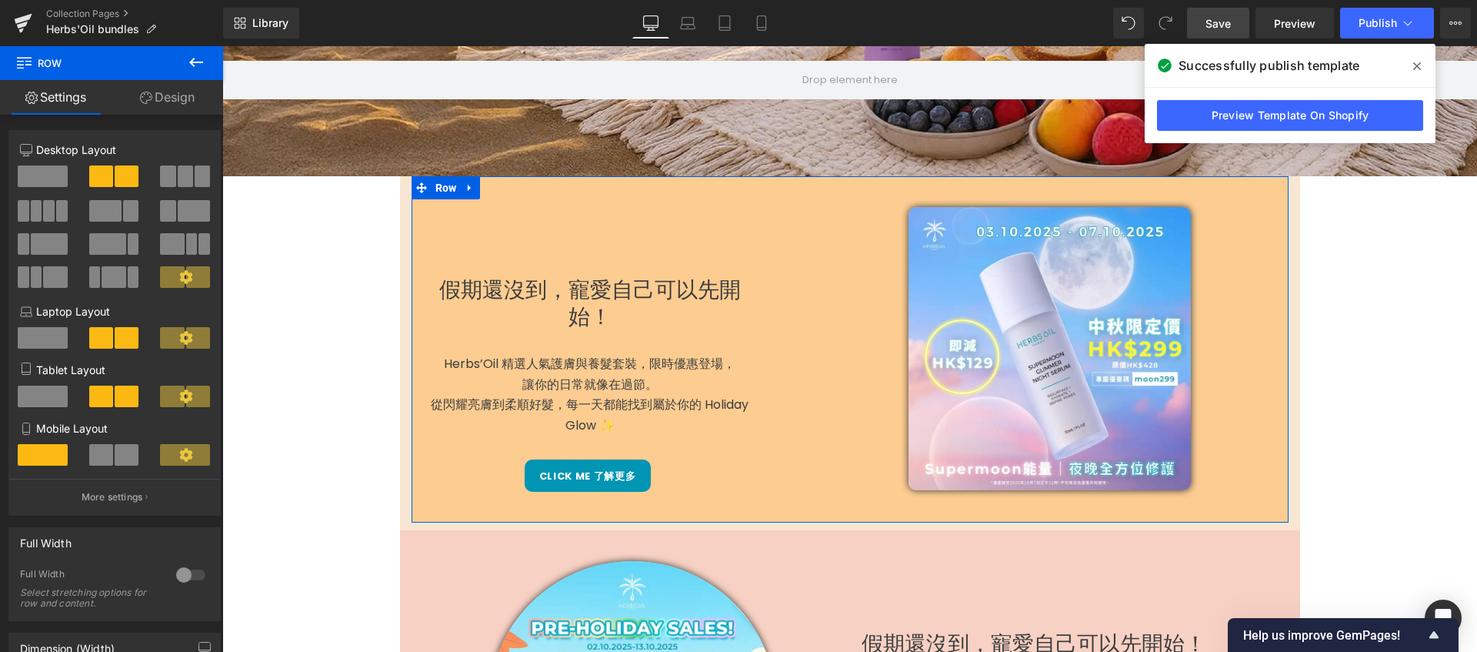
click at [165, 102] on link "Design" at bounding box center [168, 97] width 112 height 35
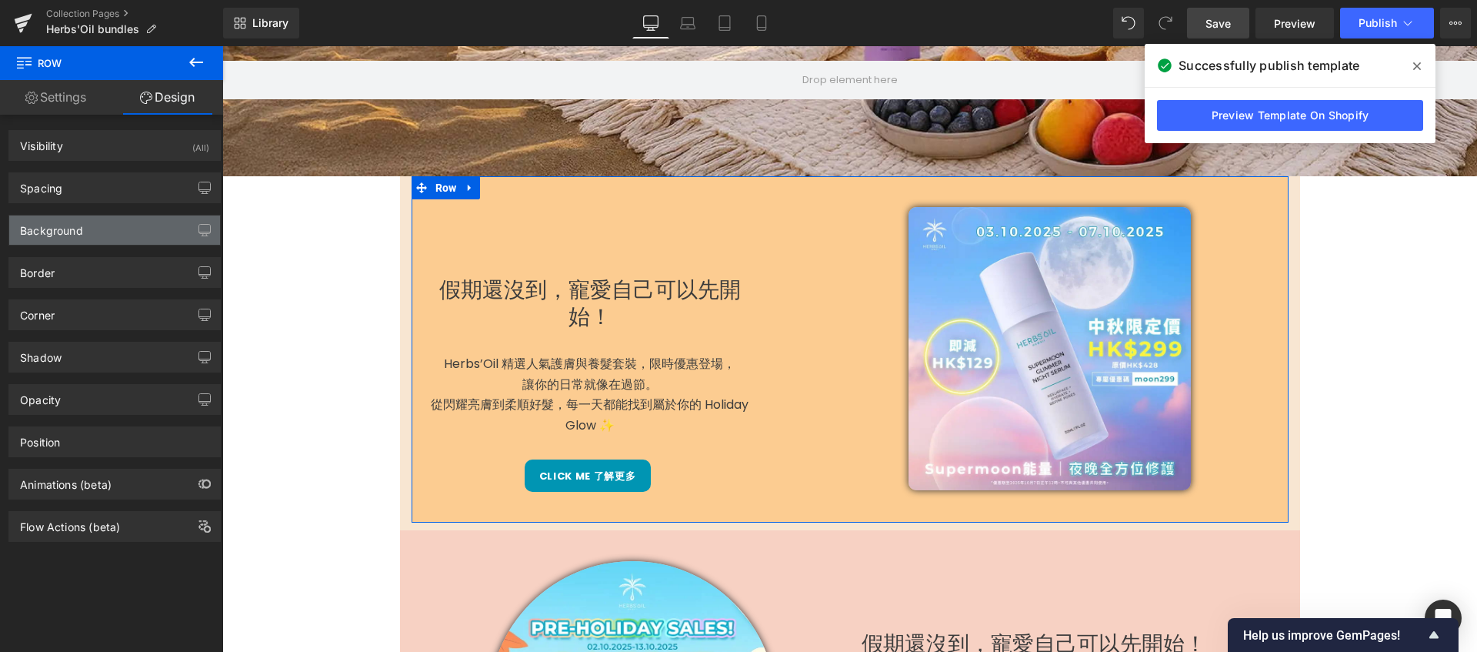
click at [145, 225] on div "Background" at bounding box center [114, 229] width 211 height 29
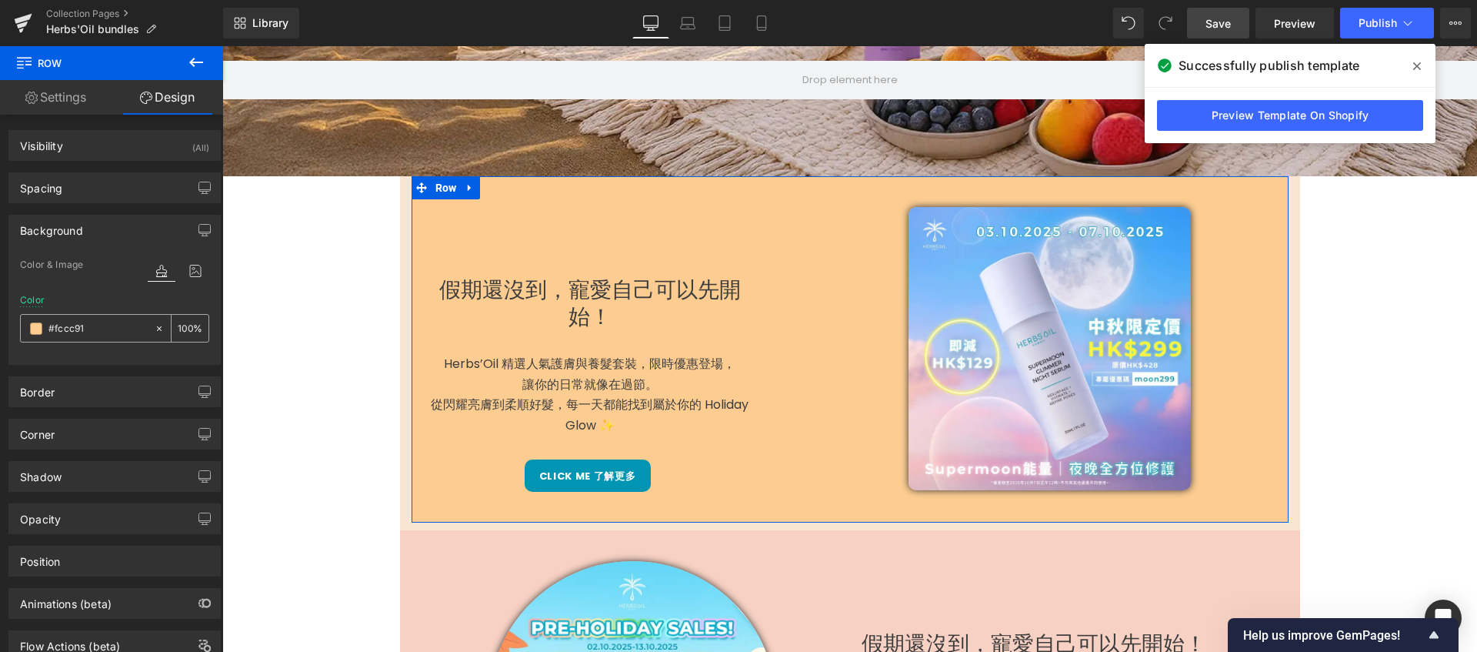
click at [154, 330] on icon at bounding box center [159, 328] width 11 height 11
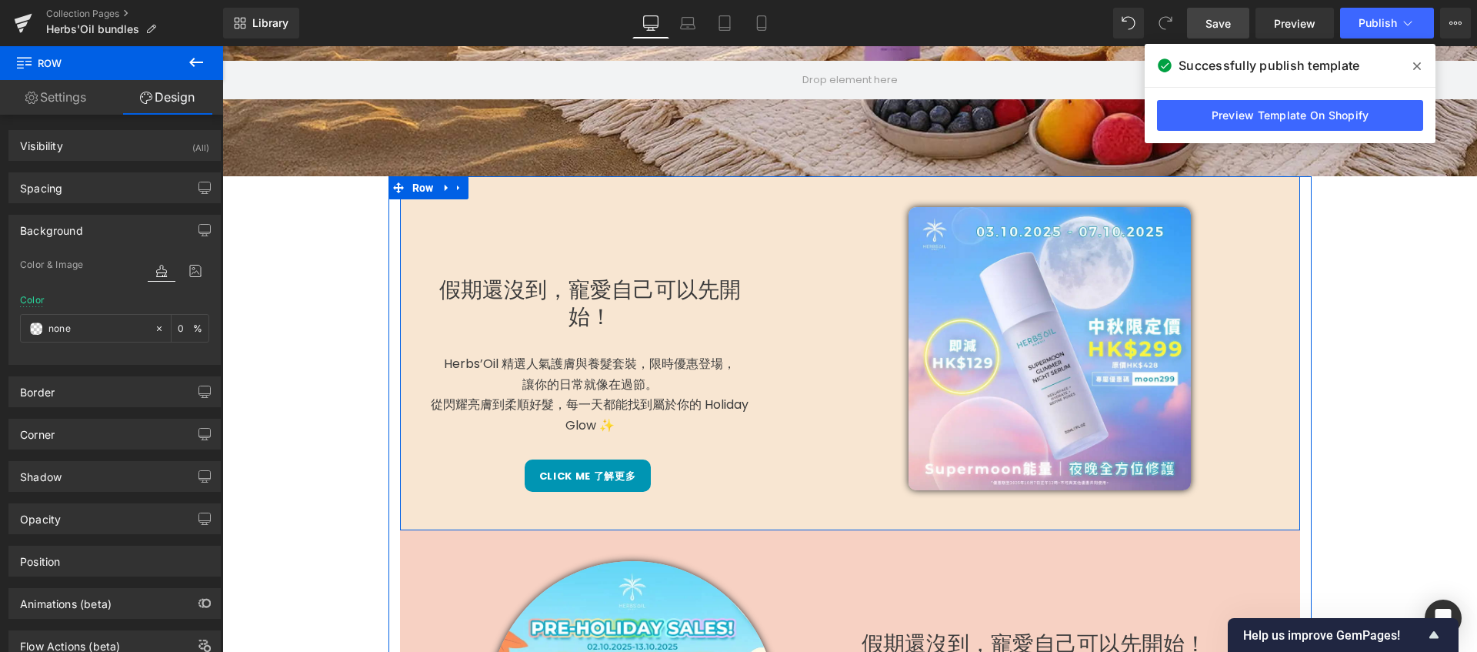
click at [400, 269] on div "假期還沒到，寵愛自己可以先開始！ Heading Herbs’Oil 精選人氣護膚與養髮套裝，限時優惠登場， 讓你的日常就像在過節。 從閃耀亮膚到柔順好髮，每…" at bounding box center [850, 349] width 900 height 346
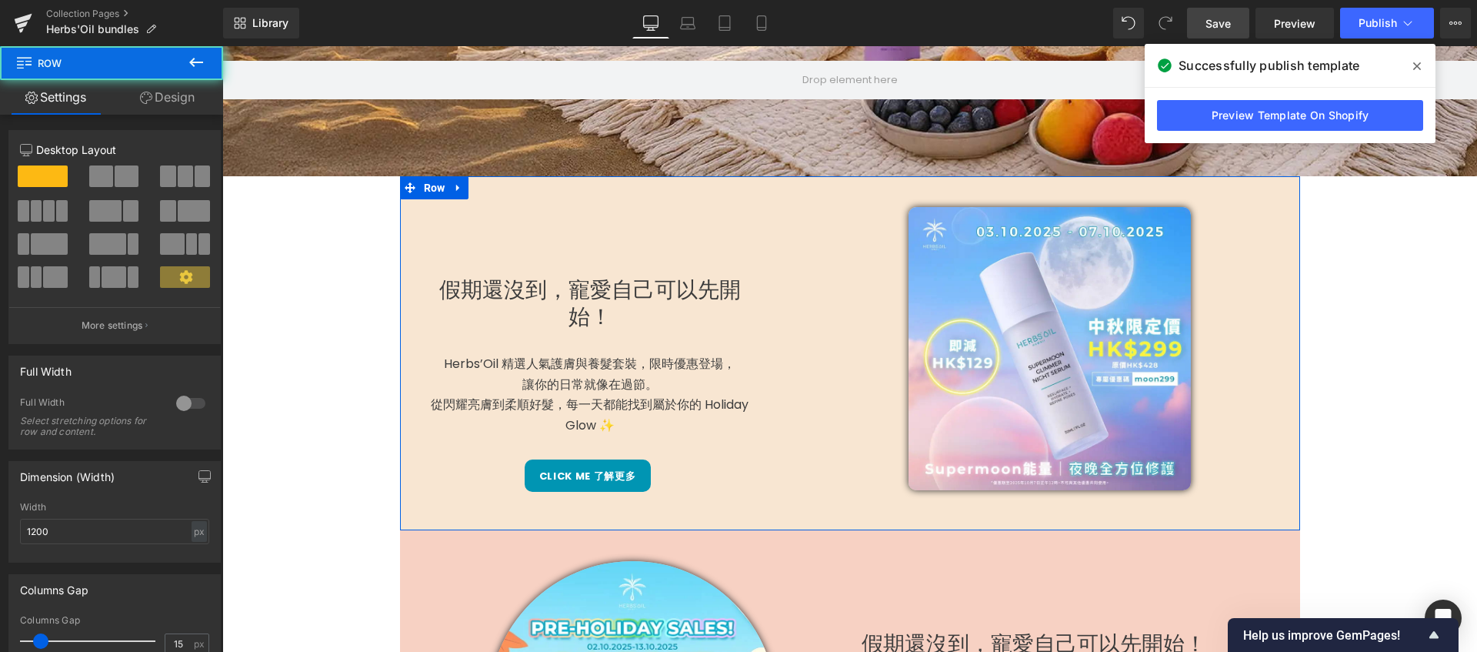
click at [206, 90] on link "Design" at bounding box center [168, 97] width 112 height 35
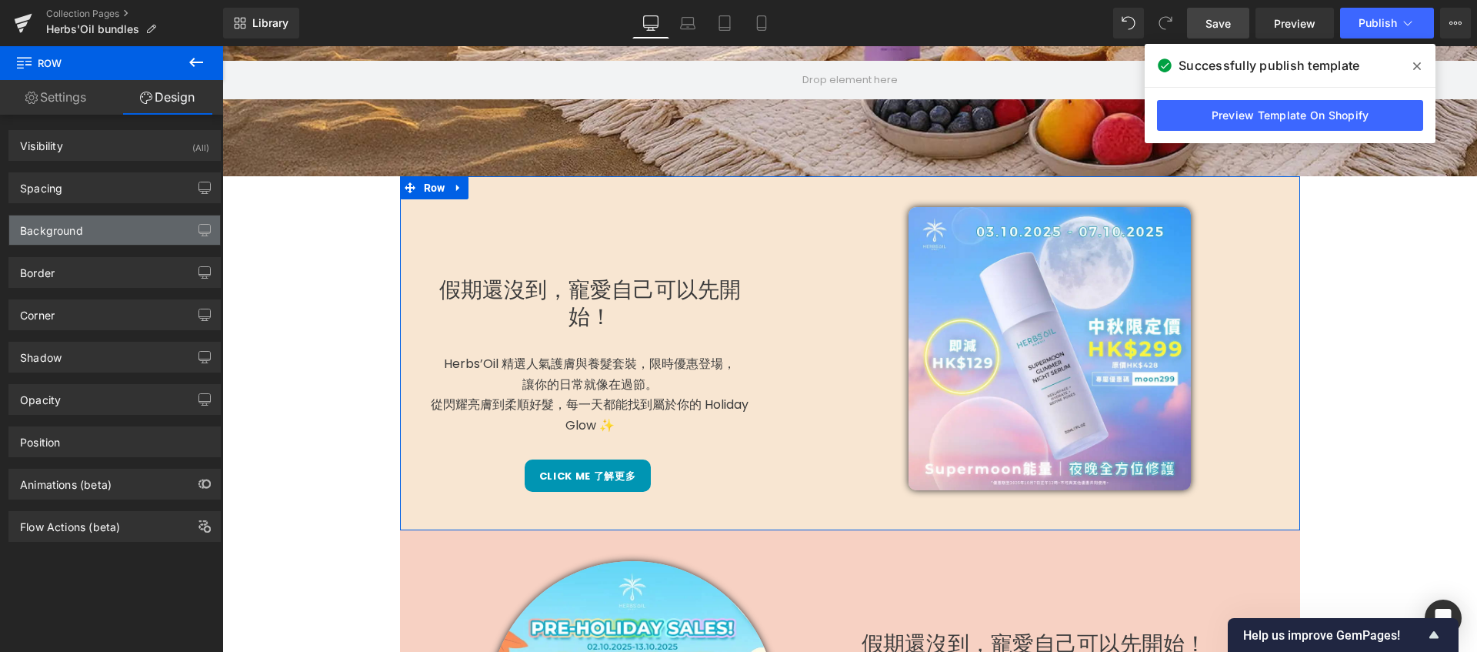
click at [104, 238] on div "Background" at bounding box center [114, 229] width 211 height 29
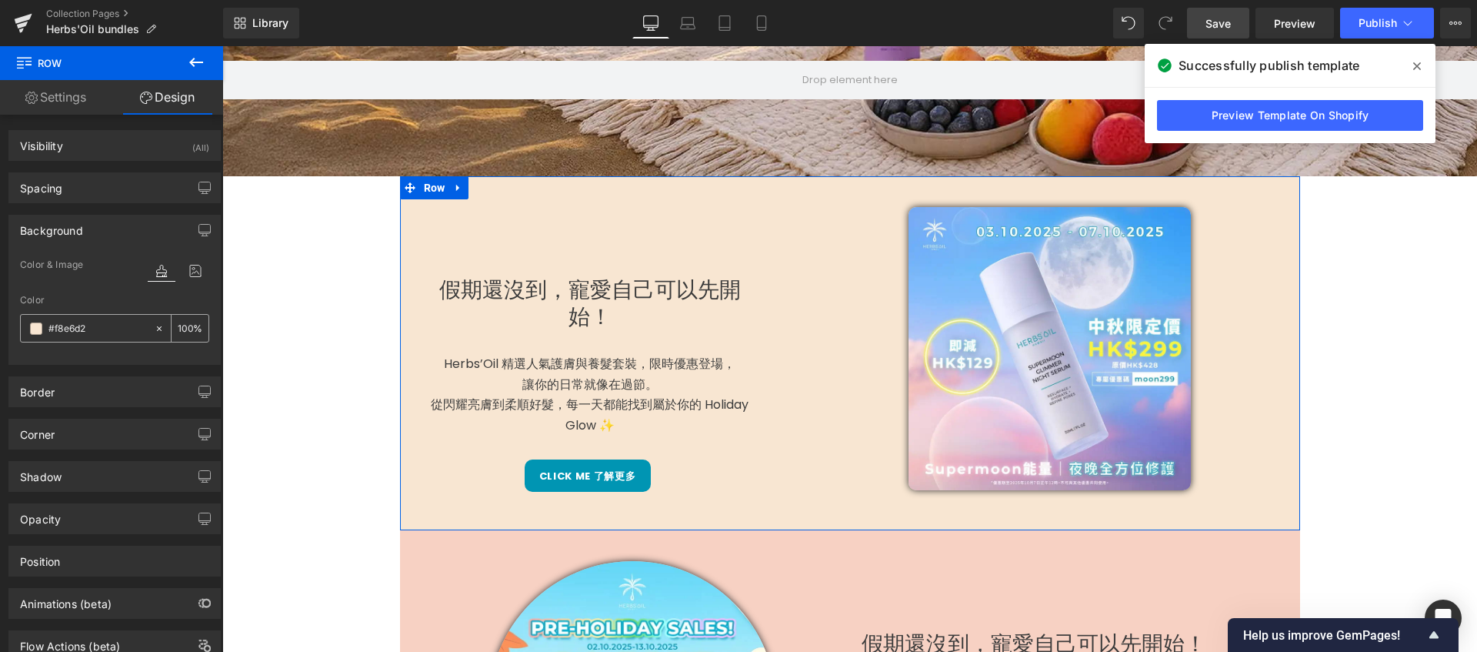
click at [95, 331] on input "#f8e6d2" at bounding box center [97, 328] width 98 height 17
click at [37, 326] on span at bounding box center [36, 328] width 12 height 12
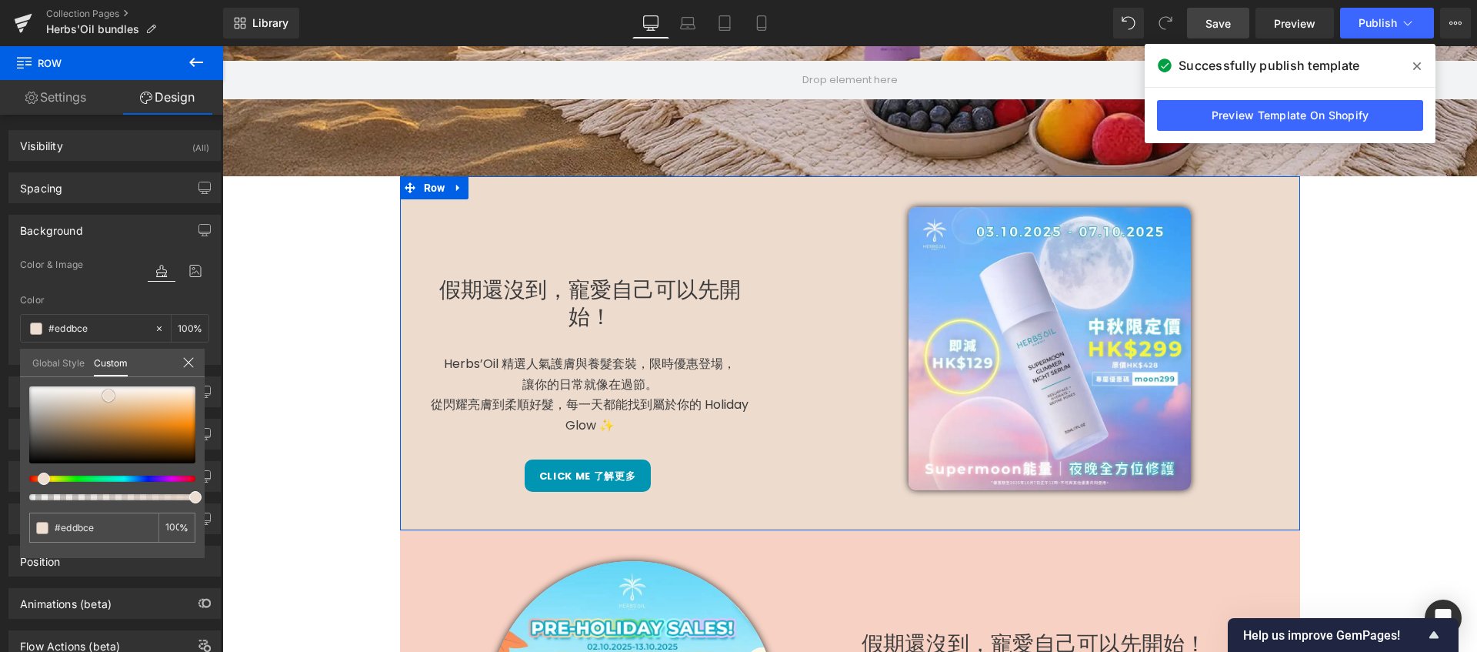
drag, startPoint x: 144, startPoint y: 396, endPoint x: 105, endPoint y: 398, distance: 39.3
click at [105, 398] on span at bounding box center [108, 395] width 12 height 12
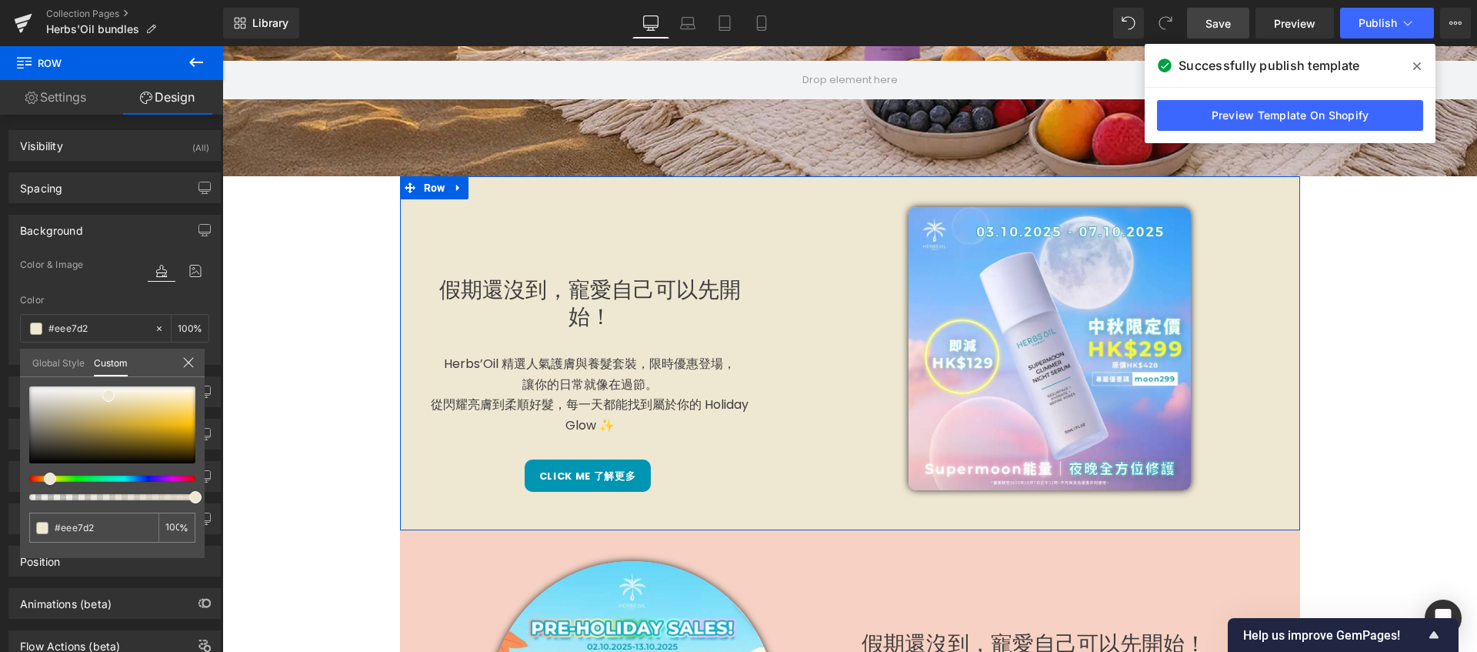
click at [45, 475] on span at bounding box center [50, 478] width 12 height 12
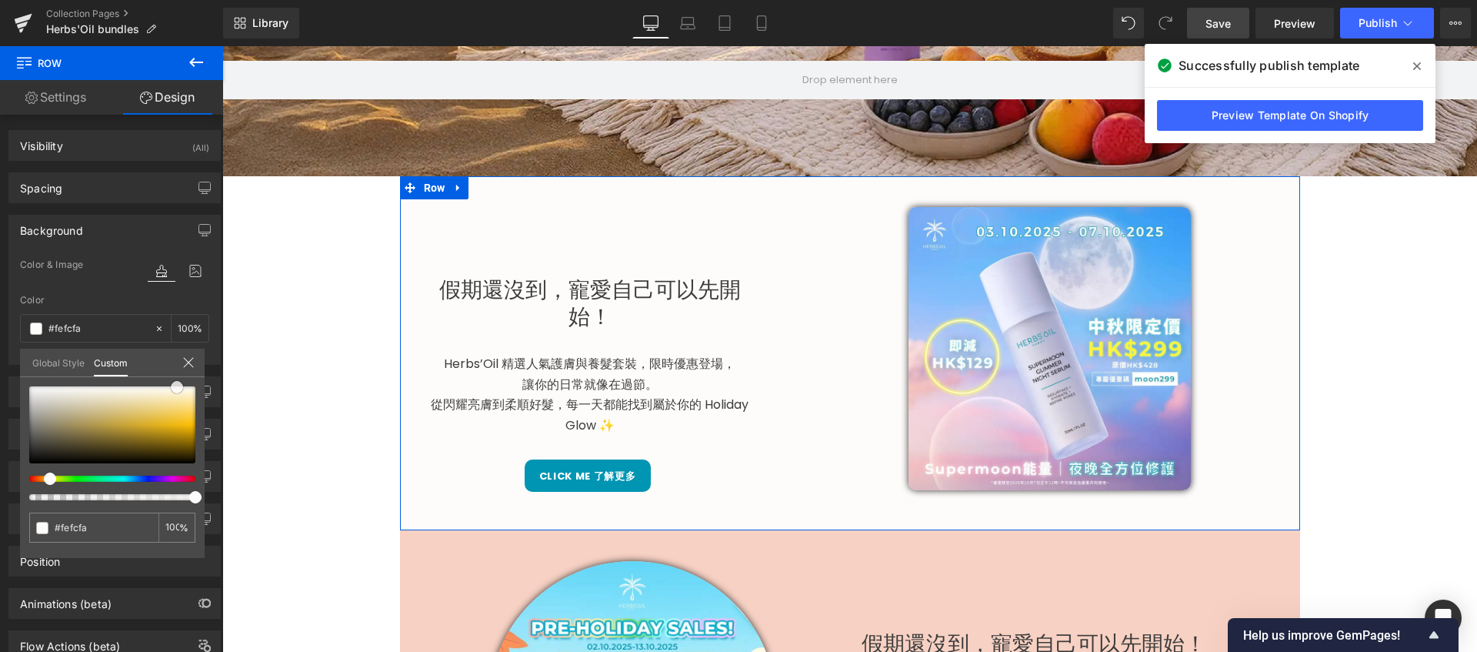
drag, startPoint x: 108, startPoint y: 392, endPoint x: 176, endPoint y: 383, distance: 69.0
click at [176, 383] on span at bounding box center [177, 387] width 12 height 12
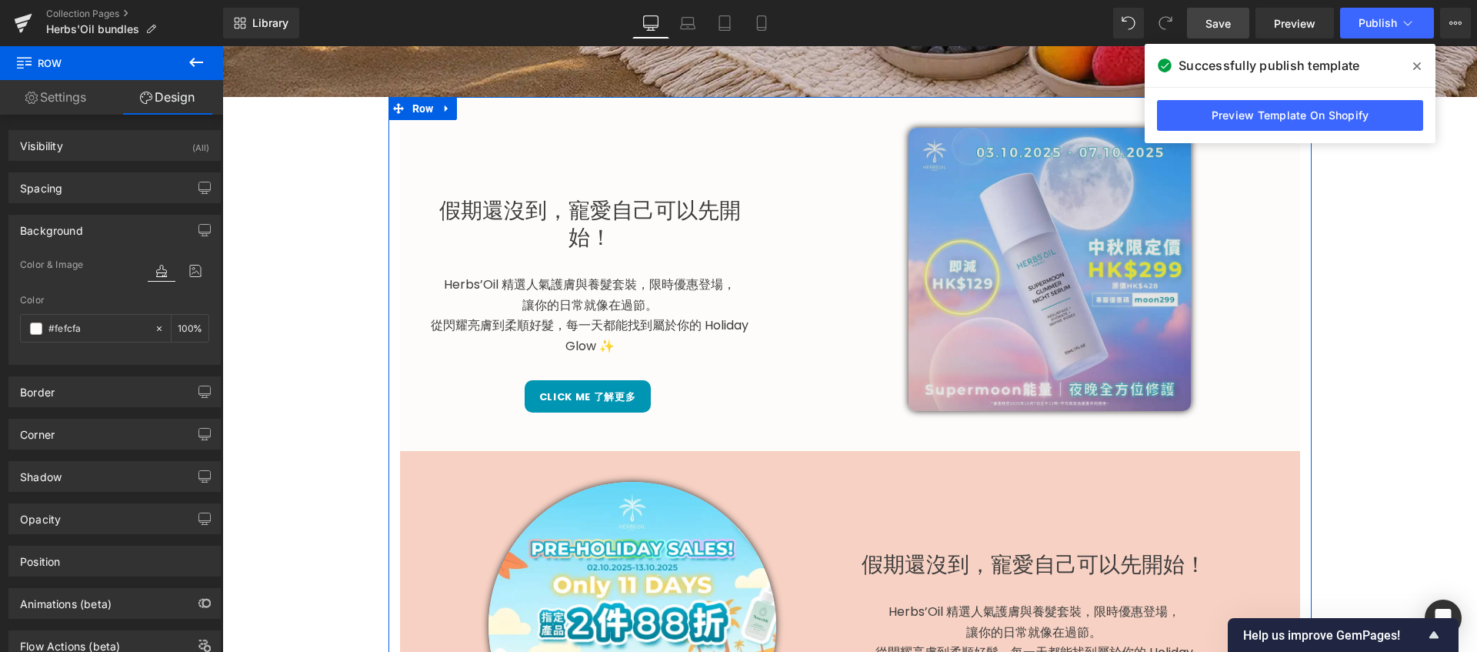
scroll to position [518, 0]
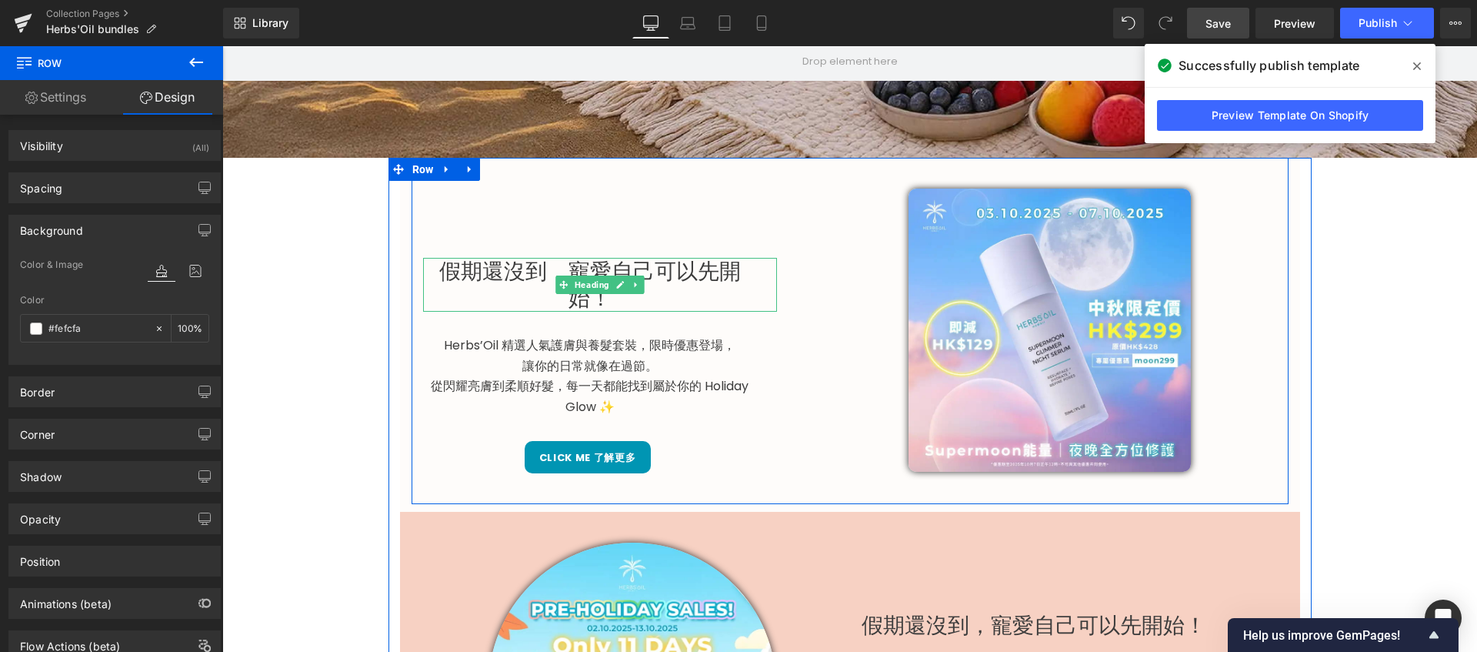
click at [671, 277] on h1 "假期還沒到，寵愛自己可以先開始！" at bounding box center [590, 285] width 334 height 54
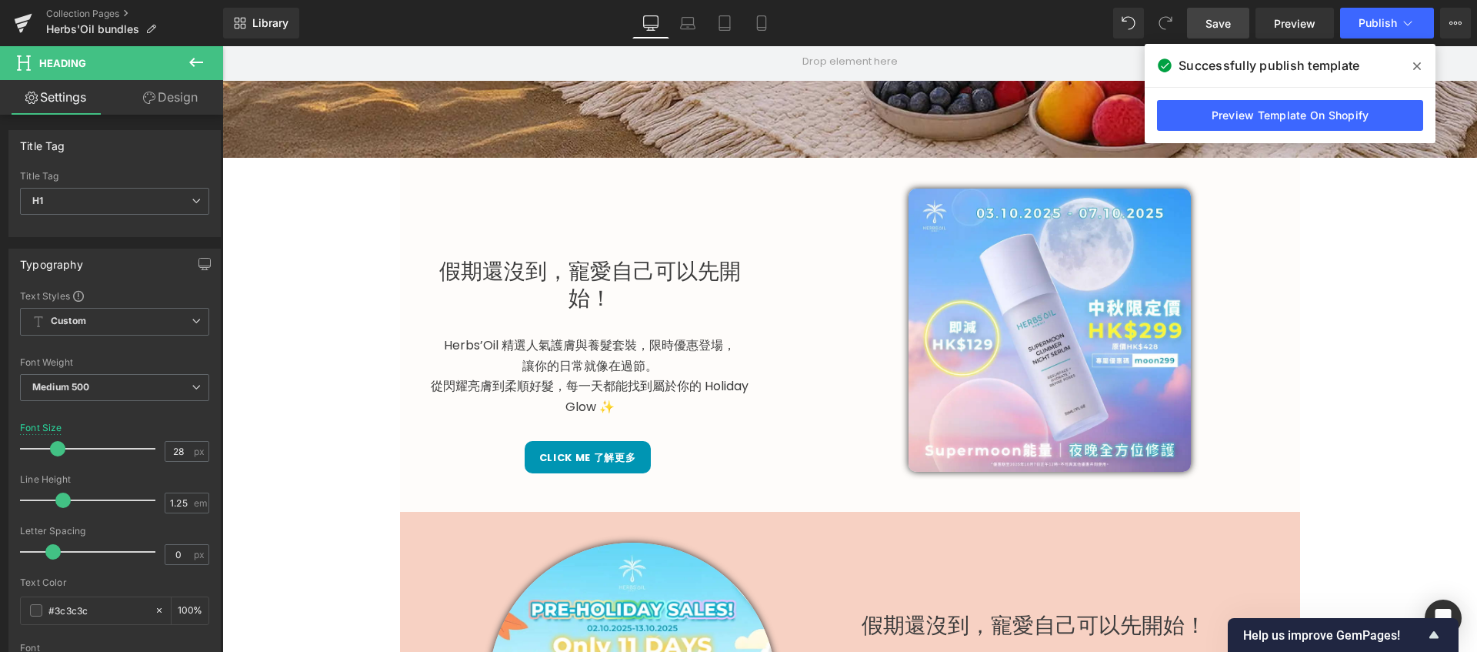
click at [202, 99] on link "Design" at bounding box center [171, 97] width 112 height 35
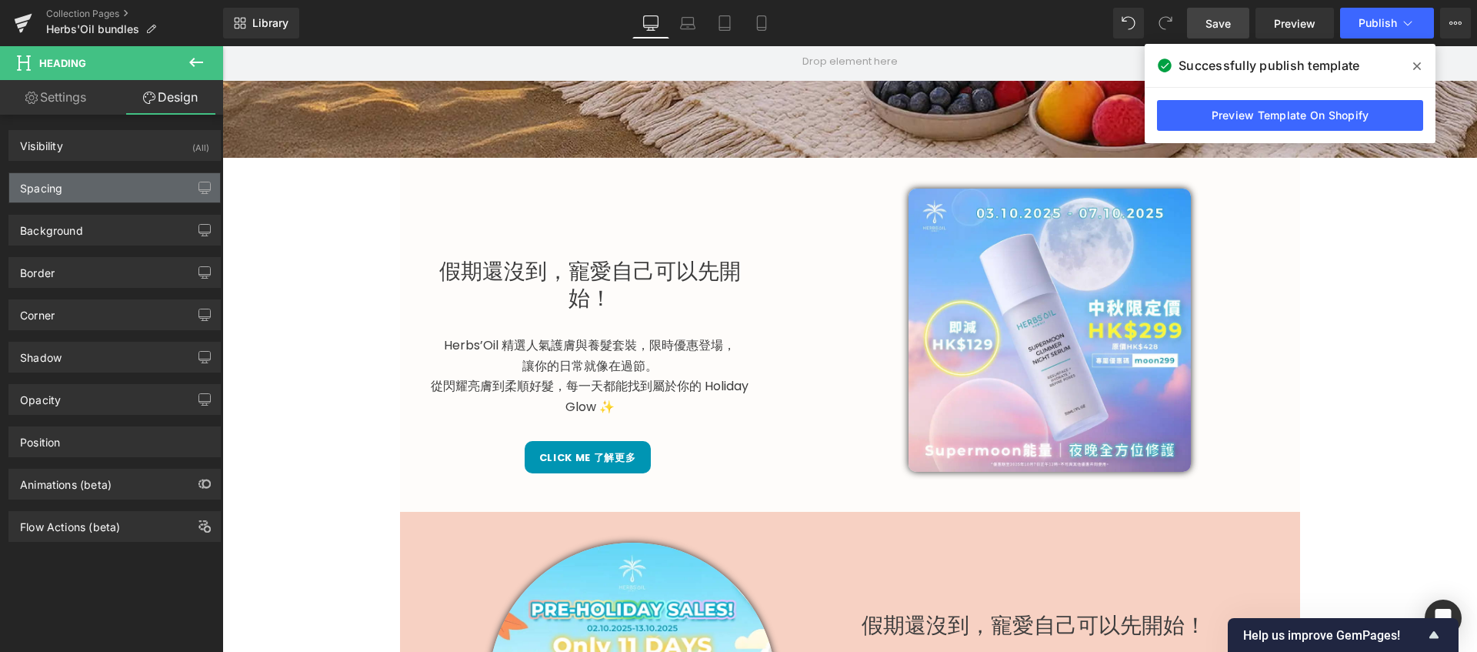
click at [118, 198] on div "Spacing" at bounding box center [114, 187] width 211 height 29
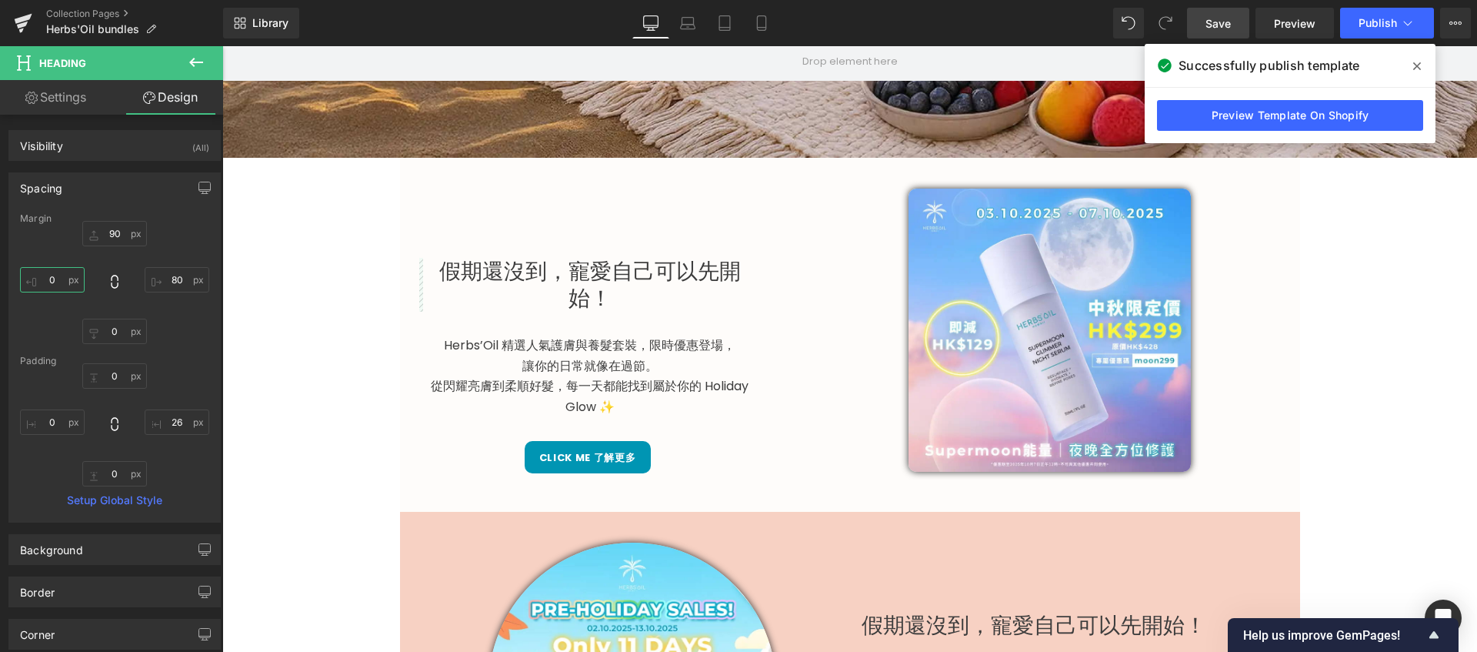
click at [55, 282] on input "0" at bounding box center [52, 279] width 65 height 25
click at [168, 281] on input "80" at bounding box center [177, 279] width 65 height 25
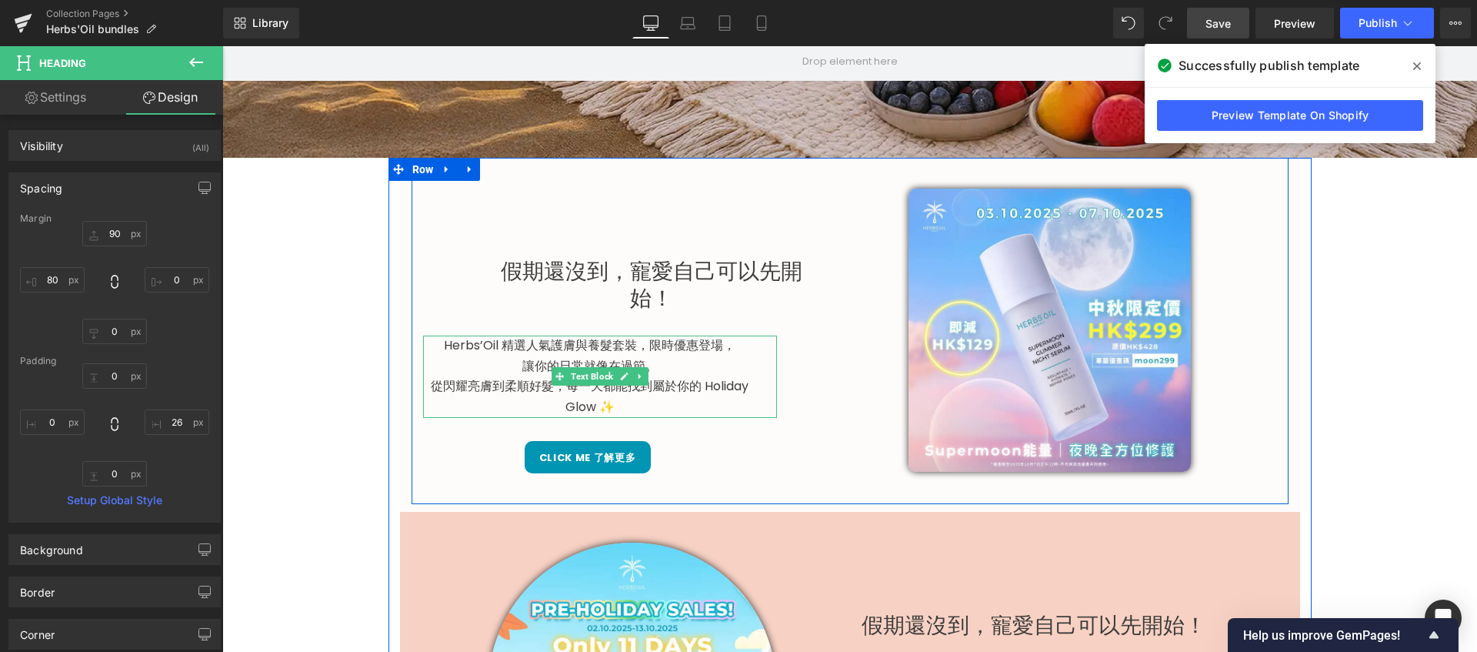
click at [470, 352] on p "Herbs’Oil 精選人氣護膚與養髮套裝，限時優惠登場，" at bounding box center [590, 345] width 334 height 21
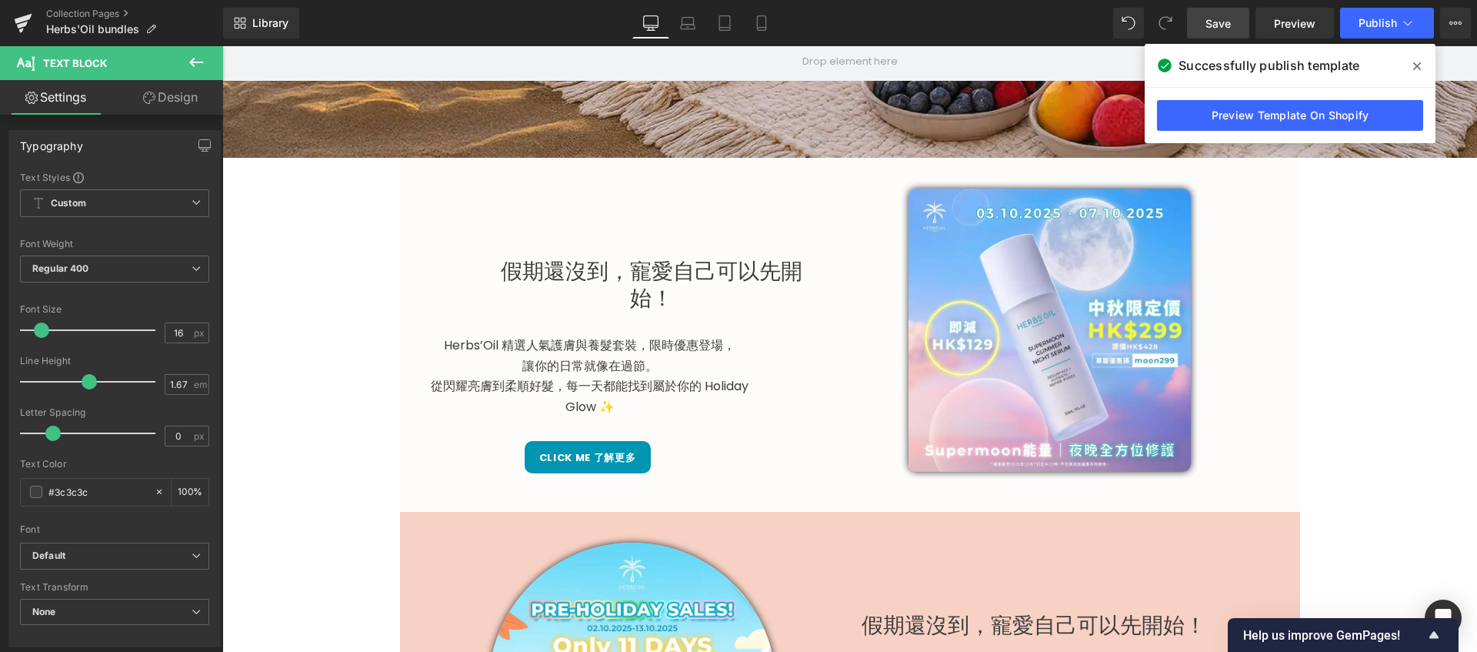
click at [202, 99] on link "Design" at bounding box center [171, 97] width 112 height 35
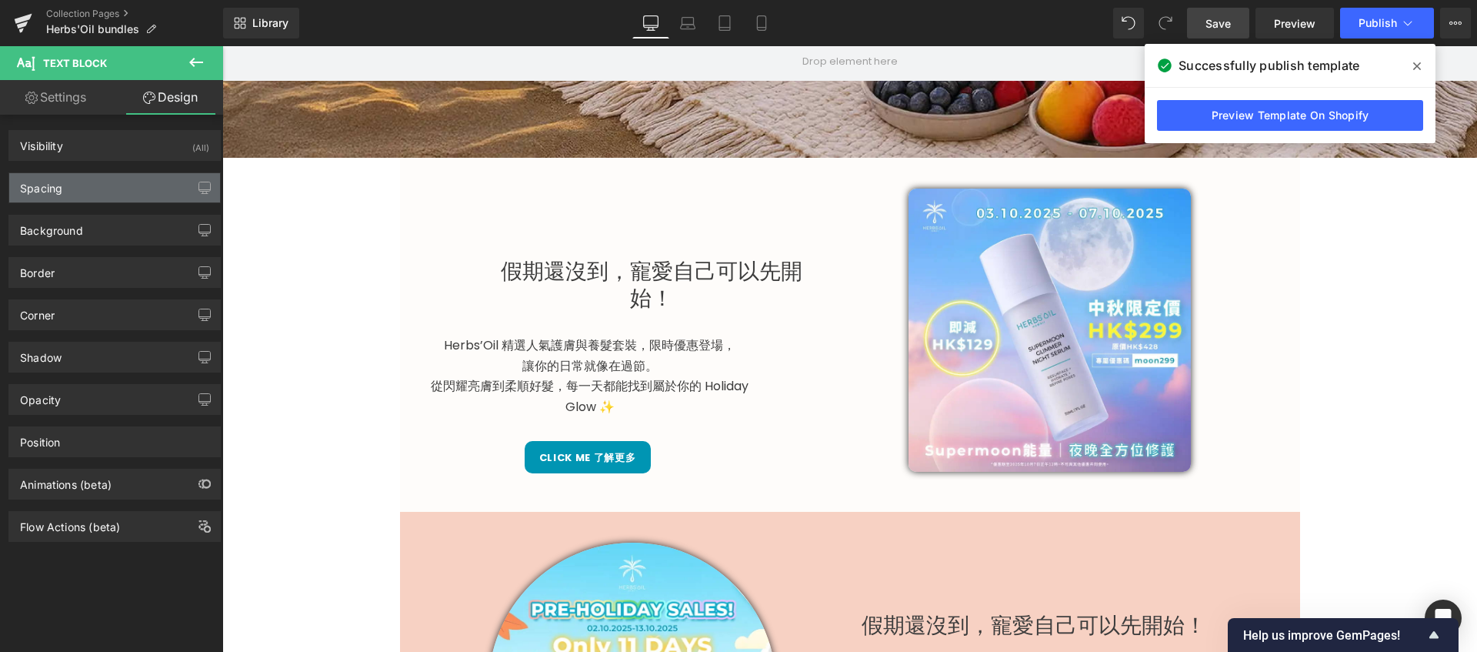
click at [118, 185] on div "Spacing" at bounding box center [114, 187] width 211 height 29
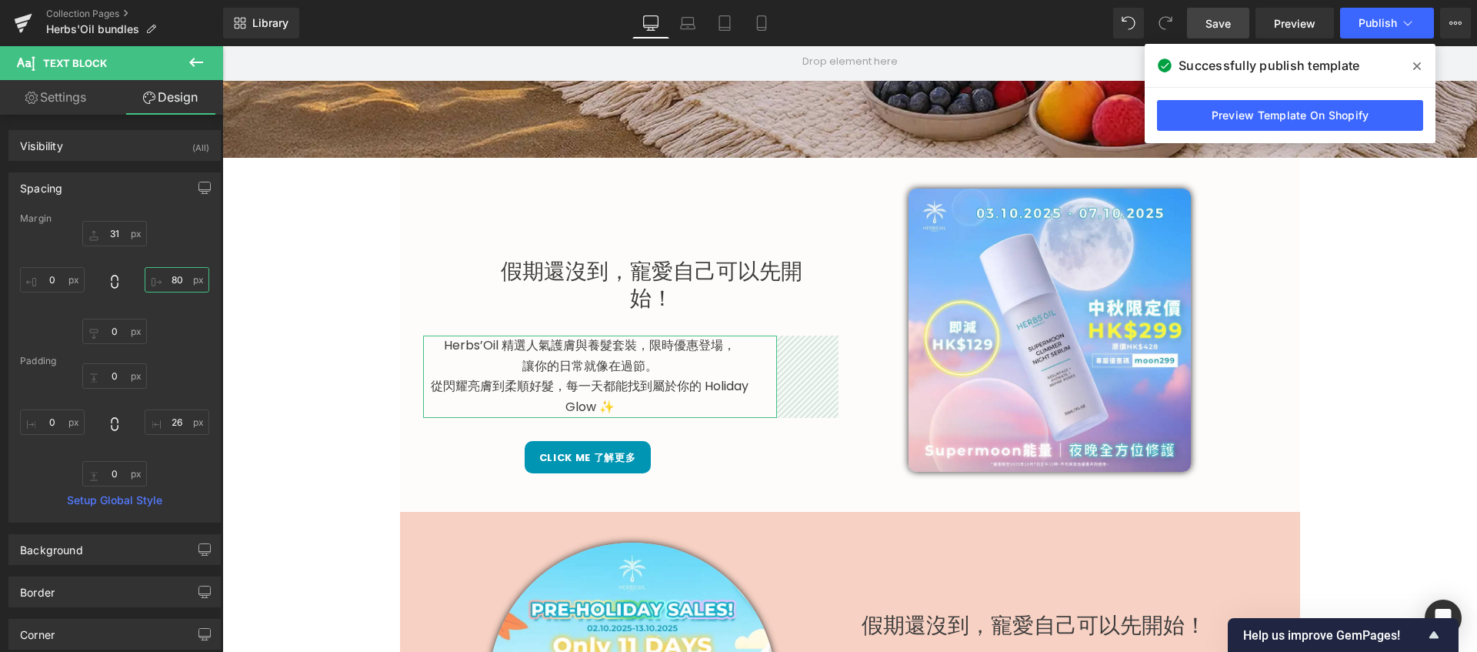
click at [171, 281] on input "80" at bounding box center [177, 279] width 65 height 25
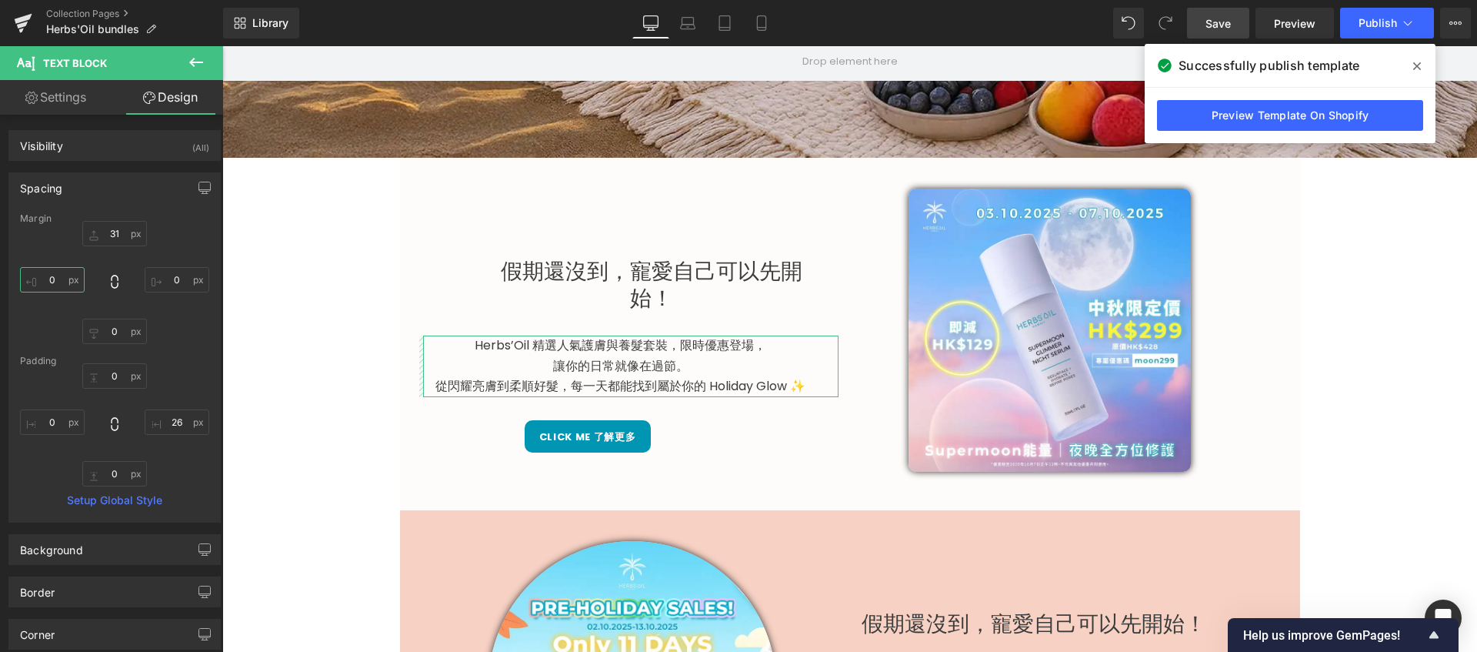
click at [49, 281] on input "0" at bounding box center [52, 279] width 65 height 25
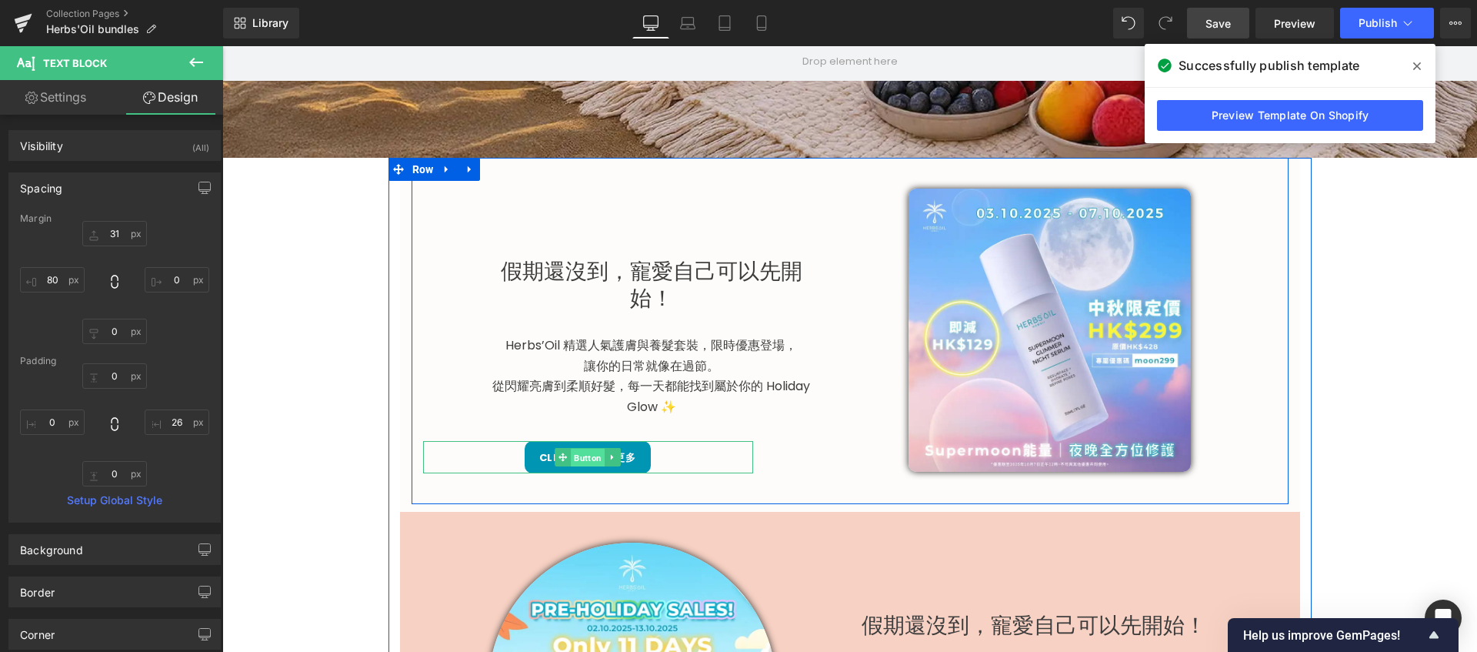
click at [582, 458] on span "Button" at bounding box center [588, 458] width 34 height 18
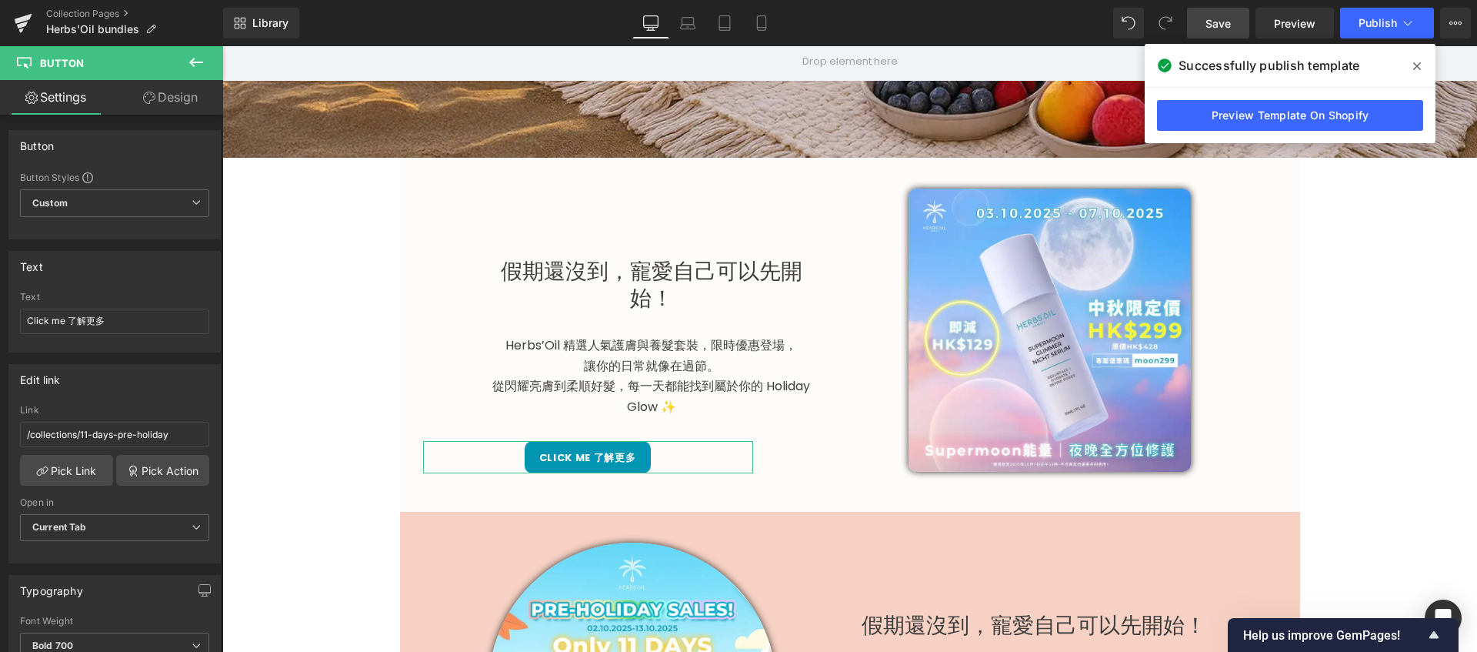
click at [191, 99] on link "Design" at bounding box center [171, 97] width 112 height 35
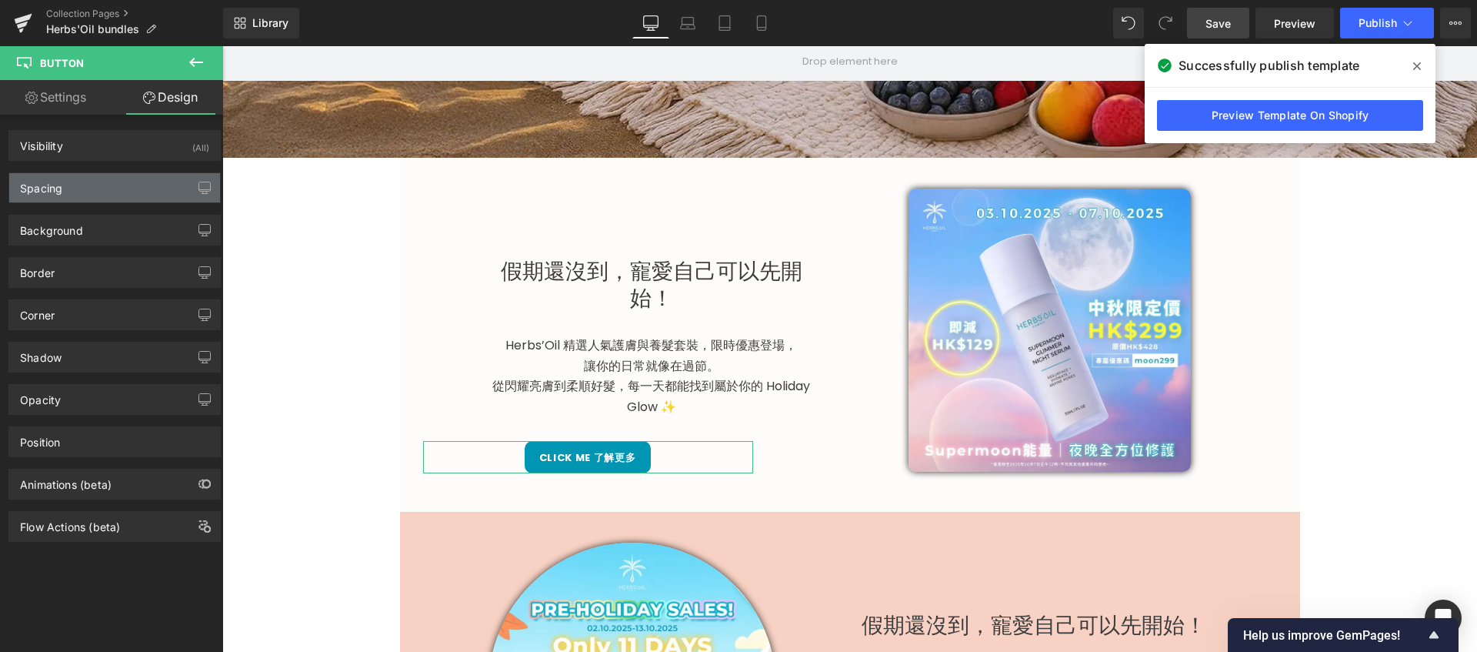
click at [129, 175] on div "Spacing" at bounding box center [114, 187] width 211 height 29
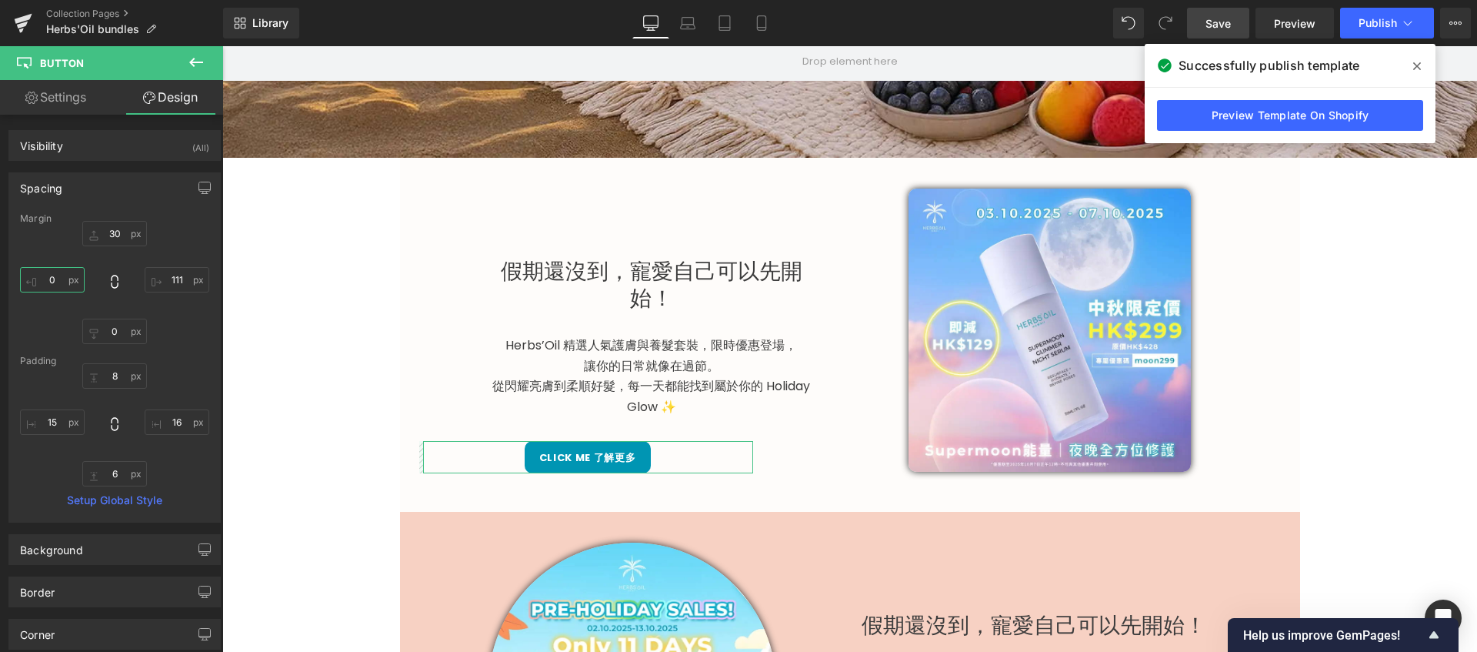
click at [52, 278] on input "0" at bounding box center [52, 279] width 65 height 25
click at [173, 274] on input "111" at bounding box center [177, 279] width 65 height 25
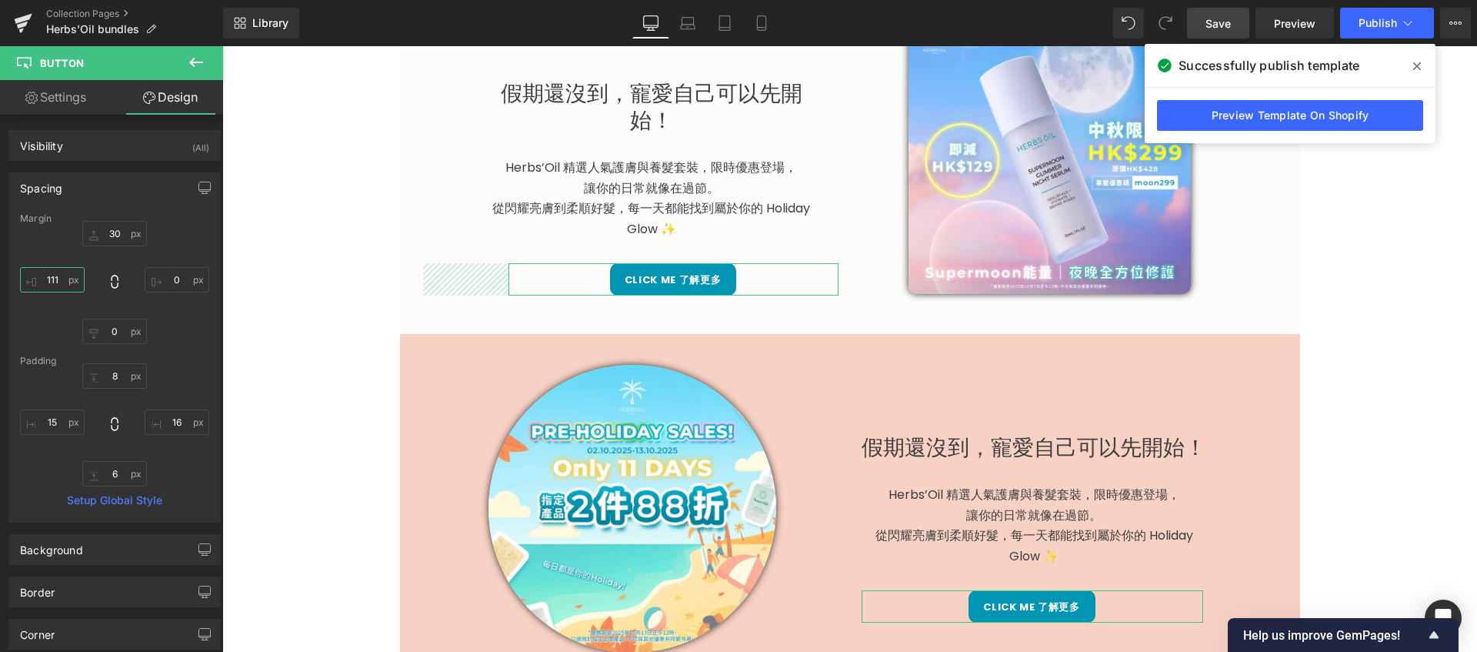
click at [62, 278] on input "111" at bounding box center [52, 279] width 65 height 25
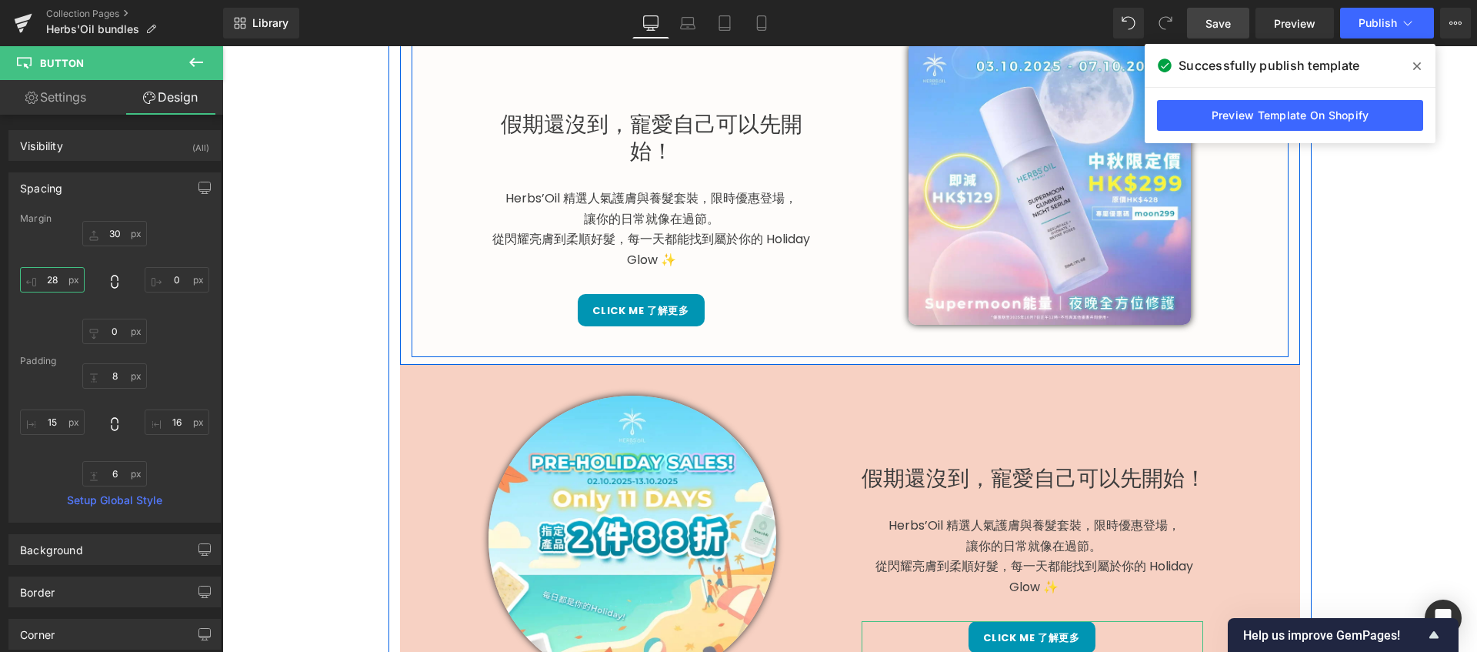
scroll to position [610, 0]
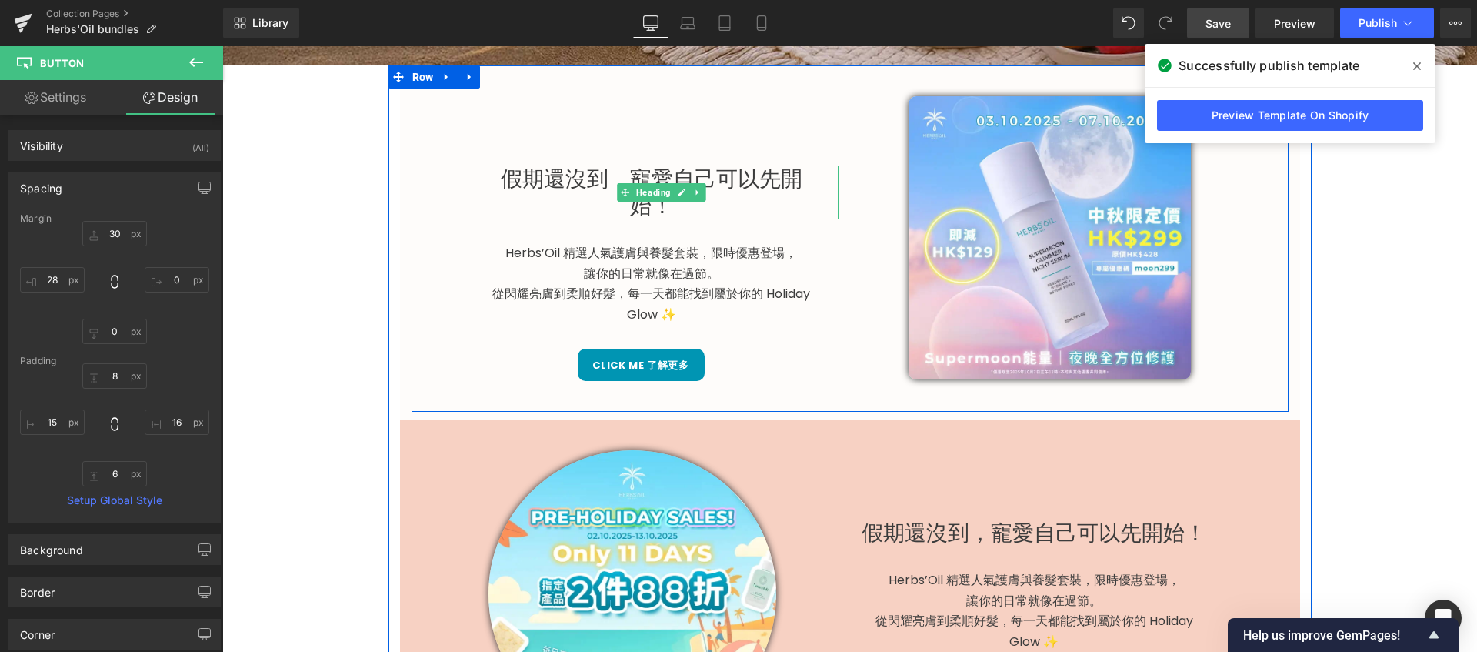
click at [661, 202] on h1 "假期還沒到，寵愛自己可以先開始！" at bounding box center [652, 192] width 334 height 54
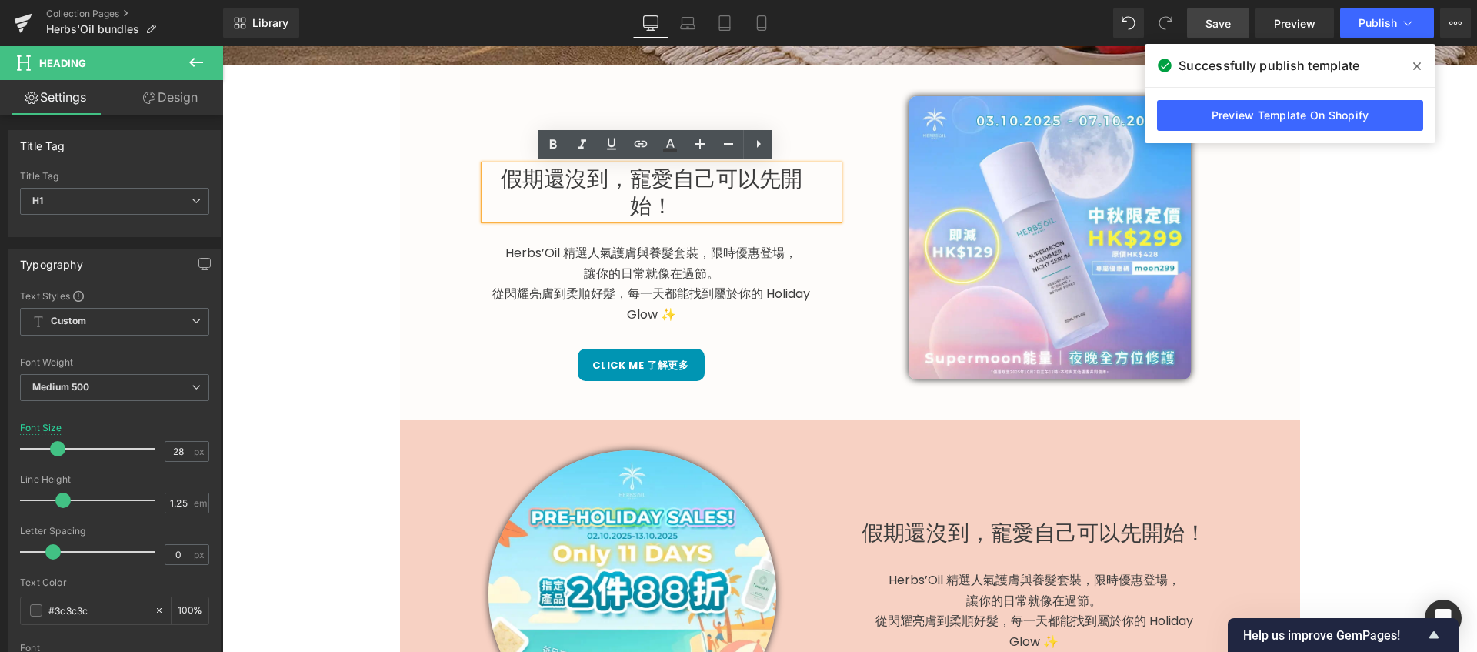
click at [772, 189] on h1 "假期還沒到，寵愛自己可以先開始！" at bounding box center [652, 192] width 334 height 54
click at [831, 192] on div "假期還沒到，寵愛自己可以先開始！" at bounding box center [662, 192] width 354 height 54
click at [169, 100] on link "Design" at bounding box center [171, 97] width 112 height 35
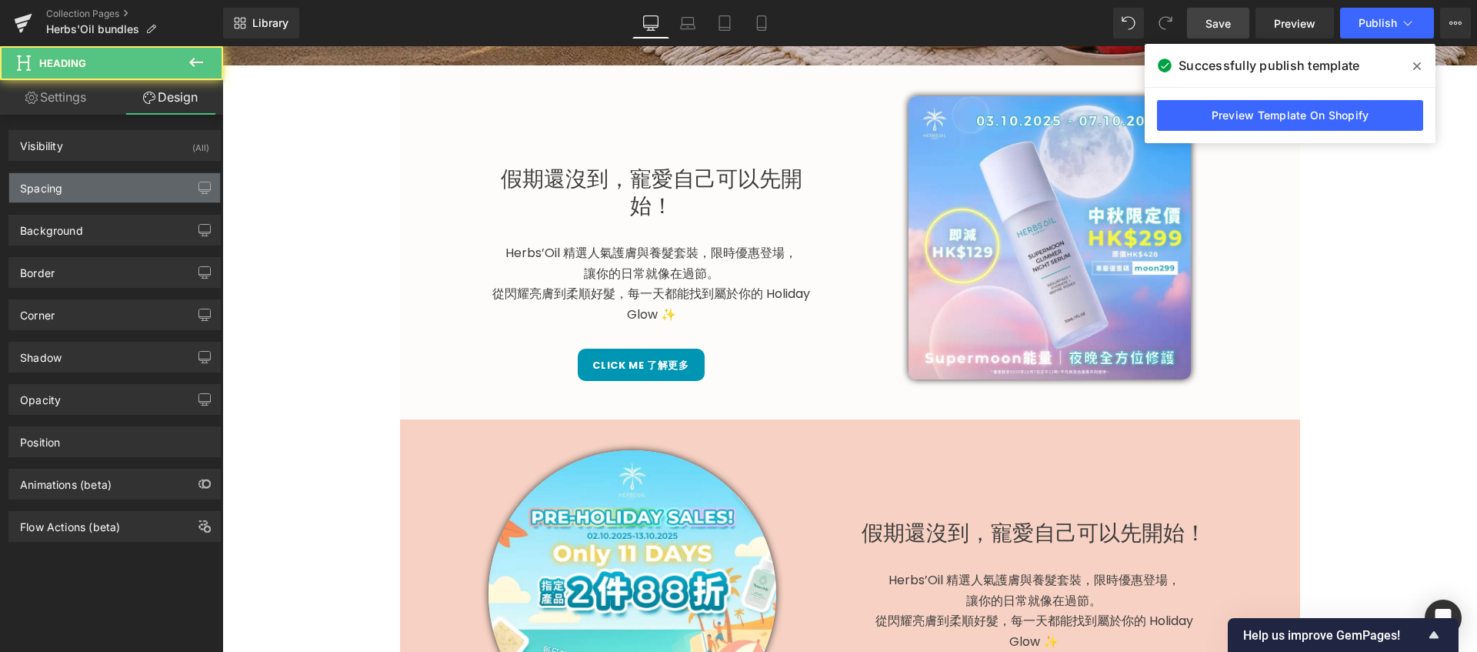
click at [148, 180] on div "Spacing" at bounding box center [114, 187] width 211 height 29
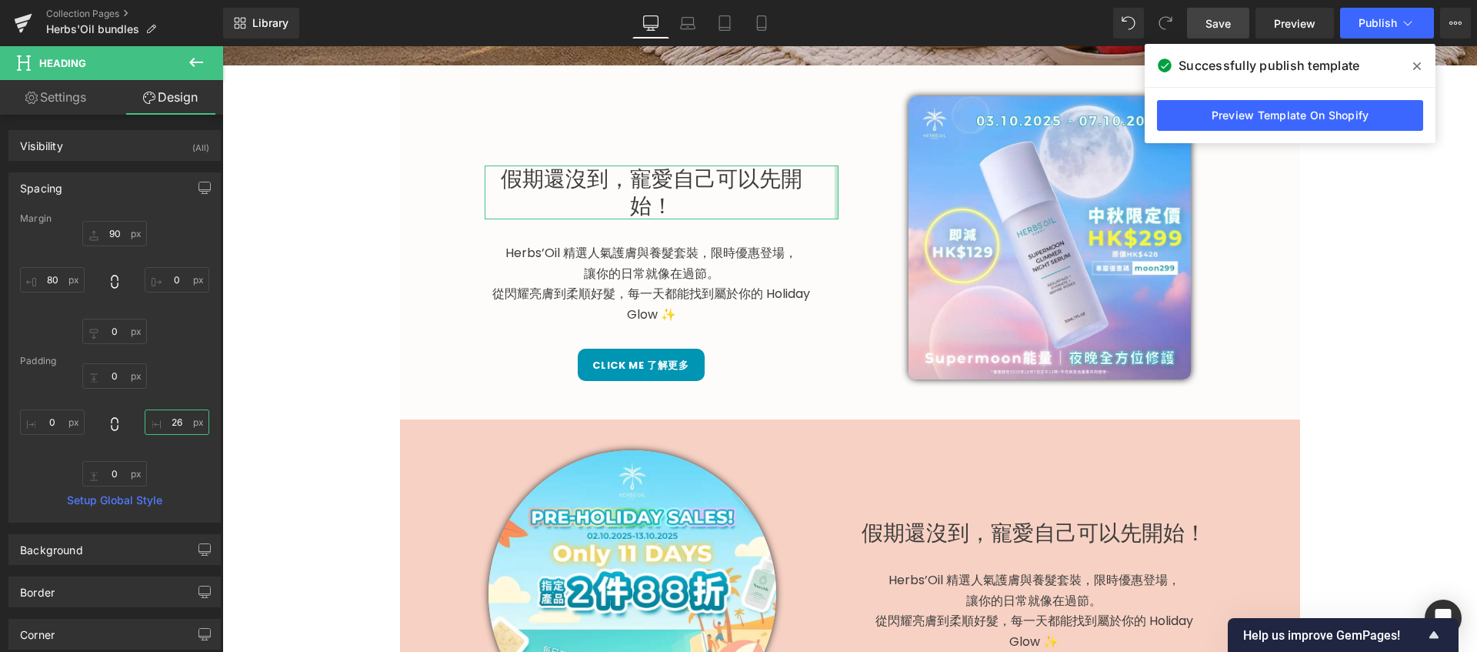
click at [180, 424] on input "26" at bounding box center [177, 421] width 65 height 25
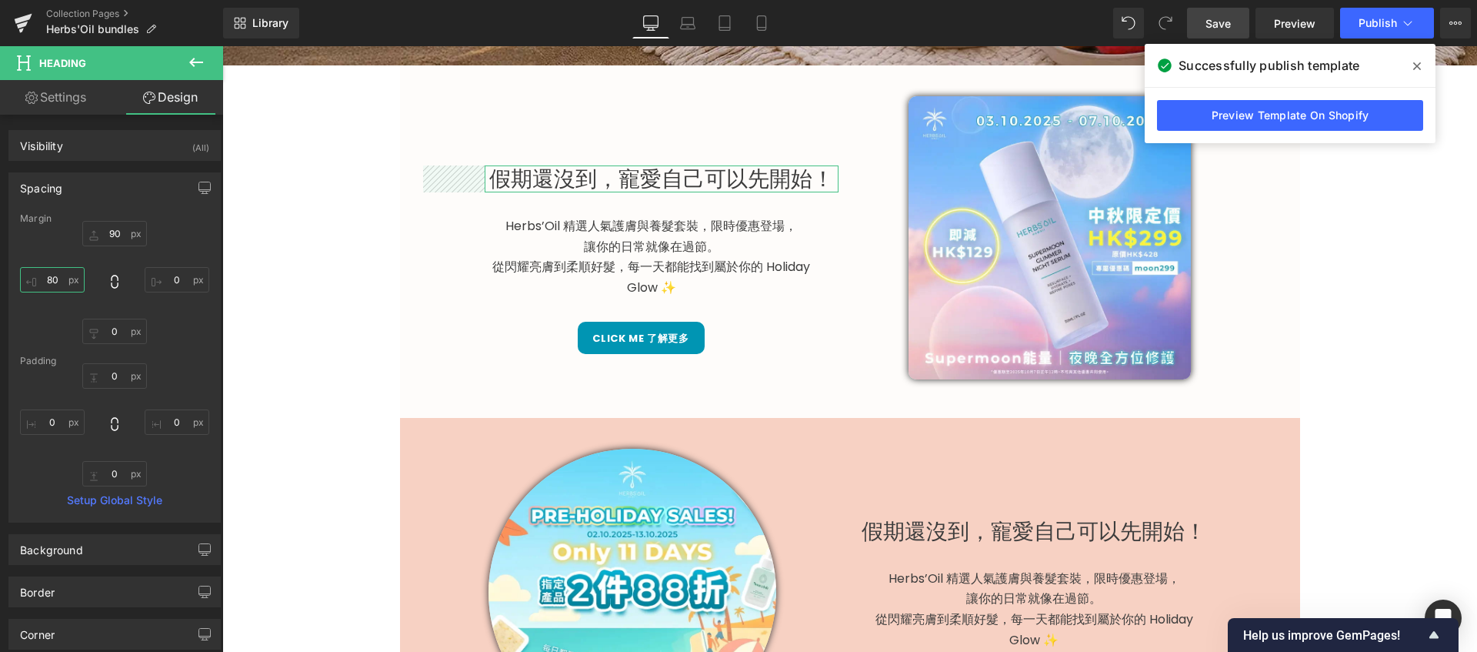
click at [68, 278] on input "80" at bounding box center [52, 279] width 65 height 25
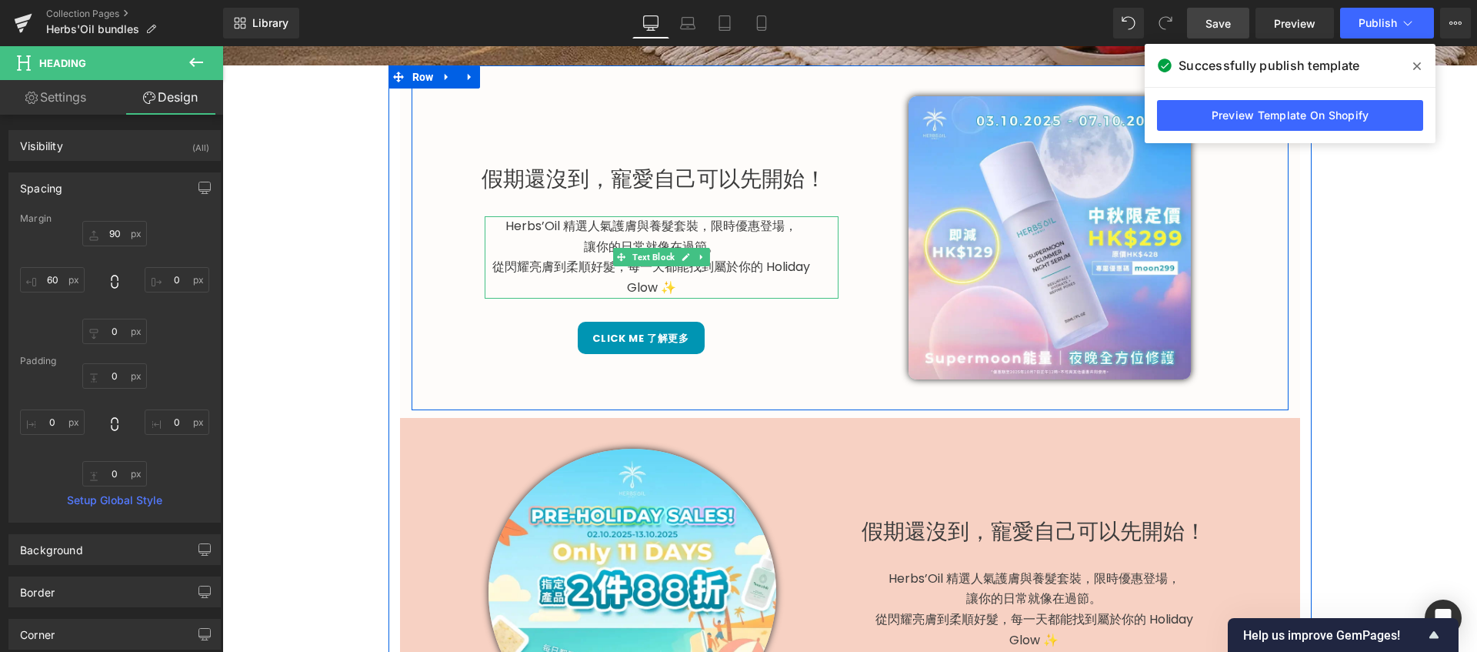
click at [568, 235] on p "Herbs’Oil 精選人氣護膚與養髮套裝，限時優惠登場，" at bounding box center [652, 226] width 334 height 21
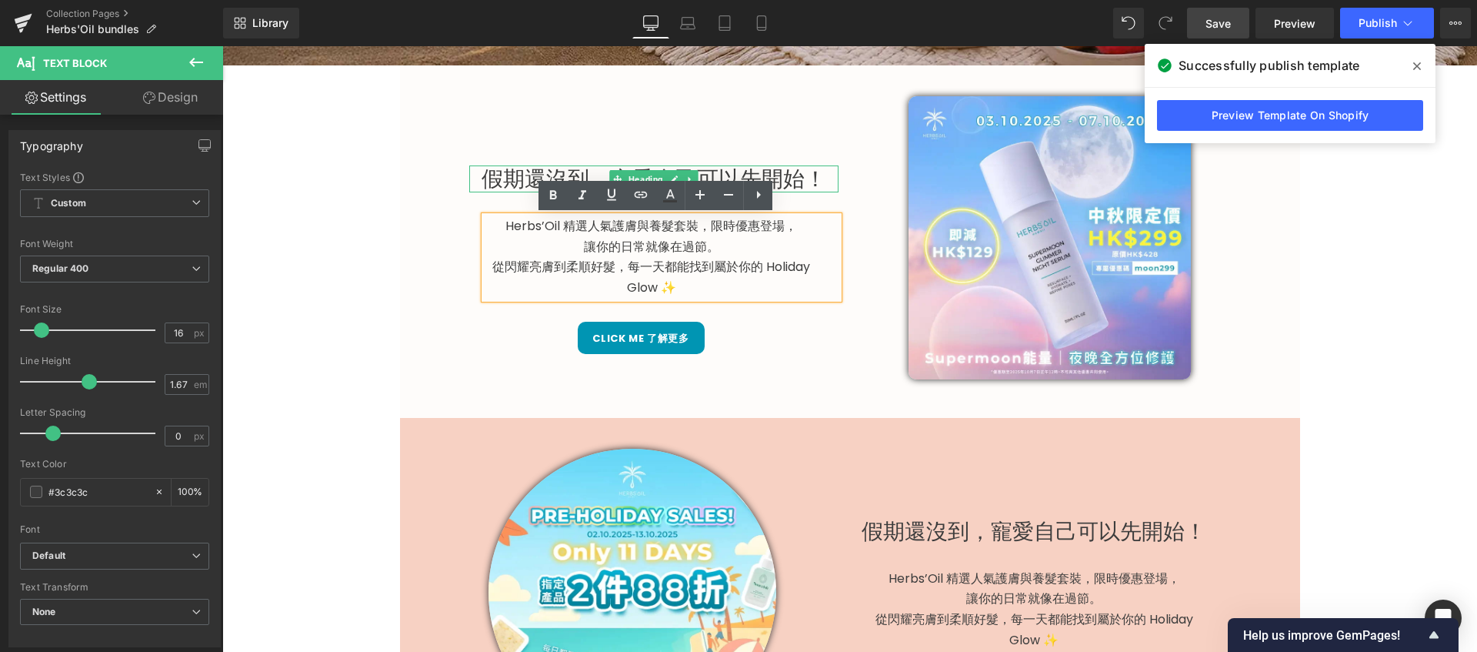
click at [809, 172] on h1 "假期還沒到，寵愛自己可以先開始！" at bounding box center [653, 178] width 369 height 27
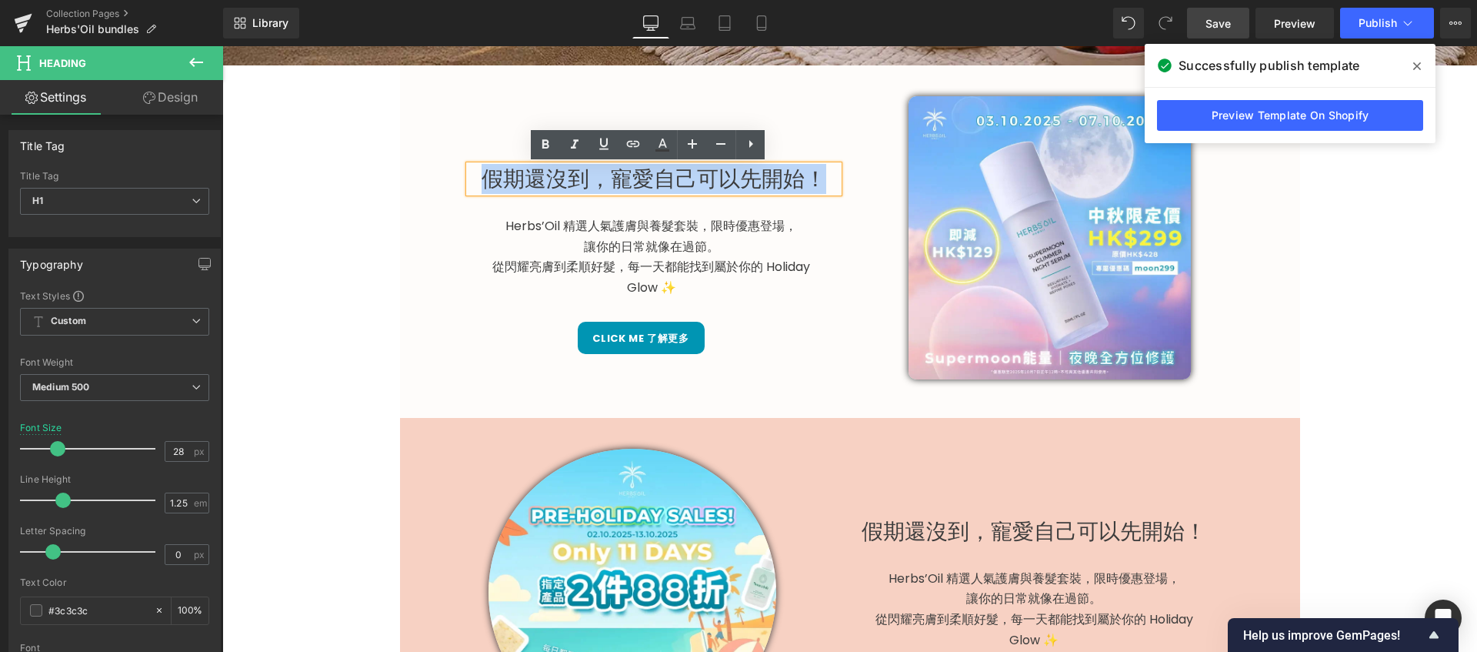
drag, startPoint x: 820, startPoint y: 182, endPoint x: 469, endPoint y: 179, distance: 350.8
click at [469, 179] on h1 "假期還沒到，寵愛自己可以先開始！" at bounding box center [653, 178] width 369 height 27
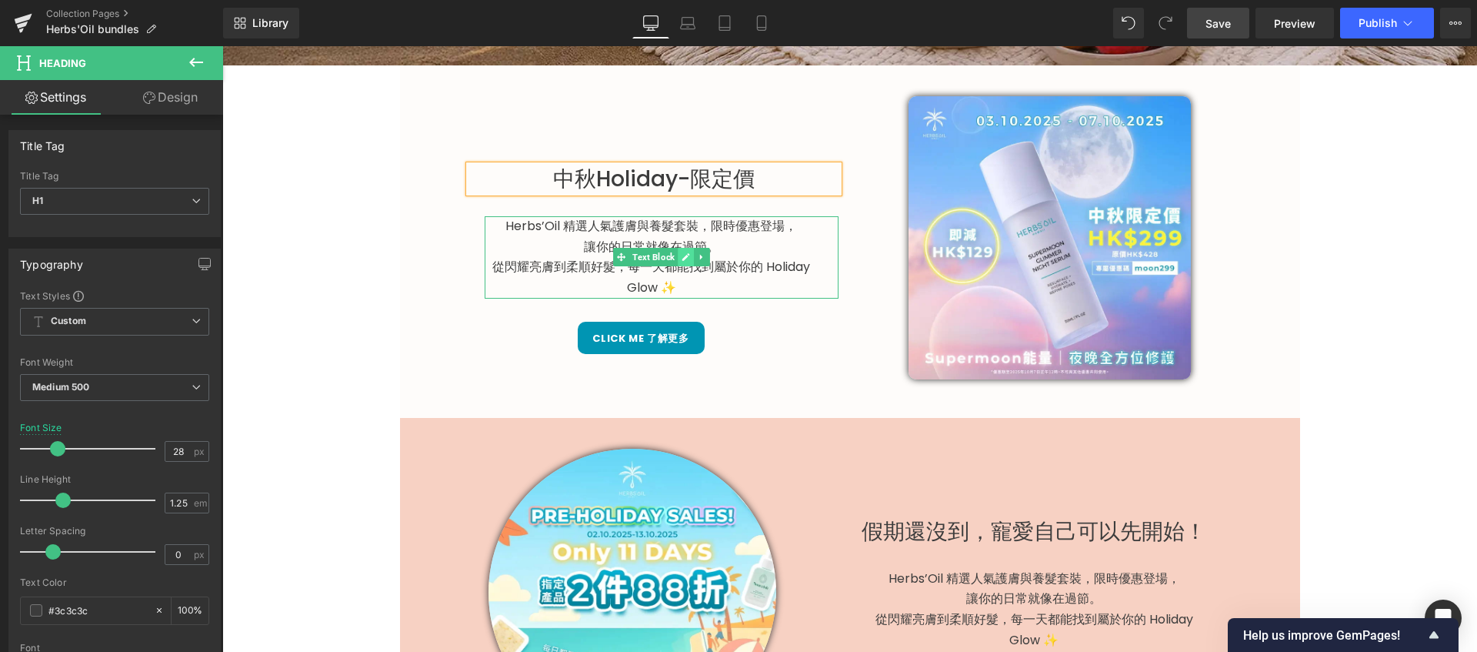
click at [680, 262] on link at bounding box center [686, 257] width 16 height 18
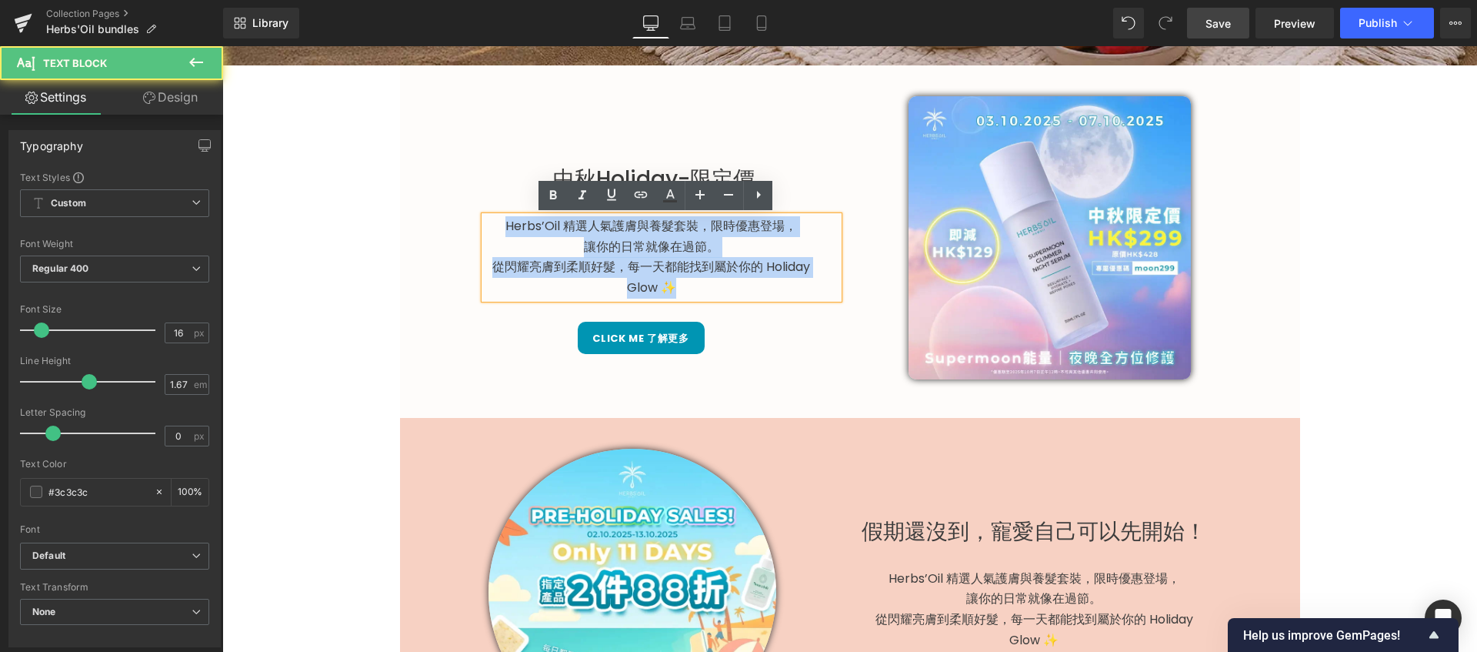
drag, startPoint x: 688, startPoint y: 290, endPoint x: 469, endPoint y: 200, distance: 237.0
click at [469, 200] on div "中秋Holiday-限定價 Heading NaNpx Herbs’Oil 精選人氣護膚與養髮套裝，限時優惠登場， 讓你的日常就像在過節。 從閃耀亮膚到柔順好…" at bounding box center [631, 225] width 439 height 258
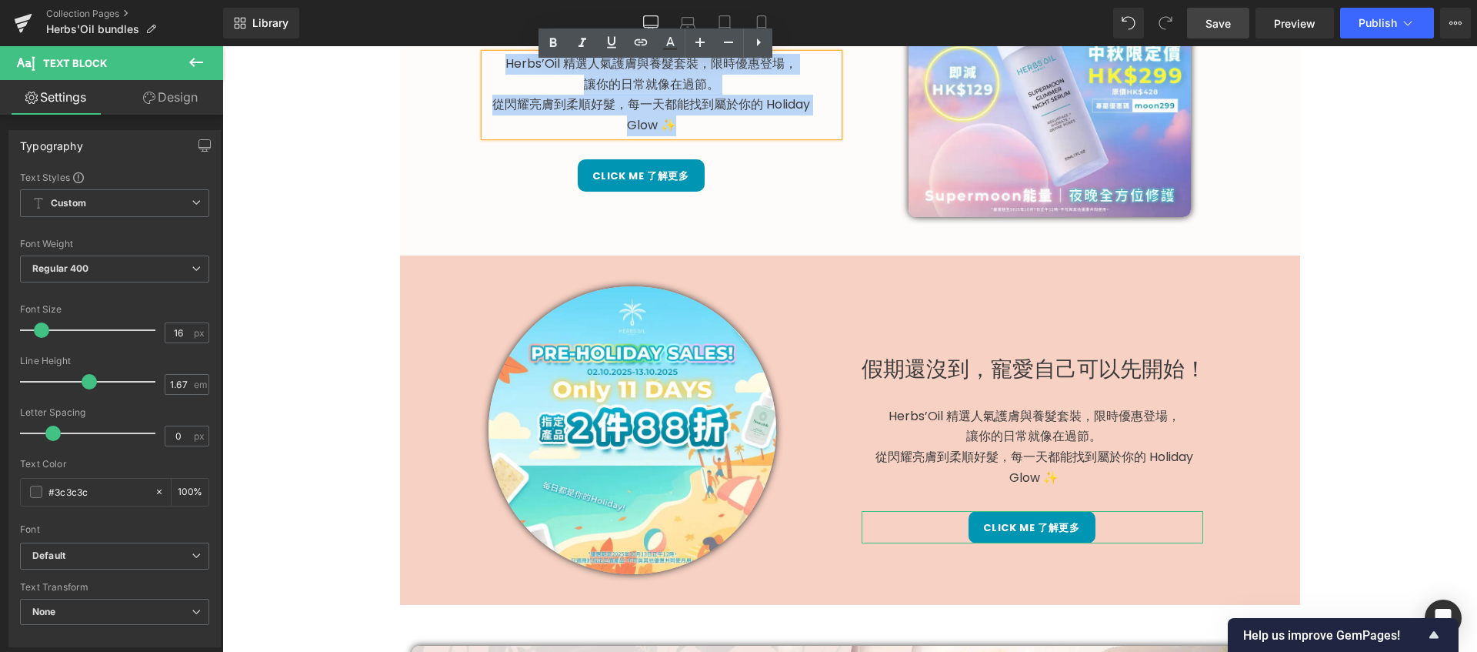
scroll to position [595, 0]
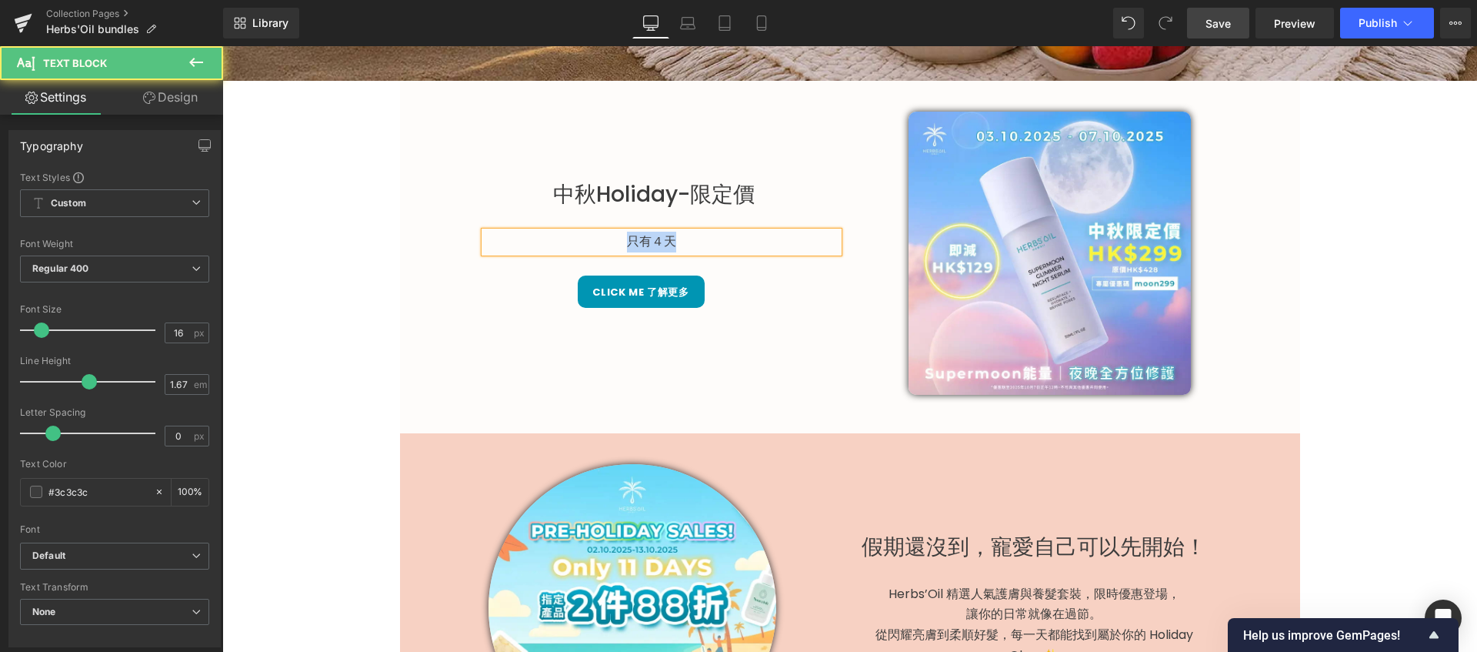
drag, startPoint x: 698, startPoint y: 242, endPoint x: 599, endPoint y: 242, distance: 98.5
click at [599, 242] on p "只有４天" at bounding box center [652, 242] width 334 height 21
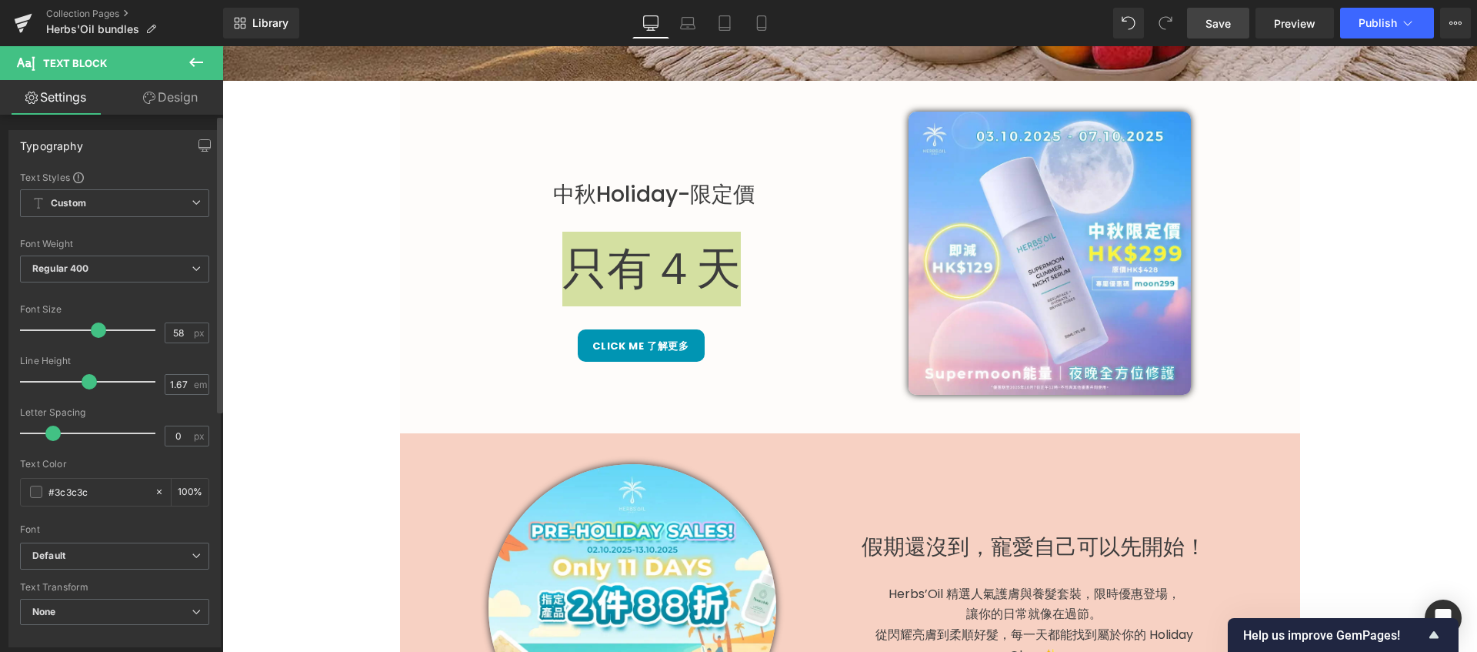
drag, startPoint x: 45, startPoint y: 335, endPoint x: 100, endPoint y: 339, distance: 54.7
click at [100, 339] on div at bounding box center [92, 330] width 128 height 31
click at [105, 263] on span "Regular 400" at bounding box center [114, 268] width 189 height 27
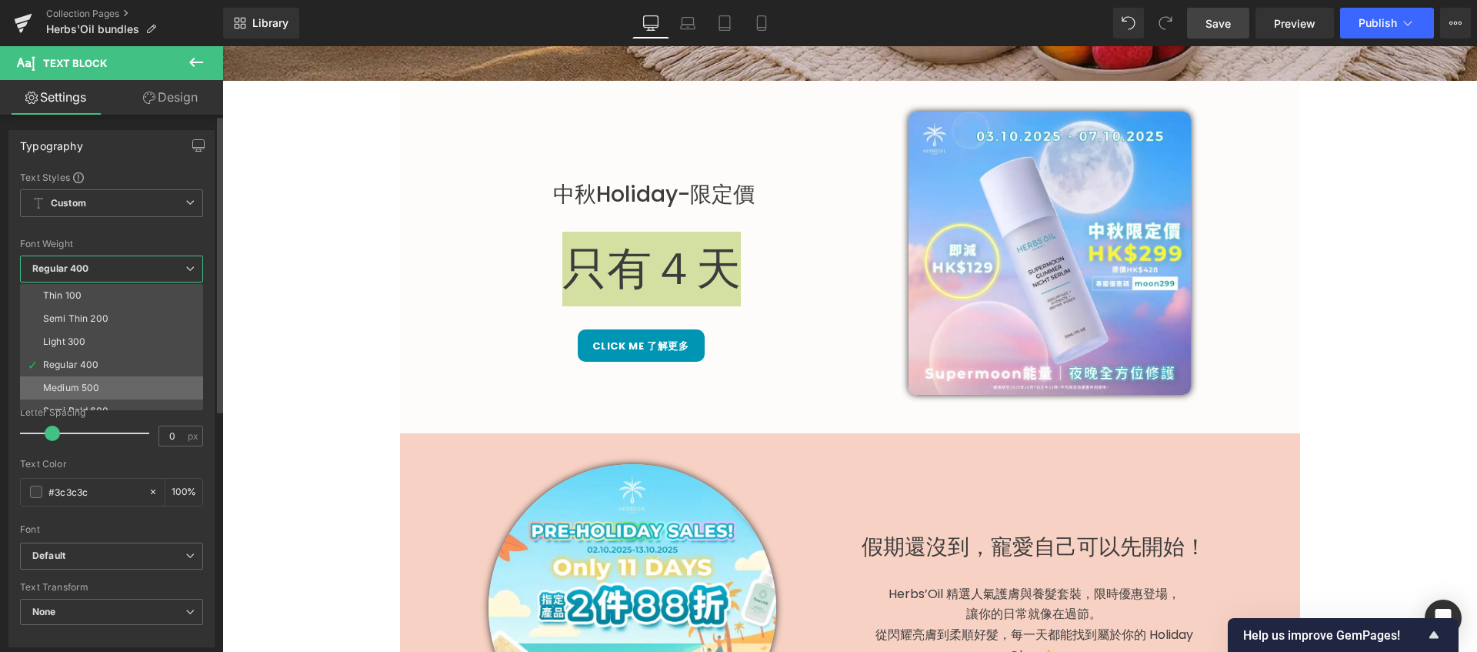
scroll to position [68, 0]
click at [104, 344] on div "Semi Bold 600" at bounding box center [75, 342] width 65 height 11
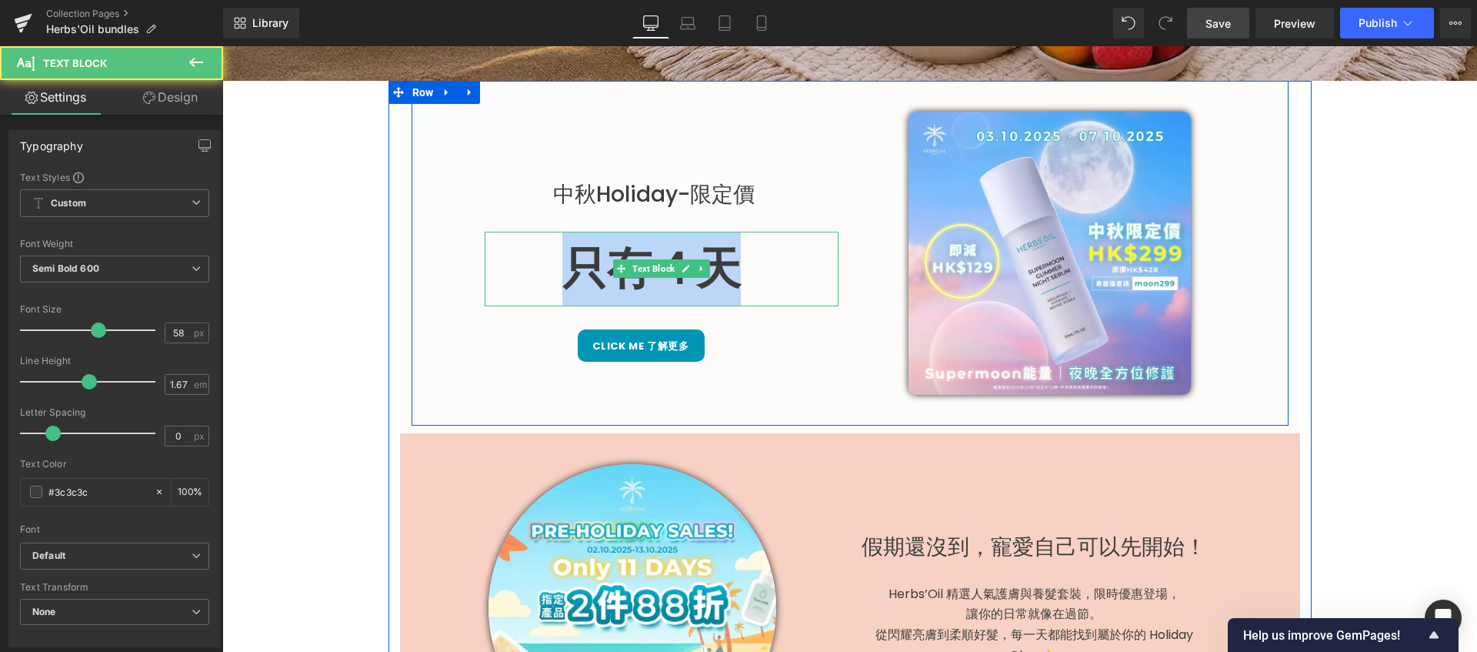
click at [731, 264] on p "只有４天" at bounding box center [652, 269] width 334 height 75
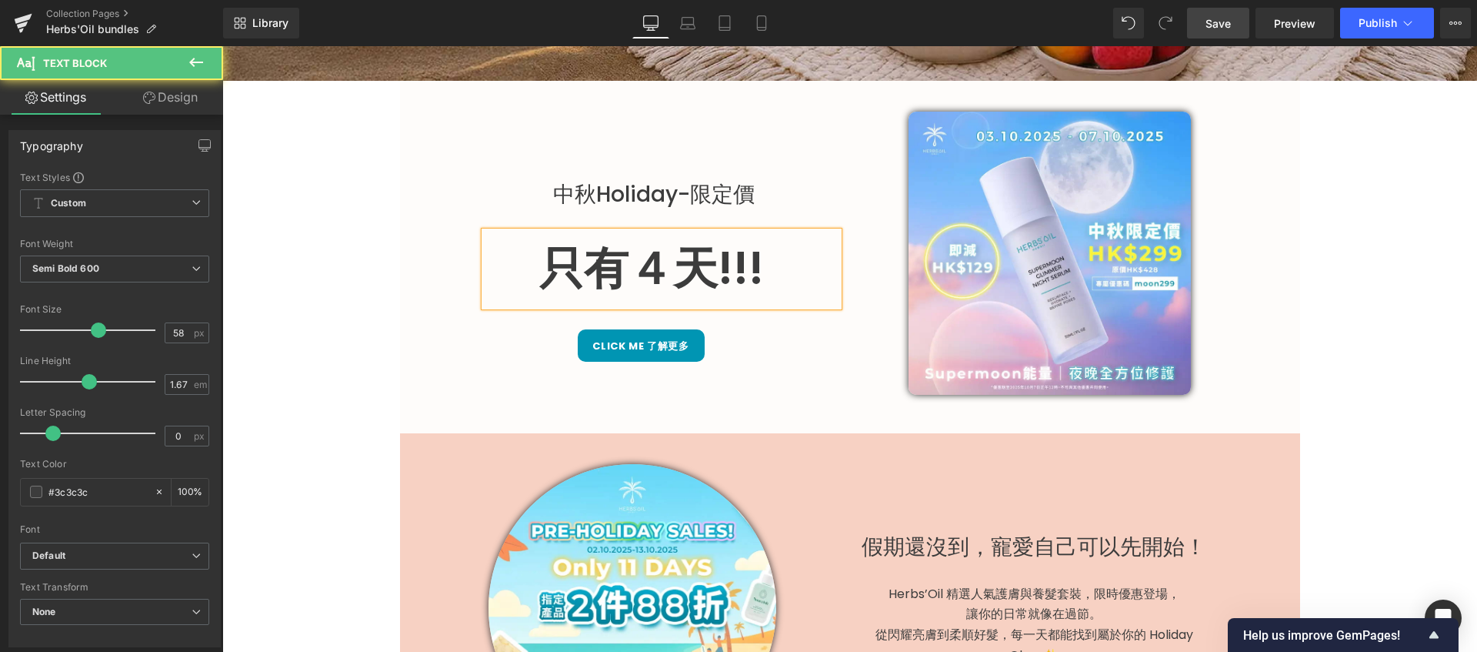
click at [622, 263] on p "只有４天!!!" at bounding box center [652, 269] width 334 height 75
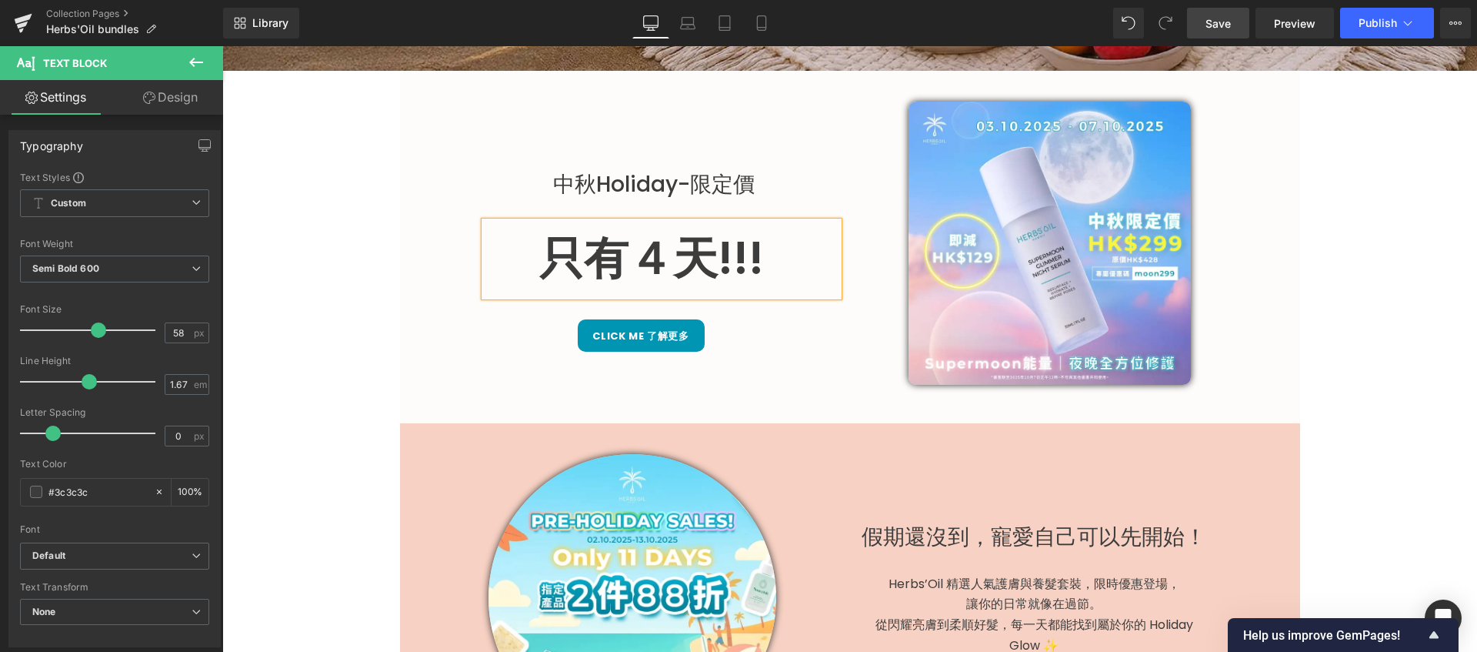
click at [786, 369] on div "中秋Holiday-限定價 Heading NaNpx 只有４天!!! Text Block Click me 了解更多 Button Image Row 4…" at bounding box center [850, 243] width 877 height 345
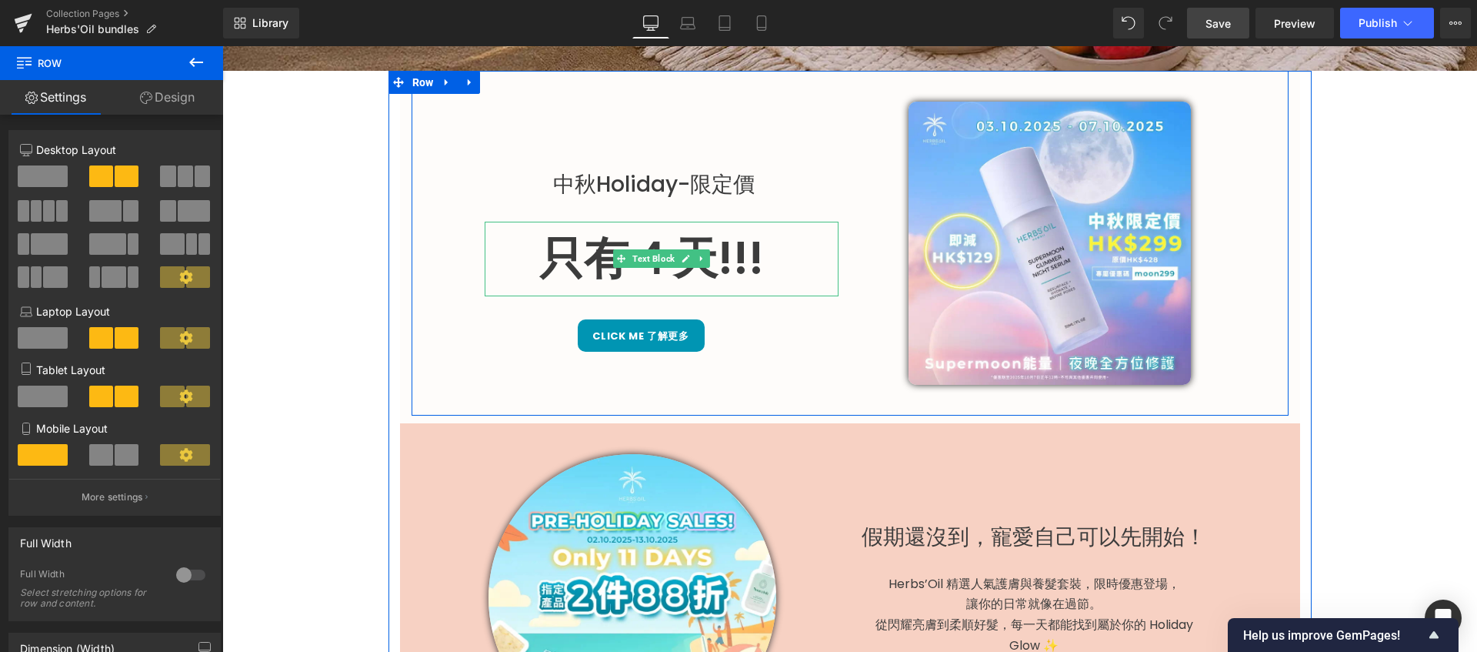
click at [706, 264] on p "只有４天!!!" at bounding box center [652, 259] width 334 height 75
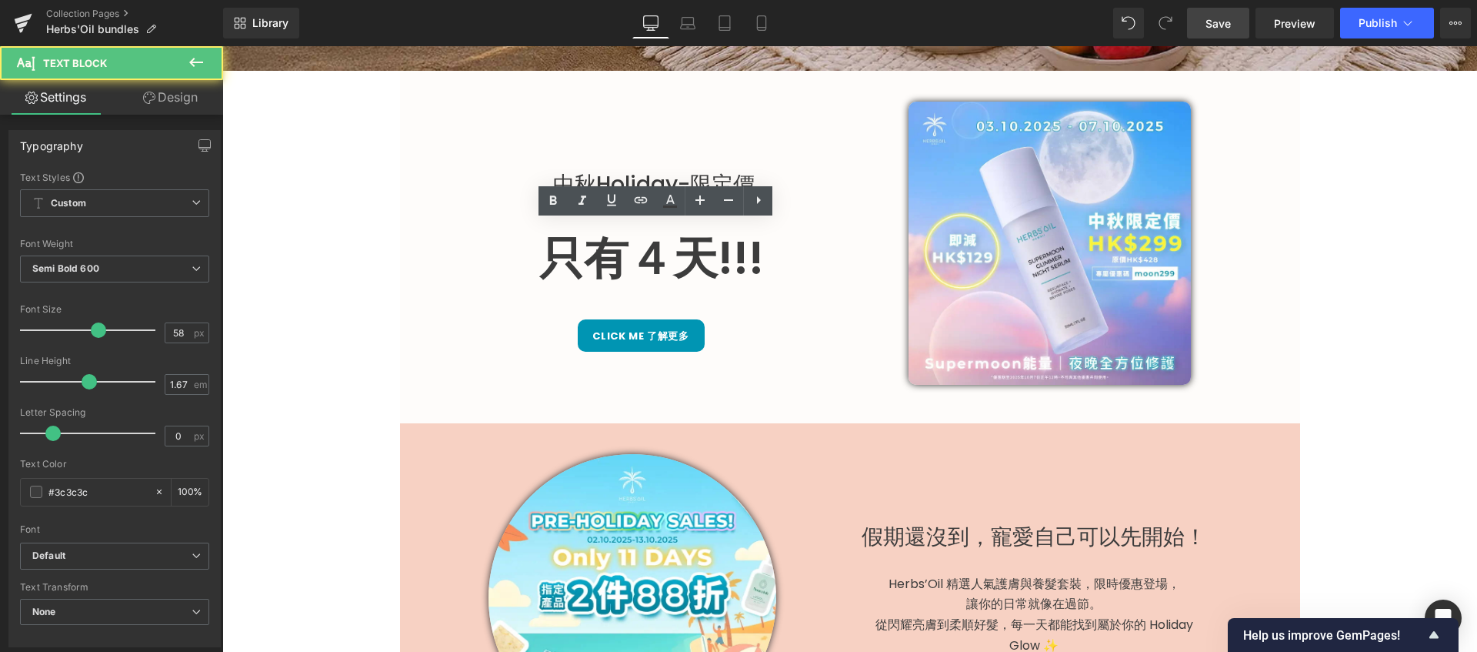
click at [171, 102] on link "Design" at bounding box center [171, 97] width 112 height 35
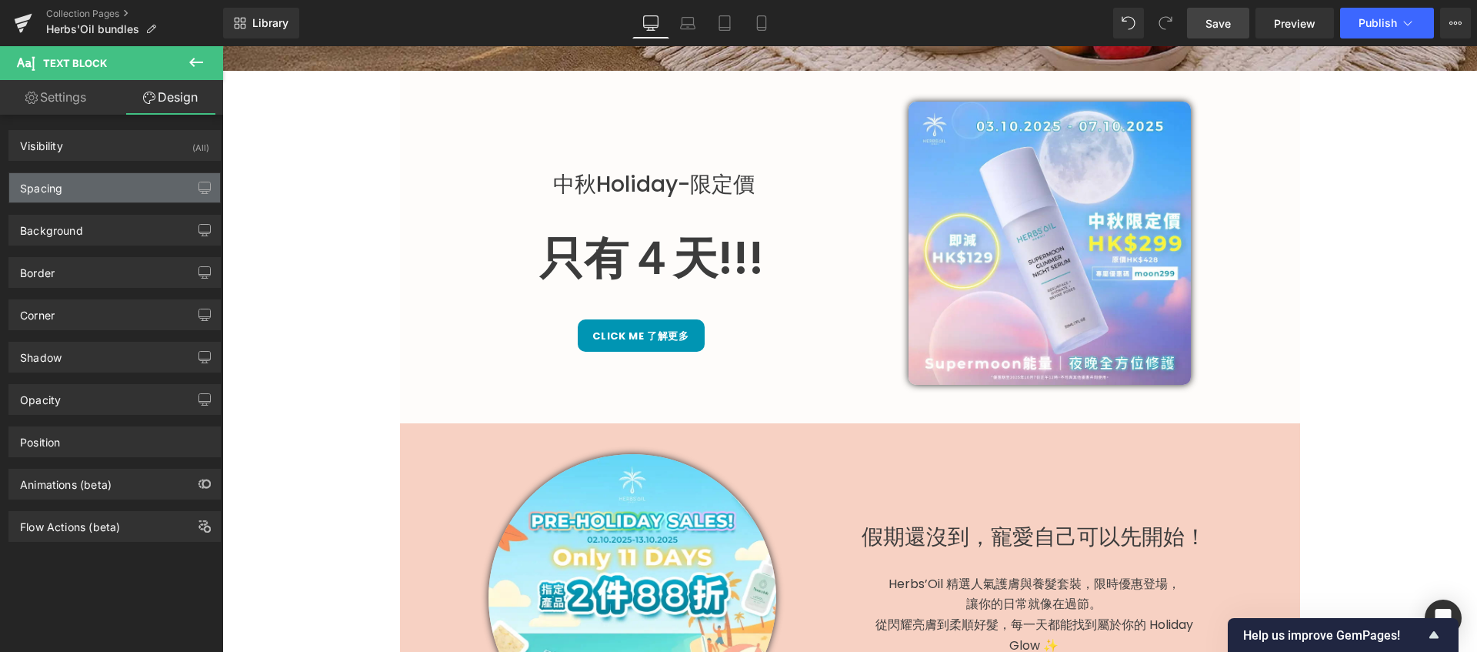
click at [128, 193] on div "Spacing" at bounding box center [114, 187] width 211 height 29
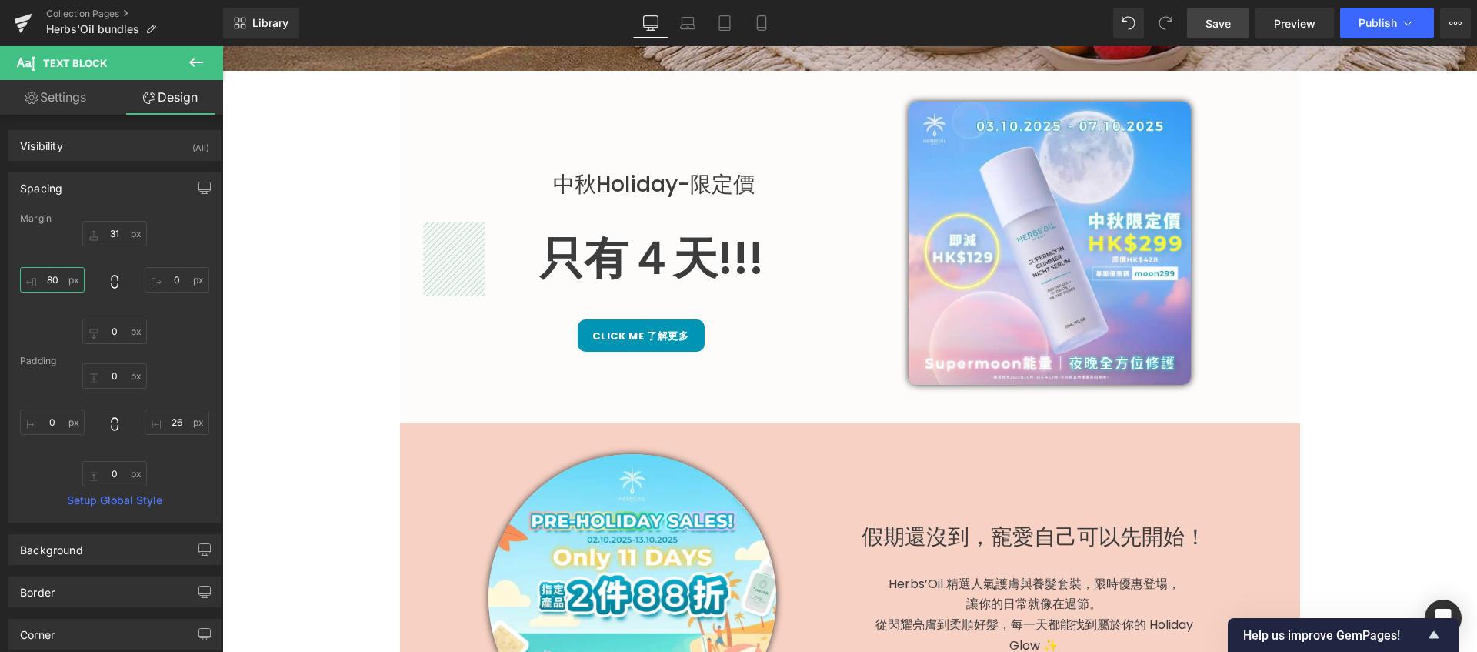
click at [64, 279] on input "80" at bounding box center [52, 279] width 65 height 25
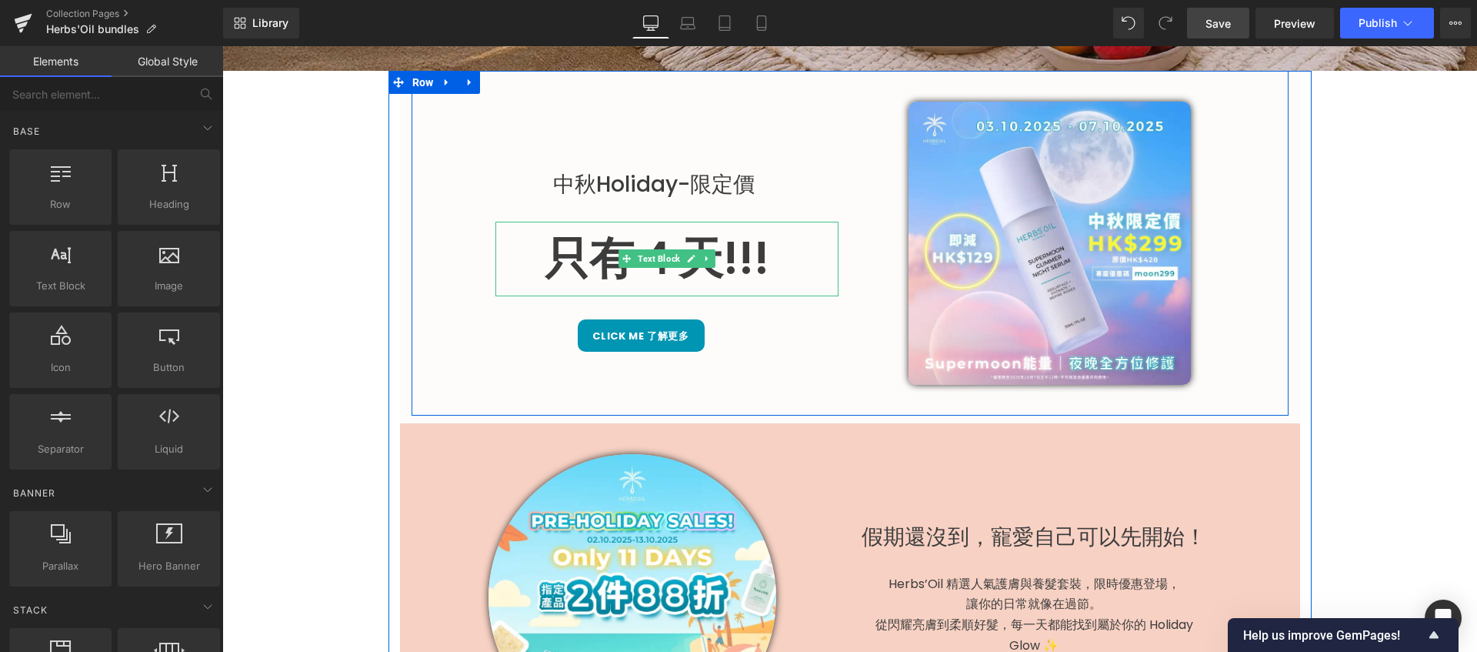
click at [649, 233] on p "只有４天!!!" at bounding box center [656, 259] width 323 height 75
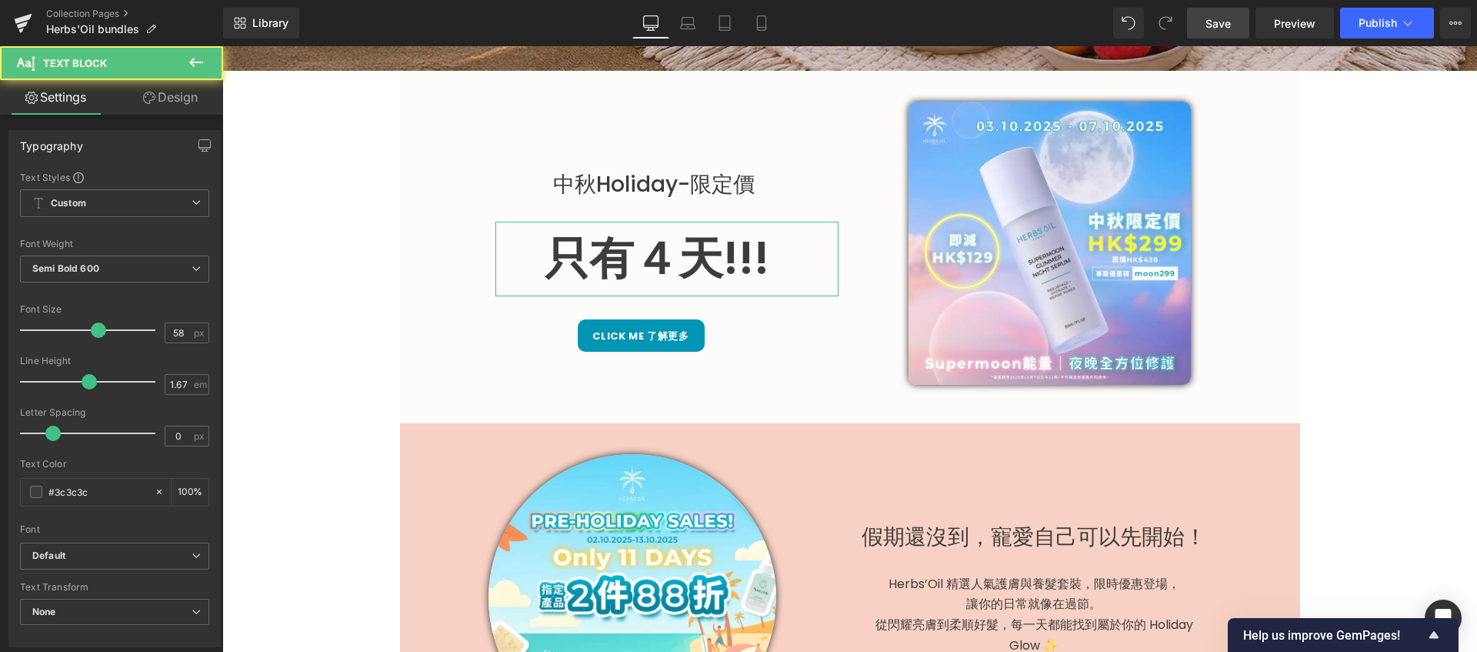
click at [207, 96] on link "Design" at bounding box center [171, 97] width 112 height 35
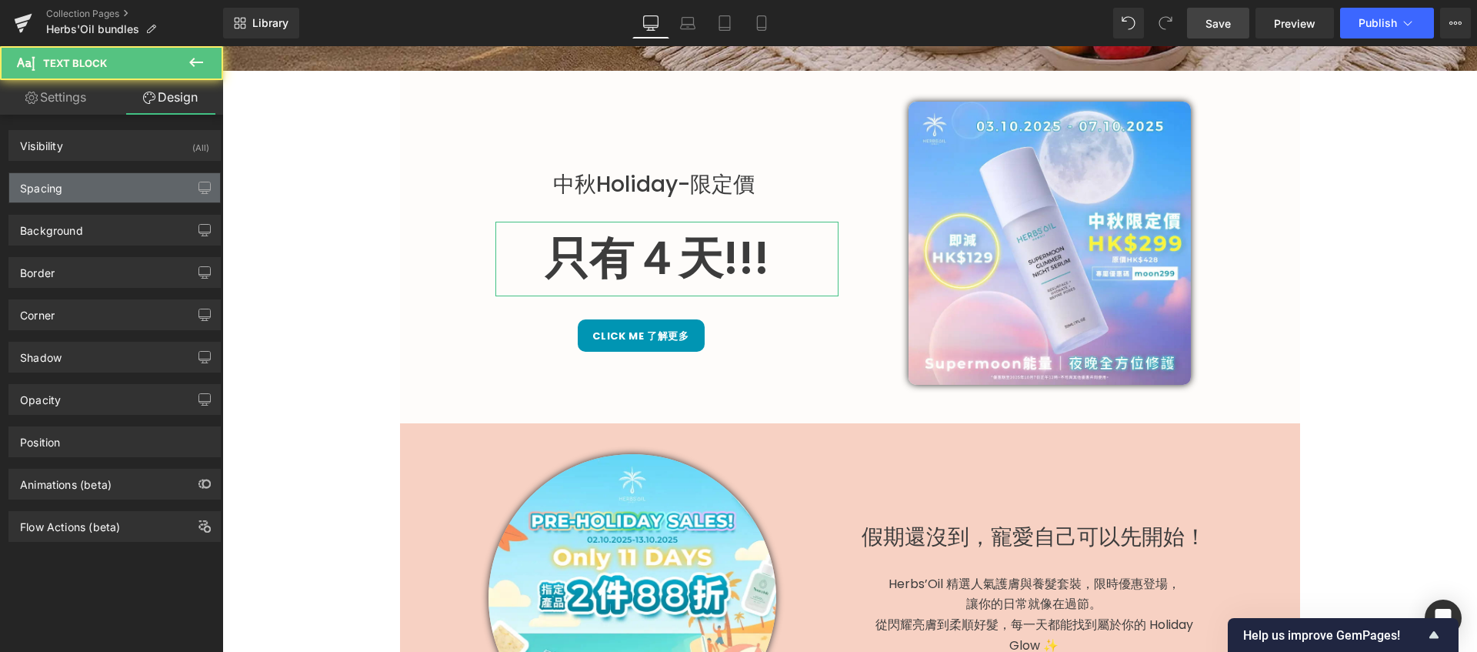
click at [112, 190] on div "Spacing" at bounding box center [114, 187] width 211 height 29
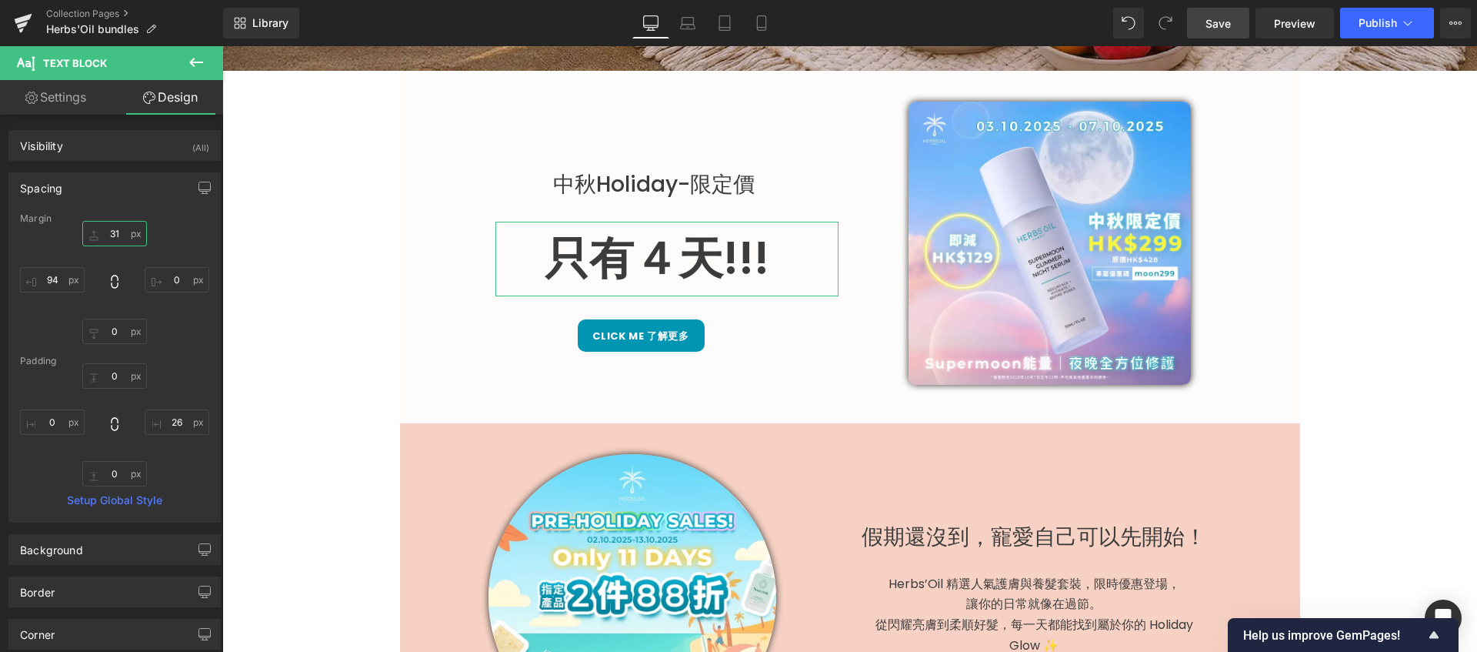
click at [112, 240] on input "31" at bounding box center [114, 233] width 65 height 25
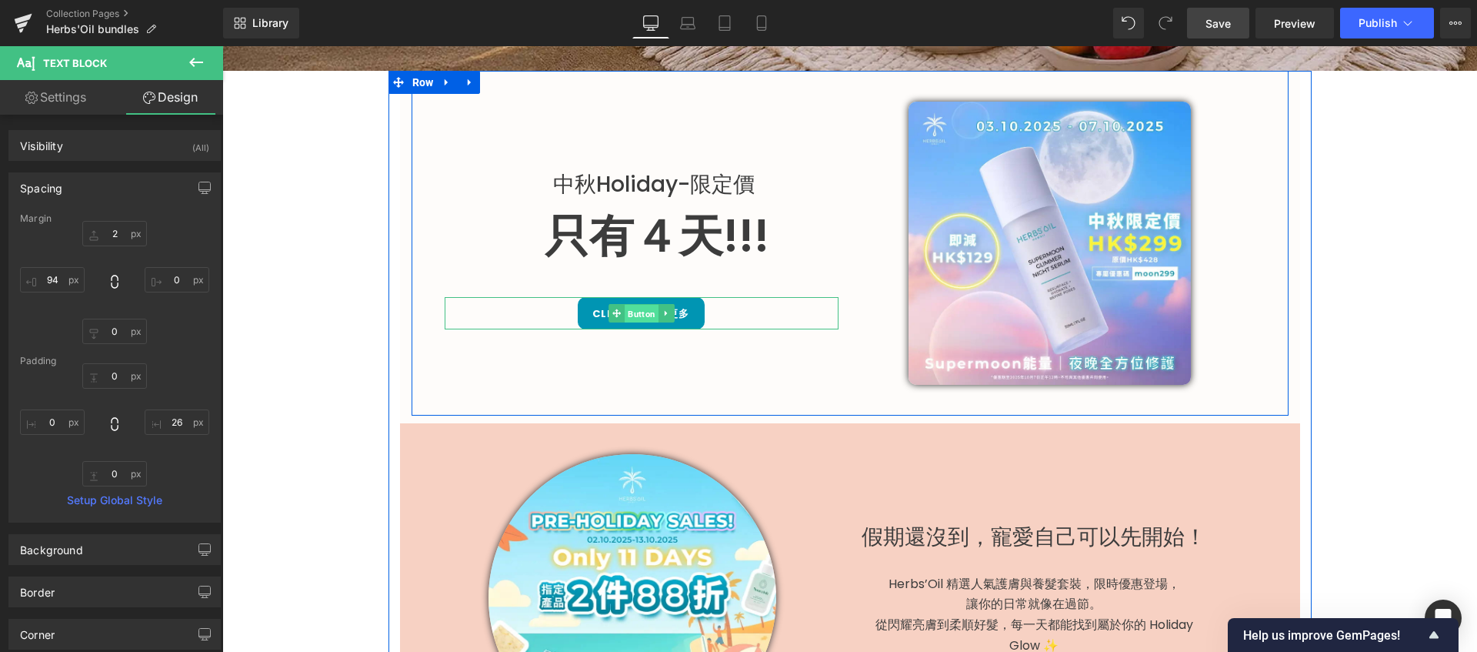
click at [630, 310] on span "Button" at bounding box center [642, 314] width 34 height 18
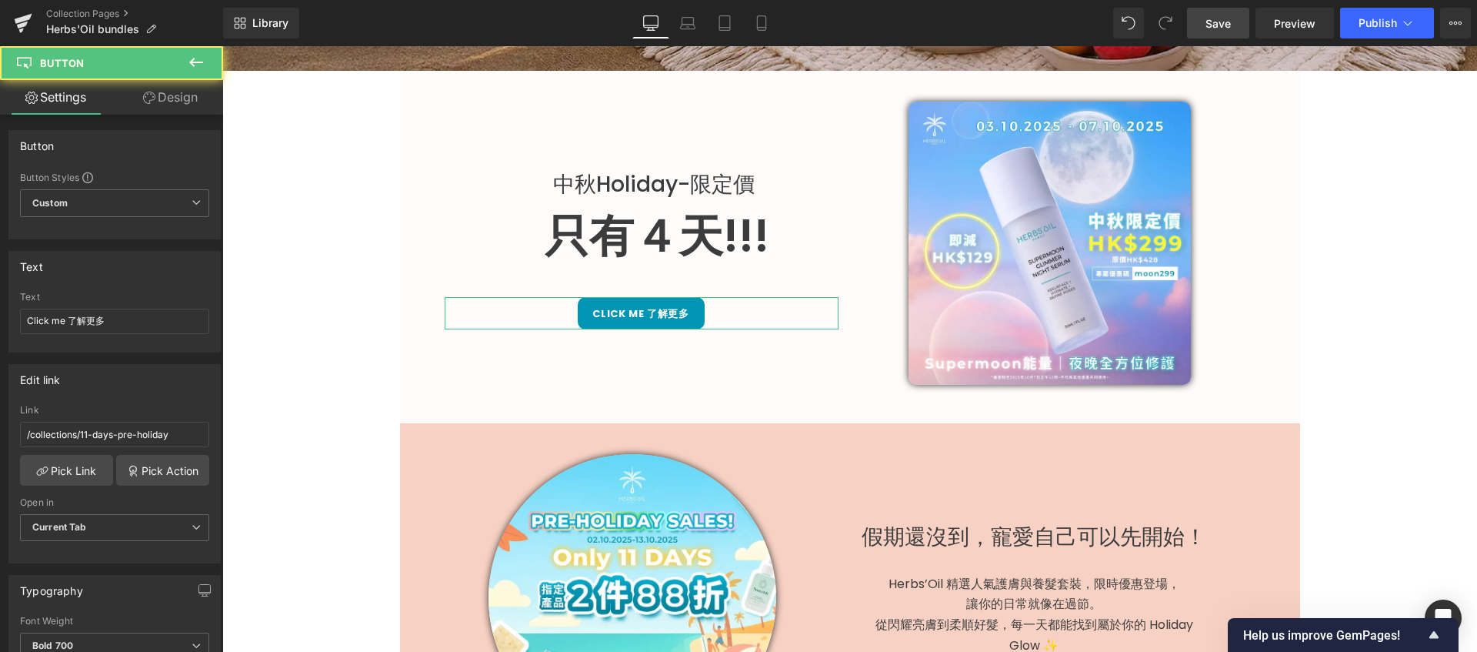
click at [186, 101] on link "Design" at bounding box center [171, 97] width 112 height 35
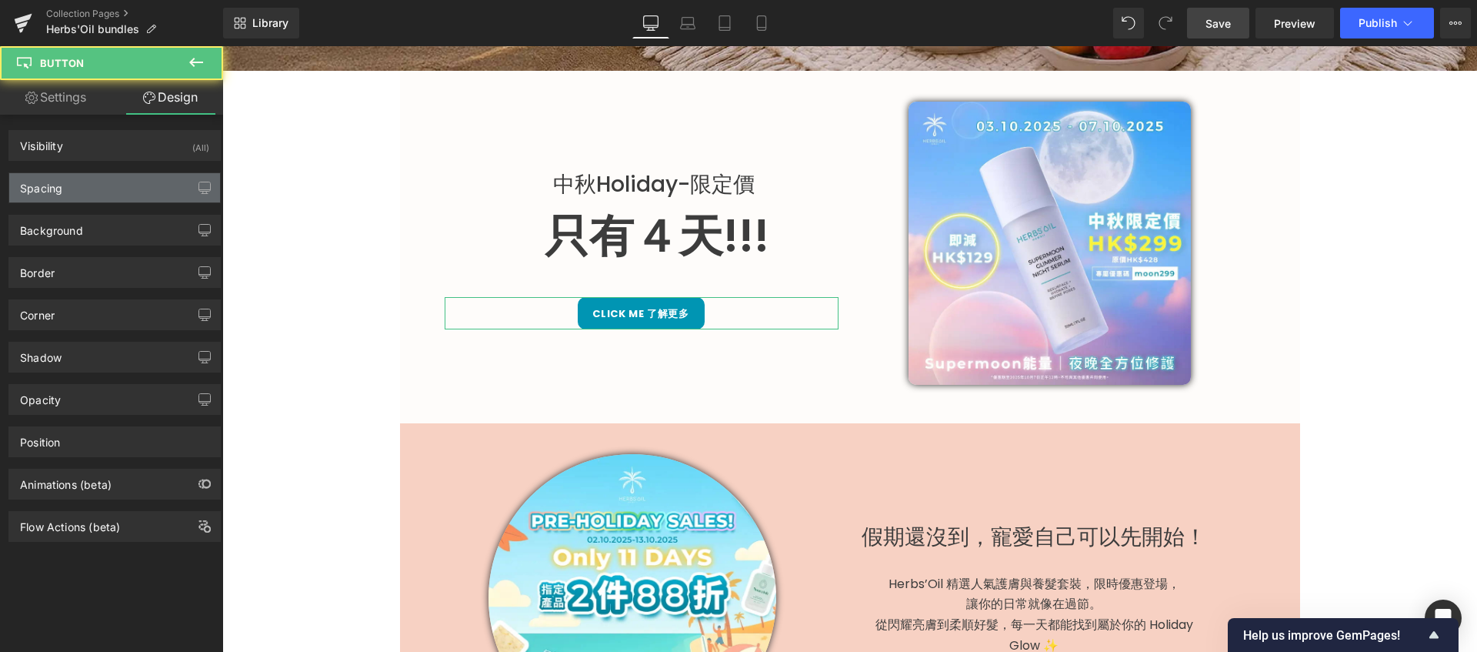
click at [142, 186] on div "Spacing" at bounding box center [114, 187] width 211 height 29
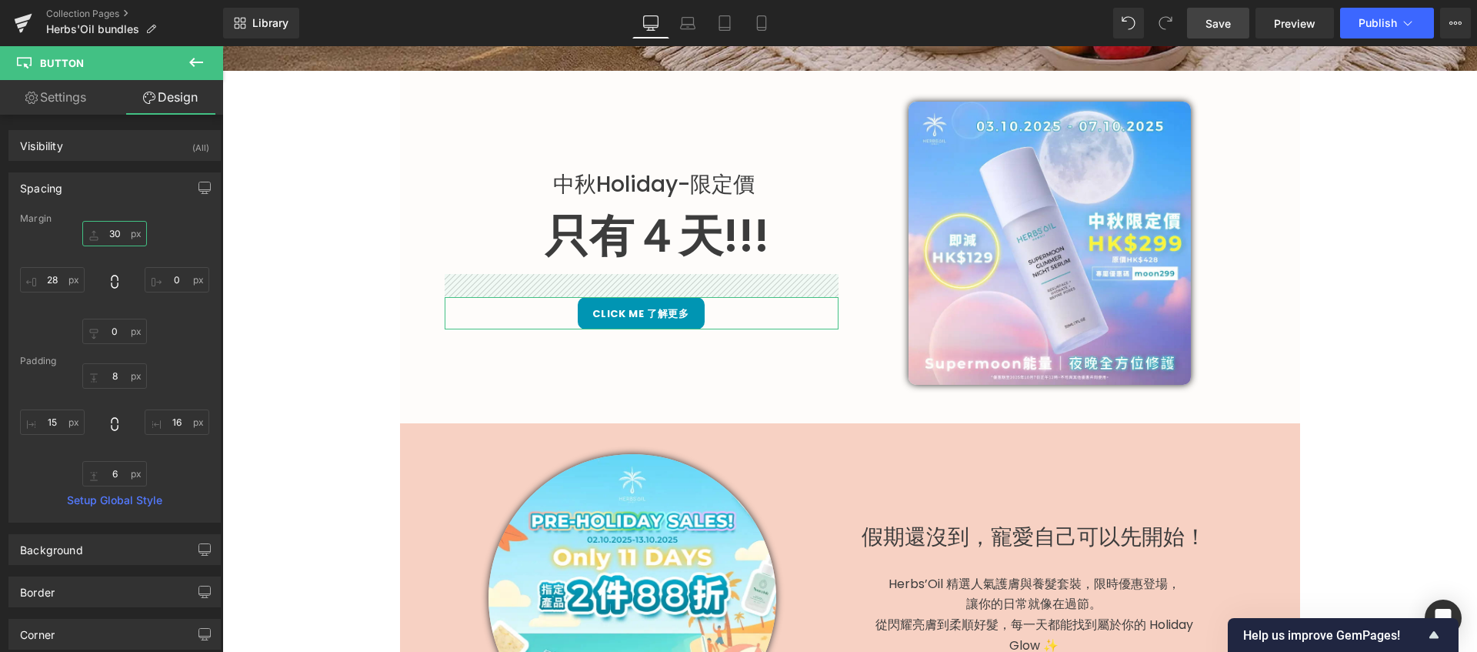
click at [128, 235] on input "30" at bounding box center [114, 233] width 65 height 25
click at [51, 276] on input "28" at bounding box center [52, 279] width 65 height 25
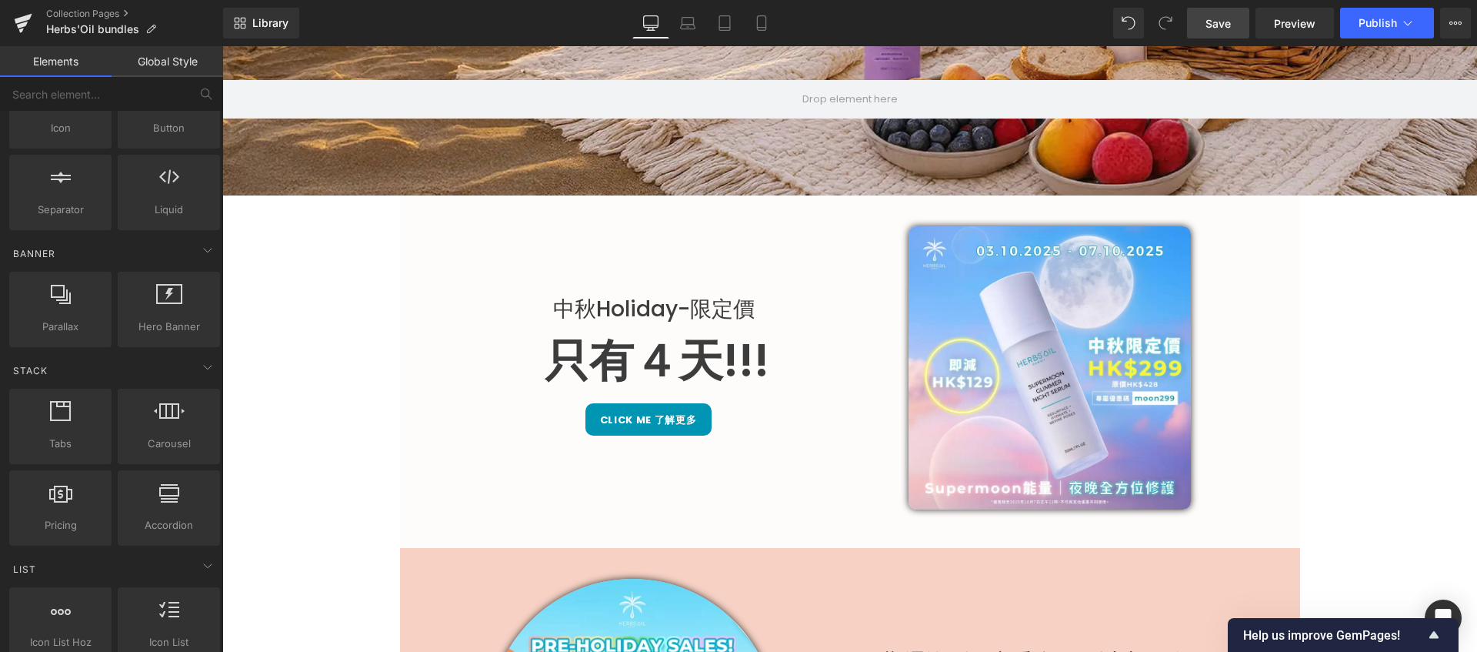
scroll to position [219, 0]
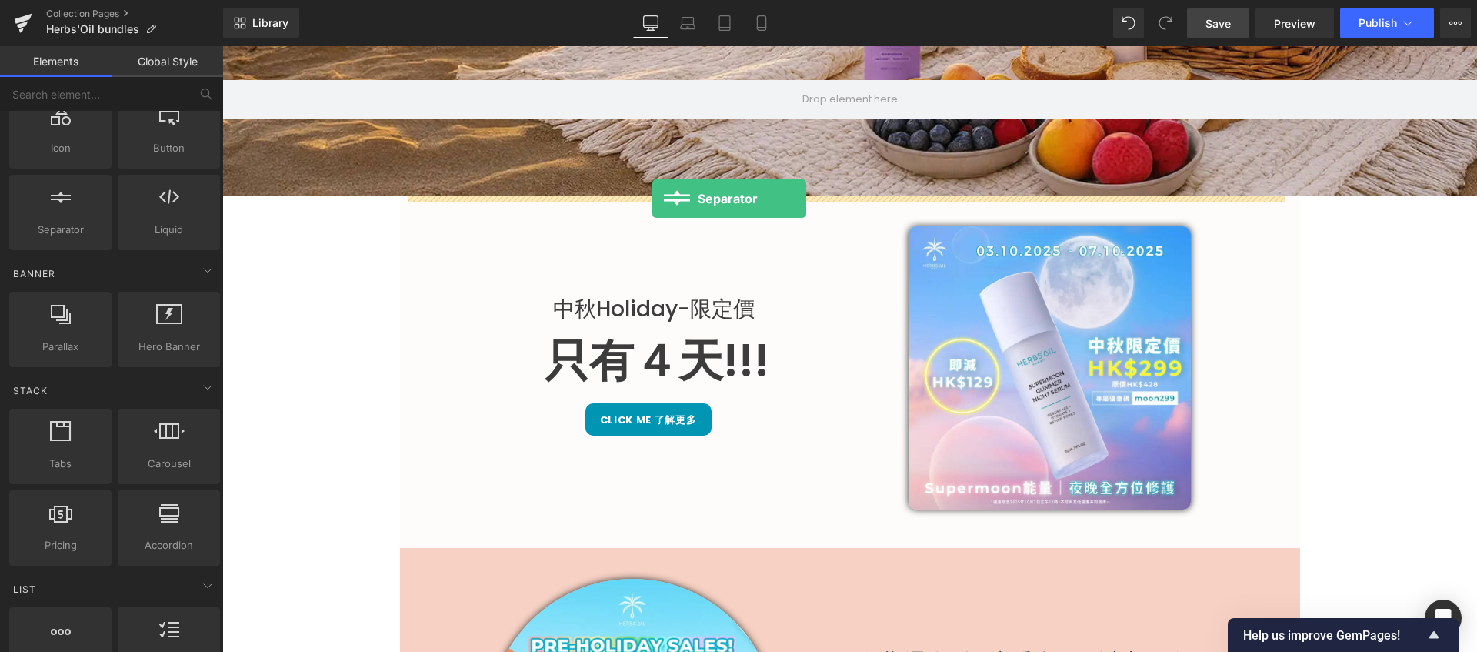
drag, startPoint x: 273, startPoint y: 264, endPoint x: 652, endPoint y: 198, distance: 384.9
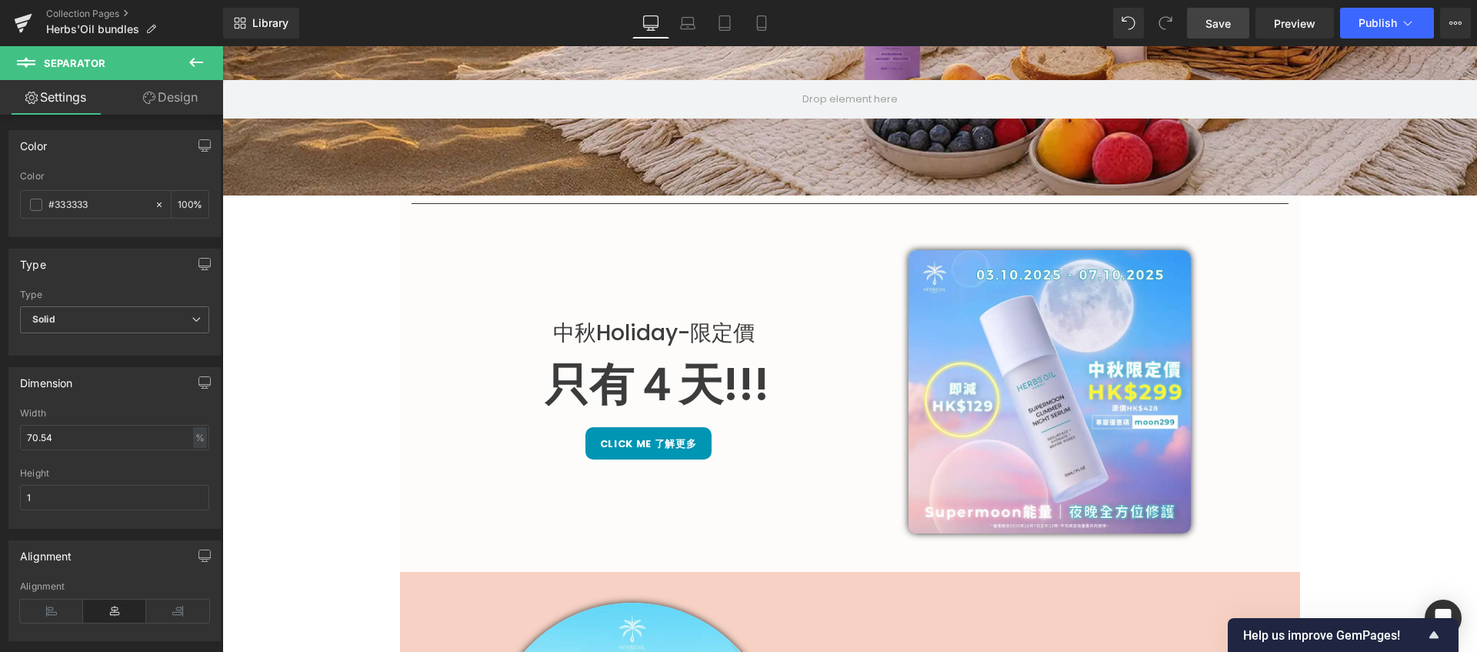
click at [199, 64] on icon at bounding box center [196, 62] width 18 height 18
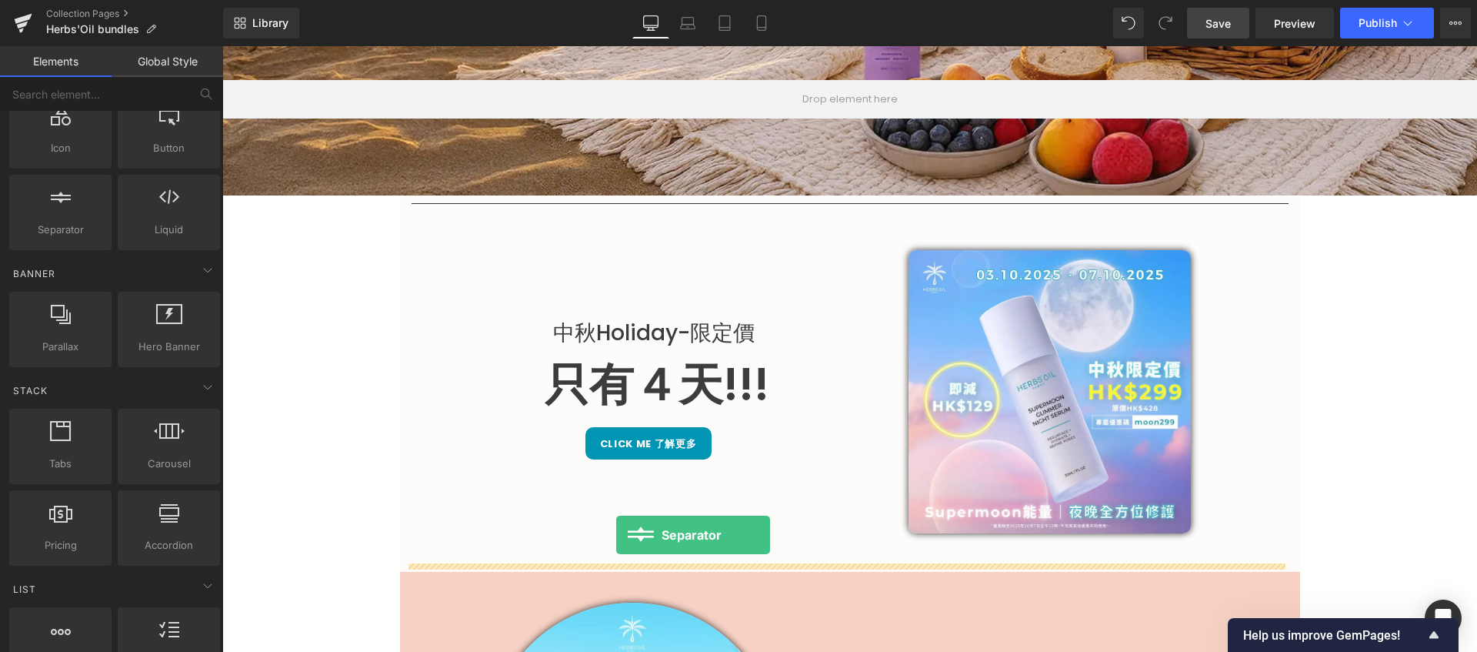
drag, startPoint x: 295, startPoint y: 287, endPoint x: 616, endPoint y: 535, distance: 406.0
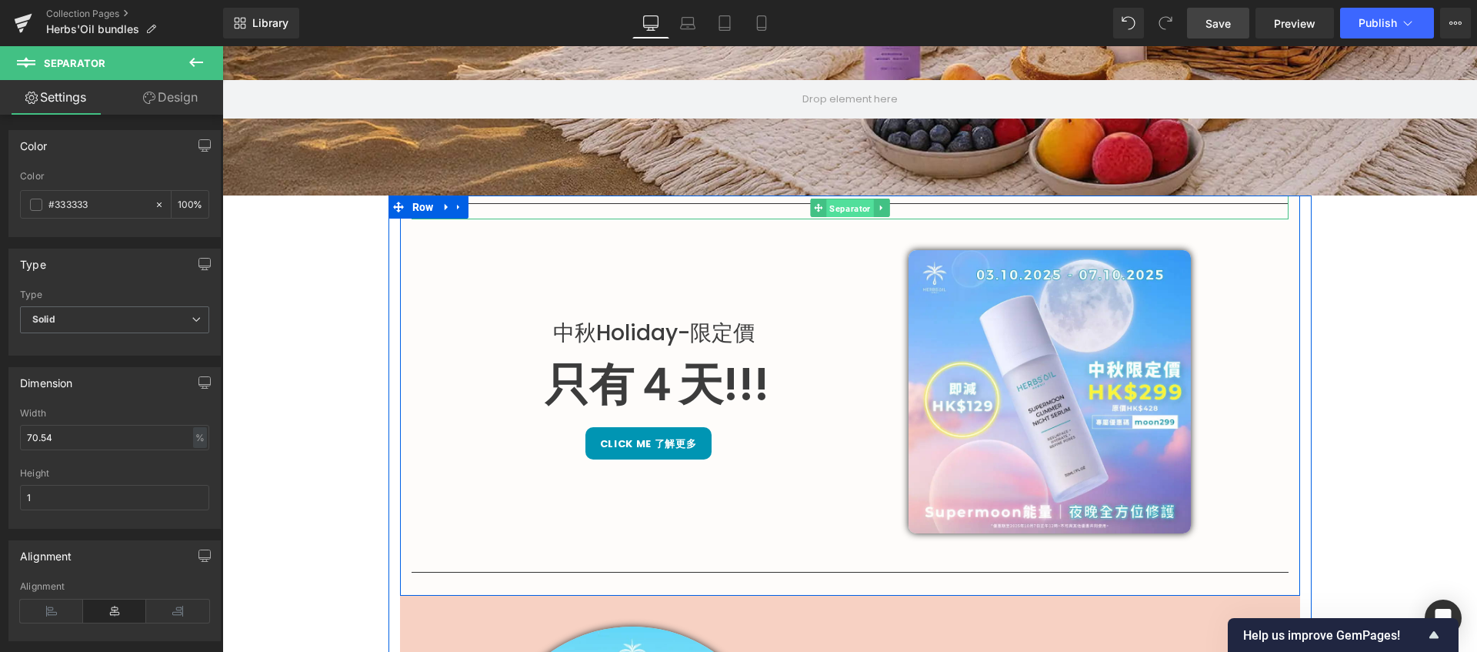
click at [837, 206] on span "Separator" at bounding box center [849, 207] width 47 height 18
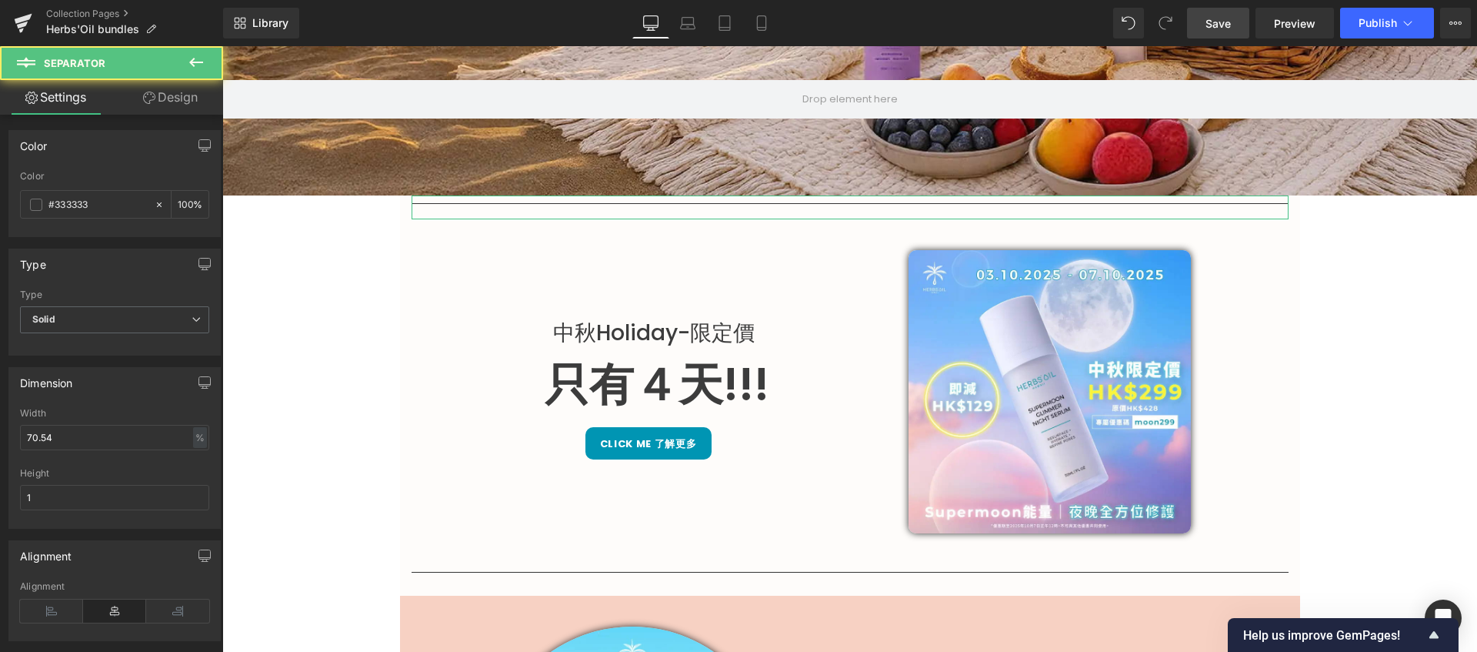
click at [213, 96] on link "Design" at bounding box center [171, 97] width 112 height 35
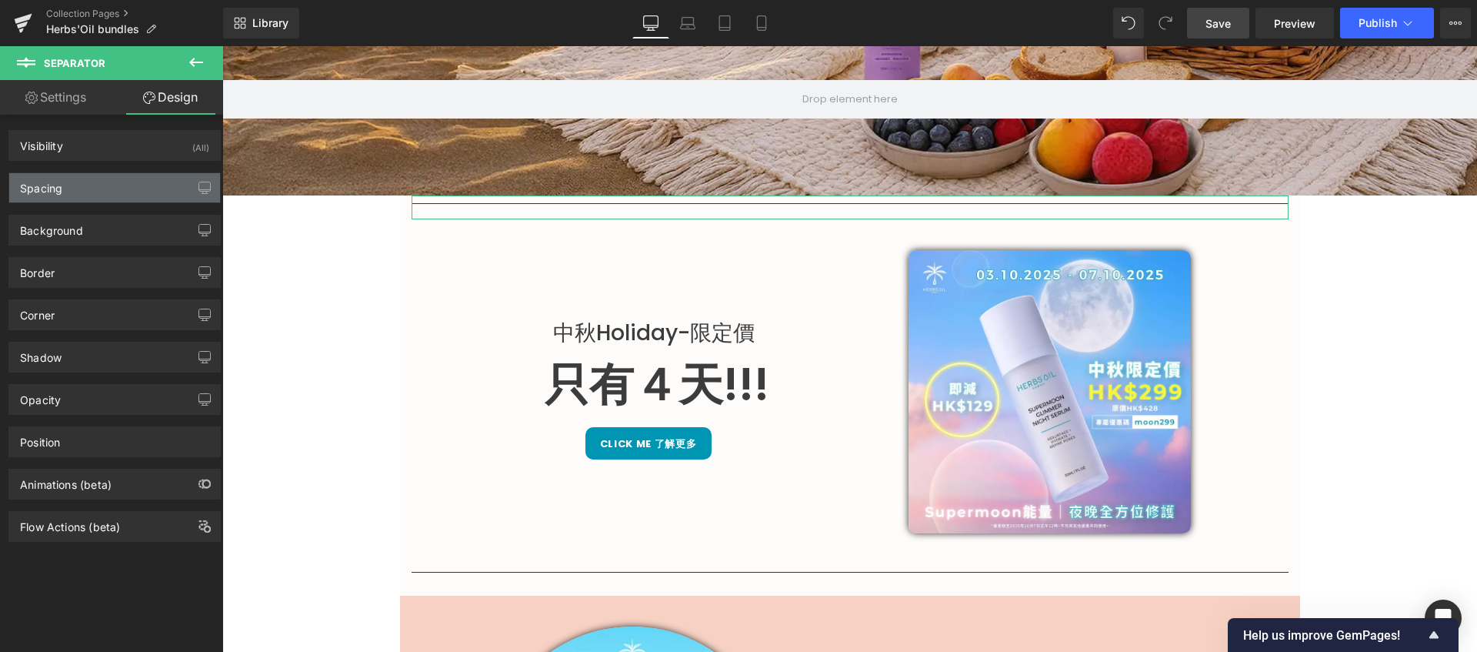
click at [122, 196] on div "Spacing" at bounding box center [114, 187] width 211 height 29
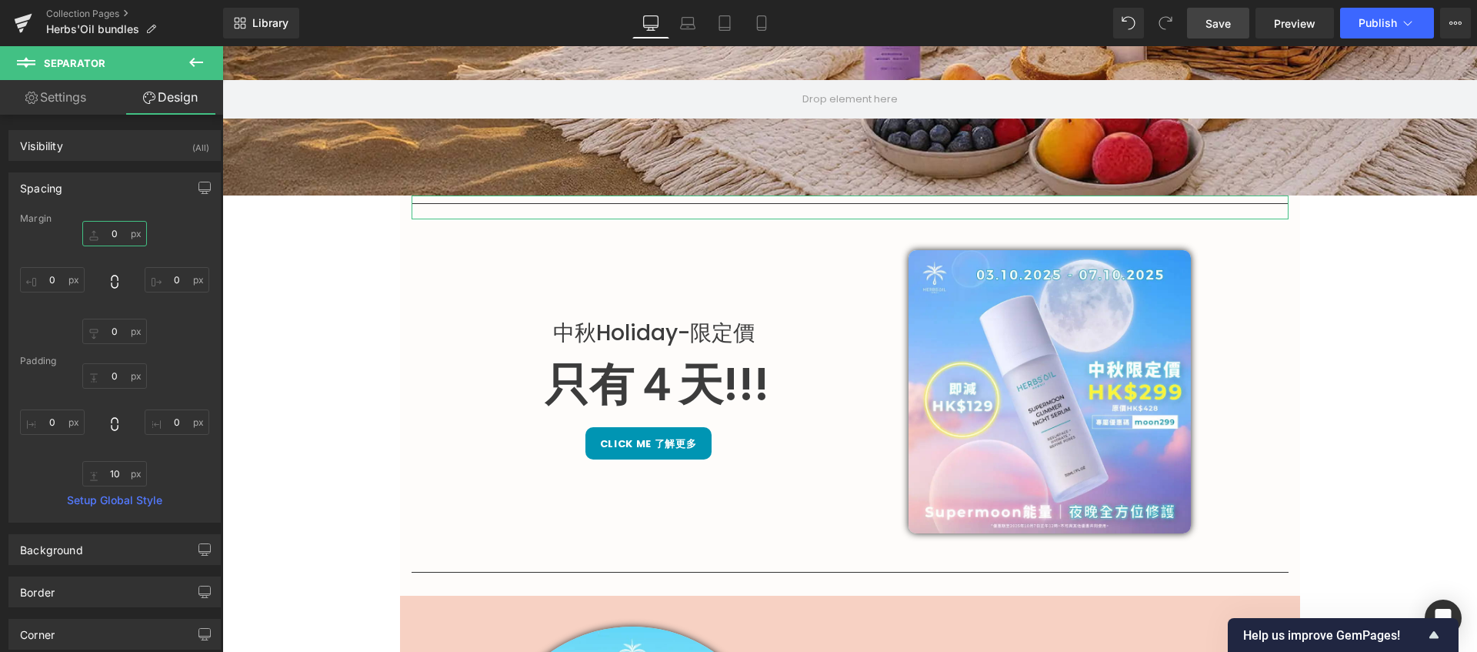
click at [122, 239] on input "0" at bounding box center [114, 233] width 65 height 25
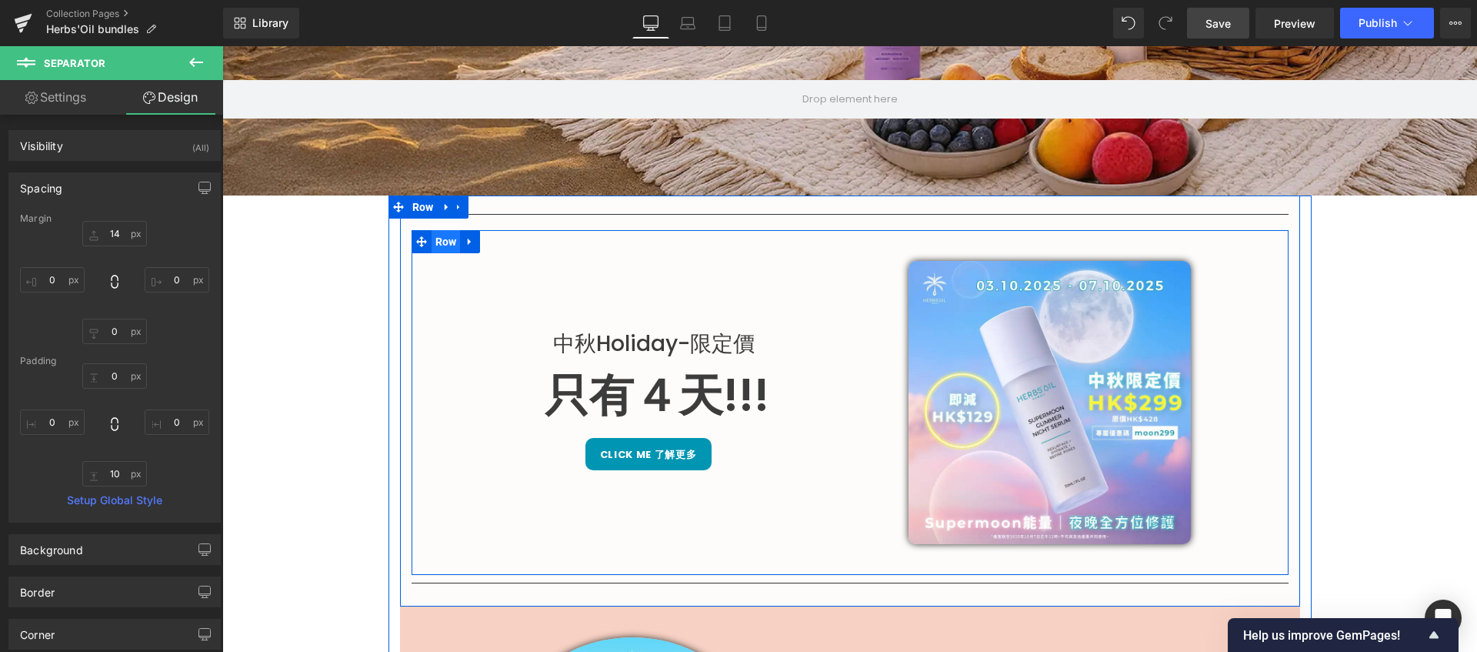
click at [437, 241] on span "Row" at bounding box center [446, 241] width 29 height 23
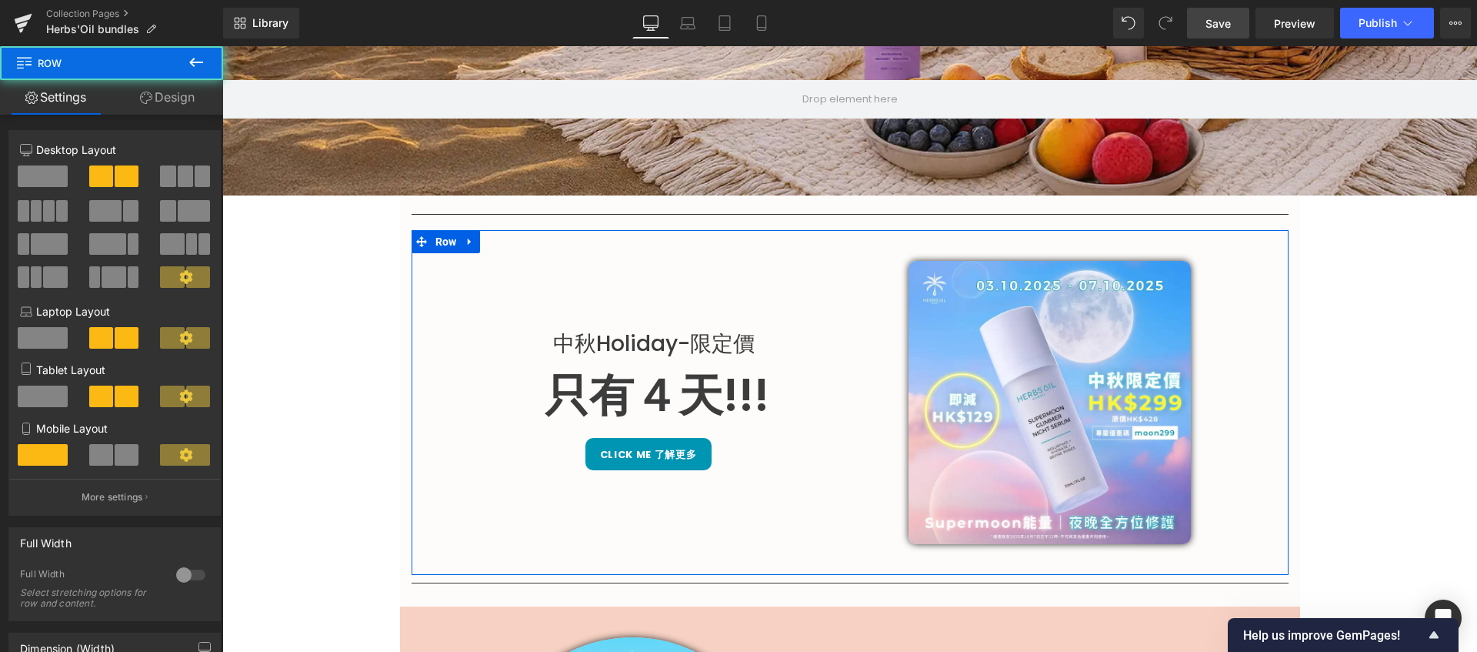
click at [157, 103] on link "Design" at bounding box center [168, 97] width 112 height 35
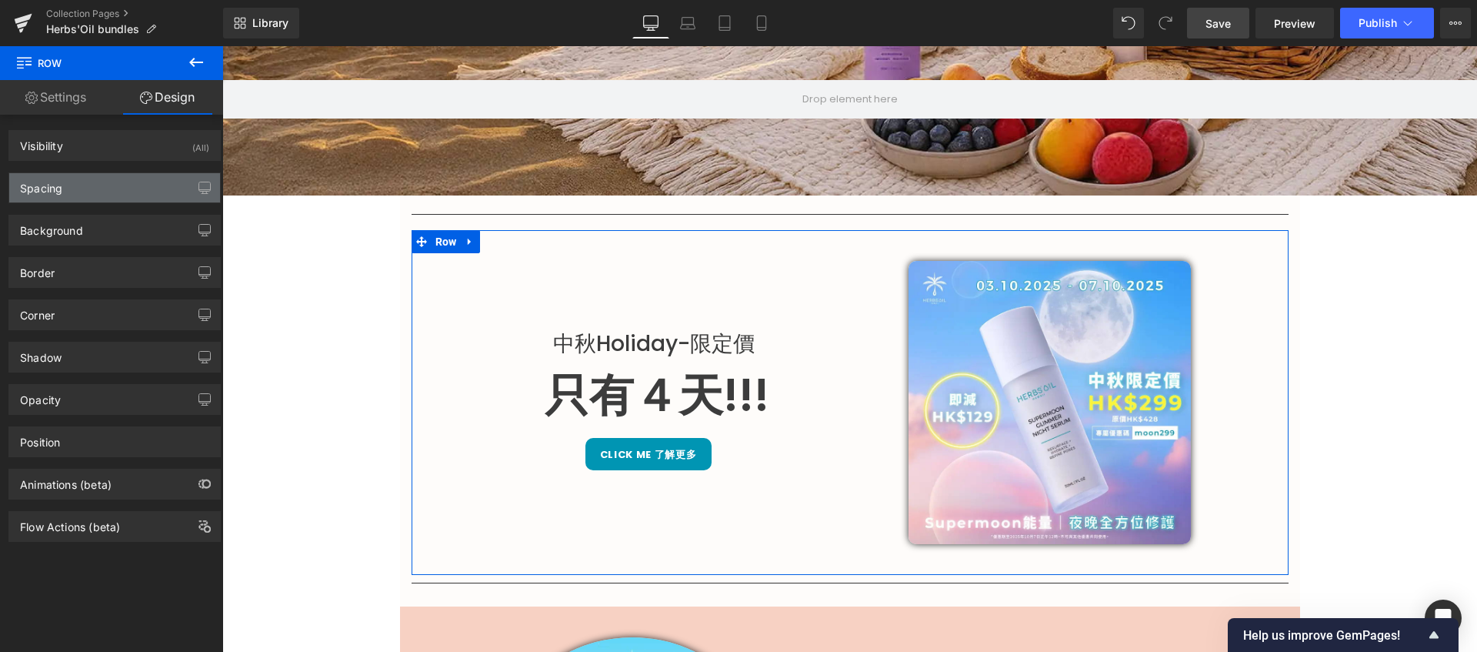
click at [120, 197] on div "Spacing" at bounding box center [114, 187] width 211 height 29
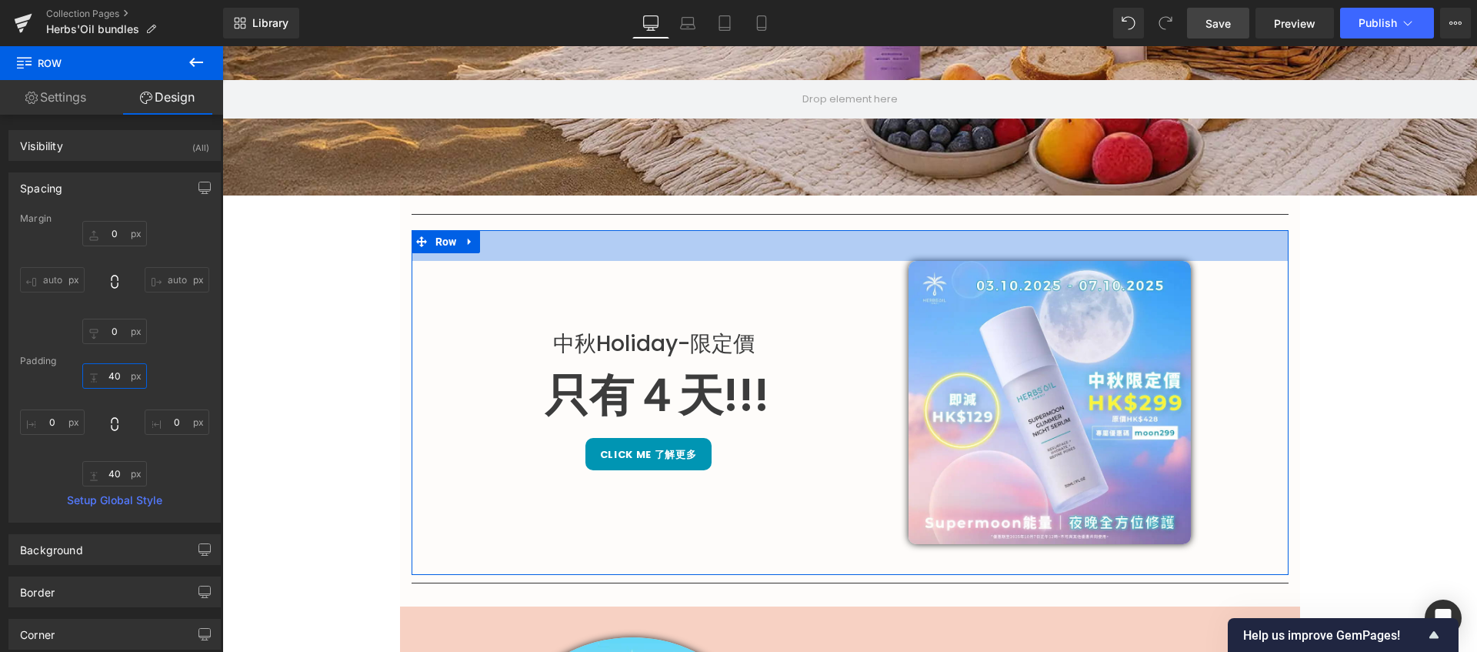
click at [125, 375] on input "40" at bounding box center [114, 375] width 65 height 25
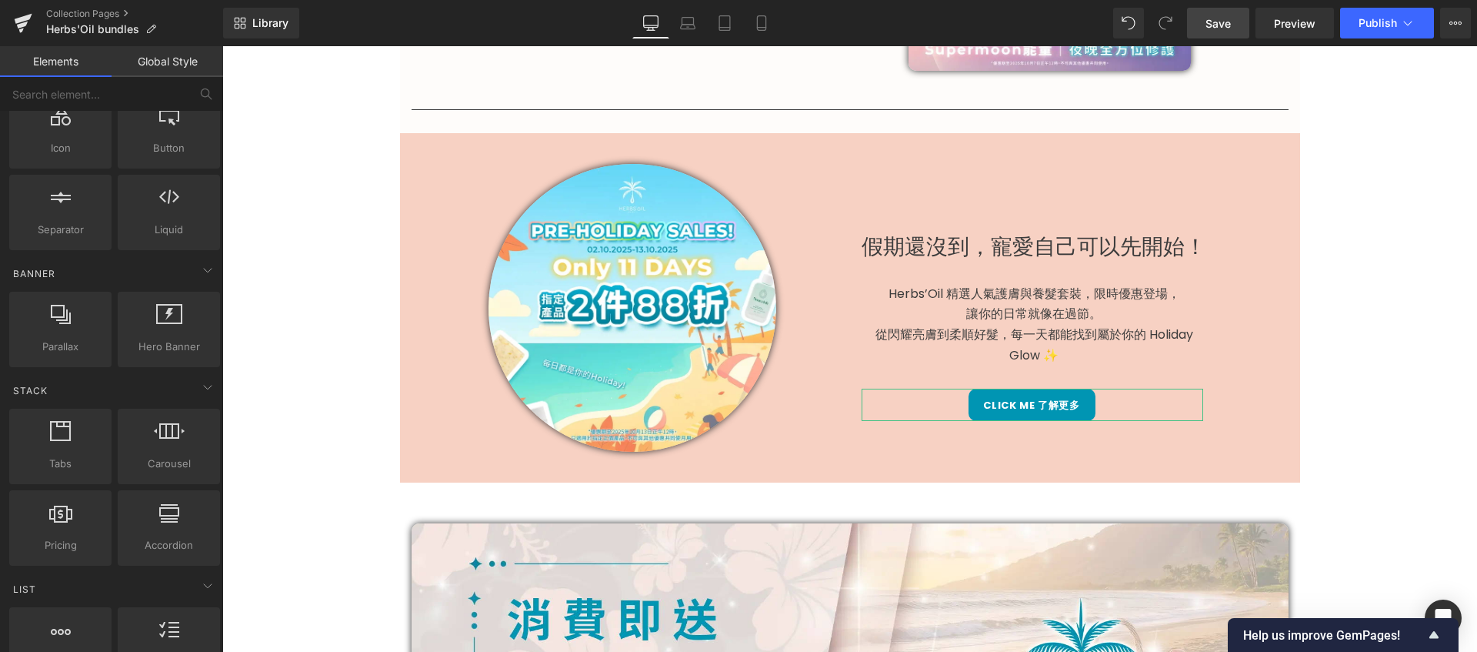
scroll to position [533, 0]
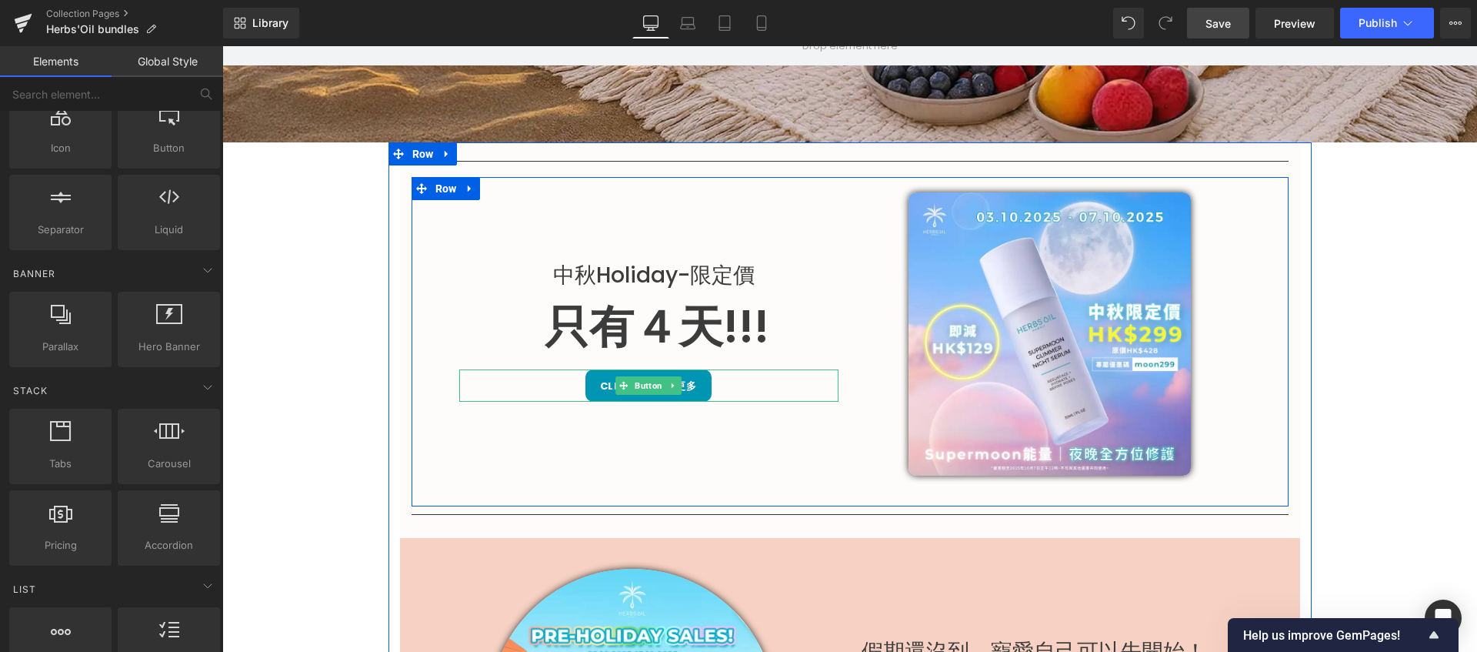
click at [586, 374] on link "Click me 了解更多" at bounding box center [648, 385] width 126 height 32
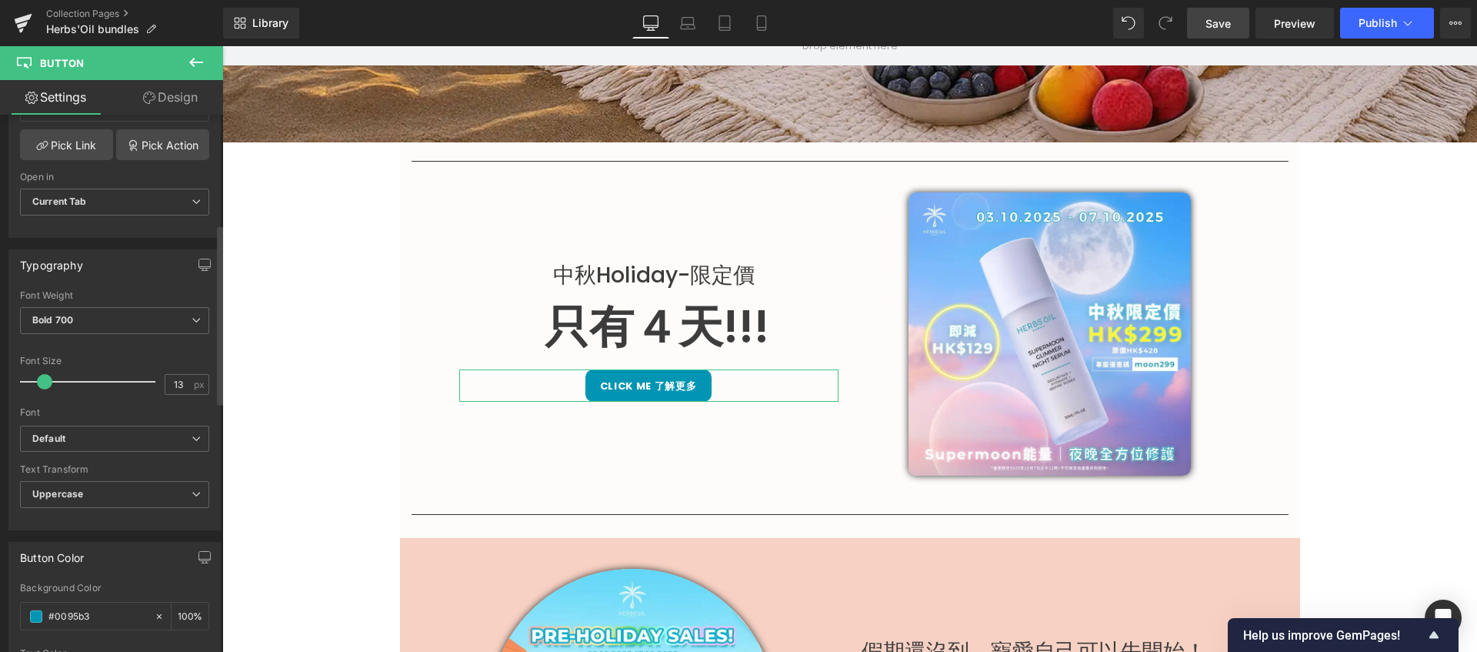
scroll to position [316, 0]
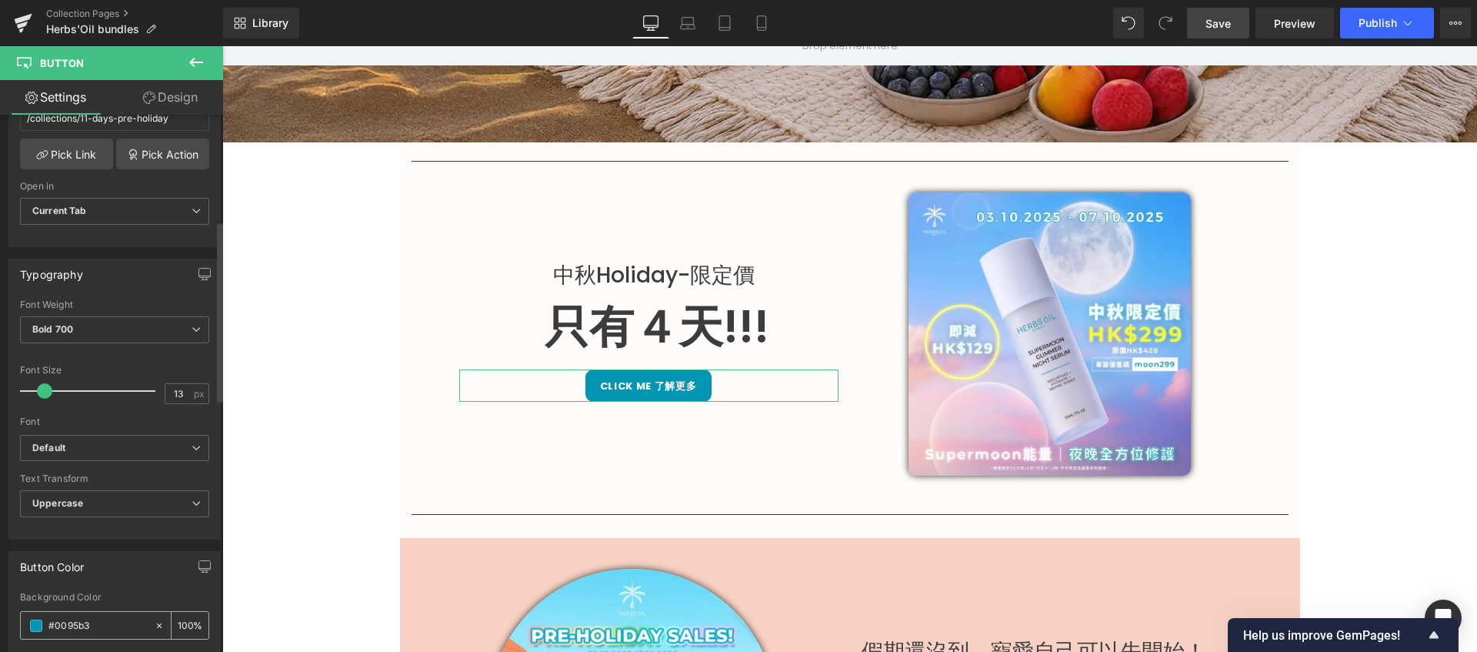
click at [32, 625] on span at bounding box center [36, 625] width 12 height 12
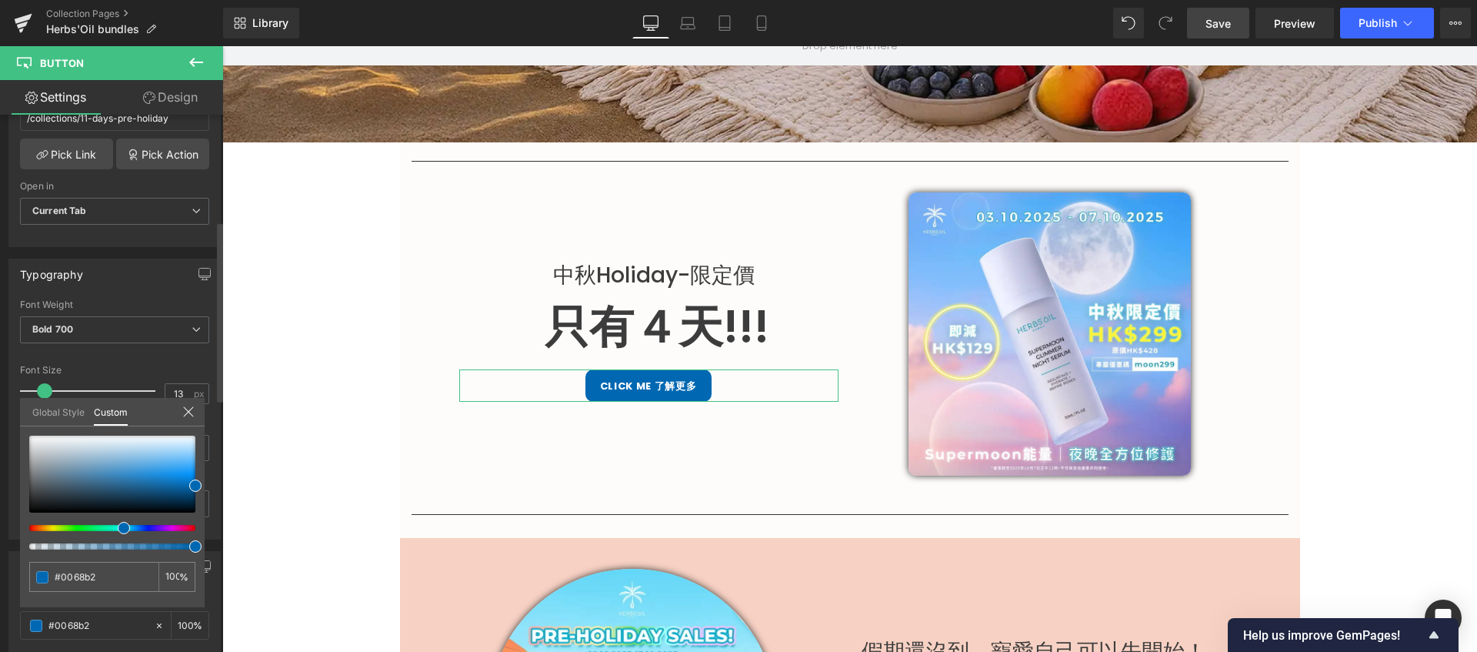
click at [118, 529] on span at bounding box center [124, 528] width 12 height 12
drag, startPoint x: 195, startPoint y: 481, endPoint x: 152, endPoint y: 474, distance: 42.9
click at [152, 474] on span at bounding box center [150, 477] width 12 height 12
drag, startPoint x: 123, startPoint y: 526, endPoint x: 114, endPoint y: 525, distance: 9.3
click at [114, 525] on span at bounding box center [120, 528] width 12 height 12
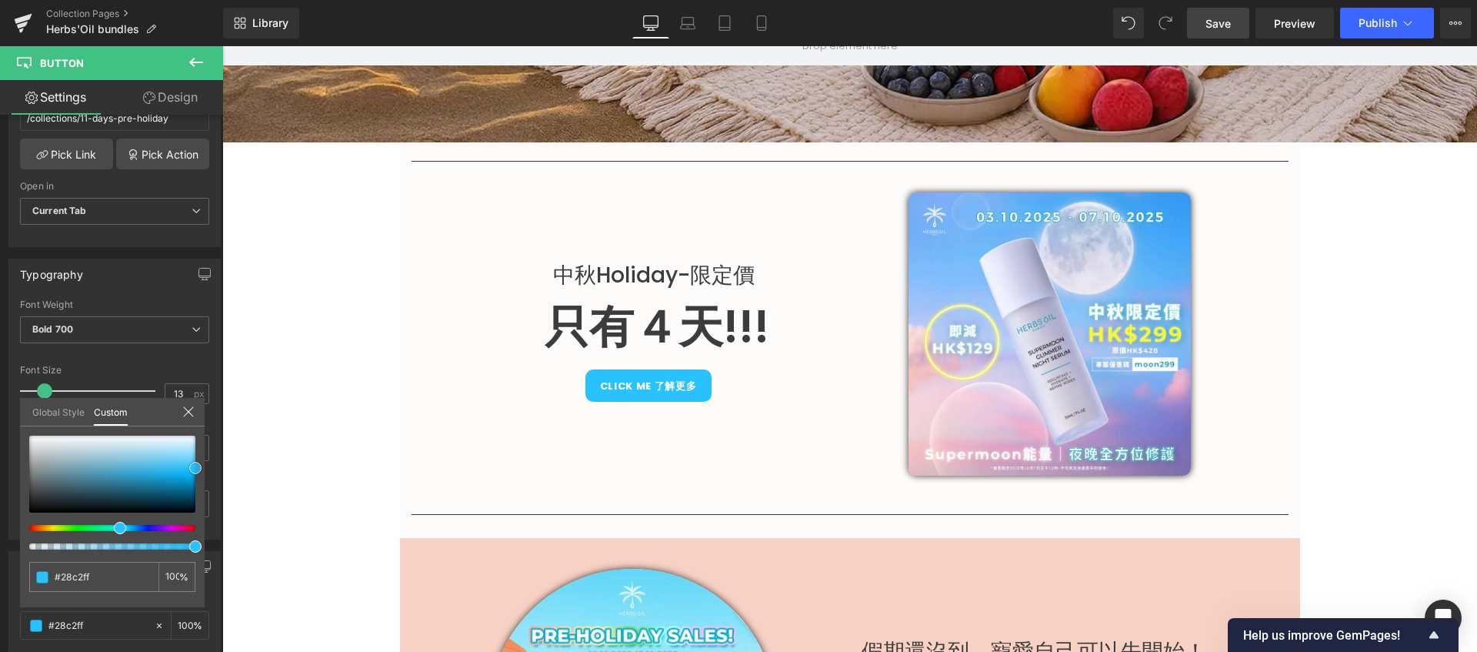
drag, startPoint x: 378, startPoint y: 522, endPoint x: 226, endPoint y: 465, distance: 162.2
click at [115, 525] on span at bounding box center [121, 528] width 12 height 12
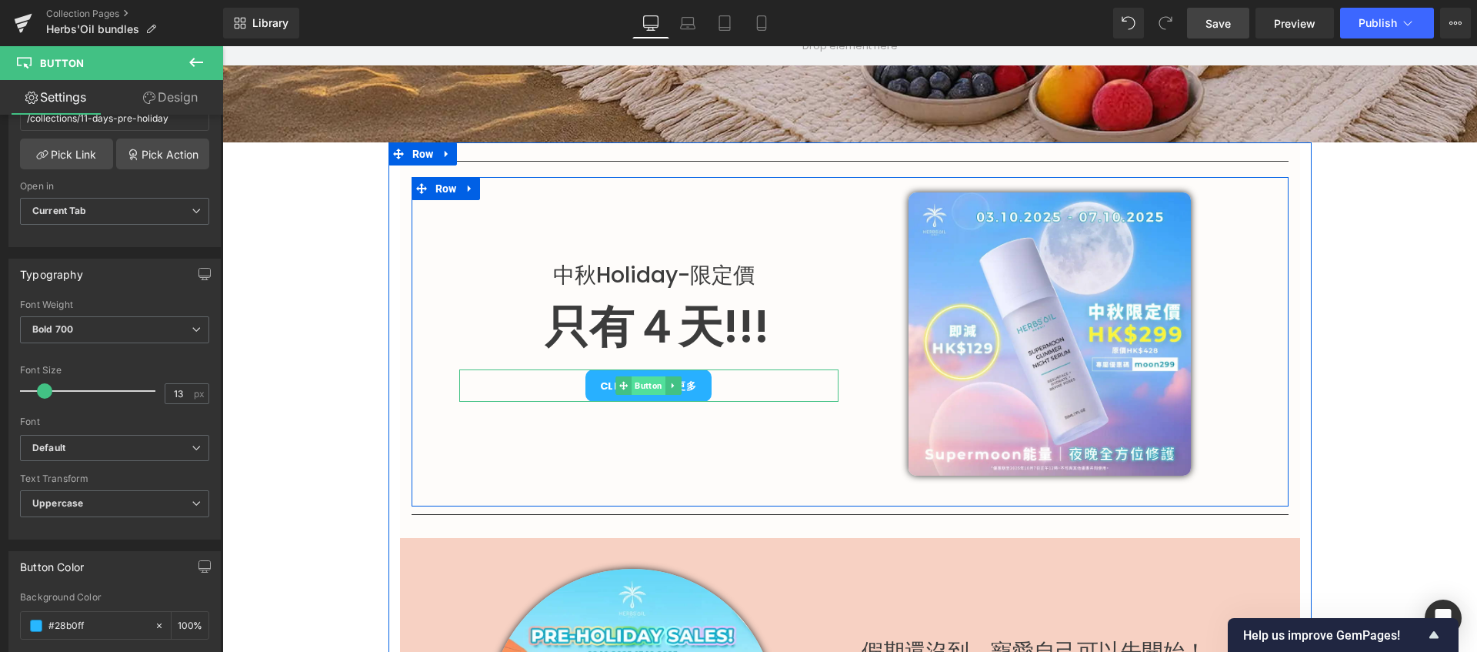
click at [637, 384] on span "Button" at bounding box center [649, 385] width 34 height 18
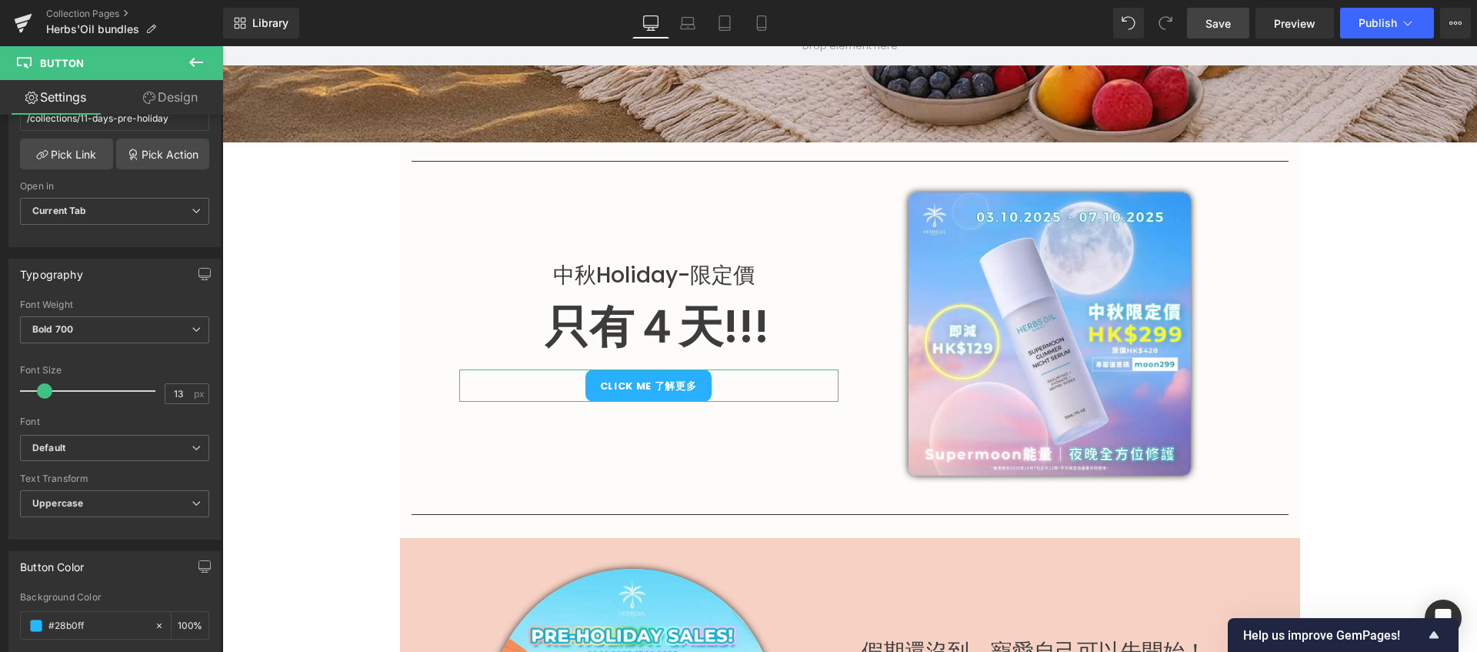
drag, startPoint x: 148, startPoint y: 102, endPoint x: 101, endPoint y: 349, distance: 251.4
click at [148, 102] on icon at bounding box center [149, 98] width 12 height 12
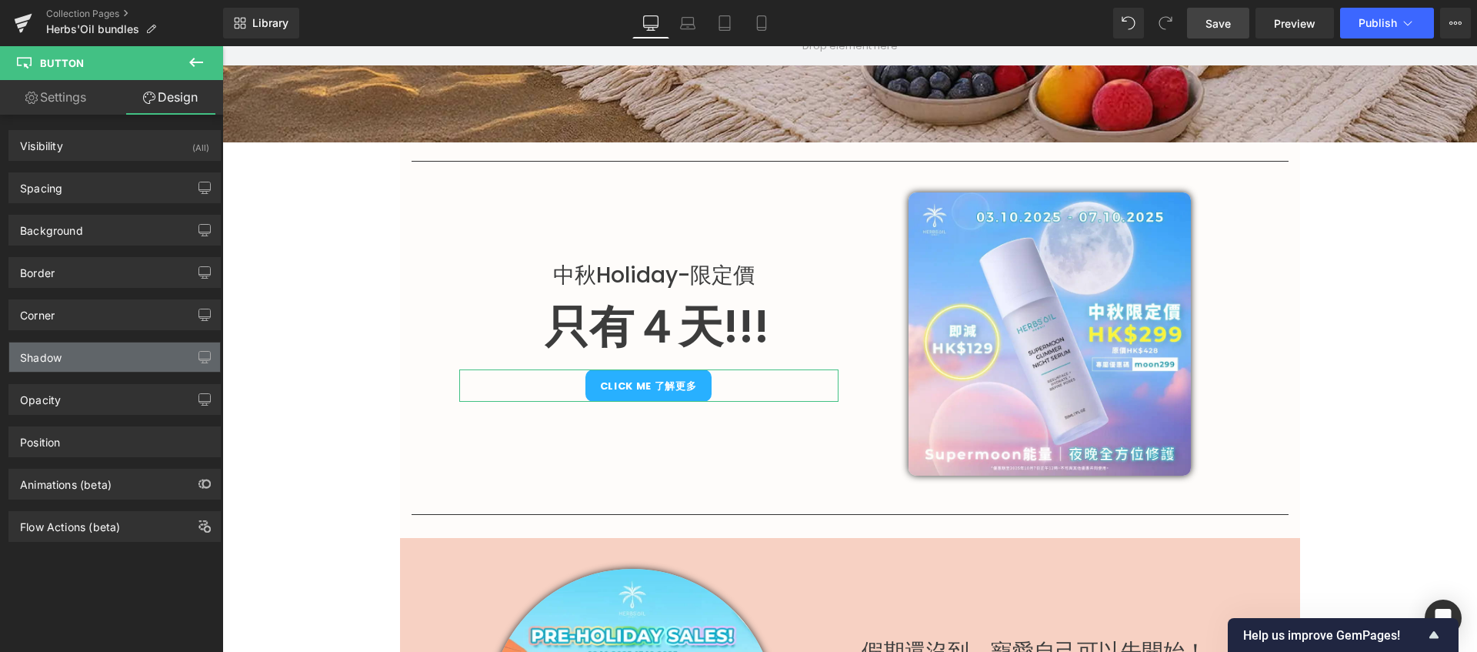
click at [101, 349] on div "Shadow" at bounding box center [114, 356] width 211 height 29
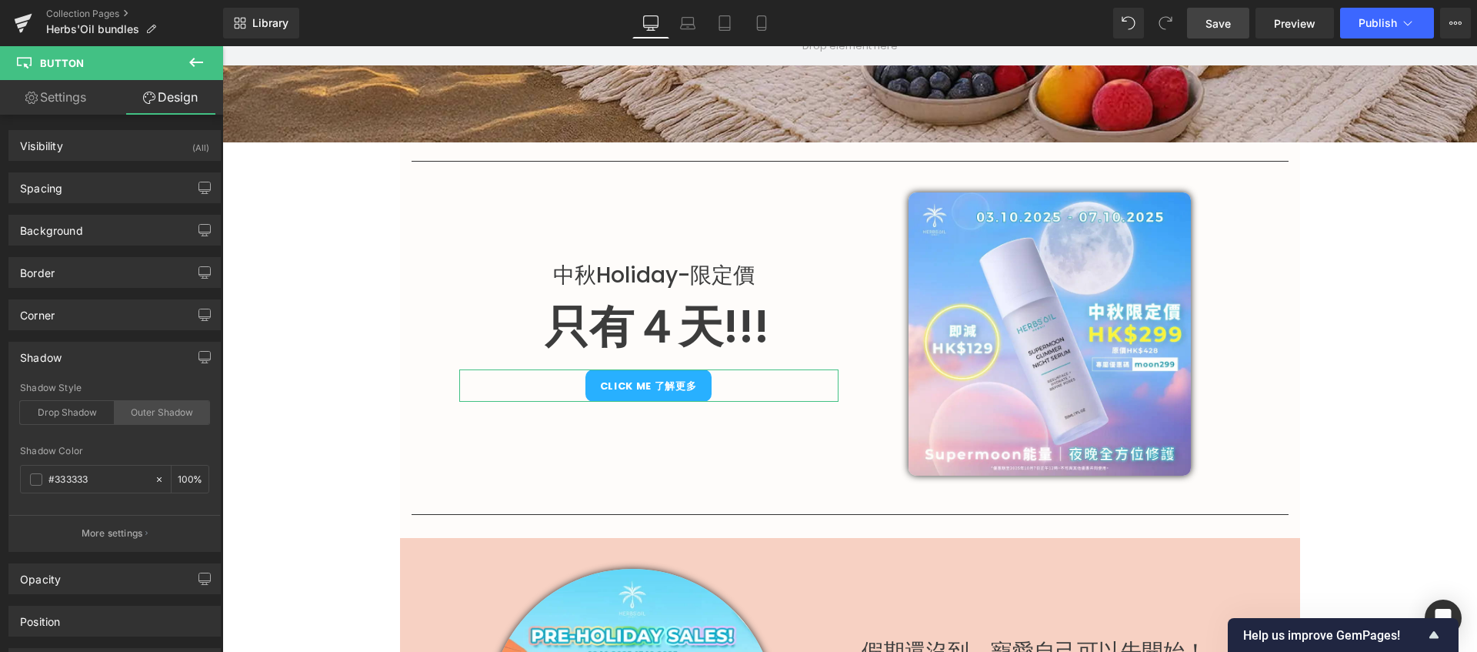
click at [132, 408] on div "Outer Shadow" at bounding box center [162, 412] width 95 height 23
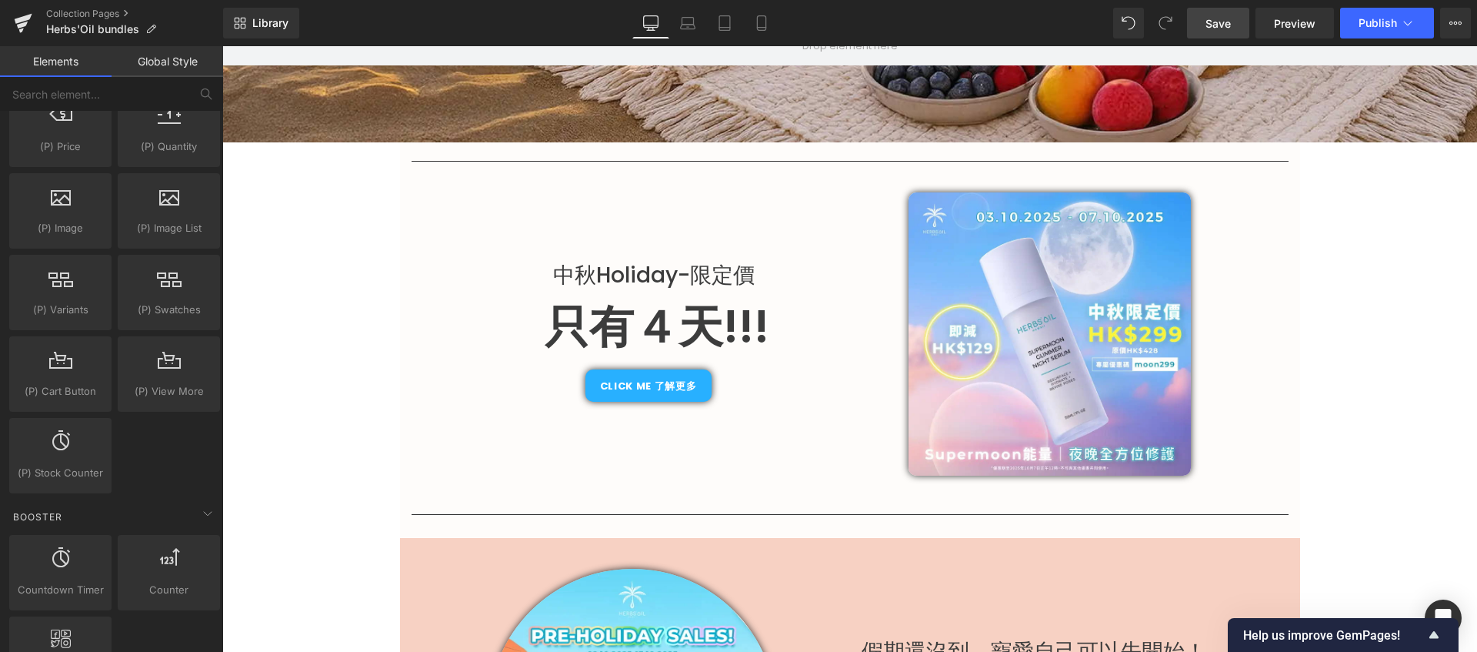
scroll to position [1654, 0]
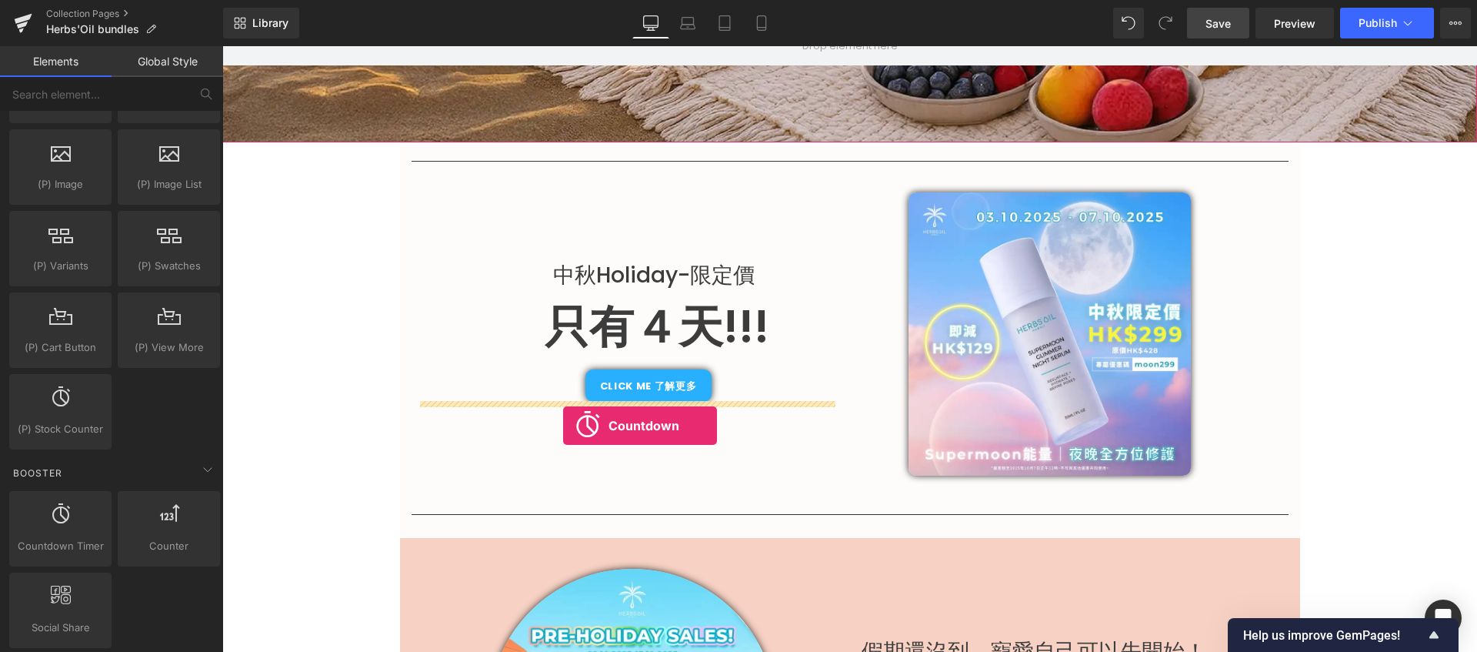
drag, startPoint x: 279, startPoint y: 562, endPoint x: 563, endPoint y: 425, distance: 315.9
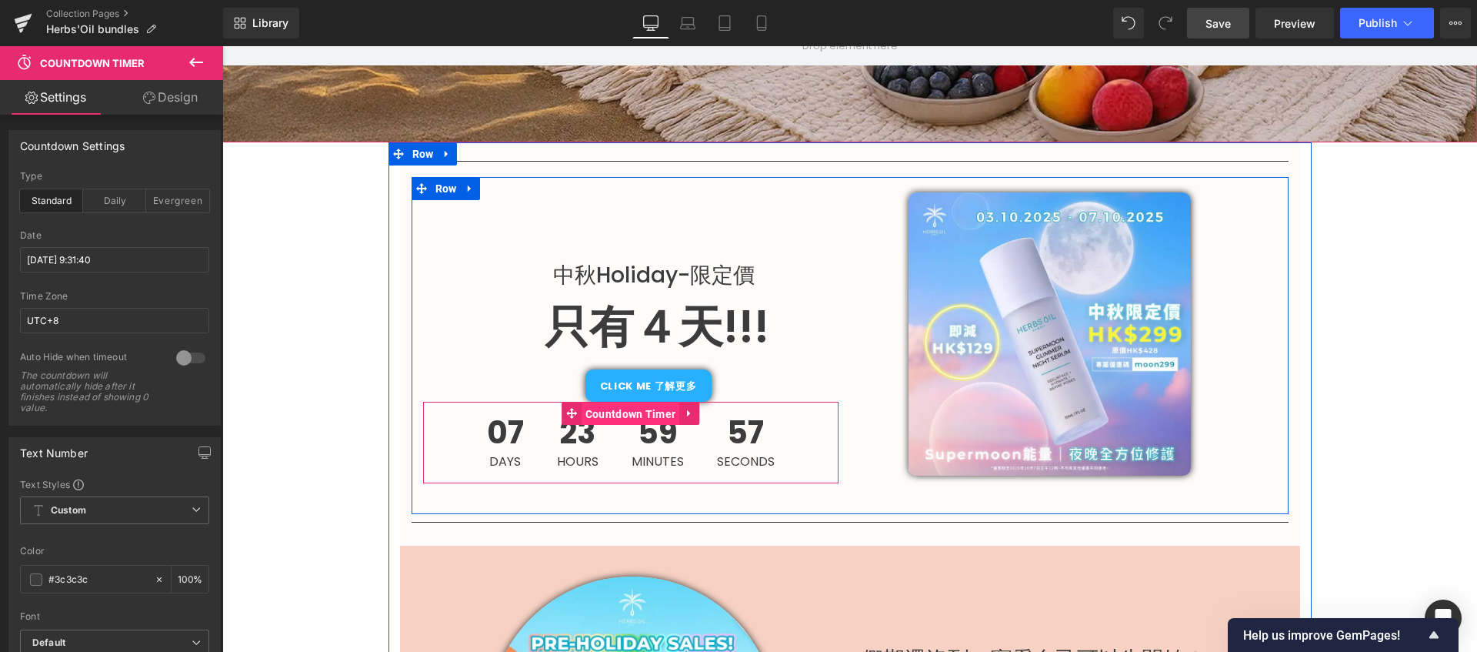
click at [600, 415] on span "Countdown Timer" at bounding box center [631, 413] width 98 height 23
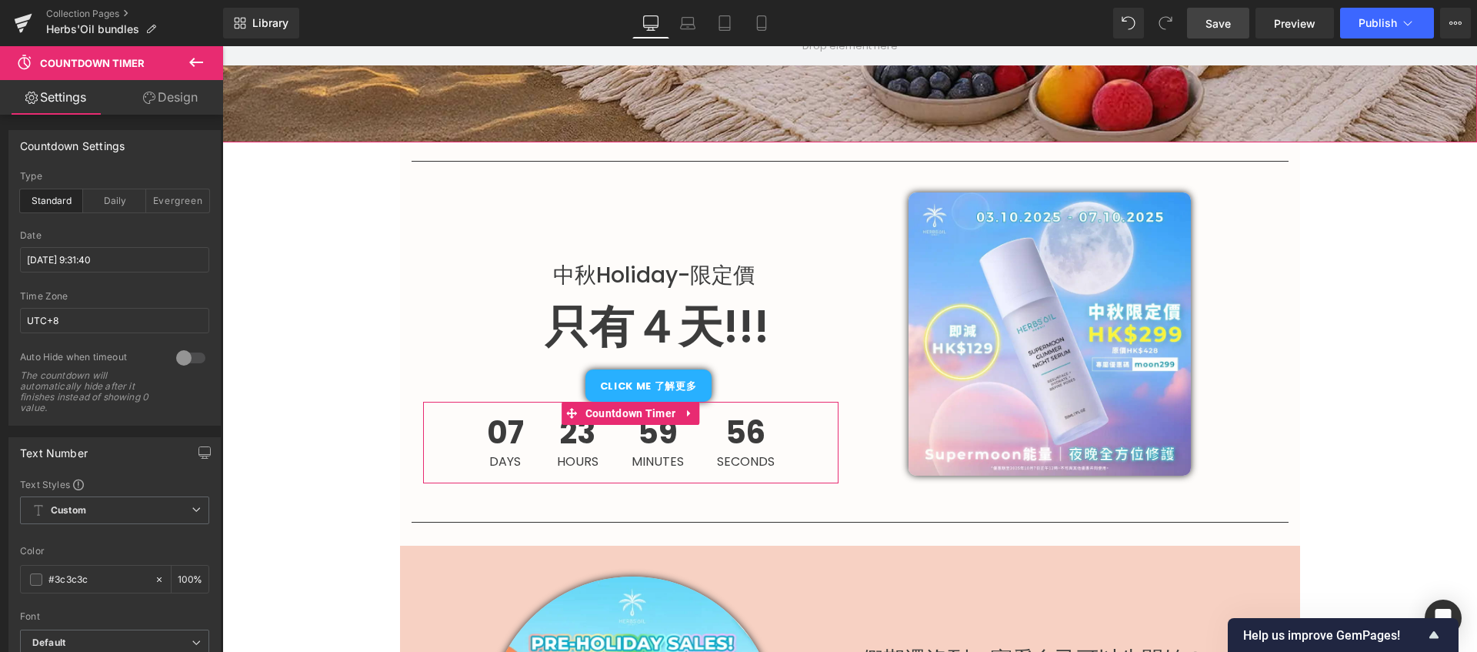
click at [179, 99] on link "Design" at bounding box center [171, 97] width 112 height 35
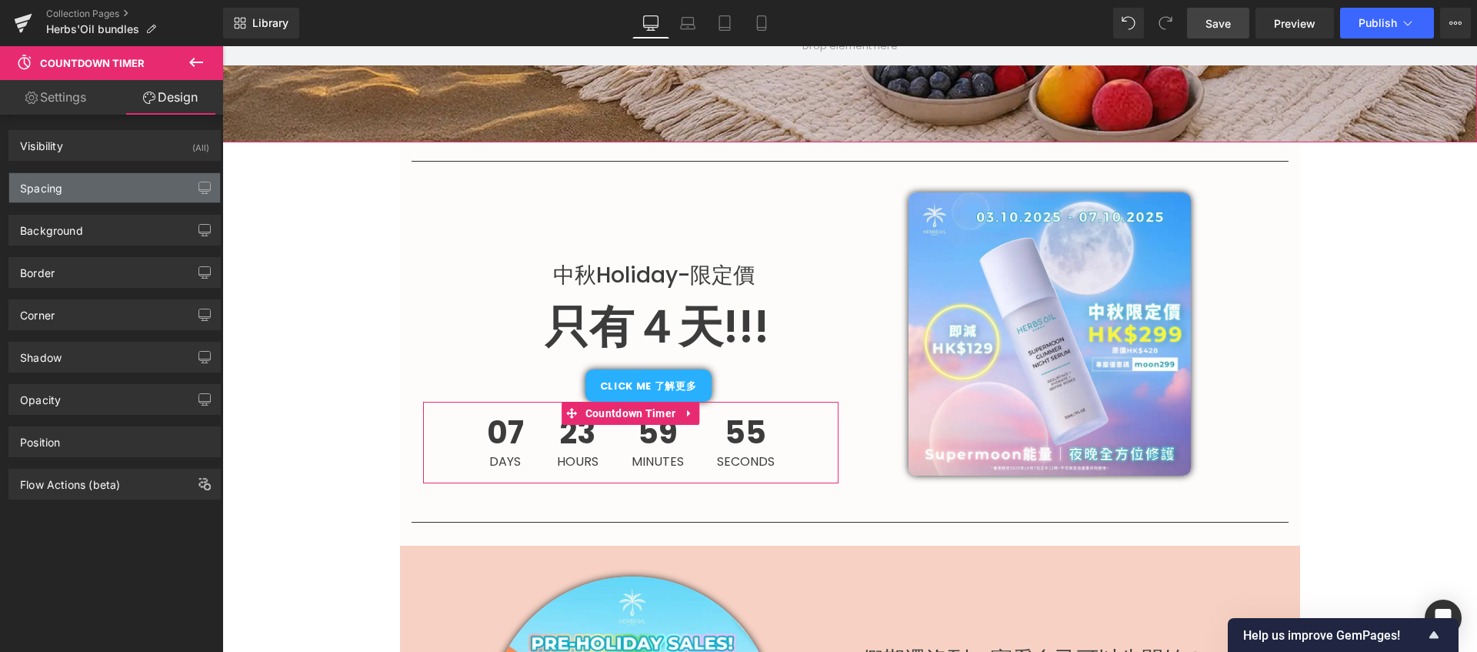
click at [154, 179] on div "Spacing" at bounding box center [114, 187] width 211 height 29
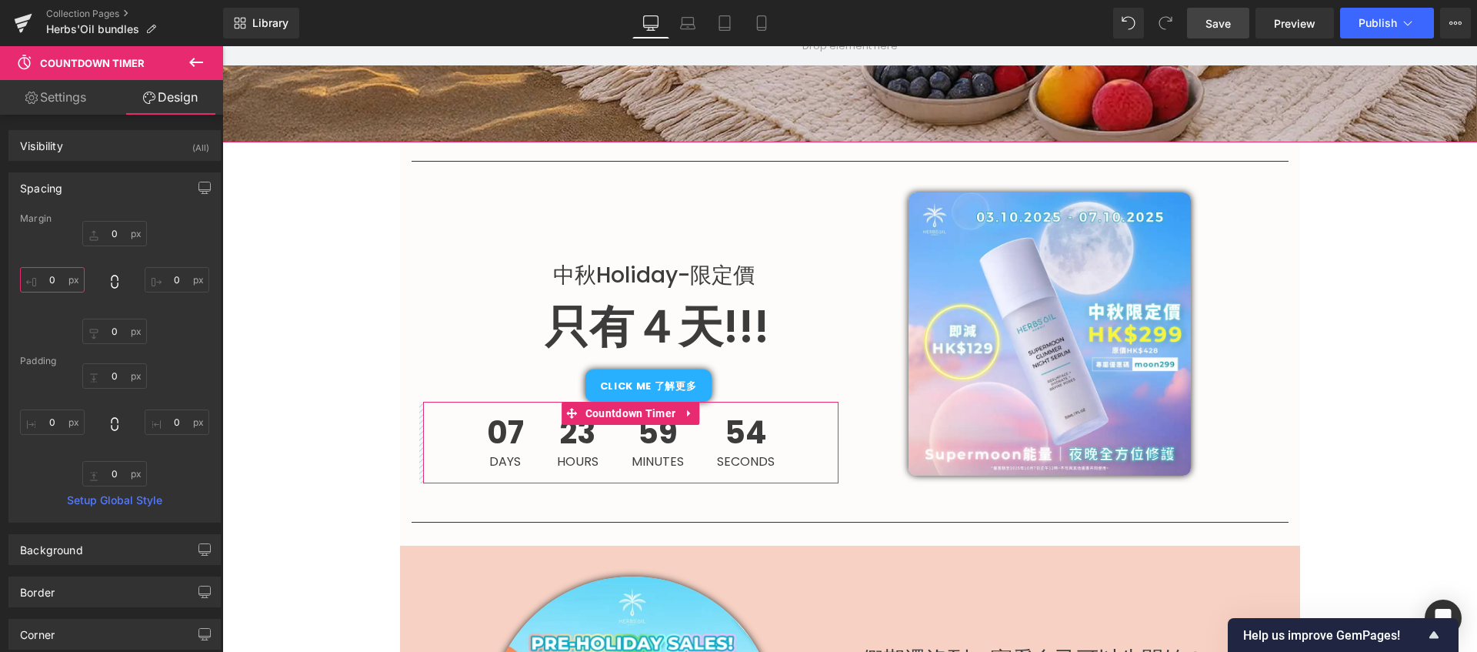
click at [55, 282] on input "0" at bounding box center [52, 279] width 65 height 25
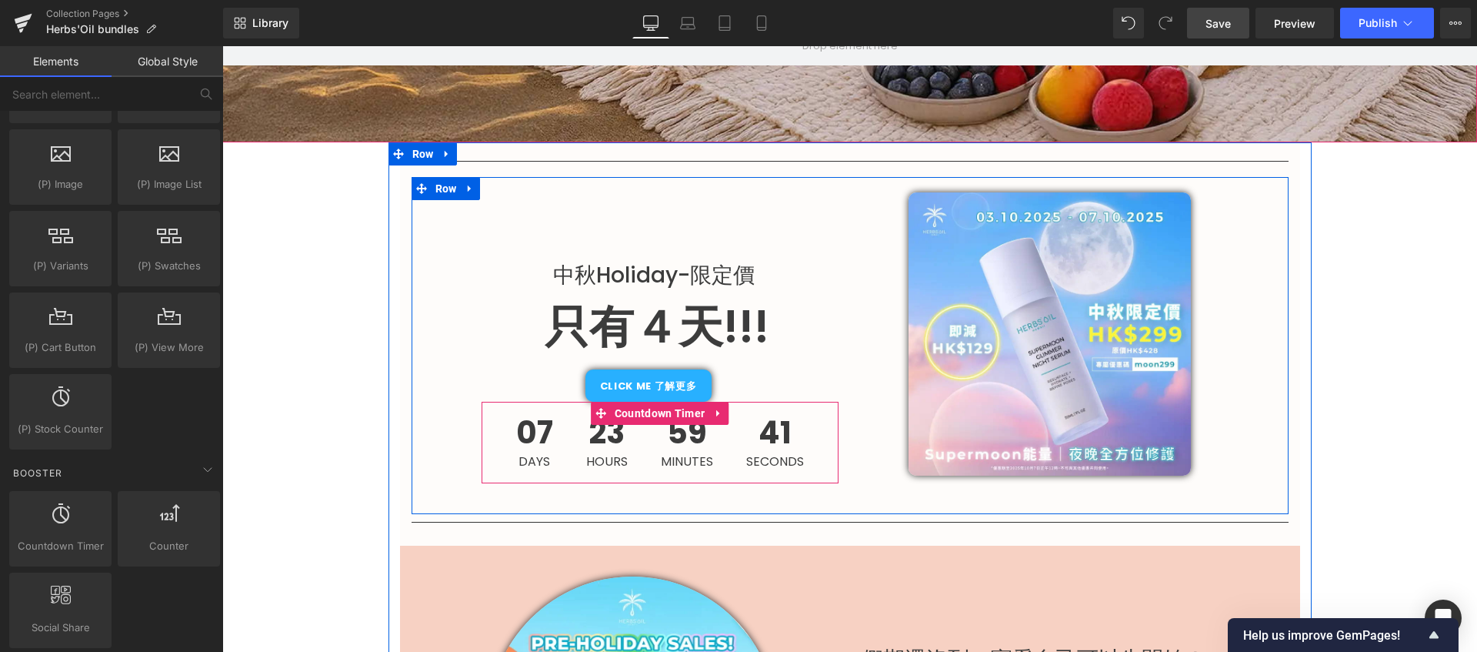
click at [649, 432] on div "59 Minutes" at bounding box center [686, 443] width 83 height 82
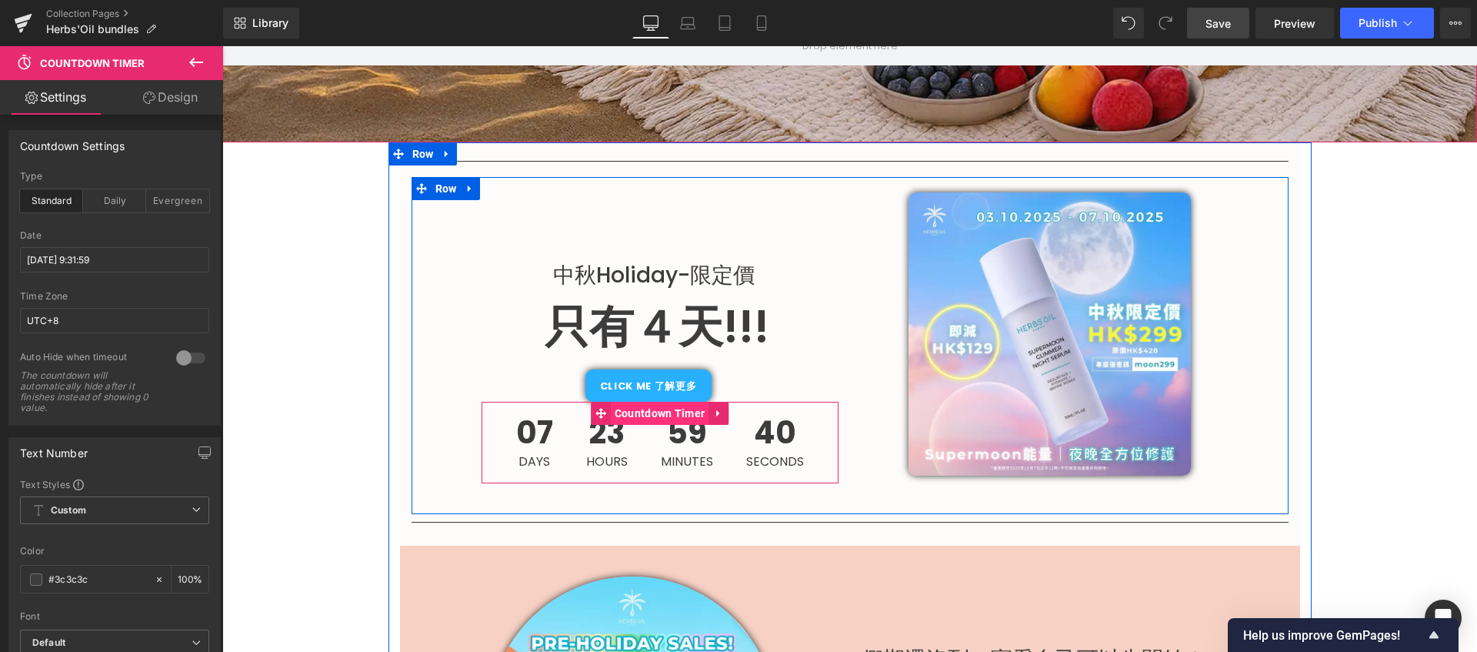
click at [651, 421] on span "Countdown Timer" at bounding box center [660, 413] width 98 height 23
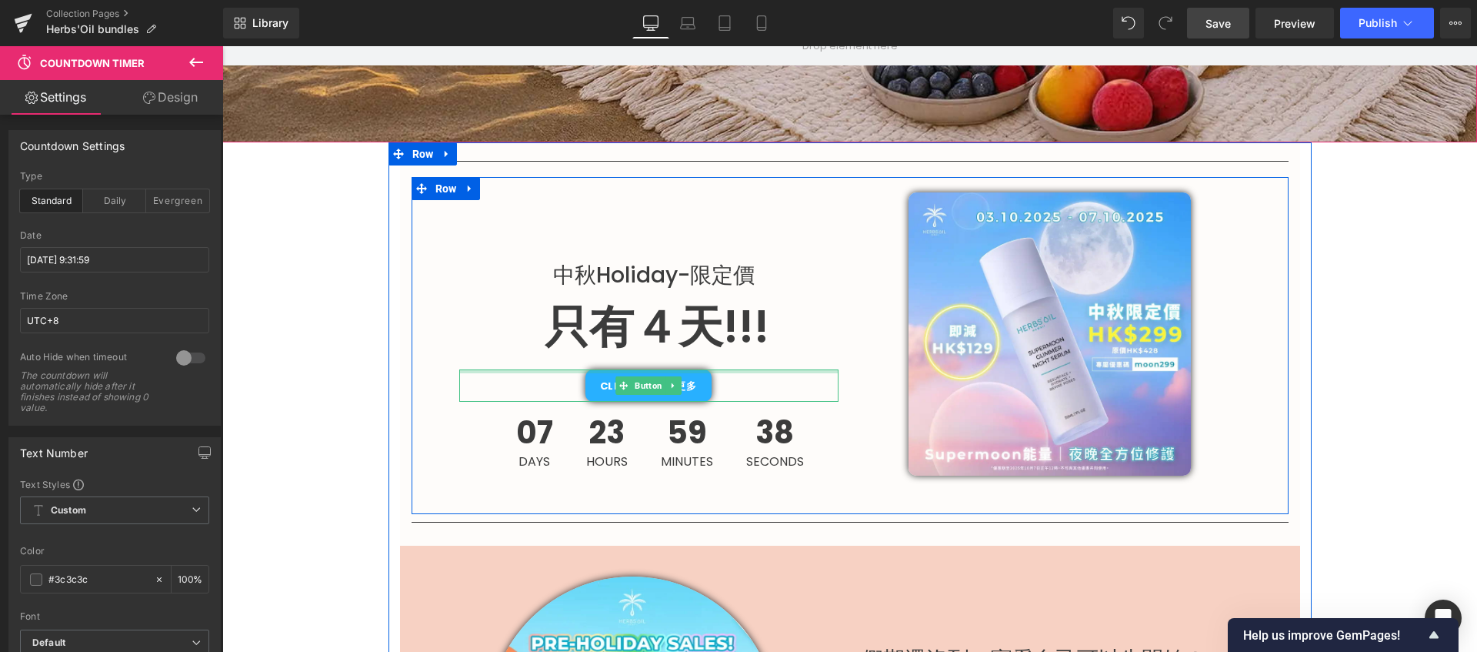
click at [665, 371] on div at bounding box center [648, 371] width 379 height 4
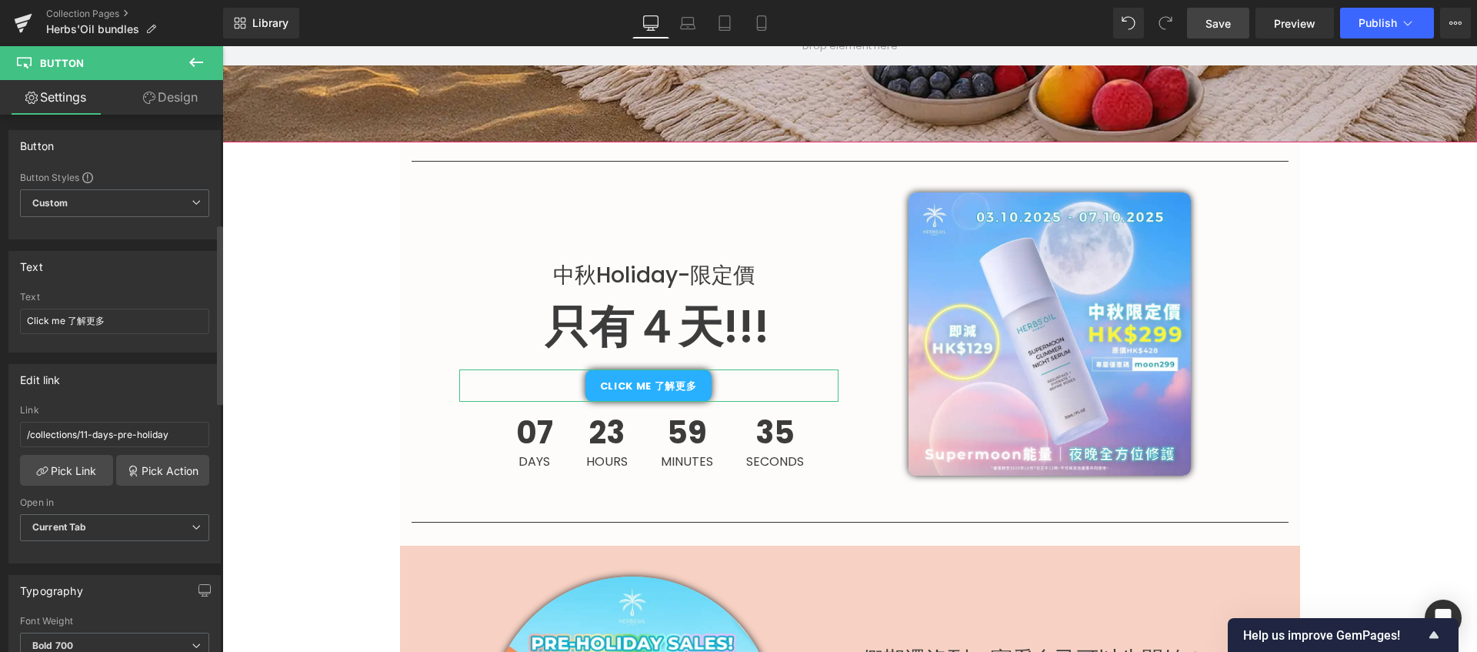
scroll to position [324, 0]
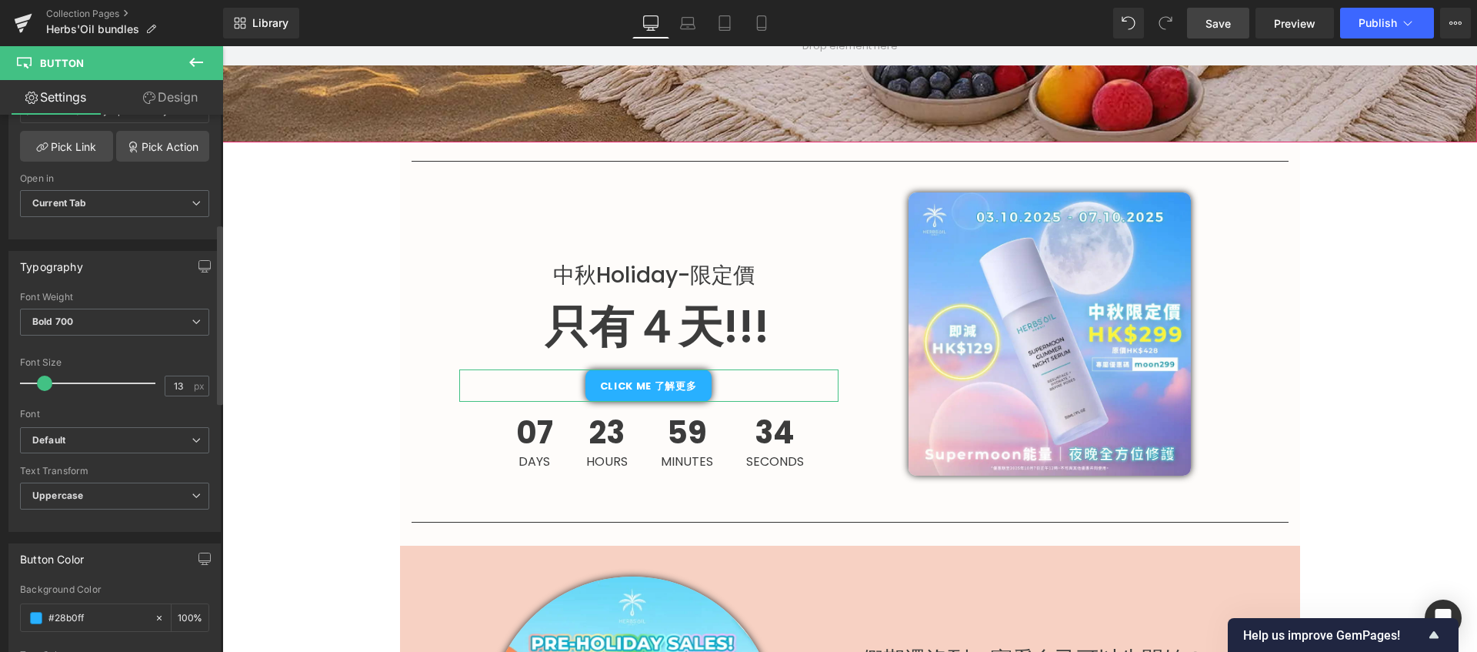
drag, startPoint x: 95, startPoint y: 616, endPoint x: 15, endPoint y: 605, distance: 80.7
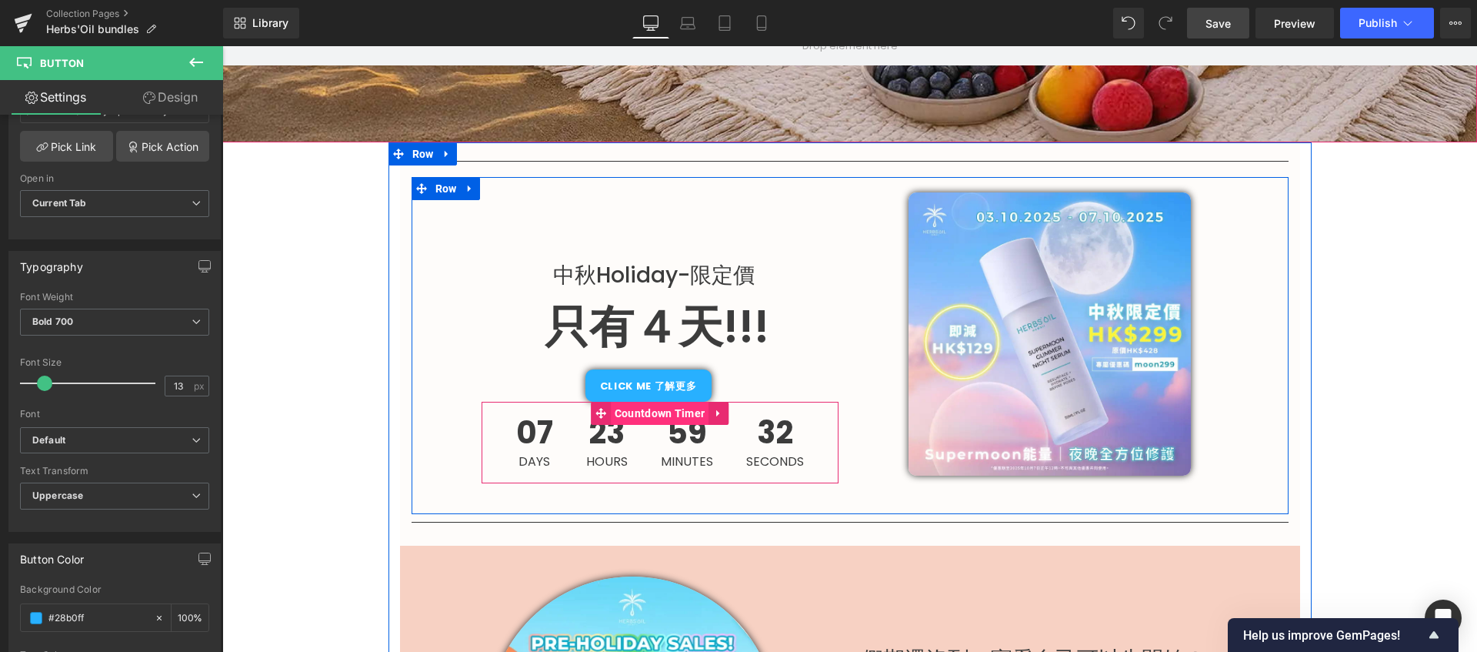
click at [629, 411] on span "Countdown Timer" at bounding box center [660, 413] width 98 height 23
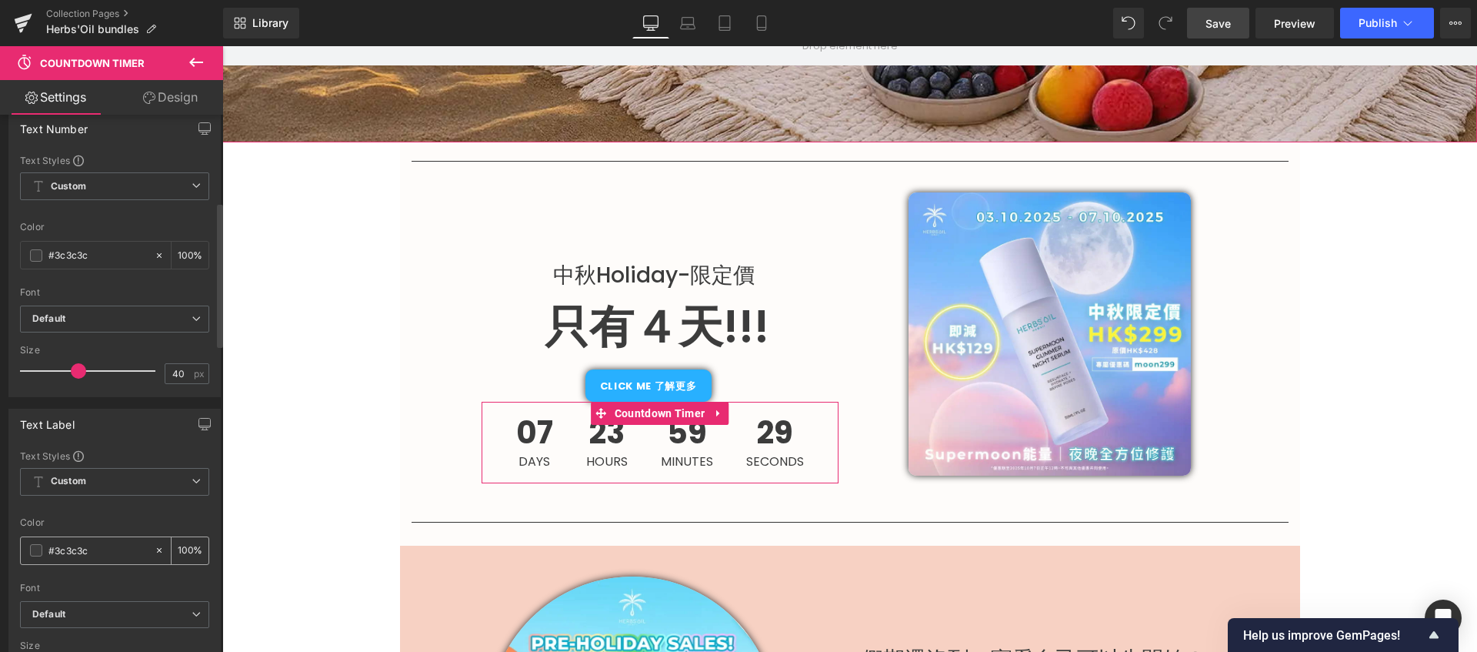
scroll to position [373, 0]
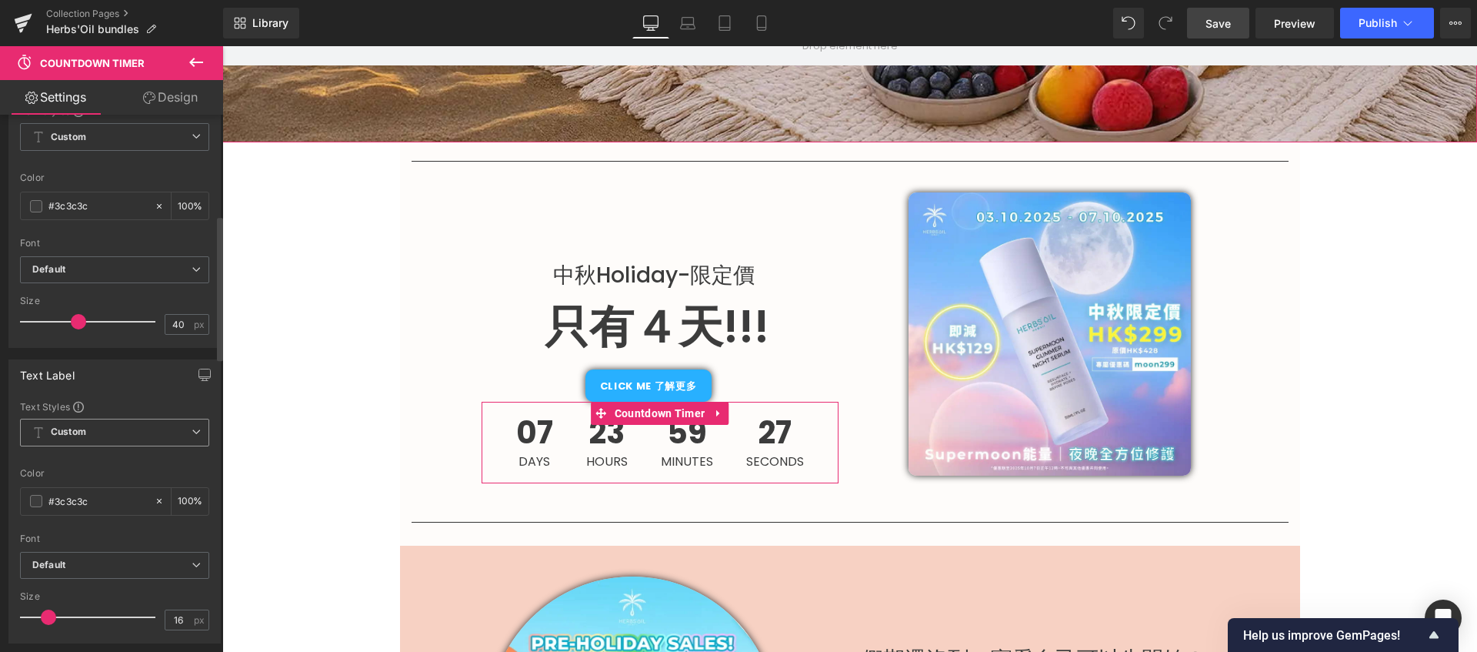
click at [100, 424] on span "Custom Setup Global Style" at bounding box center [114, 433] width 189 height 28
click at [126, 405] on div "Text Styles" at bounding box center [111, 406] width 183 height 12
click at [78, 508] on input "#3c3c3c" at bounding box center [97, 500] width 98 height 17
drag, startPoint x: 95, startPoint y: 507, endPoint x: 24, endPoint y: 499, distance: 71.3
click at [24, 499] on div "#3c3c3c" at bounding box center [87, 501] width 133 height 27
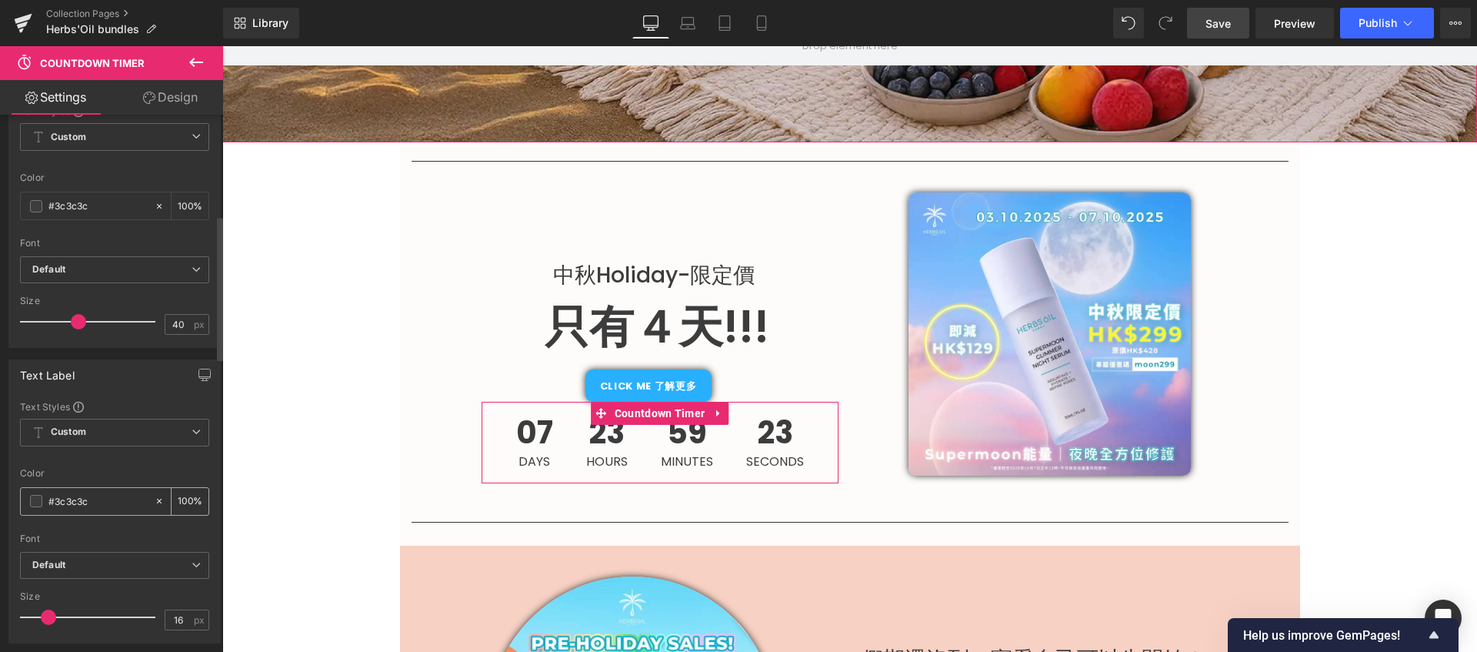
paste input "28b0ff"
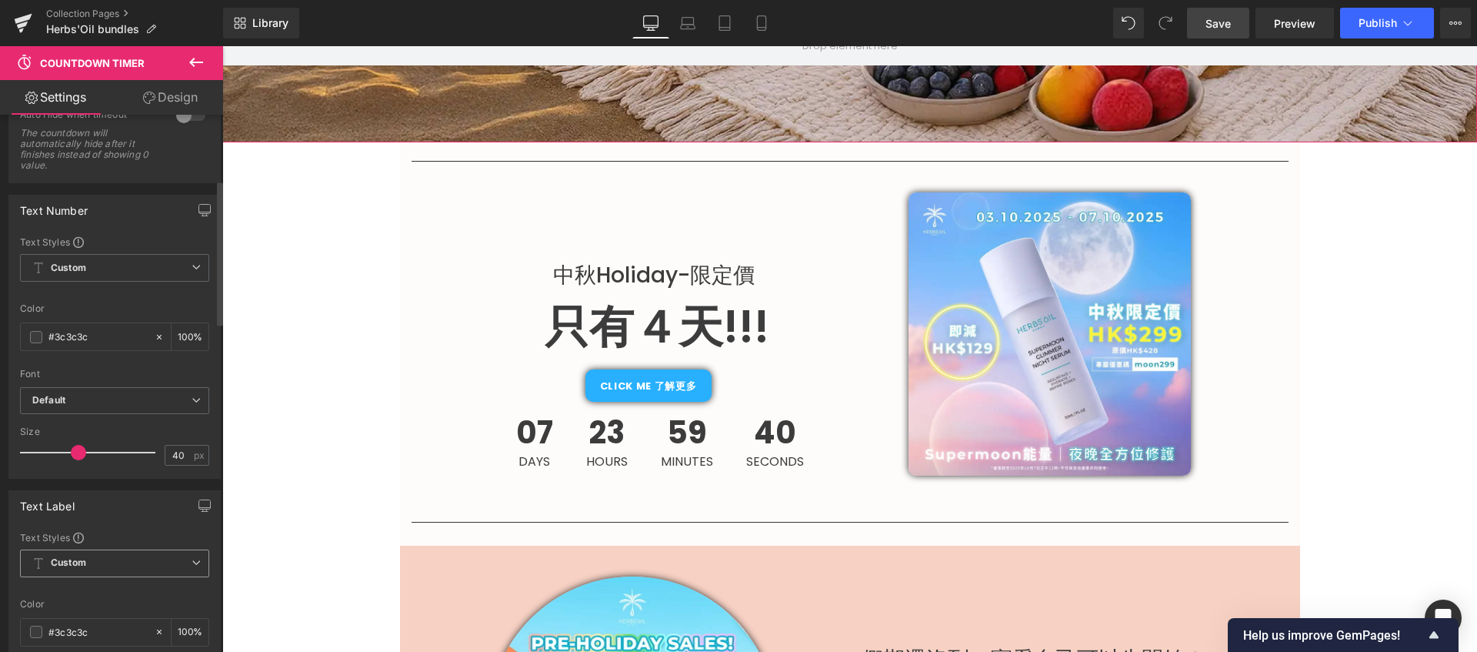
scroll to position [232, 0]
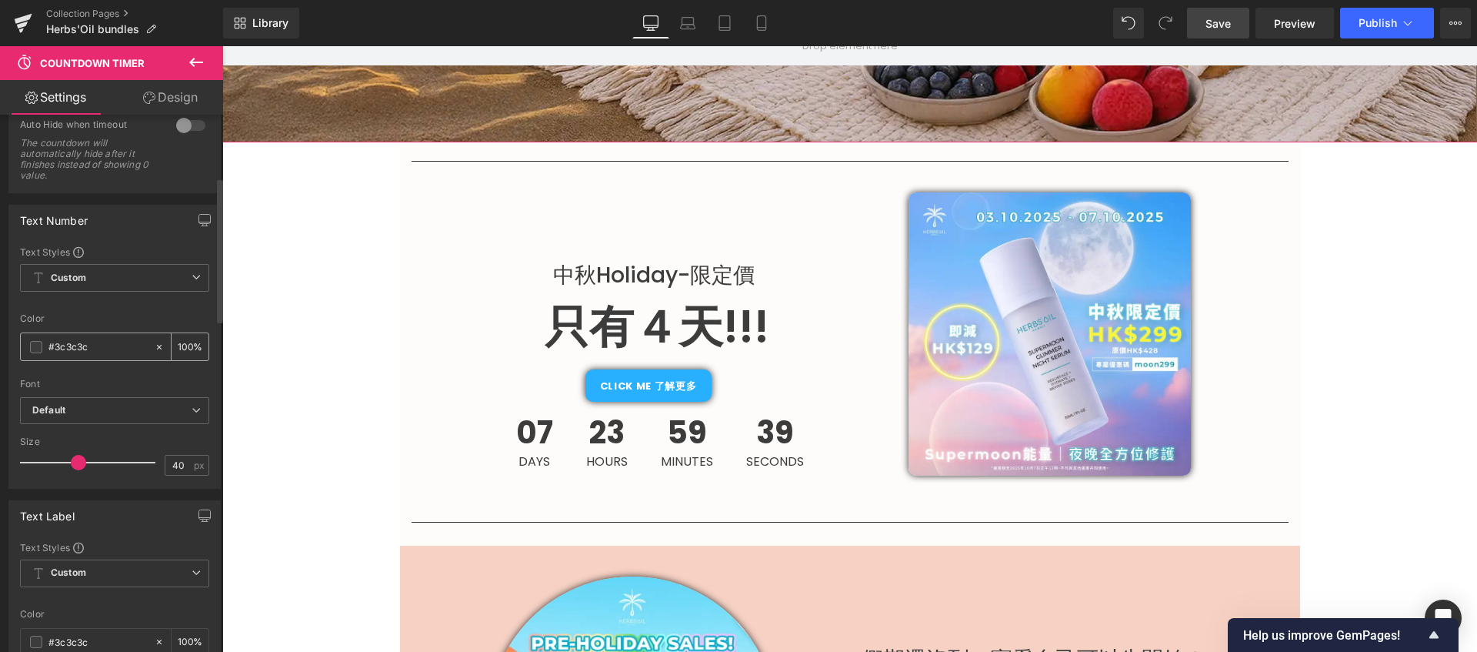
click at [102, 355] on div "#3c3c3c" at bounding box center [87, 346] width 133 height 27
drag, startPoint x: 108, startPoint y: 346, endPoint x: -10, endPoint y: 344, distance: 118.5
click at [0, 344] on html "Countdown Timer You are previewing how the will restyle your page. You can not …" at bounding box center [738, 326] width 1477 height 652
paste input "28b0ff"
click at [131, 415] on b "Default" at bounding box center [111, 410] width 159 height 13
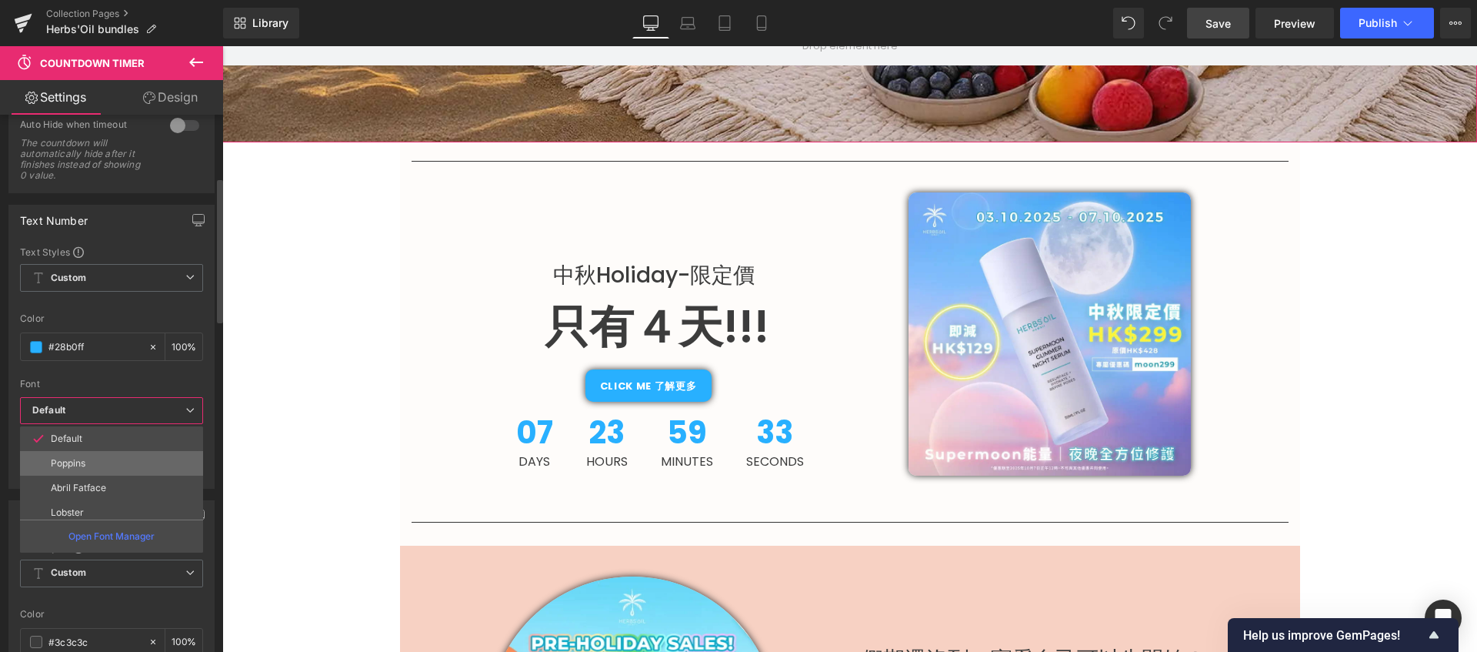
click at [113, 461] on li "Poppins" at bounding box center [115, 463] width 190 height 25
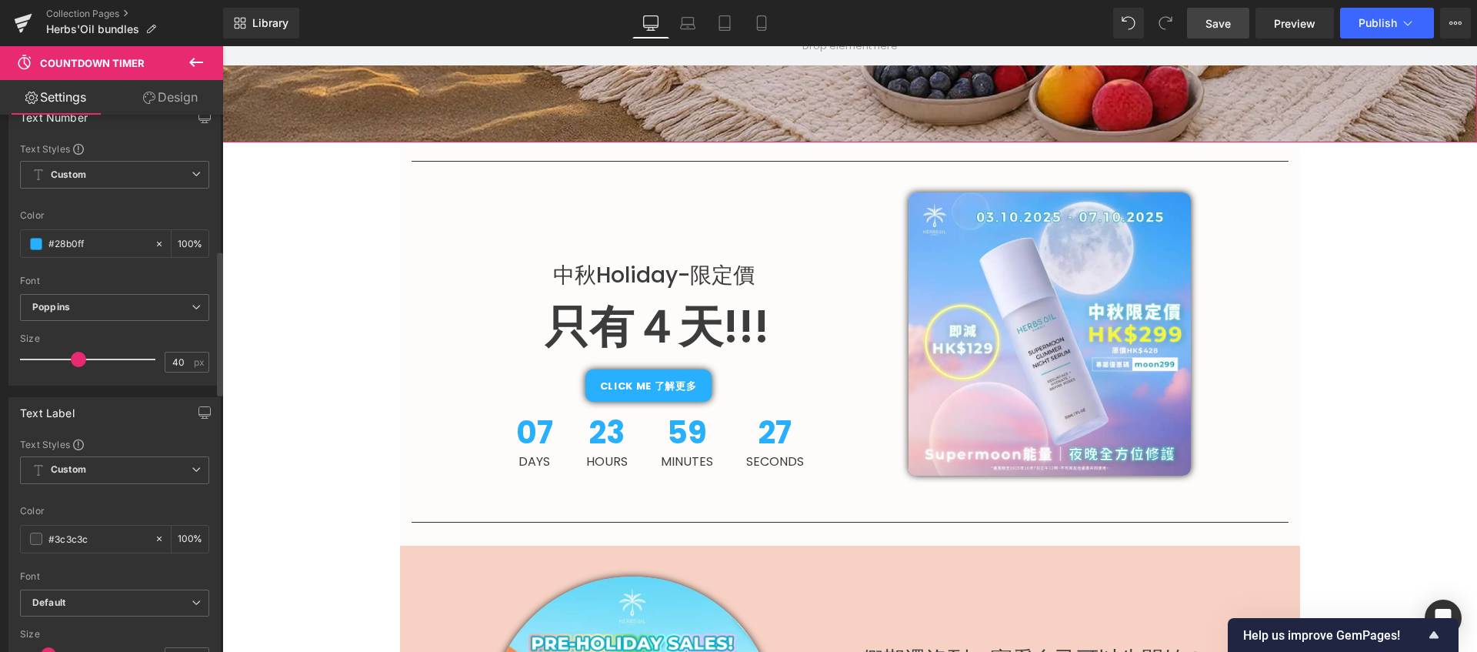
scroll to position [504, 0]
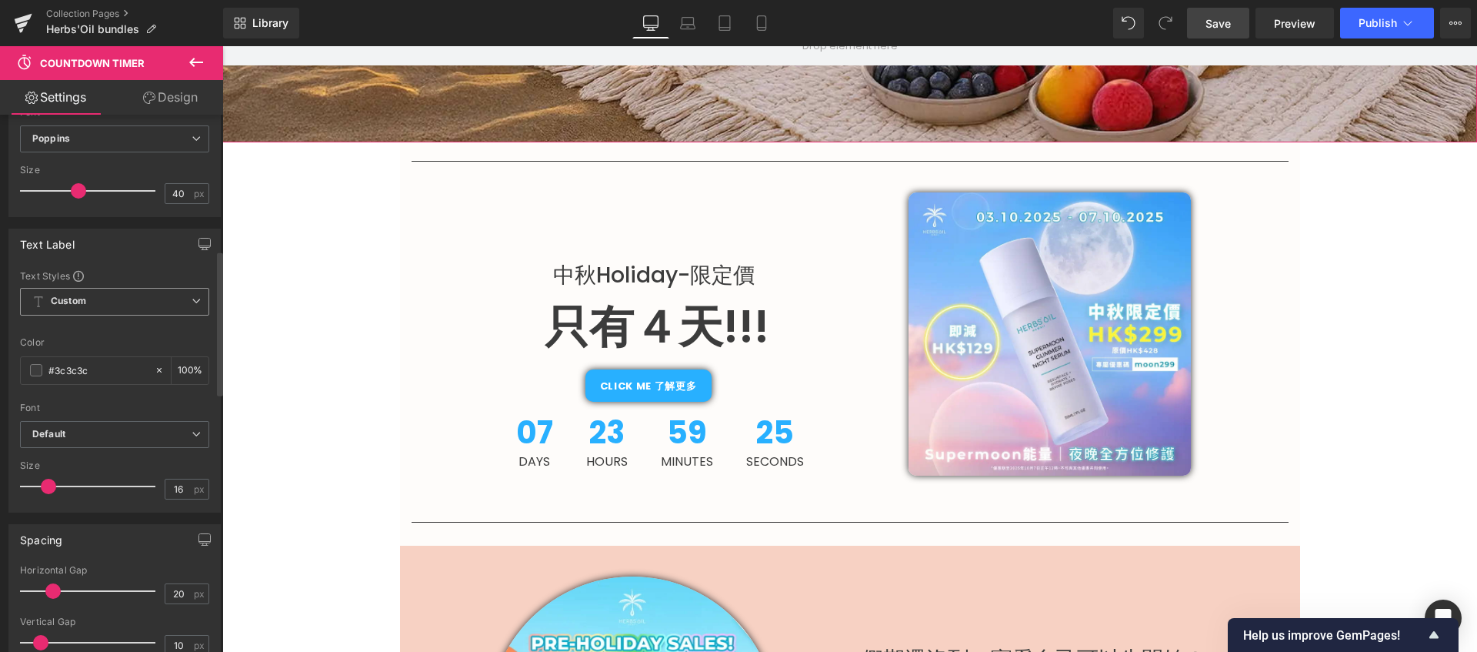
click at [120, 307] on span "Custom Setup Global Style" at bounding box center [114, 302] width 189 height 28
click at [120, 307] on span "Custom Setup Global Style" at bounding box center [111, 302] width 183 height 28
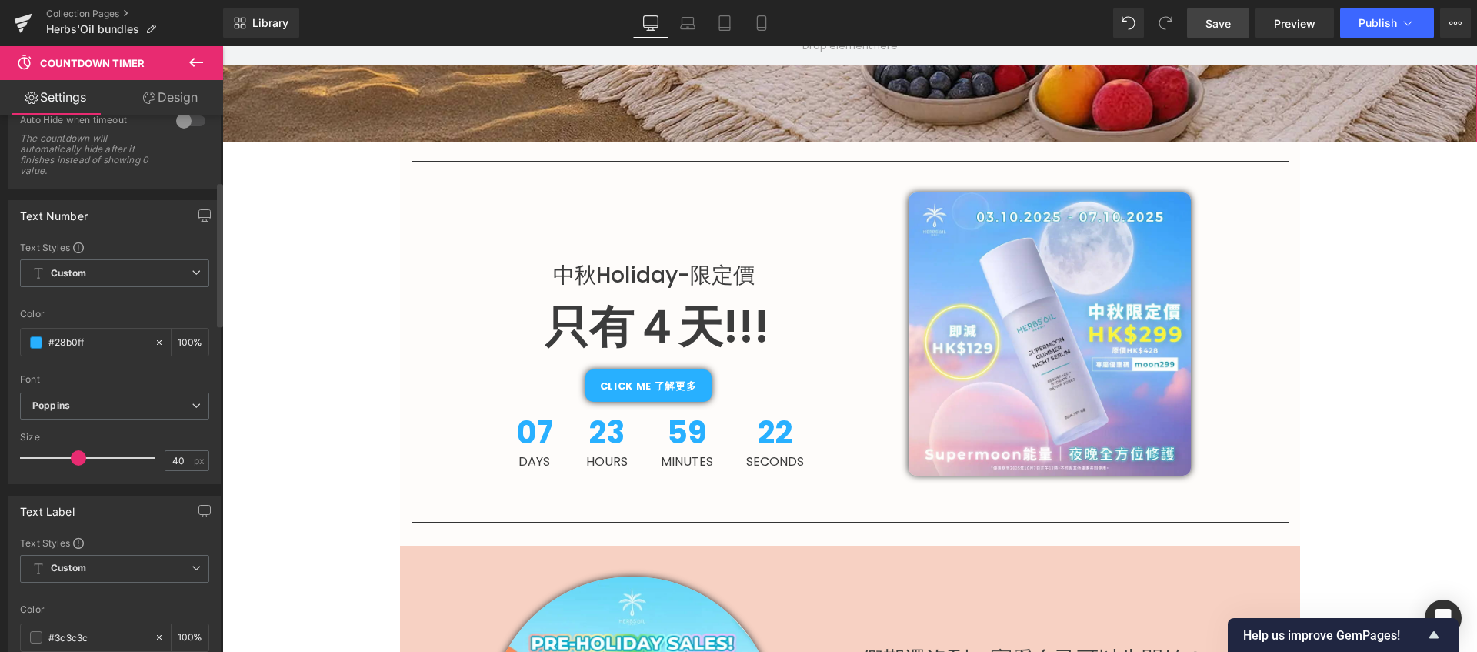
scroll to position [227, 0]
click at [113, 285] on span "Custom Setup Global Style" at bounding box center [114, 283] width 189 height 28
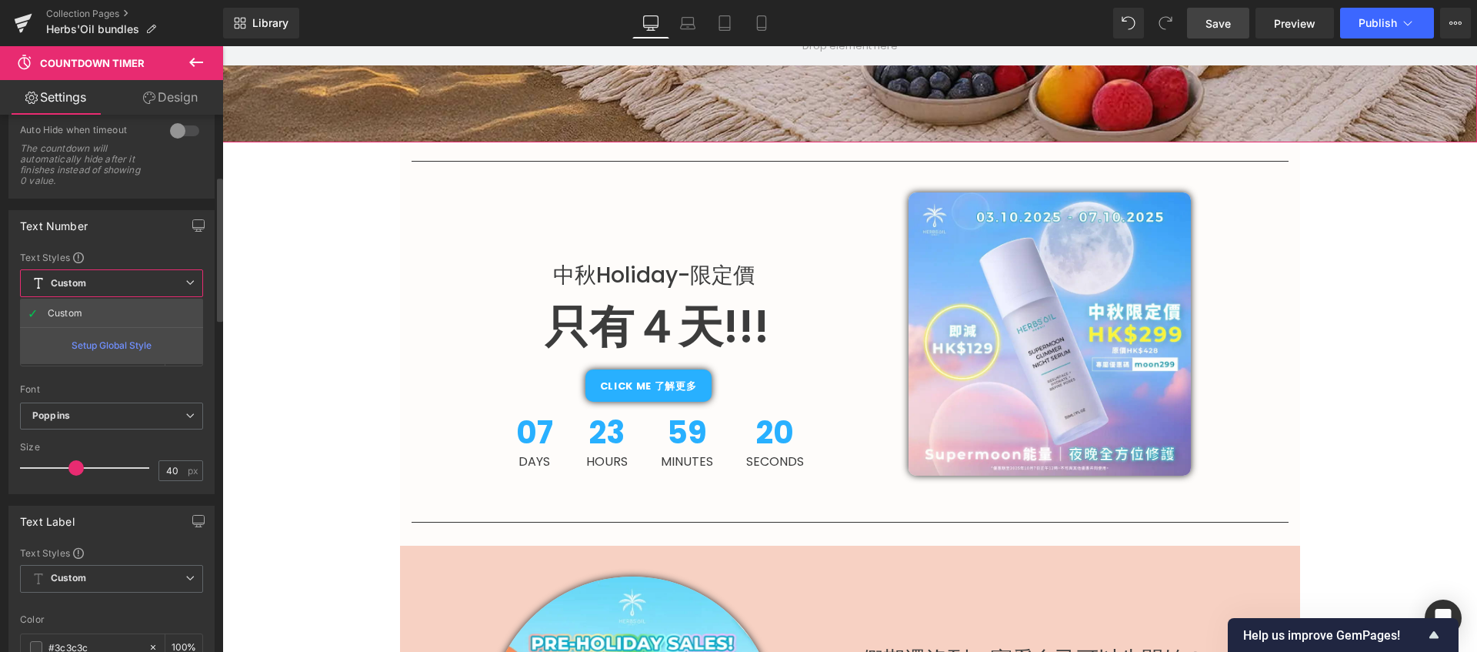
click at [113, 285] on span "Custom Setup Global Style" at bounding box center [111, 283] width 183 height 28
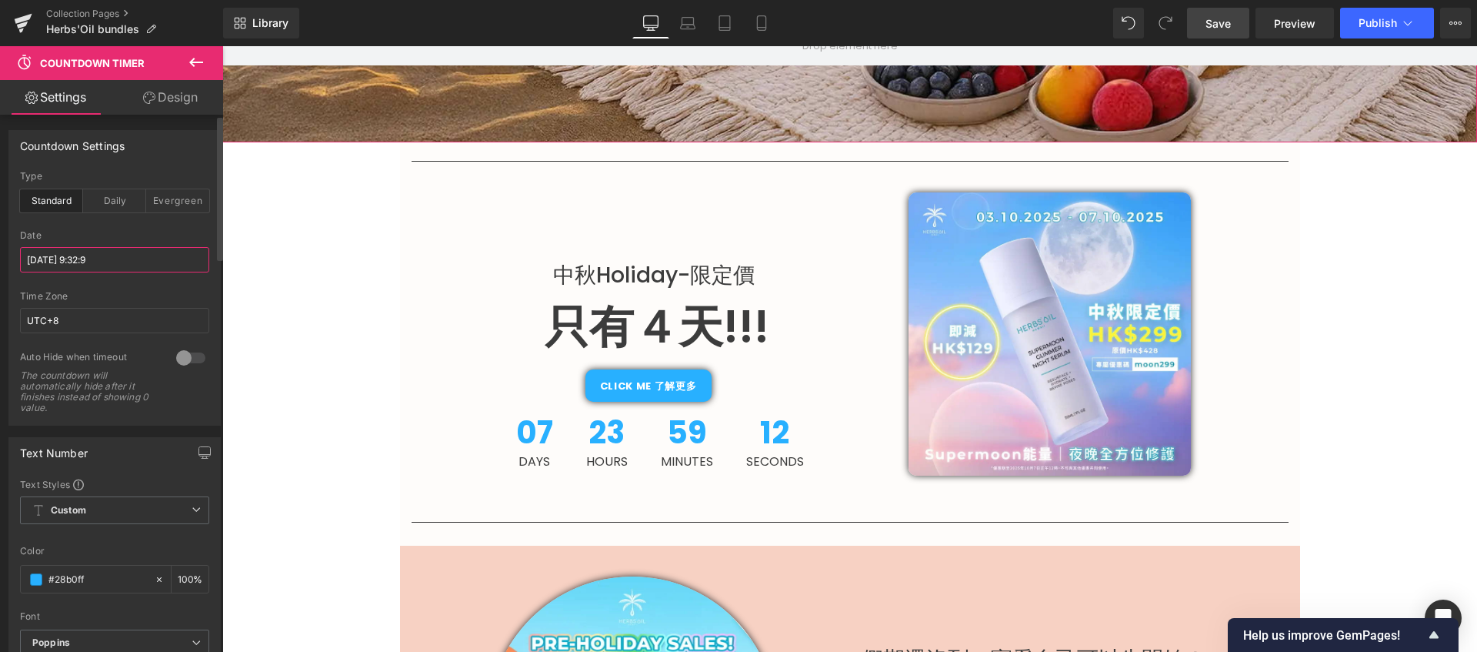
click at [77, 263] on input "2025/10/11 9:32:9" at bounding box center [114, 259] width 189 height 25
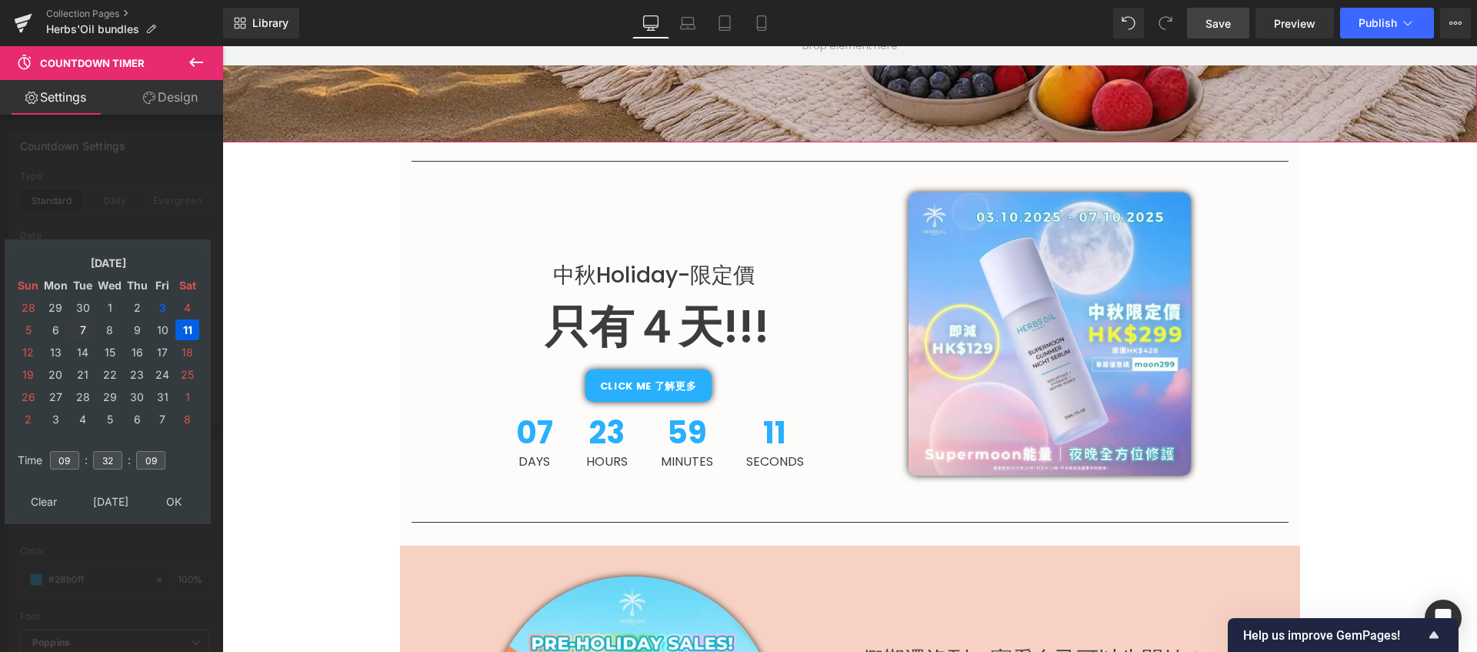
click at [82, 332] on td "7" at bounding box center [83, 329] width 24 height 21
click at [65, 459] on input "09" at bounding box center [64, 460] width 29 height 18
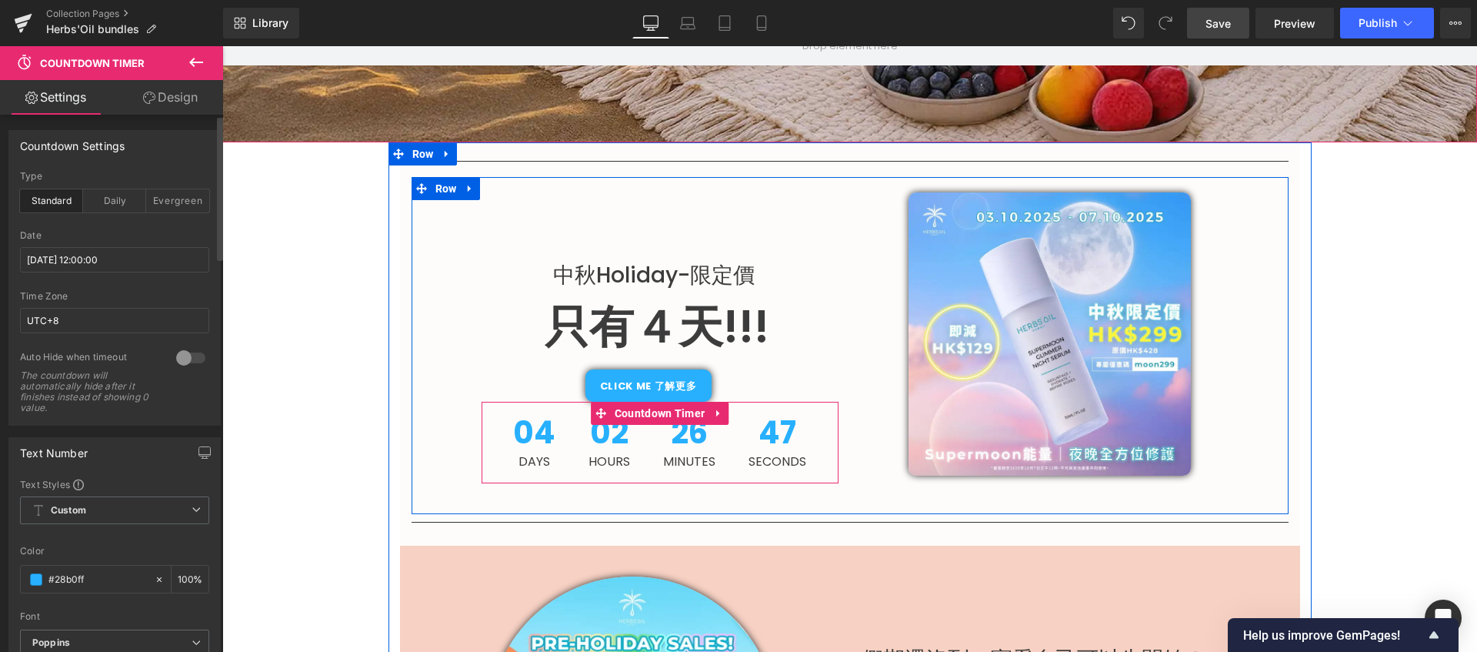
click at [612, 459] on span "Hours" at bounding box center [610, 461] width 42 height 12
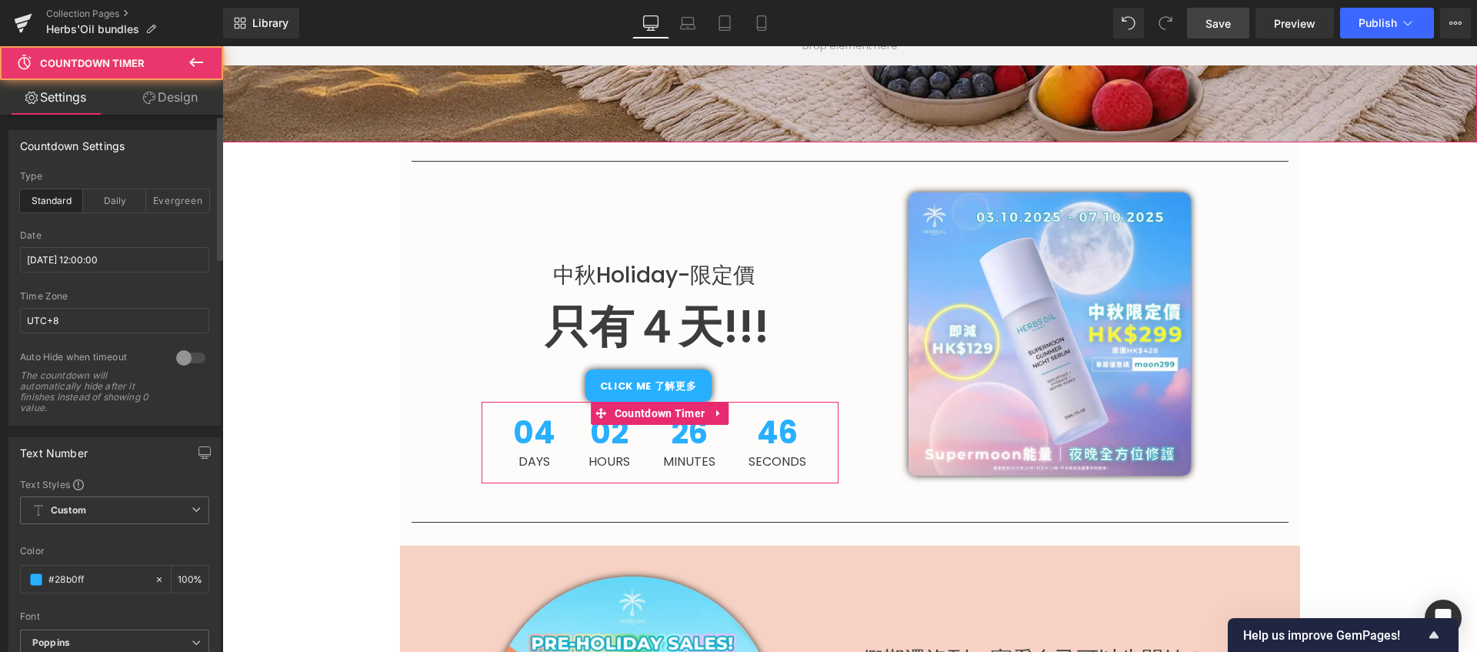
click at [156, 98] on link "Design" at bounding box center [171, 97] width 112 height 35
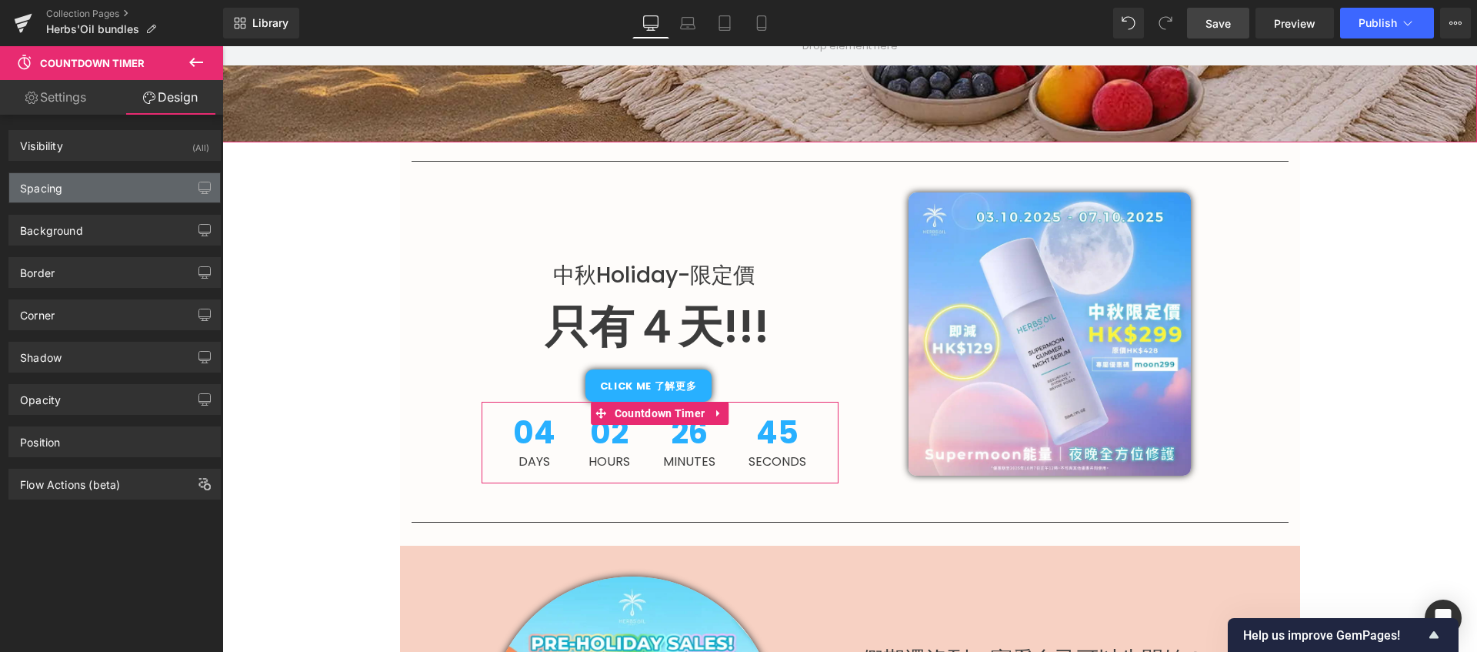
click at [125, 175] on div "Spacing" at bounding box center [114, 187] width 211 height 29
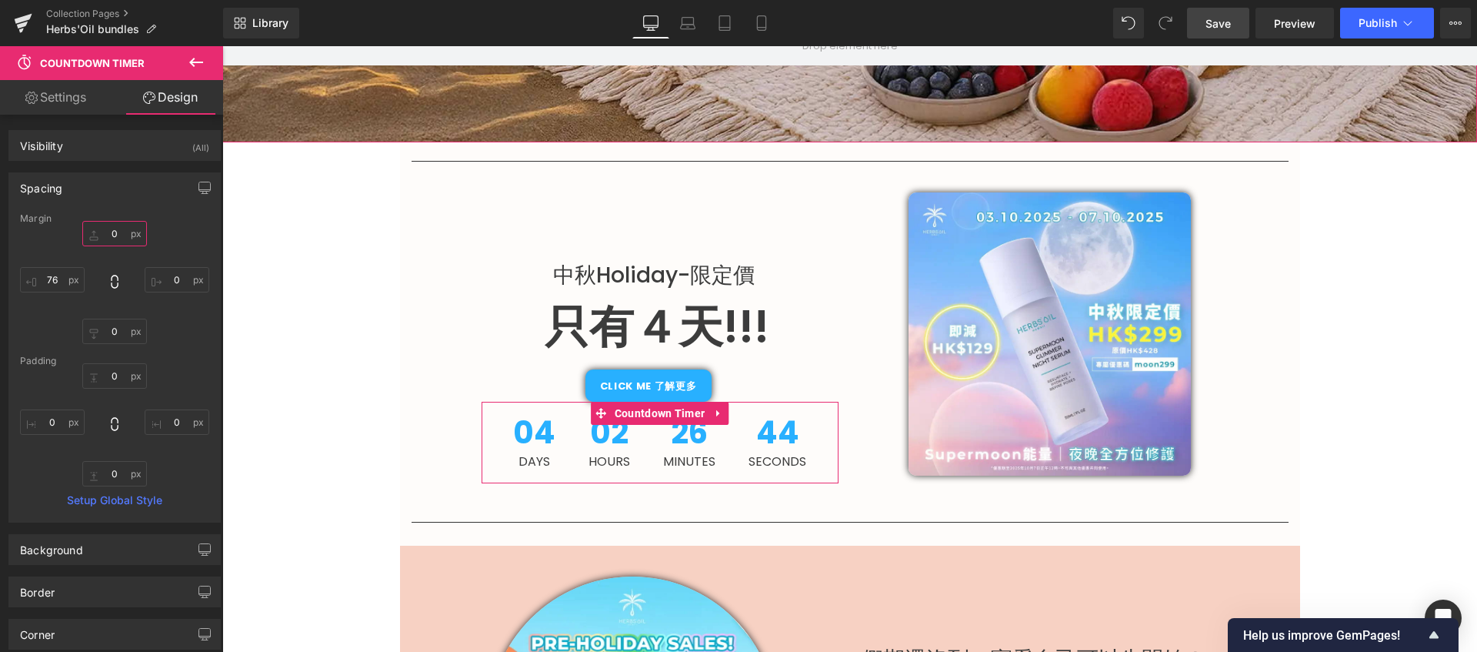
click at [114, 240] on input "0" at bounding box center [114, 233] width 65 height 25
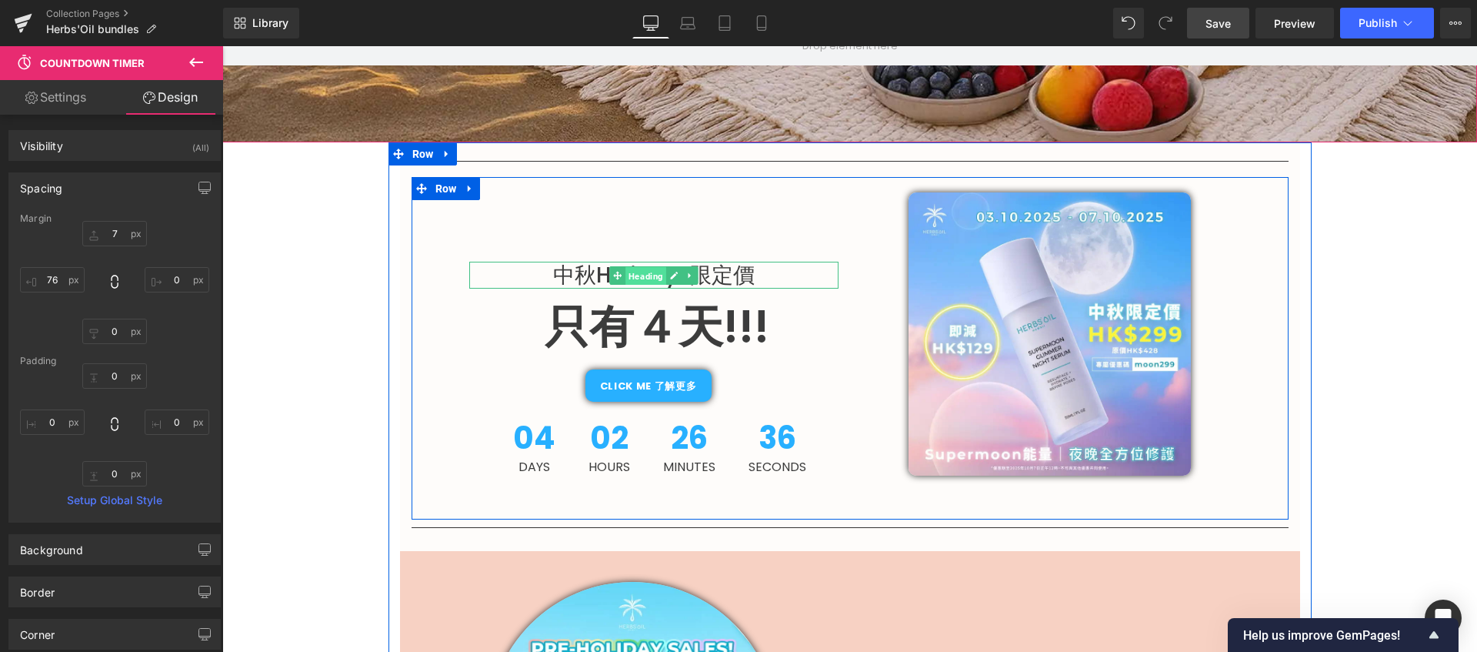
click at [625, 278] on span "Heading" at bounding box center [645, 275] width 41 height 18
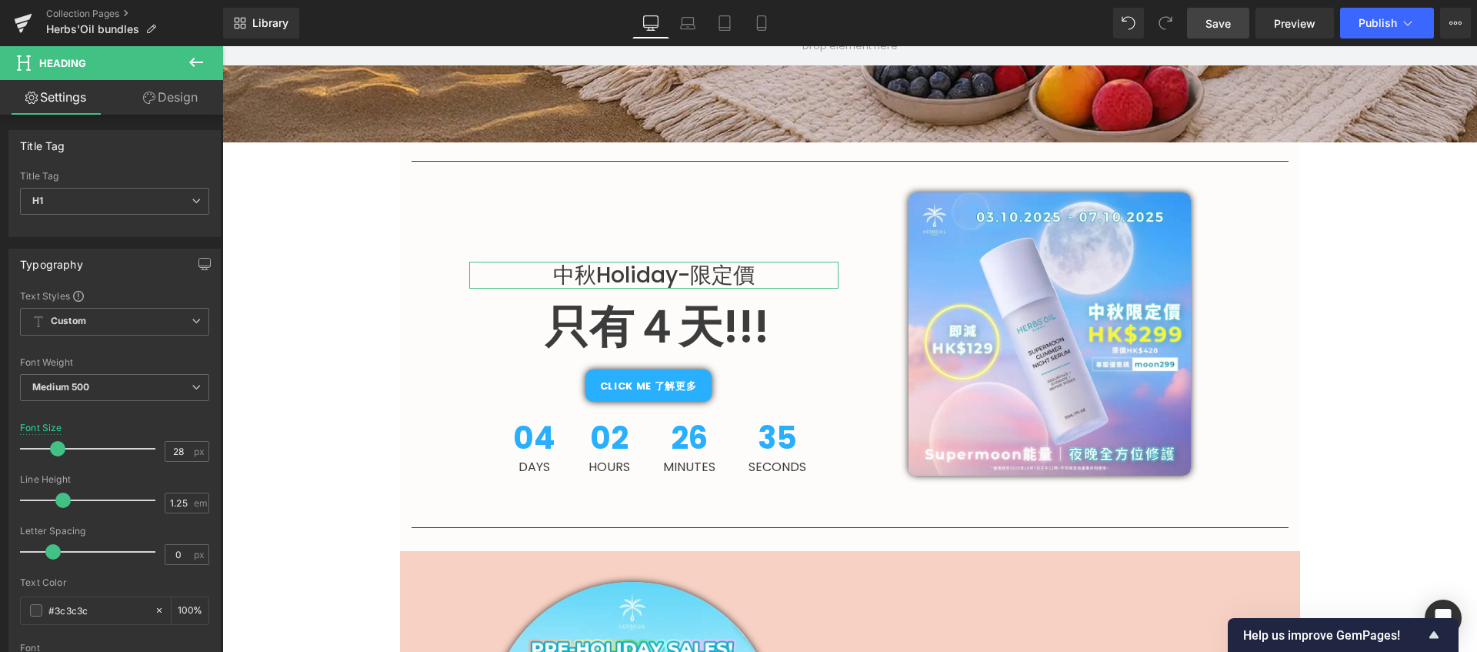
drag, startPoint x: 187, startPoint y: 98, endPoint x: 122, endPoint y: 223, distance: 141.1
click at [187, 98] on link "Design" at bounding box center [171, 97] width 112 height 35
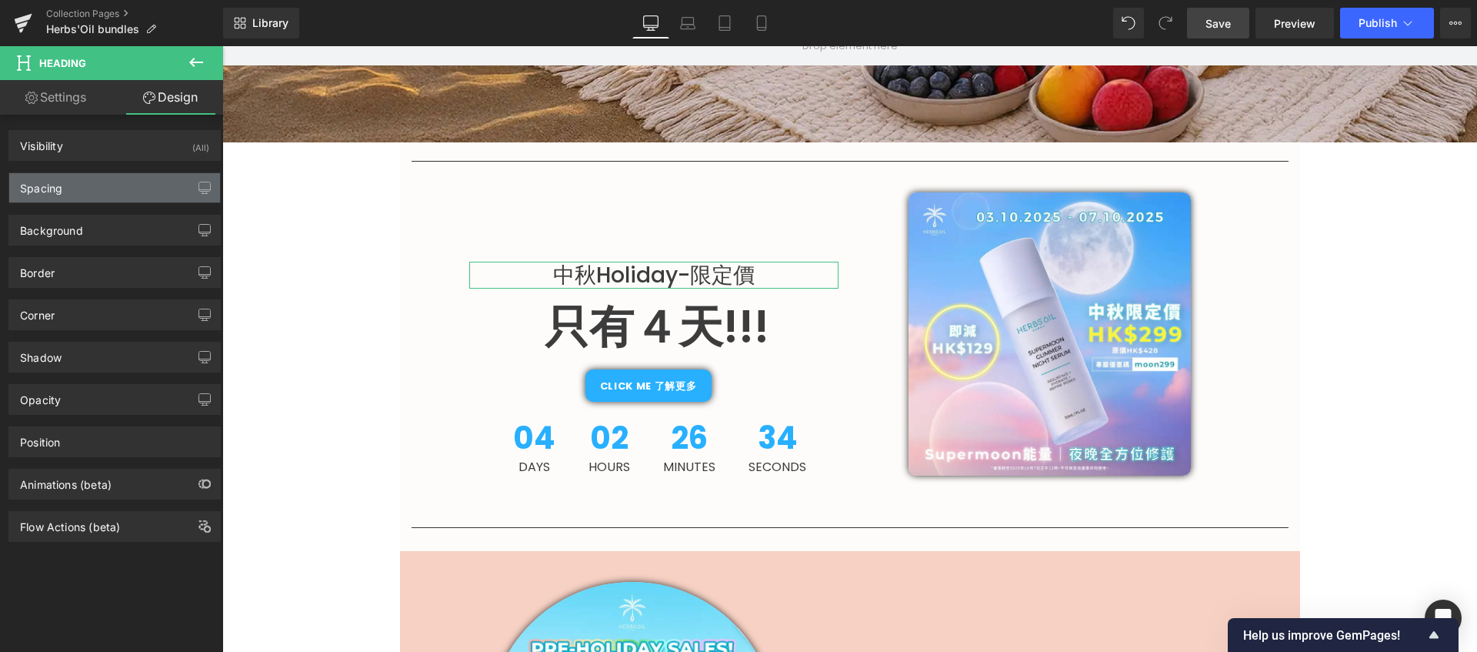
click at [108, 193] on div "Spacing" at bounding box center [114, 187] width 211 height 29
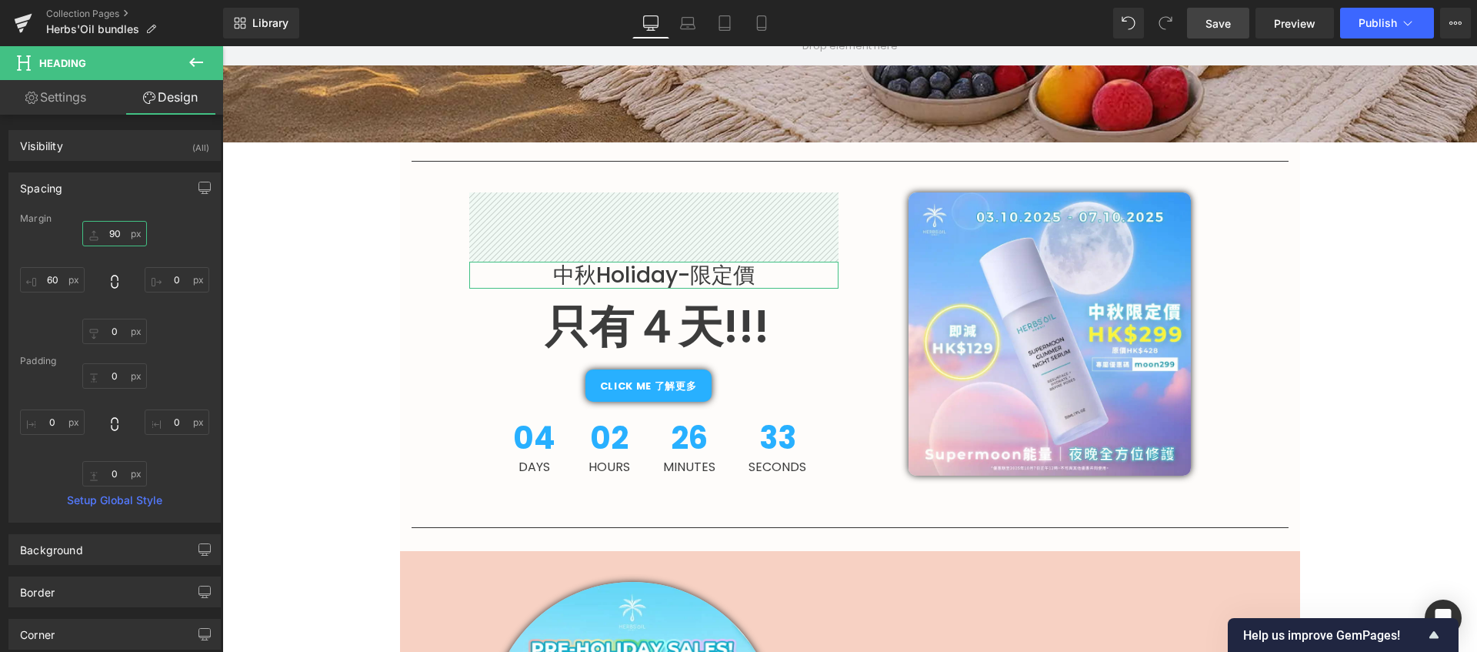
click at [123, 238] on input "90" at bounding box center [114, 233] width 65 height 25
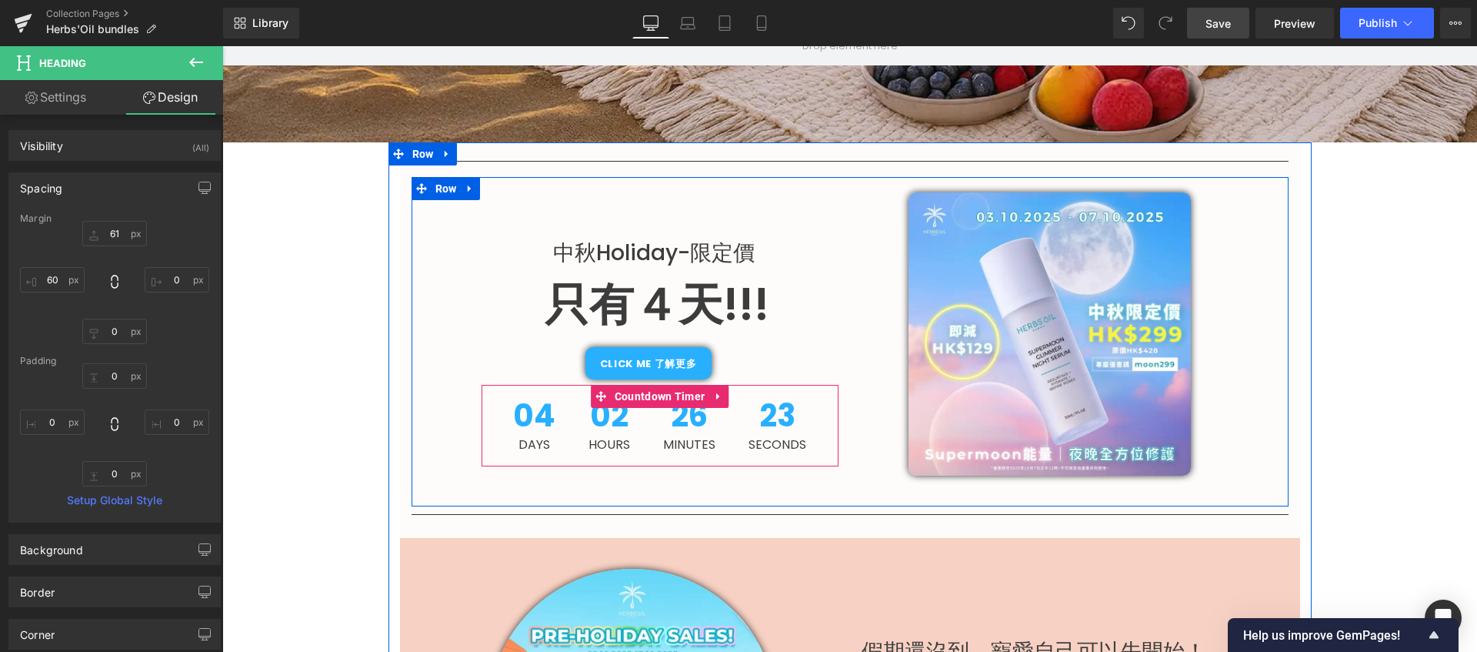
click at [489, 423] on div "04 Days 02 Hours 26 Minutes 23 Seconds" at bounding box center [660, 426] width 357 height 82
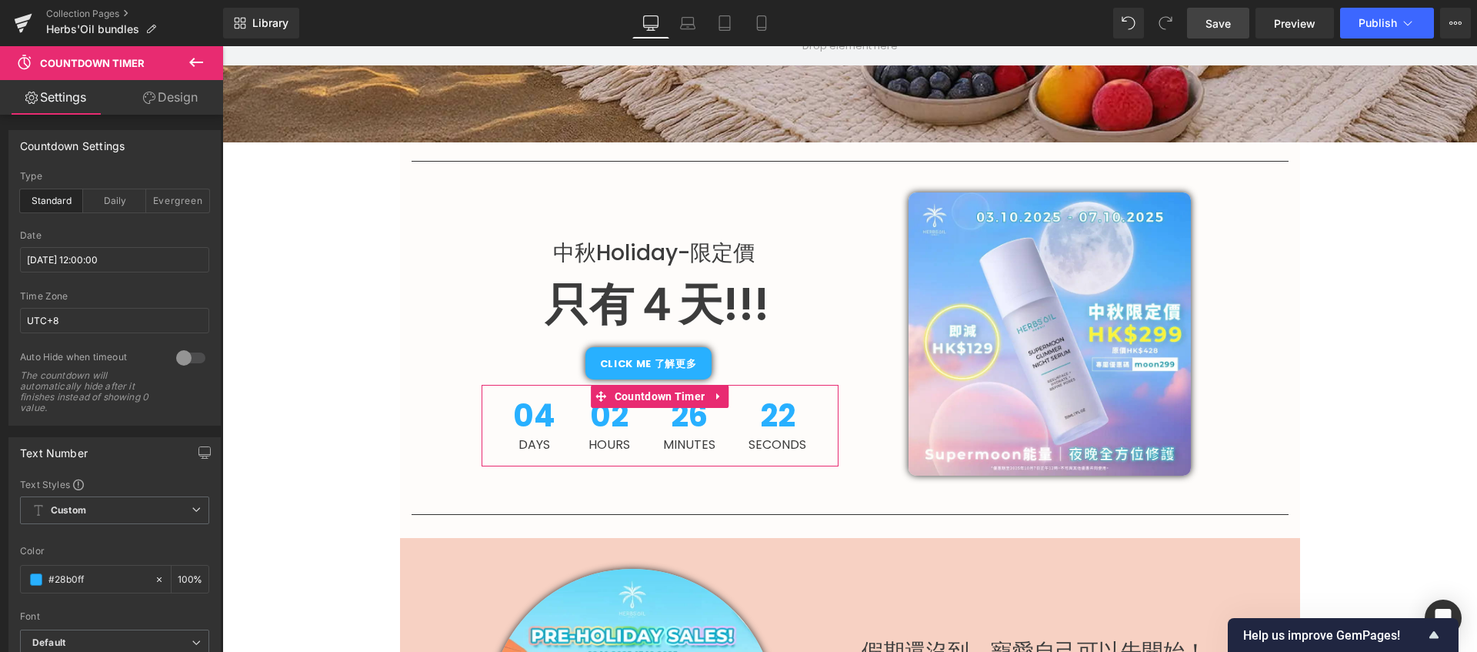
click at [188, 99] on link "Design" at bounding box center [171, 97] width 112 height 35
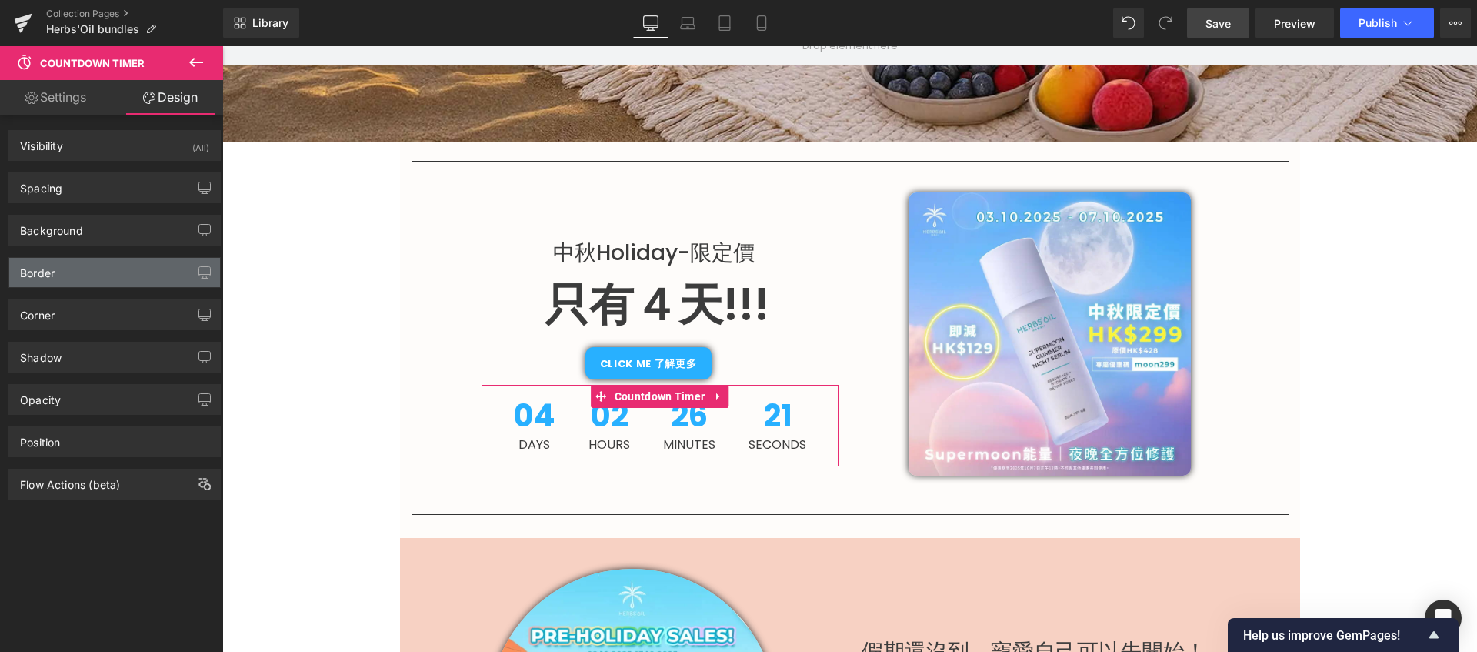
click at [152, 274] on div "Border" at bounding box center [114, 272] width 211 height 29
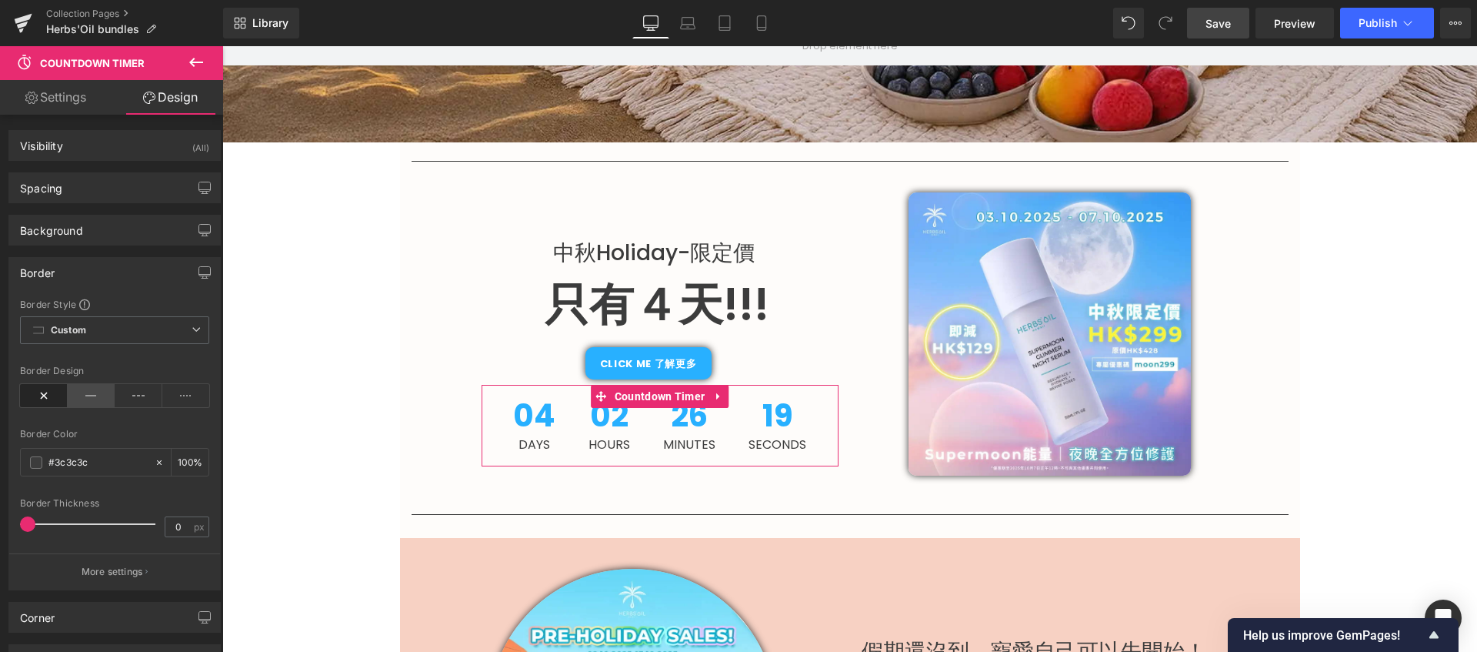
click at [80, 390] on icon at bounding box center [92, 395] width 48 height 23
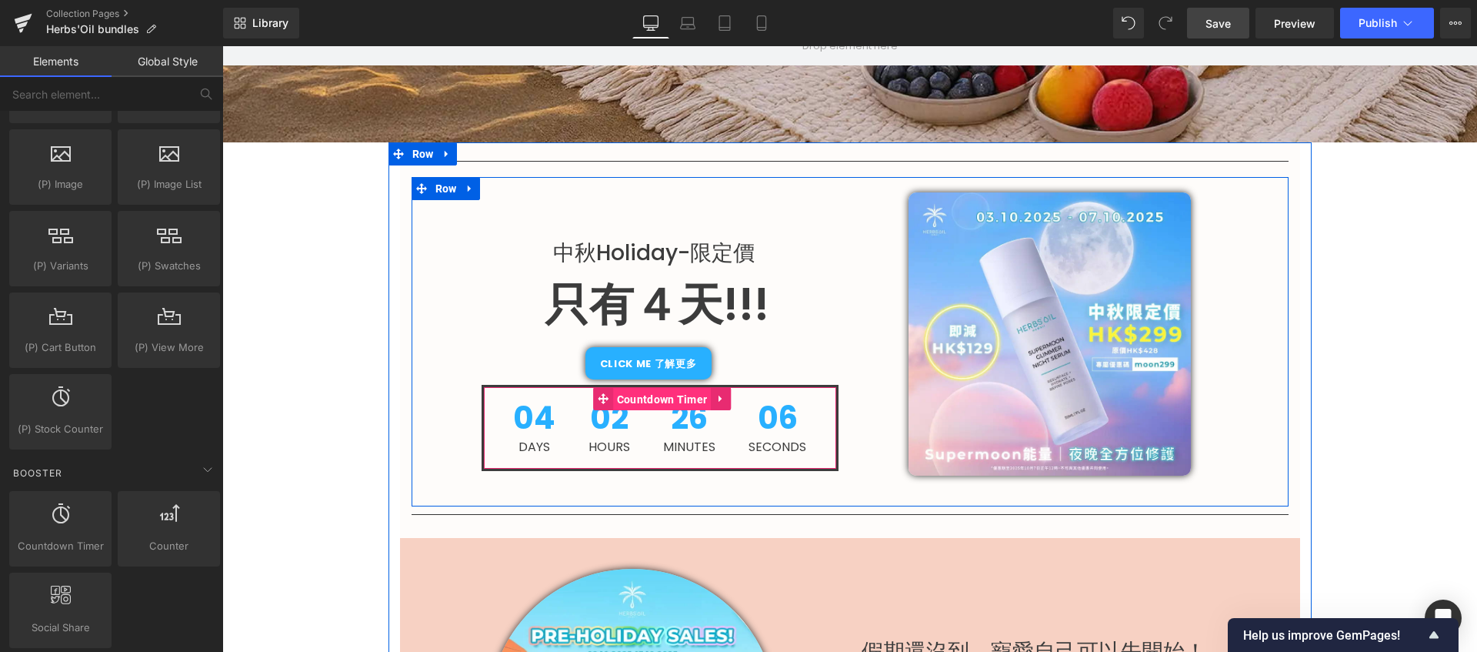
click at [646, 389] on span "Countdown Timer" at bounding box center [662, 399] width 98 height 23
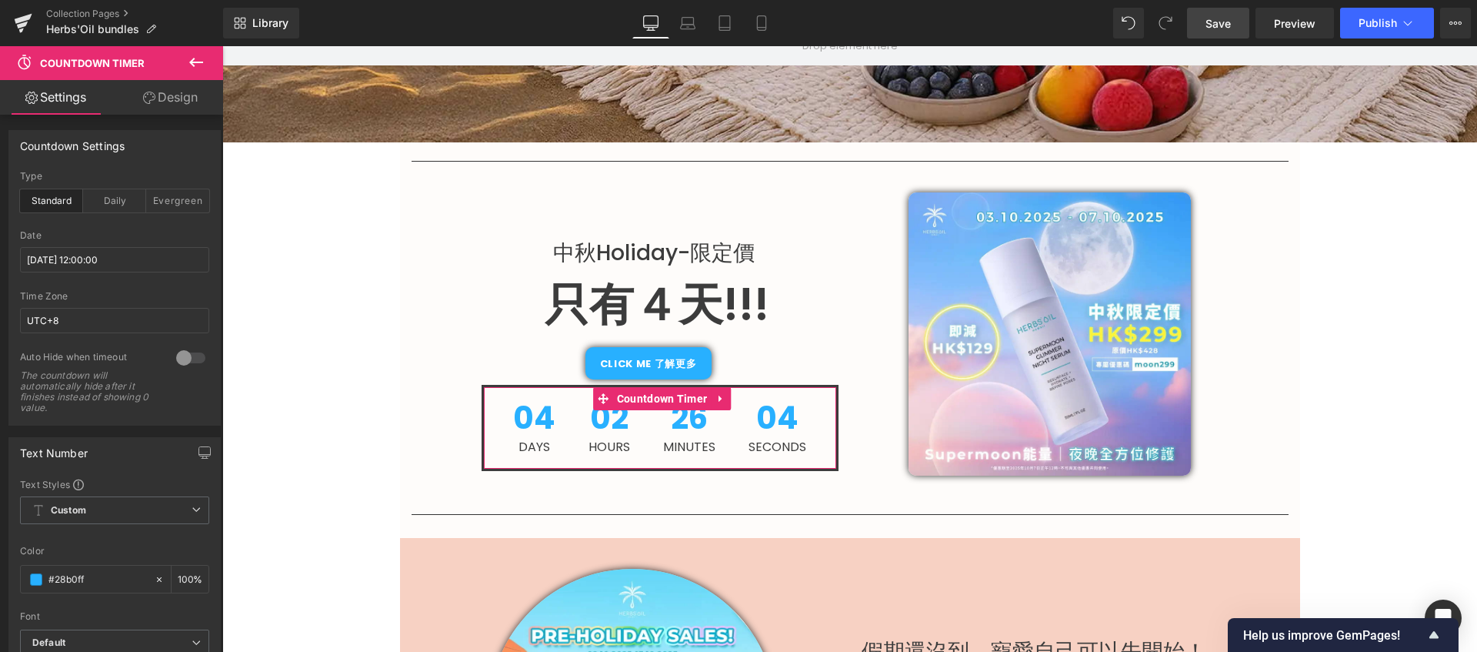
click at [160, 93] on link "Design" at bounding box center [171, 97] width 112 height 35
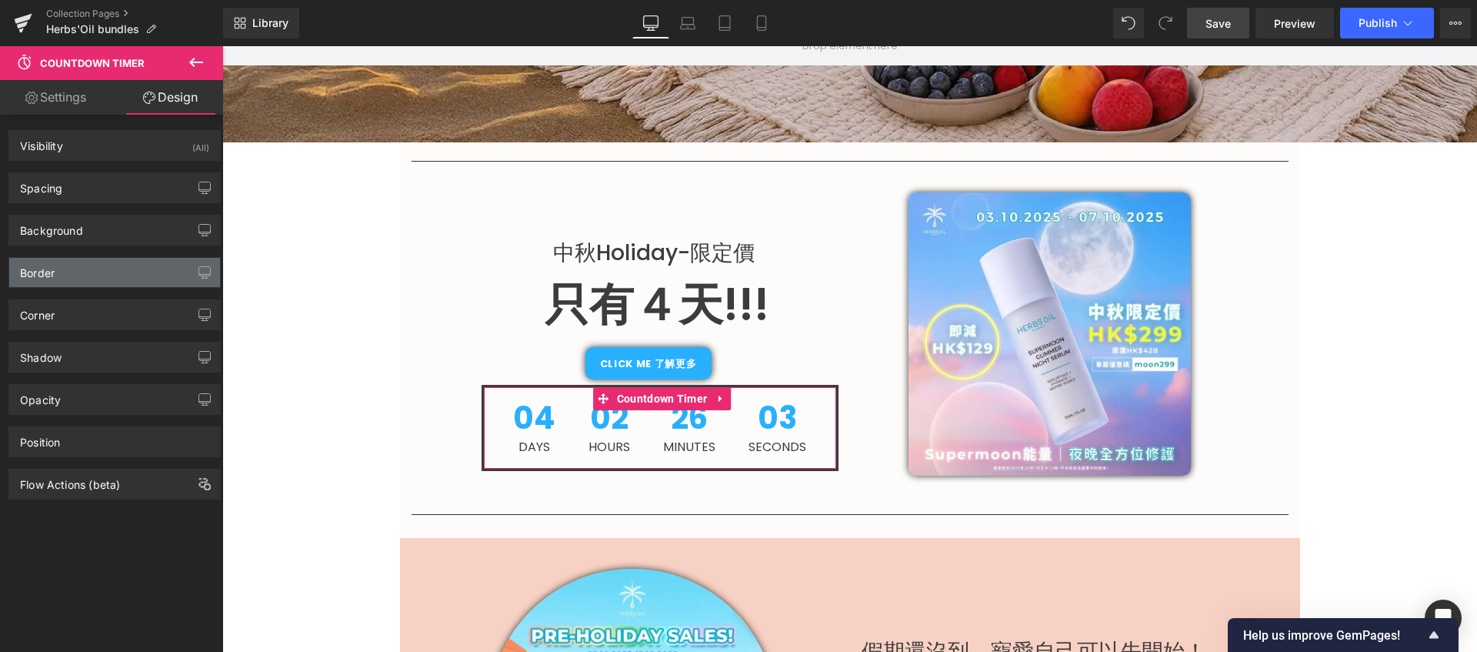
click at [147, 271] on div "Border" at bounding box center [114, 272] width 211 height 29
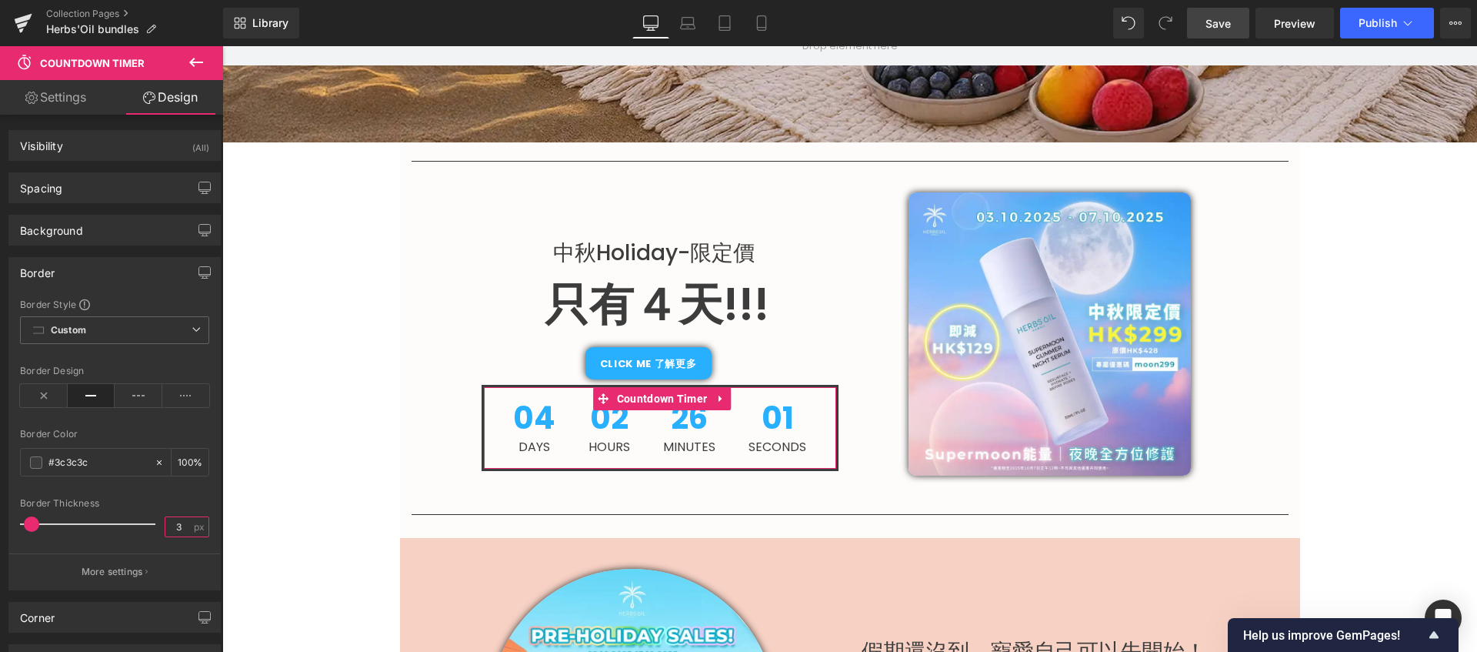
click at [180, 523] on input "3" at bounding box center [178, 526] width 27 height 19
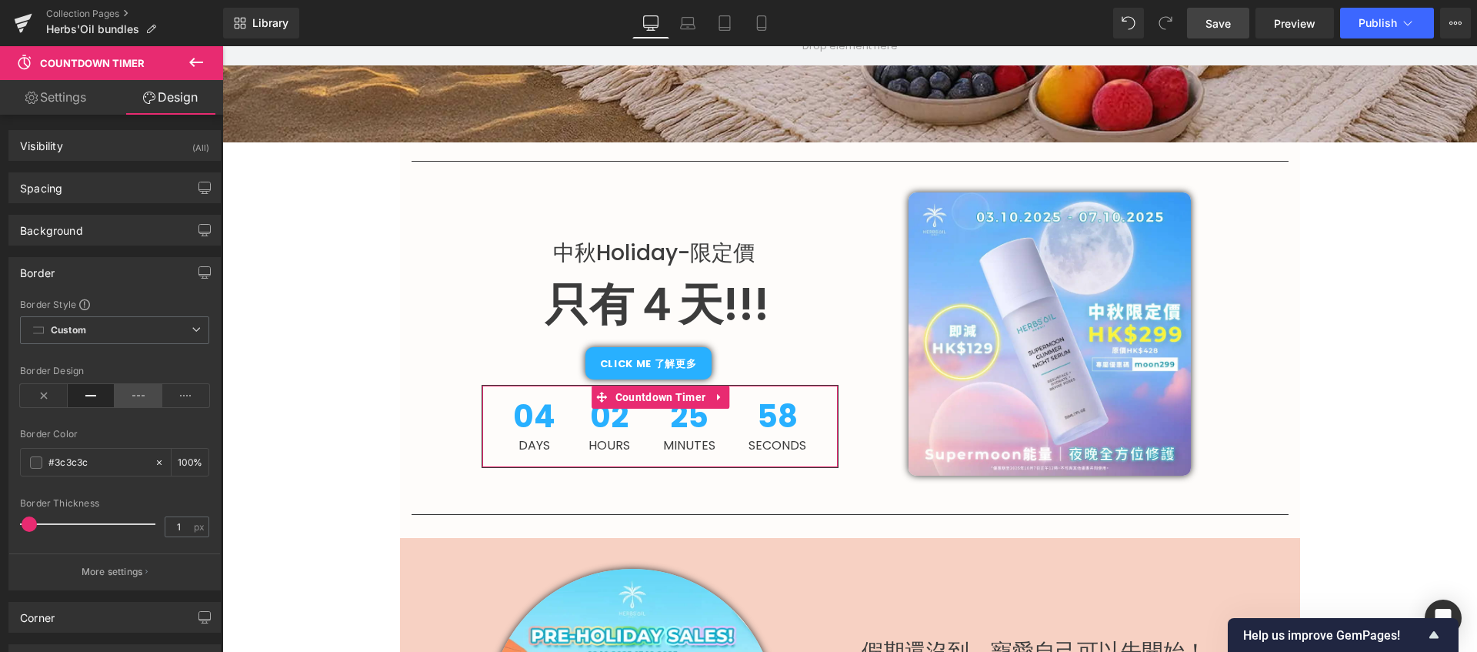
click at [142, 396] on icon at bounding box center [139, 395] width 48 height 23
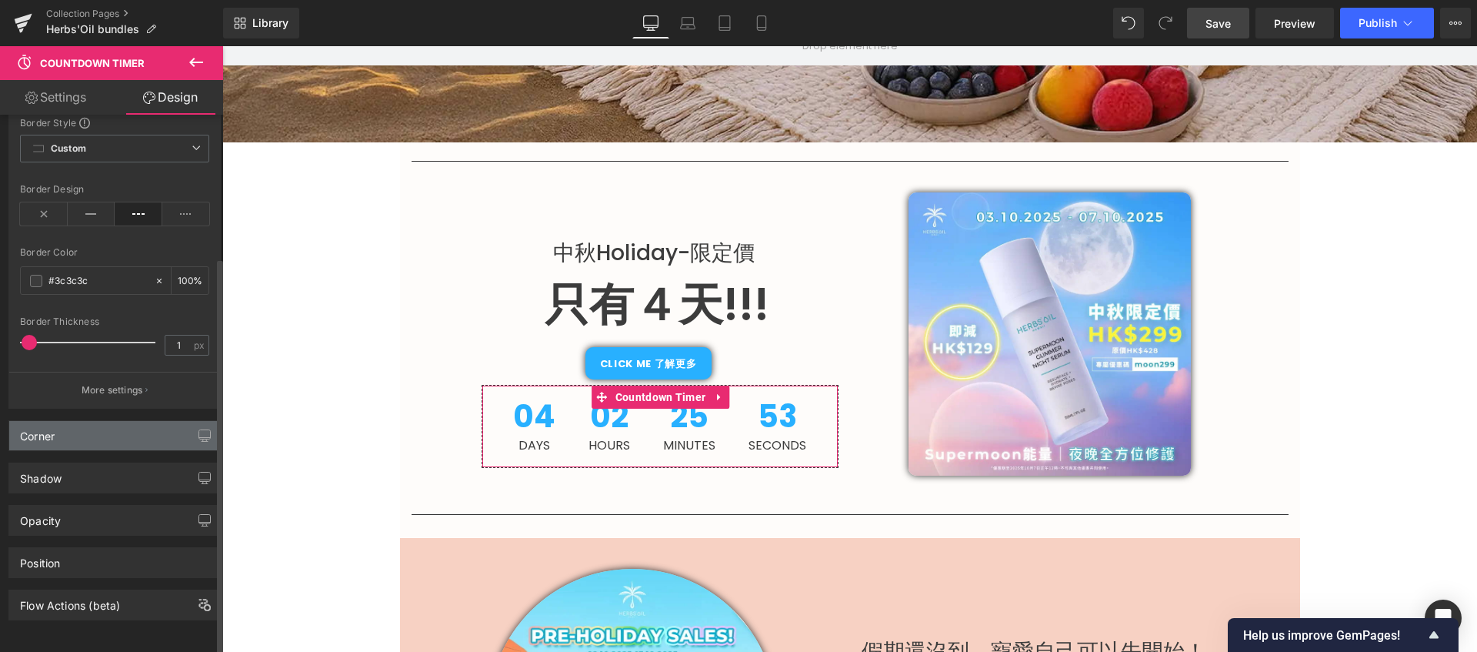
click at [135, 421] on div "Corner" at bounding box center [114, 435] width 211 height 29
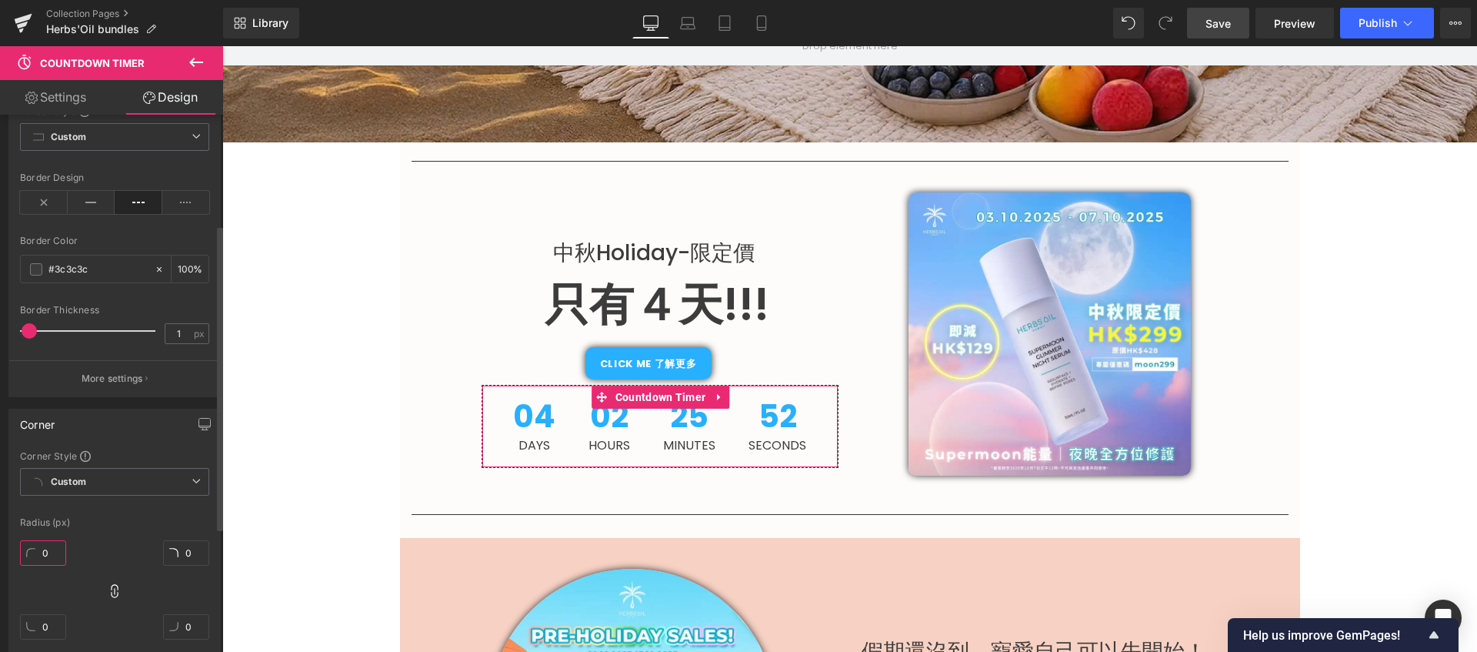
click at [52, 550] on input "0" at bounding box center [43, 552] width 46 height 25
click at [156, 455] on div "Corner Style" at bounding box center [114, 455] width 189 height 12
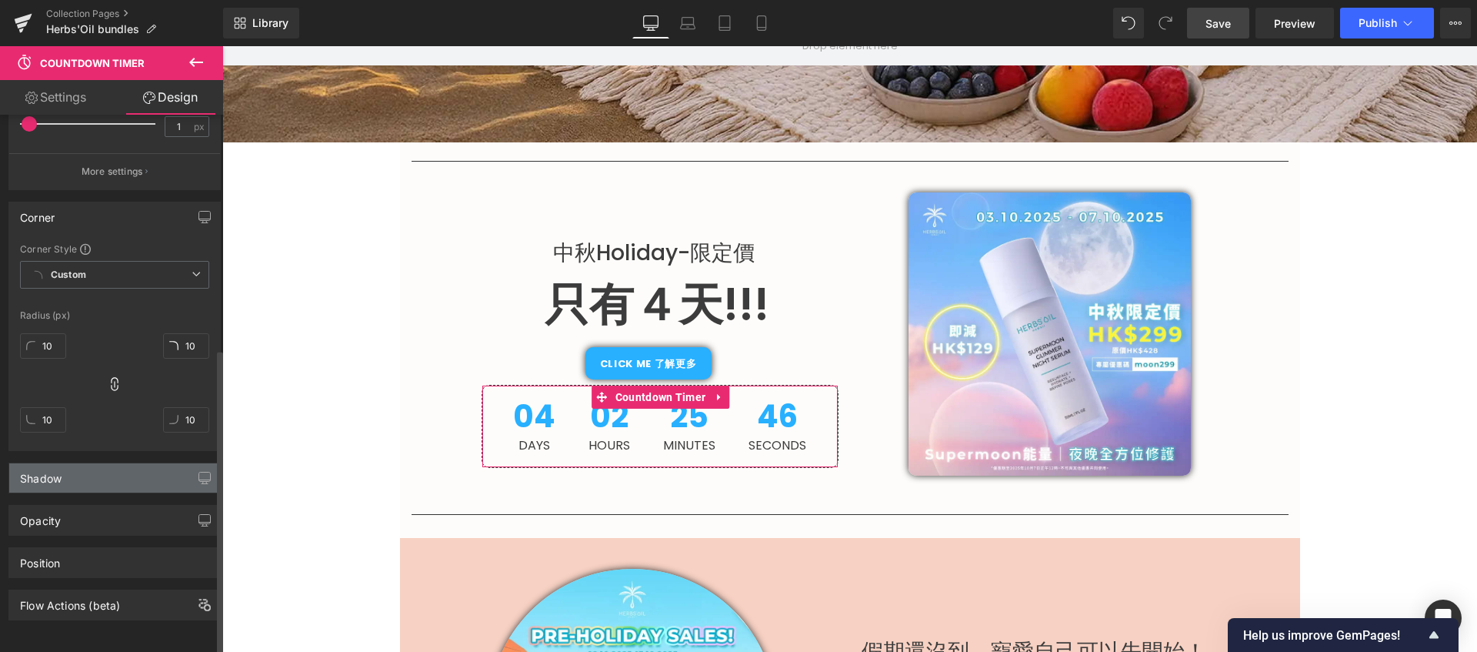
click at [122, 465] on div "Shadow" at bounding box center [114, 477] width 211 height 29
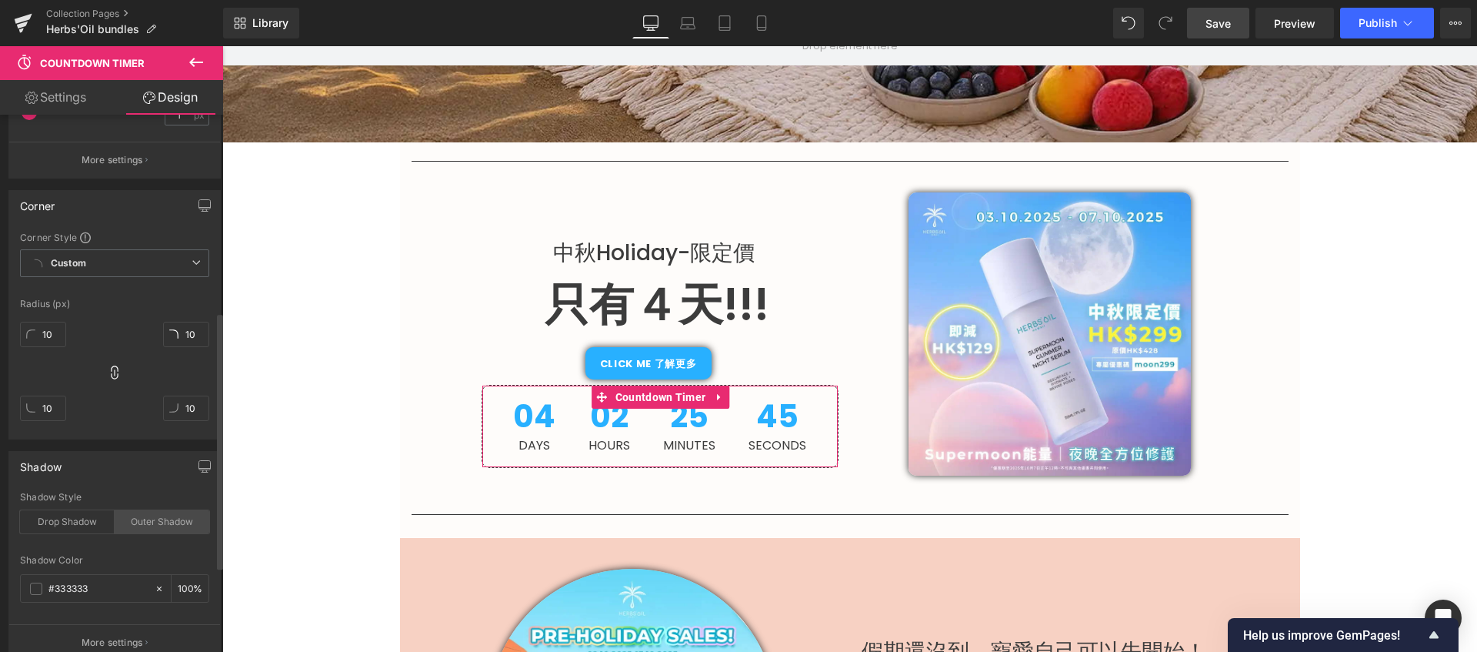
click at [137, 519] on div "Outer Shadow" at bounding box center [162, 521] width 95 height 23
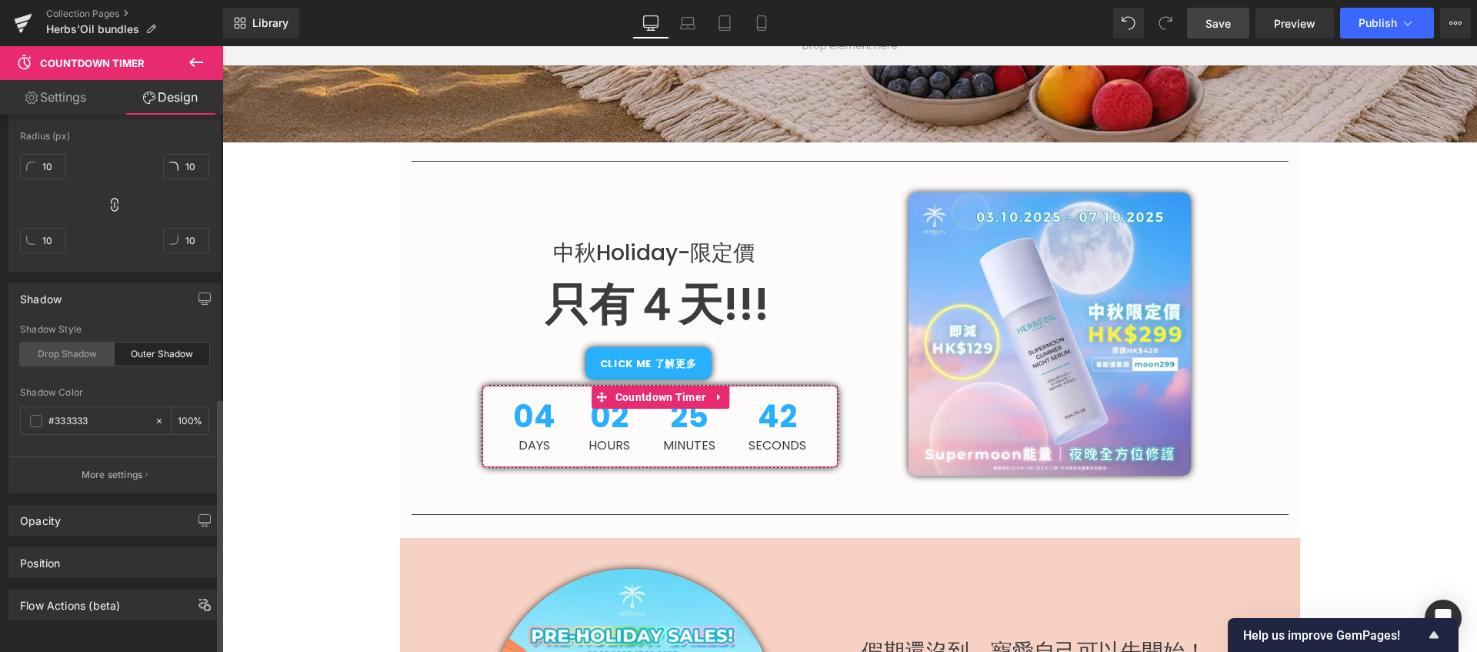
scroll to position [591, 0]
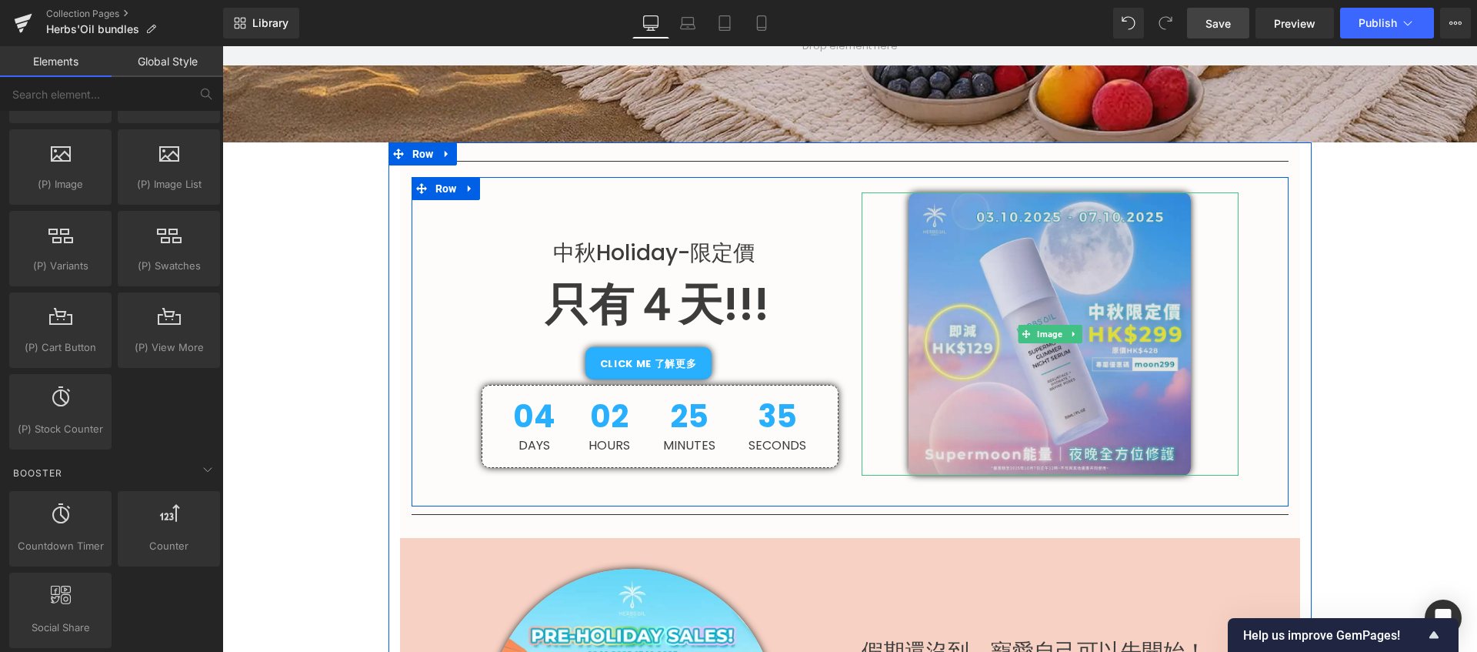
scroll to position [791, 0]
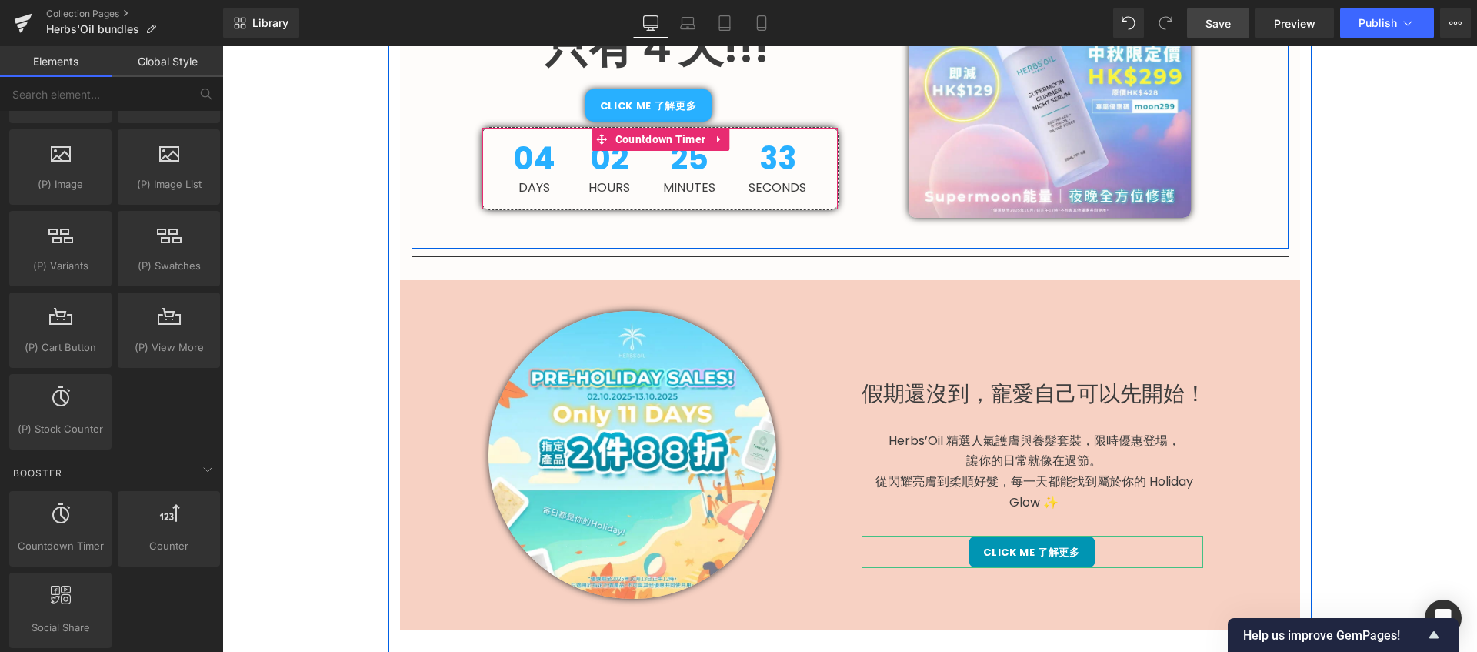
click at [498, 195] on div "04 Days" at bounding box center [534, 169] width 73 height 82
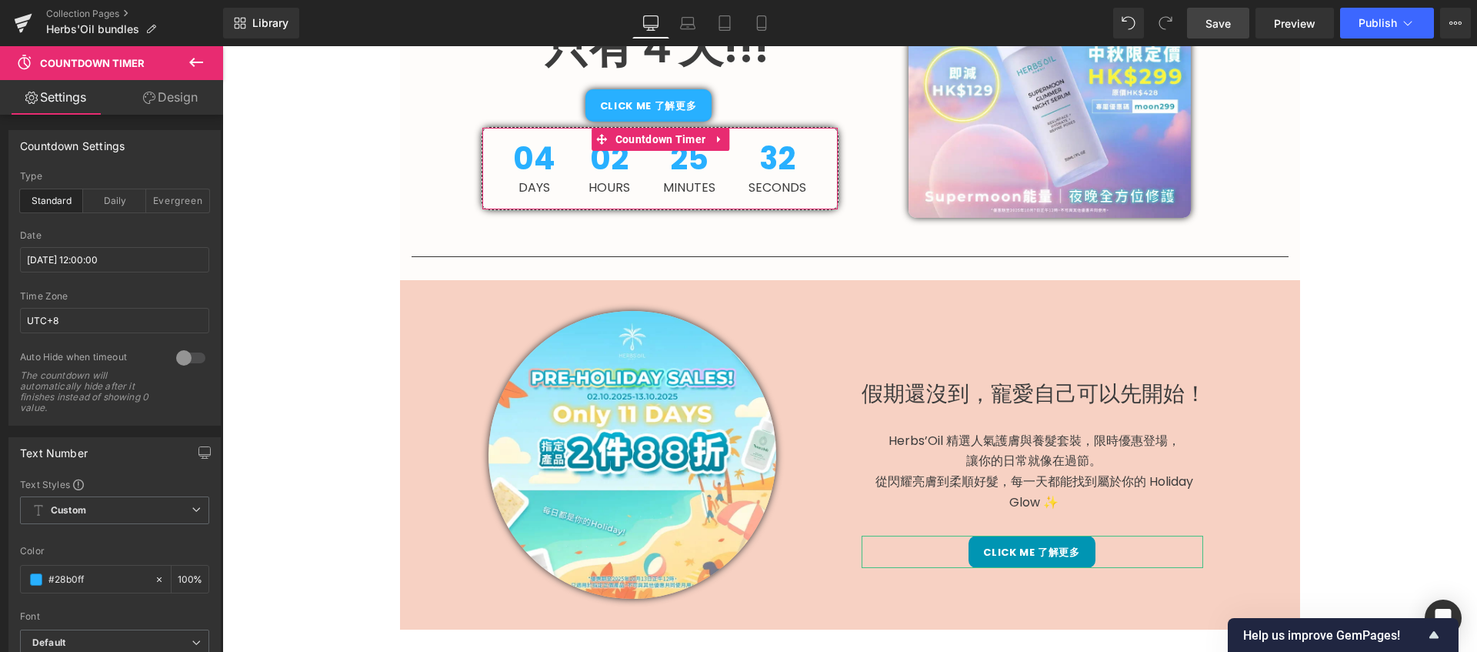
click at [152, 93] on icon at bounding box center [149, 98] width 12 height 12
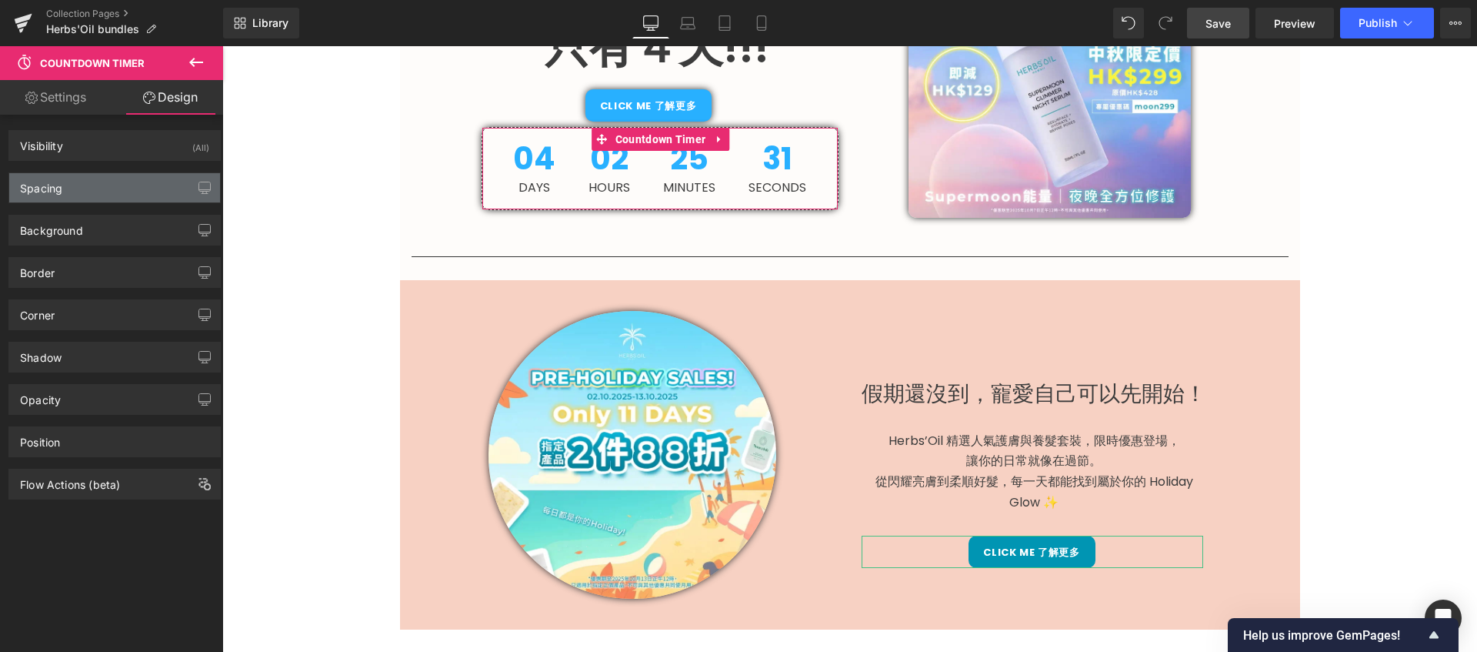
click at [98, 185] on div "Spacing" at bounding box center [114, 187] width 211 height 29
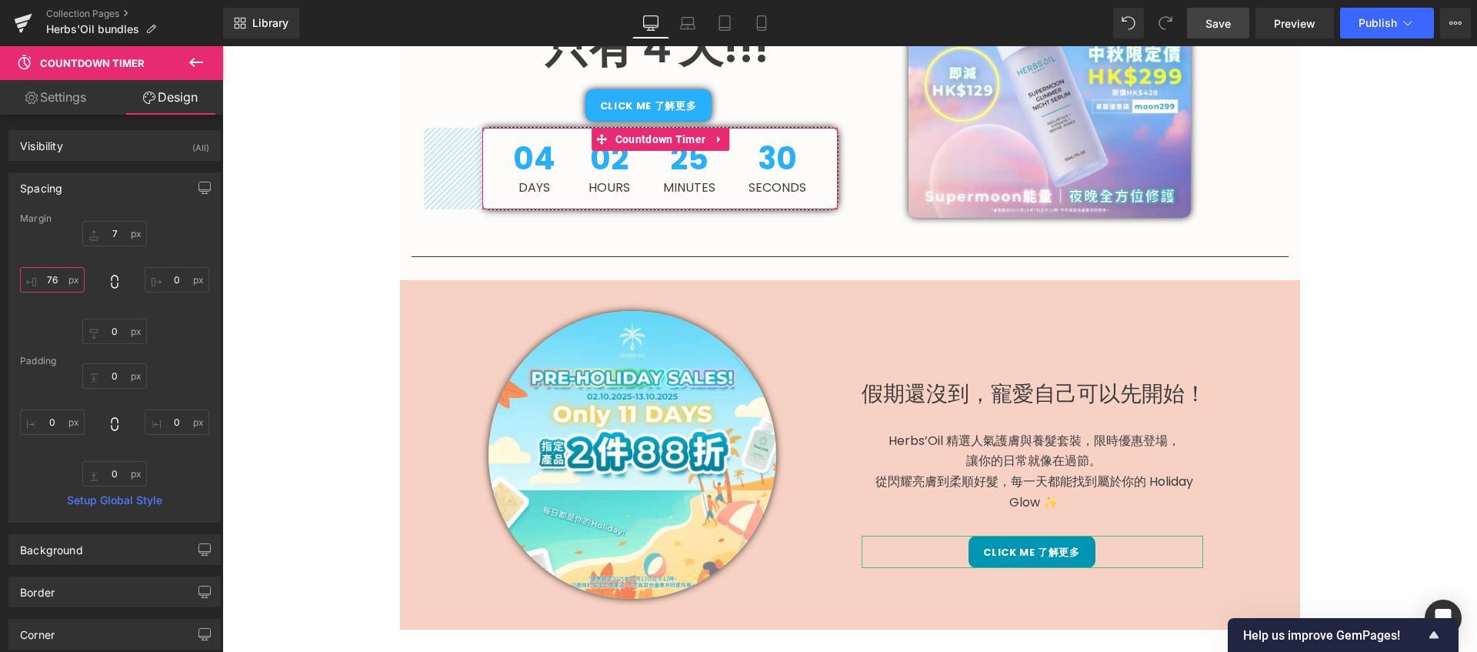
click at [55, 271] on input "76" at bounding box center [52, 279] width 65 height 25
click at [183, 427] on input "0" at bounding box center [177, 421] width 65 height 25
click at [175, 279] on input "0" at bounding box center [177, 279] width 65 height 25
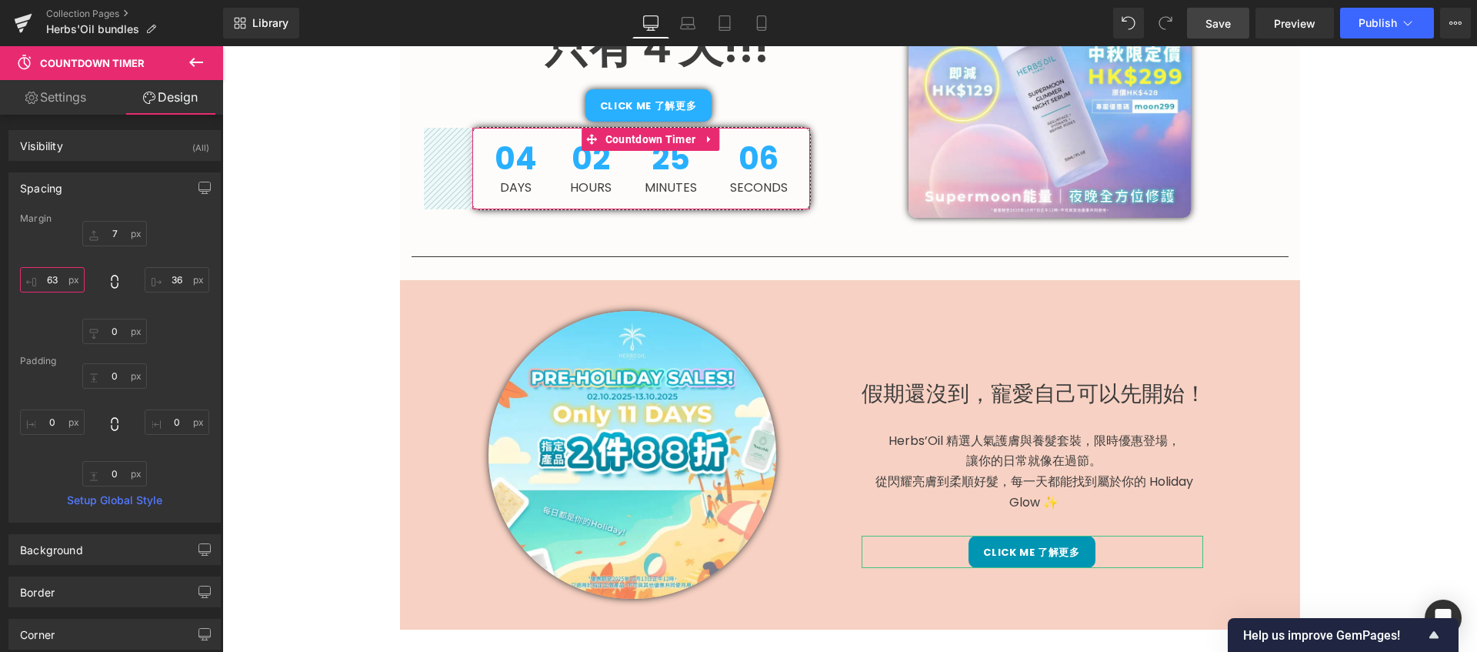
click at [50, 285] on input "63" at bounding box center [52, 279] width 65 height 25
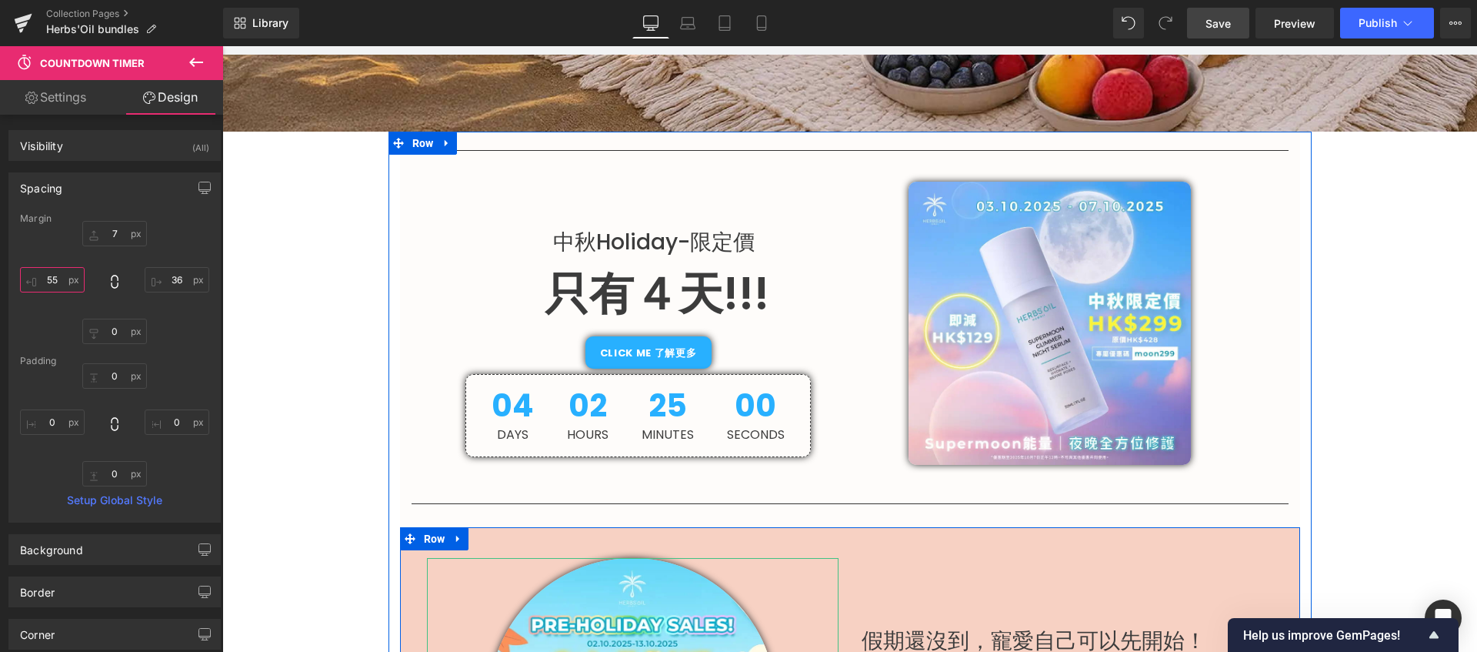
scroll to position [534, 0]
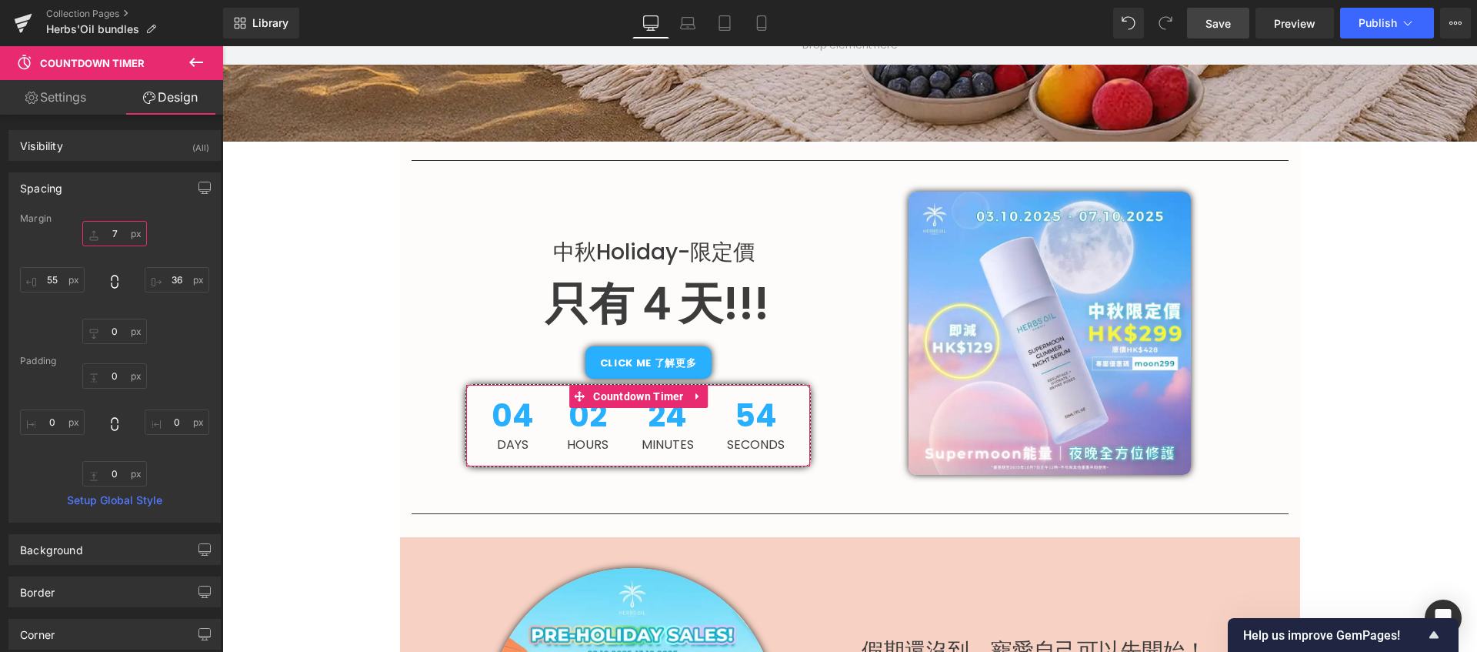
click at [117, 227] on input "7" at bounding box center [114, 233] width 65 height 25
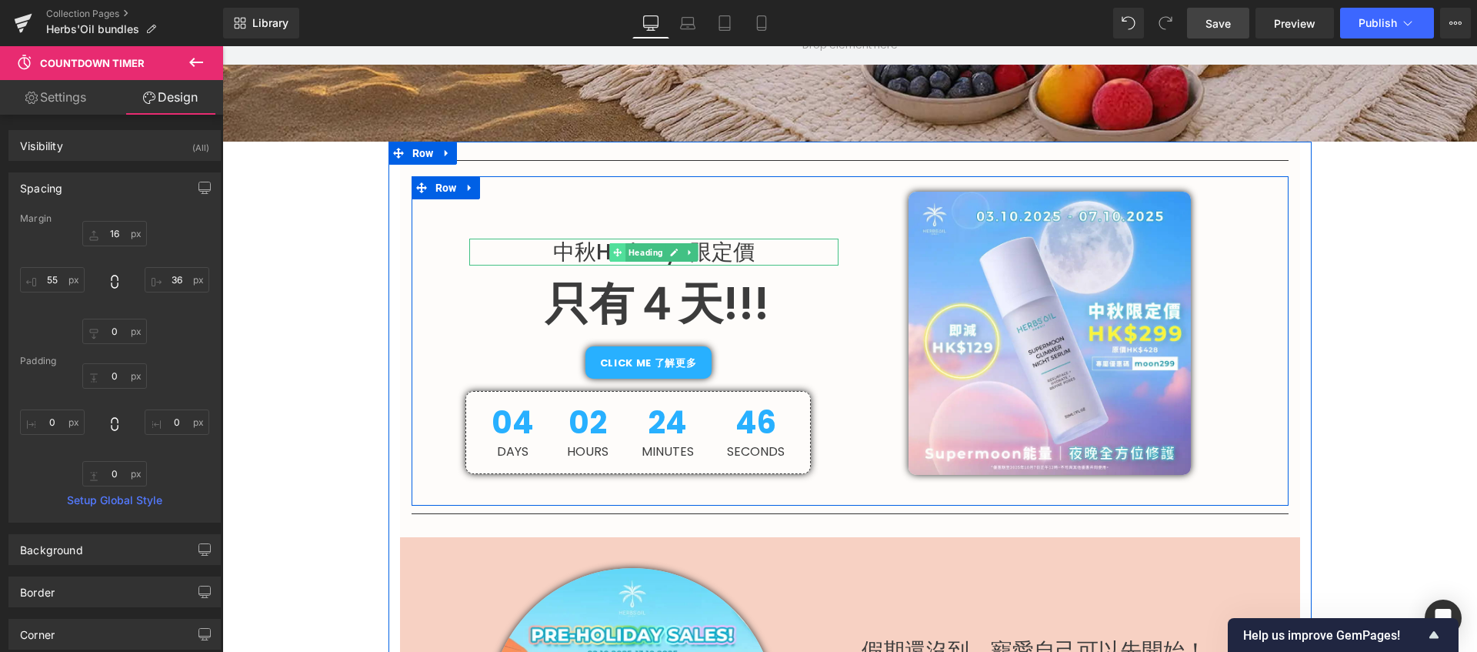
click at [613, 249] on icon at bounding box center [617, 252] width 8 height 8
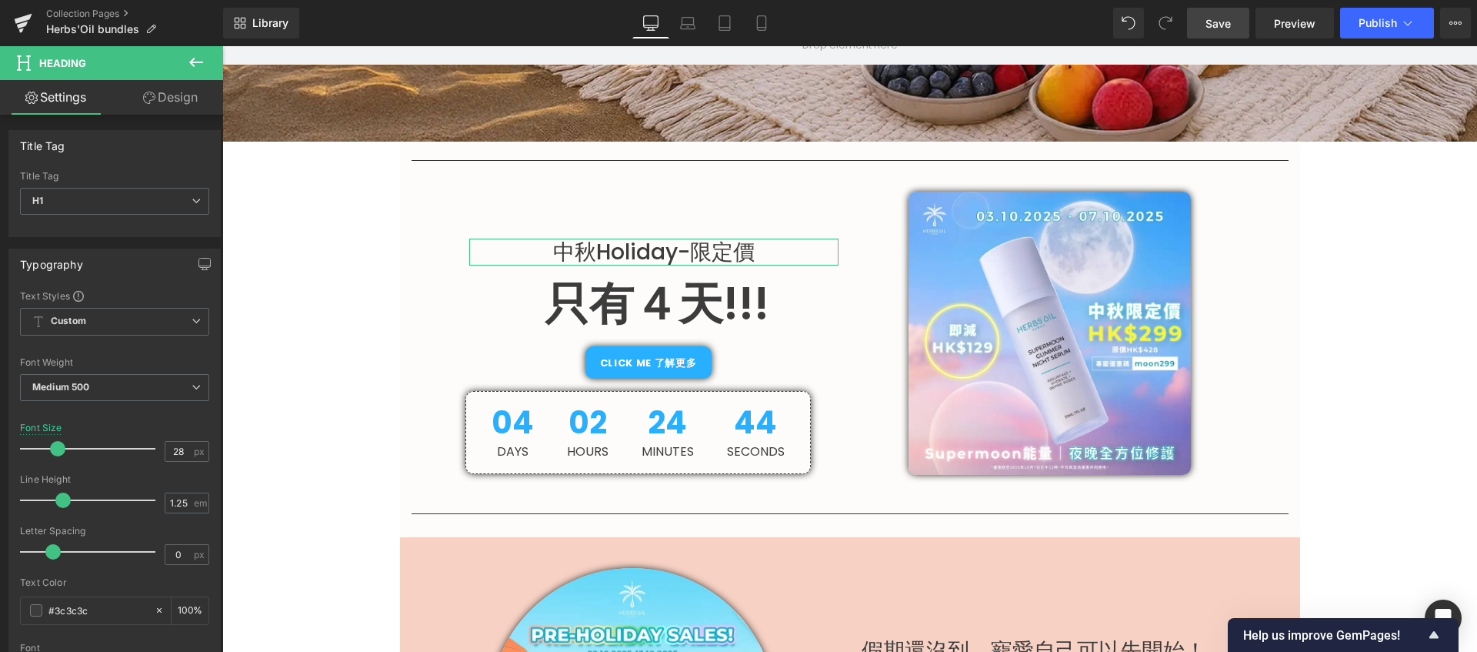
click at [179, 108] on link "Design" at bounding box center [171, 97] width 112 height 35
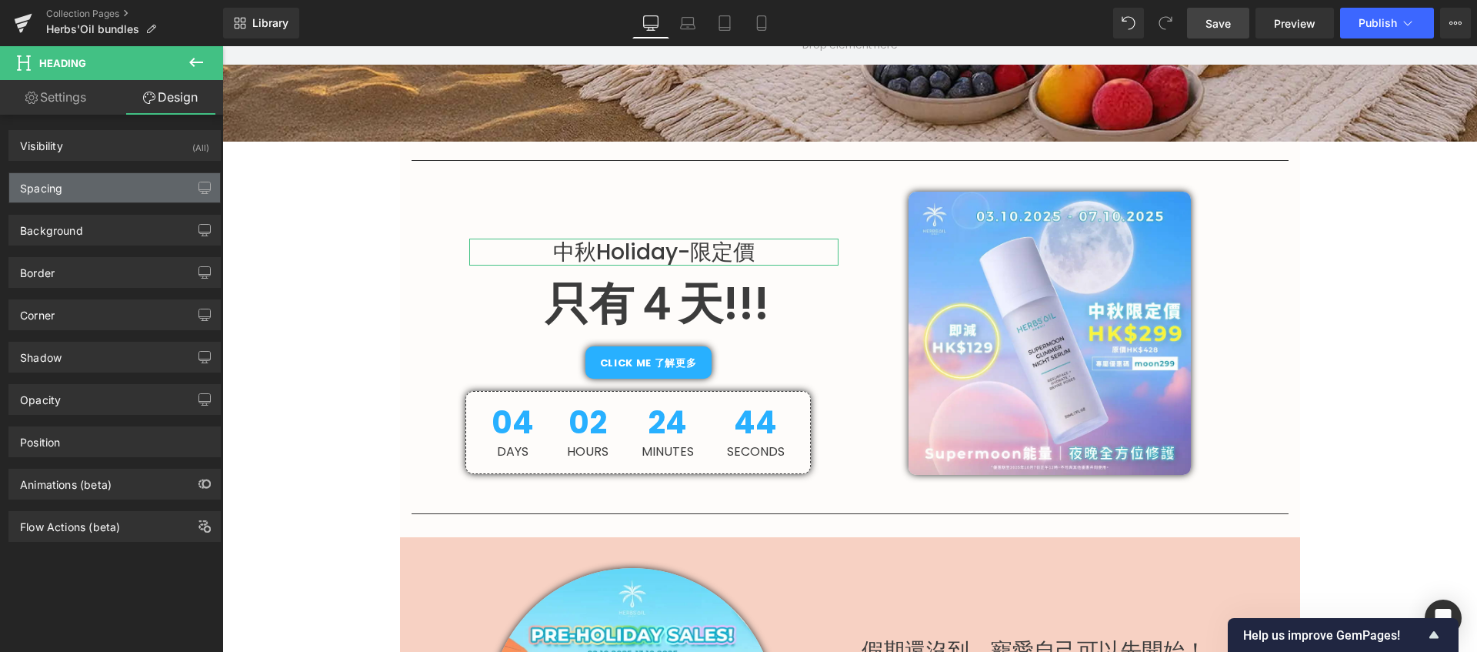
click at [106, 183] on div "Spacing" at bounding box center [114, 187] width 211 height 29
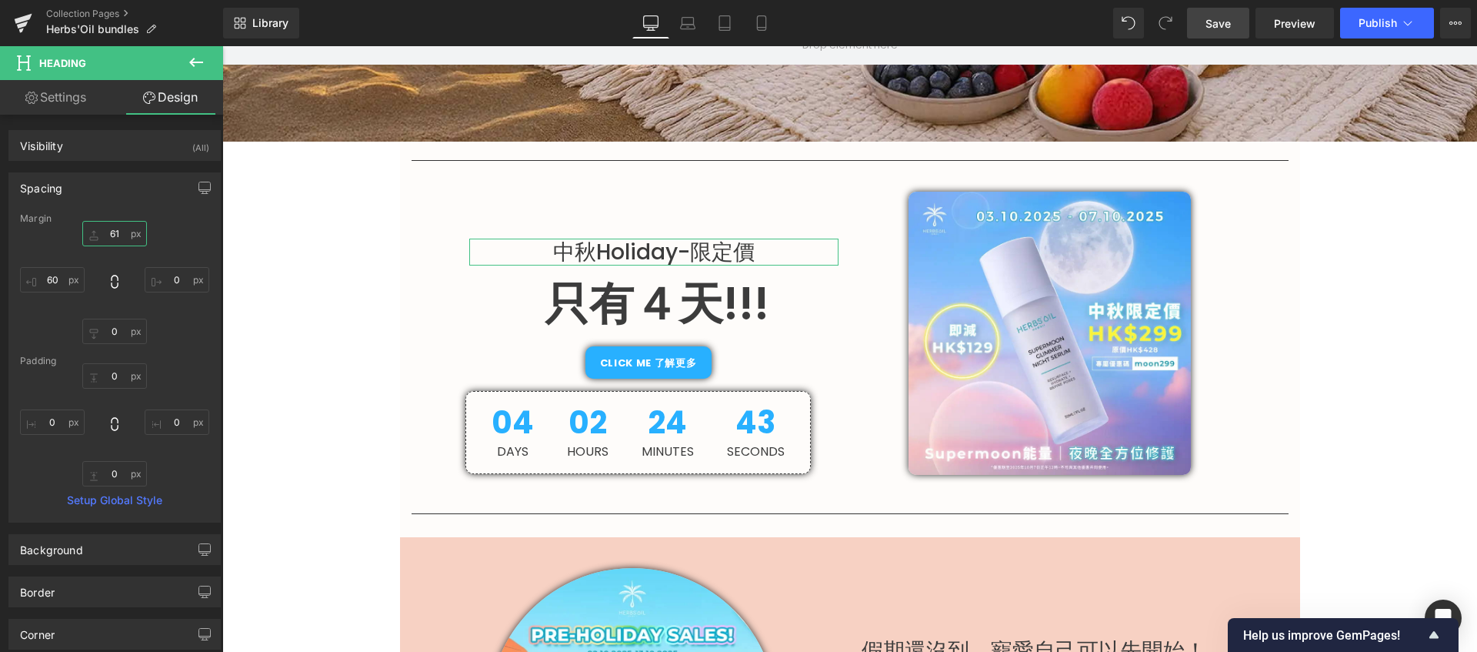
click at [118, 231] on input "61" at bounding box center [114, 233] width 65 height 25
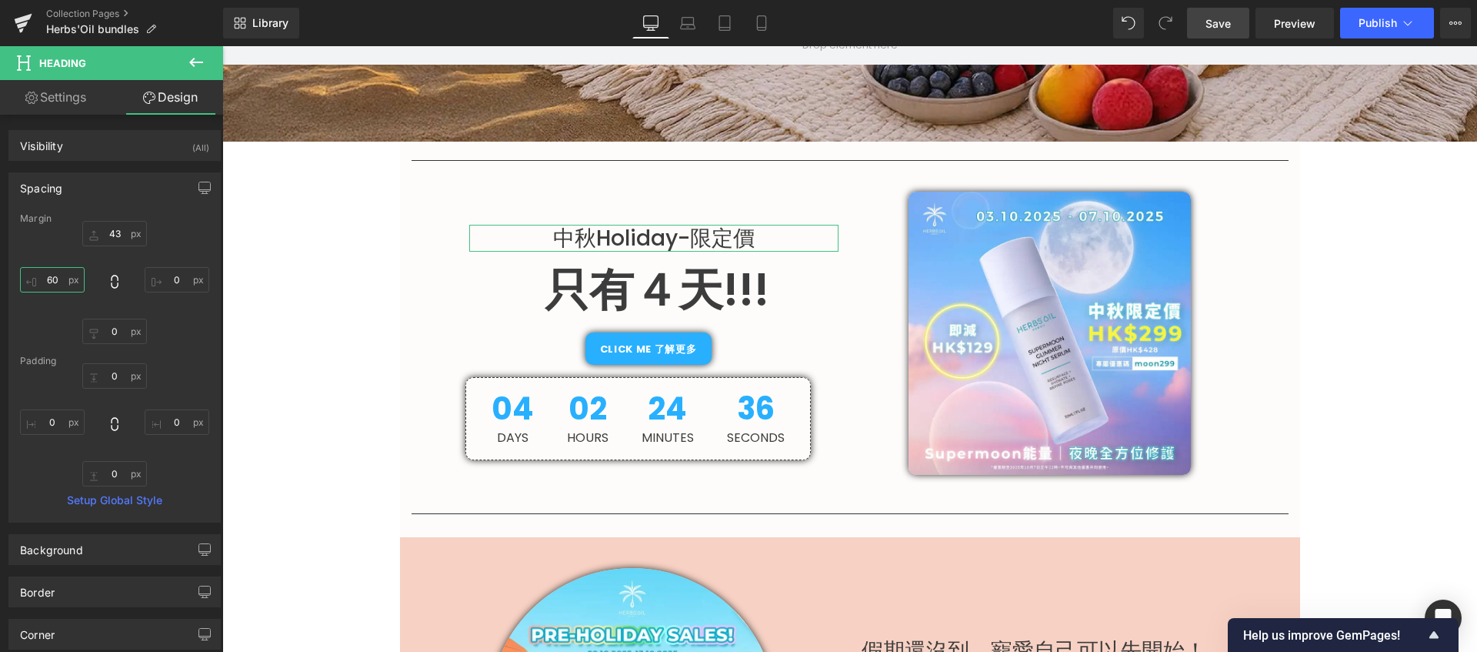
click at [55, 279] on input "60" at bounding box center [52, 279] width 65 height 25
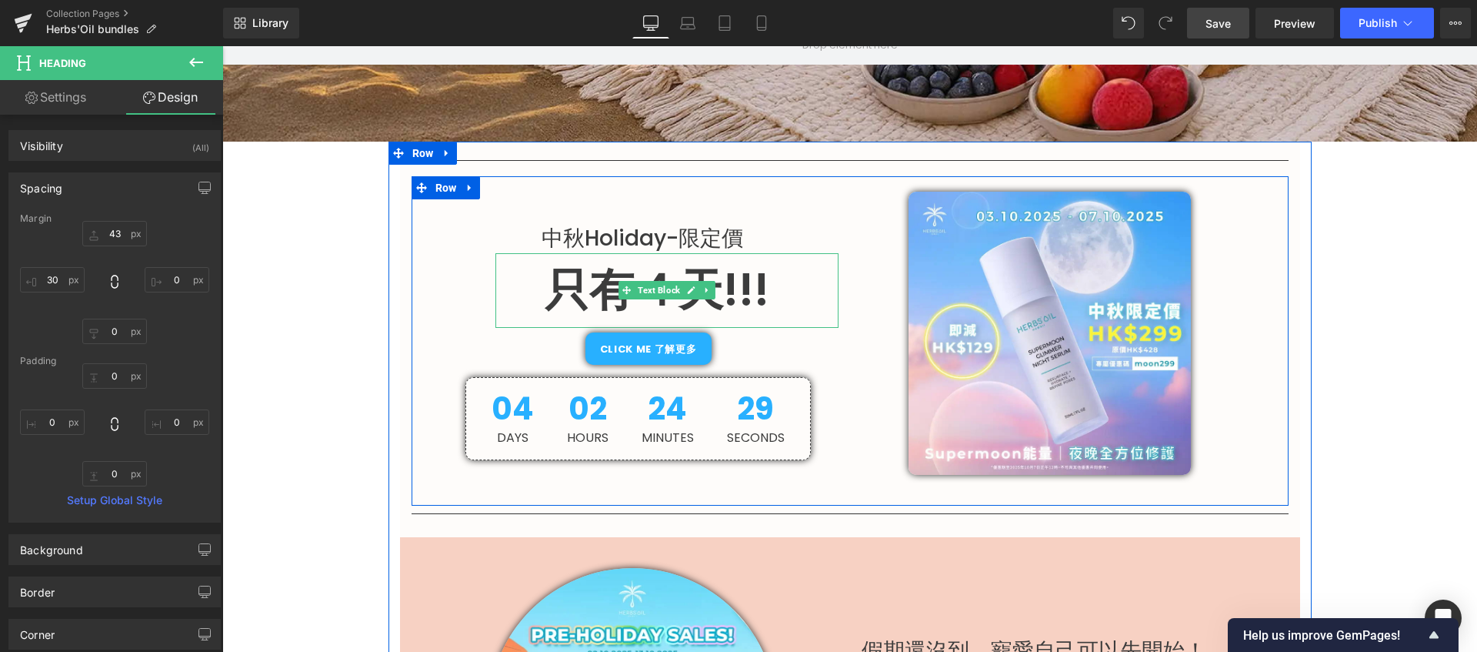
click at [725, 299] on p "只有４天!!!" at bounding box center [656, 290] width 323 height 75
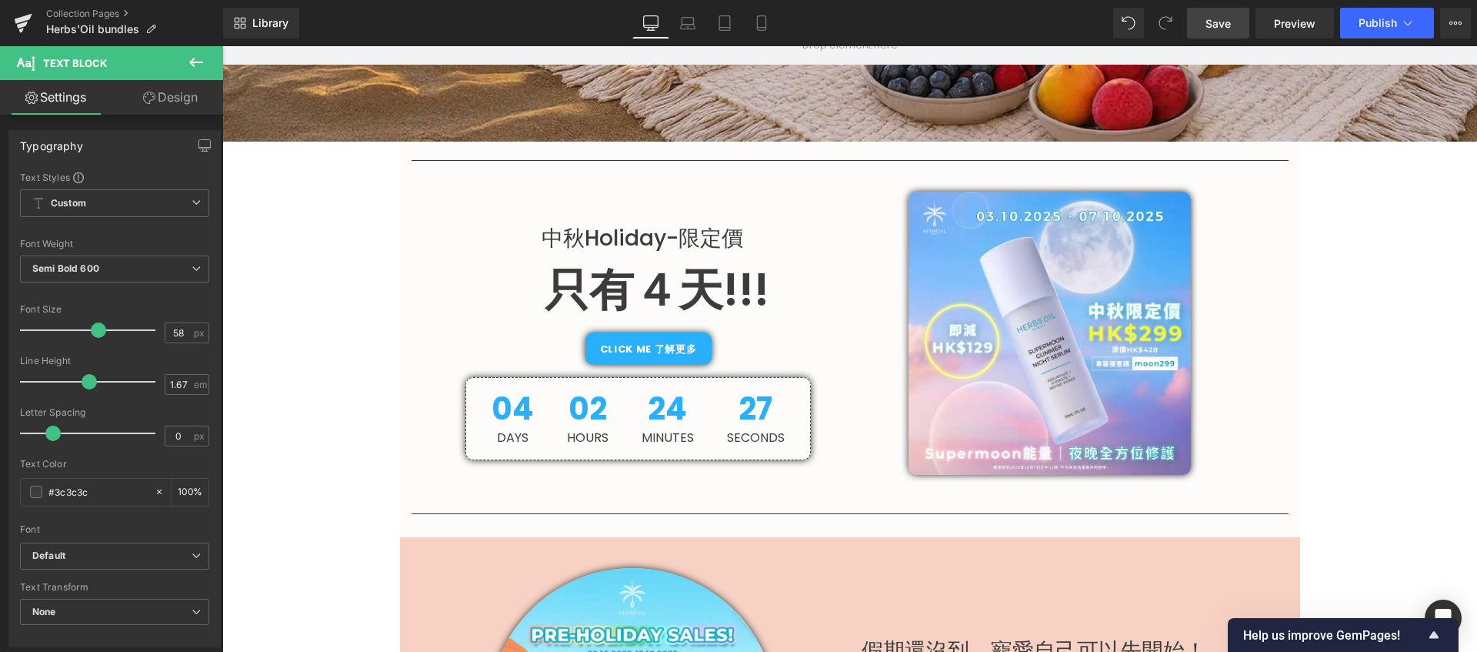
click at [159, 103] on link "Design" at bounding box center [171, 97] width 112 height 35
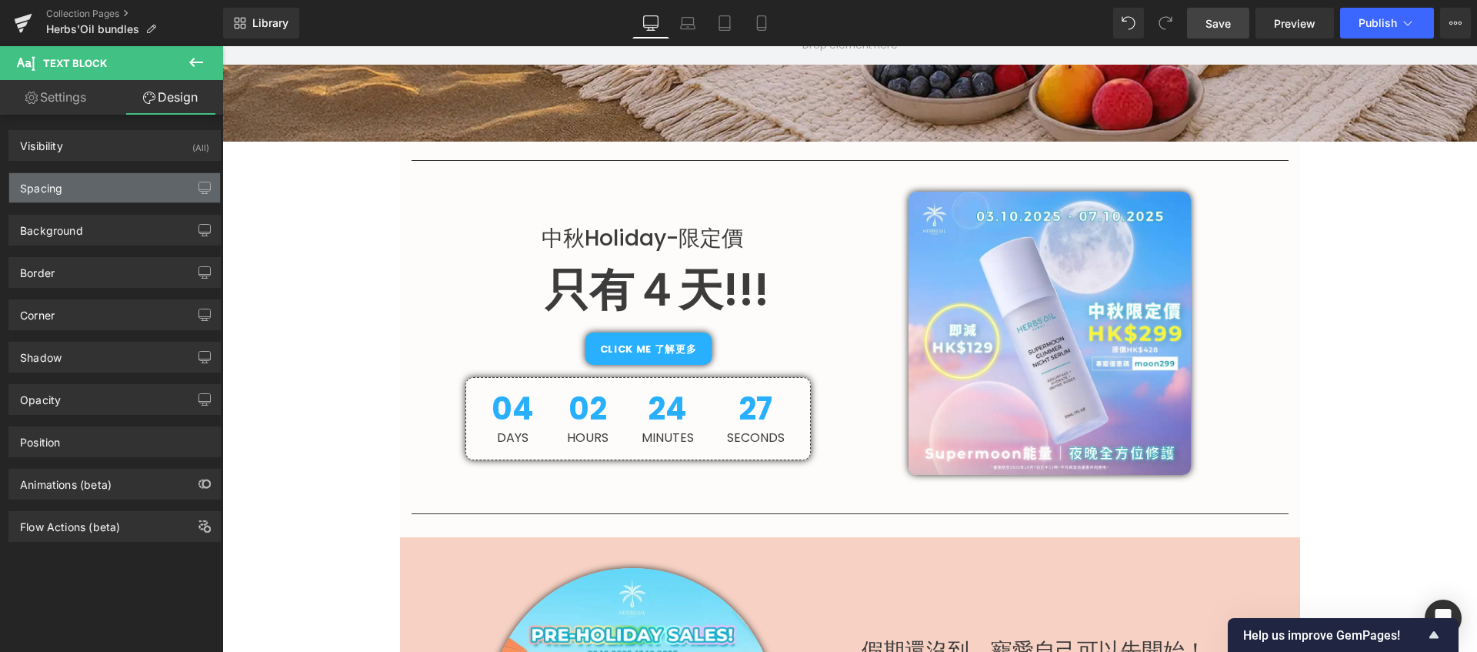
click at [115, 195] on div "Spacing" at bounding box center [114, 187] width 211 height 29
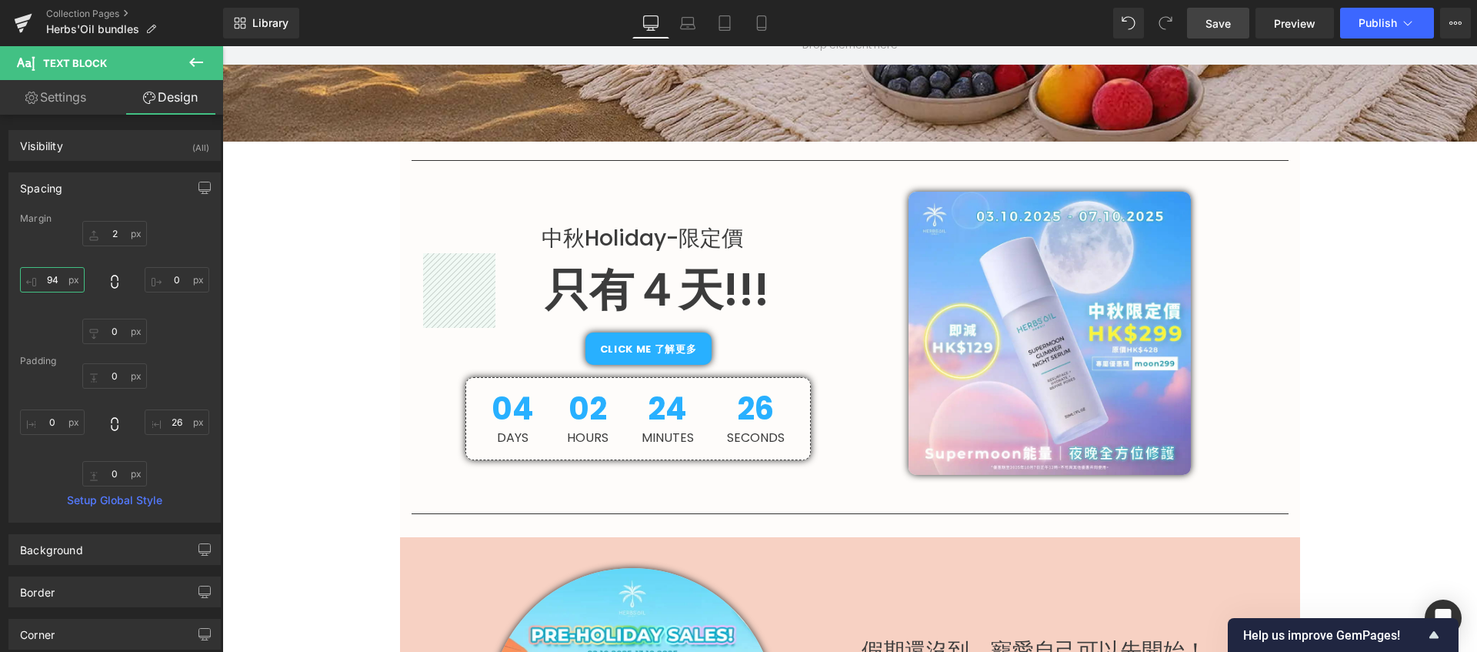
click at [61, 277] on input "94" at bounding box center [52, 279] width 65 height 25
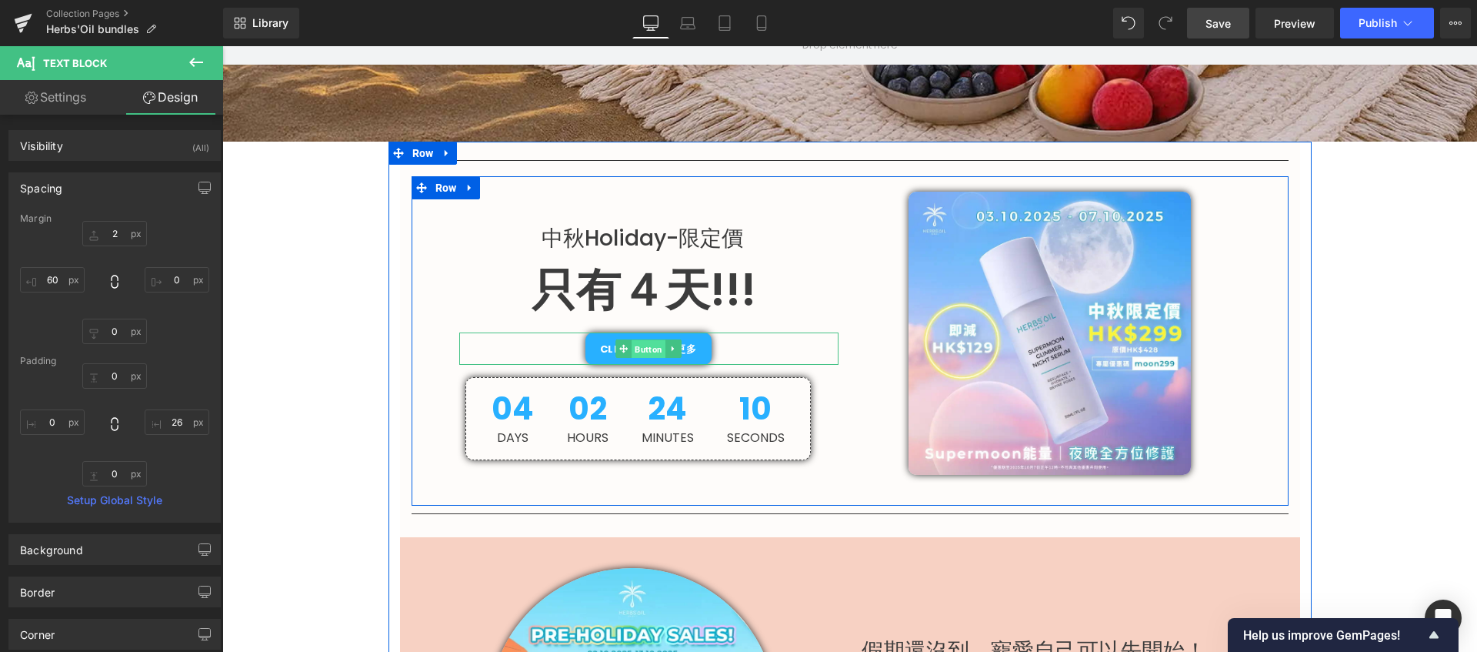
click at [644, 350] on span "Button" at bounding box center [649, 349] width 34 height 18
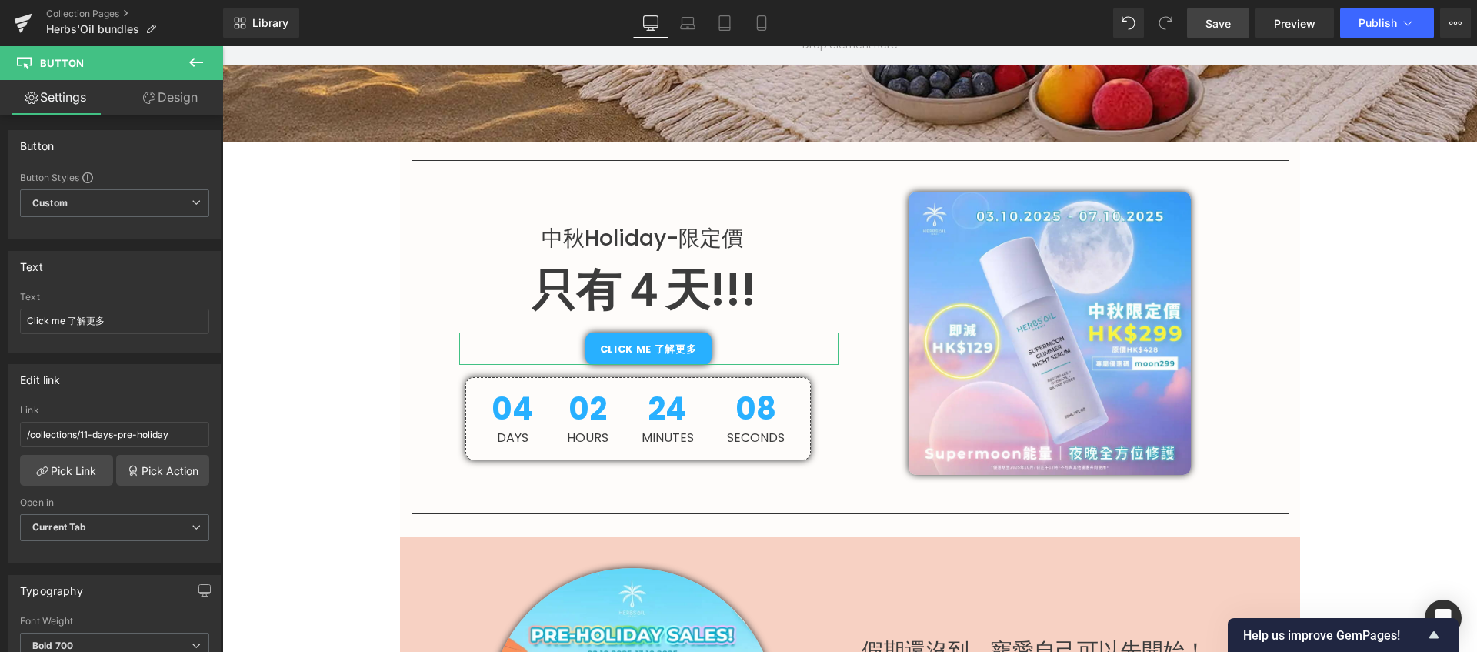
click at [193, 105] on link "Design" at bounding box center [171, 97] width 112 height 35
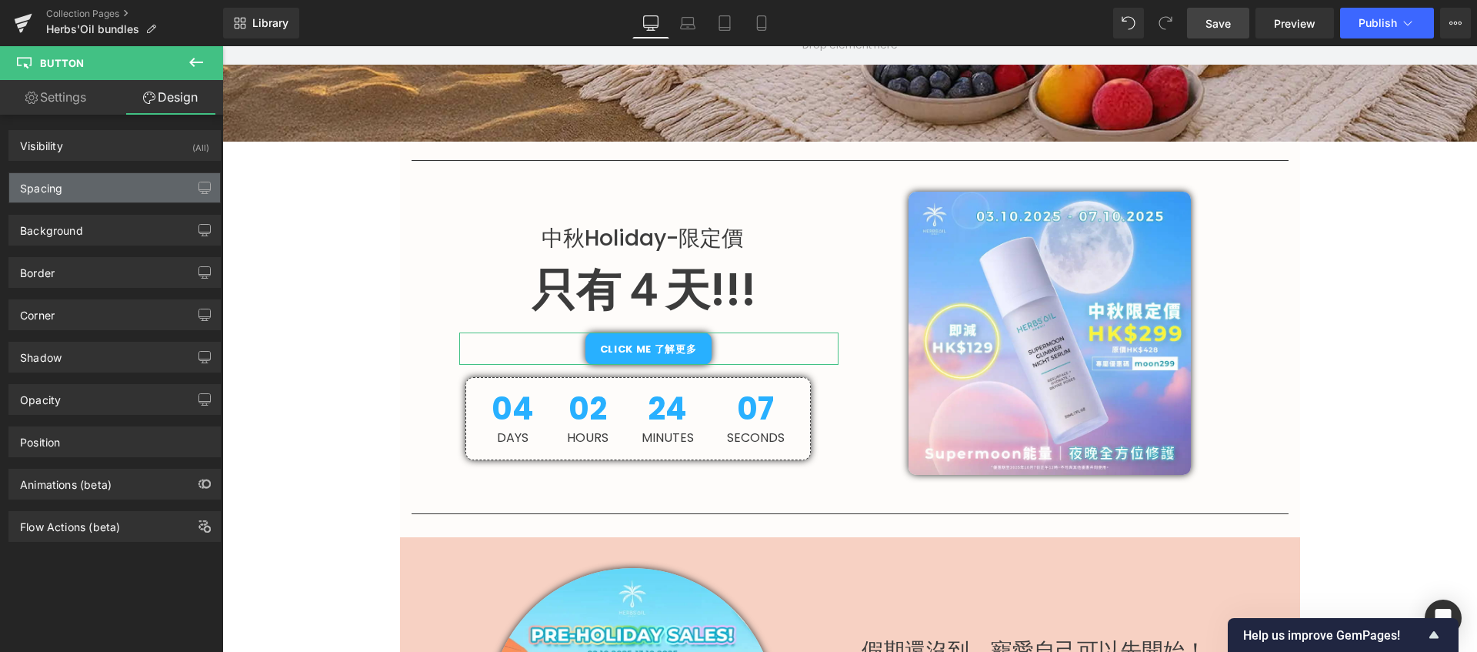
click at [146, 192] on div "Spacing" at bounding box center [114, 187] width 211 height 29
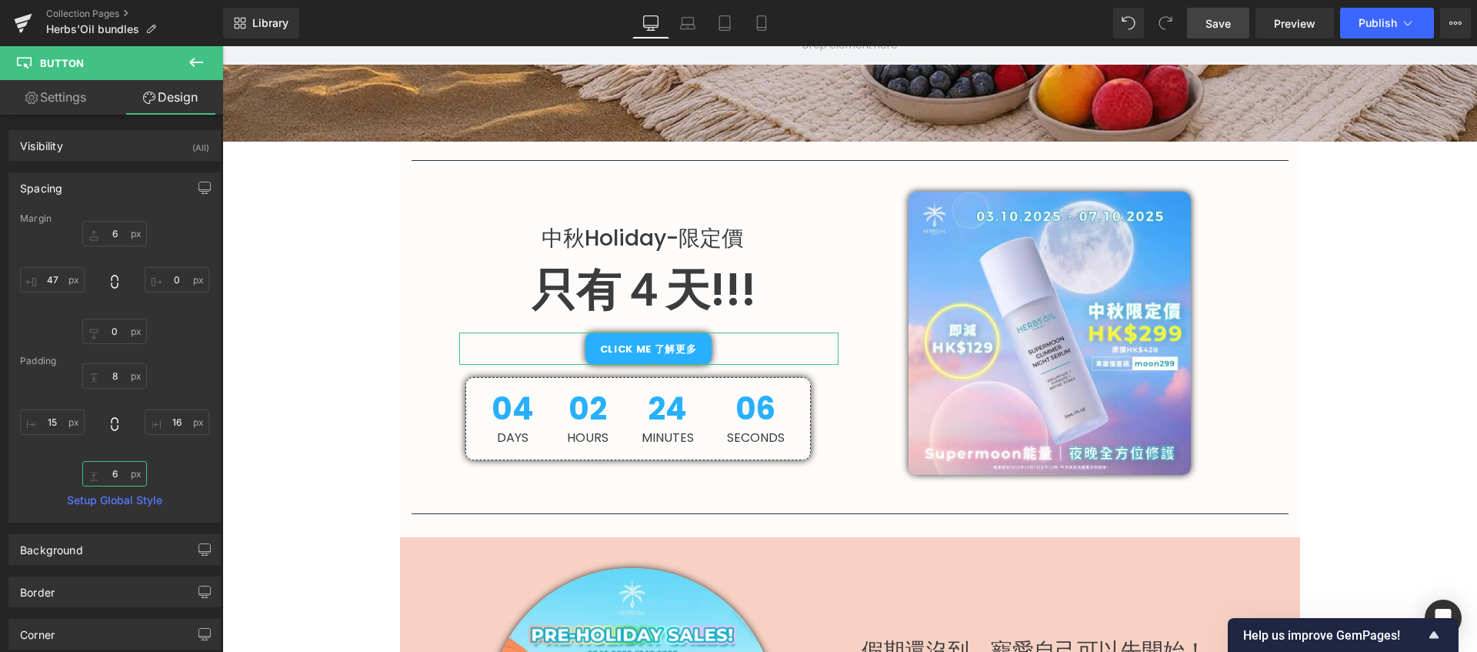
click at [119, 477] on input "6" at bounding box center [114, 473] width 65 height 25
click at [114, 325] on input "0" at bounding box center [114, 331] width 65 height 25
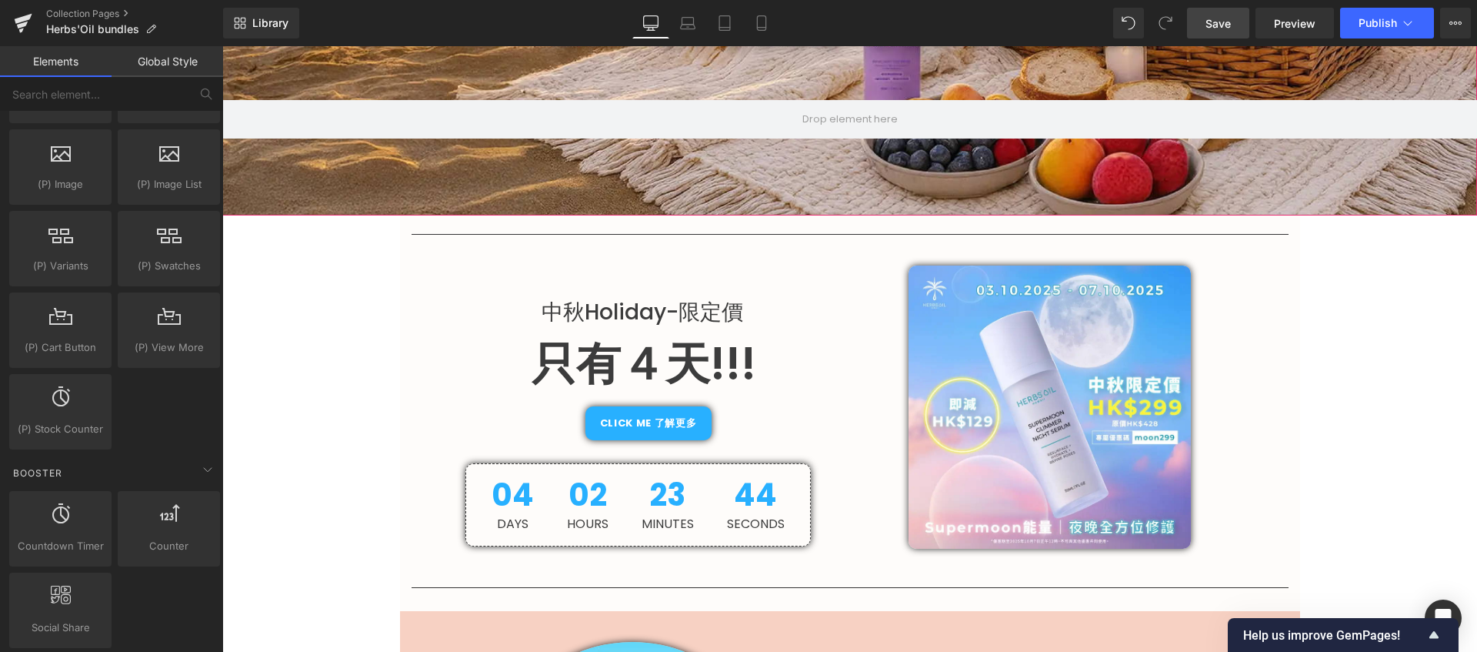
scroll to position [539, 0]
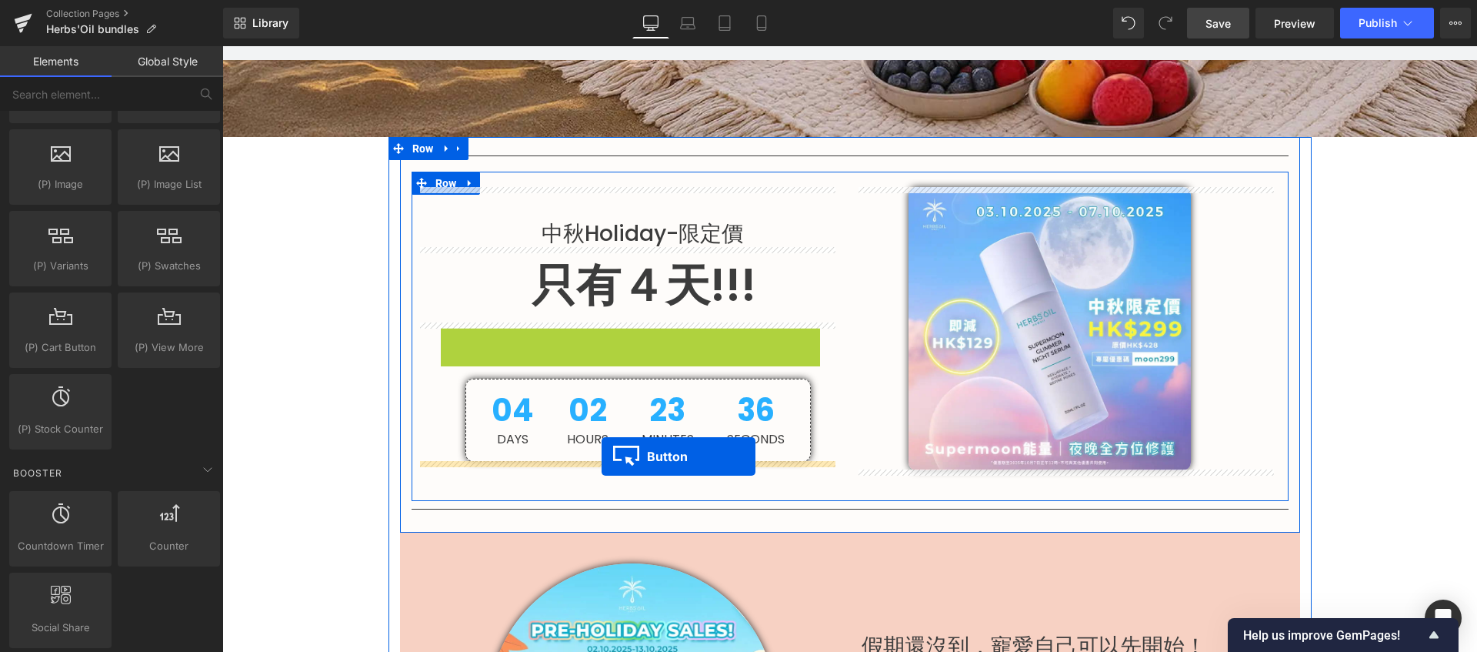
drag, startPoint x: 617, startPoint y: 342, endPoint x: 602, endPoint y: 456, distance: 115.7
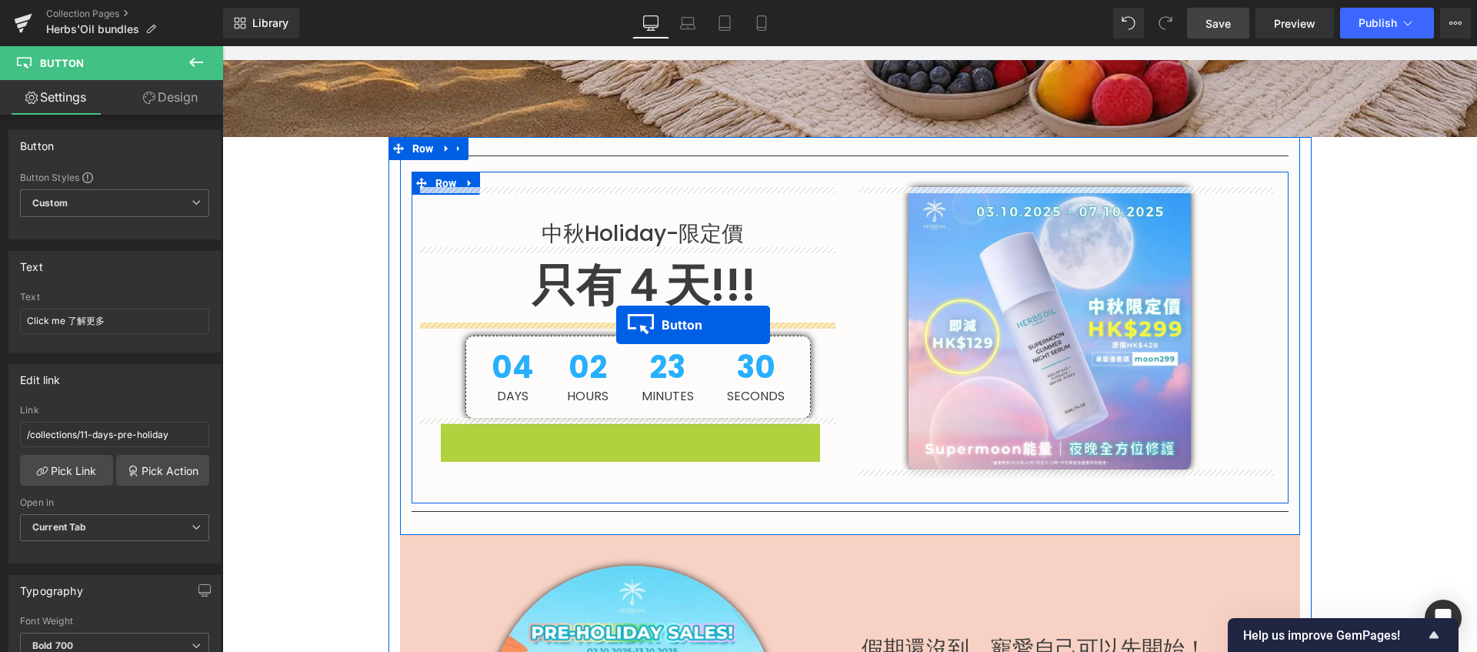
drag, startPoint x: 615, startPoint y: 440, endPoint x: 616, endPoint y: 325, distance: 115.4
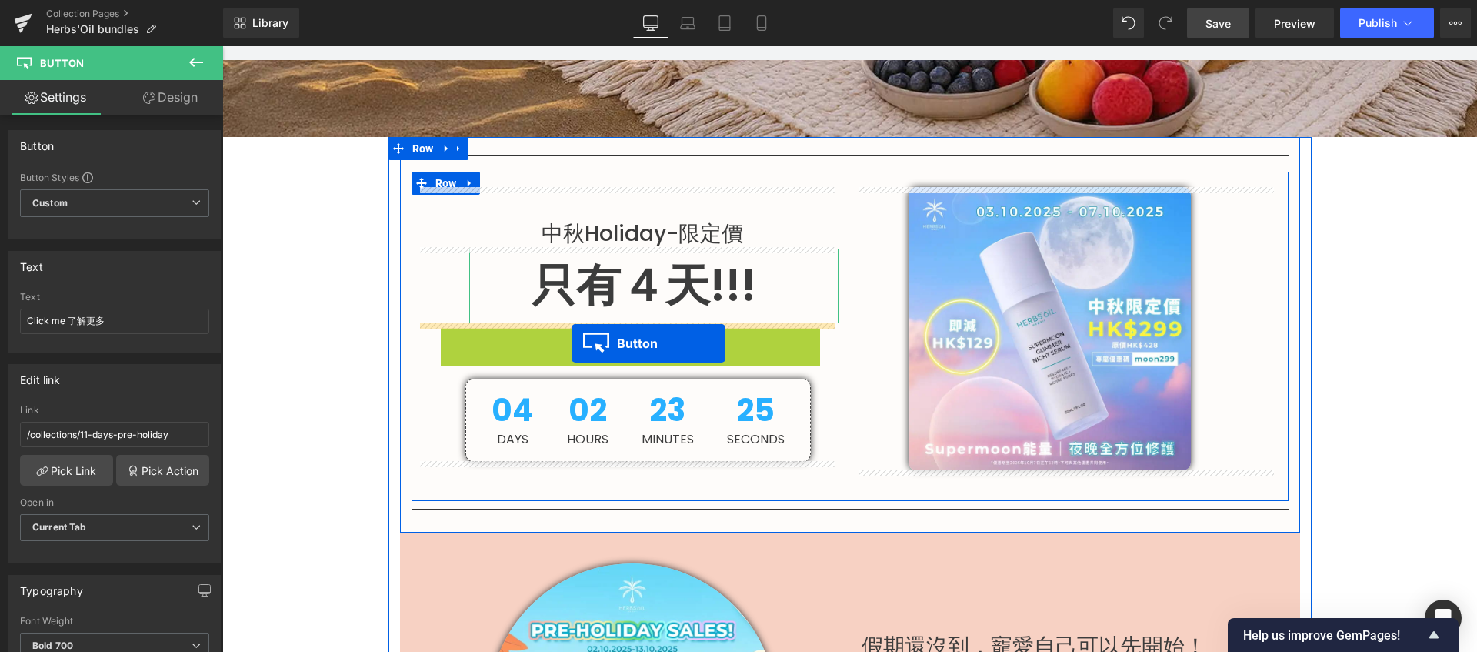
drag, startPoint x: 617, startPoint y: 339, endPoint x: 572, endPoint y: 343, distance: 45.6
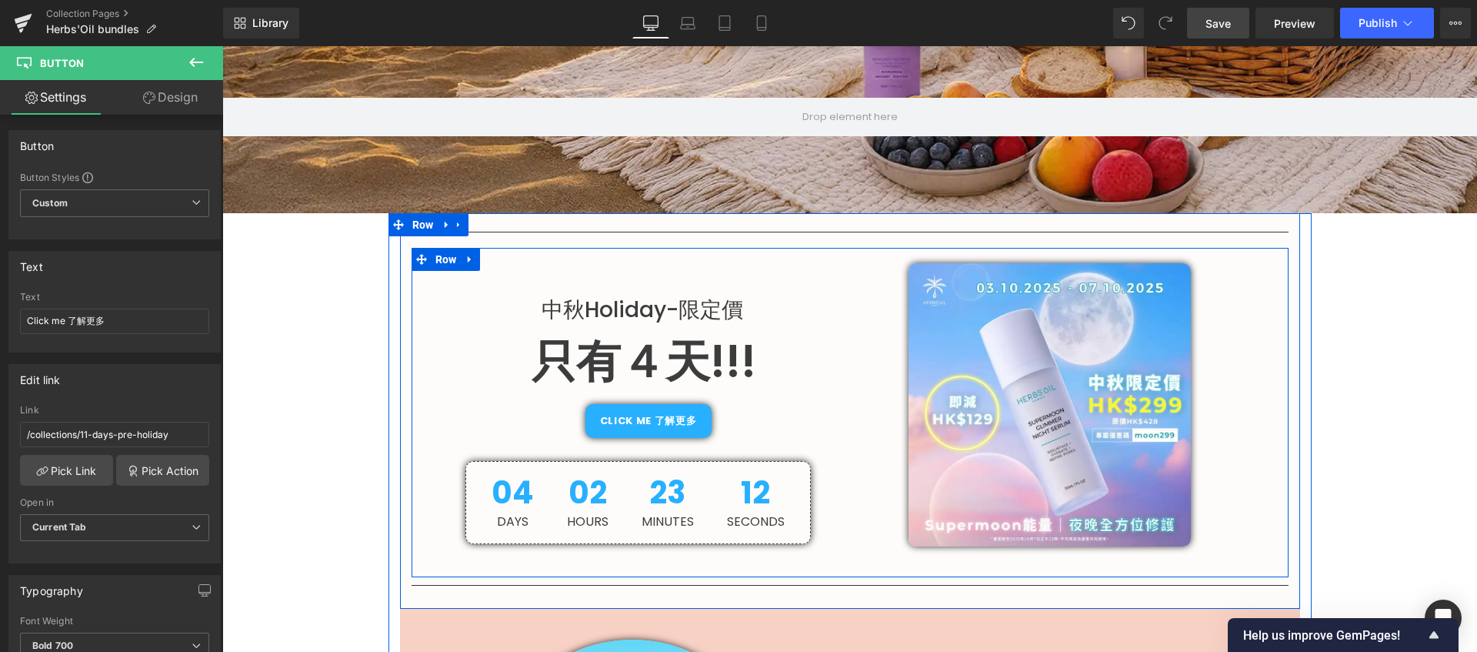
scroll to position [472, 0]
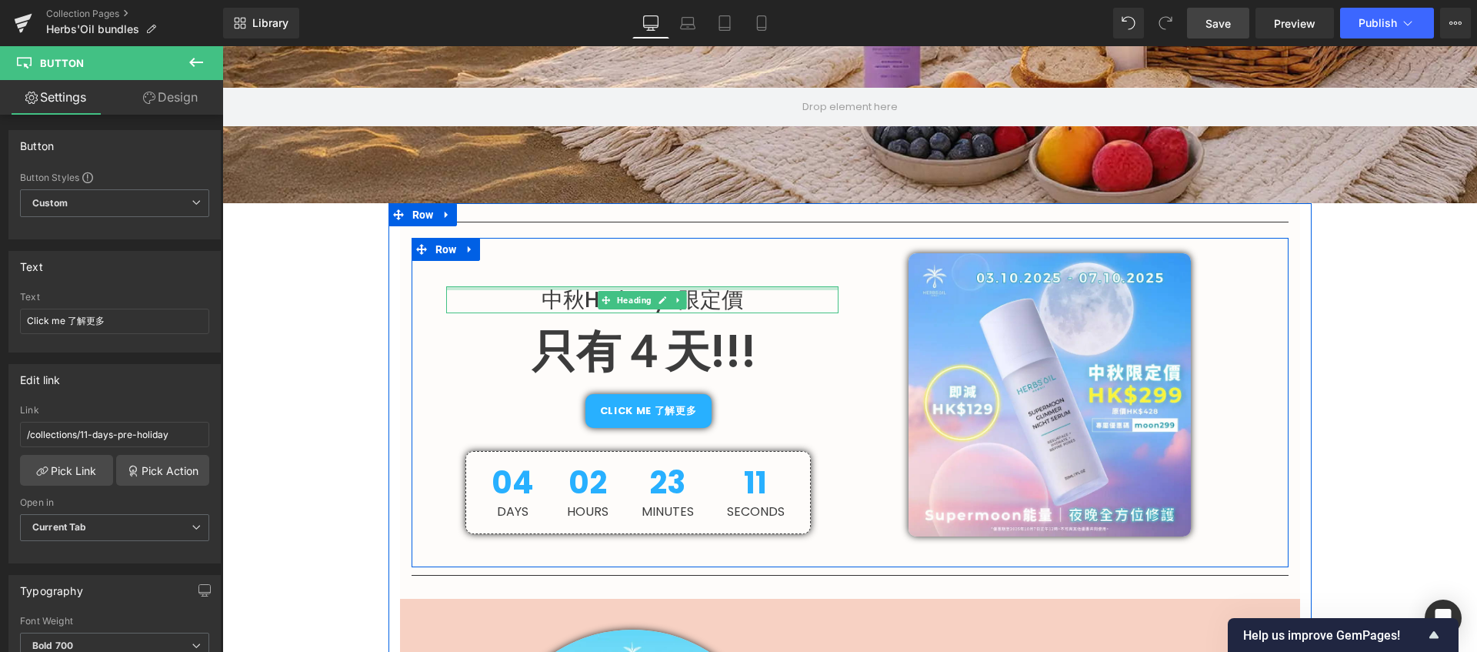
click at [710, 289] on div at bounding box center [642, 288] width 392 height 4
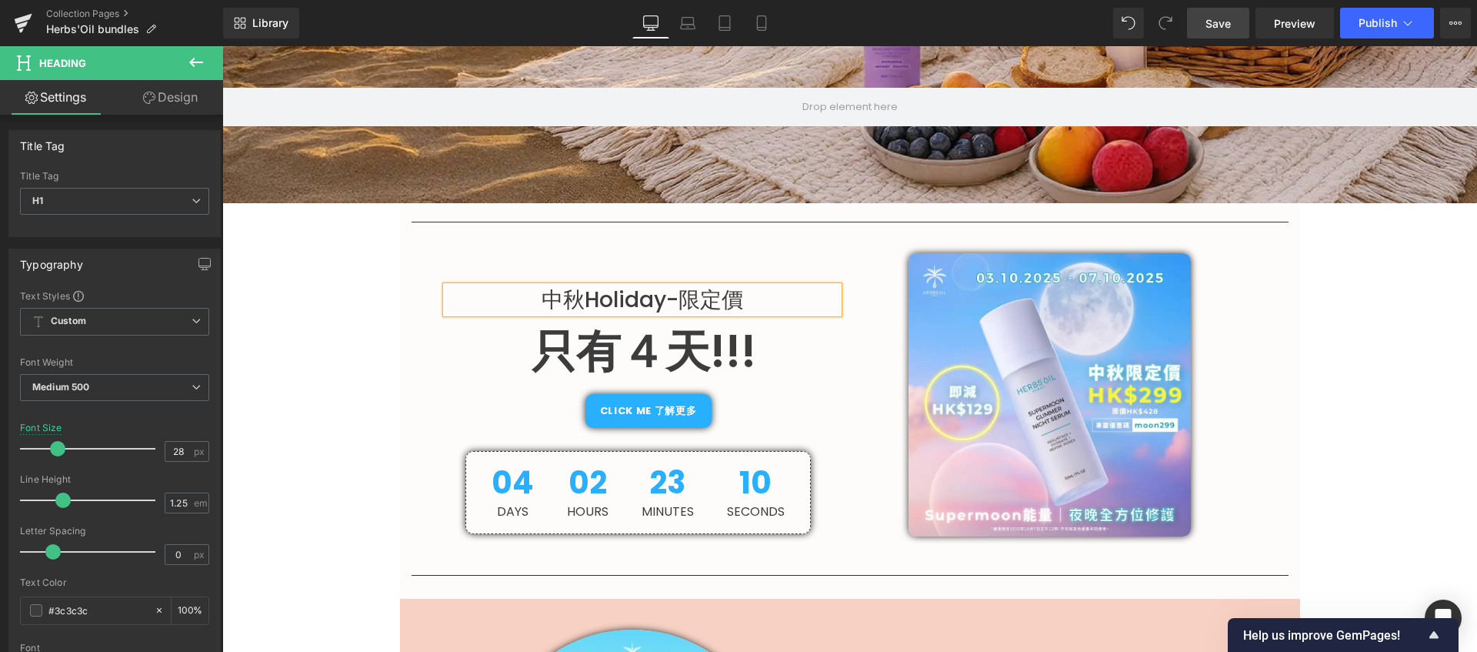
click at [157, 101] on link "Design" at bounding box center [171, 97] width 112 height 35
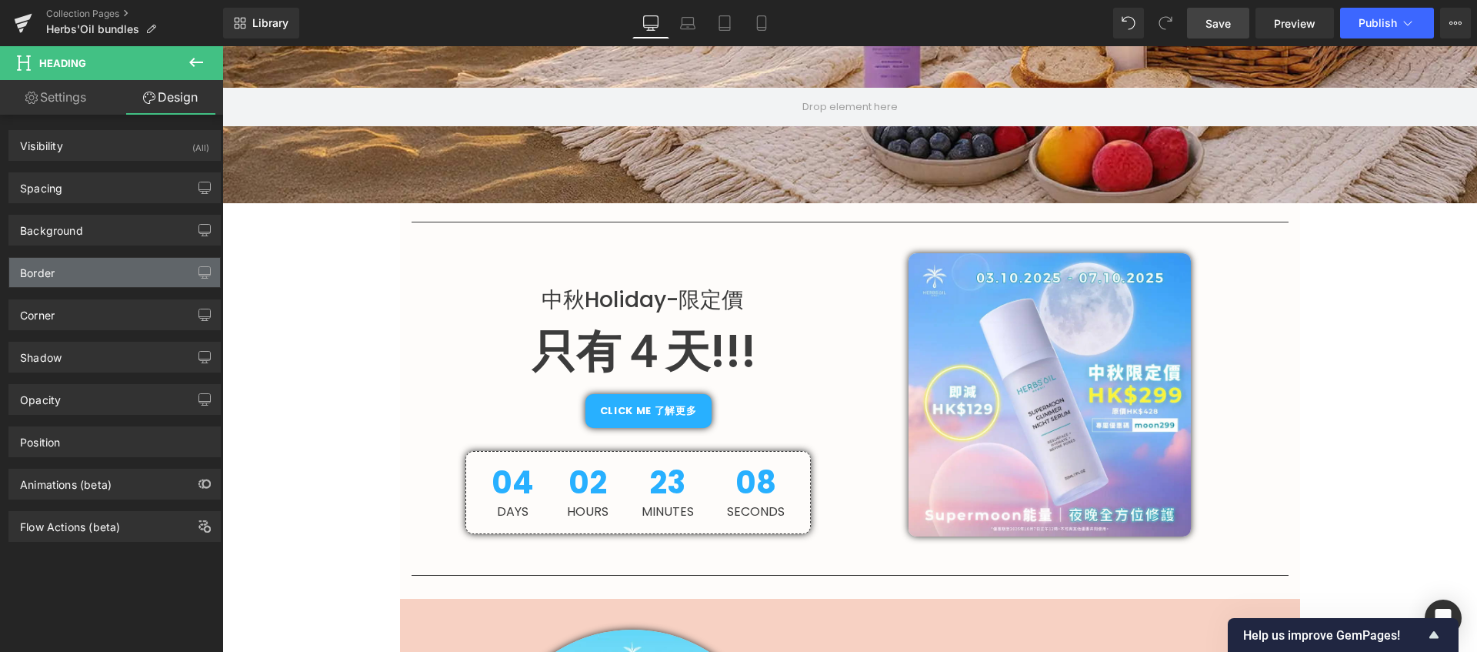
click at [117, 274] on div "Border" at bounding box center [114, 272] width 211 height 29
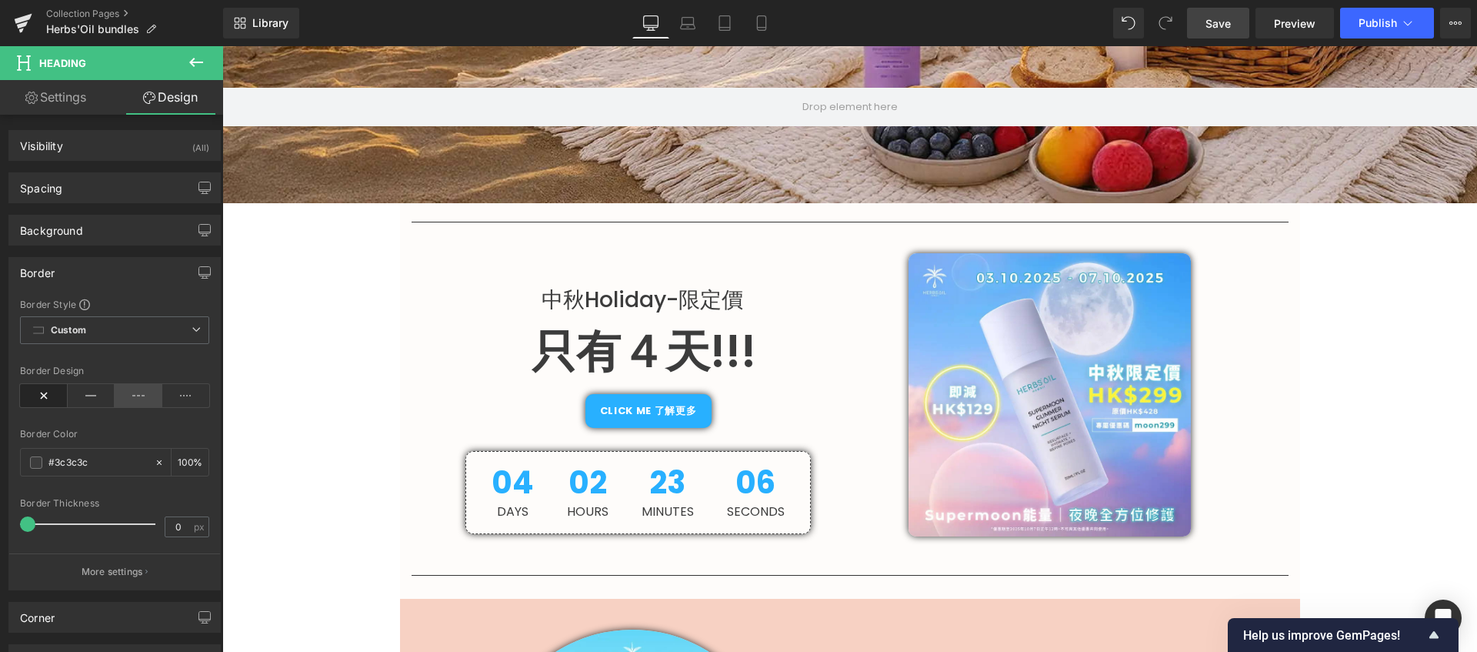
click at [135, 401] on icon at bounding box center [139, 395] width 48 height 23
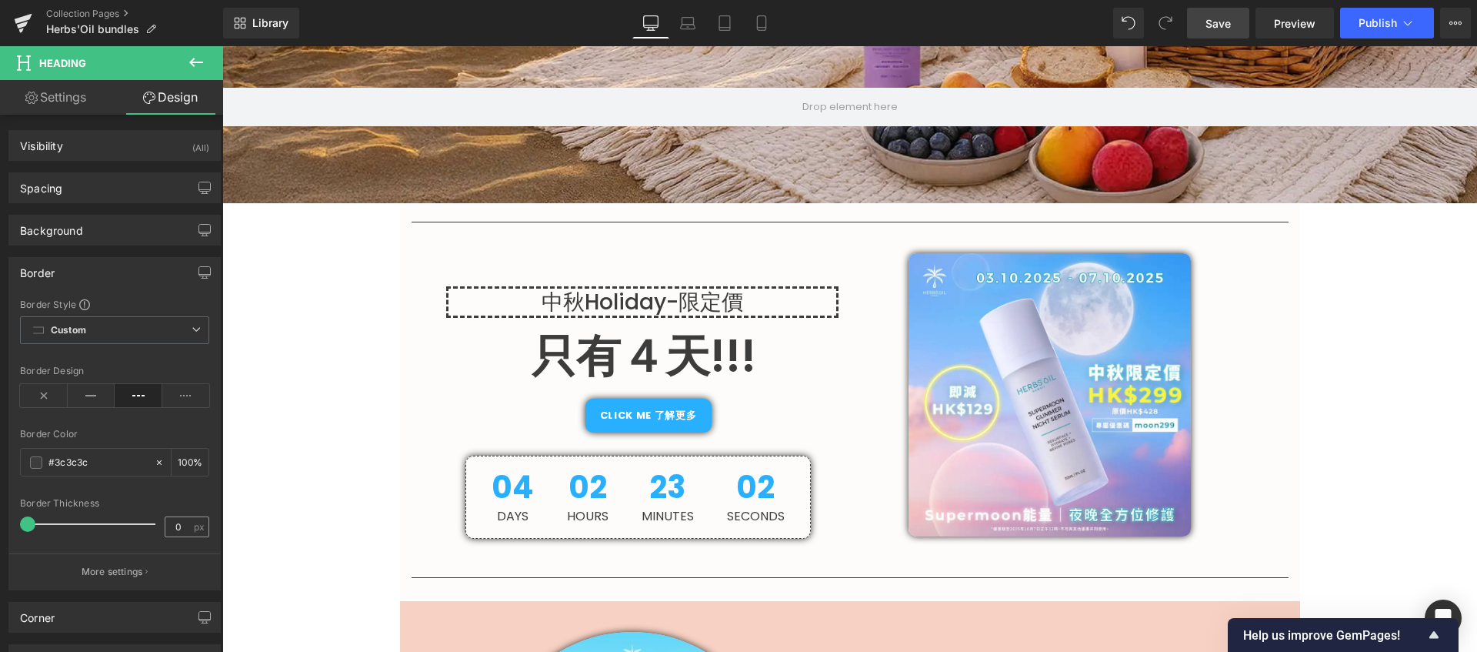
scroll to position [1, 0]
click at [181, 501] on div "Border Thickness" at bounding box center [114, 503] width 189 height 11
click at [175, 528] on input "0" at bounding box center [178, 526] width 27 height 19
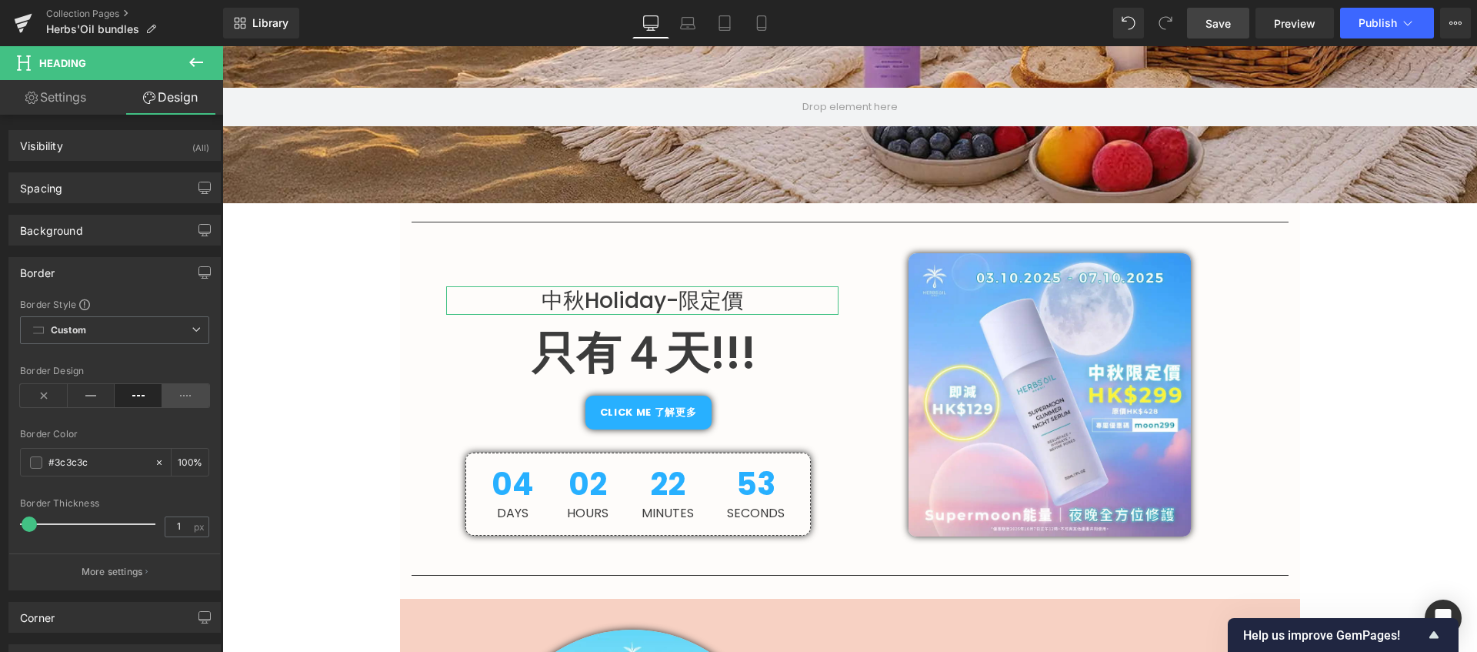
scroll to position [0, 0]
click at [192, 392] on icon at bounding box center [186, 395] width 48 height 23
click at [184, 529] on input "1" at bounding box center [178, 526] width 27 height 19
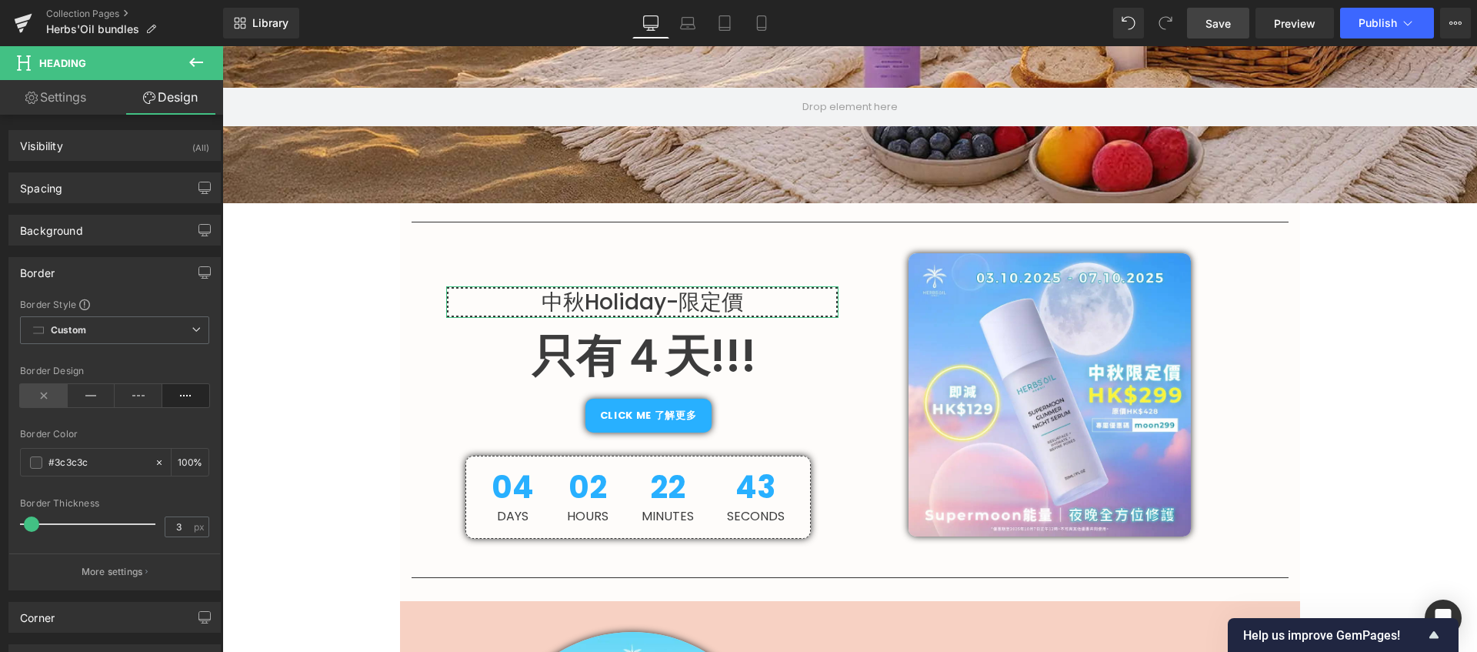
click at [28, 387] on icon at bounding box center [44, 395] width 48 height 23
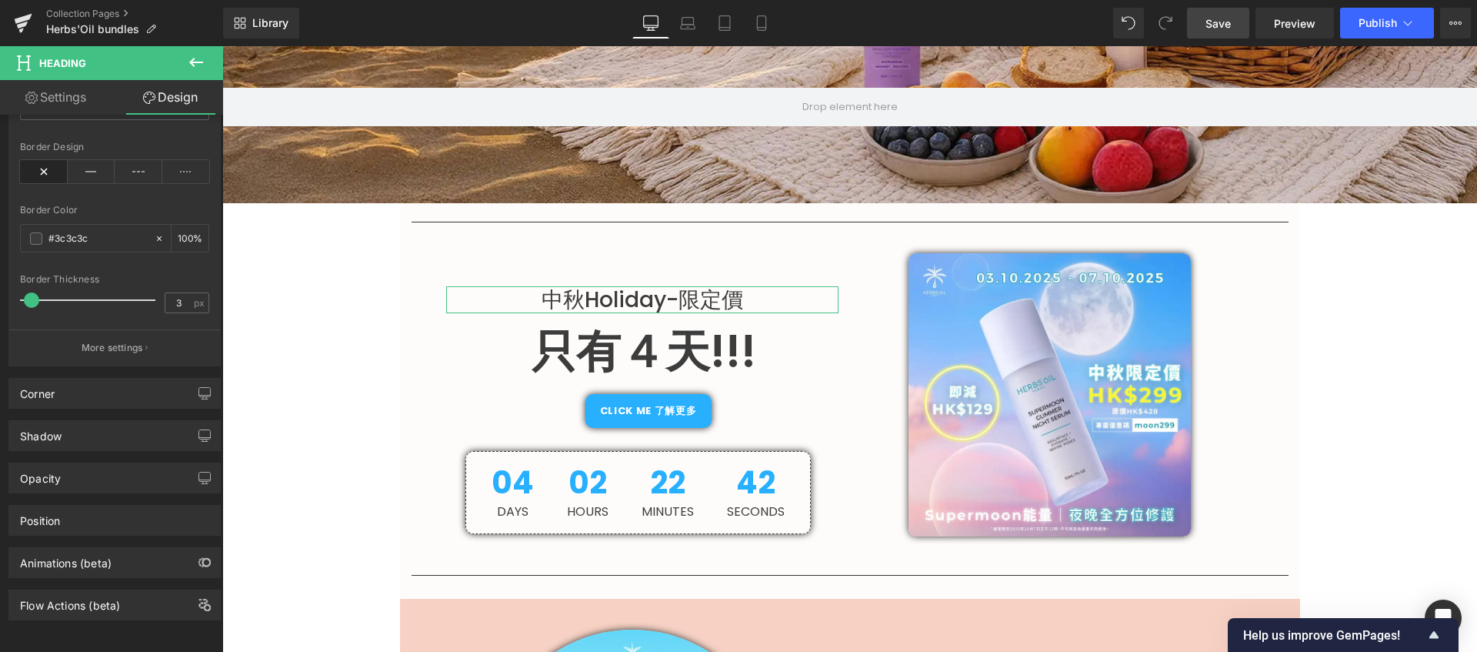
scroll to position [226, 0]
click at [145, 421] on div "Shadow" at bounding box center [114, 435] width 211 height 29
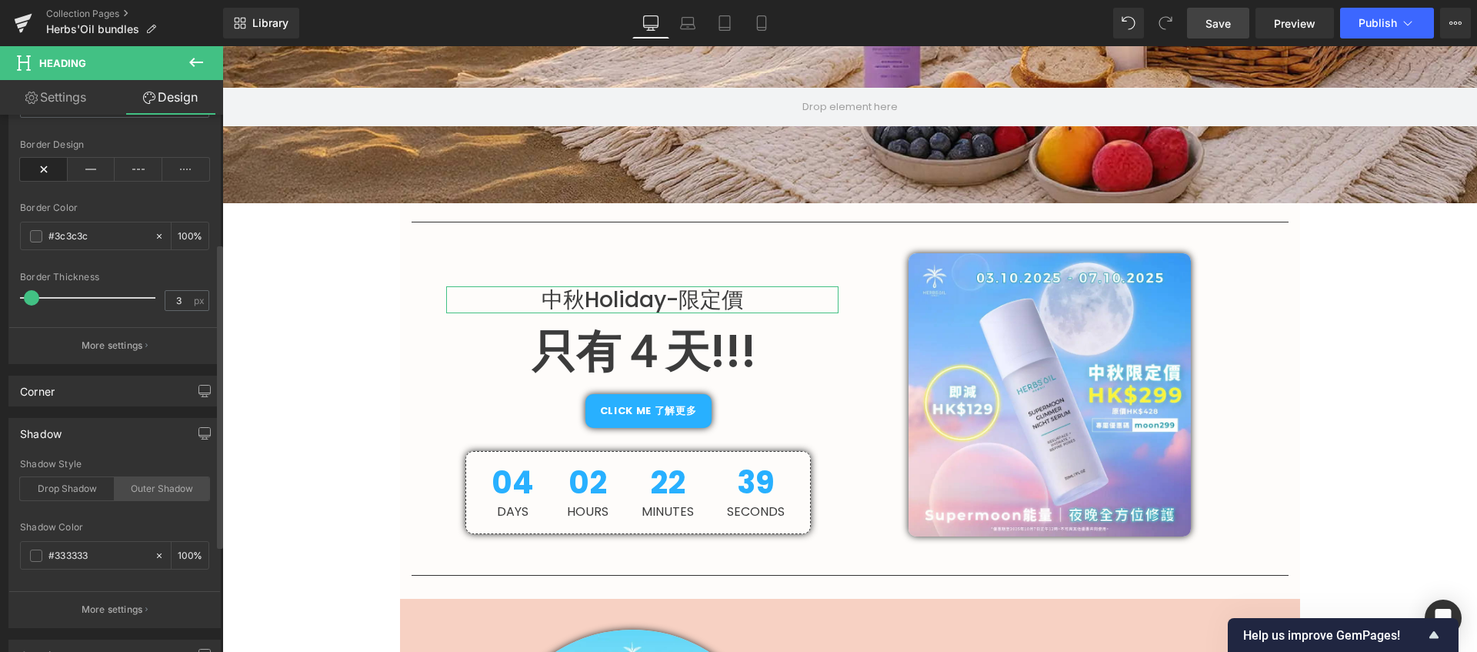
click at [134, 482] on div "Outer Shadow" at bounding box center [162, 488] width 95 height 23
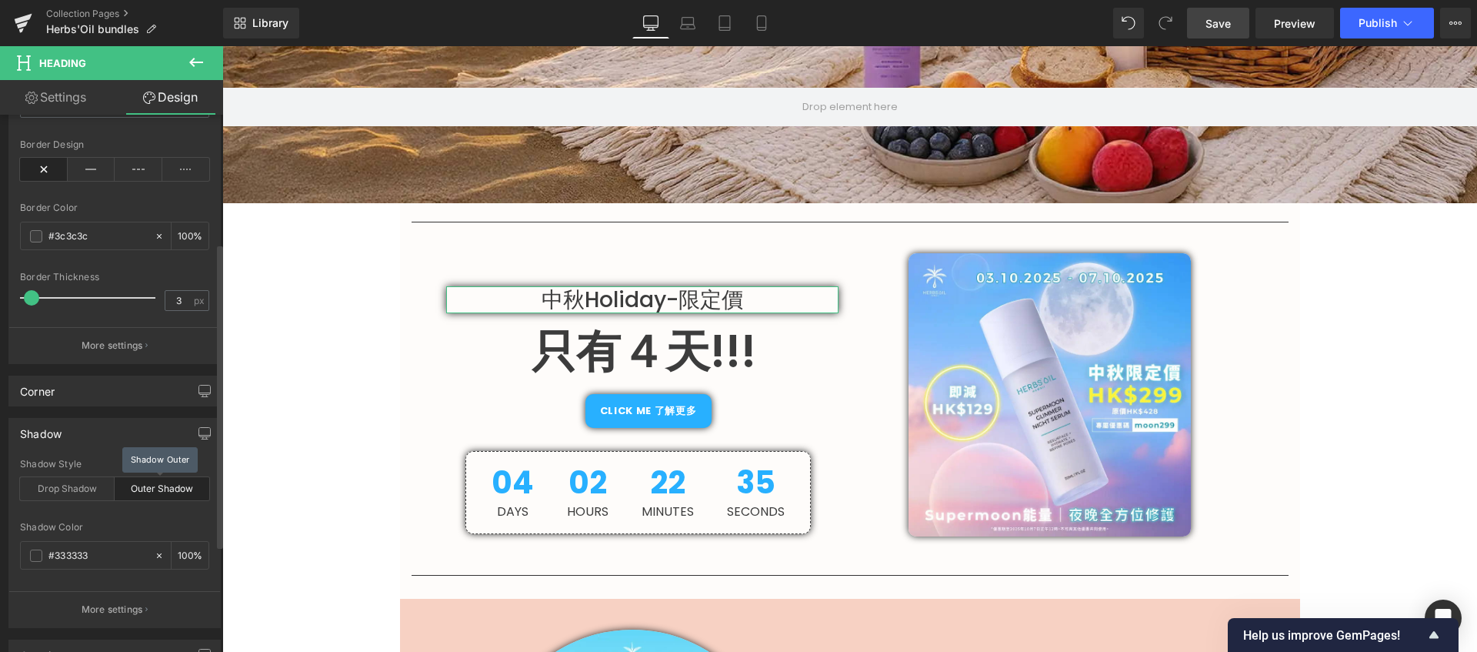
click at [178, 492] on div "Outer Shadow" at bounding box center [162, 488] width 95 height 23
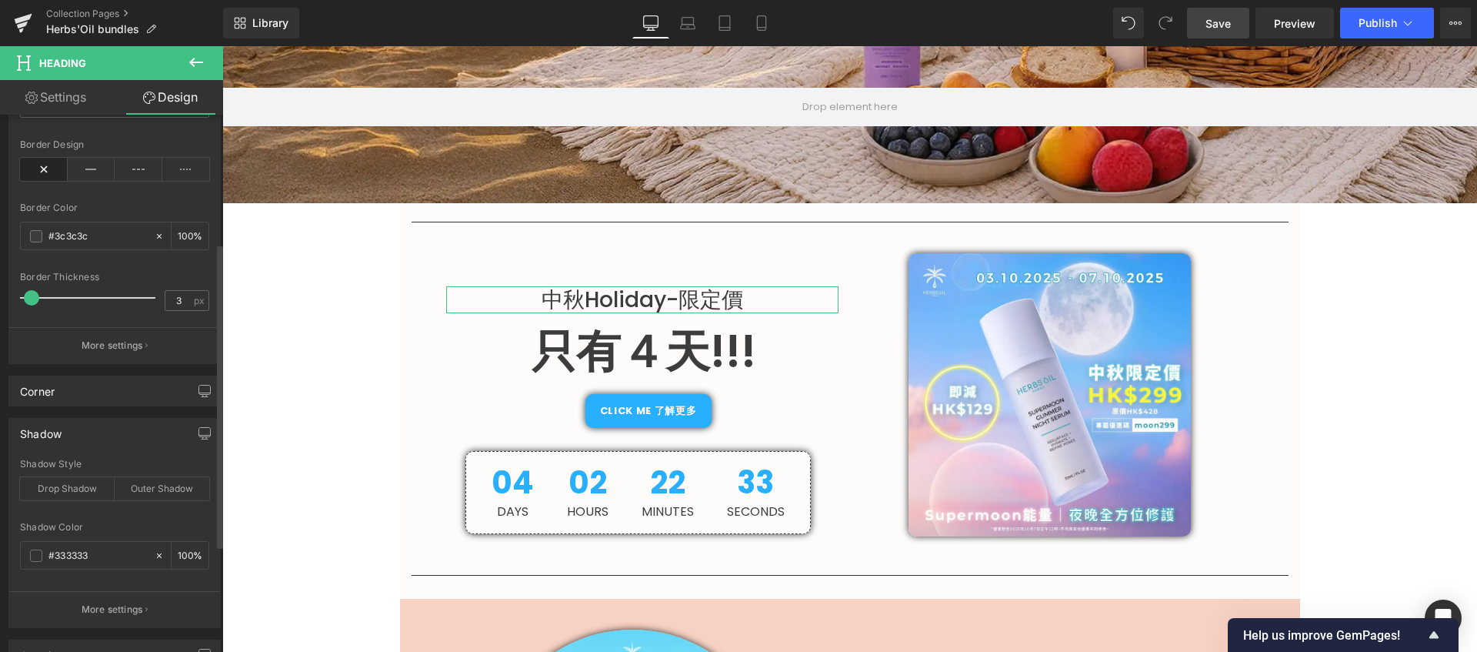
scroll to position [48, 0]
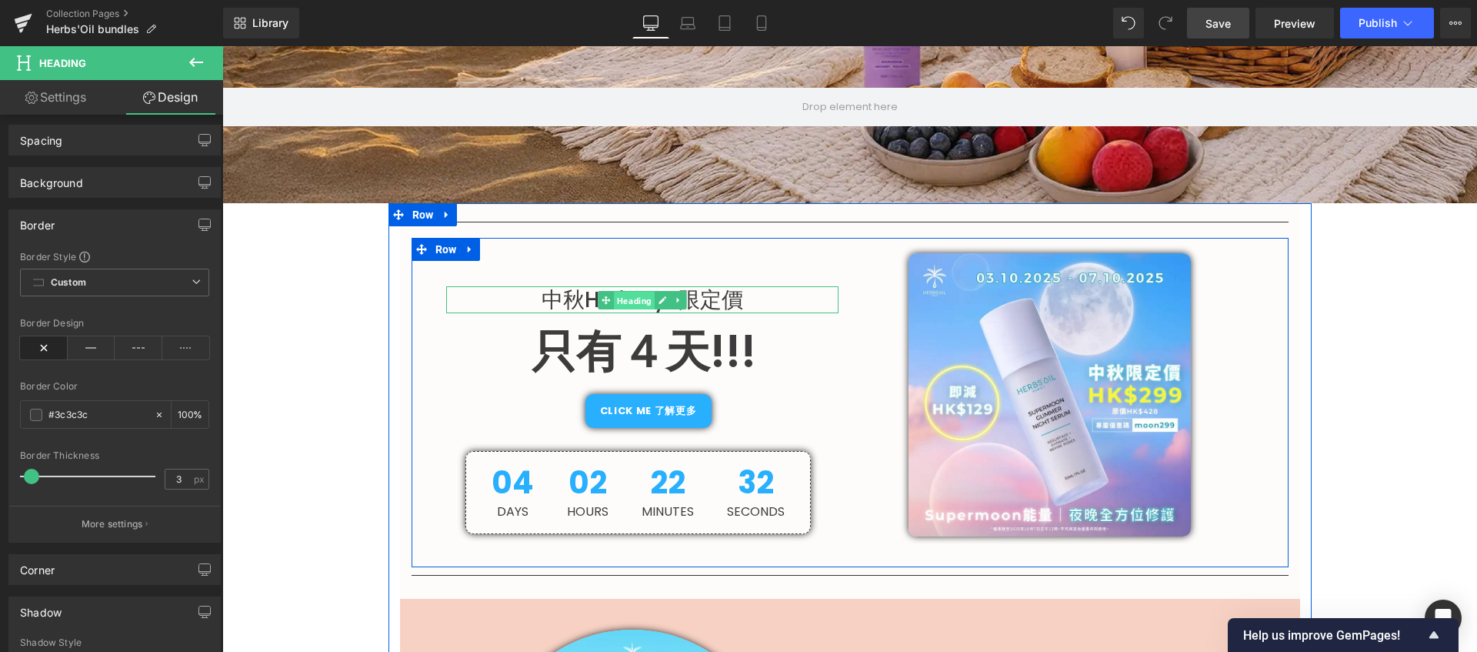
click at [614, 300] on span "Heading" at bounding box center [634, 300] width 41 height 18
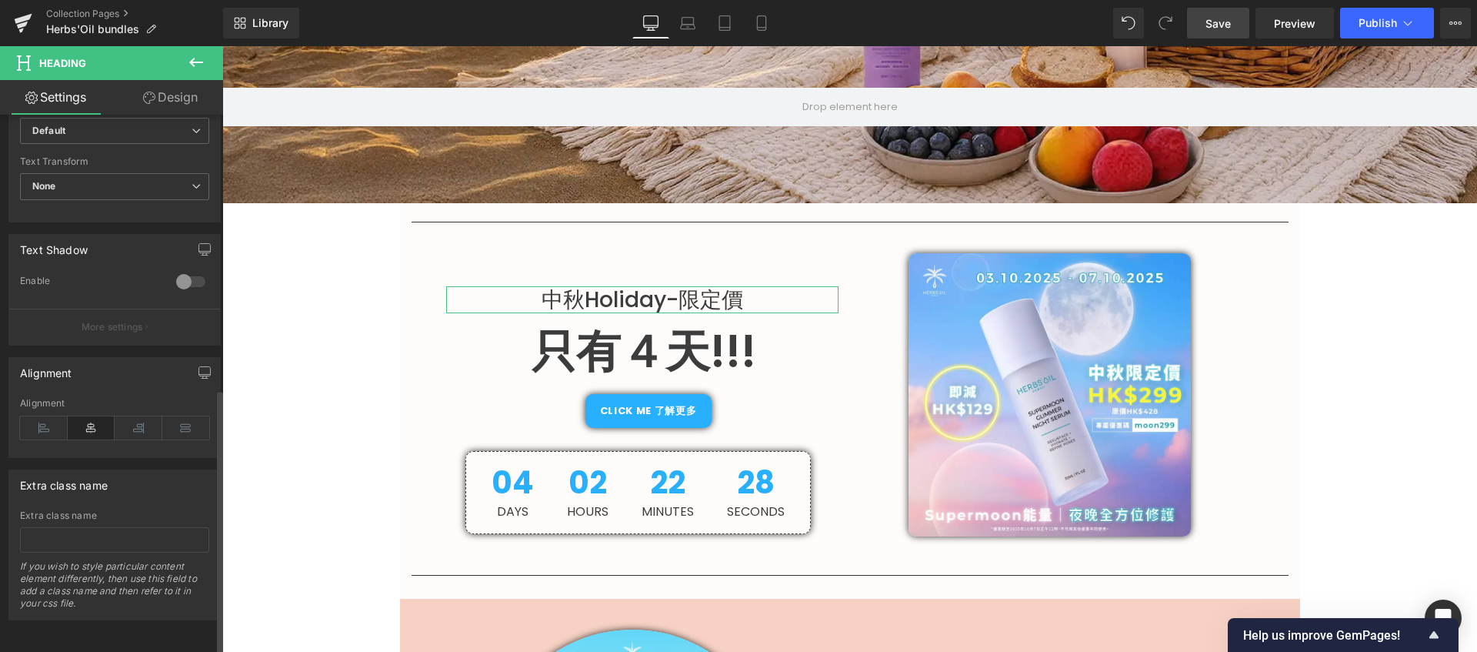
scroll to position [545, 0]
click at [178, 282] on div at bounding box center [190, 281] width 37 height 25
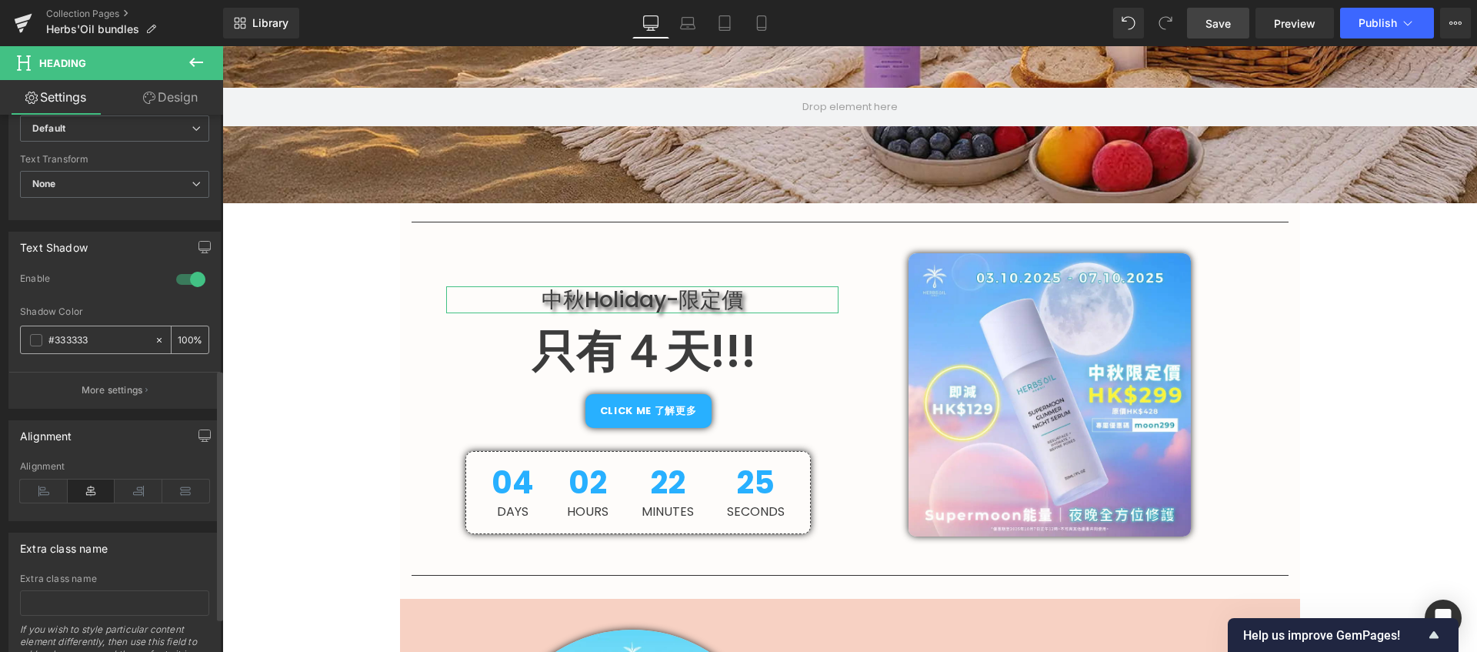
click at [178, 341] on input "100" at bounding box center [185, 339] width 15 height 17
click at [188, 335] on div "100 %" at bounding box center [190, 339] width 37 height 27
click at [178, 339] on input "100" at bounding box center [185, 339] width 15 height 17
drag, startPoint x: 187, startPoint y: 338, endPoint x: 170, endPoint y: 335, distance: 17.1
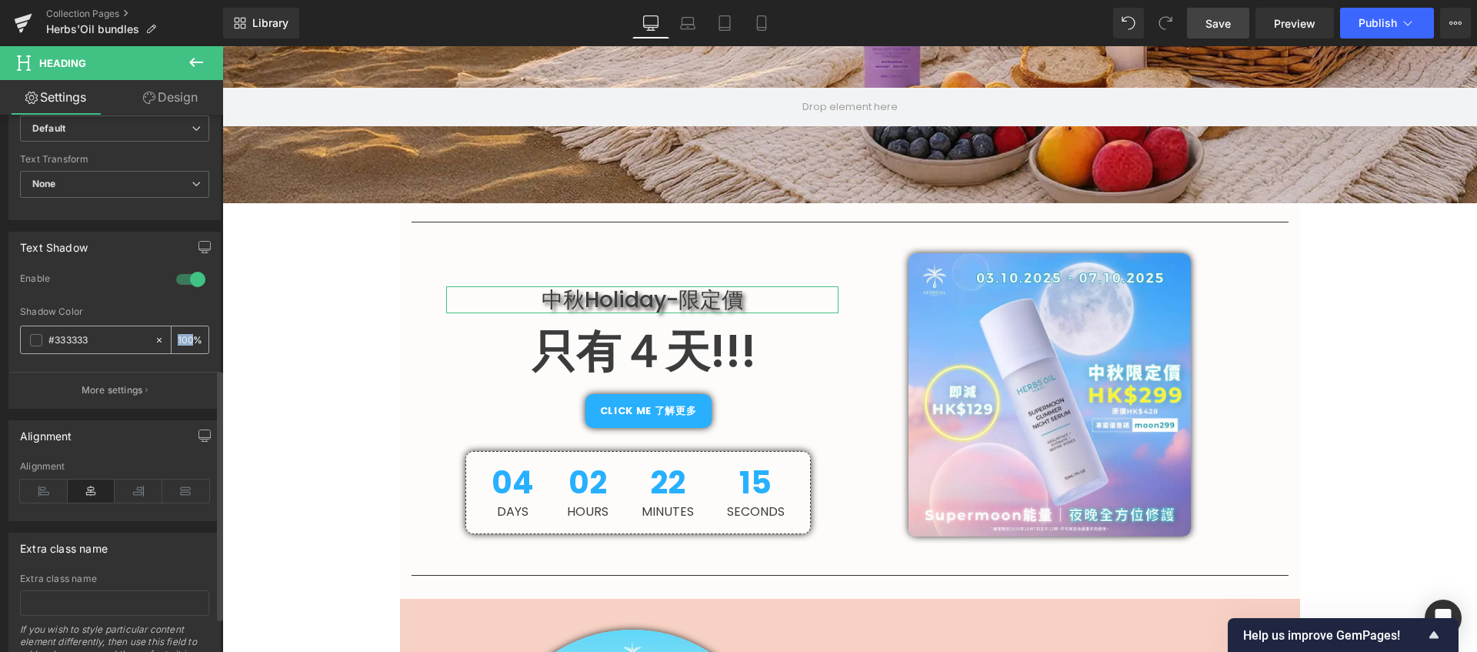
click at [172, 335] on div "100 %" at bounding box center [190, 339] width 37 height 27
click at [182, 337] on input "100" at bounding box center [185, 339] width 15 height 17
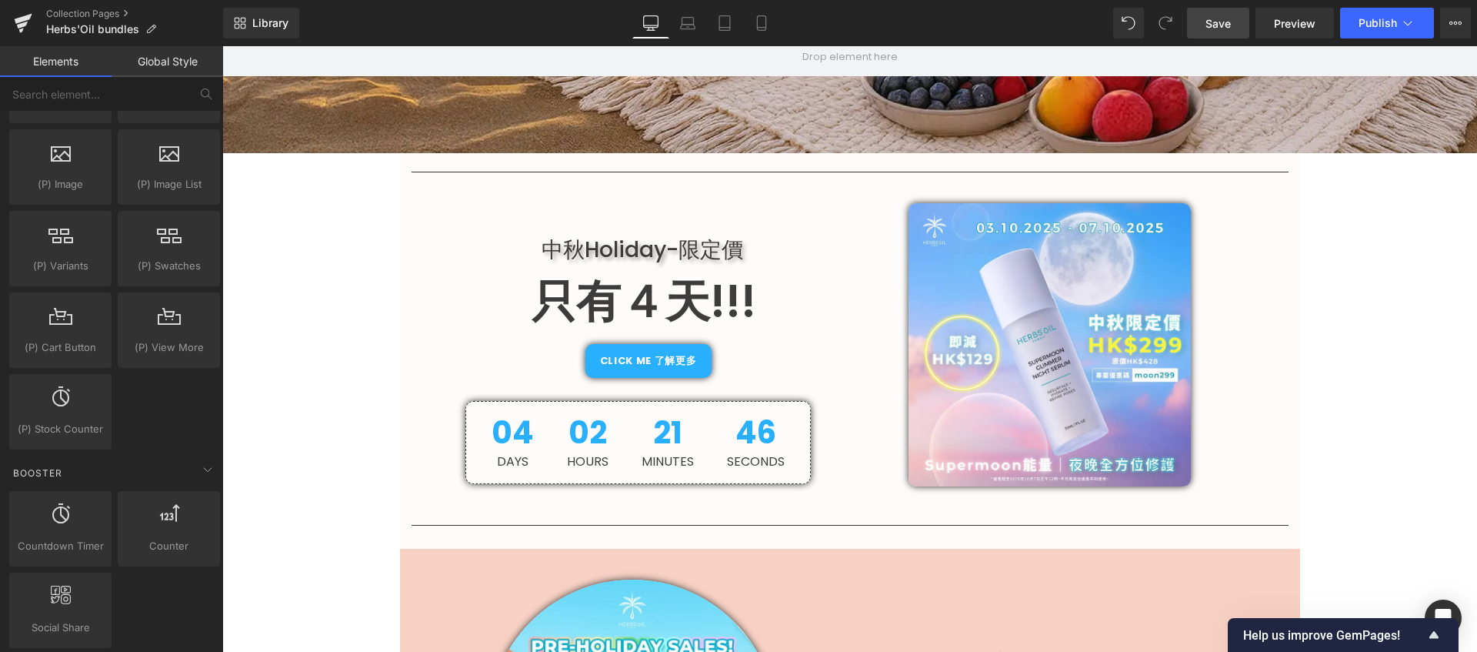
scroll to position [344, 0]
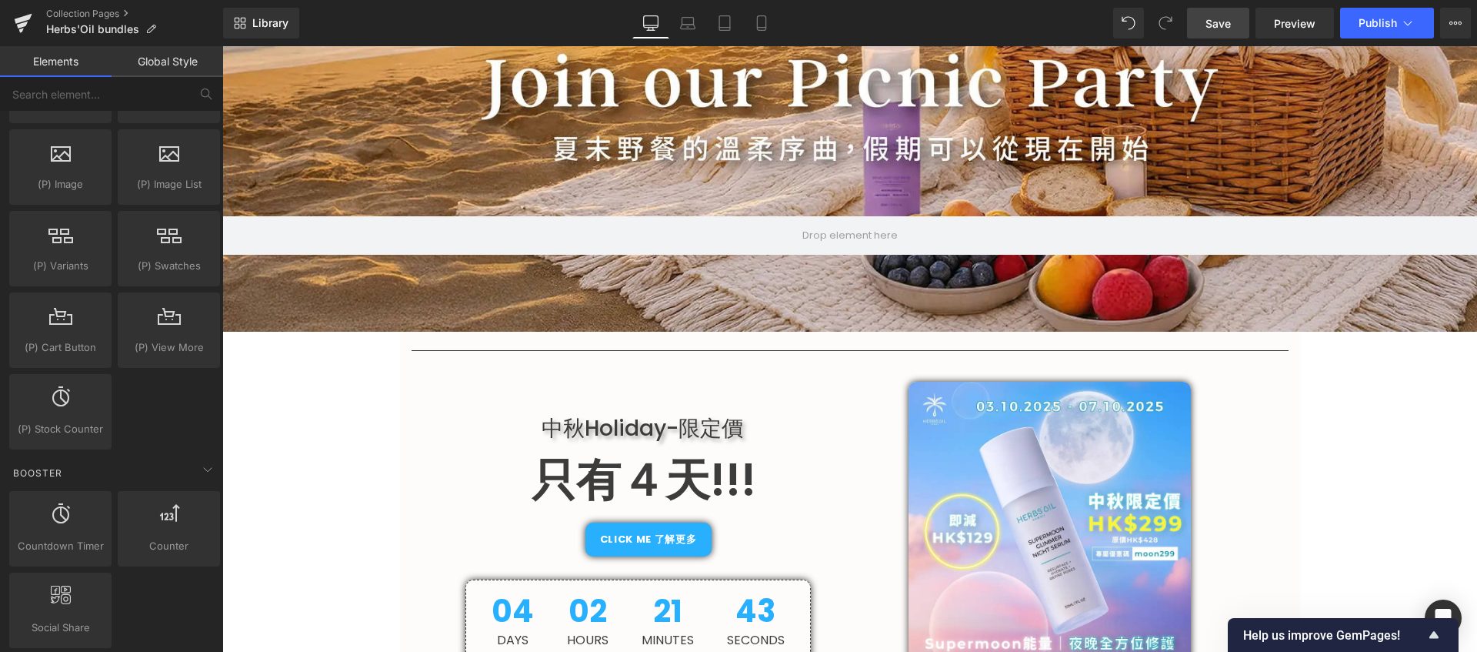
click at [1220, 26] on span "Save" at bounding box center [1218, 23] width 25 height 16
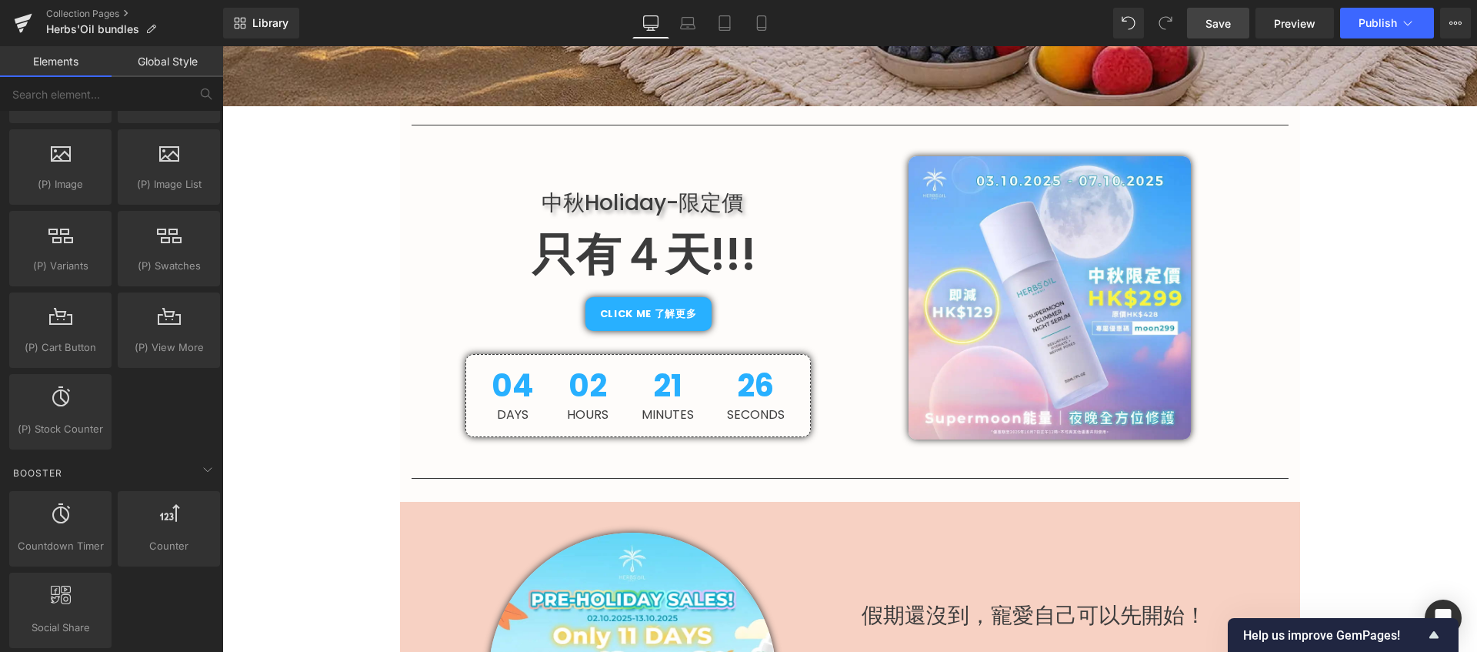
scroll to position [164, 0]
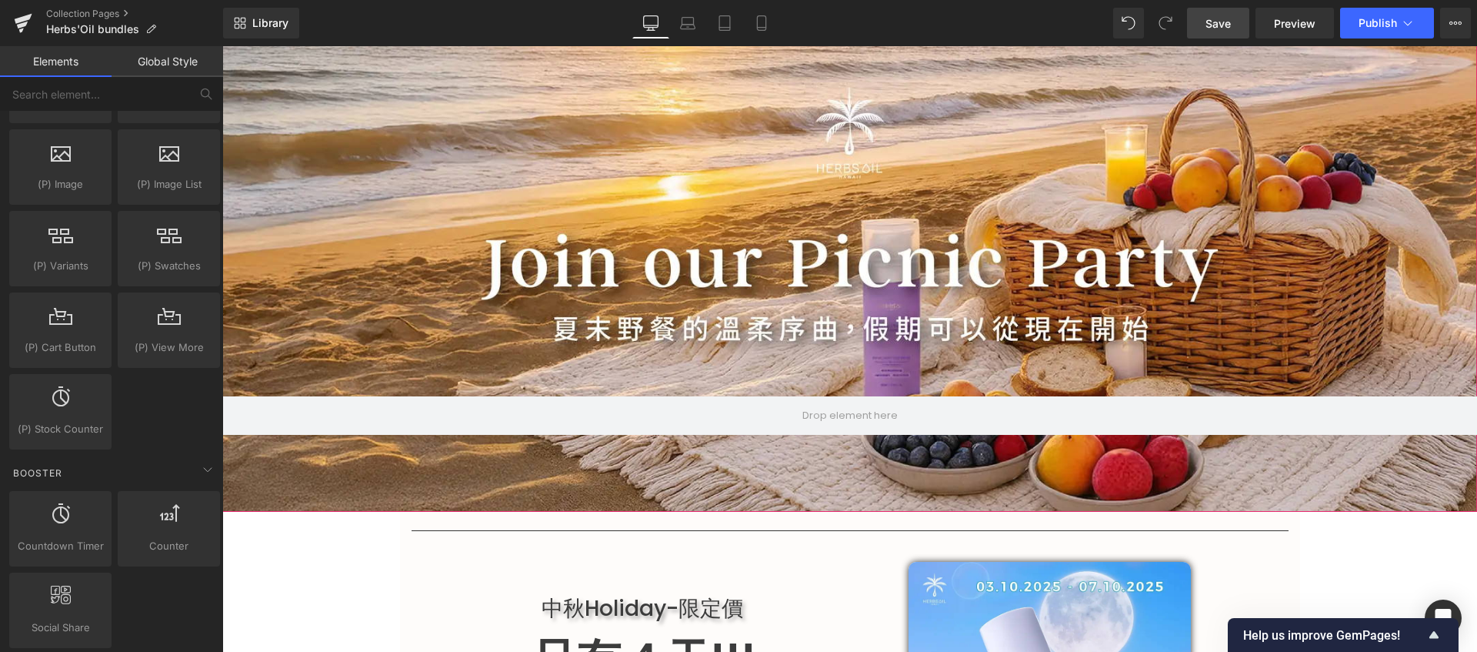
click at [786, 199] on div at bounding box center [849, 262] width 1255 height 500
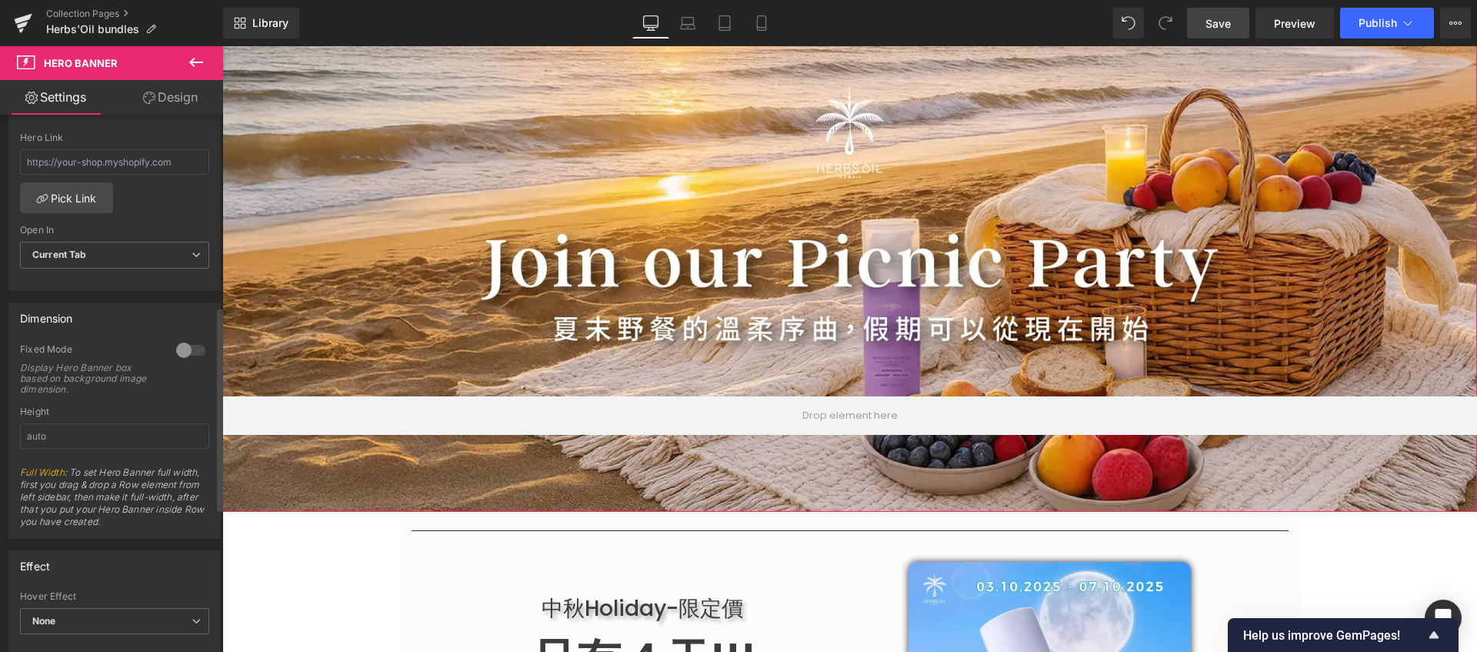
scroll to position [822, 0]
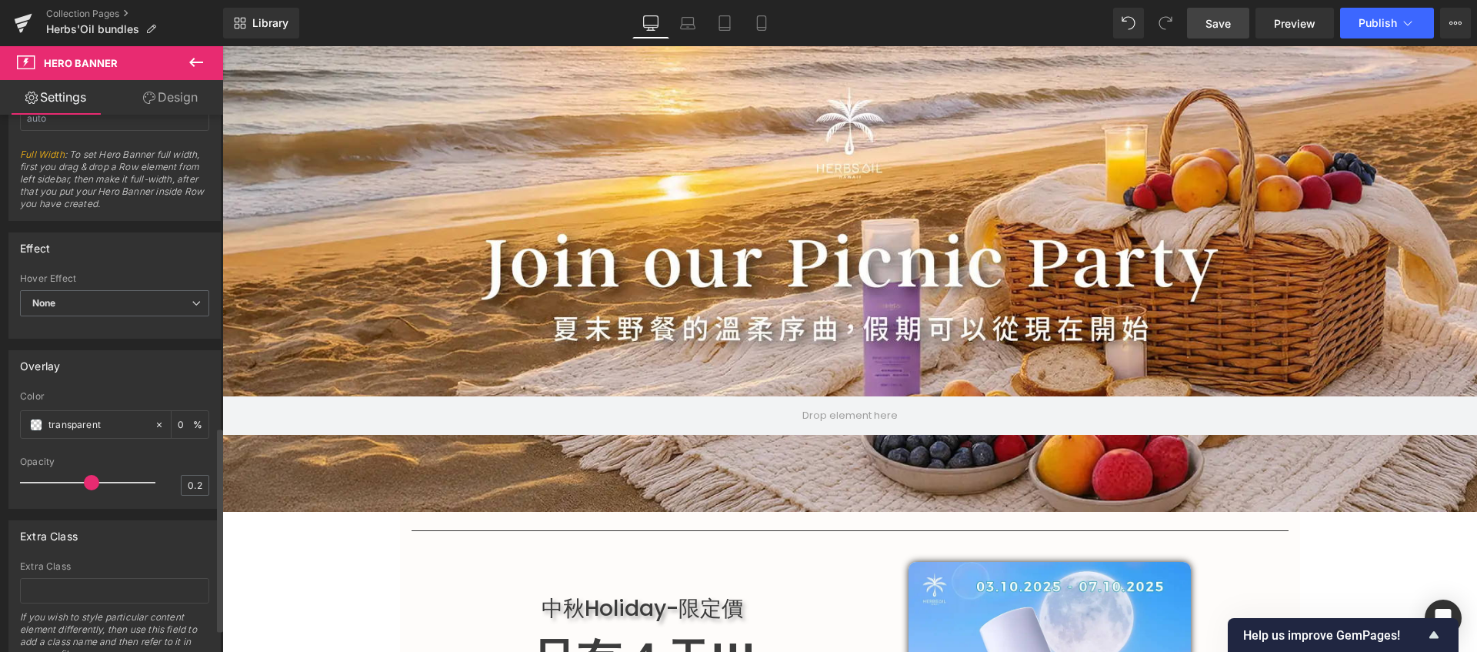
drag, startPoint x: 55, startPoint y: 486, endPoint x: 92, endPoint y: 472, distance: 39.7
click at [92, 472] on div at bounding box center [92, 482] width 128 height 31
click at [178, 425] on input "0" at bounding box center [185, 423] width 15 height 17
click at [107, 429] on input "transparent" at bounding box center [97, 424] width 98 height 17
click at [38, 424] on span at bounding box center [36, 425] width 12 height 12
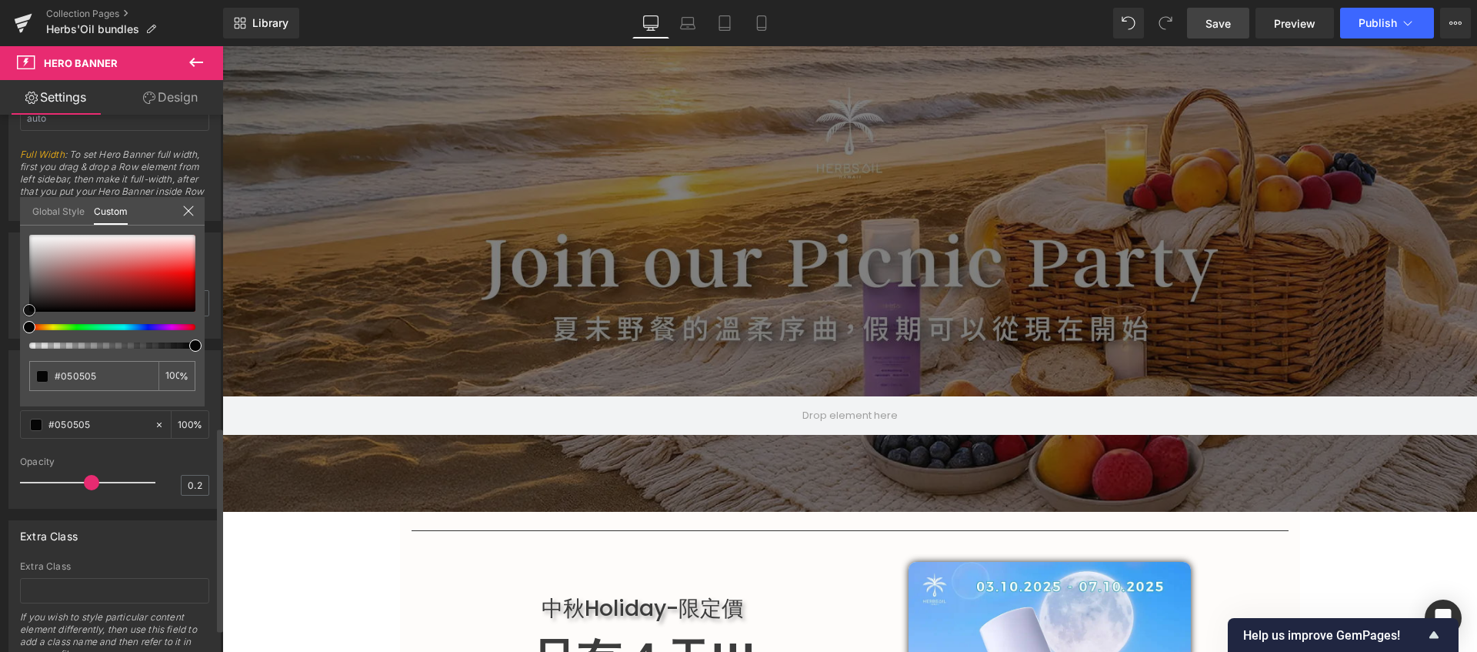
click at [23, 310] on span at bounding box center [29, 310] width 12 height 12
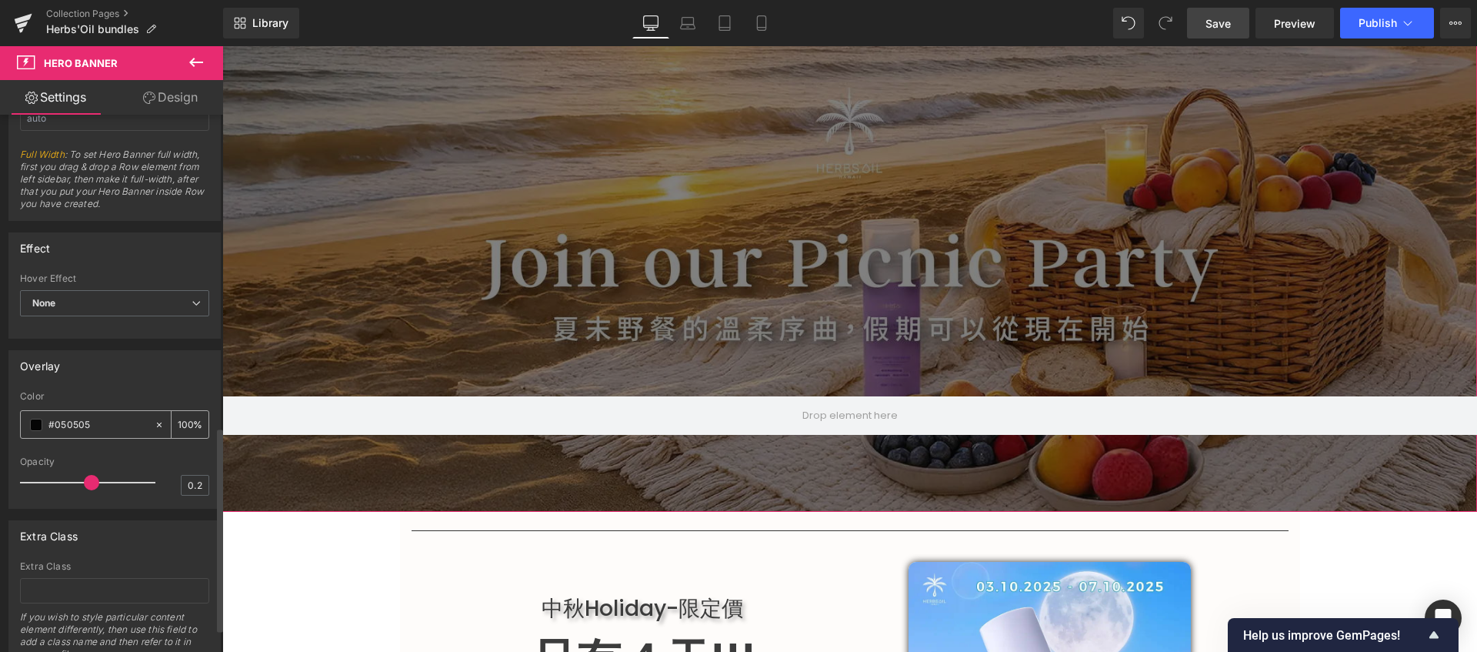
click at [185, 425] on input "0" at bounding box center [185, 423] width 15 height 17
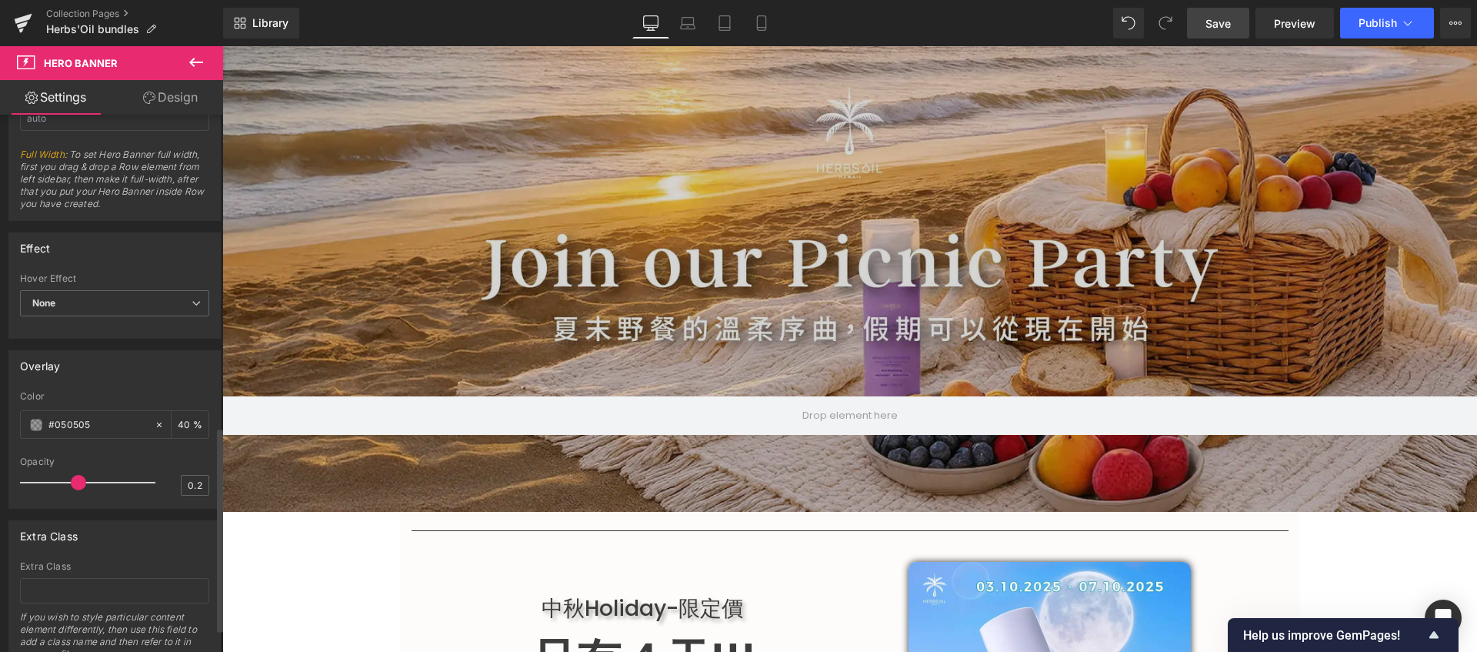
drag, startPoint x: 88, startPoint y: 481, endPoint x: 77, endPoint y: 488, distance: 12.8
click at [77, 488] on span at bounding box center [78, 482] width 15 height 15
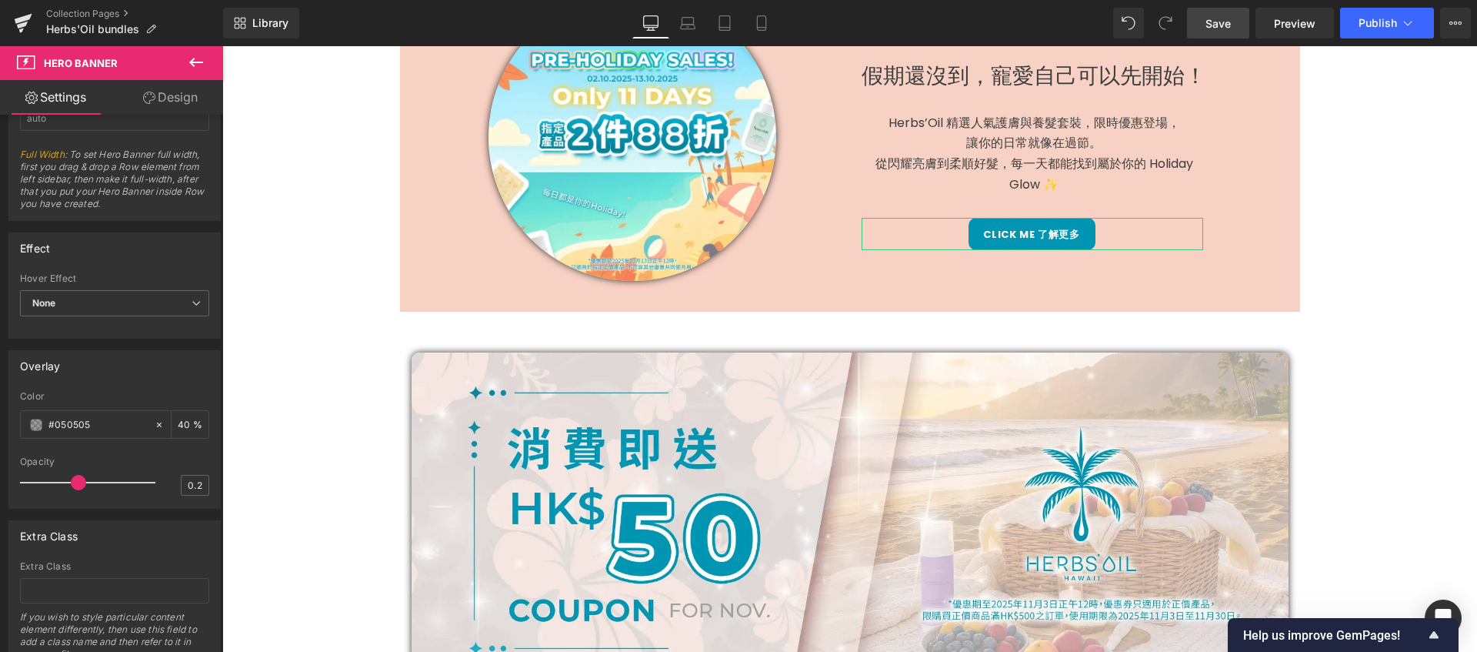
scroll to position [703, 0]
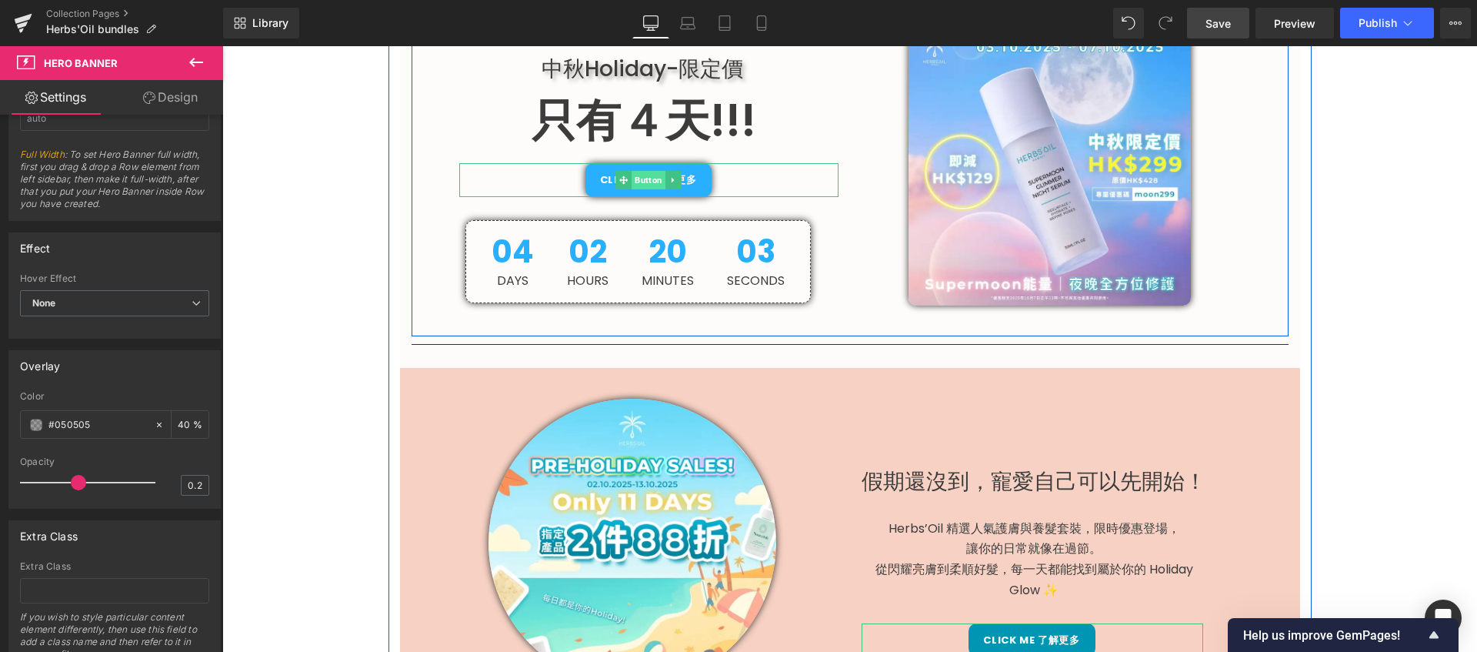
click at [649, 184] on span "Button" at bounding box center [649, 180] width 34 height 18
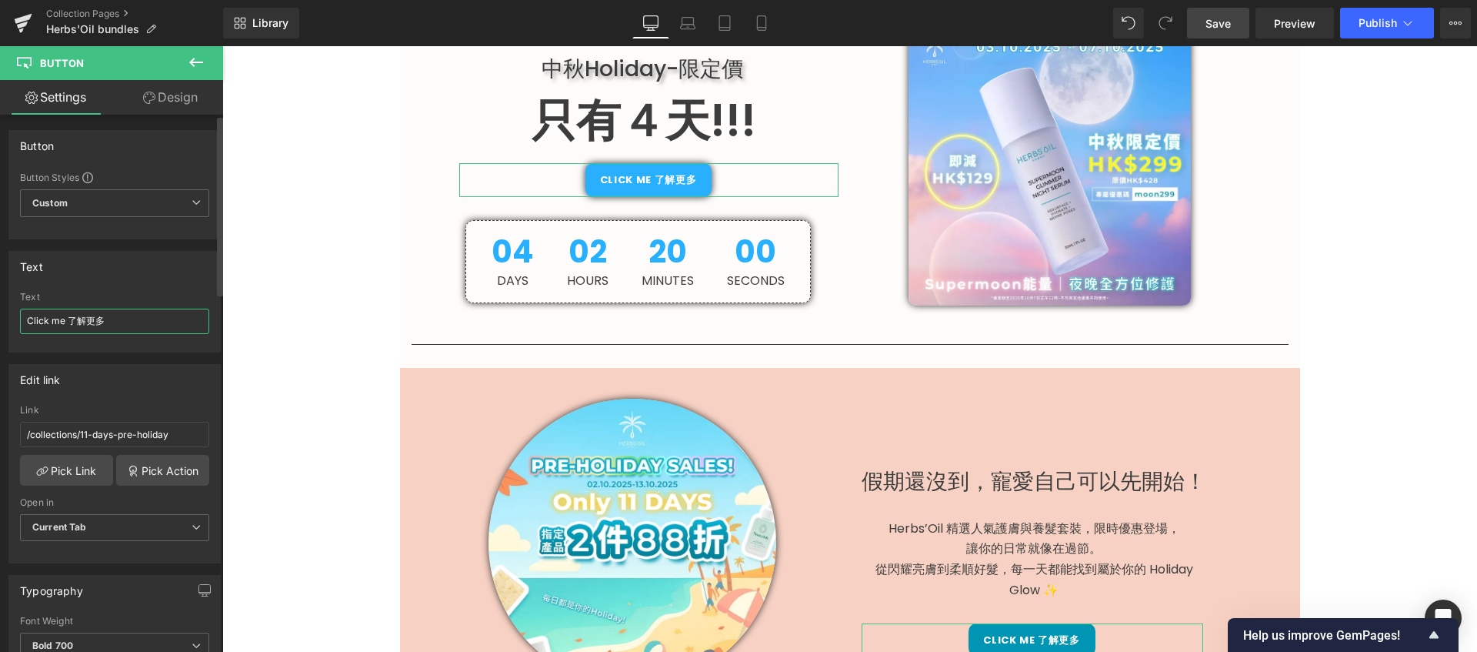
drag, startPoint x: 108, startPoint y: 323, endPoint x: 11, endPoint y: 312, distance: 97.5
click at [11, 312] on div "Click me 了解更多 Text Click me 了解更多" at bounding box center [114, 322] width 211 height 60
type input "優惠碼｜Moon299"
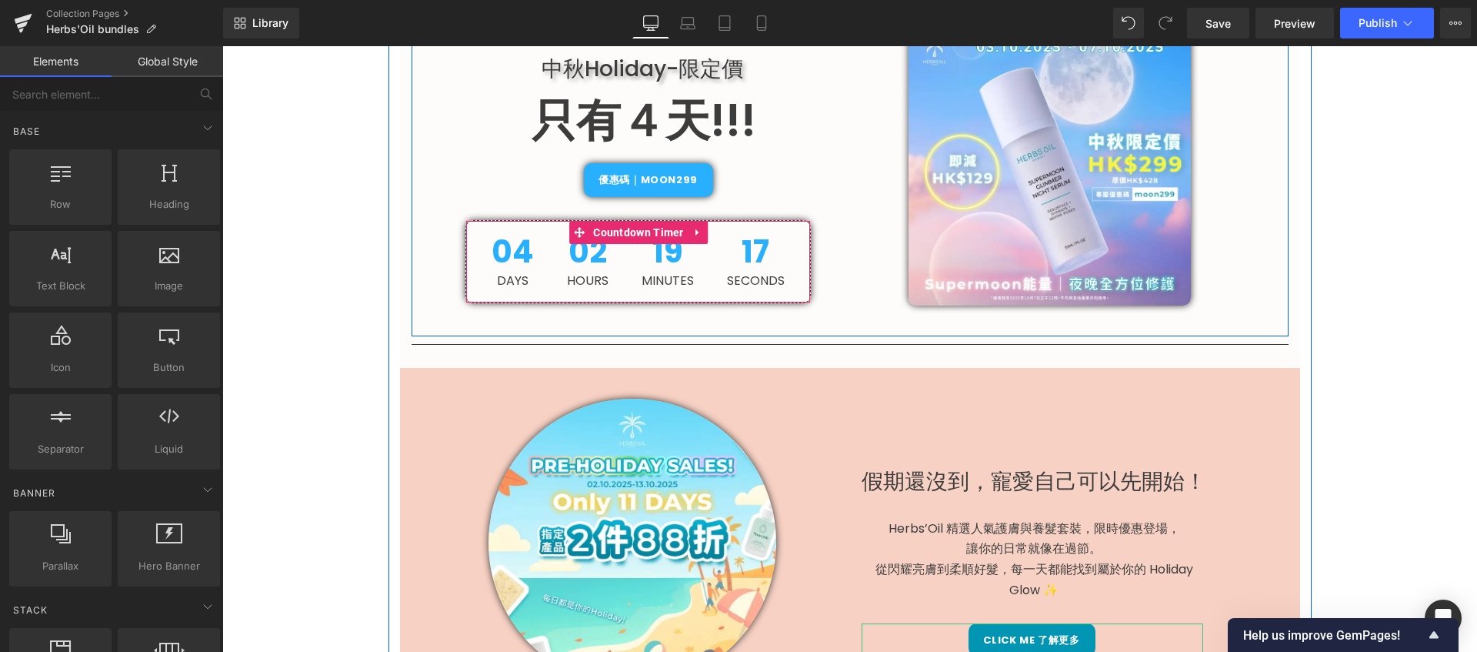
scroll to position [482, 0]
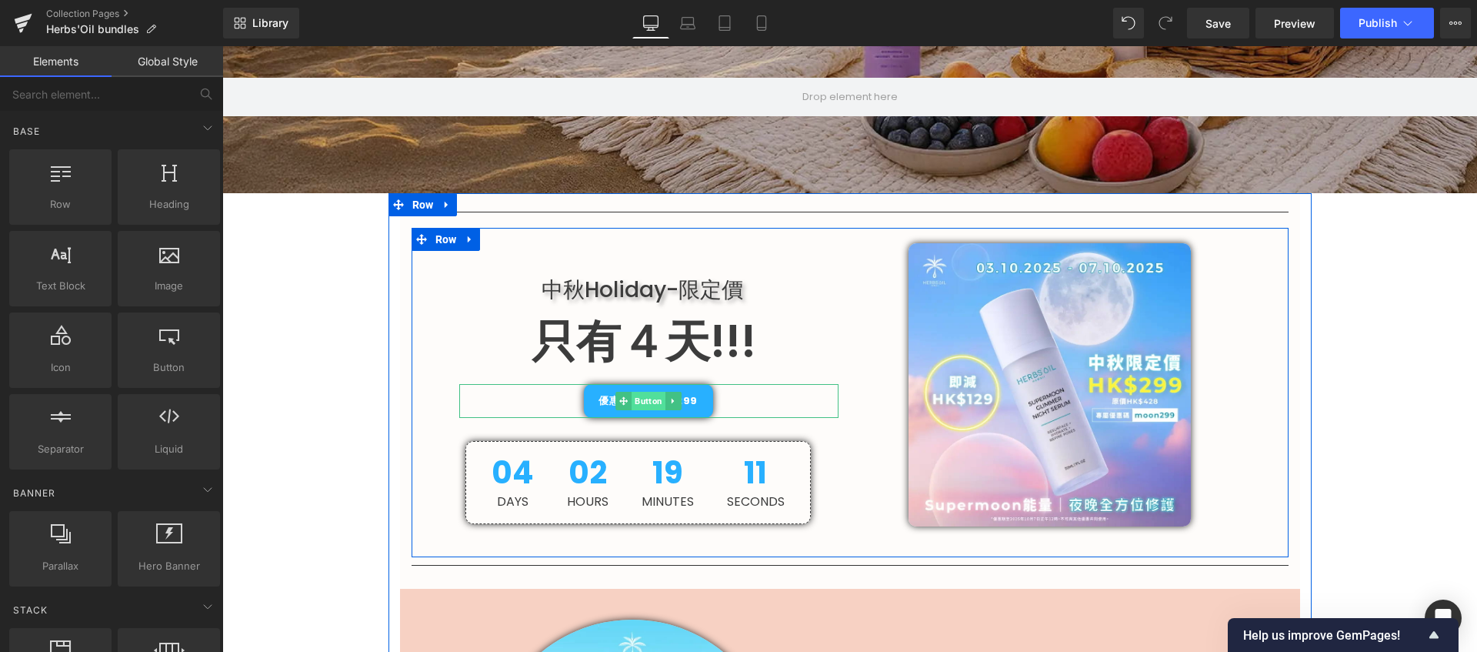
click at [639, 401] on span "Button" at bounding box center [649, 401] width 34 height 18
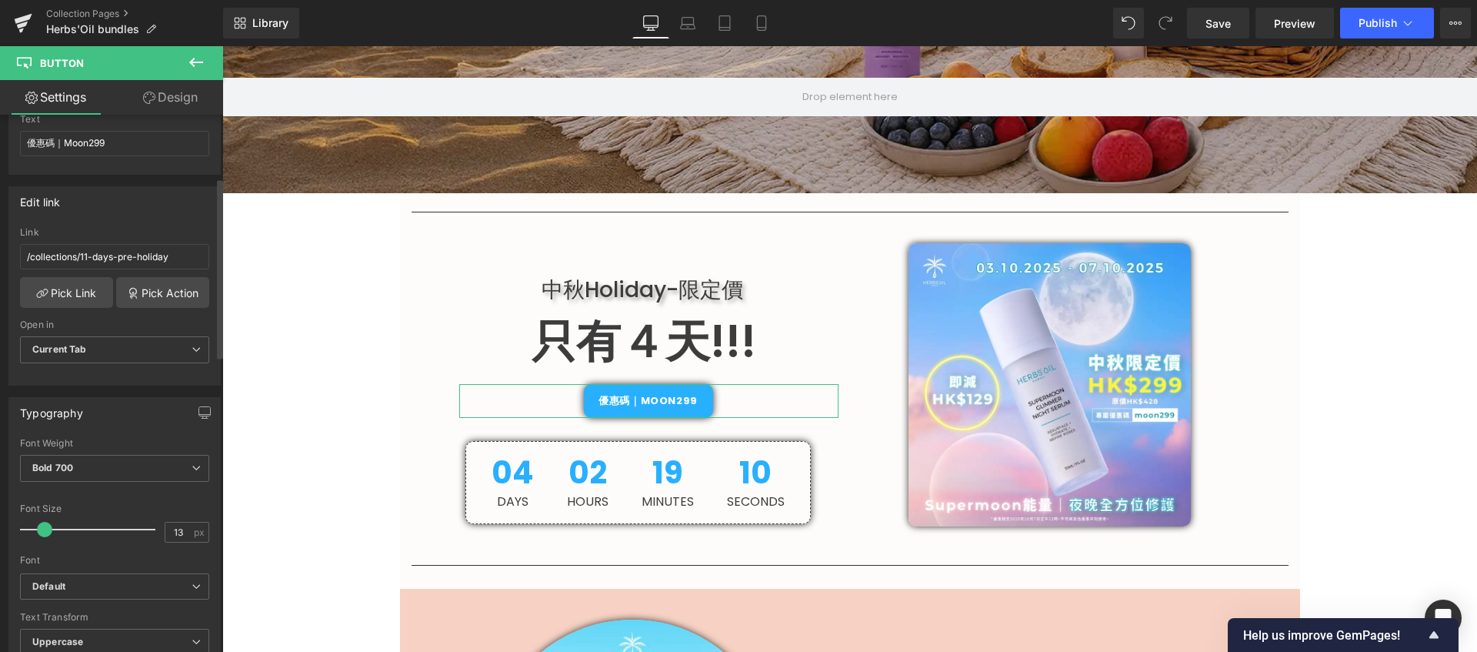
scroll to position [187, 0]
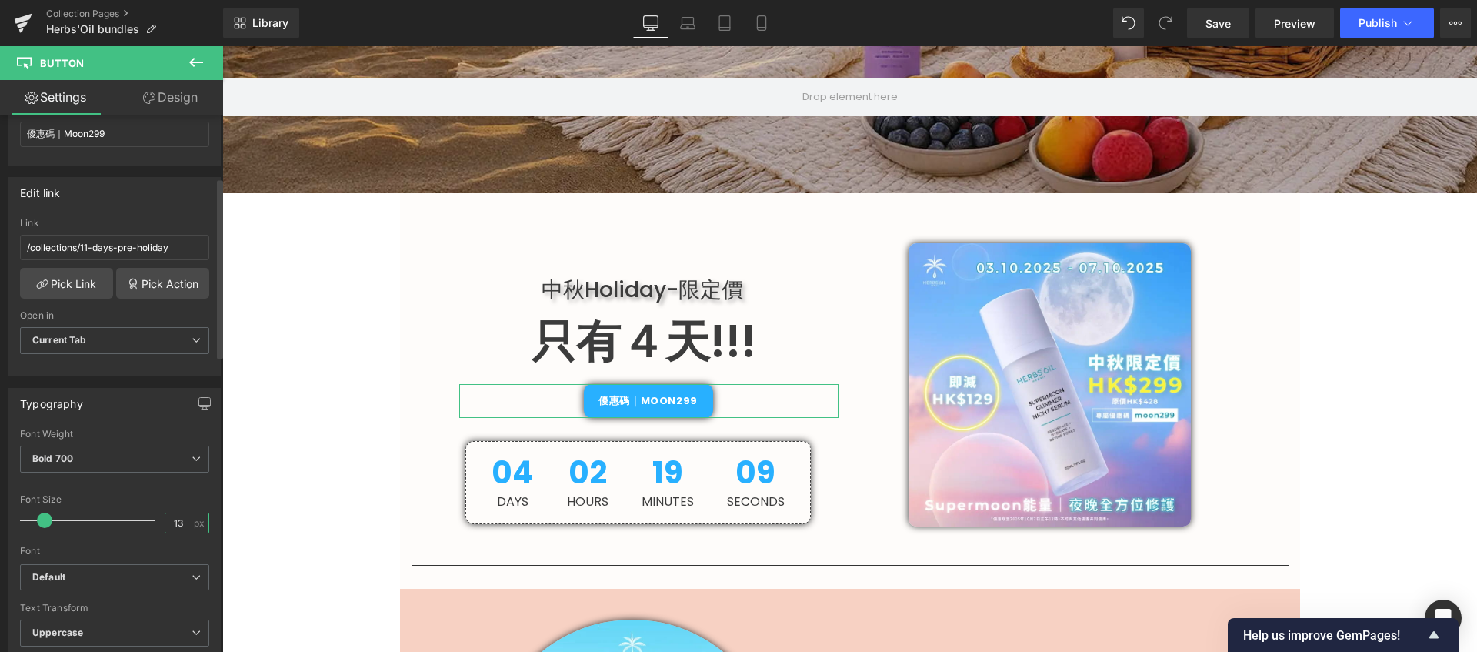
click at [182, 525] on input "13" at bounding box center [178, 522] width 27 height 19
type input "17"
click at [145, 100] on icon at bounding box center [149, 98] width 12 height 12
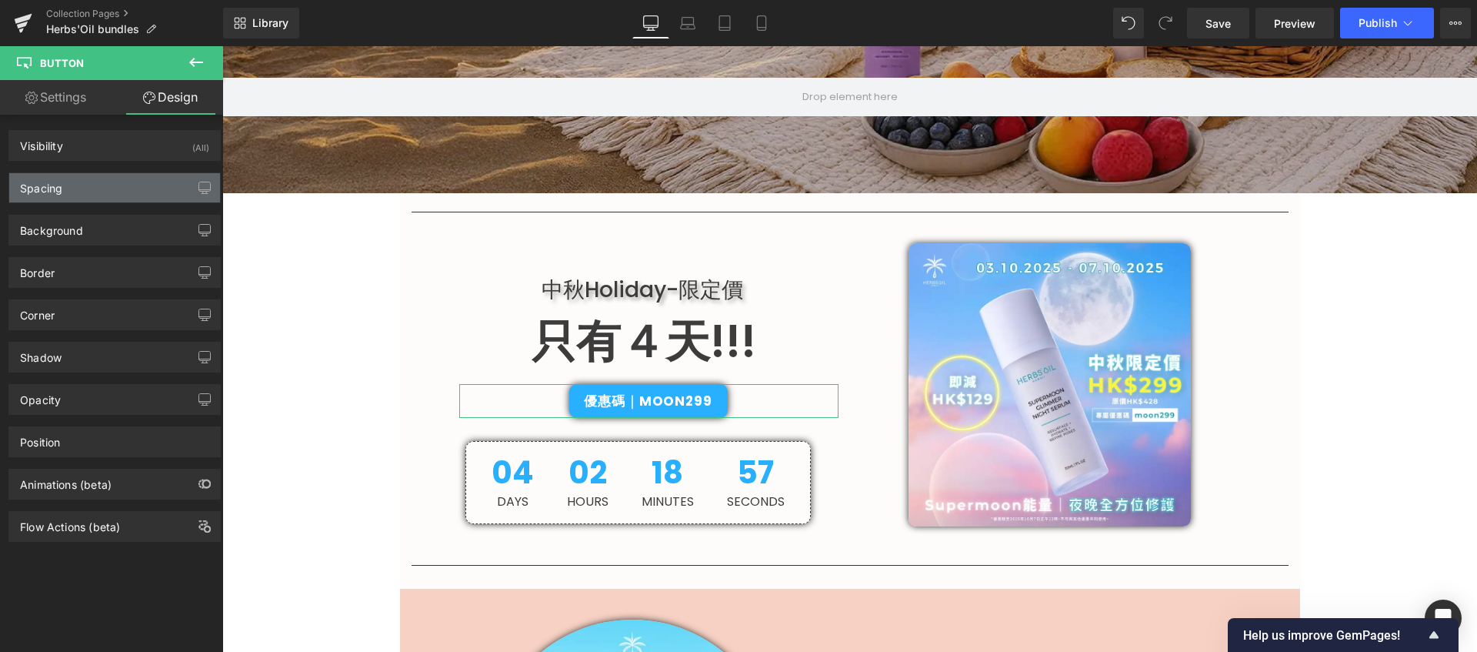
click at [108, 182] on div "Spacing" at bounding box center [114, 187] width 211 height 29
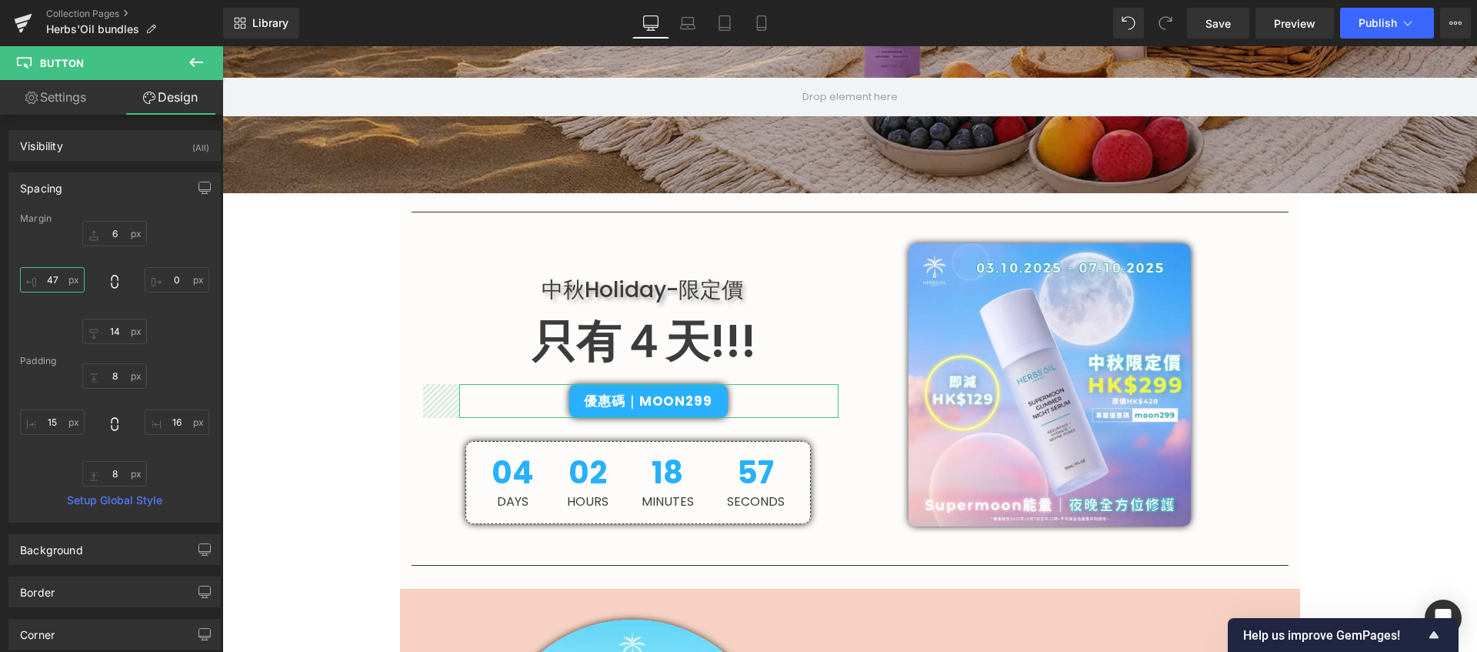
click at [68, 278] on input "47" at bounding box center [52, 279] width 65 height 25
type input "33"
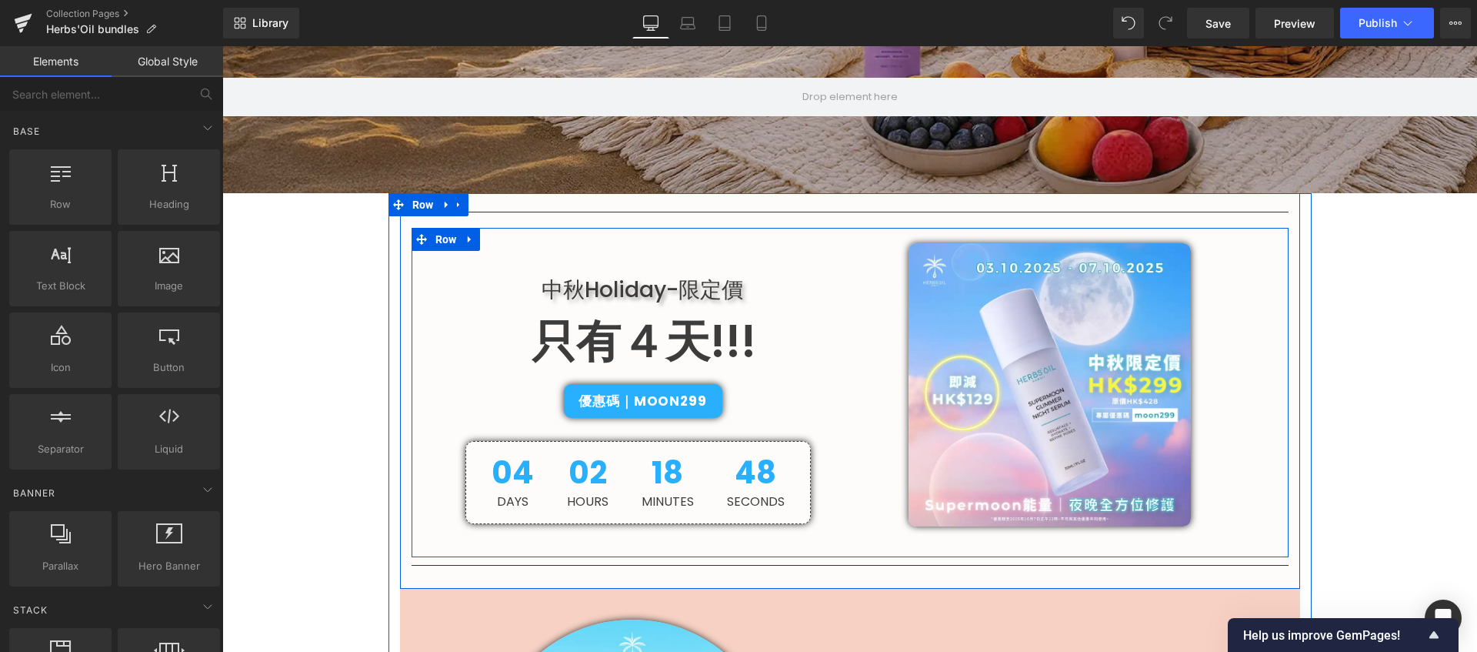
scroll to position [305, 0]
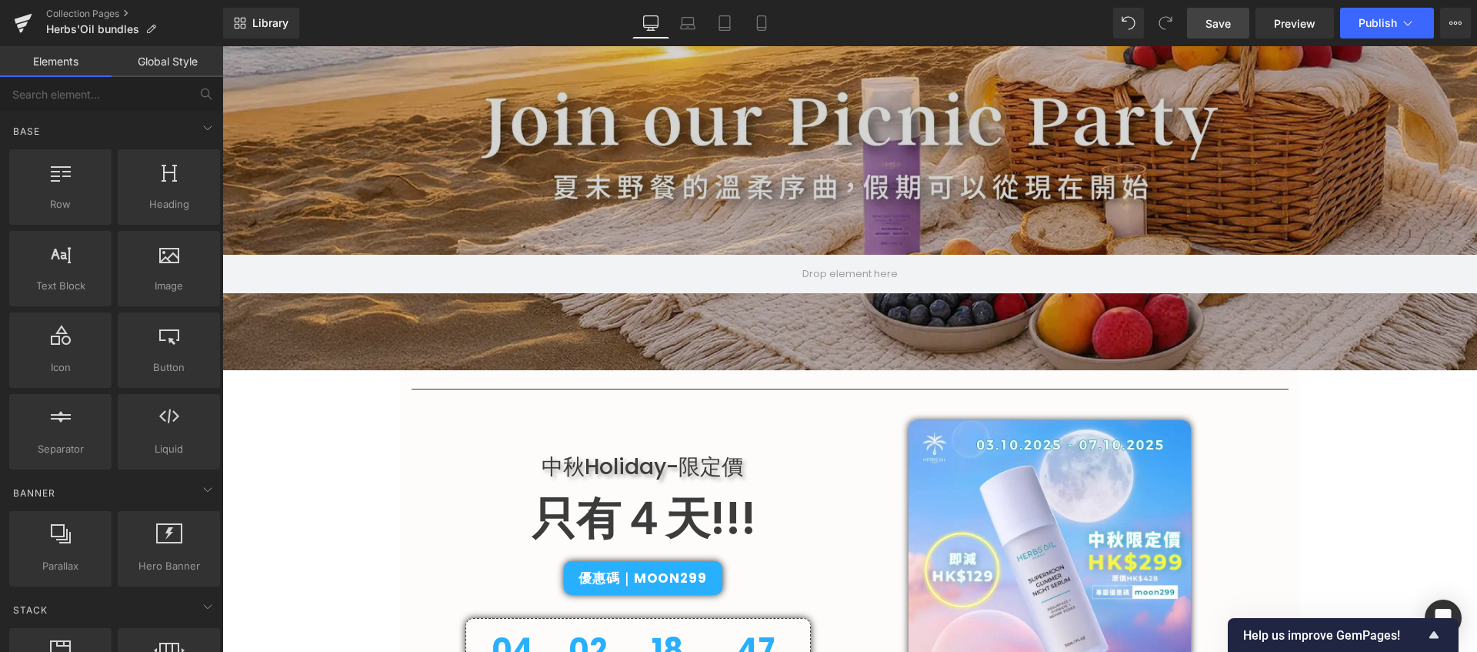
click at [1229, 18] on span "Save" at bounding box center [1218, 23] width 25 height 16
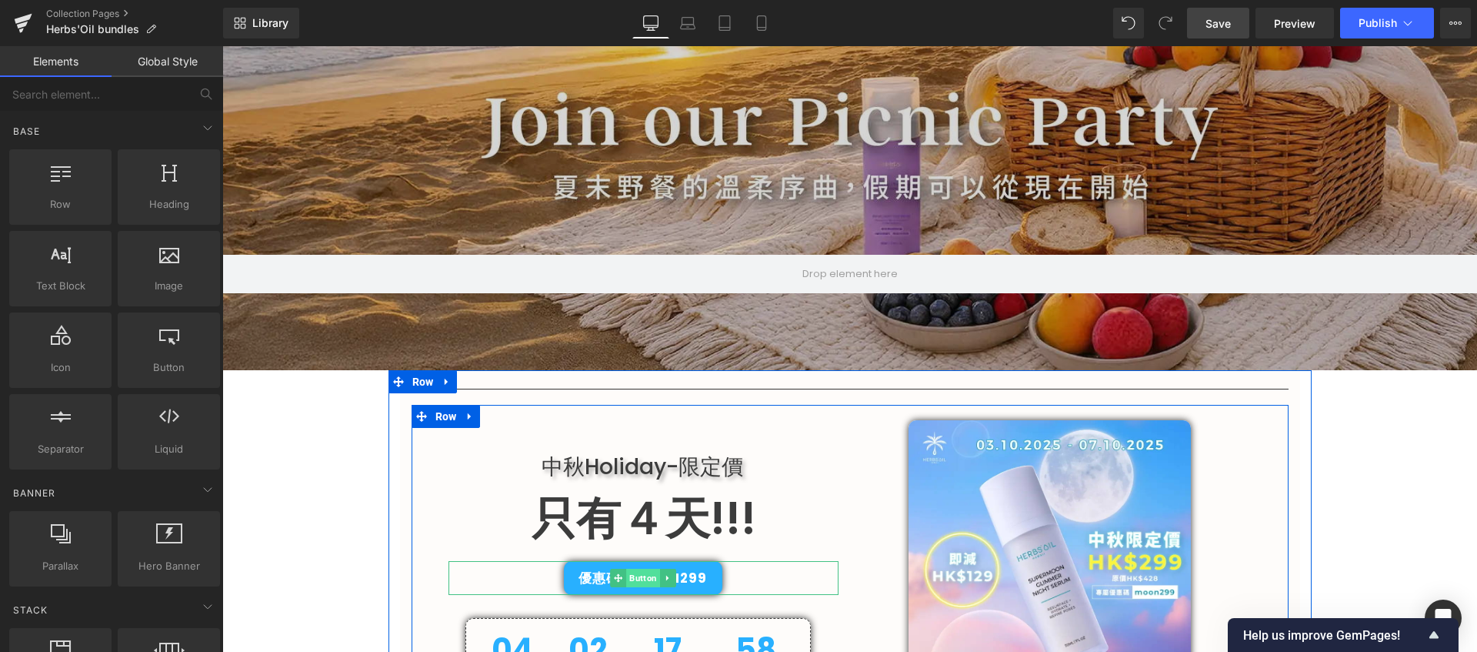
click at [639, 572] on span "Button" at bounding box center [643, 578] width 34 height 18
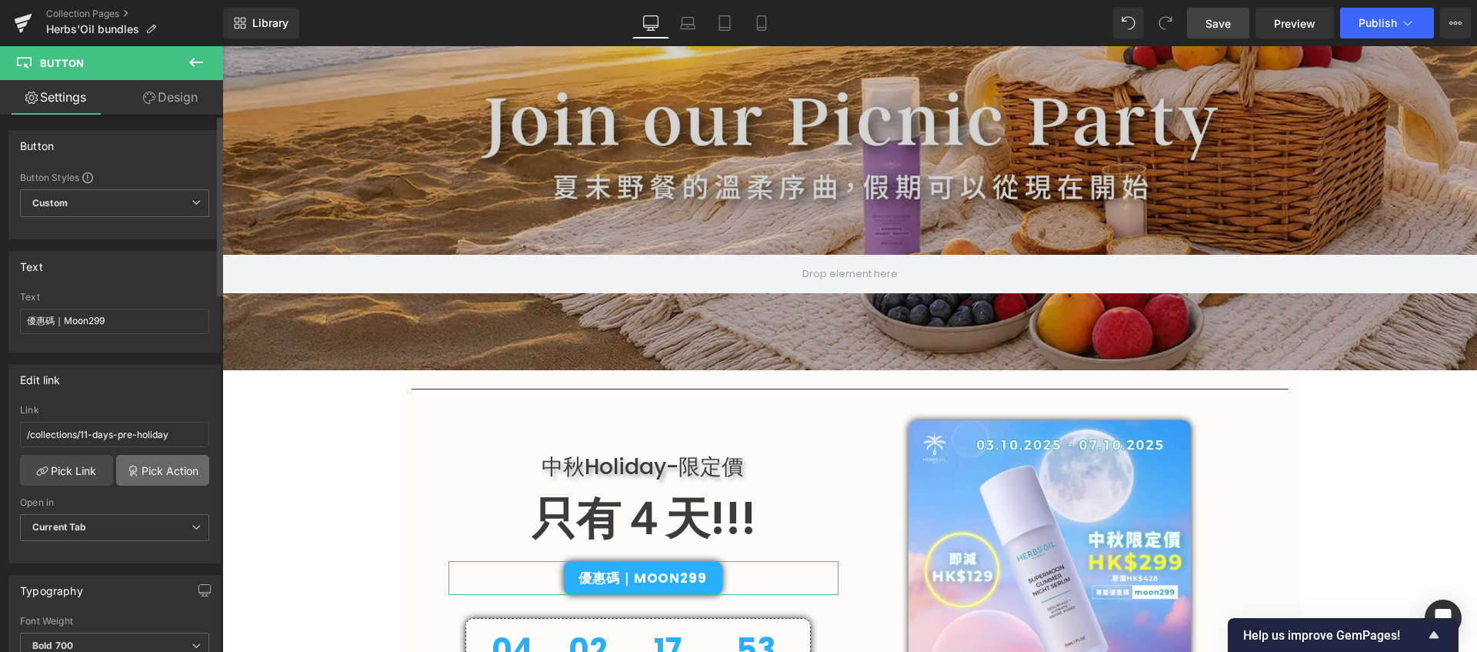
click at [155, 473] on link "Pick Action" at bounding box center [162, 470] width 93 height 31
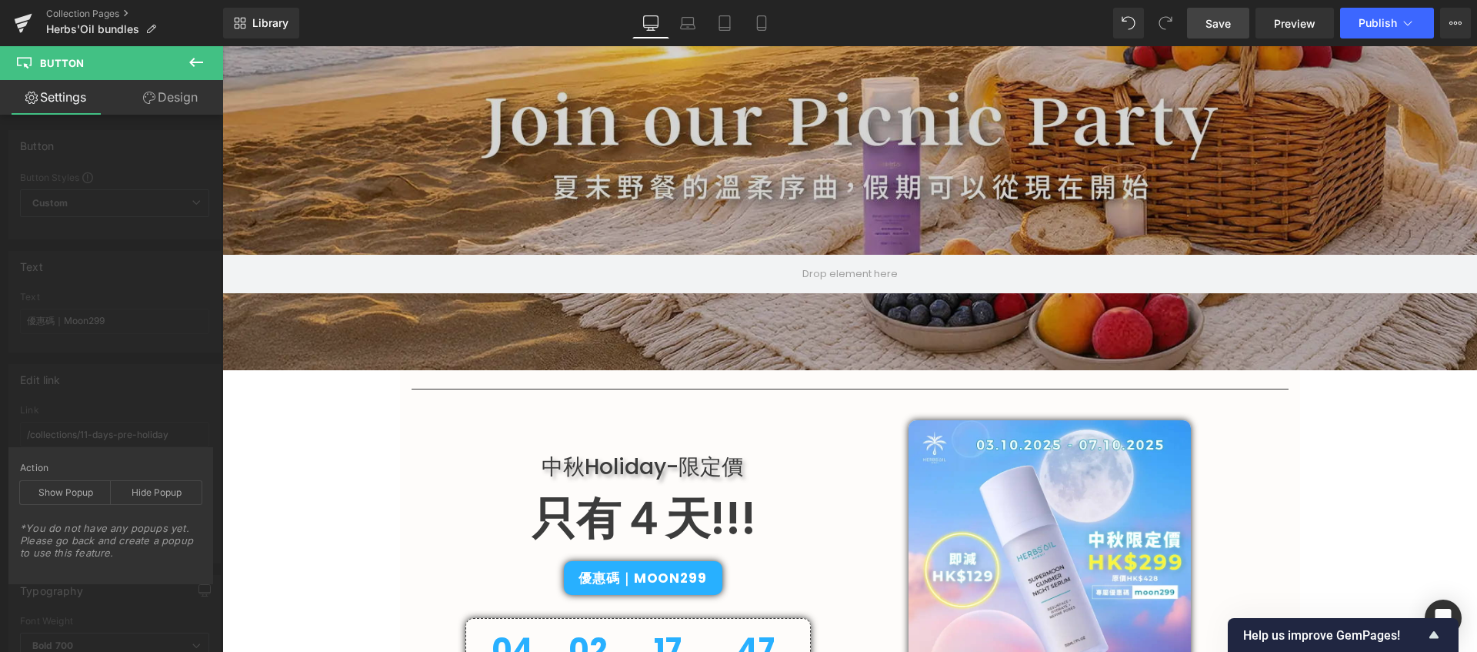
click at [200, 63] on icon at bounding box center [196, 62] width 18 height 18
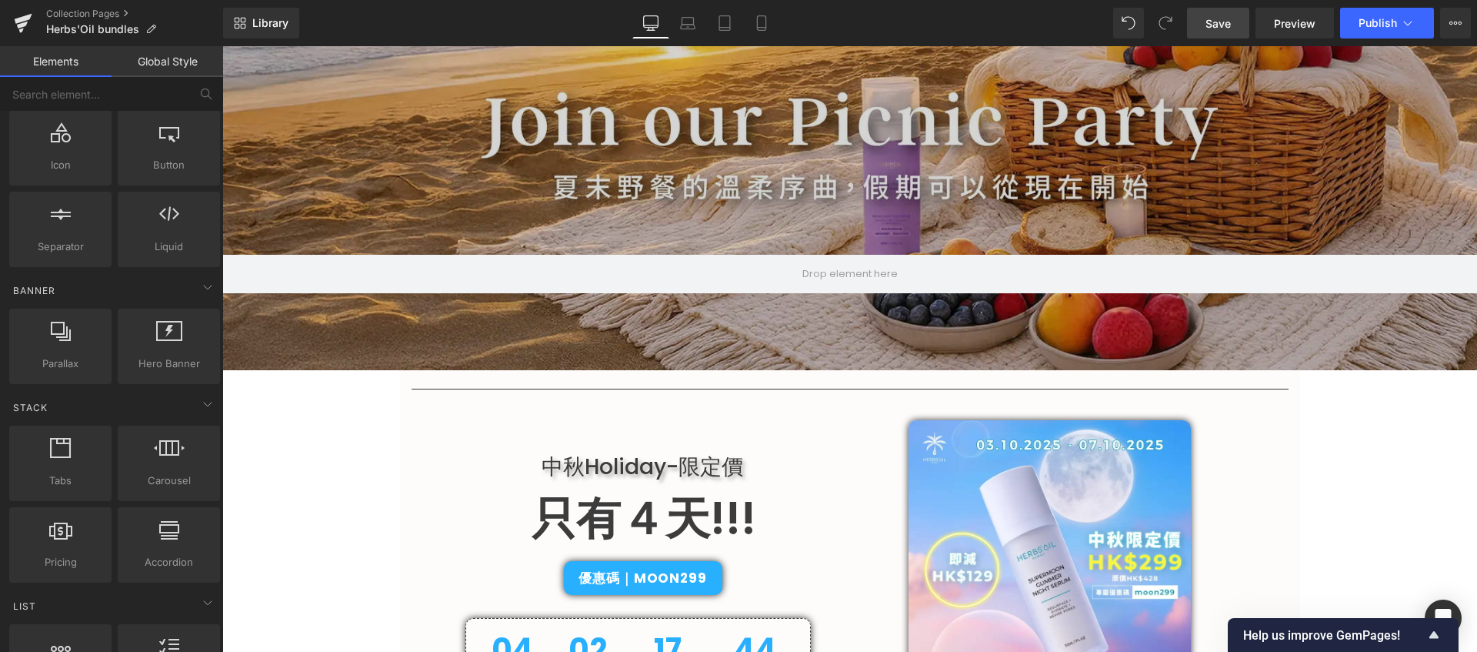
scroll to position [0, 0]
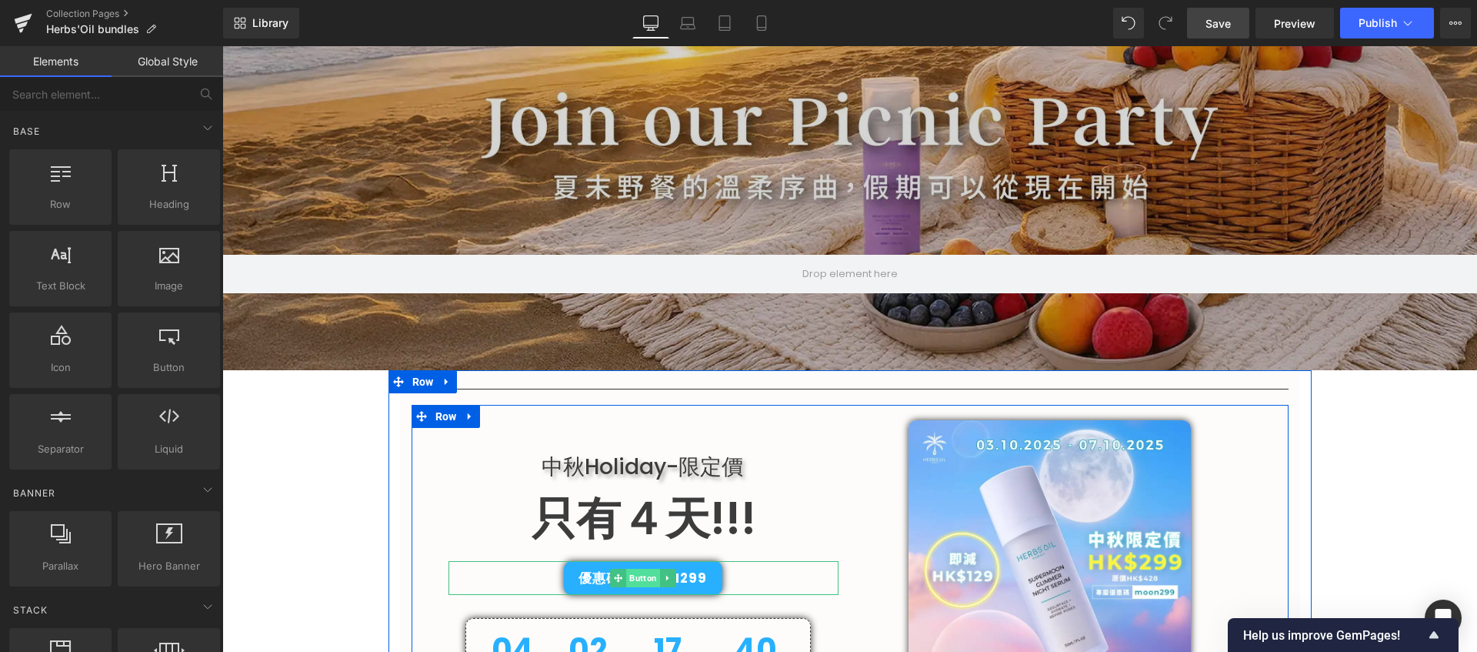
click at [644, 577] on span "Button" at bounding box center [643, 578] width 34 height 18
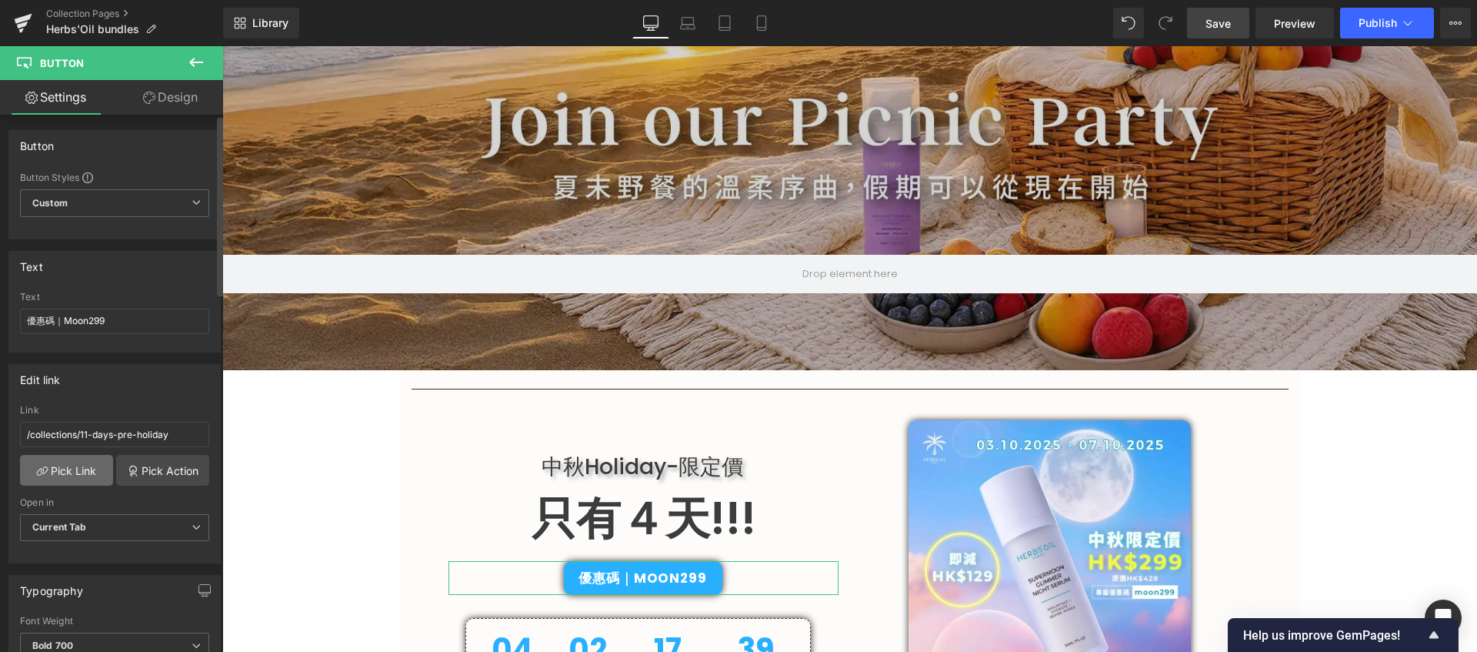
click at [87, 474] on link "Pick Link" at bounding box center [66, 470] width 93 height 31
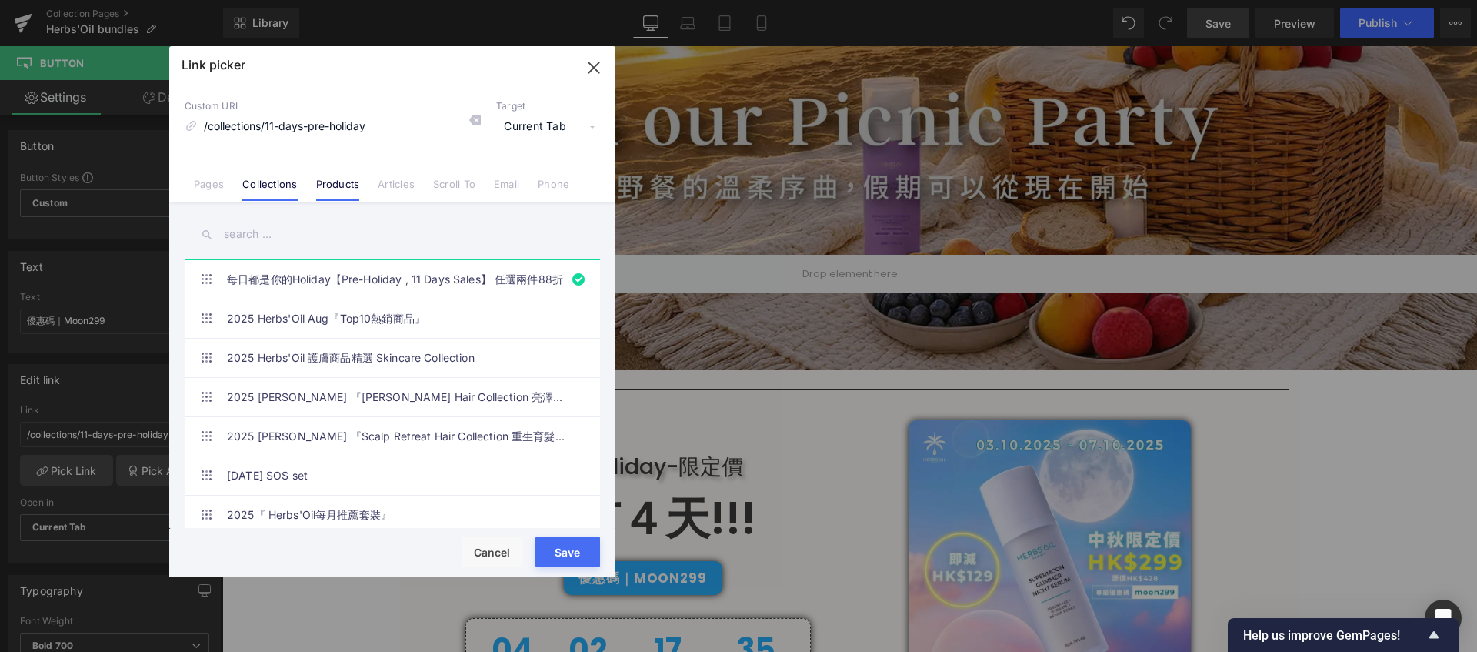
click at [338, 183] on link "Products" at bounding box center [338, 189] width 44 height 23
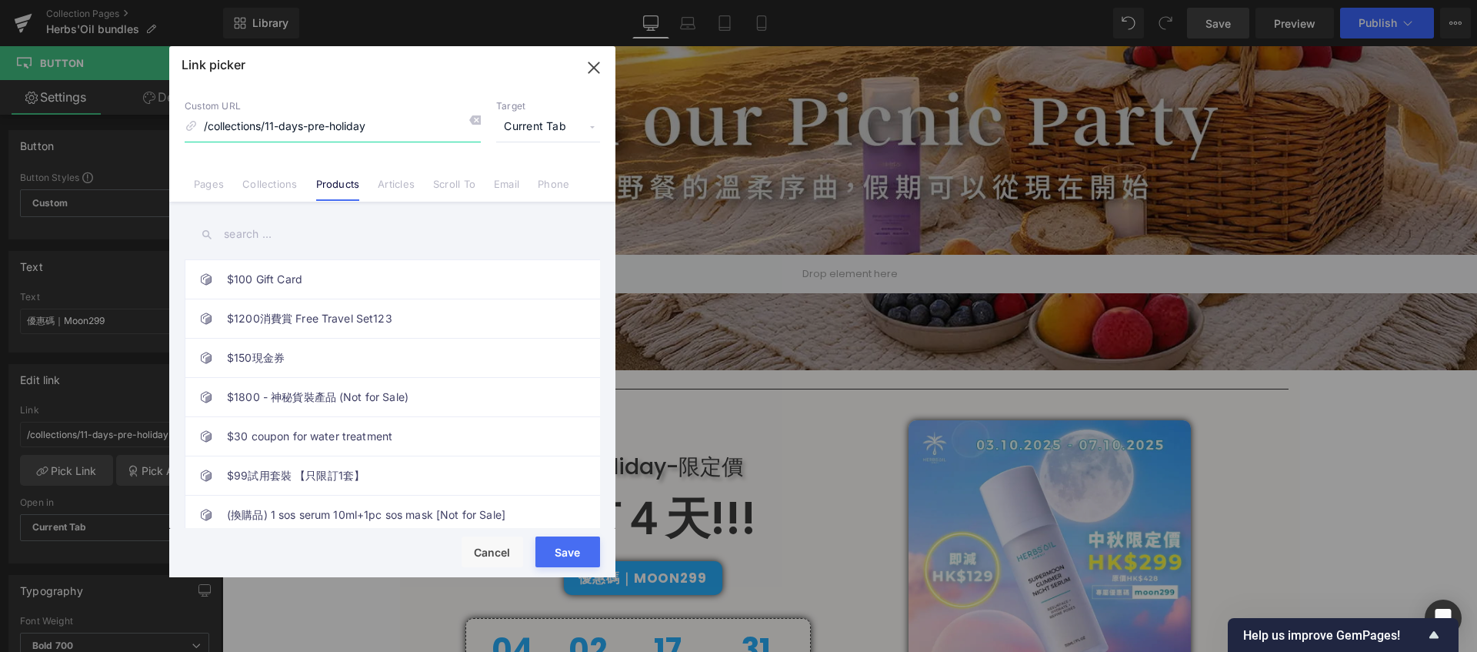
drag, startPoint x: 391, startPoint y: 128, endPoint x: 192, endPoint y: 123, distance: 199.3
click at [192, 123] on div "Custom URL /collections/11-days-pre-holiday" at bounding box center [333, 121] width 296 height 42
click at [345, 237] on input "text" at bounding box center [392, 234] width 415 height 35
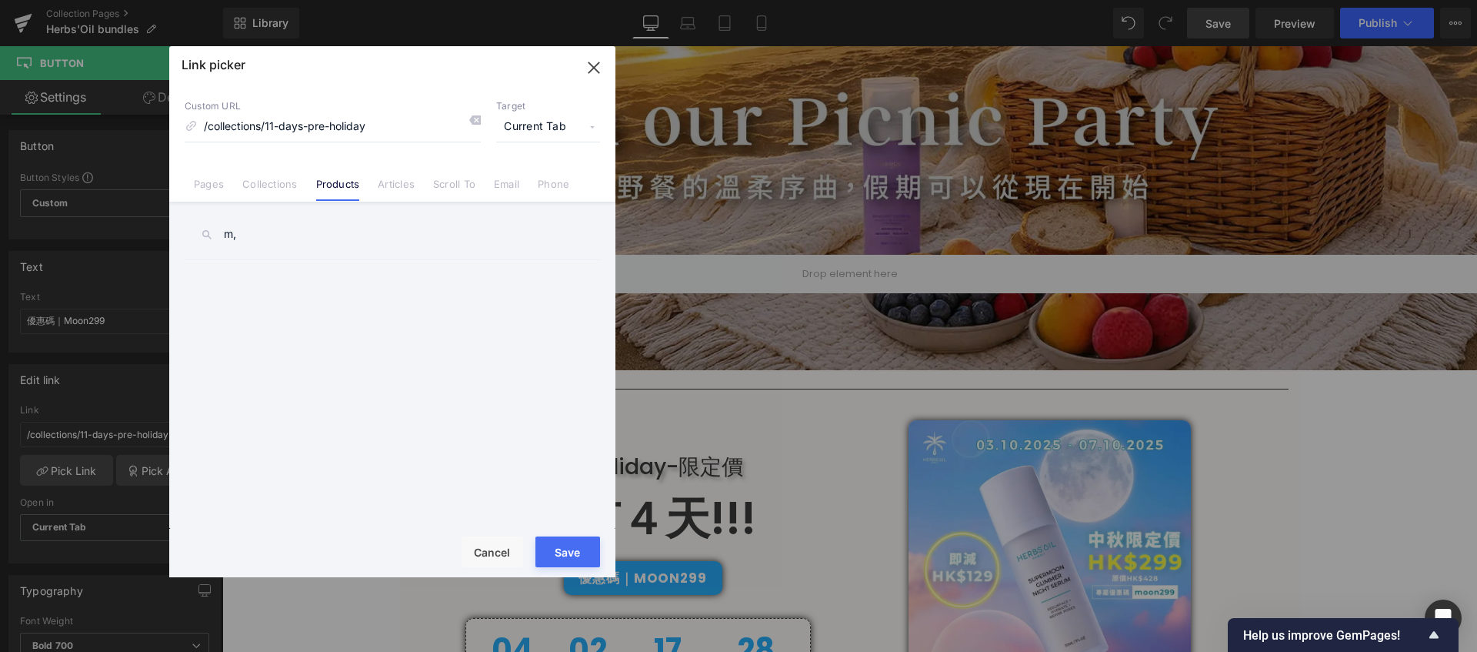
type input "m"
type input "月"
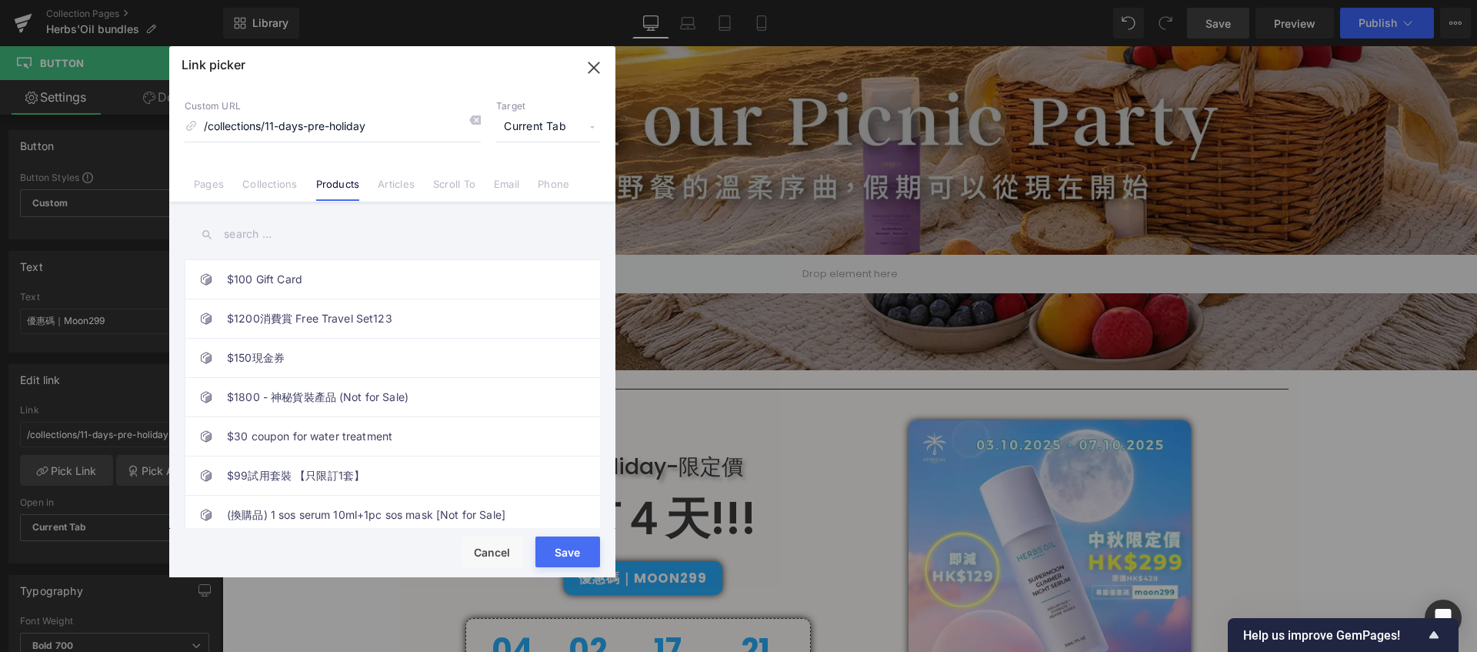
type input "ㄋ"
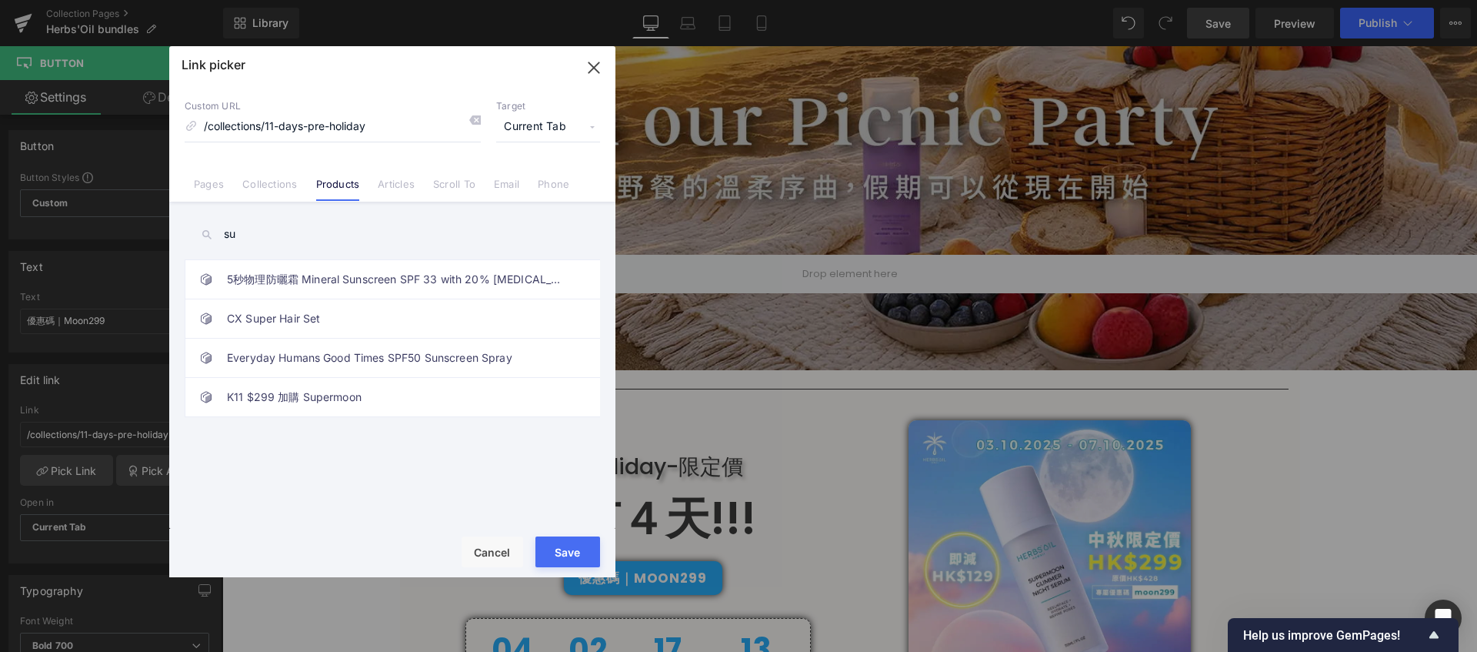
type input "s"
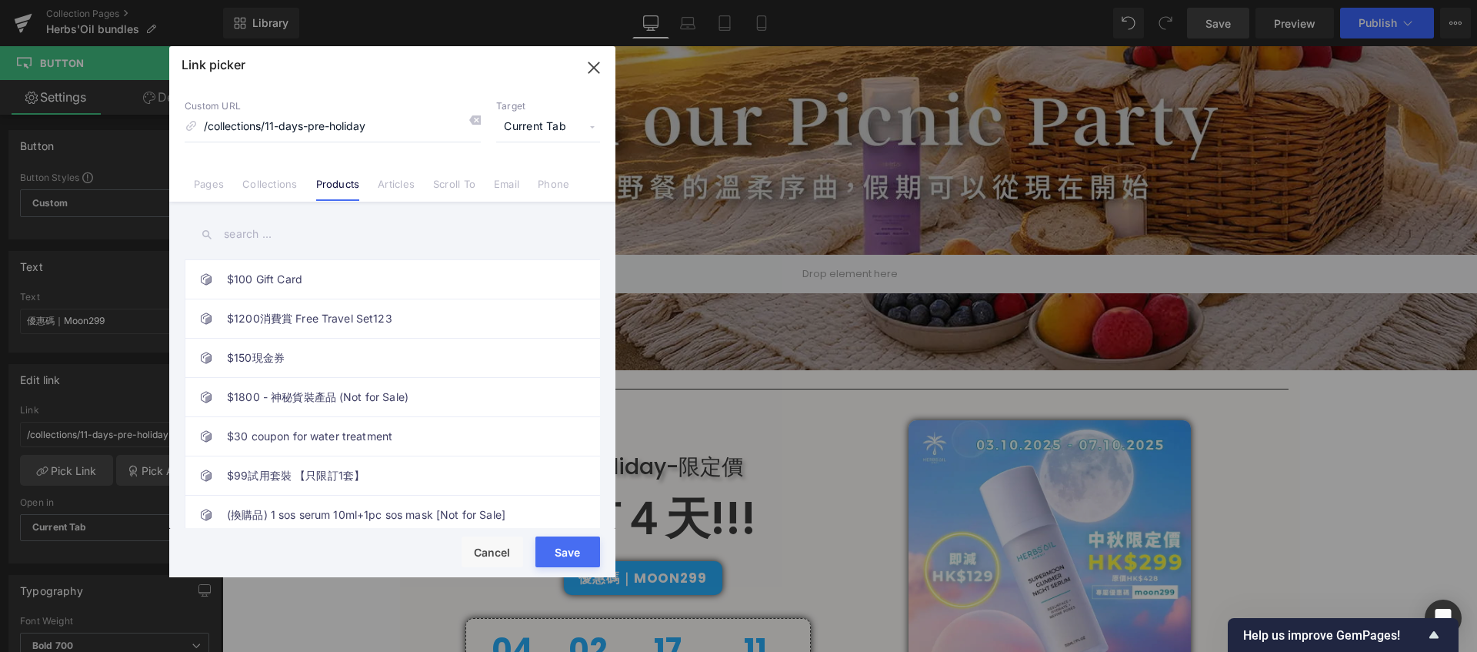
type input "u"
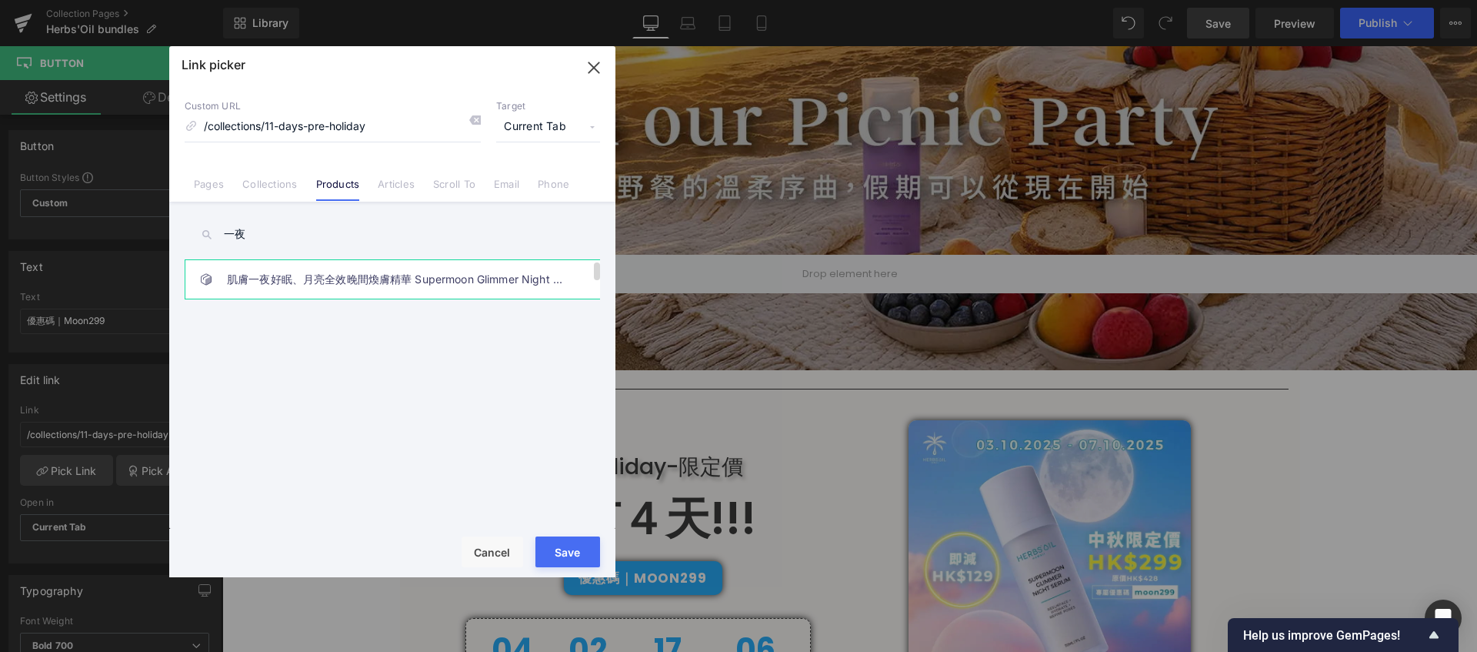
type input "一夜"
click at [382, 287] on link "肌膚一夜好眠、月亮全效晚間煥膚精華 Supermoon Glimmer Night Serum 30ml" at bounding box center [396, 279] width 339 height 38
type input "/products/supermoon-renewal-night-serum"
click at [555, 543] on button "Save" at bounding box center [567, 551] width 65 height 31
type input "/products/supermoon-renewal-night-serum"
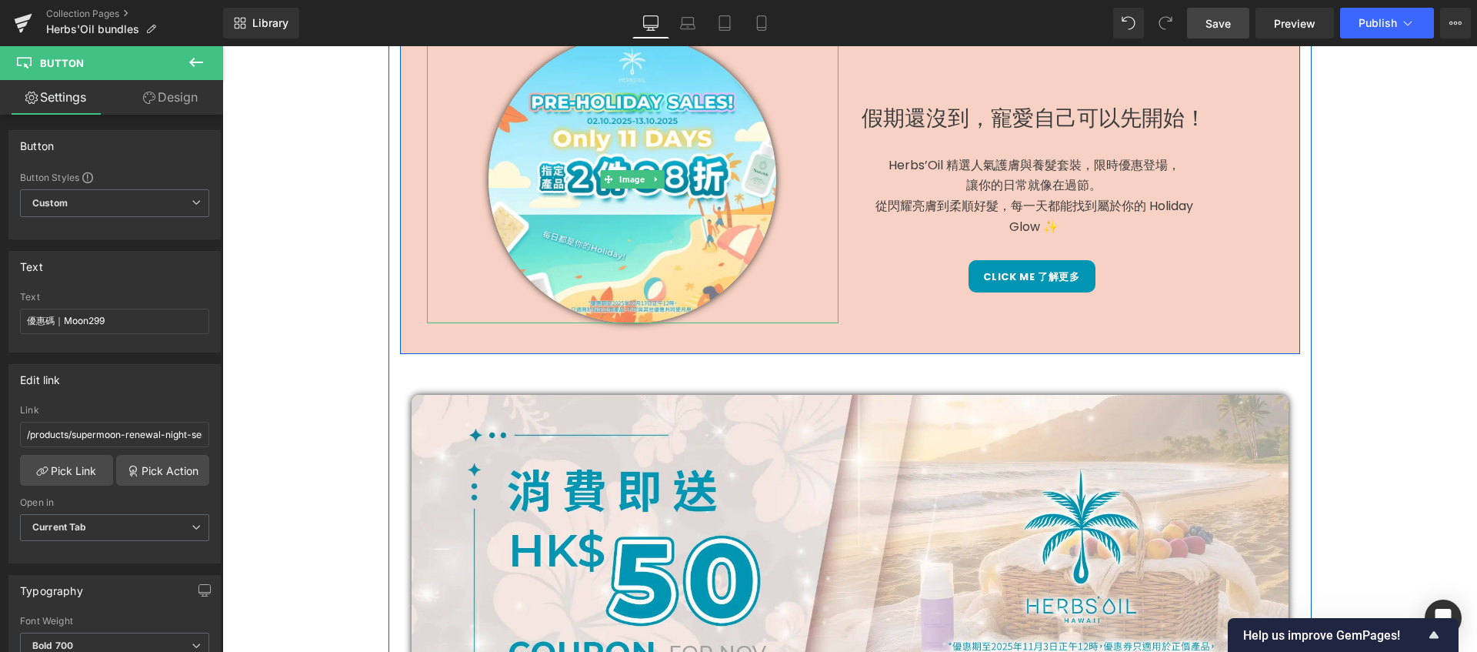
scroll to position [1067, 0]
click at [1002, 270] on link "Button" at bounding box center [1001, 275] width 50 height 18
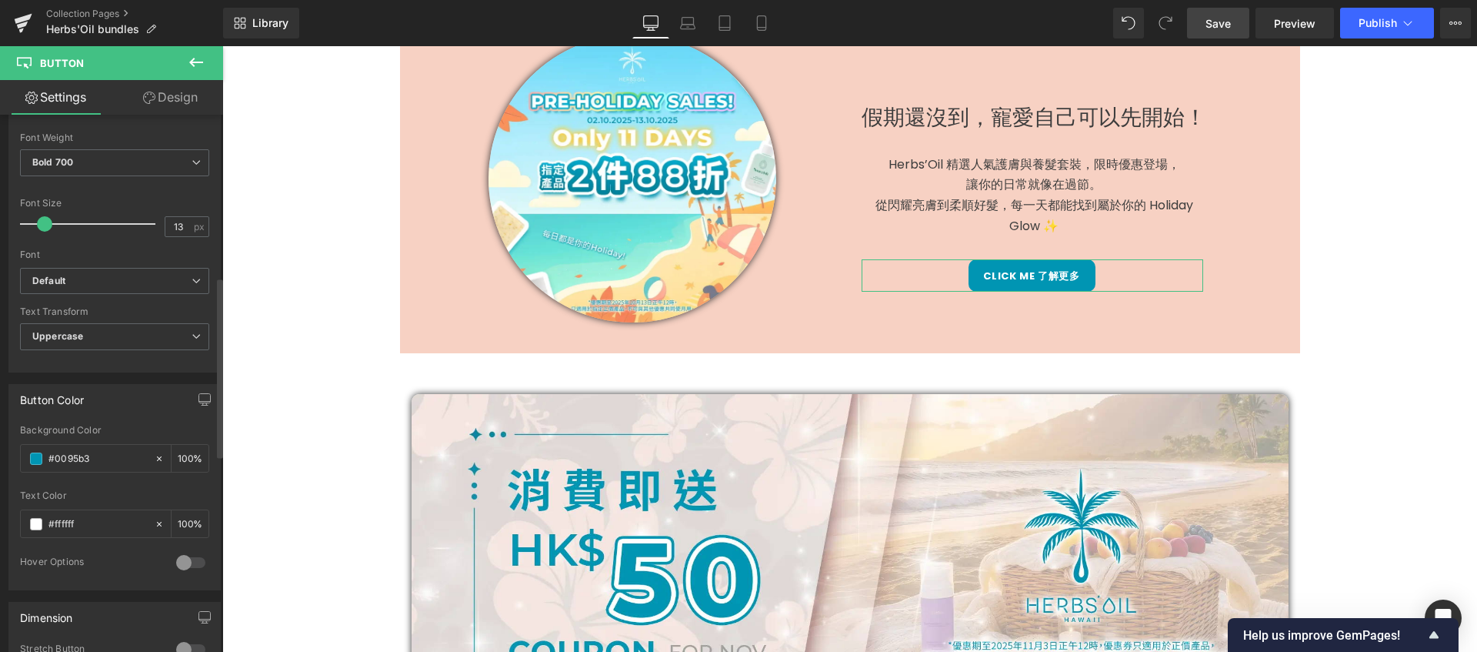
scroll to position [562, 0]
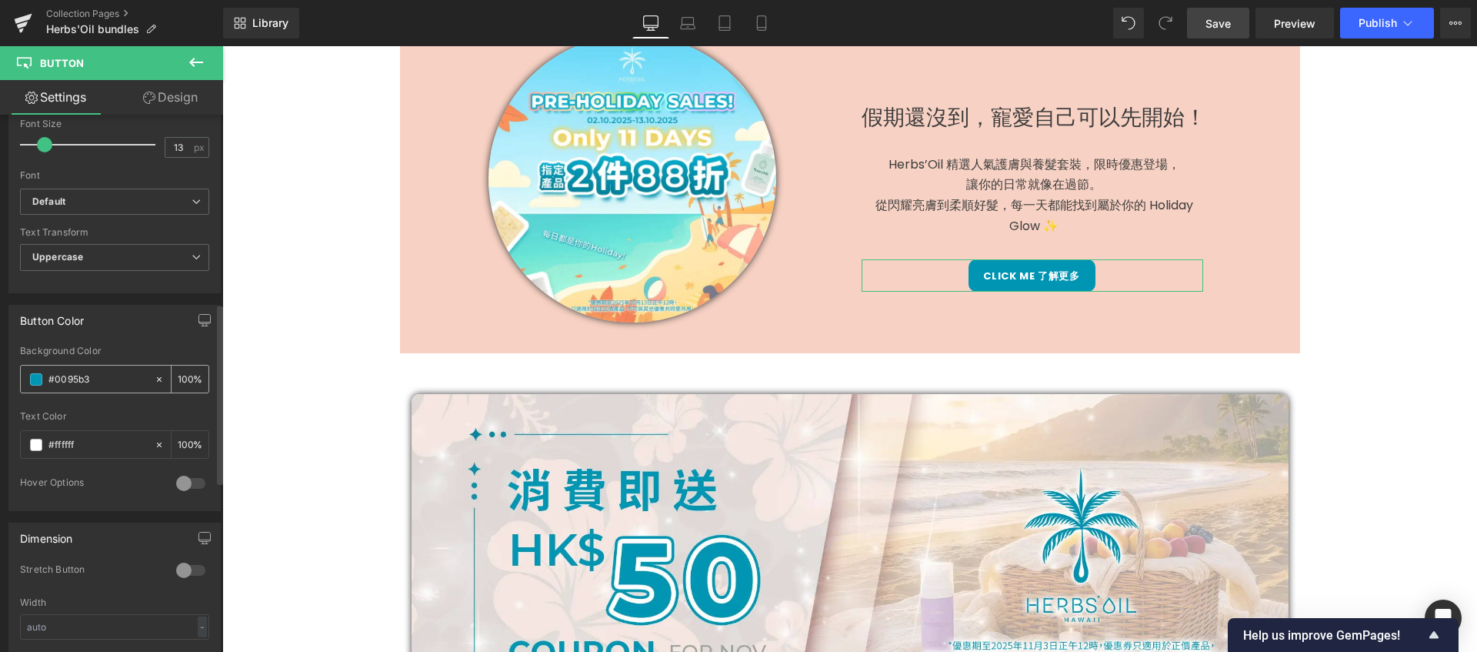
click at [38, 379] on span at bounding box center [36, 379] width 12 height 12
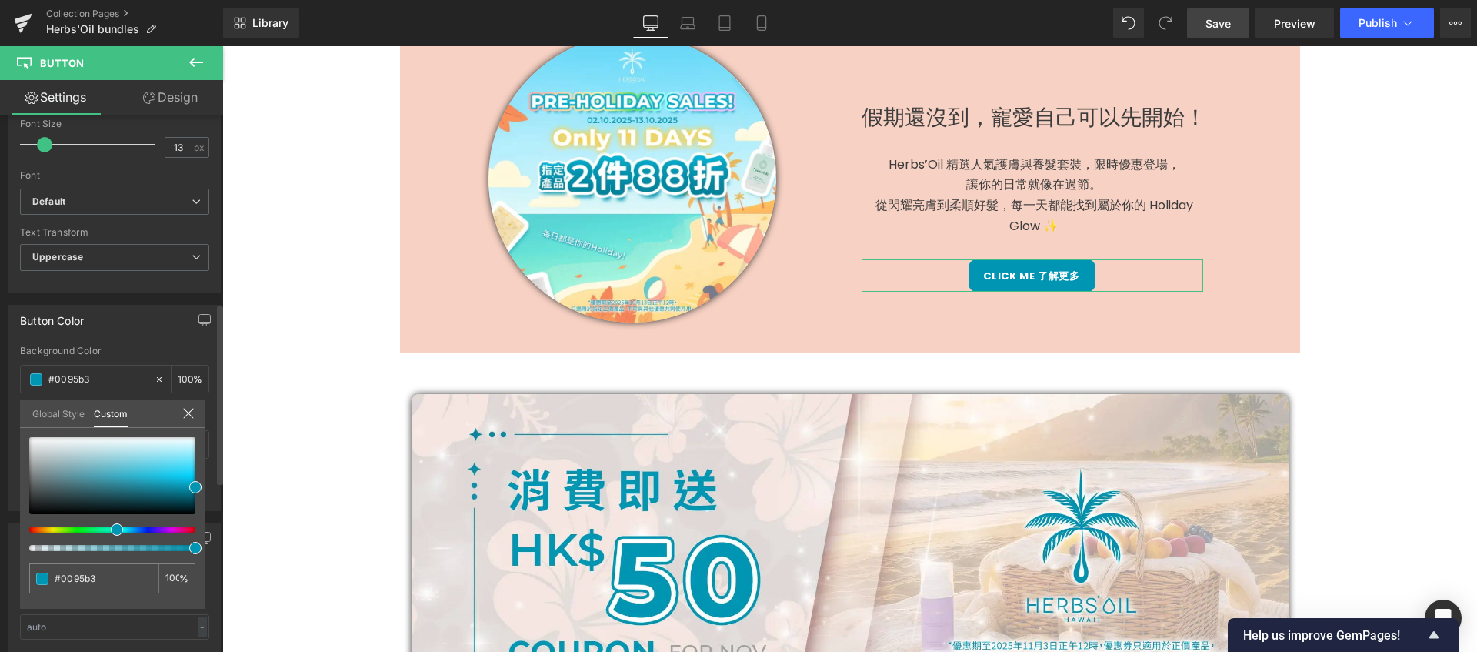
type input "#0076b2"
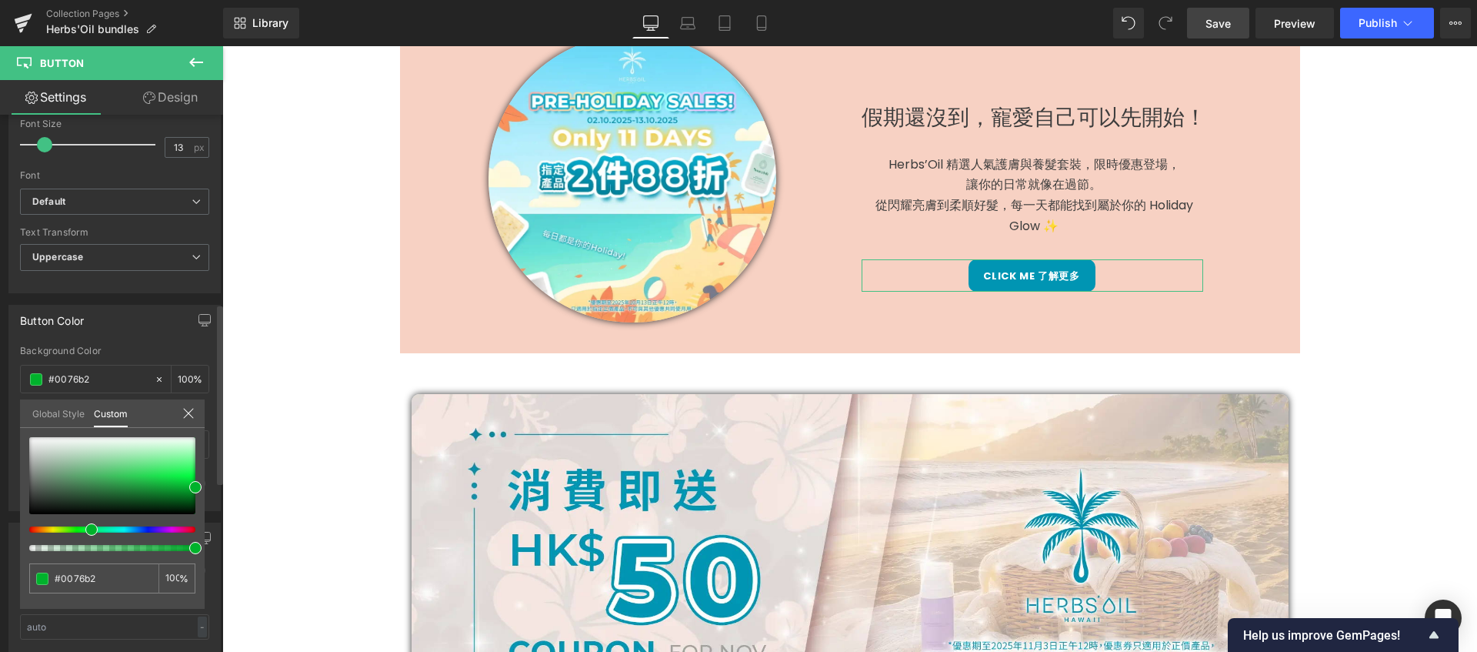
type input "#00a3b2"
type input "#00b232"
type input "#00b205"
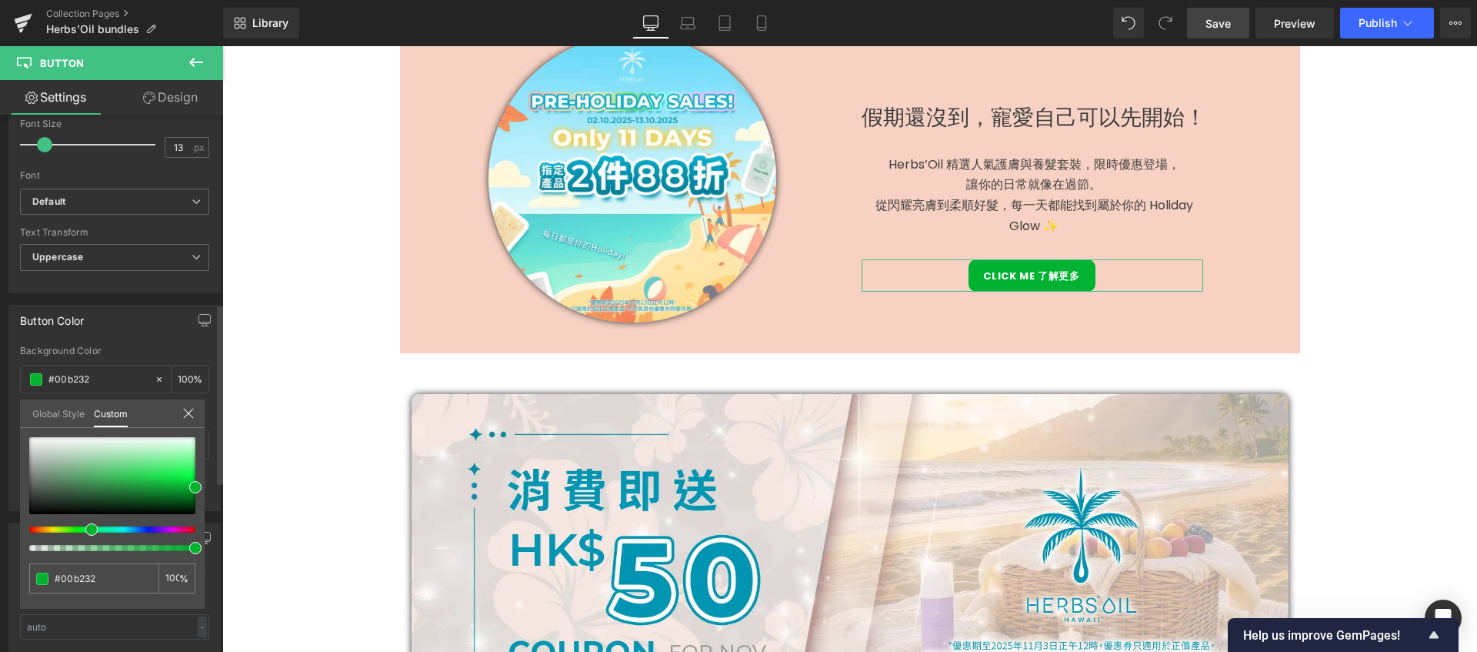
type input "#00b205"
type input "#2cb200"
type input "#32b200"
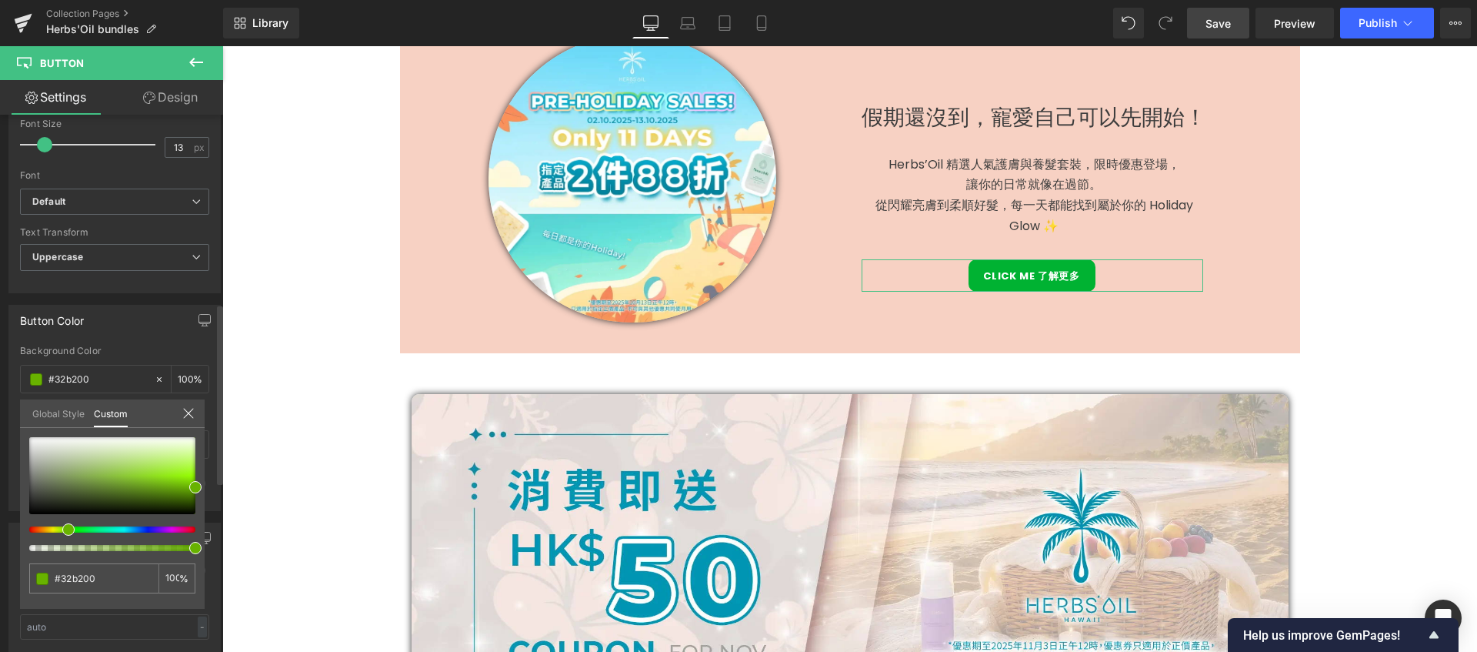
type input "#68b200"
type input "#7cb200"
type input "#85b200"
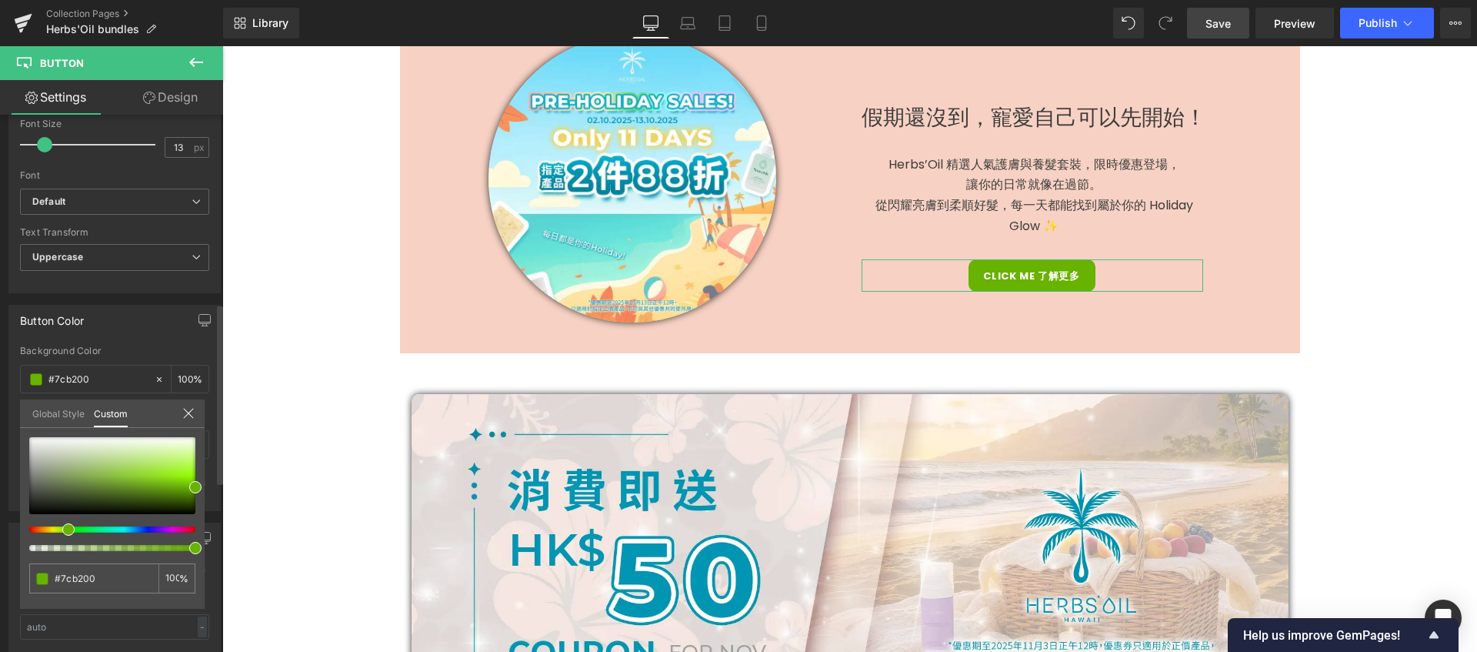
type input "#85b200"
type input "#8eb200"
type input "#94b200"
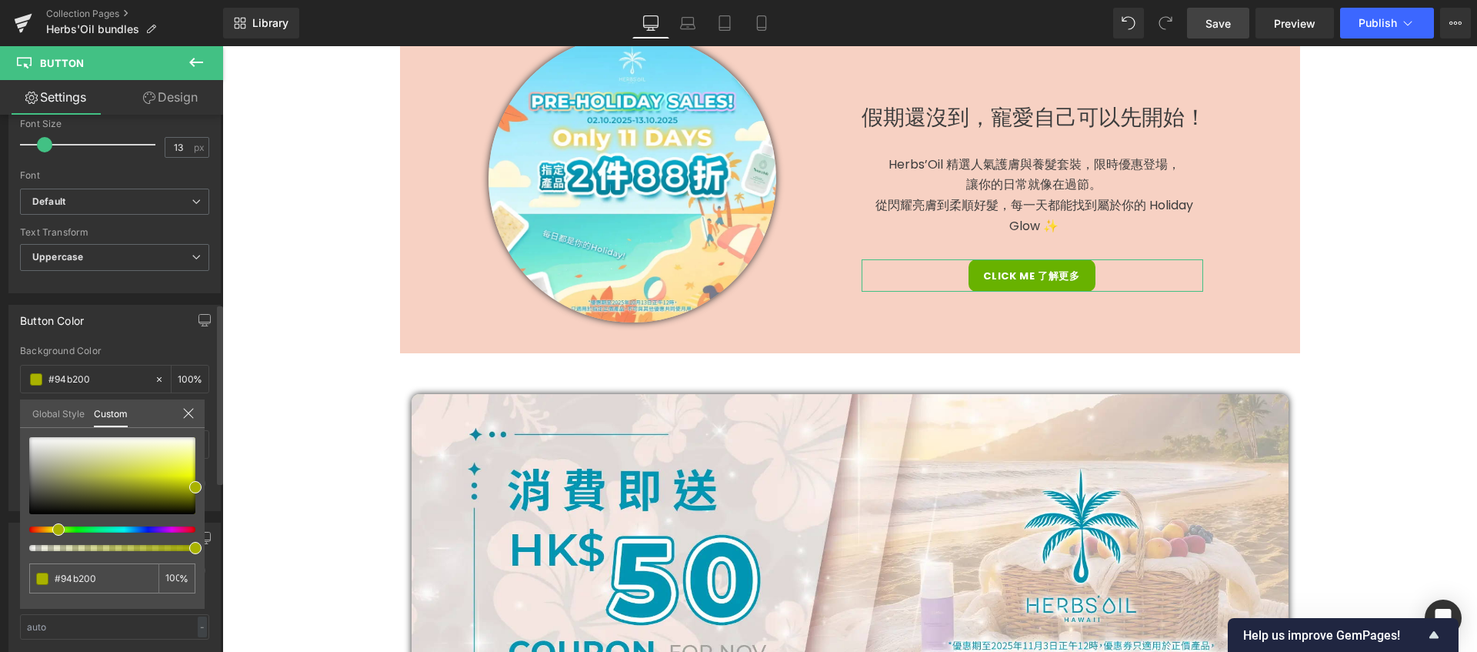
type input "#a9b200"
type input "#acb200"
type input "#b2b200"
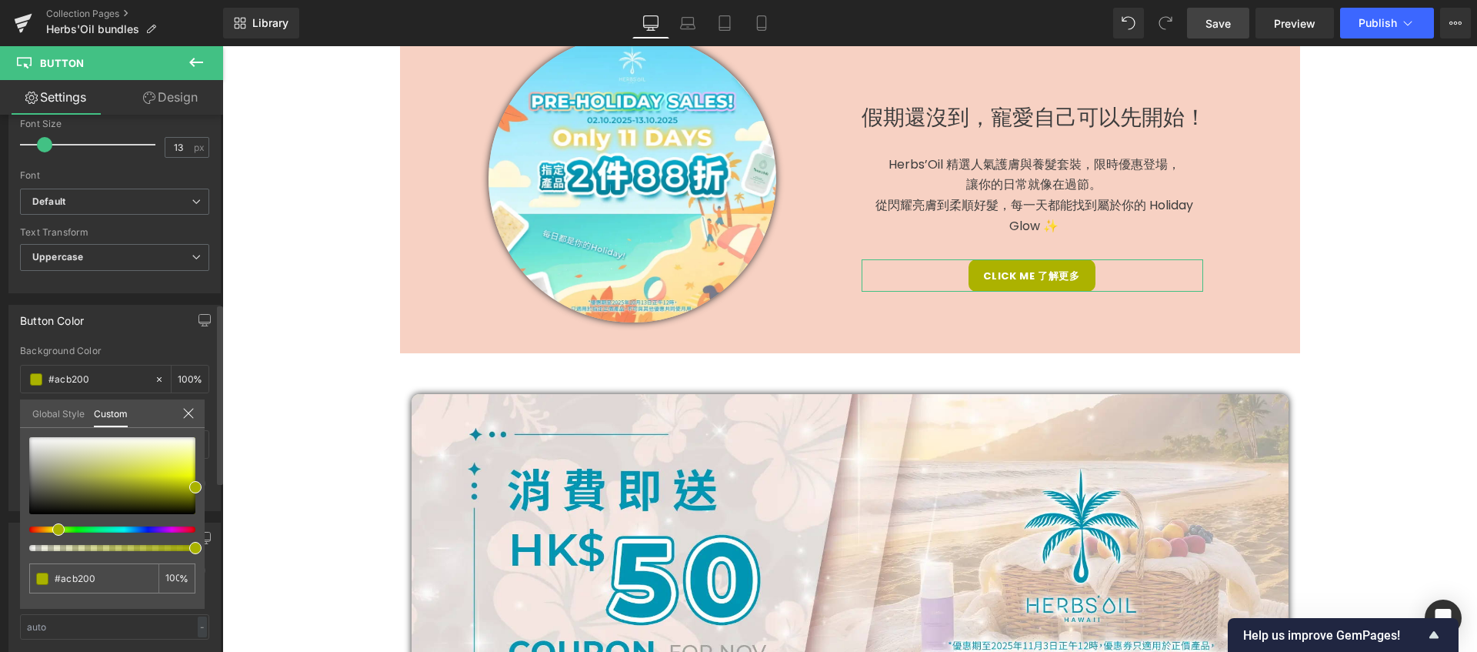
type input "#b2b200"
type input "#b2a900"
type input "#b2a300"
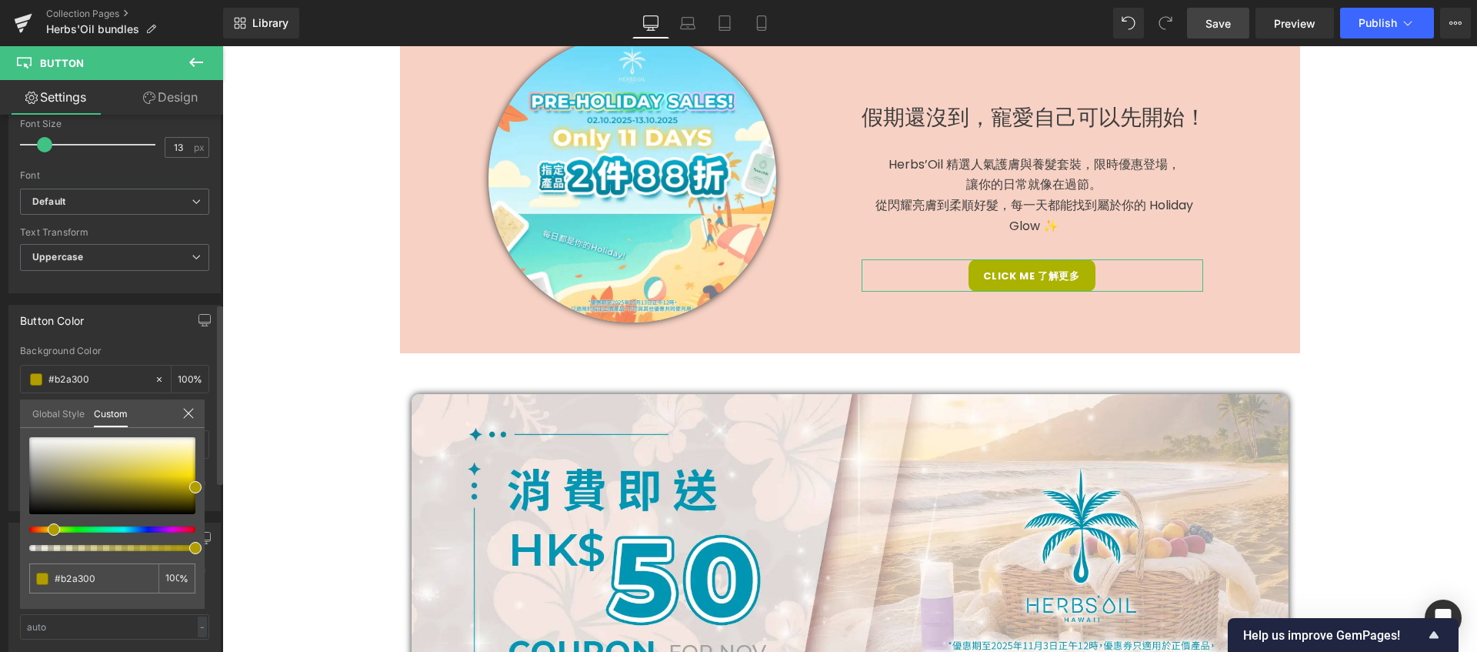
type input "#b29a00"
type input "#b29400"
type input "#b28b00"
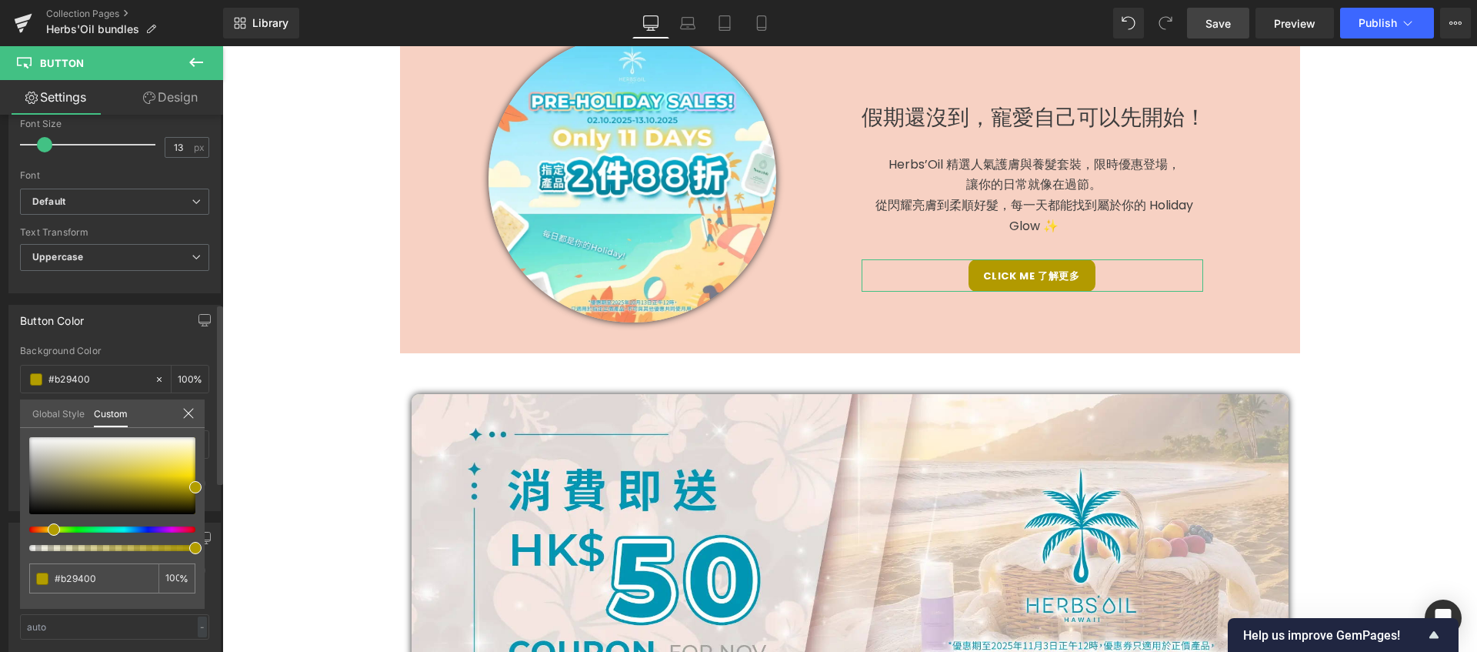
type input "#b28b00"
type input "#b26800"
type input "#b25f00"
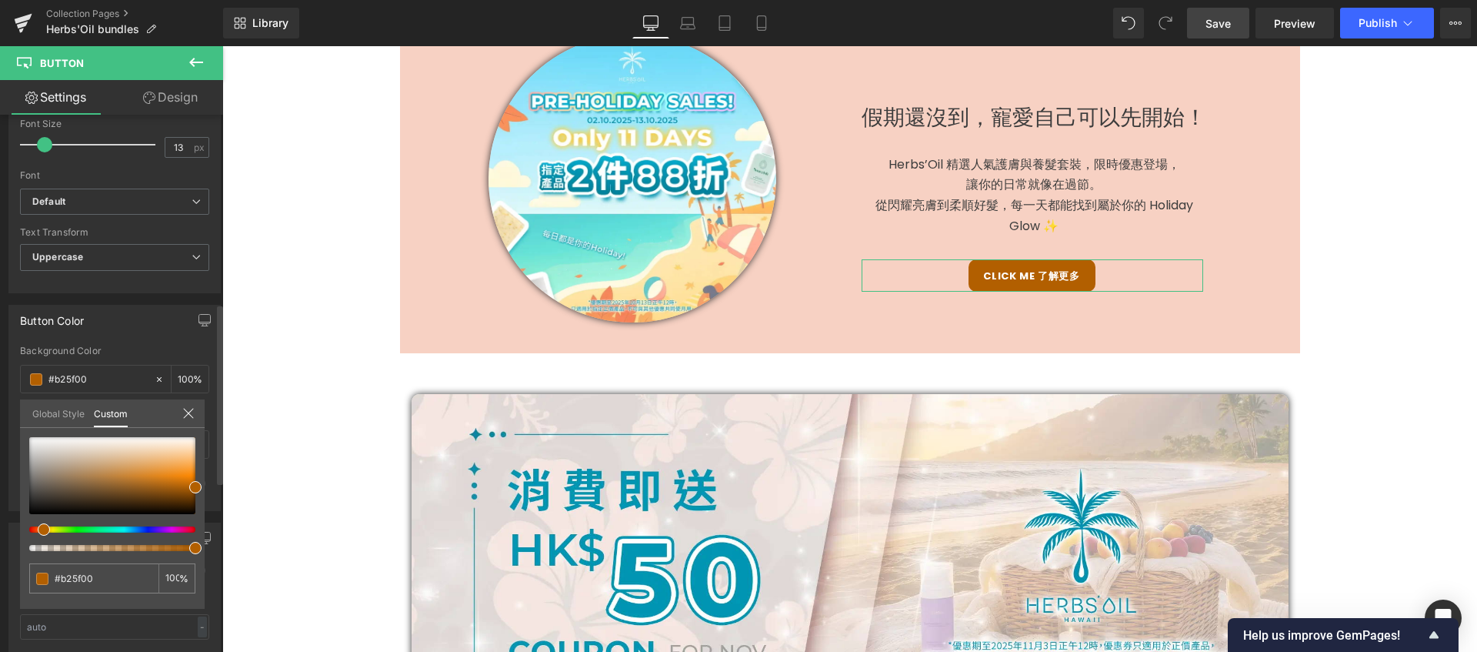
type input "#b26200"
drag, startPoint x: 111, startPoint y: 530, endPoint x: 33, endPoint y: 525, distance: 77.9
click at [33, 525] on div at bounding box center [112, 494] width 166 height 114
type input "#fec37b"
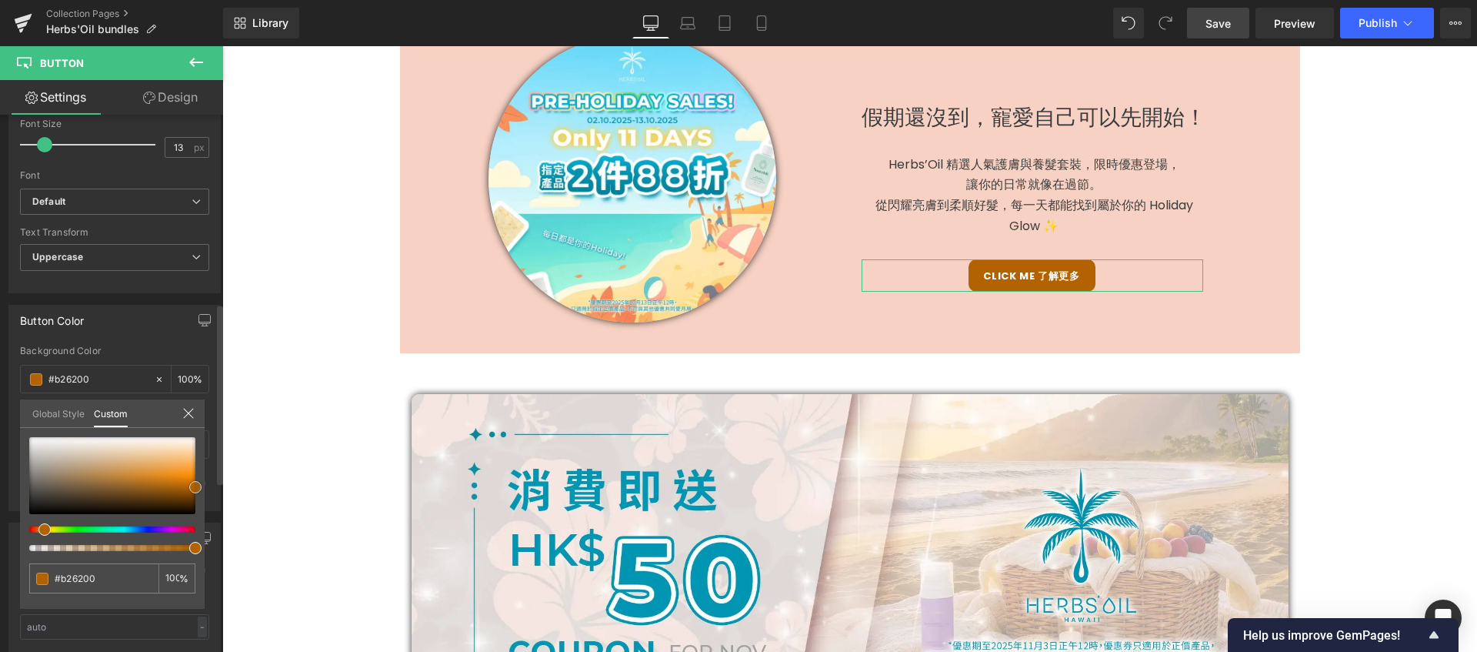
type input "#fec37b"
click at [192, 457] on div at bounding box center [112, 475] width 166 height 77
type input "#fde3c3"
click at [186, 446] on div at bounding box center [112, 475] width 166 height 77
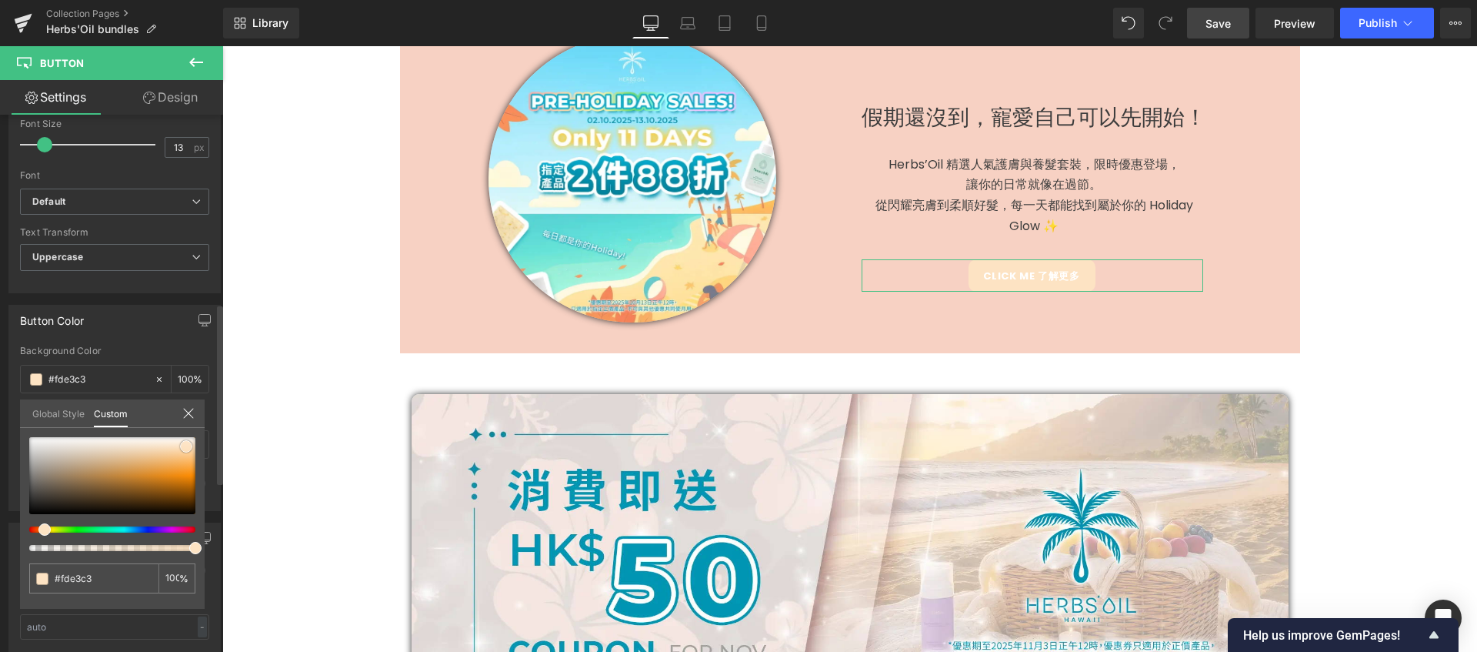
type input "#fdf1e2"
click at [175, 441] on div at bounding box center [112, 475] width 166 height 77
type input "#fdf3e7"
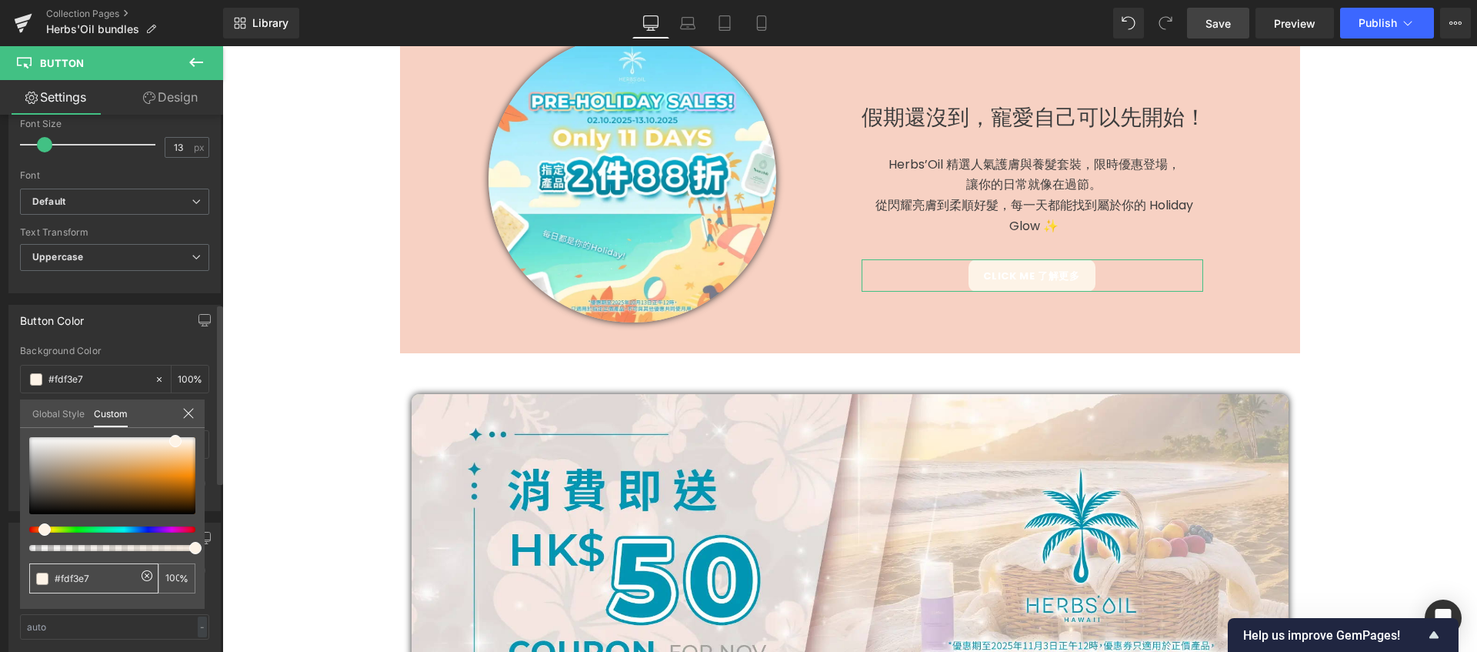
click at [37, 572] on span at bounding box center [42, 578] width 12 height 12
click at [39, 583] on span at bounding box center [42, 578] width 12 height 12
click at [42, 579] on span at bounding box center [42, 578] width 12 height 12
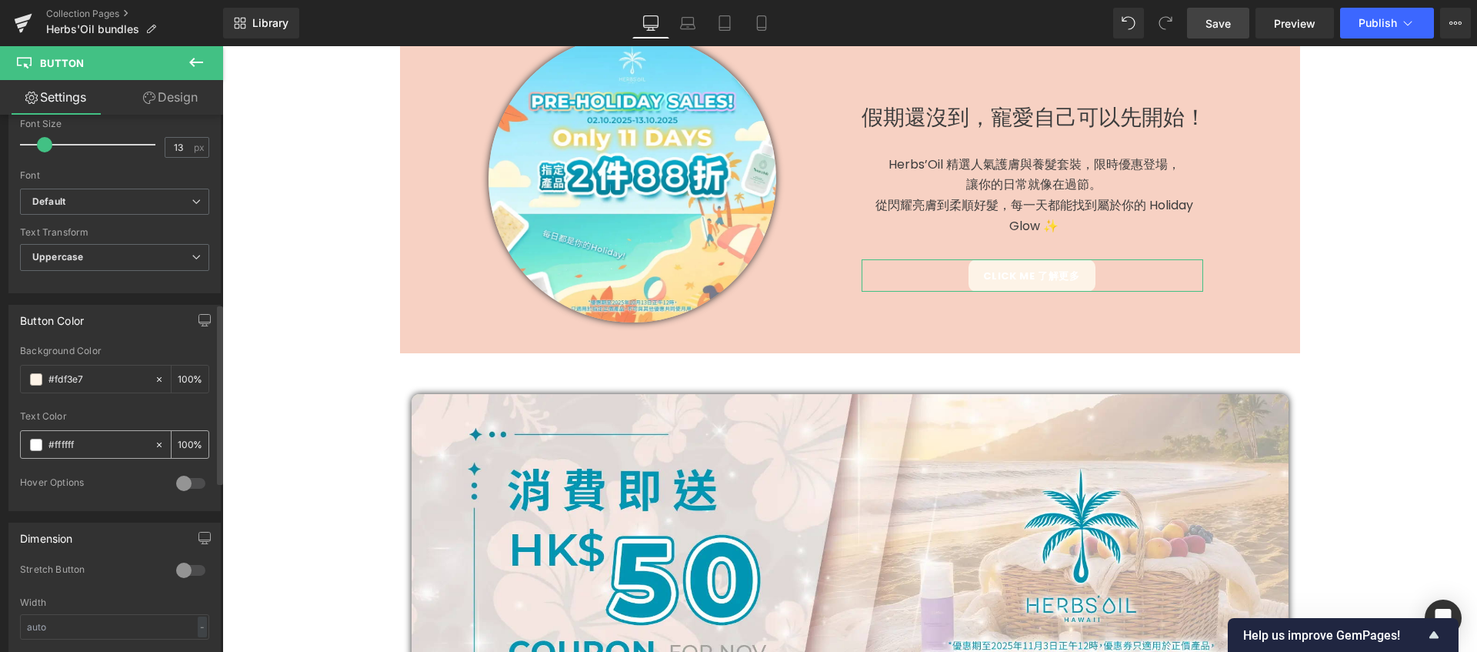
click at [86, 447] on input "#ffffff" at bounding box center [97, 444] width 98 height 17
click at [35, 447] on span at bounding box center [36, 445] width 12 height 12
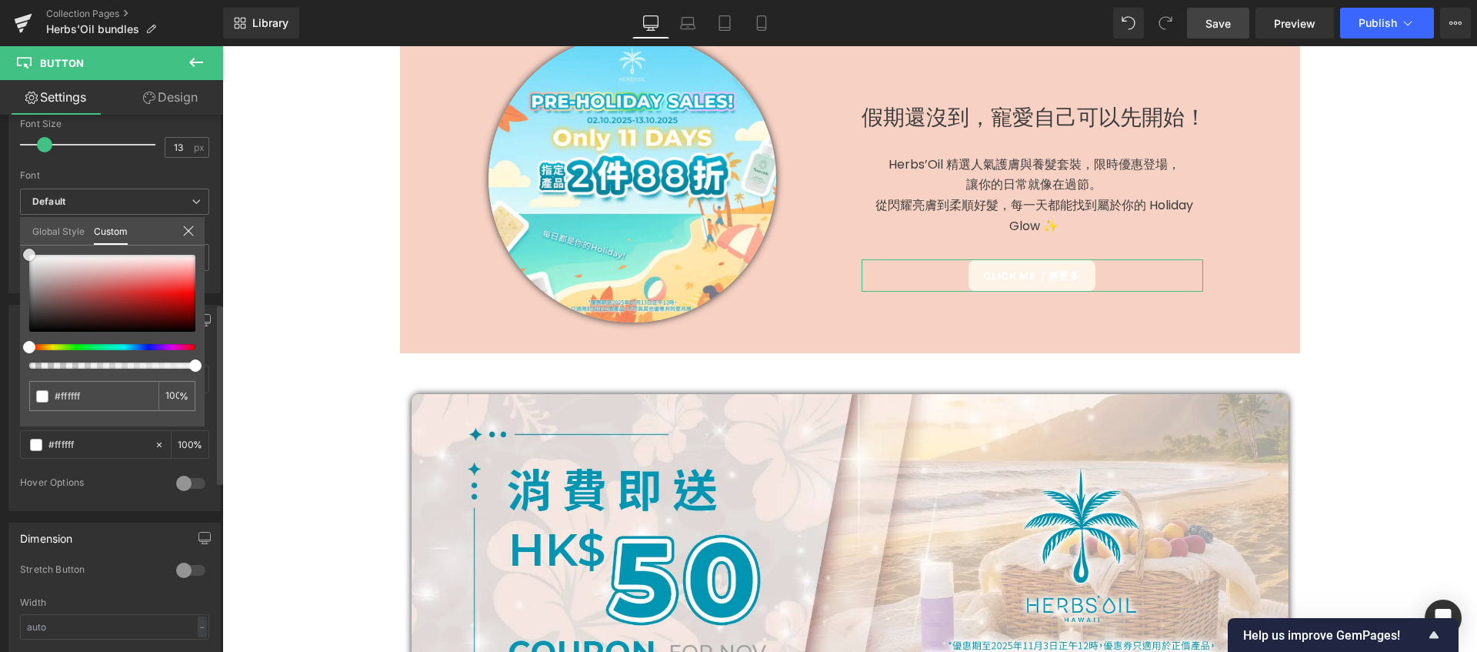
type input "#544e4e"
click at [36, 307] on div at bounding box center [112, 293] width 166 height 77
type input "#515151"
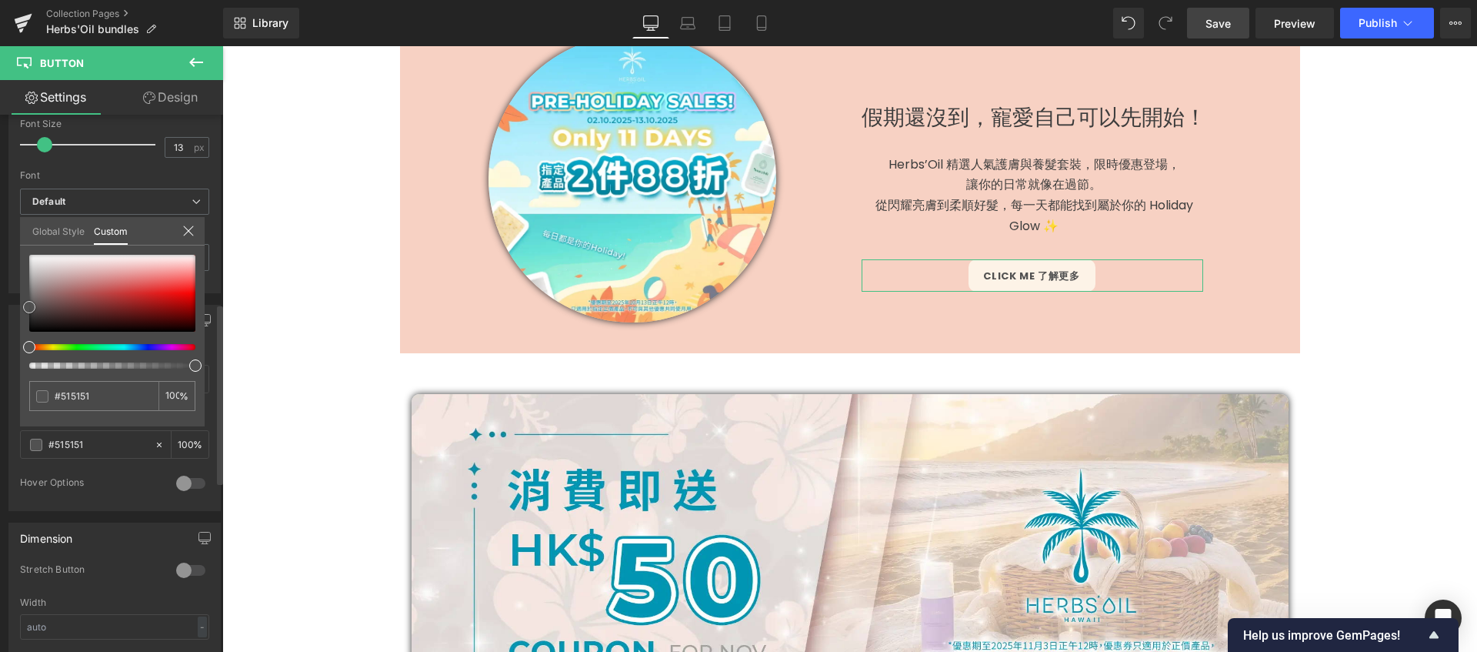
type input "#4f4f4f"
type input "#474747"
type input "#424242"
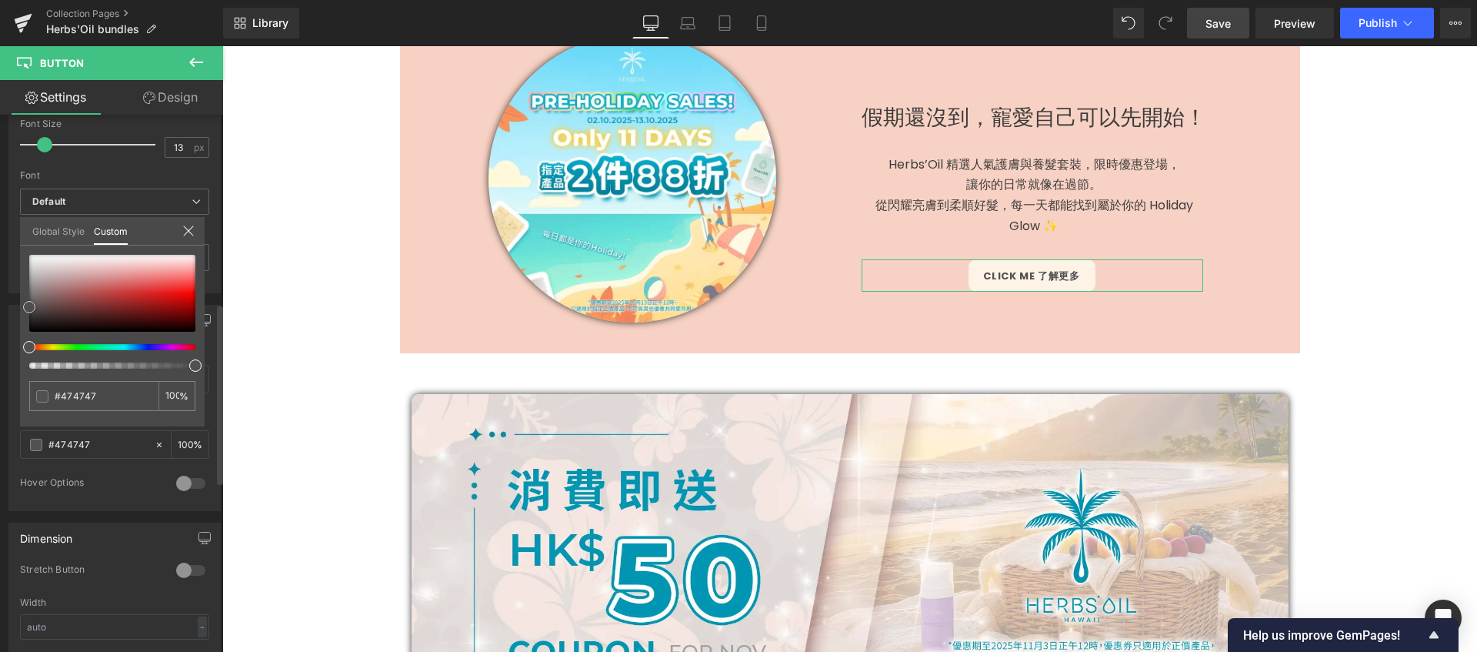
type input "#424242"
drag, startPoint x: 36, startPoint y: 307, endPoint x: 19, endPoint y: 312, distance: 17.5
click at [20, 312] on div "#424242 100 %" at bounding box center [112, 341] width 185 height 172
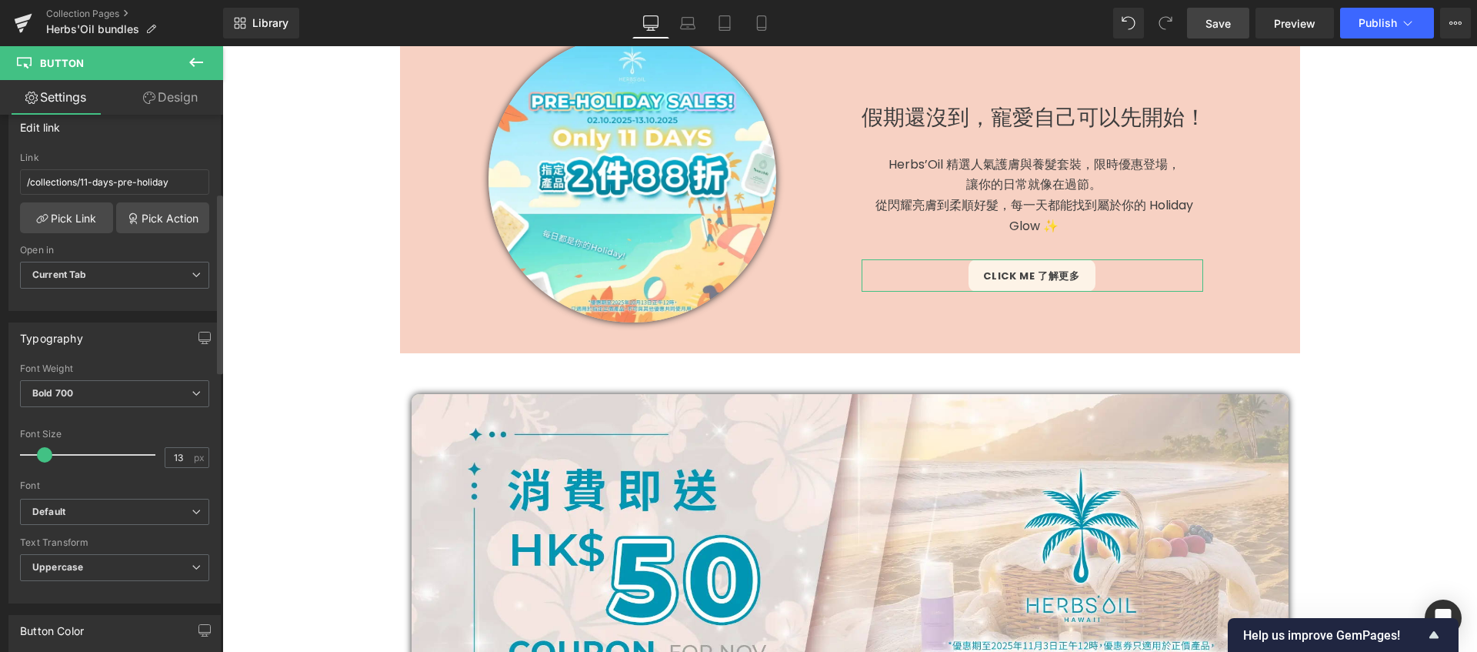
scroll to position [192, 0]
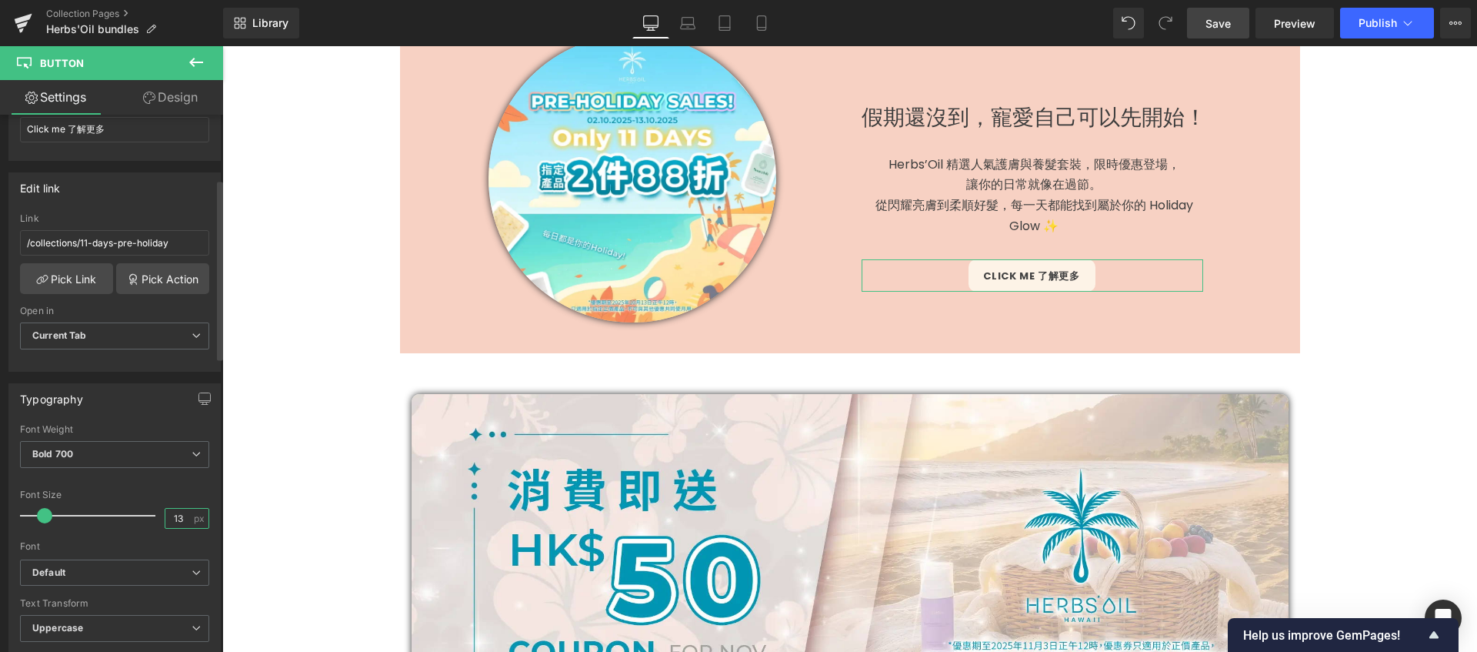
click at [183, 522] on input "13" at bounding box center [178, 518] width 27 height 19
type input "20"
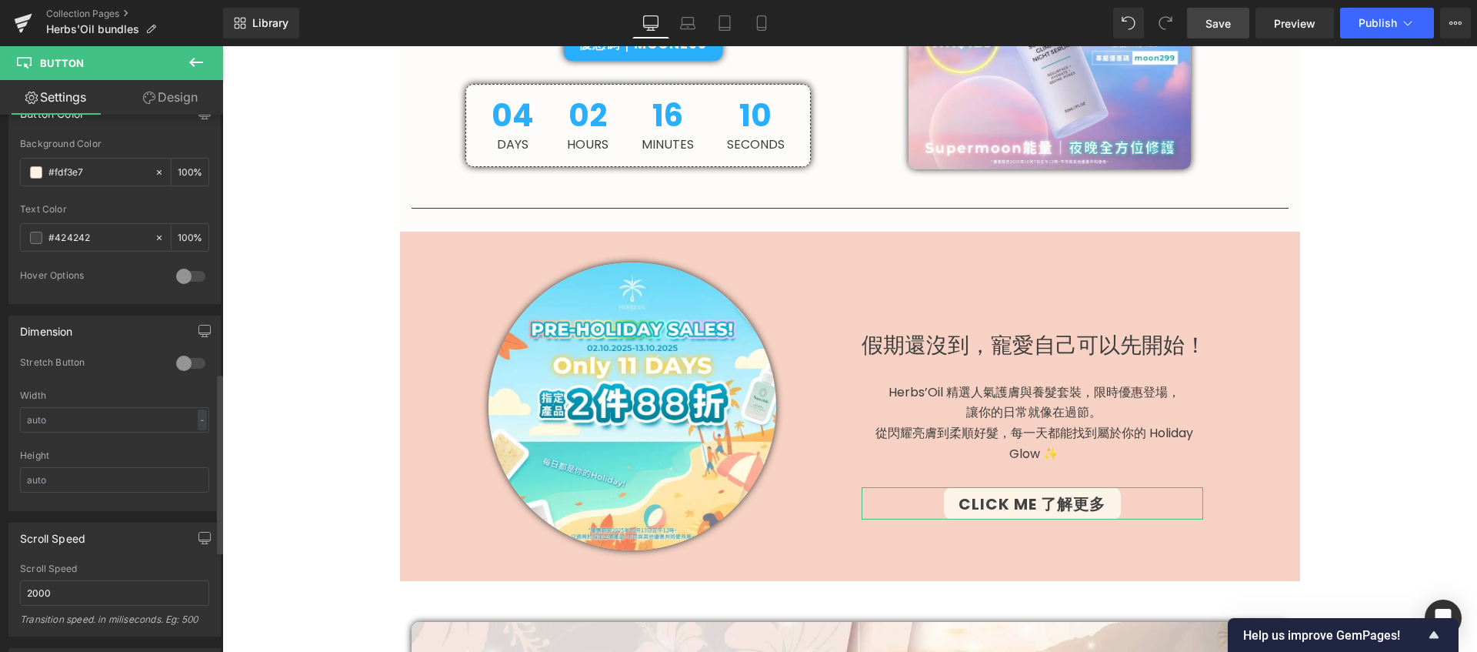
scroll to position [1072, 0]
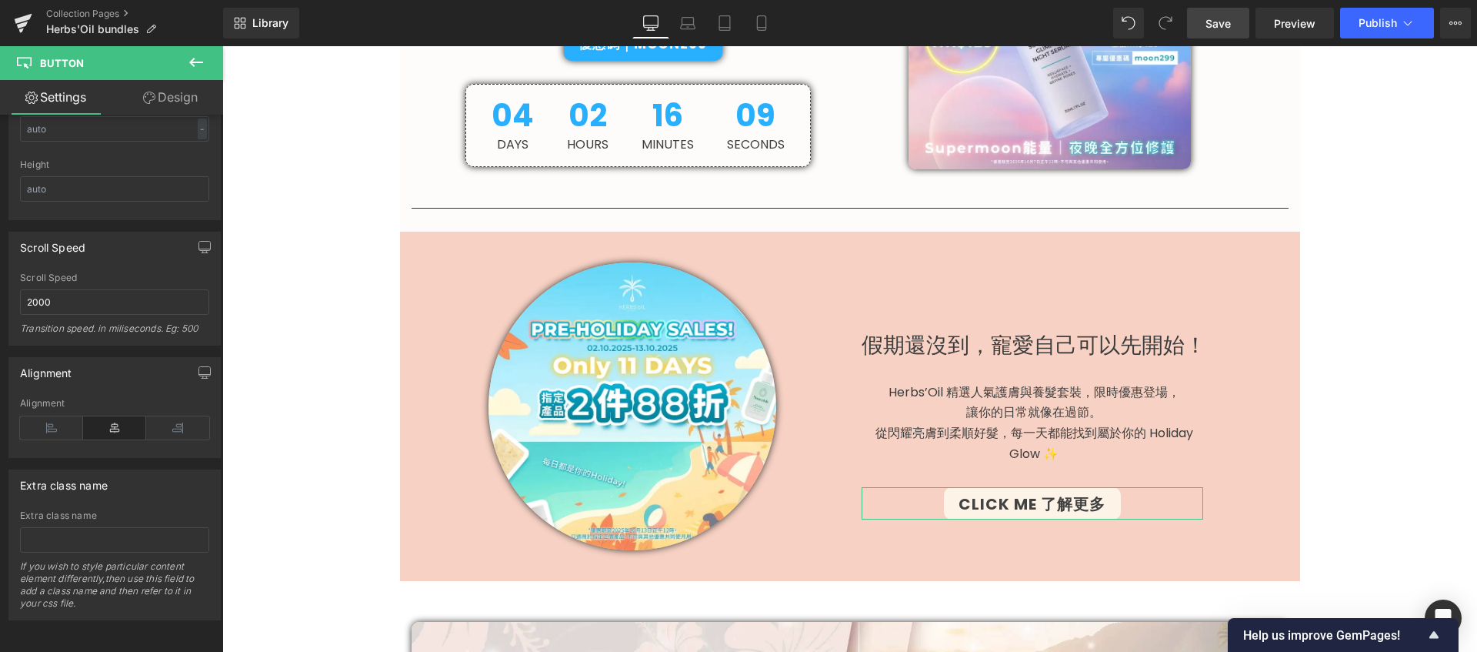
click at [147, 92] on icon at bounding box center [149, 98] width 12 height 12
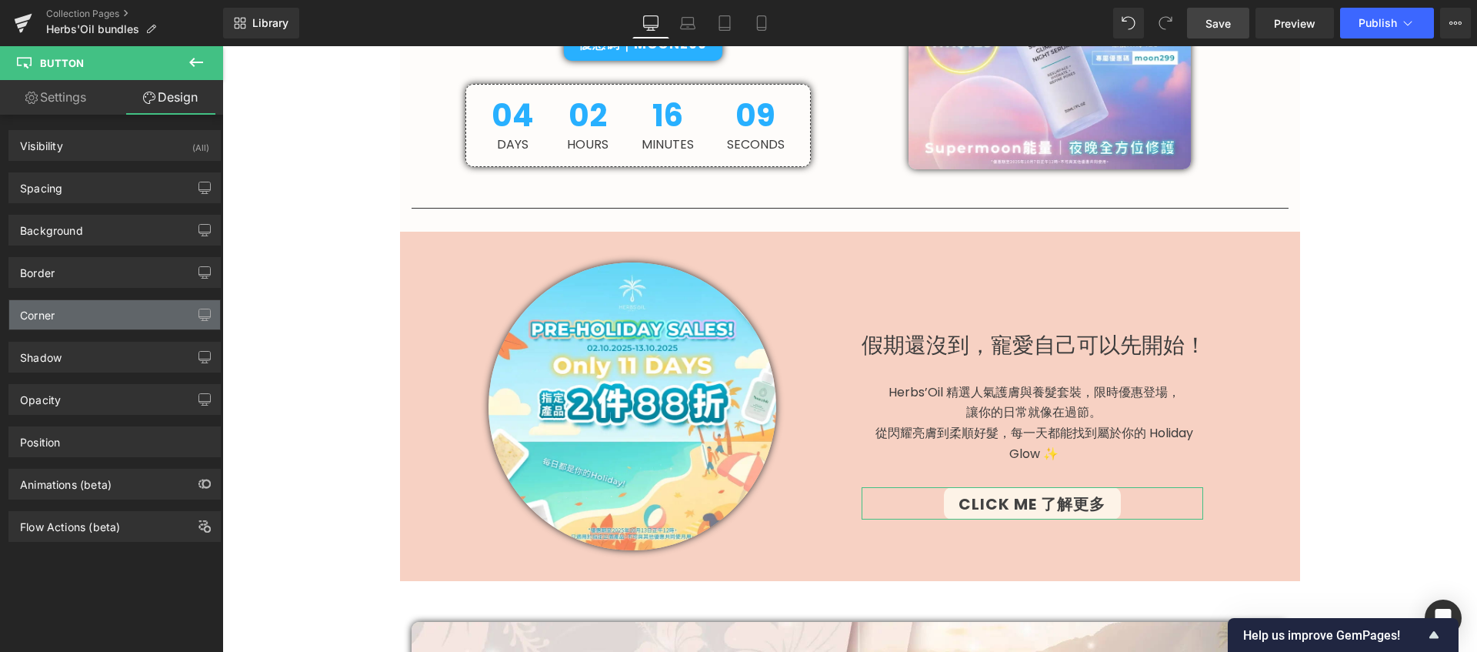
type input "#333333"
type input "100"
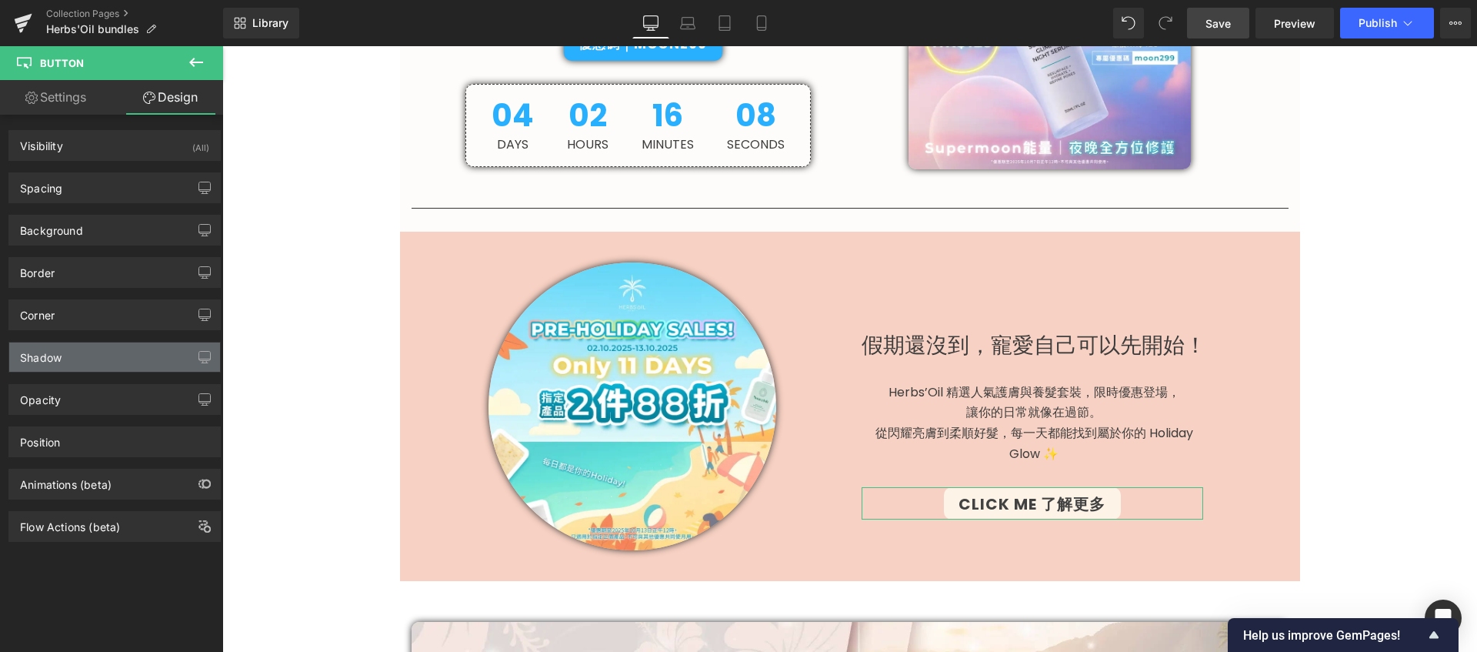
click at [85, 359] on div "Shadow" at bounding box center [114, 356] width 211 height 29
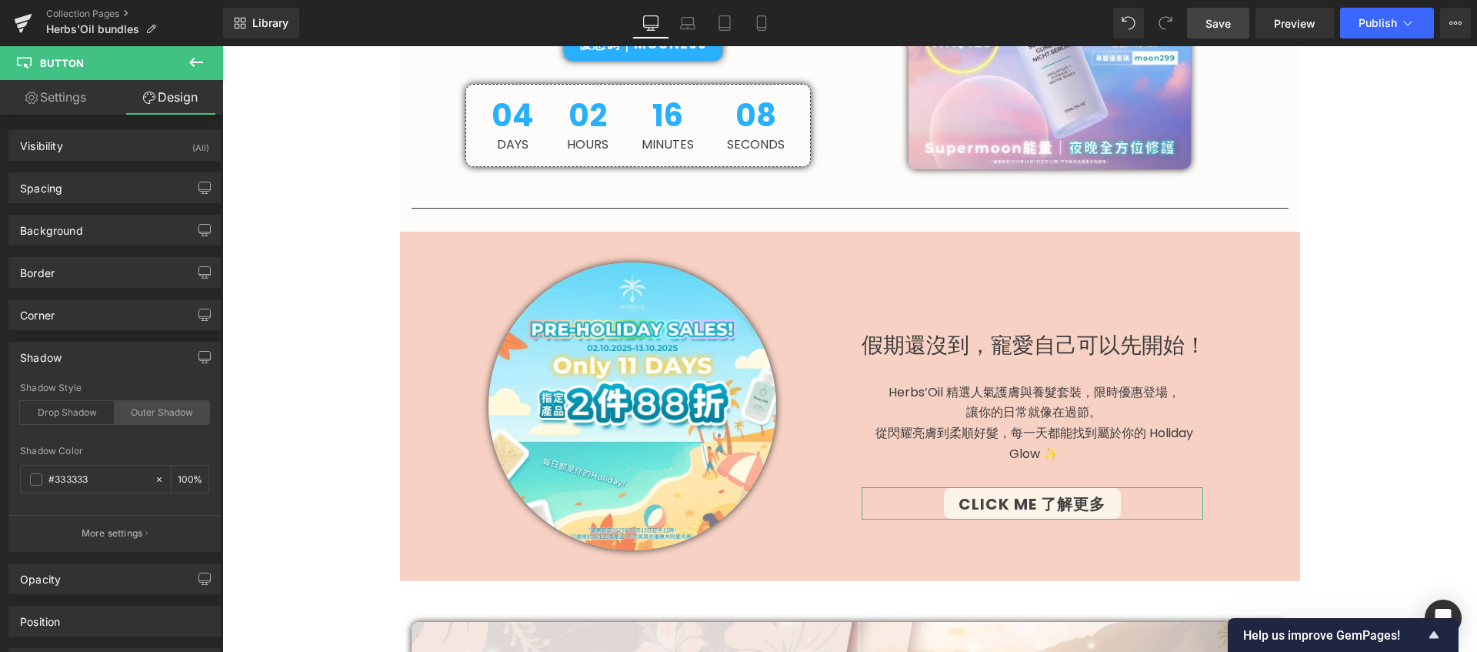
click at [151, 415] on div "Outer Shadow" at bounding box center [162, 412] width 95 height 23
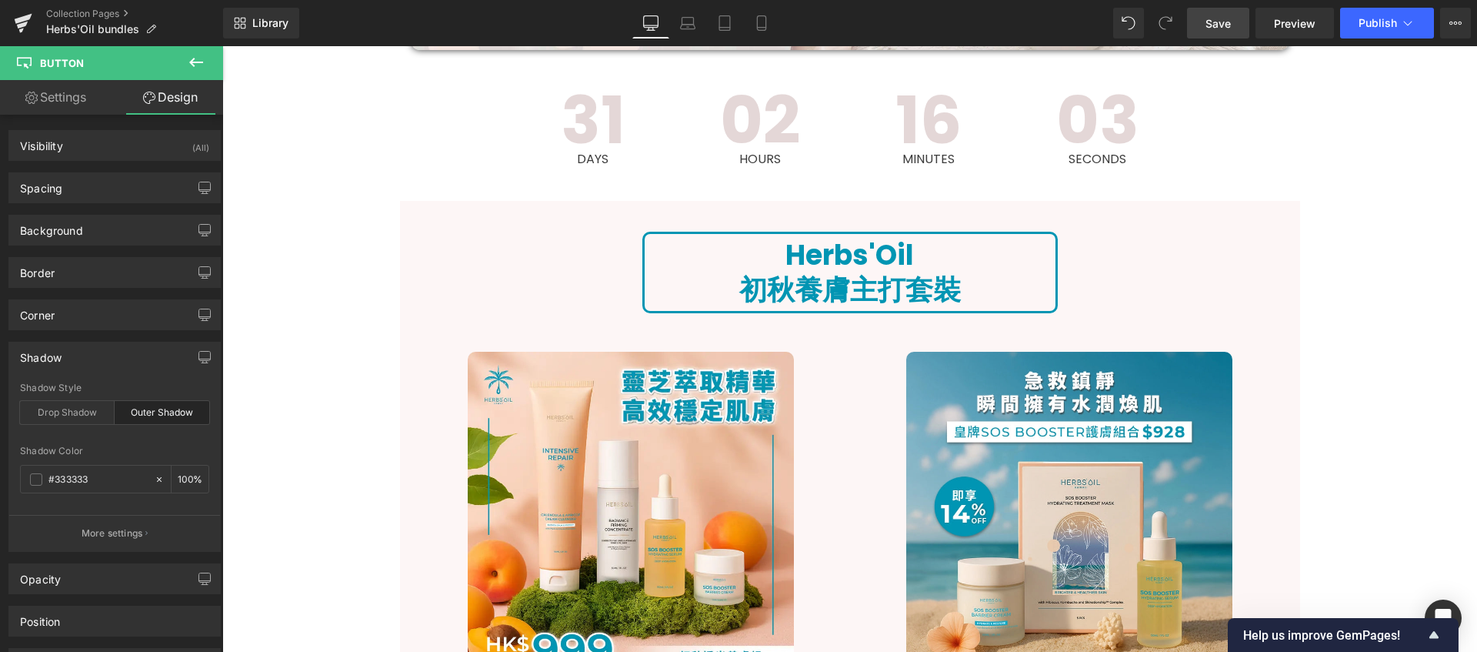
scroll to position [2163, 0]
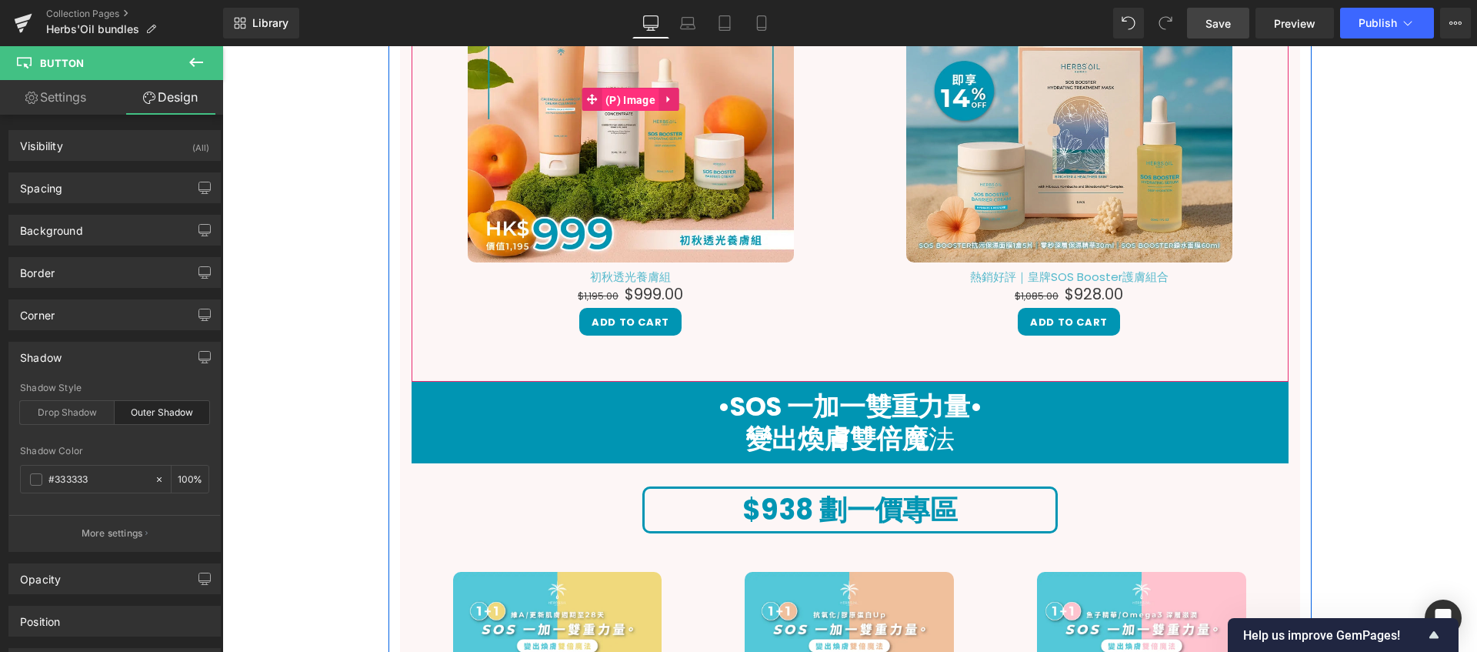
click at [640, 92] on span "(P) Image" at bounding box center [631, 99] width 58 height 23
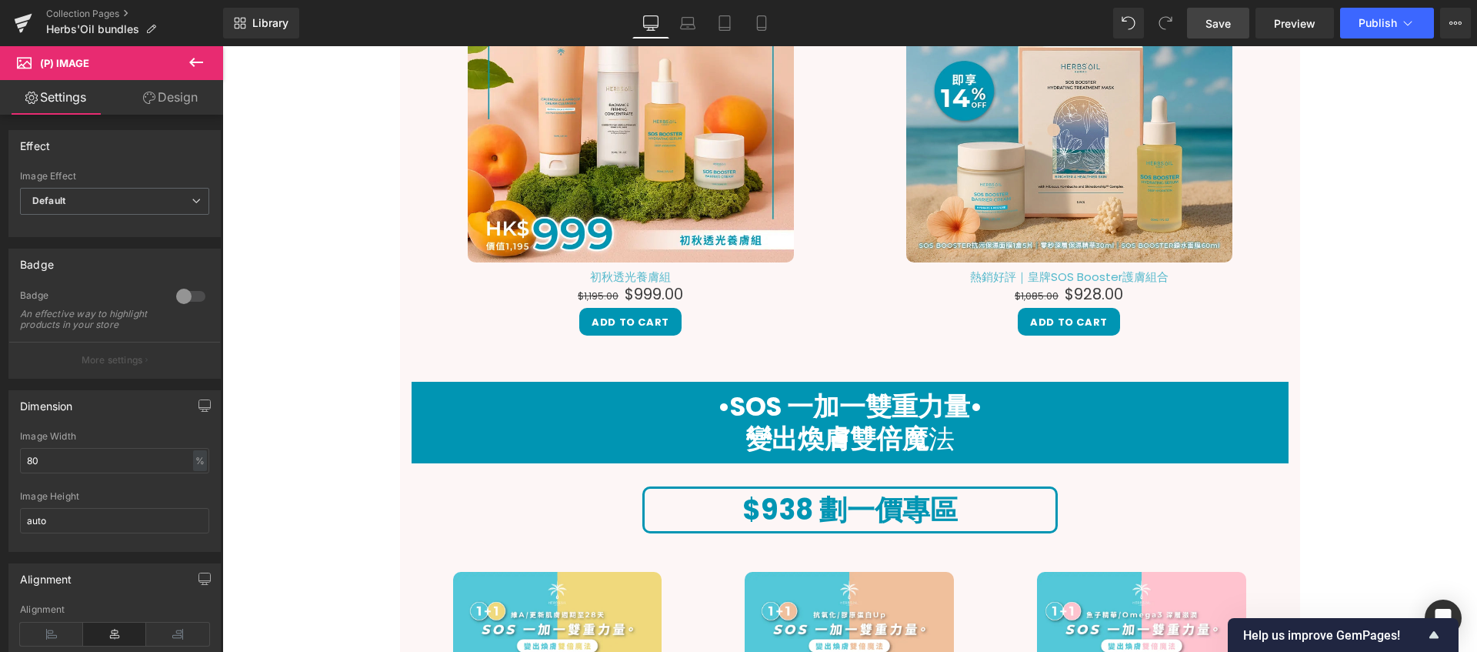
click at [174, 92] on link "Design" at bounding box center [171, 97] width 112 height 35
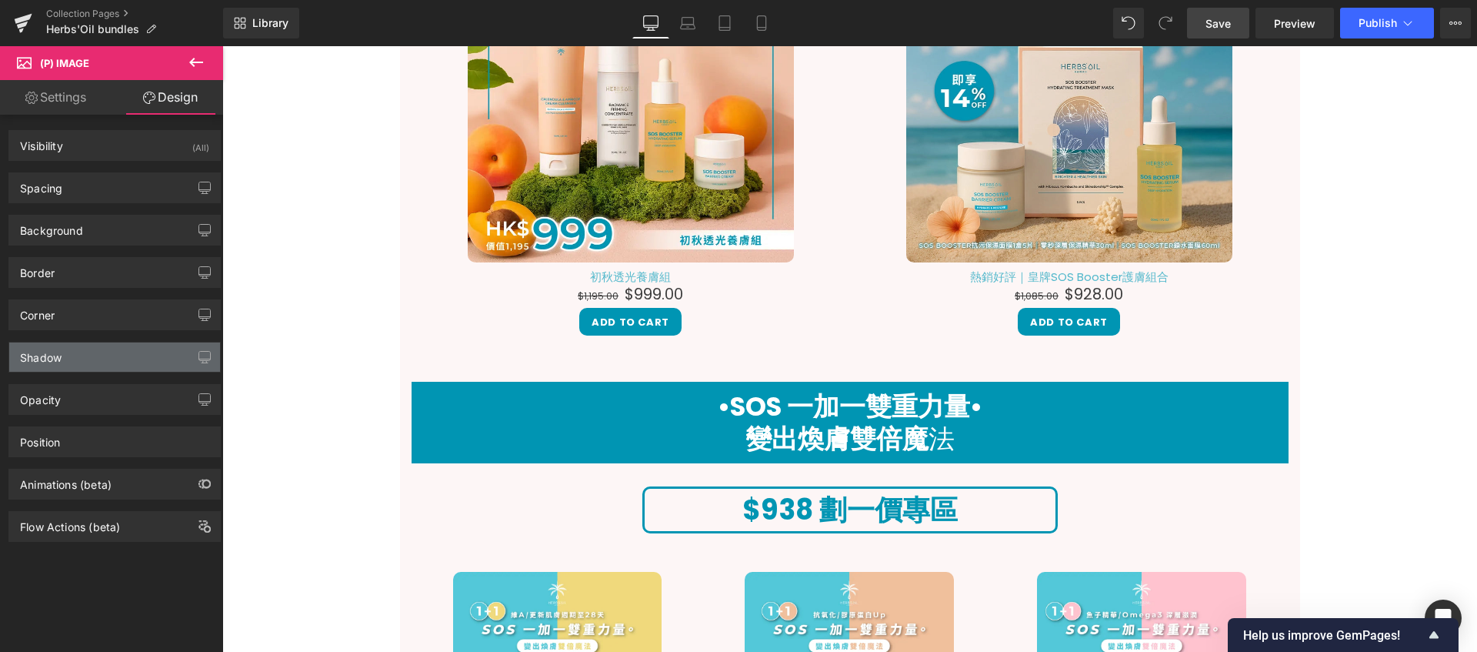
click at [144, 359] on div "Shadow" at bounding box center [114, 356] width 211 height 29
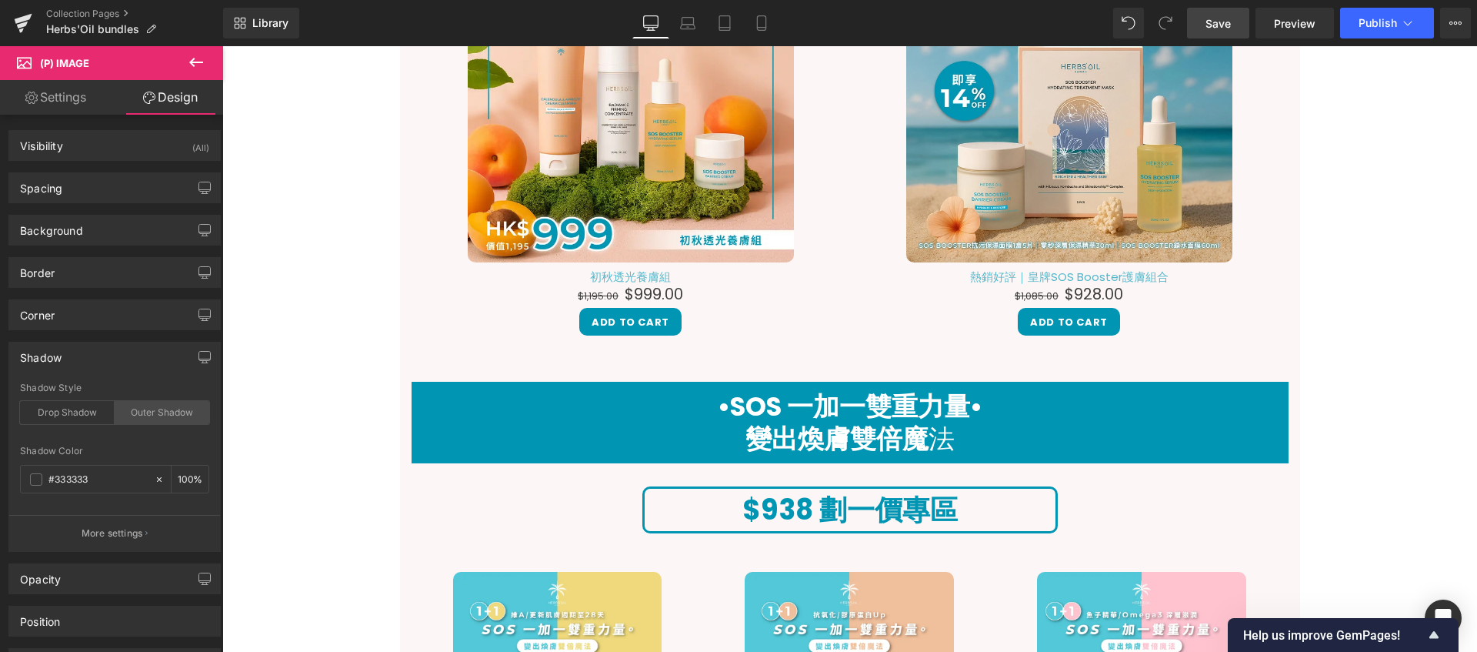
click at [137, 409] on div "Outer Shadow" at bounding box center [162, 412] width 95 height 23
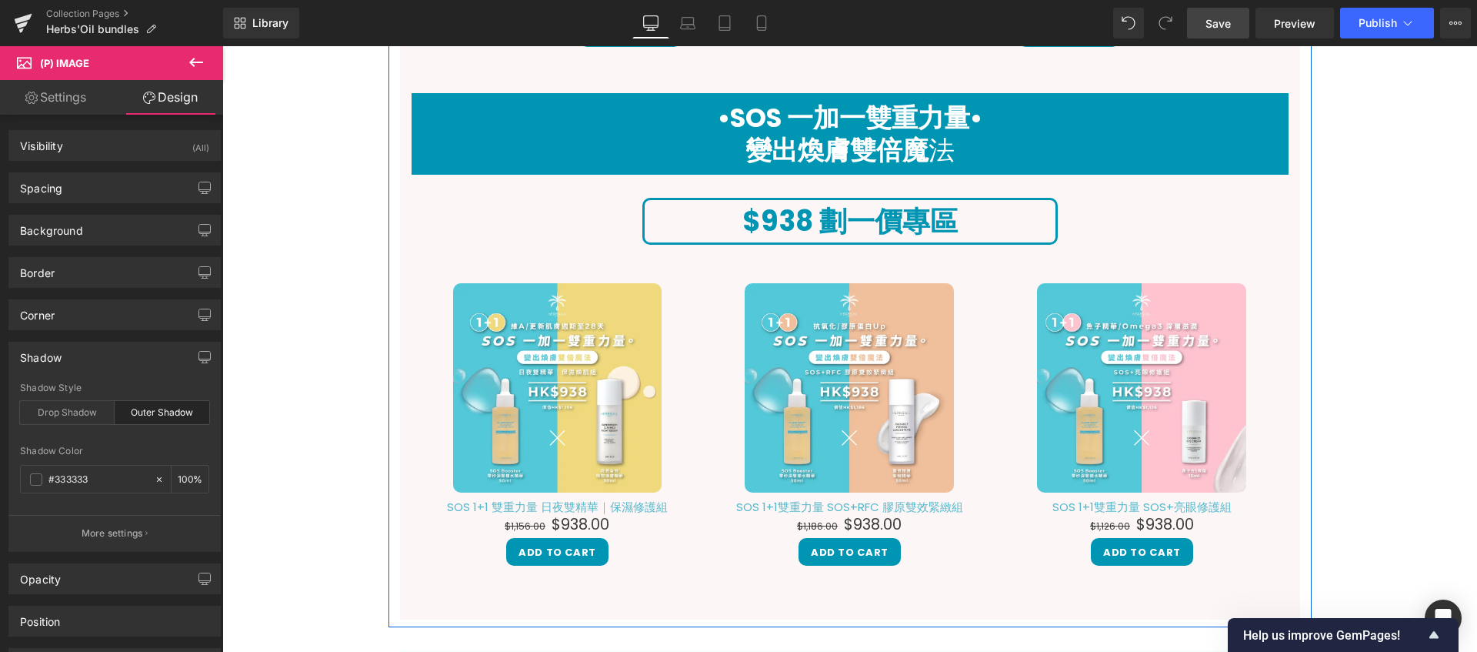
scroll to position [2622, 0]
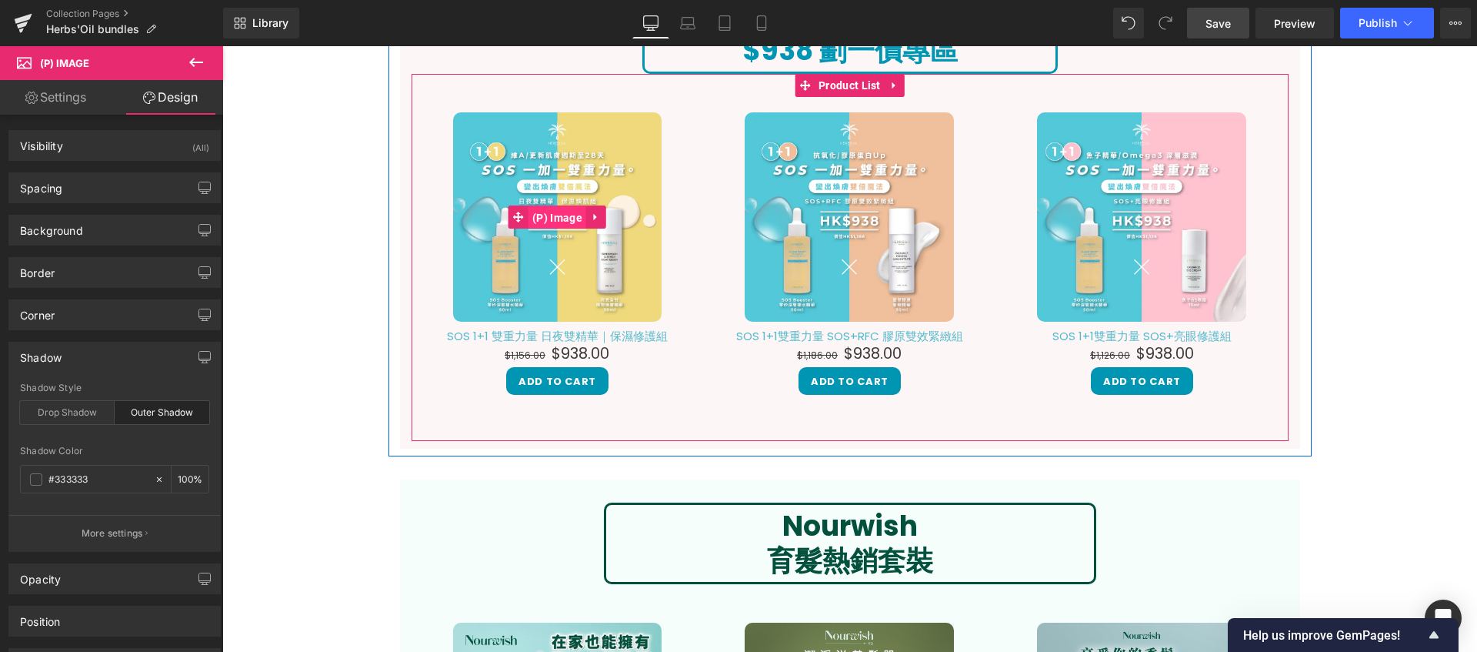
click at [552, 212] on span "(P) Image" at bounding box center [558, 217] width 58 height 23
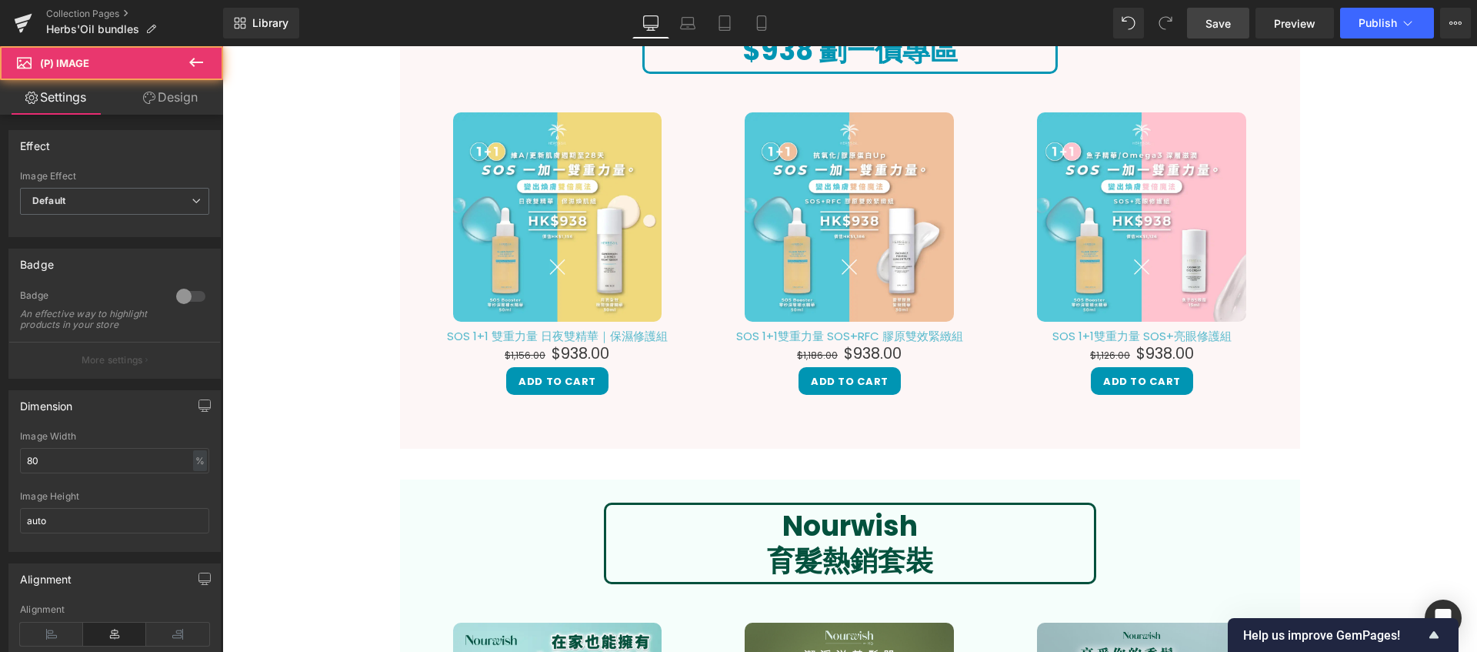
click at [152, 94] on icon at bounding box center [149, 98] width 12 height 12
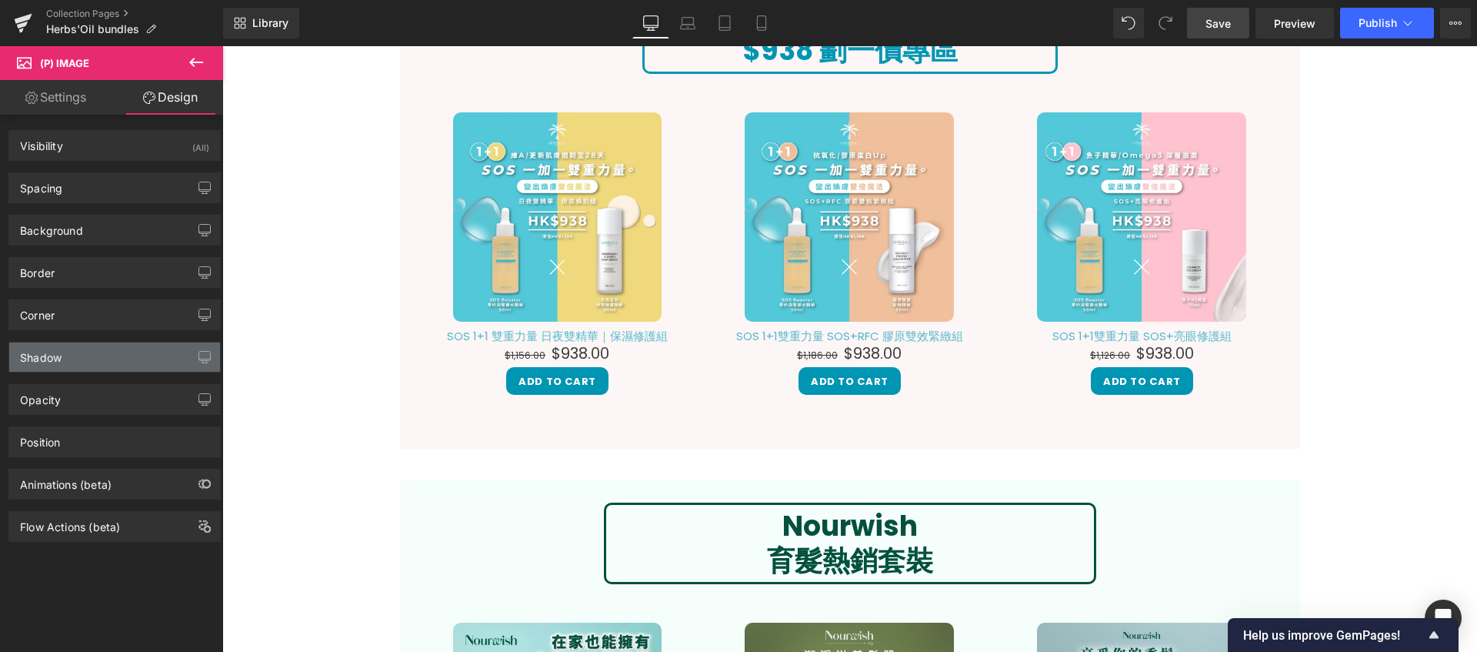
click at [85, 364] on div "Shadow" at bounding box center [114, 356] width 211 height 29
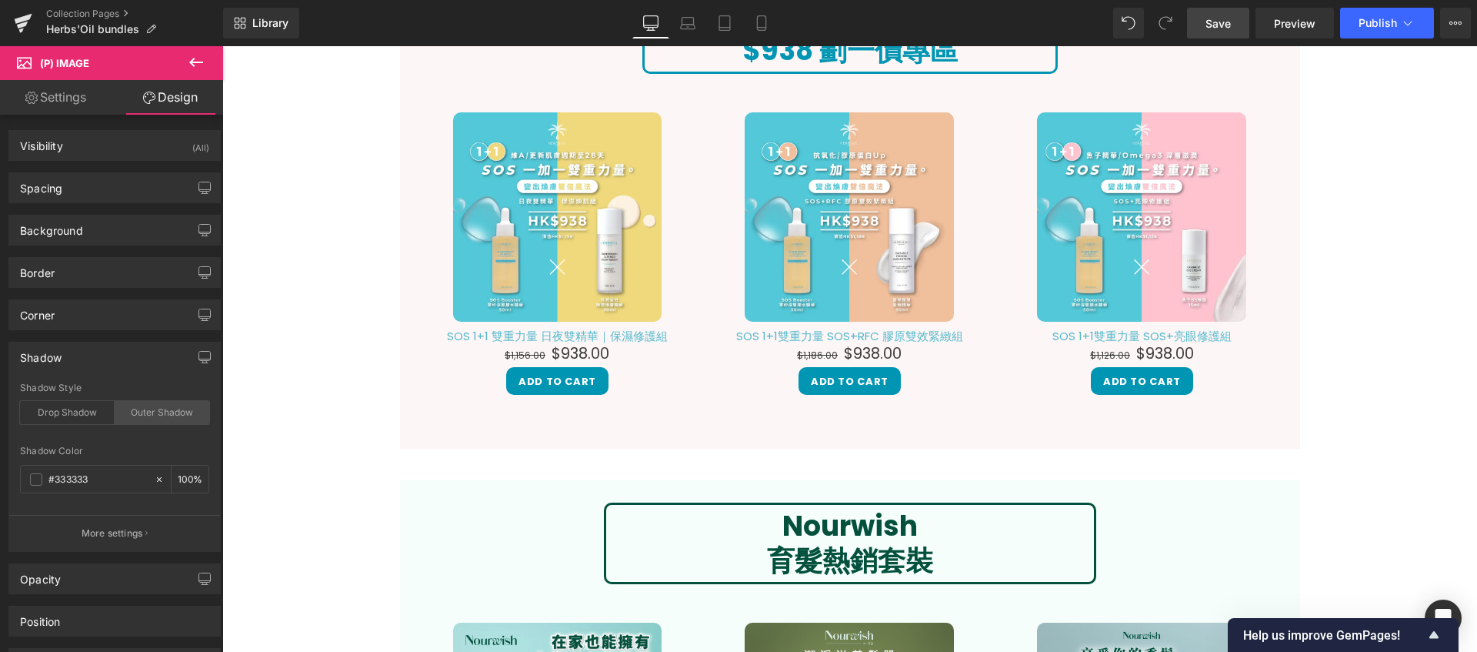
click at [124, 409] on div "Outer Shadow" at bounding box center [162, 412] width 95 height 23
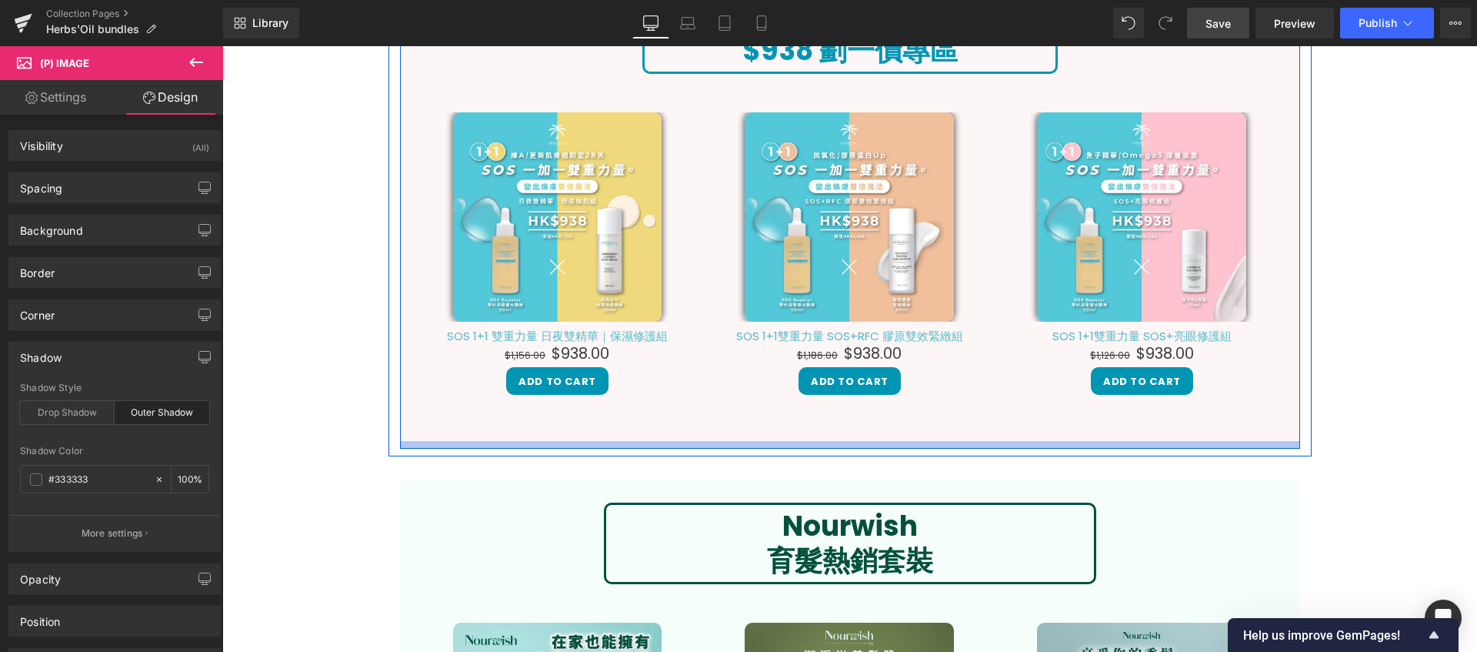
scroll to position [2889, 0]
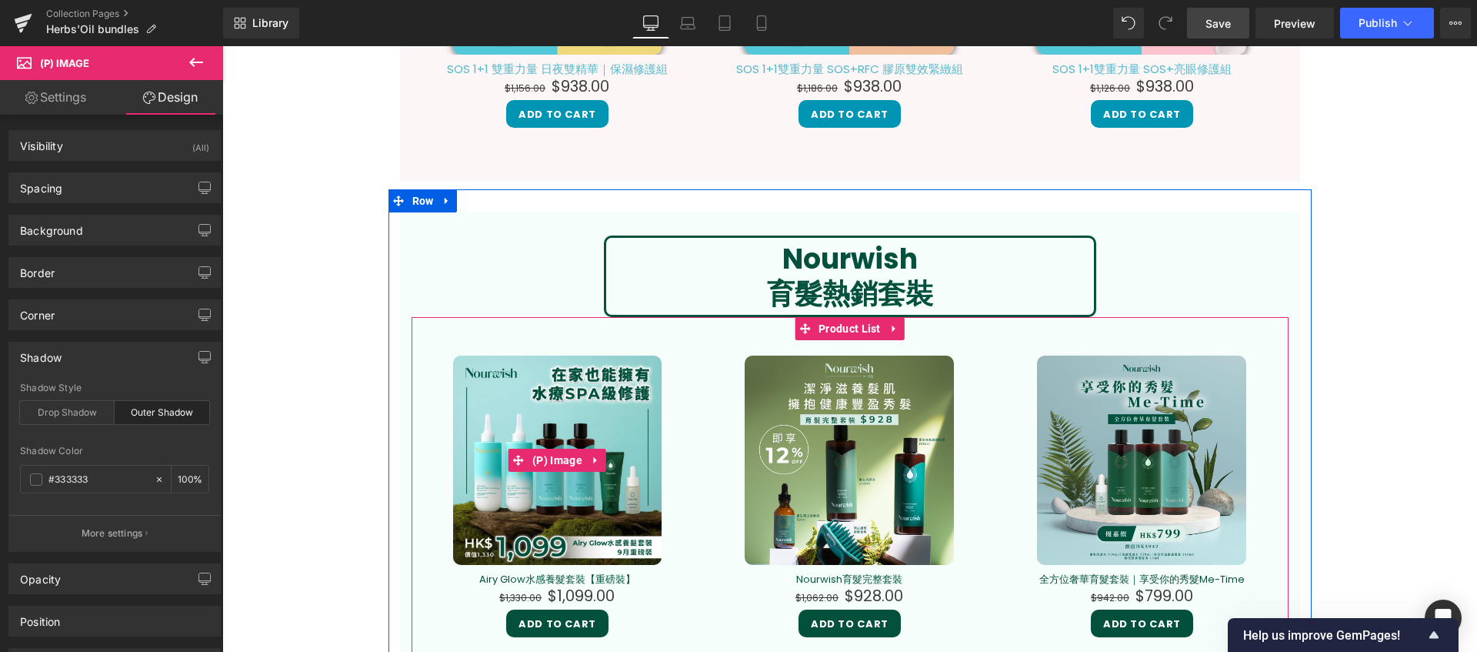
click at [580, 437] on img at bounding box center [557, 459] width 209 height 209
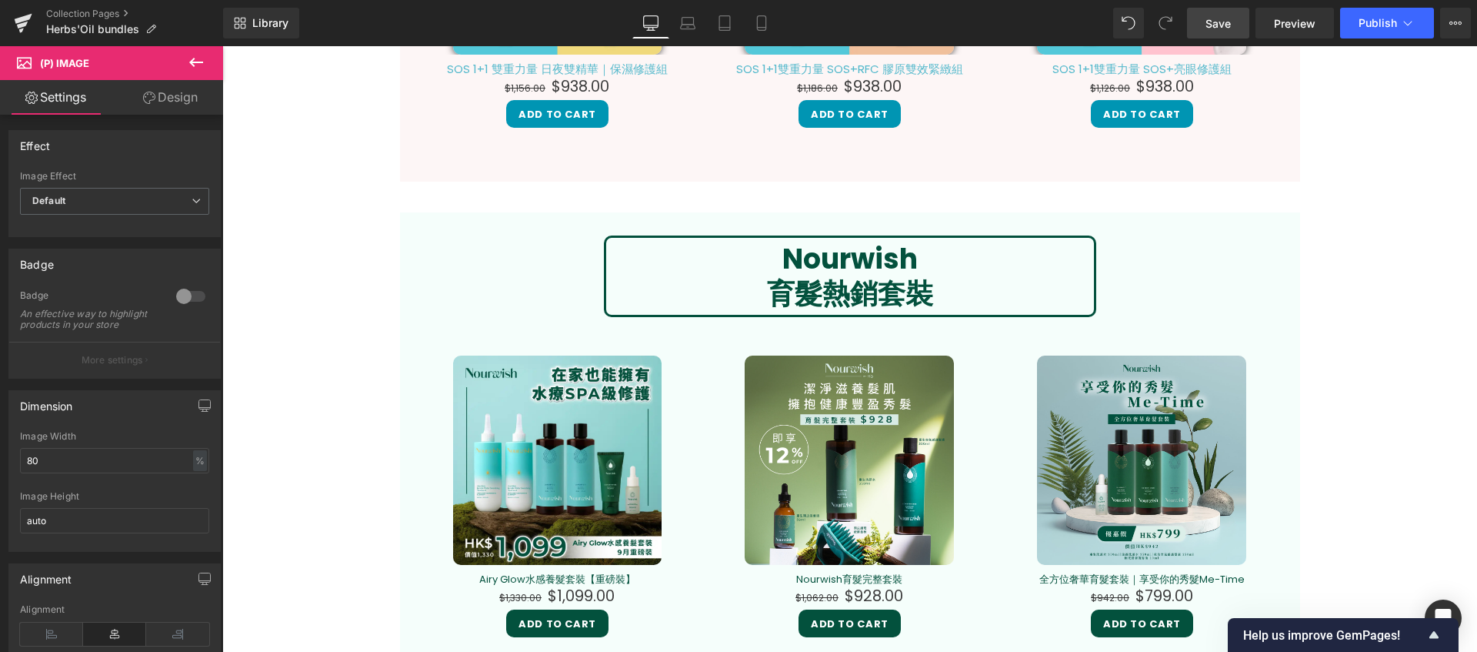
click at [155, 108] on link "Design" at bounding box center [171, 97] width 112 height 35
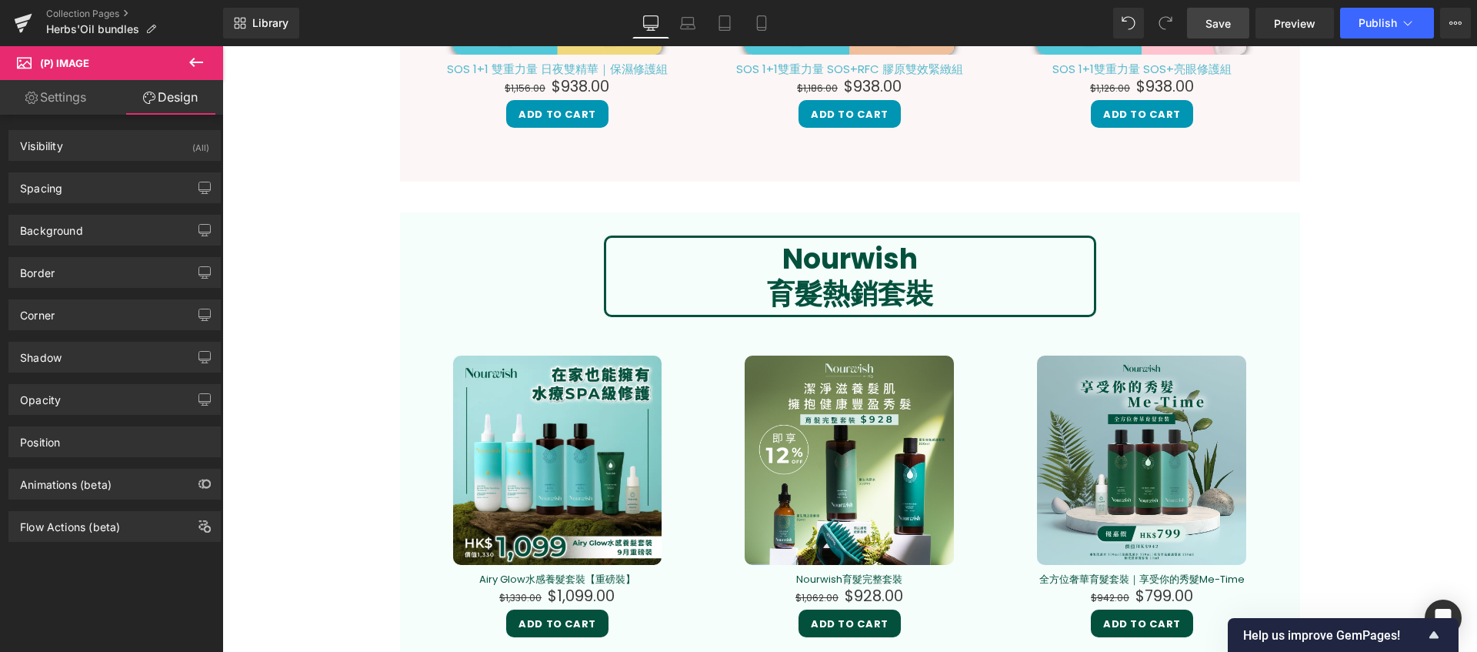
type input "#333333"
type input "100"
click at [78, 361] on div "Shadow" at bounding box center [114, 356] width 211 height 29
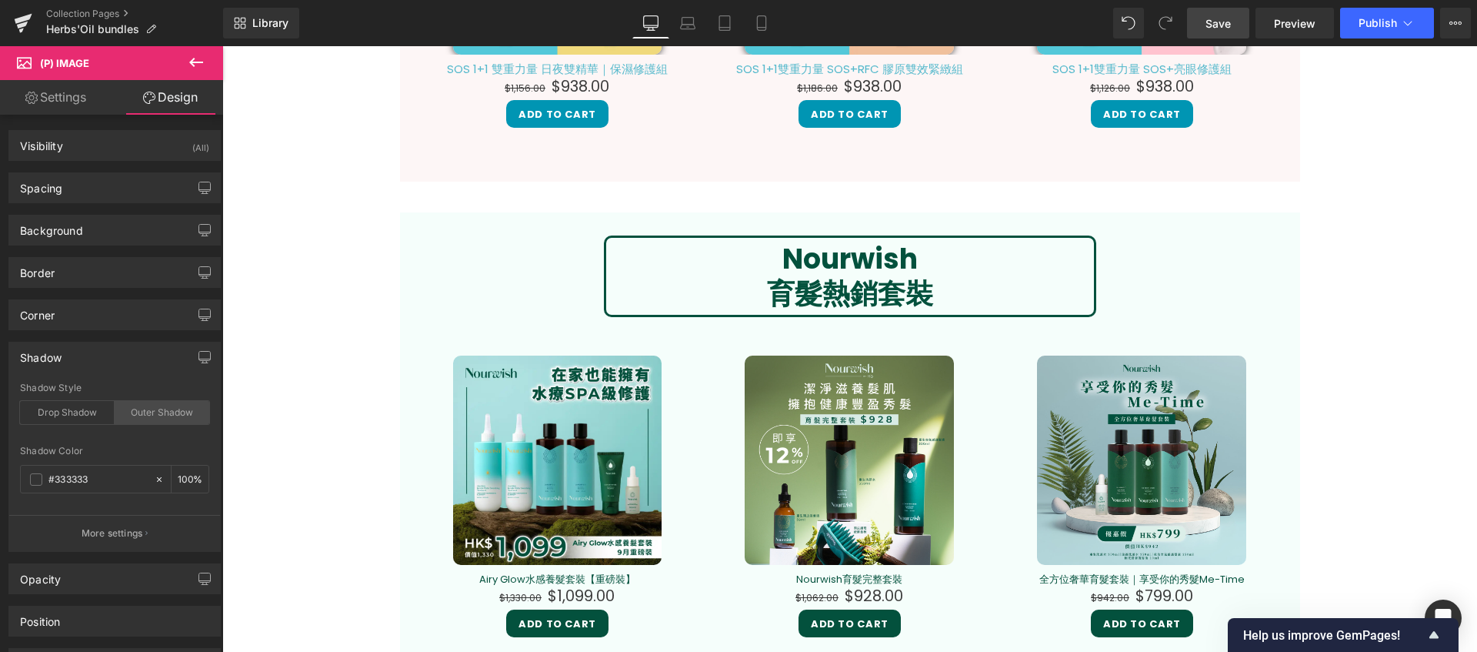
click at [175, 409] on div "Outer Shadow" at bounding box center [162, 412] width 95 height 23
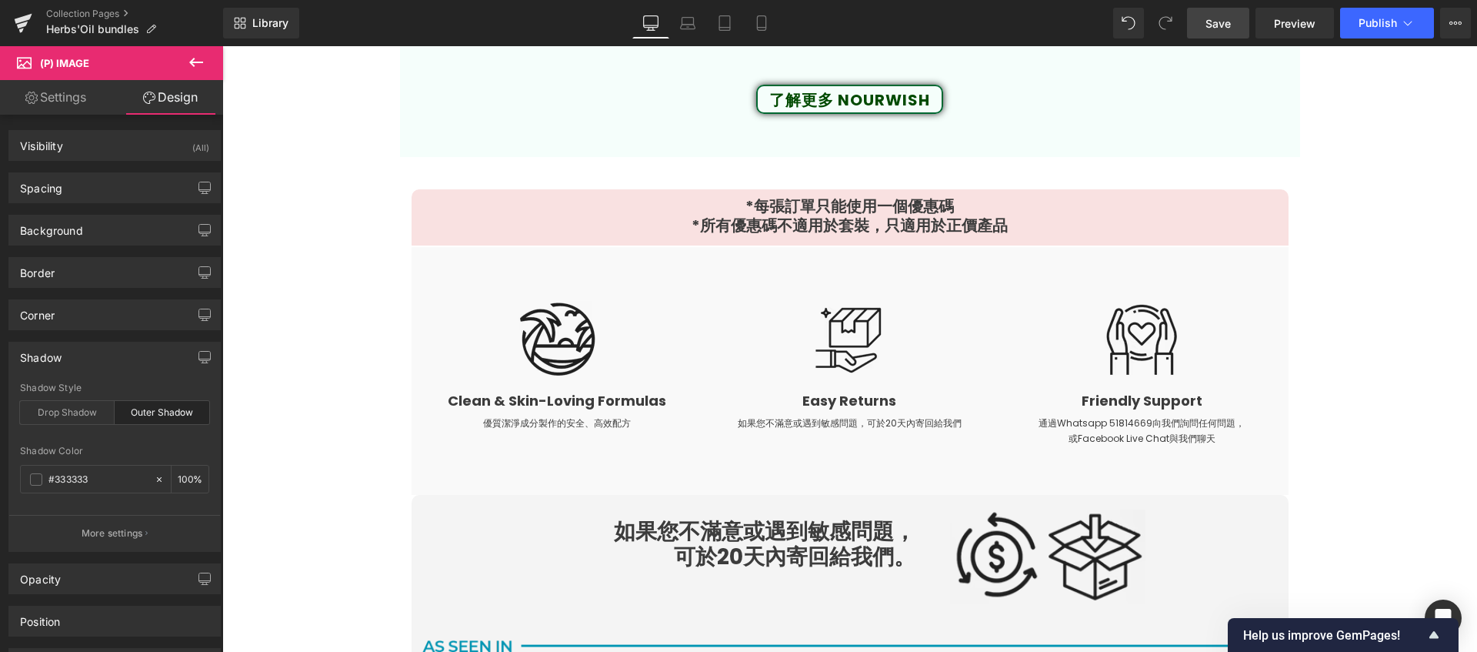
scroll to position [4205, 0]
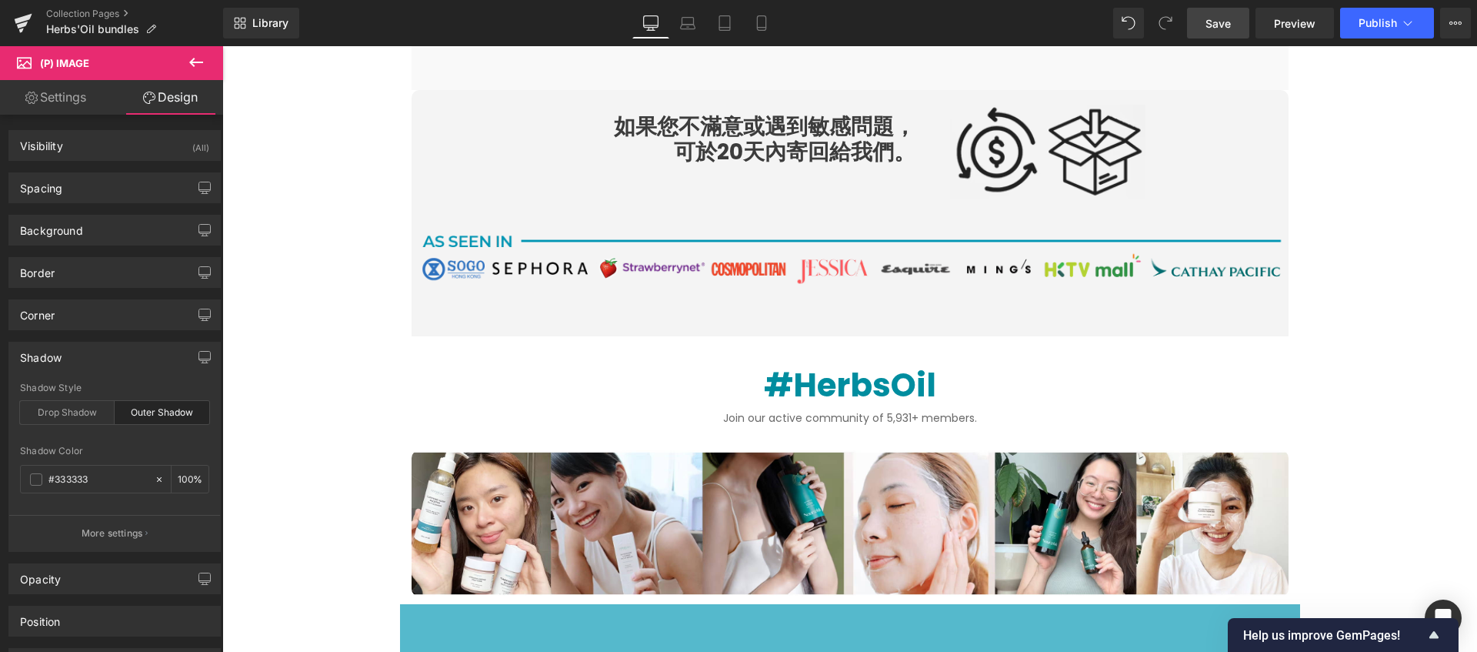
click at [1223, 31] on link "Save" at bounding box center [1218, 23] width 62 height 31
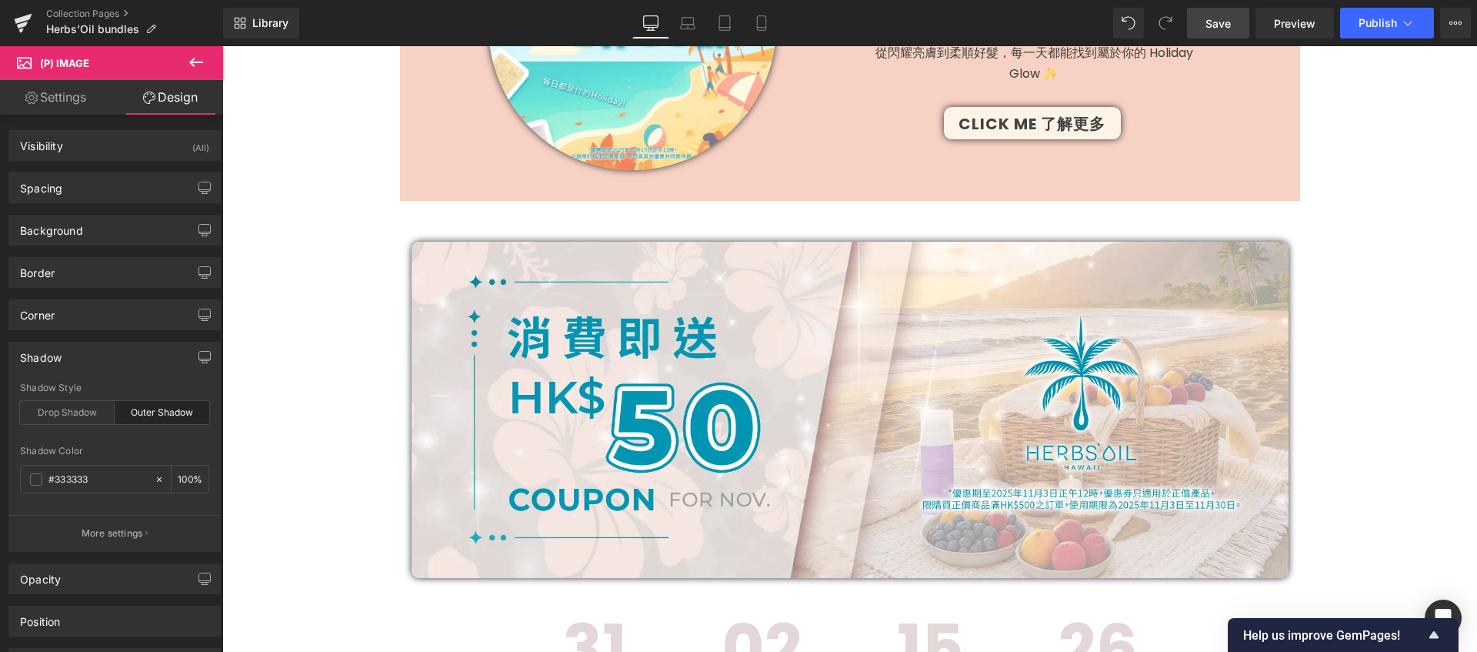
scroll to position [0, 0]
